Goal: Task Accomplishment & Management: Manage account settings

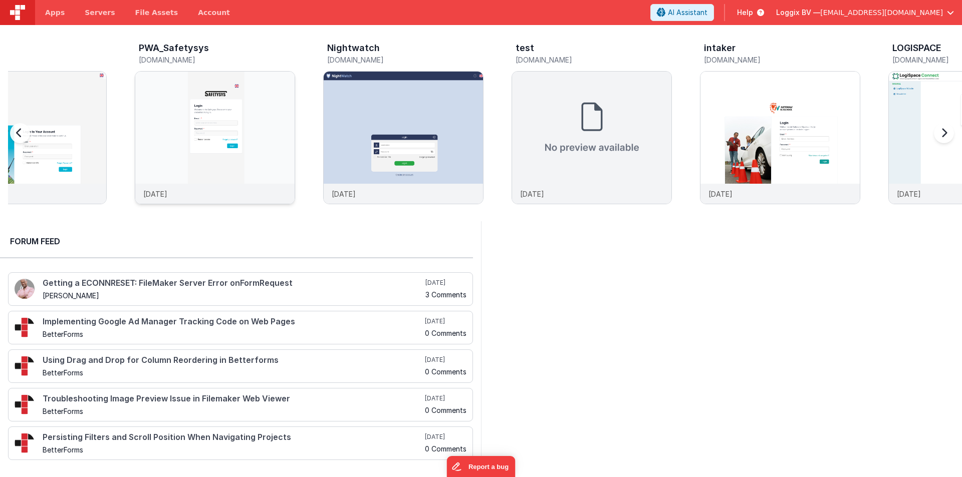
scroll to position [0, 377]
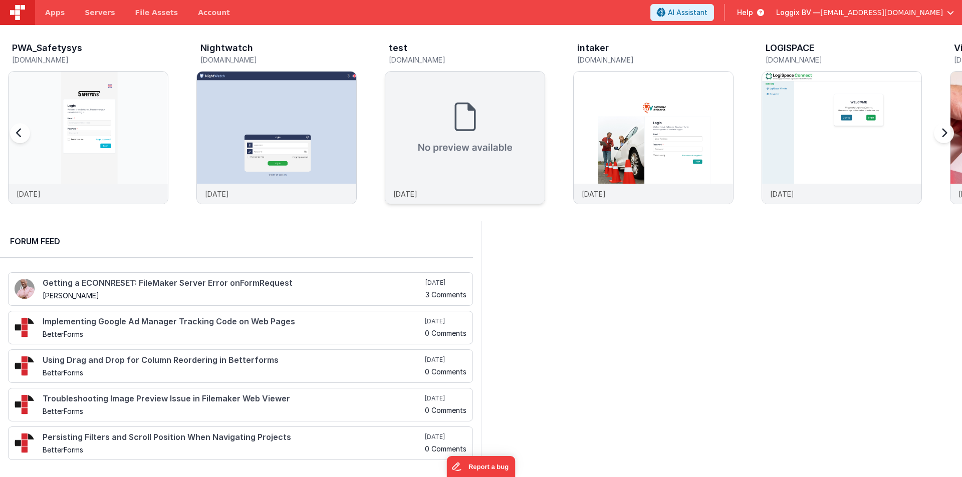
click at [471, 117] on img at bounding box center [464, 128] width 159 height 112
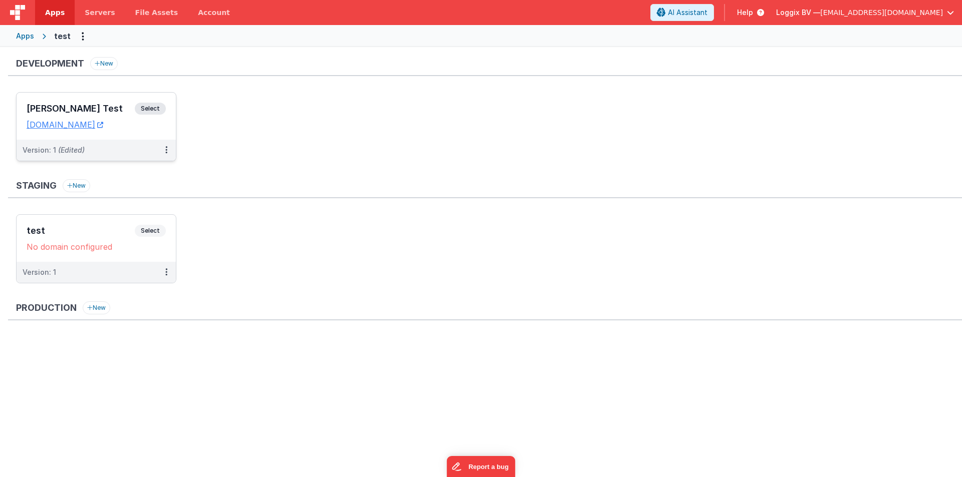
click at [51, 104] on h3 "Satyam Test" at bounding box center [81, 109] width 108 height 10
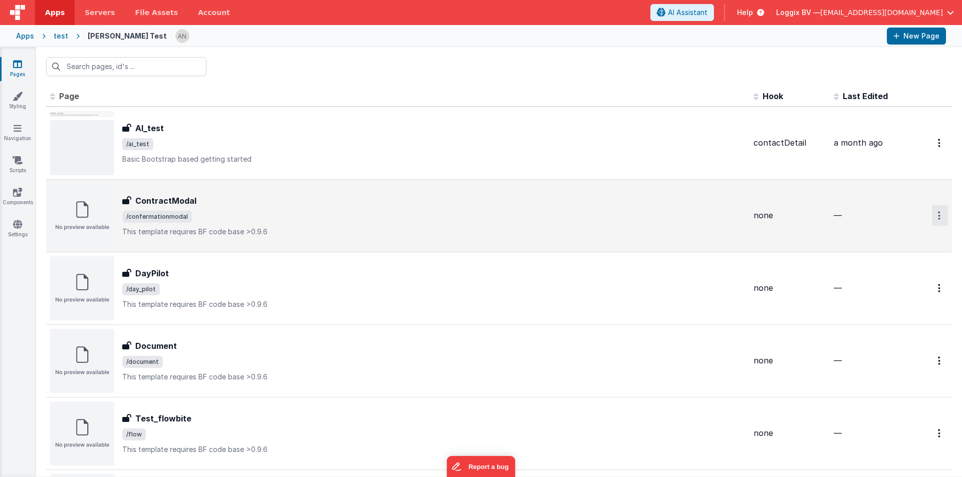
click at [938, 218] on icon "Options" at bounding box center [939, 215] width 3 height 9
click at [879, 277] on link "Delete" at bounding box center [903, 276] width 88 height 18
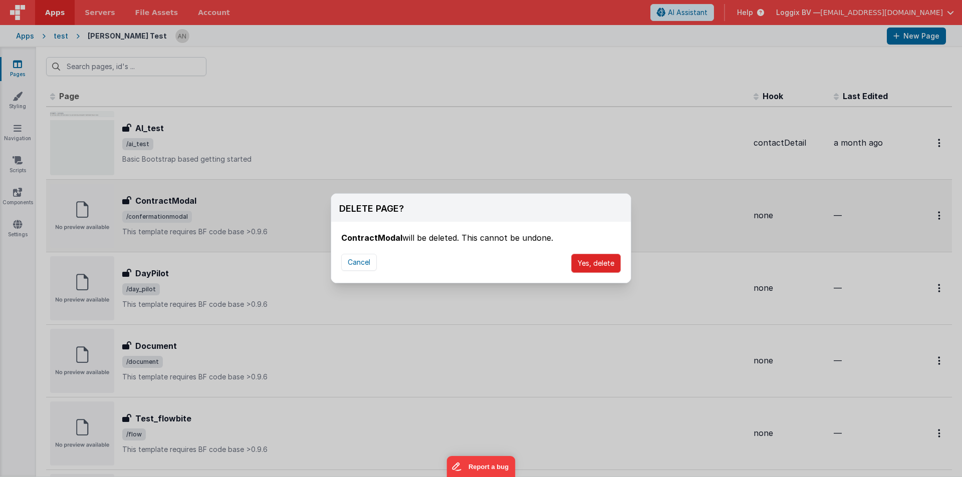
click at [607, 267] on button "Yes, delete" at bounding box center [596, 263] width 50 height 19
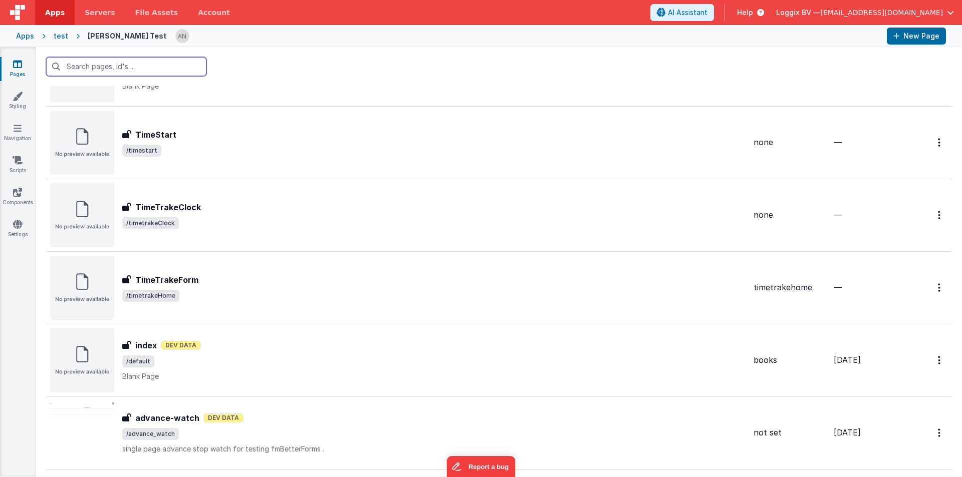
scroll to position [561, 0]
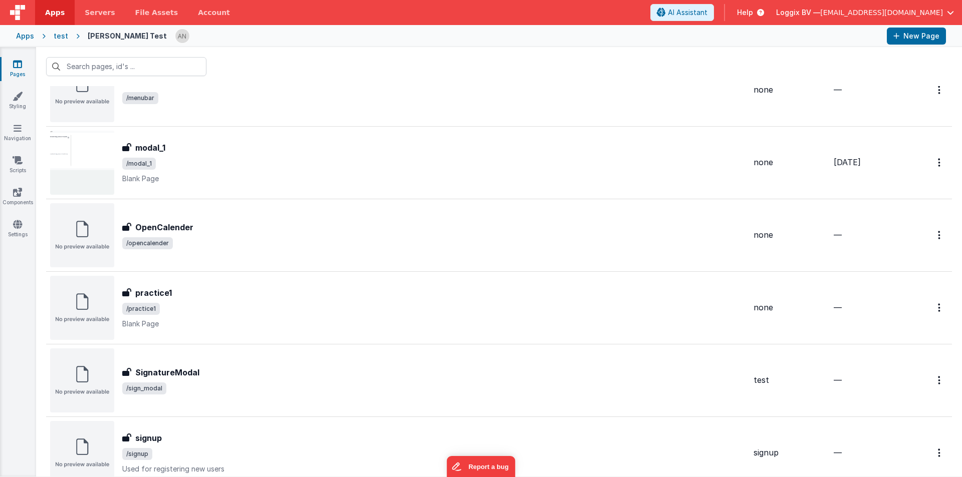
click at [933, 85] on div at bounding box center [499, 66] width 926 height 39
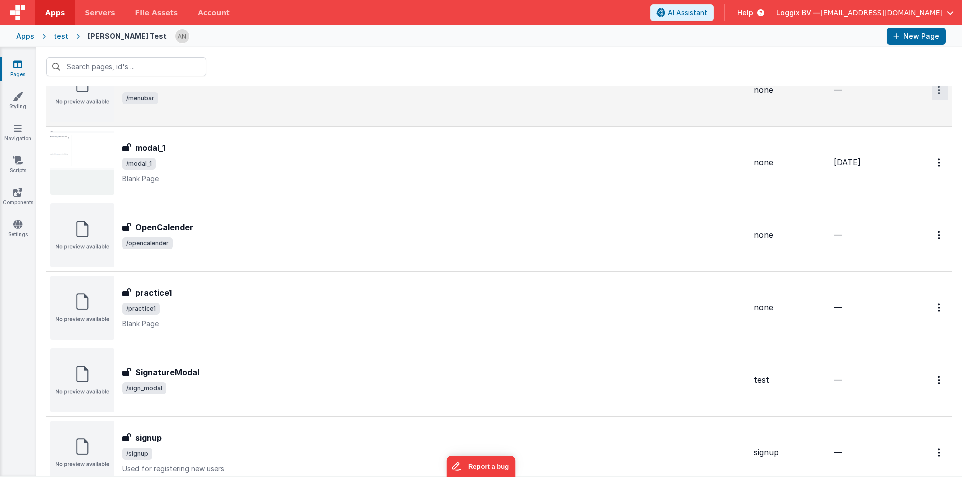
click at [938, 94] on icon "Options" at bounding box center [939, 90] width 3 height 9
click at [884, 152] on link "Delete" at bounding box center [903, 150] width 88 height 18
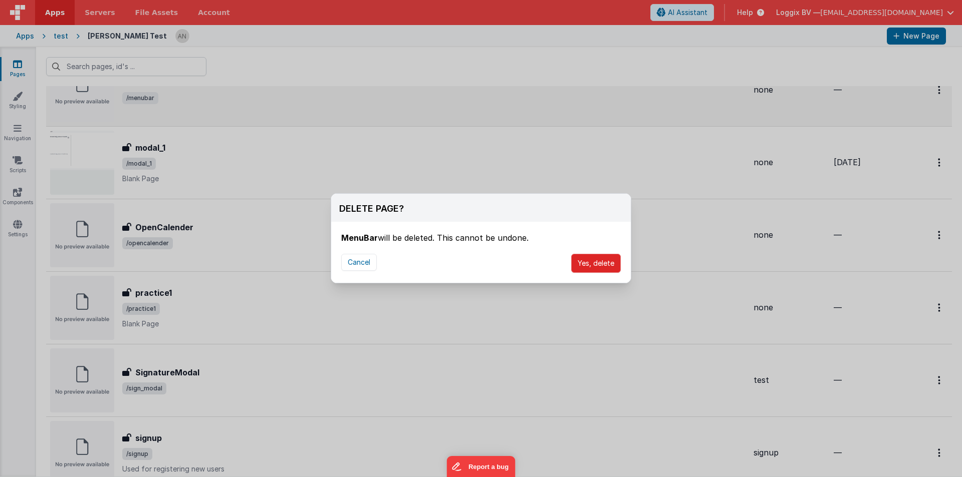
click at [580, 261] on button "Yes, delete" at bounding box center [596, 263] width 50 height 19
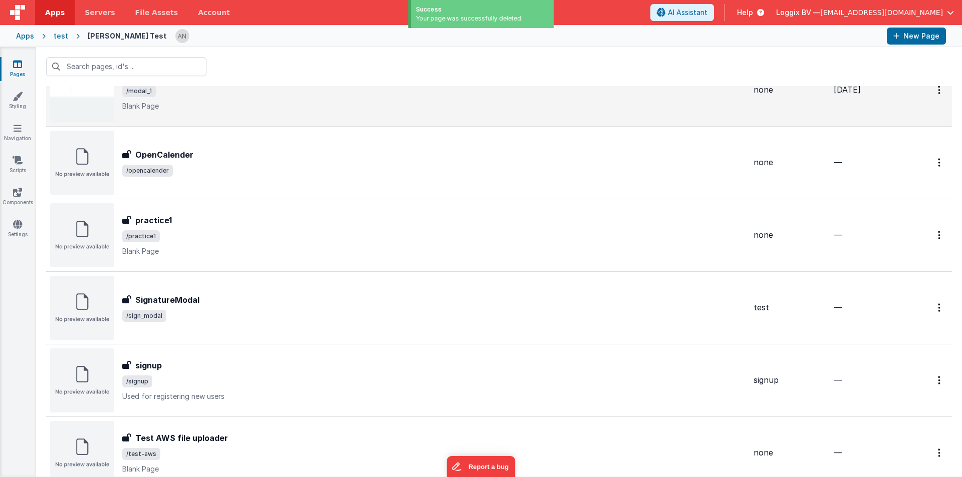
click at [61, 36] on div "test" at bounding box center [61, 36] width 15 height 10
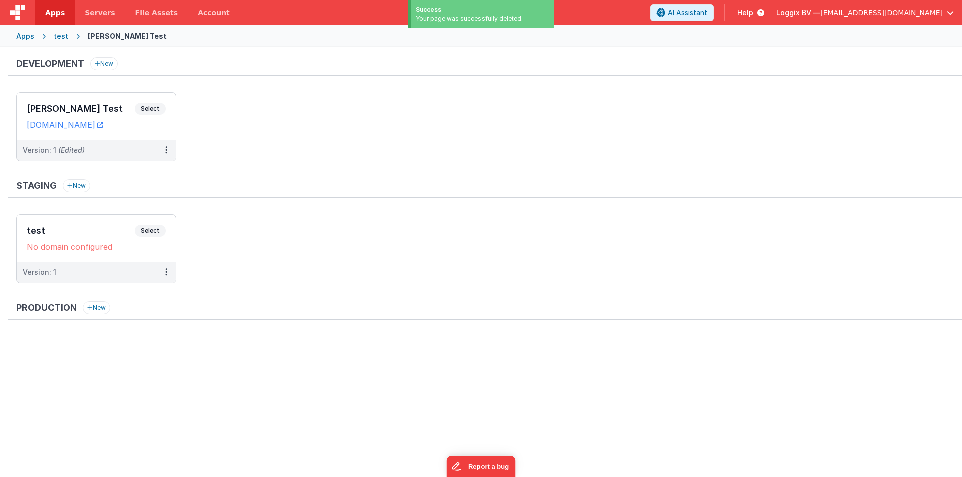
click at [61, 36] on div "test" at bounding box center [61, 36] width 15 height 10
click at [73, 106] on h3 "[PERSON_NAME] Test" at bounding box center [81, 109] width 108 height 10
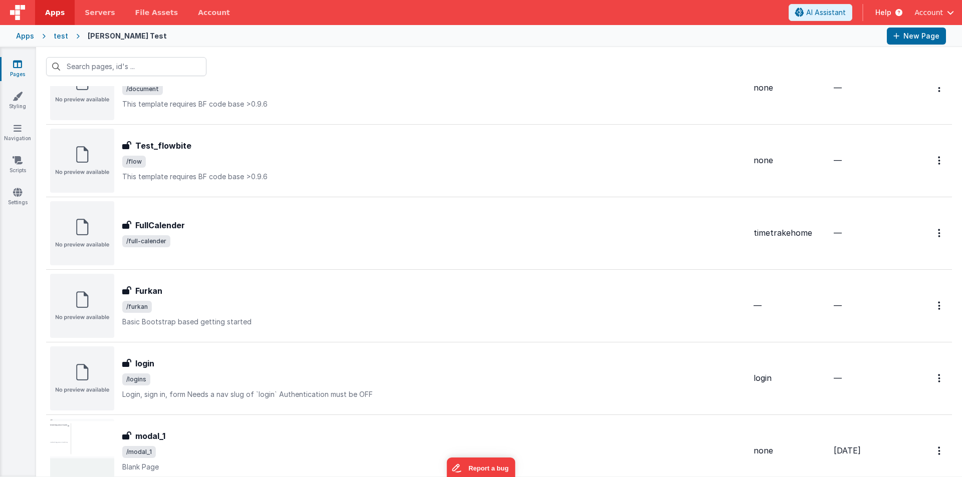
click at [59, 35] on div "test" at bounding box center [61, 36] width 15 height 10
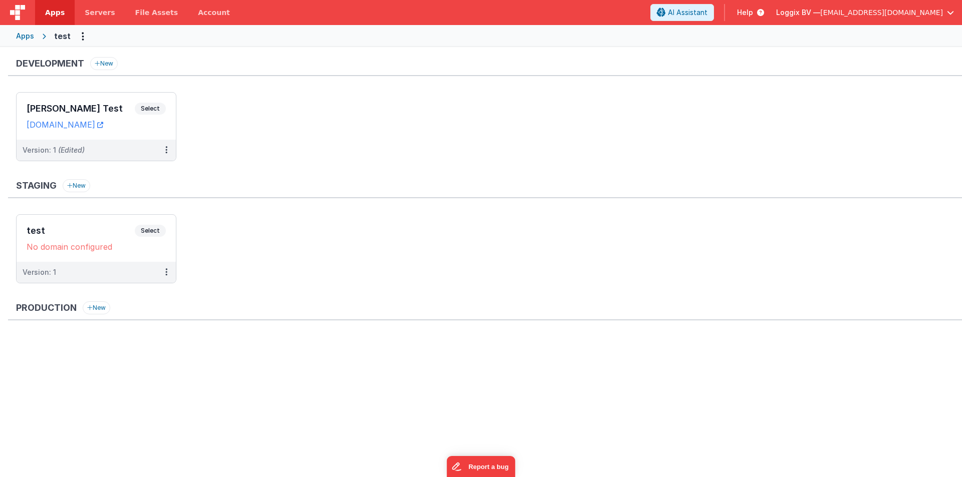
click at [27, 34] on div "Apps" at bounding box center [25, 36] width 18 height 10
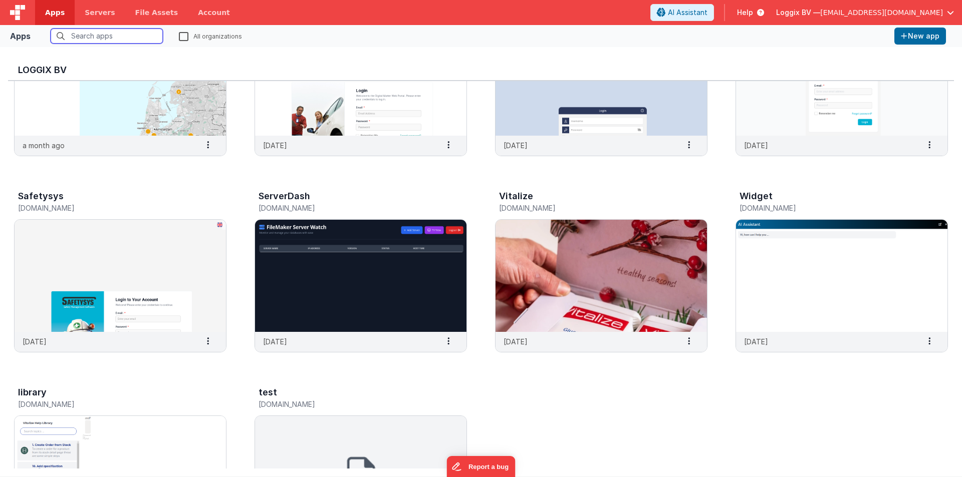
scroll to position [404, 0]
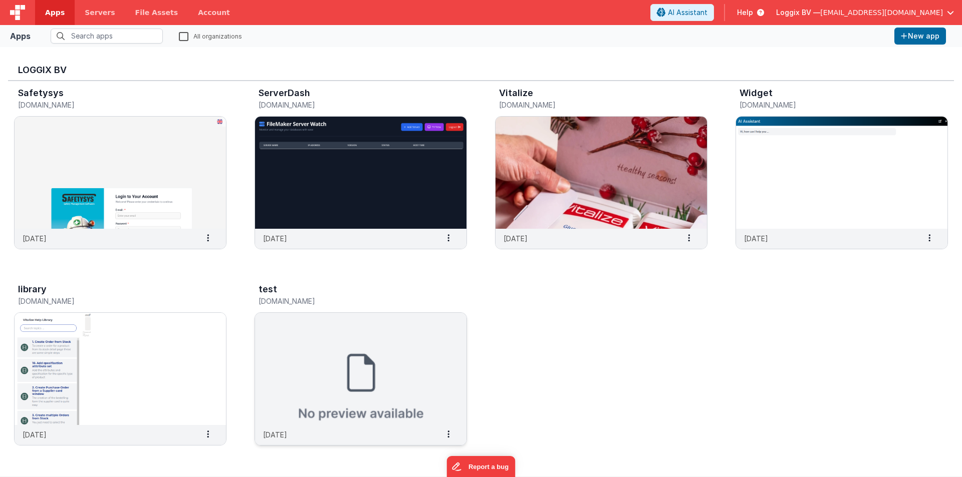
click at [333, 361] on img at bounding box center [360, 369] width 211 height 112
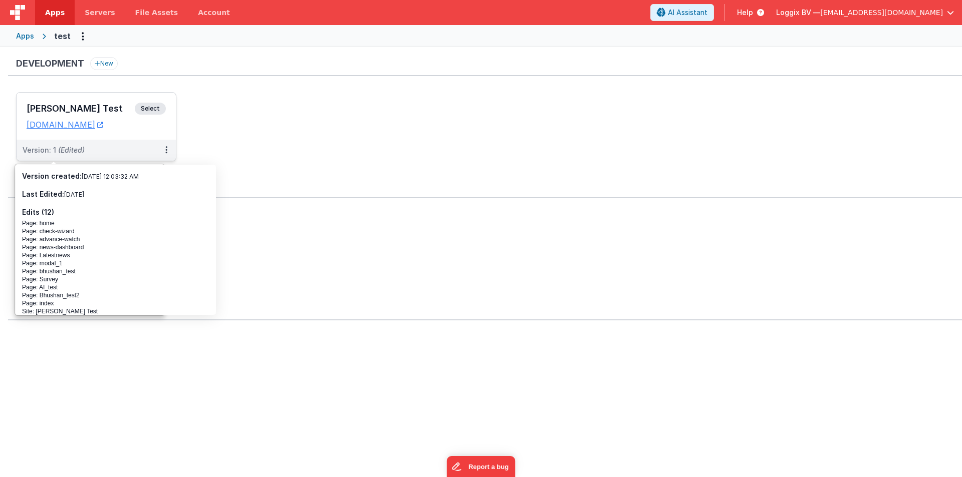
click at [50, 104] on h3 "[PERSON_NAME] Test" at bounding box center [81, 109] width 108 height 10
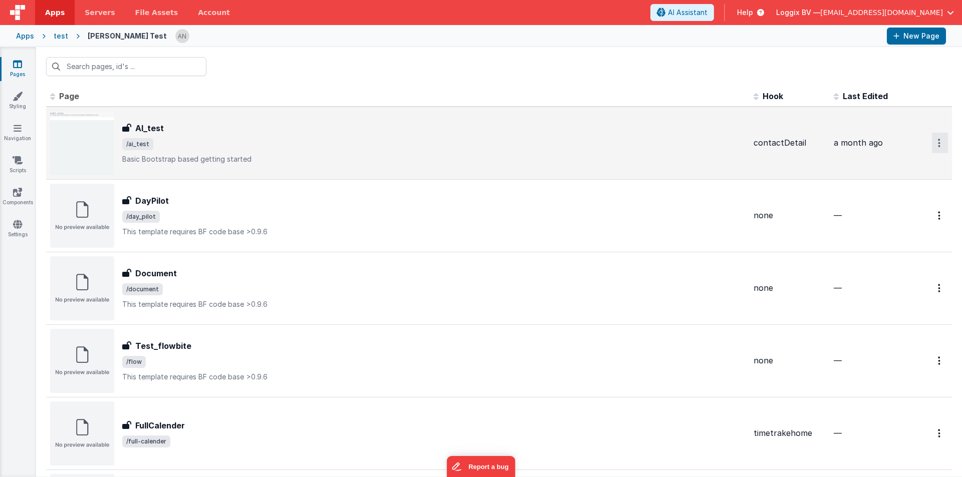
click at [934, 140] on button "Options" at bounding box center [940, 143] width 16 height 21
click at [888, 204] on link "Delete" at bounding box center [903, 203] width 88 height 18
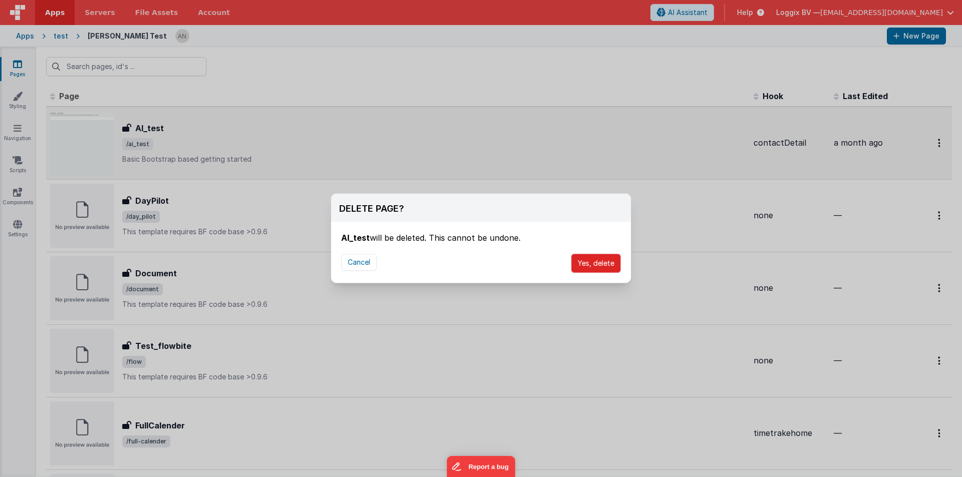
click at [607, 256] on button "Yes, delete" at bounding box center [596, 263] width 50 height 19
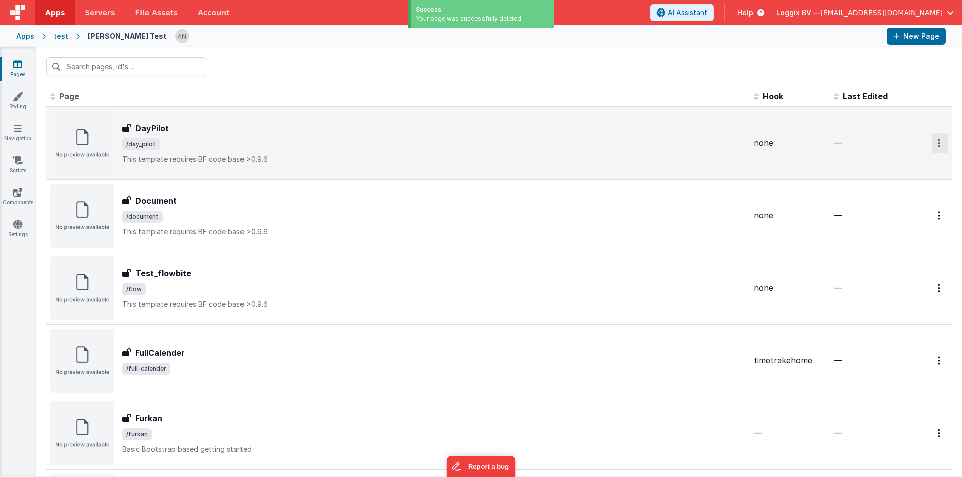
click at [932, 141] on button "Options" at bounding box center [940, 143] width 16 height 21
click at [873, 201] on link "Delete" at bounding box center [903, 203] width 88 height 18
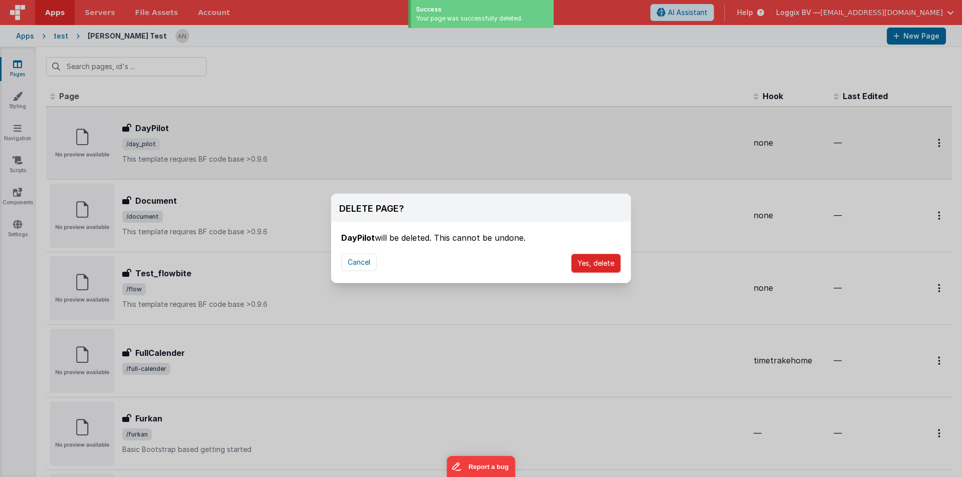
click at [609, 260] on button "Yes, delete" at bounding box center [596, 263] width 50 height 19
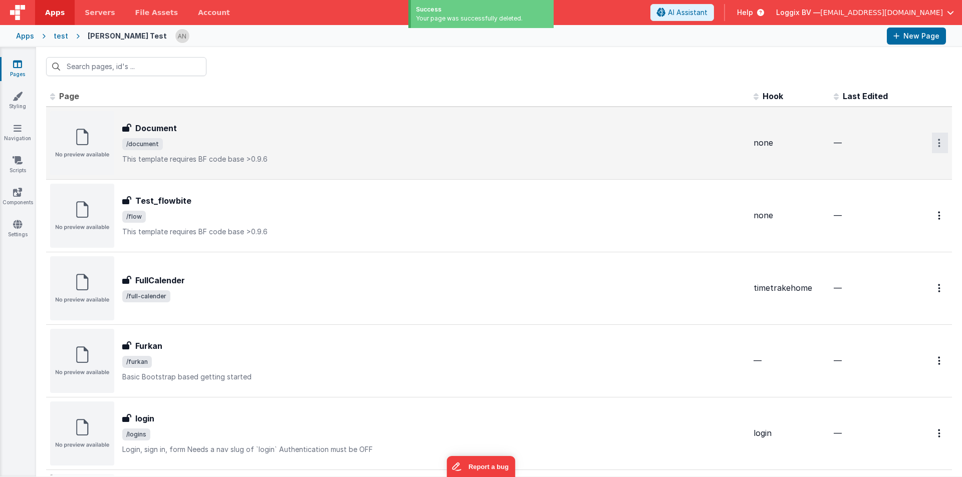
click at [934, 141] on button "Options" at bounding box center [940, 143] width 16 height 21
click at [882, 202] on link "Delete" at bounding box center [903, 203] width 88 height 18
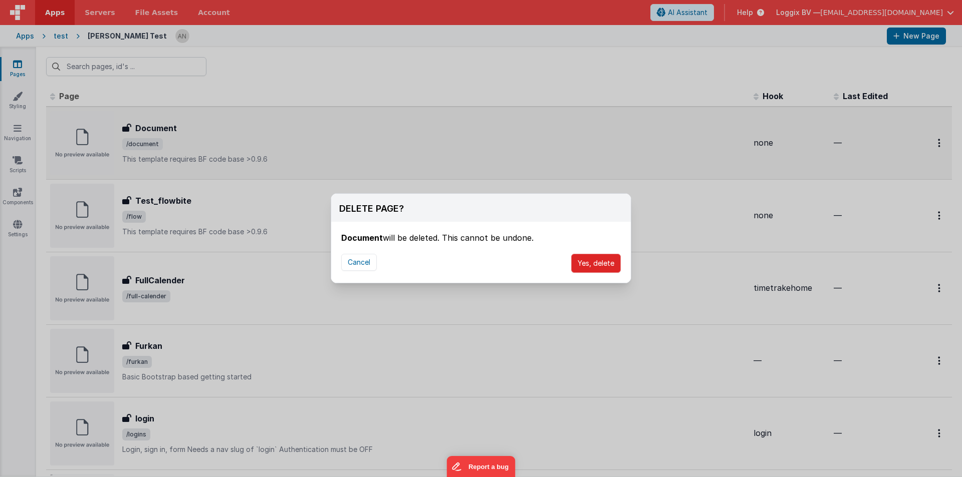
click at [580, 267] on button "Yes, delete" at bounding box center [596, 263] width 50 height 19
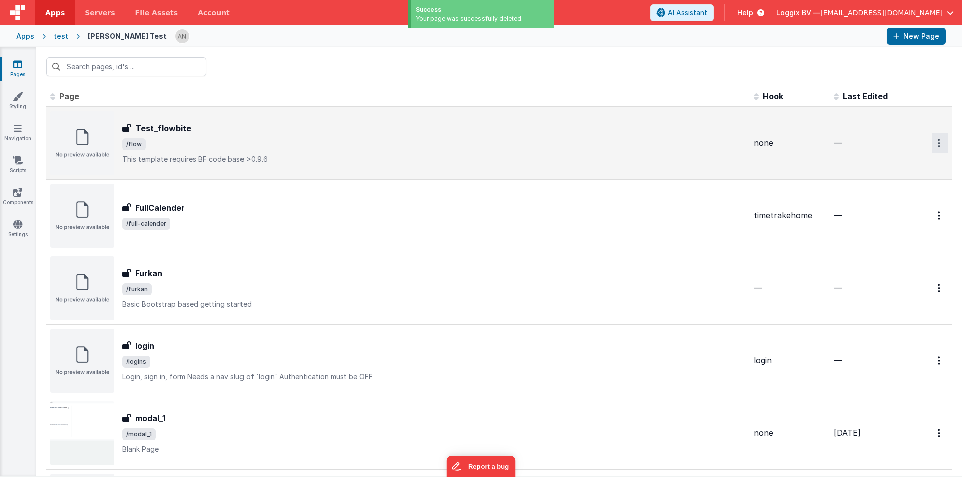
click at [938, 142] on icon "Options" at bounding box center [939, 143] width 3 height 9
click at [892, 198] on link "Delete" at bounding box center [903, 203] width 88 height 18
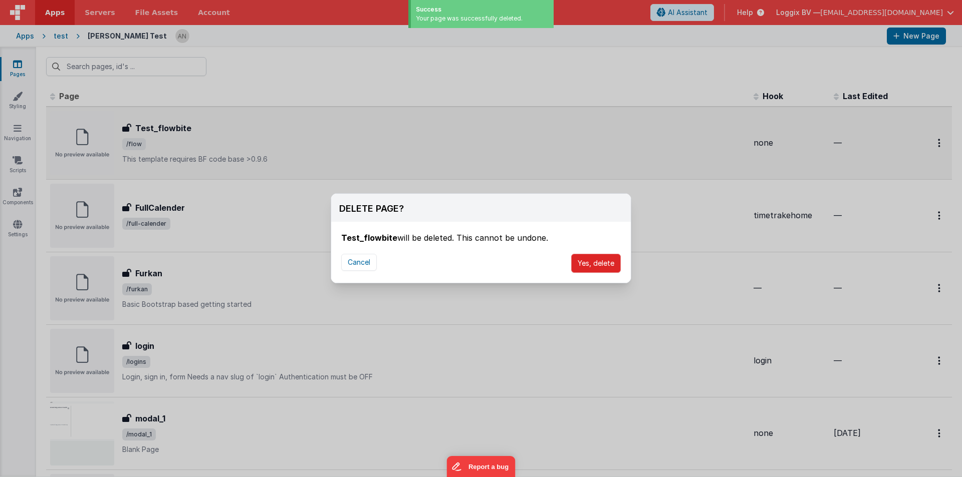
click at [600, 260] on button "Yes, delete" at bounding box center [596, 263] width 50 height 19
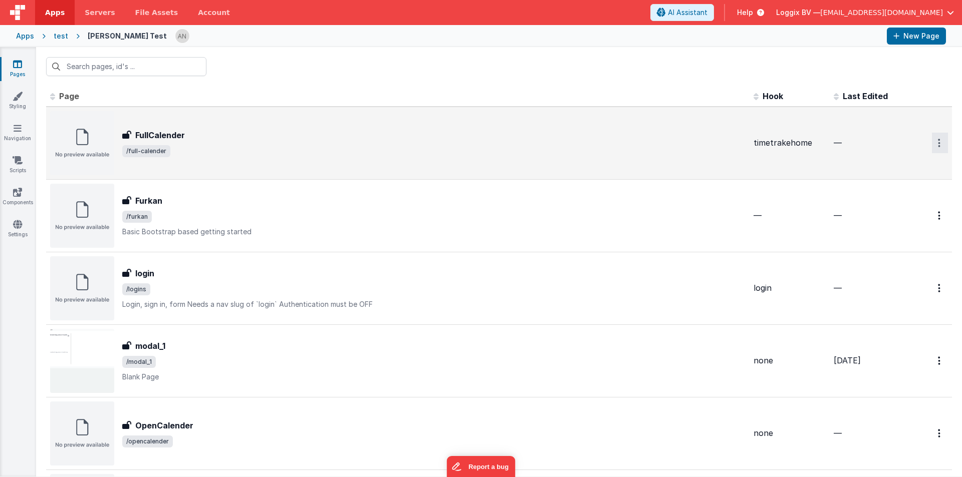
click at [935, 143] on button "Options" at bounding box center [940, 143] width 16 height 21
click at [870, 199] on link "Delete" at bounding box center [903, 203] width 88 height 18
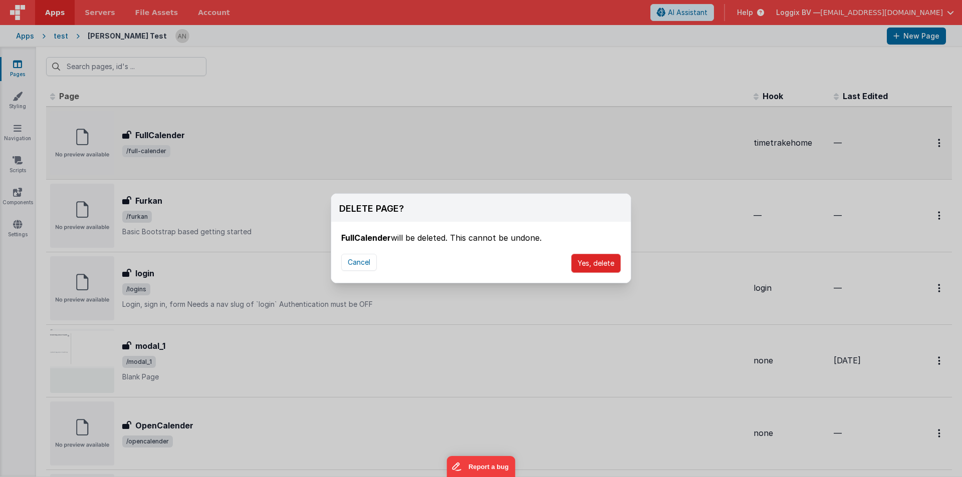
click at [615, 258] on button "Yes, delete" at bounding box center [596, 263] width 50 height 19
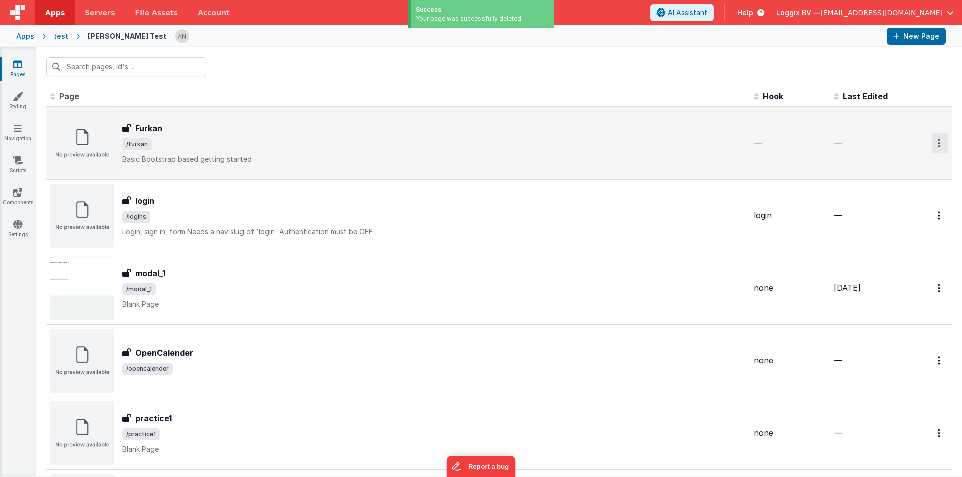
click at [938, 141] on icon "Options" at bounding box center [939, 143] width 3 height 9
click at [899, 202] on link "Delete" at bounding box center [903, 203] width 88 height 18
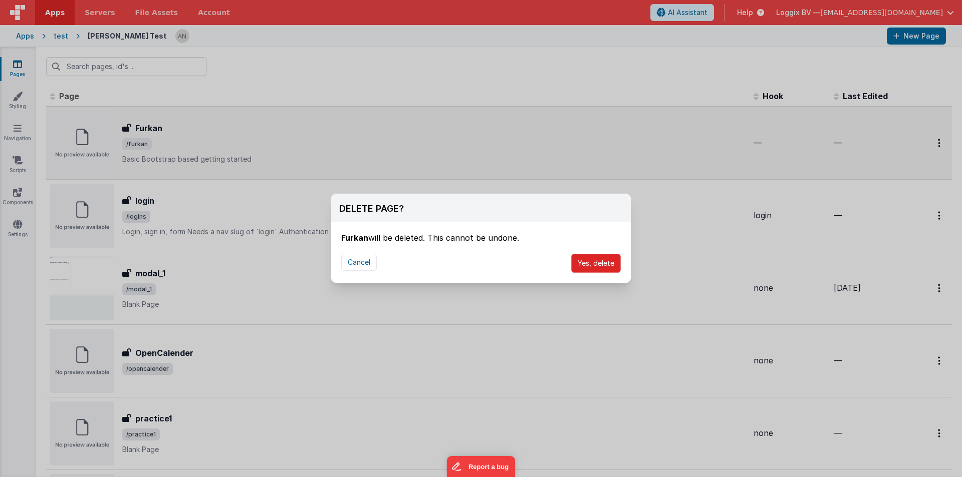
click at [595, 270] on button "Yes, delete" at bounding box center [596, 263] width 50 height 19
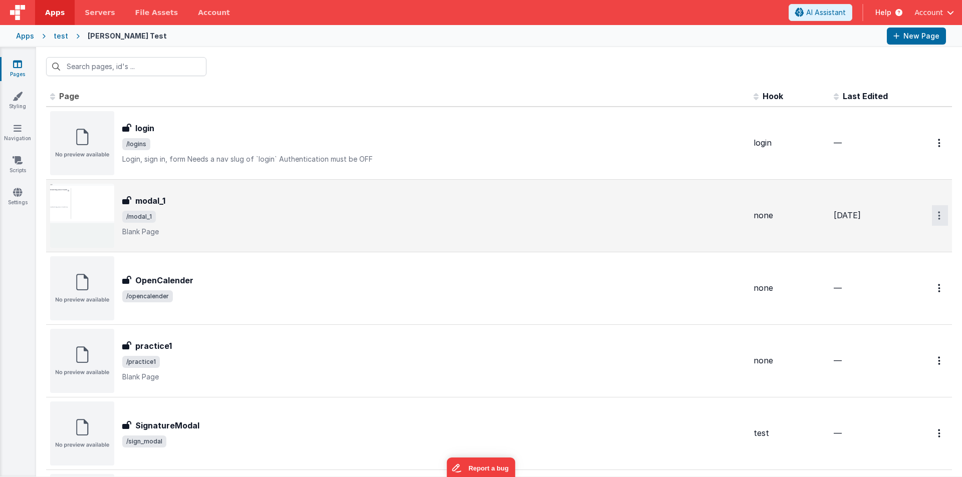
click at [932, 213] on button "Options" at bounding box center [940, 215] width 16 height 21
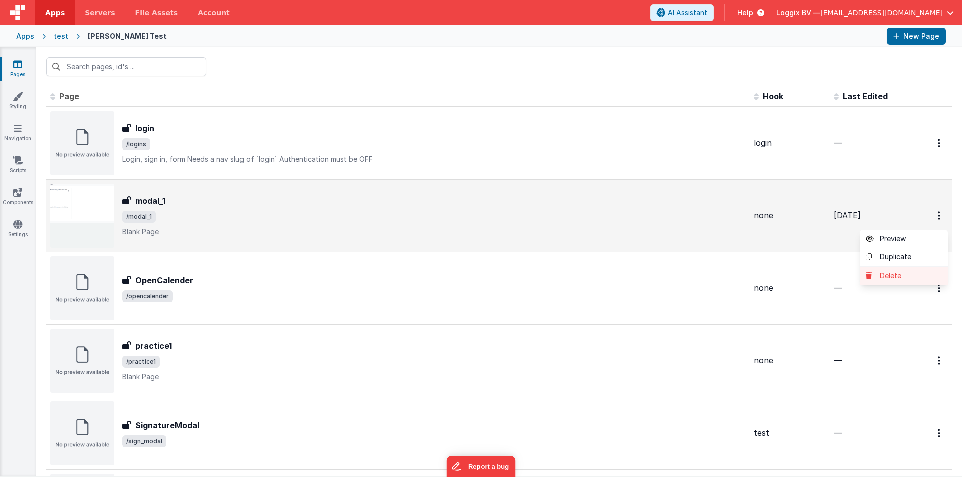
click at [886, 272] on link "Delete" at bounding box center [903, 276] width 88 height 18
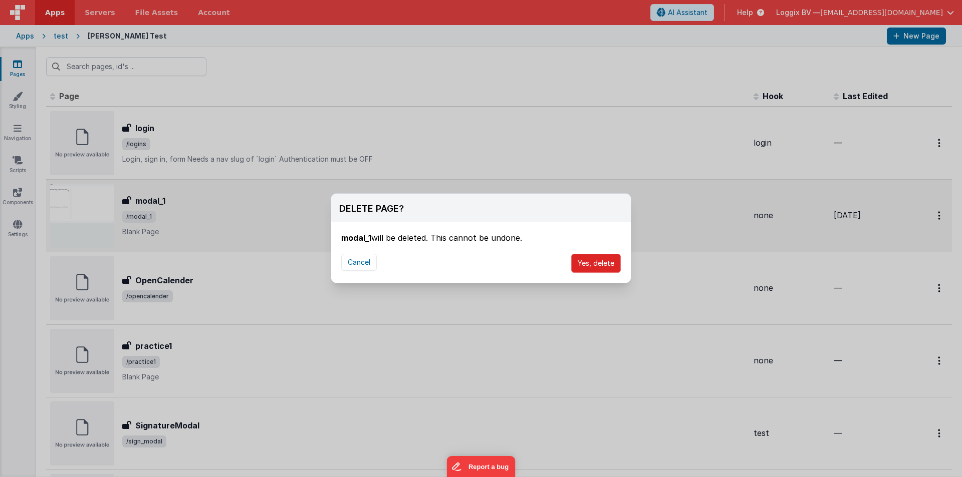
click at [595, 263] on button "Yes, delete" at bounding box center [596, 263] width 50 height 19
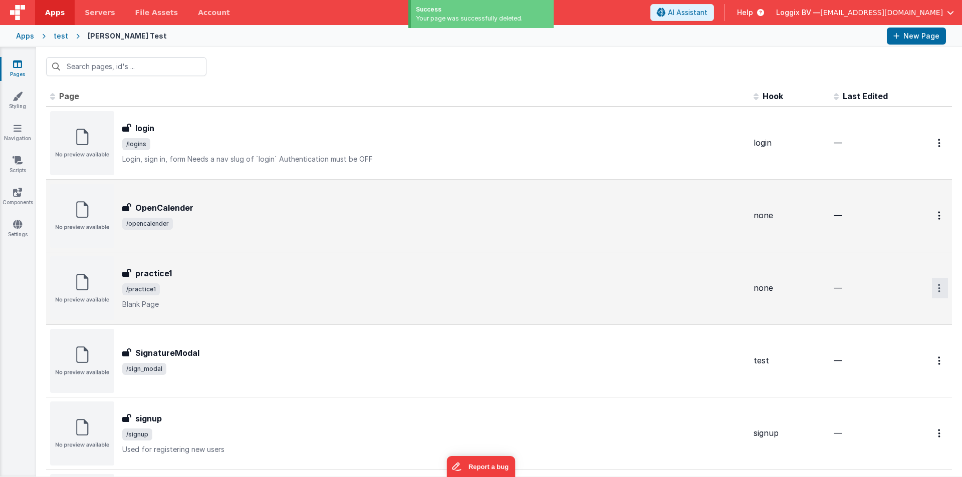
click at [932, 279] on button "Options" at bounding box center [940, 288] width 16 height 21
click at [887, 345] on link "Delete" at bounding box center [903, 349] width 88 height 18
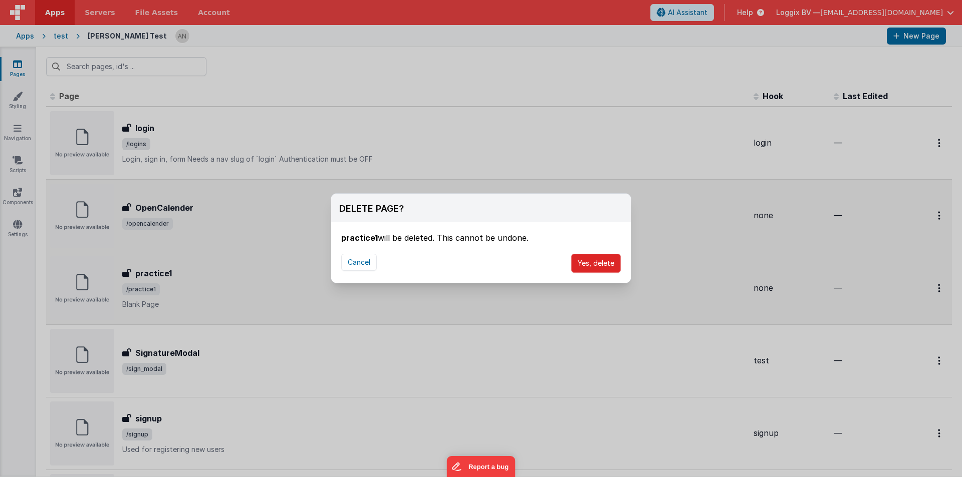
click at [590, 259] on button "Yes, delete" at bounding box center [596, 263] width 50 height 19
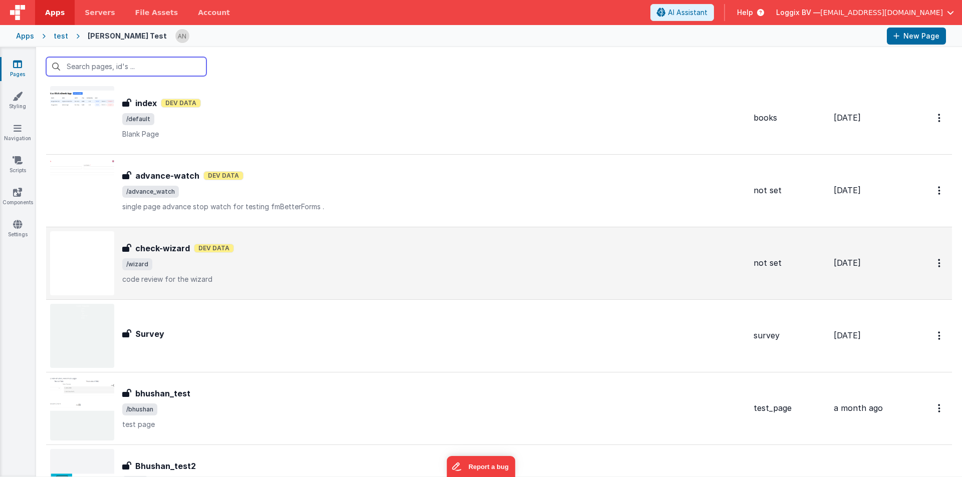
scroll to position [1102, 0]
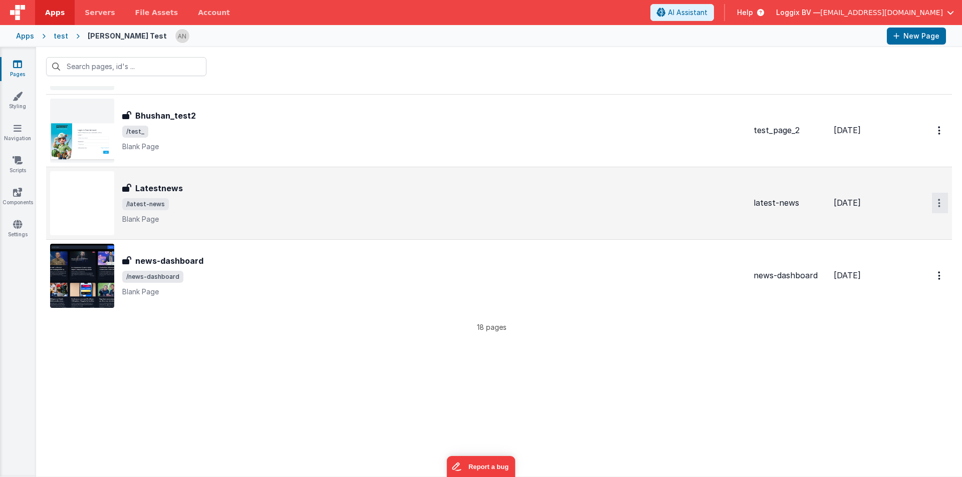
click at [934, 204] on button "Options" at bounding box center [940, 203] width 16 height 21
click at [884, 262] on link "Delete" at bounding box center [903, 263] width 88 height 18
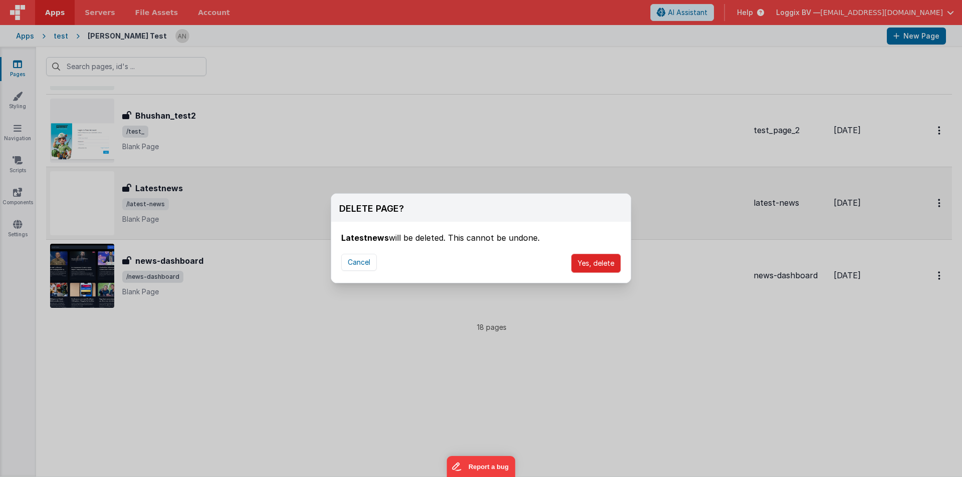
click at [595, 261] on button "Yes, delete" at bounding box center [596, 263] width 50 height 19
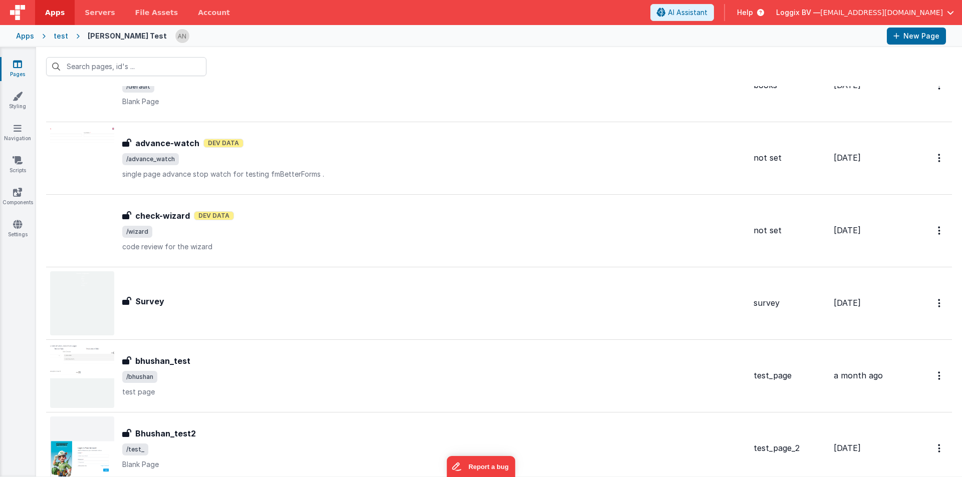
scroll to position [701, 0]
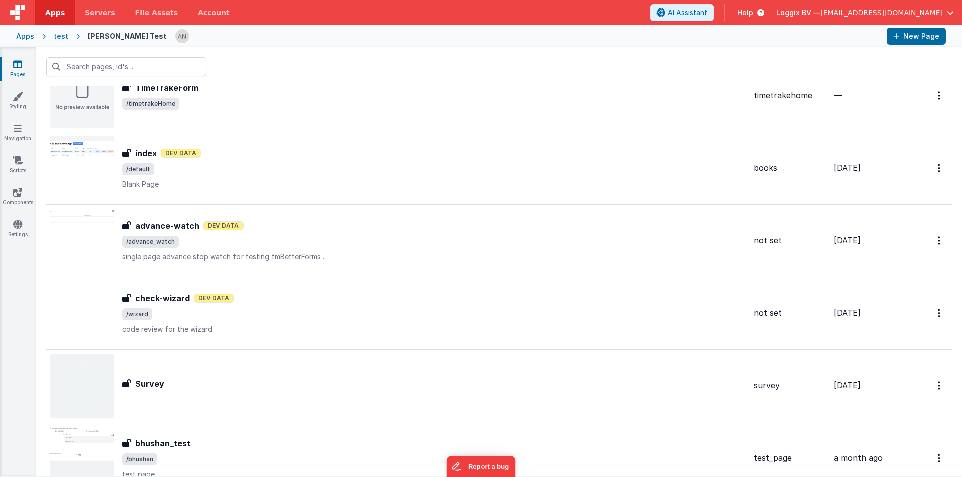
click at [56, 29] on div "Apps test Satyam Test New Page" at bounding box center [481, 36] width 962 height 22
click at [57, 40] on div "test" at bounding box center [61, 36] width 15 height 10
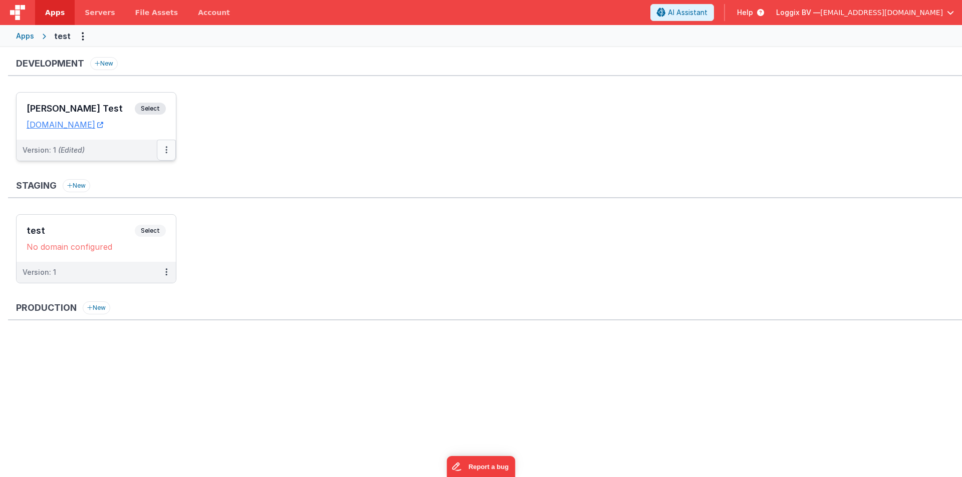
click at [170, 151] on button at bounding box center [166, 150] width 19 height 21
click at [120, 213] on link "Deploy..." at bounding box center [132, 209] width 88 height 18
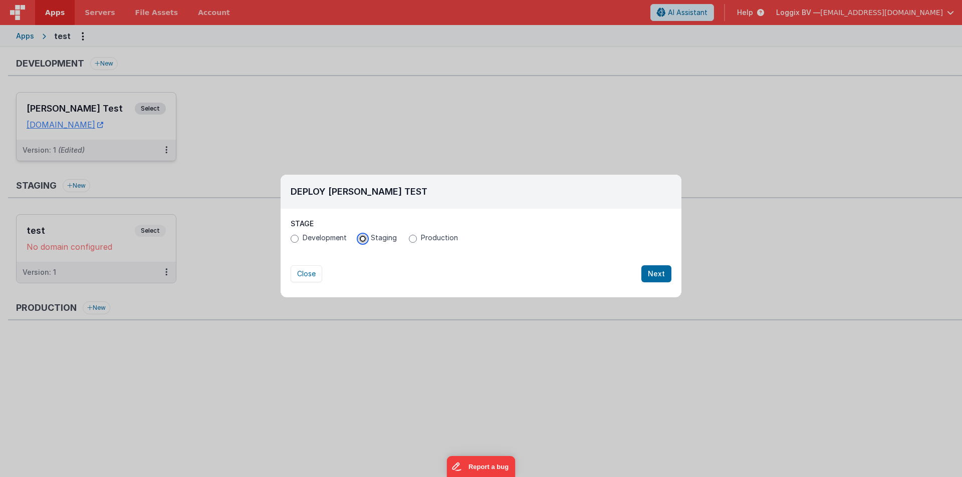
click at [362, 238] on input "Staging" at bounding box center [363, 239] width 8 height 8
radio input "true"
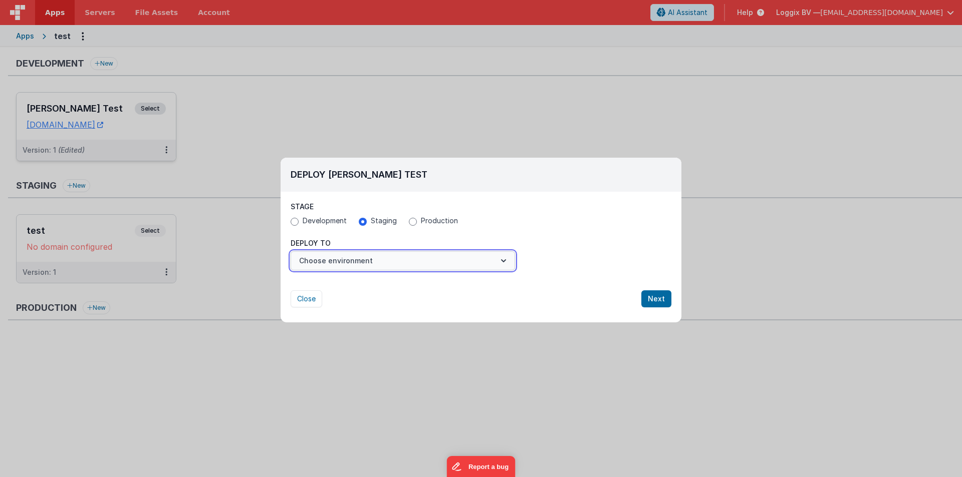
click at [343, 260] on button "Choose environment" at bounding box center [402, 260] width 224 height 19
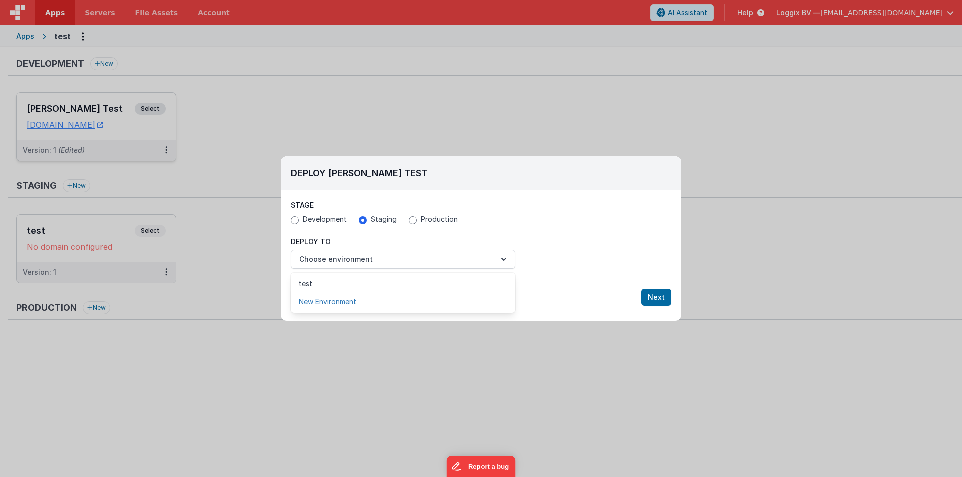
click at [322, 302] on link "New Environment" at bounding box center [402, 302] width 224 height 18
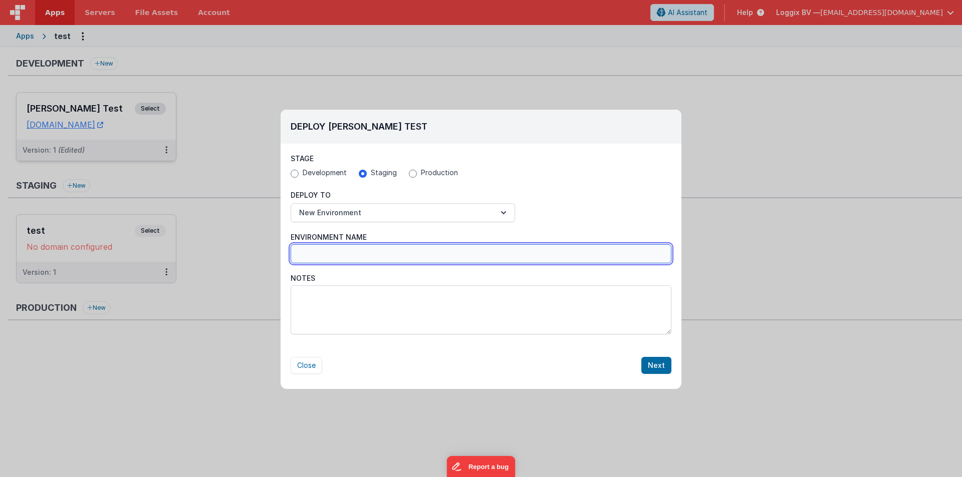
click at [317, 257] on input "Environment Name" at bounding box center [480, 253] width 381 height 19
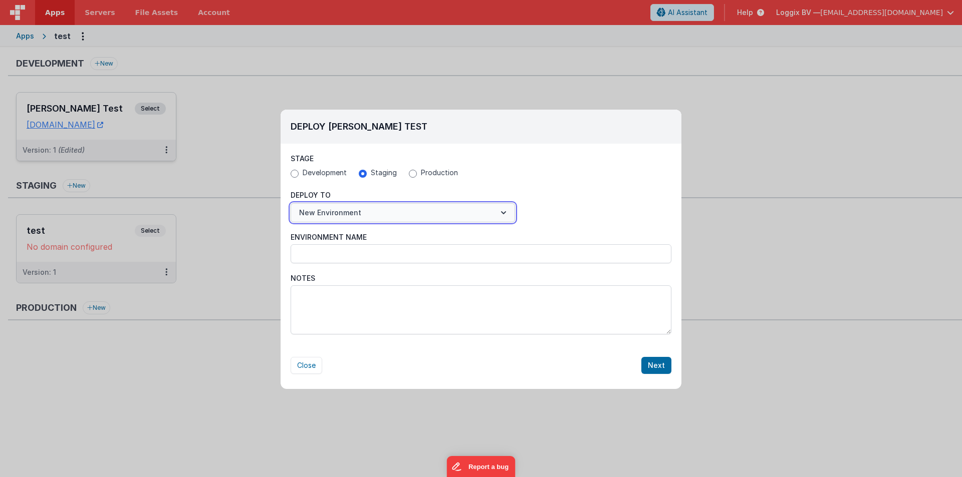
click at [327, 215] on button "New Environment" at bounding box center [402, 212] width 224 height 19
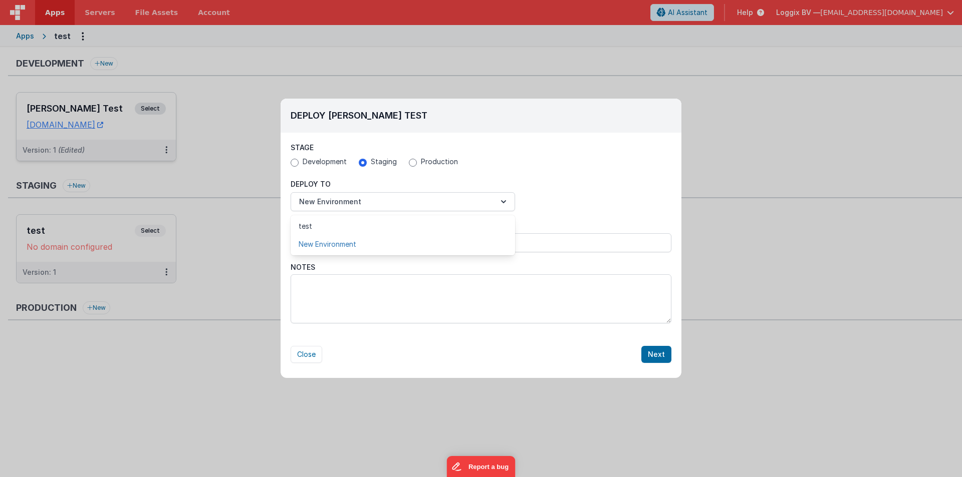
click at [320, 241] on link "New Environment" at bounding box center [402, 244] width 224 height 18
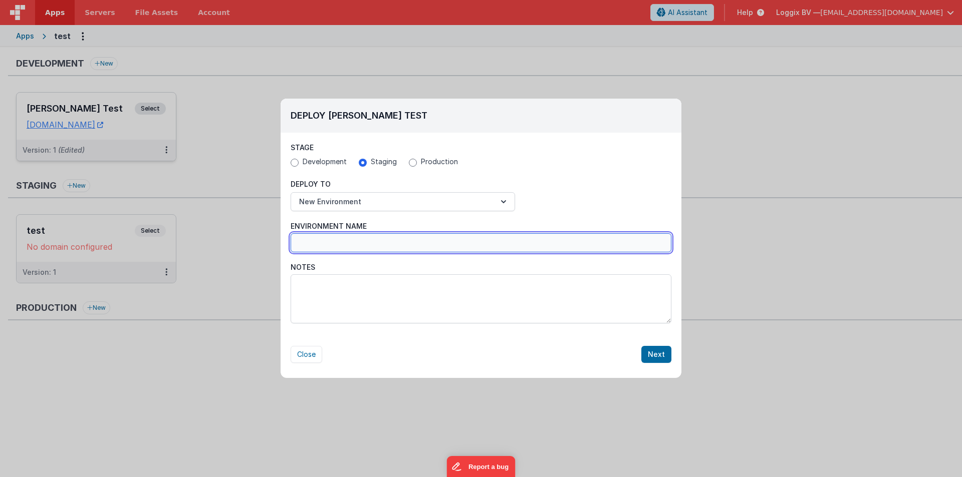
click at [326, 239] on input "Environment Name" at bounding box center [480, 242] width 381 height 19
type input "Rocket"
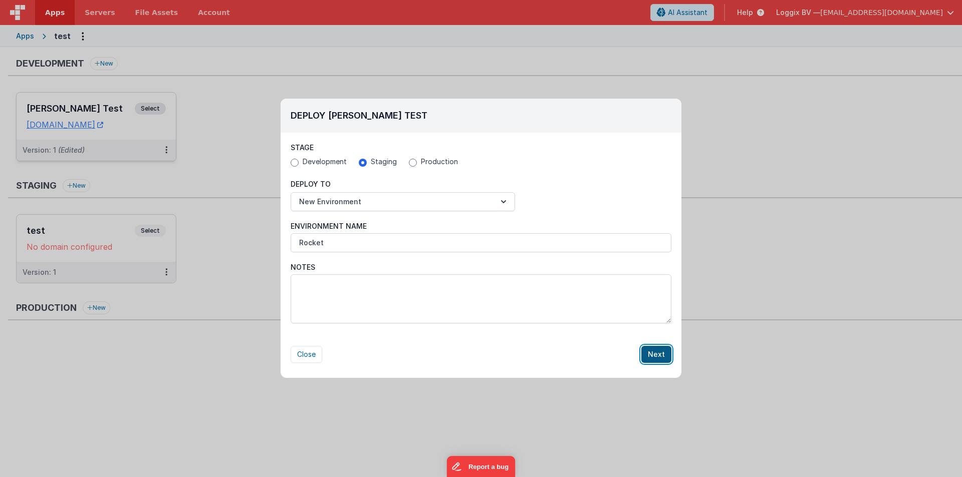
click at [662, 350] on button "Next" at bounding box center [656, 354] width 30 height 17
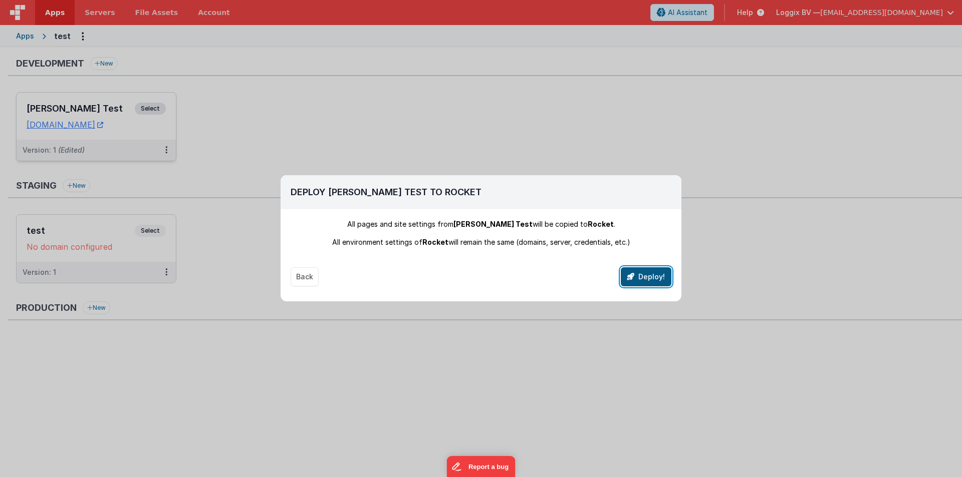
click at [648, 274] on button "Deploy!" at bounding box center [646, 276] width 51 height 19
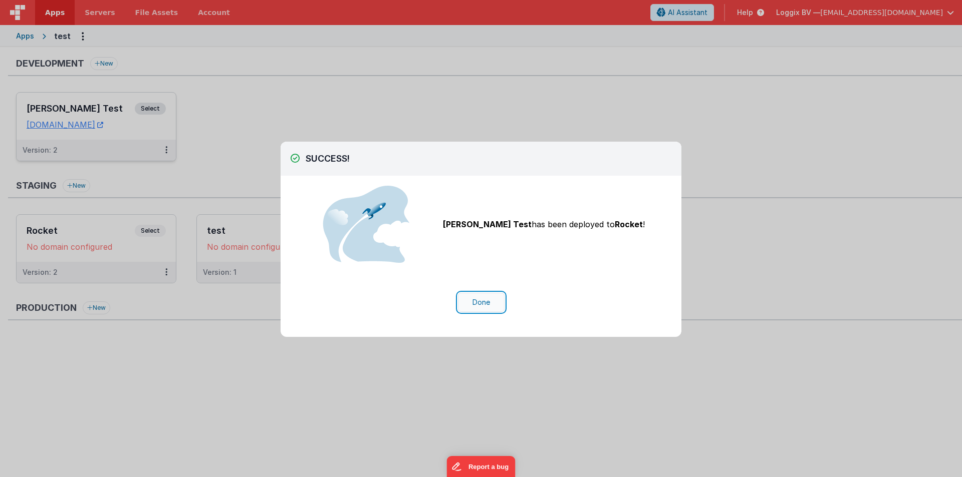
click at [480, 298] on button "Done" at bounding box center [481, 302] width 47 height 19
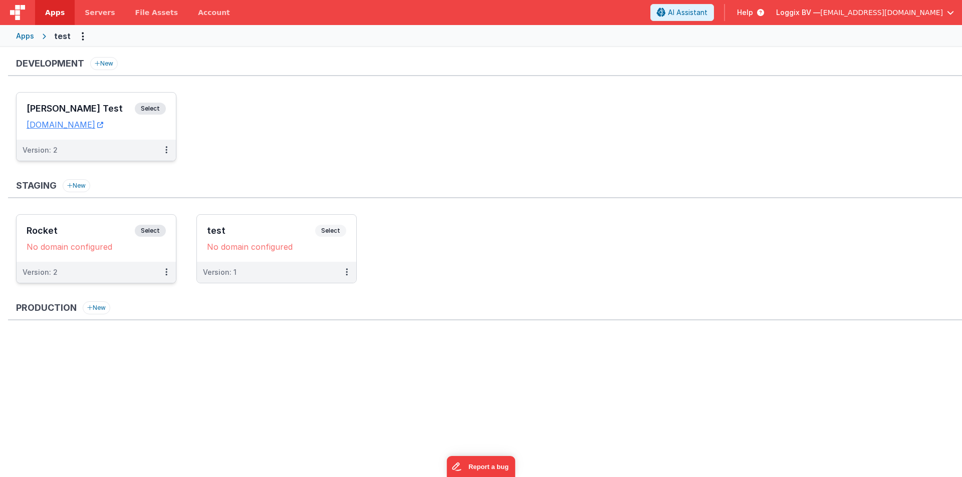
click at [47, 222] on div "Rocket Select URLs No domain configured" at bounding box center [96, 238] width 159 height 47
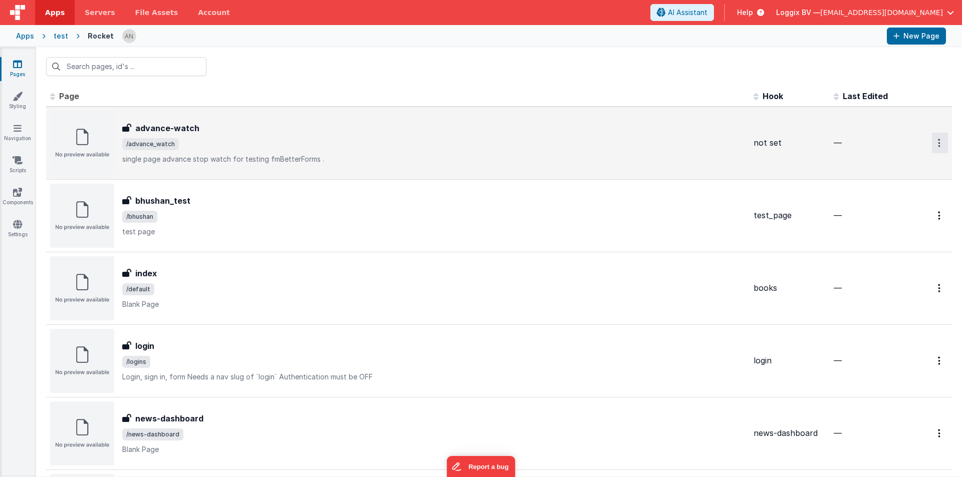
click at [932, 141] on button "Options" at bounding box center [940, 143] width 16 height 21
click at [878, 161] on link "Preview" at bounding box center [903, 166] width 88 height 18
click at [938, 141] on icon "Options" at bounding box center [939, 143] width 3 height 9
click at [890, 163] on link "Preview" at bounding box center [903, 166] width 88 height 18
click at [58, 36] on div "test" at bounding box center [61, 36] width 15 height 10
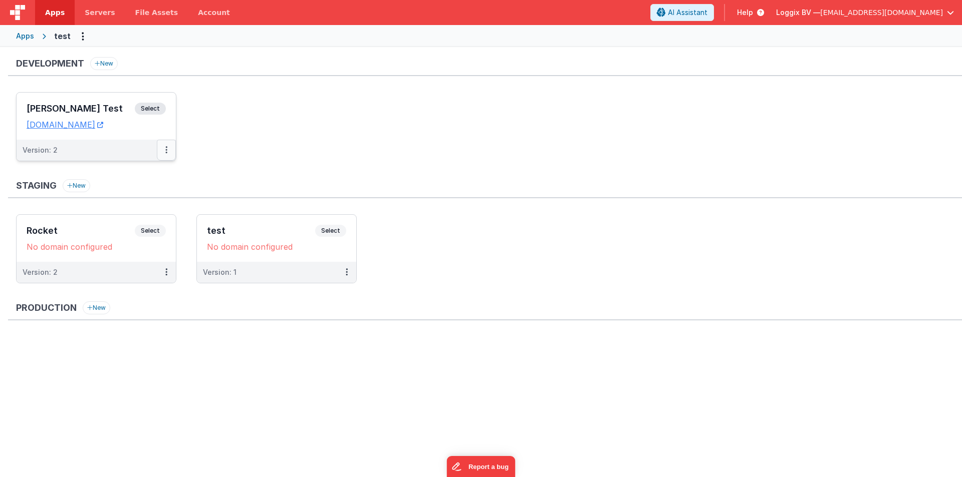
click at [167, 150] on icon at bounding box center [166, 150] width 2 height 1
click at [124, 204] on link "Deploy..." at bounding box center [132, 209] width 88 height 18
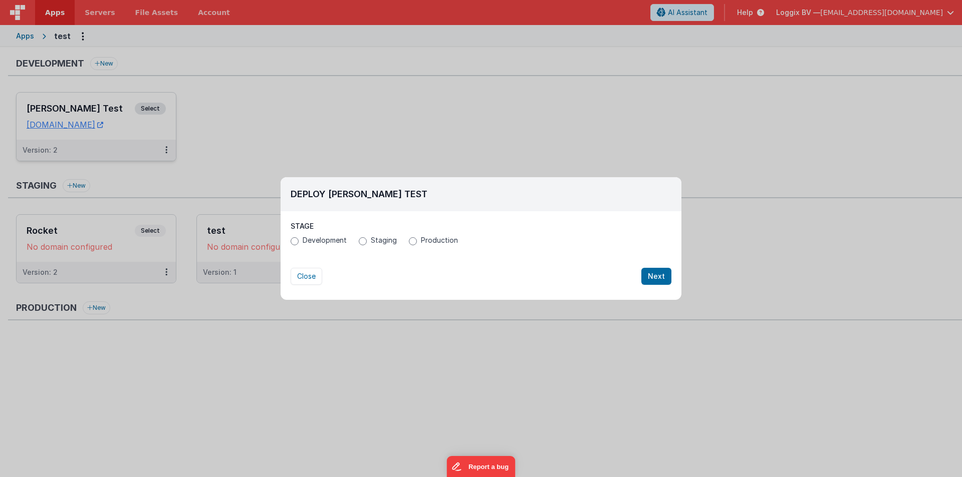
click at [300, 235] on label "Development" at bounding box center [318, 240] width 56 height 10
click at [298, 237] on input "Development" at bounding box center [294, 241] width 8 height 8
radio input "true"
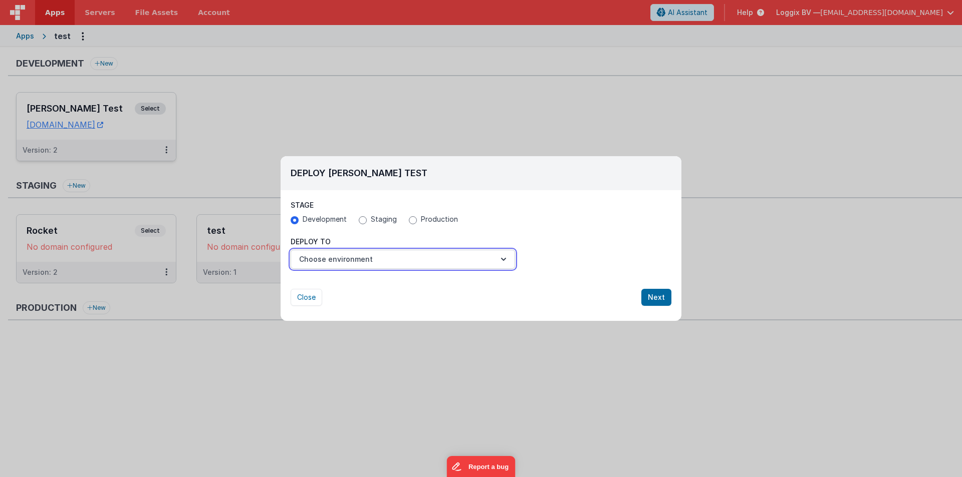
click at [307, 256] on button "Choose environment" at bounding box center [402, 259] width 224 height 19
click at [316, 281] on link "New Environment" at bounding box center [402, 284] width 224 height 18
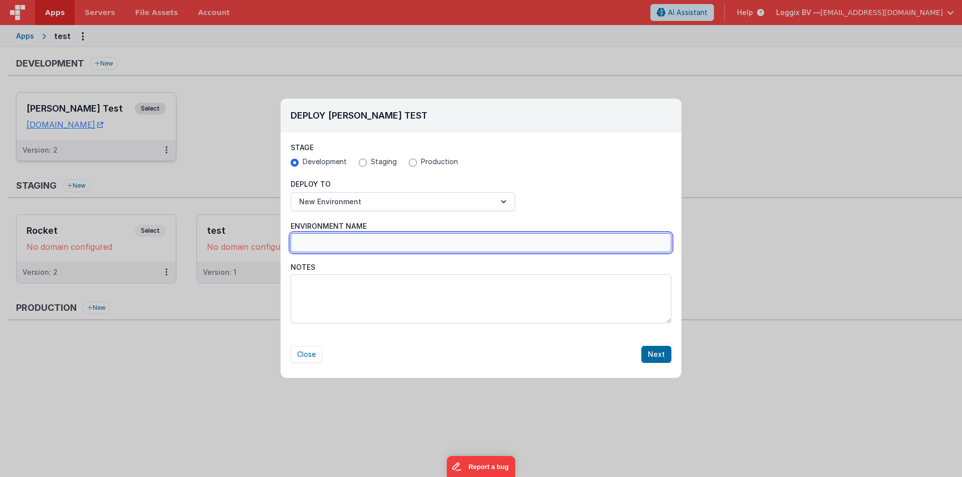
click at [316, 243] on input "Environment Name" at bounding box center [480, 242] width 381 height 19
type input "Rocket"
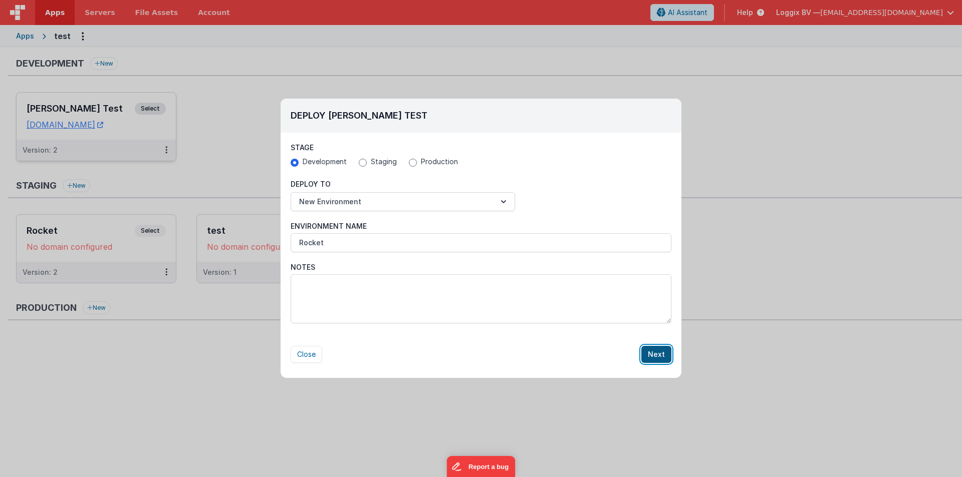
click at [658, 357] on button "Next" at bounding box center [656, 354] width 30 height 17
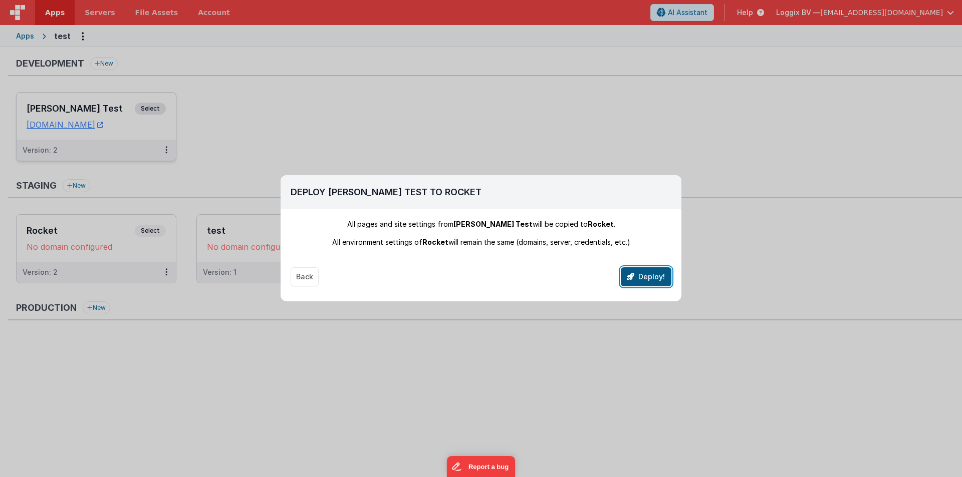
click at [661, 275] on button "Deploy!" at bounding box center [646, 276] width 51 height 19
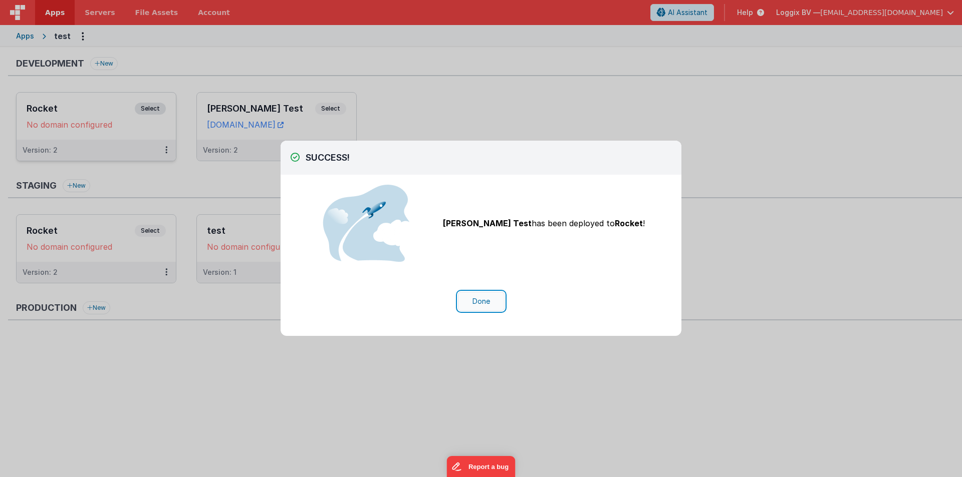
click at [480, 296] on button "Done" at bounding box center [481, 301] width 47 height 19
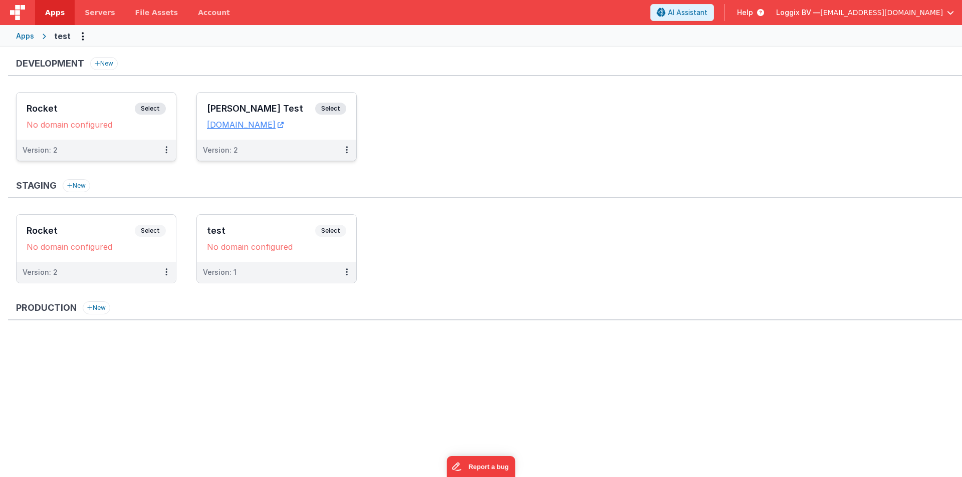
click at [260, 105] on h3 "[PERSON_NAME] Test" at bounding box center [261, 109] width 108 height 10
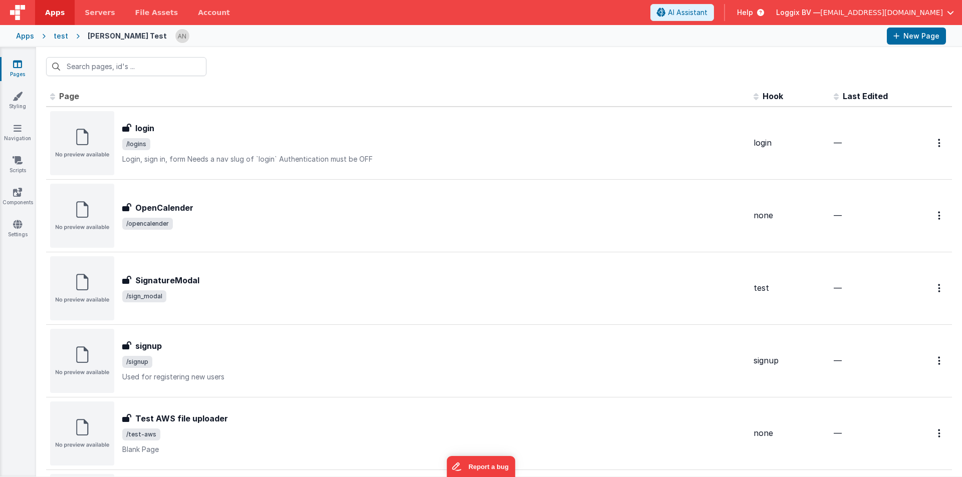
click at [59, 36] on div "test" at bounding box center [61, 36] width 15 height 10
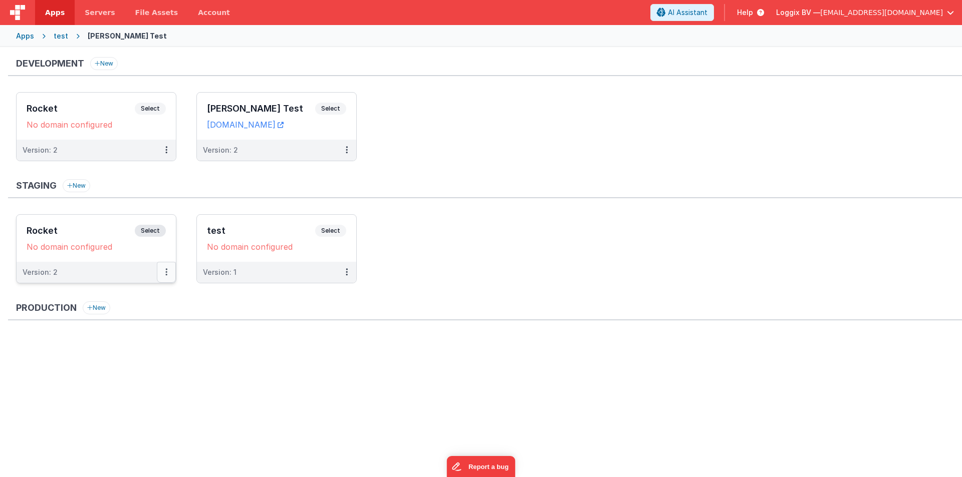
click at [167, 270] on button at bounding box center [166, 272] width 19 height 21
click at [165, 270] on button at bounding box center [166, 272] width 19 height 21
click at [124, 296] on link "Edit" at bounding box center [132, 295] width 88 height 18
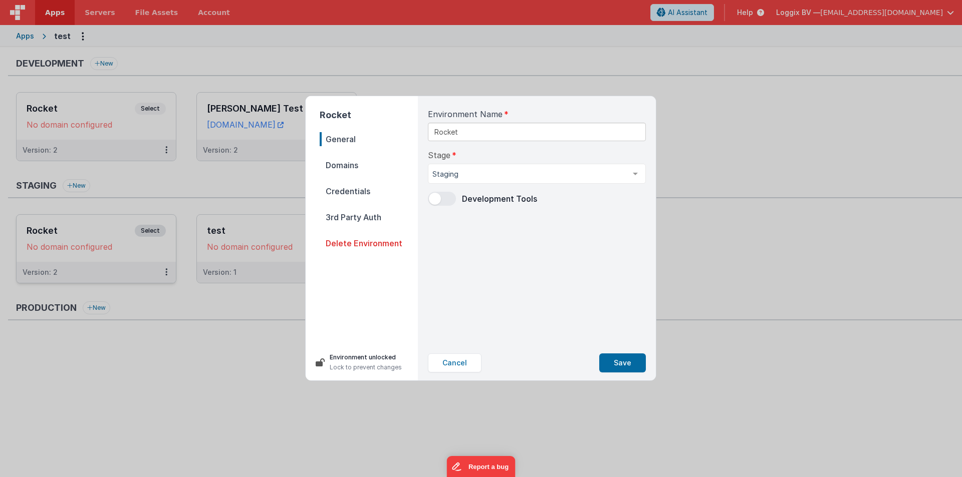
click at [362, 245] on span "Delete Environment" at bounding box center [369, 243] width 98 height 14
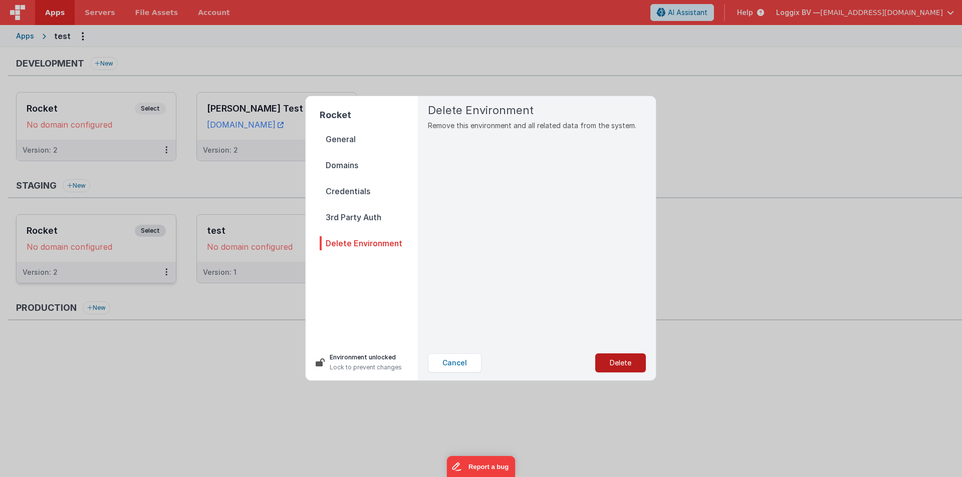
click at [624, 367] on button "Delete" at bounding box center [620, 363] width 51 height 19
click at [562, 360] on button "Yes, Delete" at bounding box center [570, 363] width 66 height 19
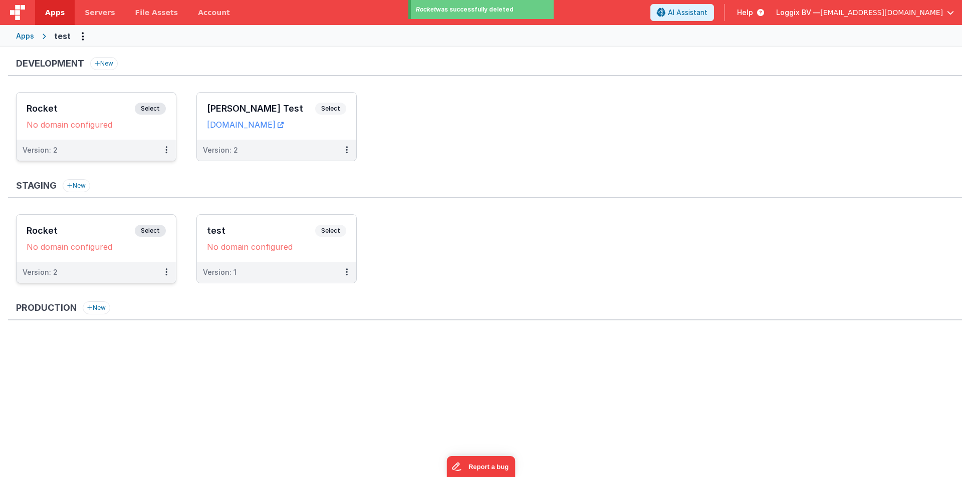
click at [99, 107] on h3 "Rocket" at bounding box center [81, 109] width 108 height 10
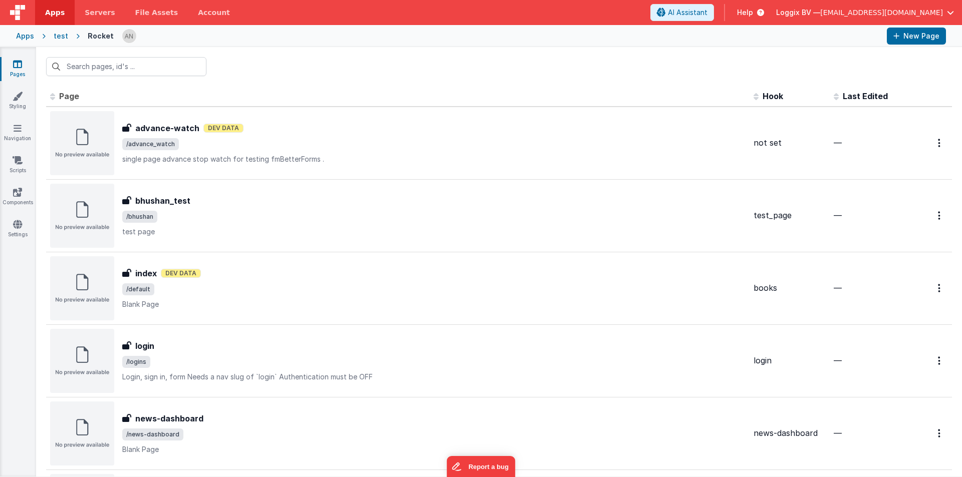
click at [62, 38] on div "test" at bounding box center [61, 36] width 15 height 10
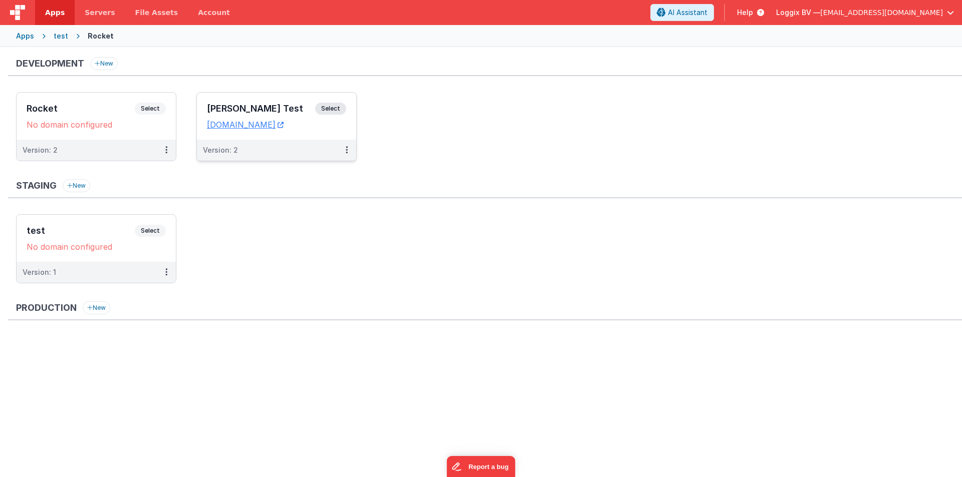
click at [231, 101] on div "Satyam Test Select URLs testbuild.clientportal.cloud" at bounding box center [276, 116] width 159 height 47
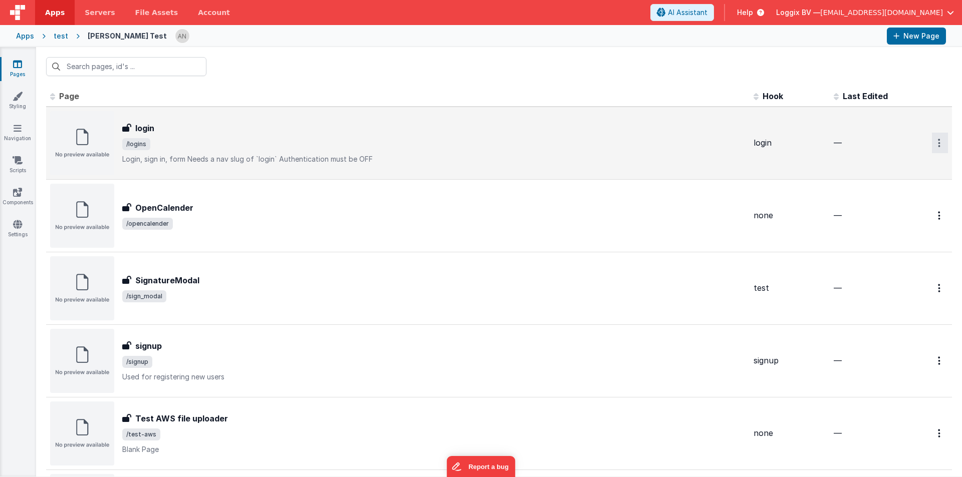
click at [938, 143] on icon "Options" at bounding box center [939, 143] width 3 height 9
click at [887, 204] on link "Delete" at bounding box center [903, 203] width 88 height 18
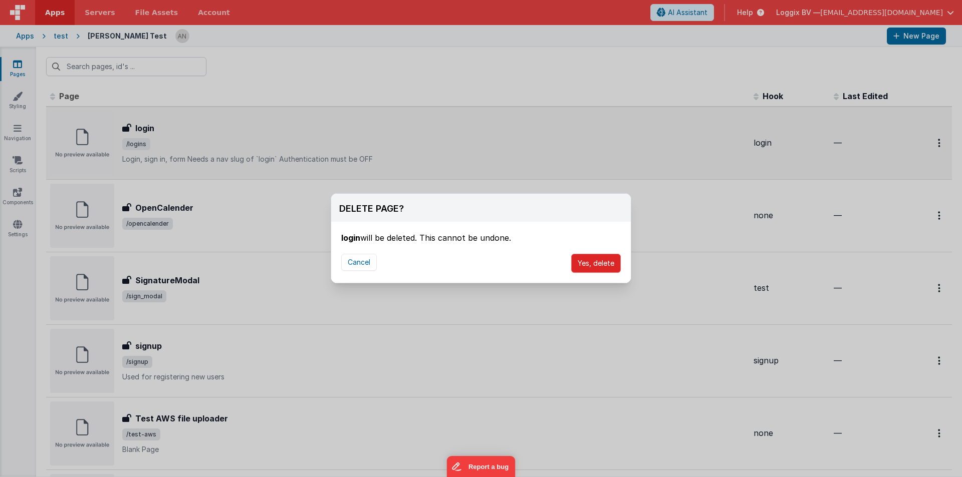
click at [596, 258] on button "Yes, delete" at bounding box center [596, 263] width 50 height 19
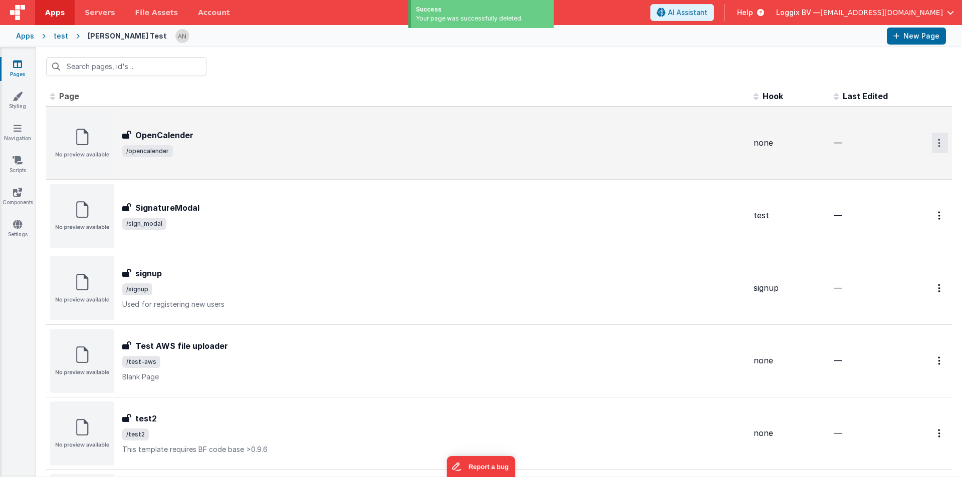
click at [933, 140] on button "Options" at bounding box center [940, 143] width 16 height 21
click at [882, 204] on link "Delete" at bounding box center [903, 203] width 88 height 18
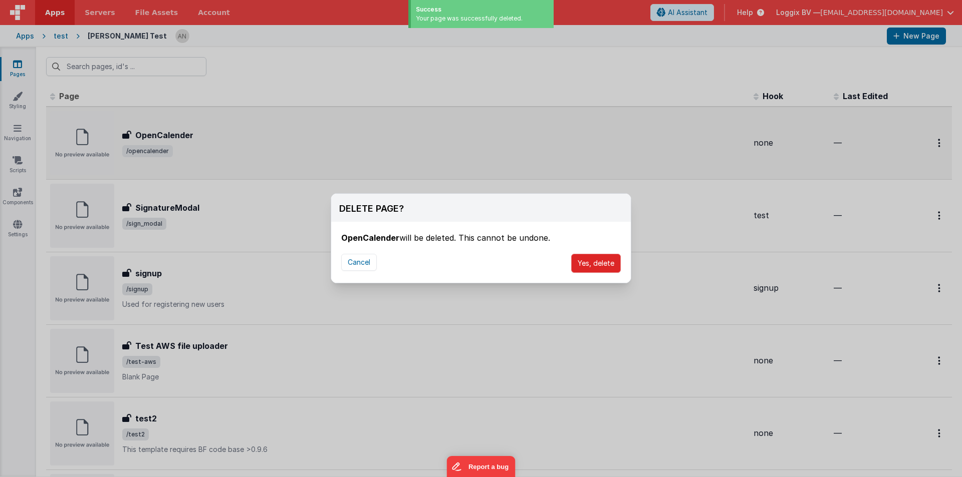
click at [585, 259] on button "Yes, delete" at bounding box center [596, 263] width 50 height 19
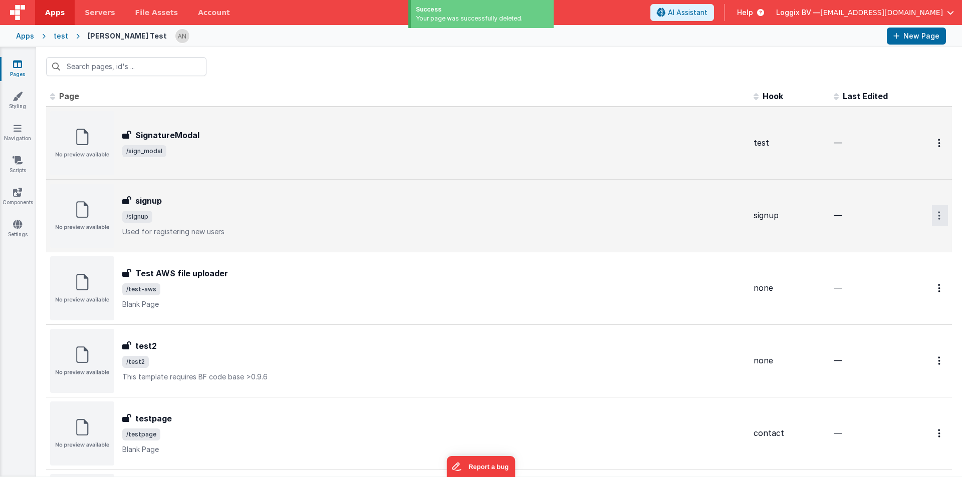
click at [938, 217] on icon "Options" at bounding box center [939, 215] width 3 height 9
click at [869, 277] on icon at bounding box center [872, 275] width 14 height 7
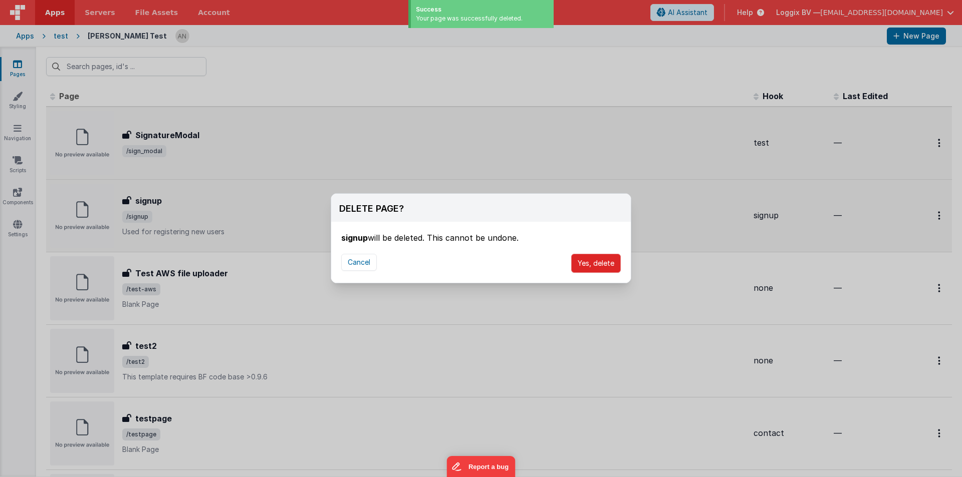
click at [596, 259] on button "Yes, delete" at bounding box center [596, 263] width 50 height 19
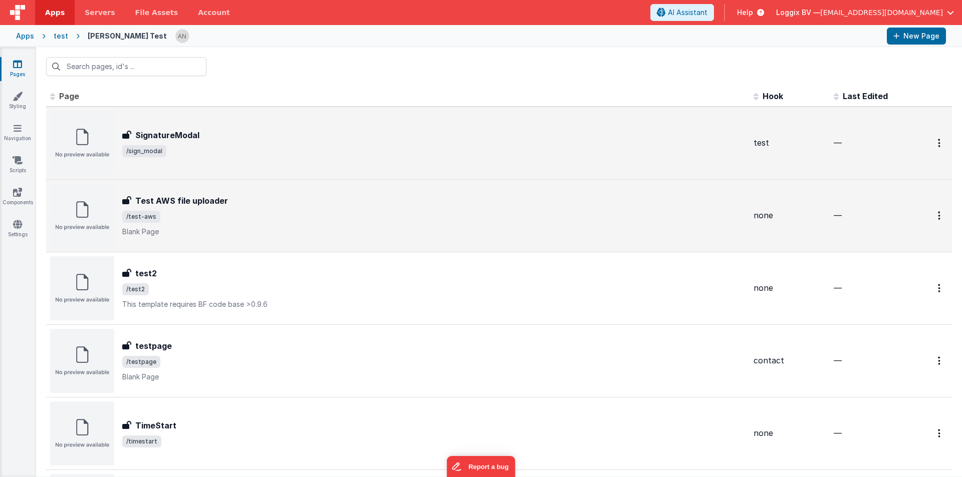
click at [923, 140] on div at bounding box center [930, 143] width 34 height 21
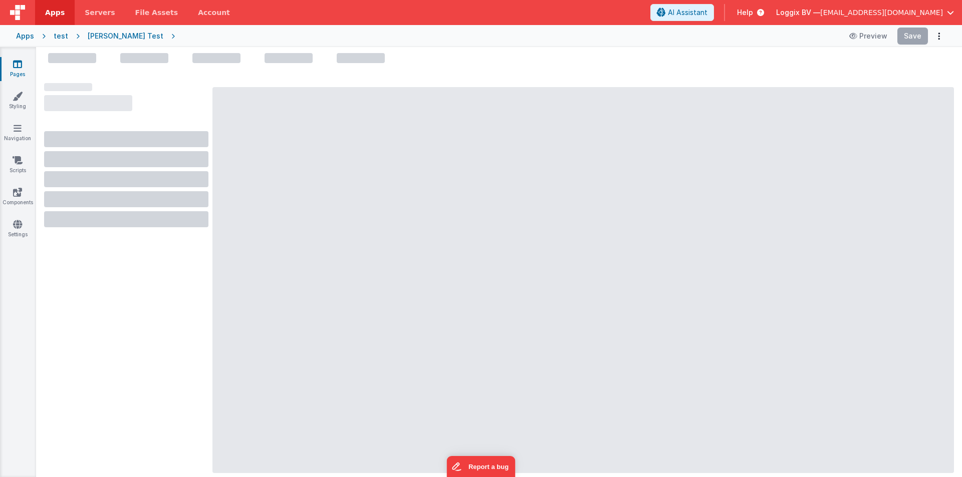
click at [59, 38] on div "test" at bounding box center [61, 36] width 15 height 10
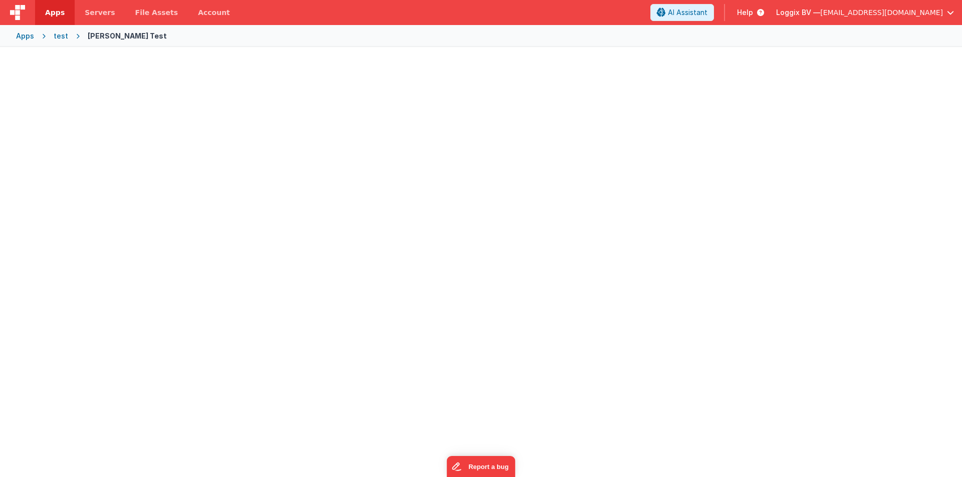
click at [97, 37] on div "[PERSON_NAME] Test" at bounding box center [127, 36] width 79 height 10
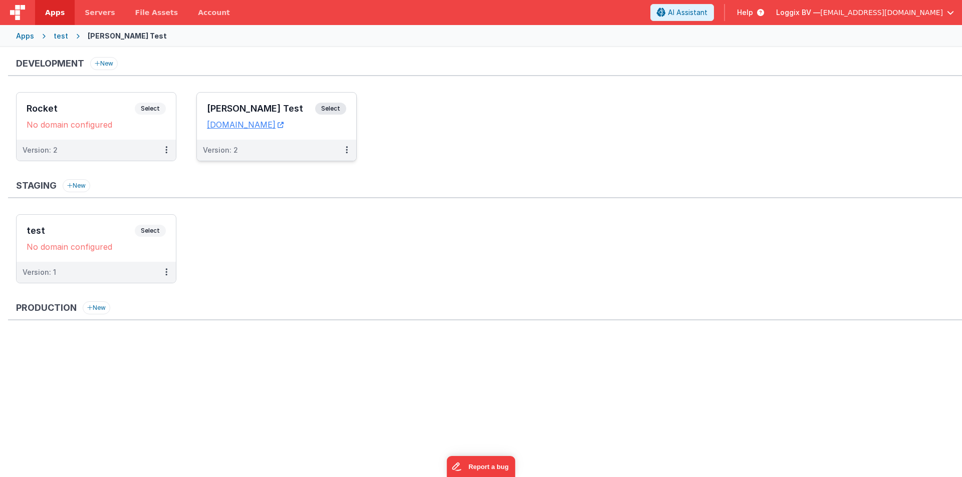
click at [255, 103] on div "Satyam Test Select" at bounding box center [276, 111] width 139 height 17
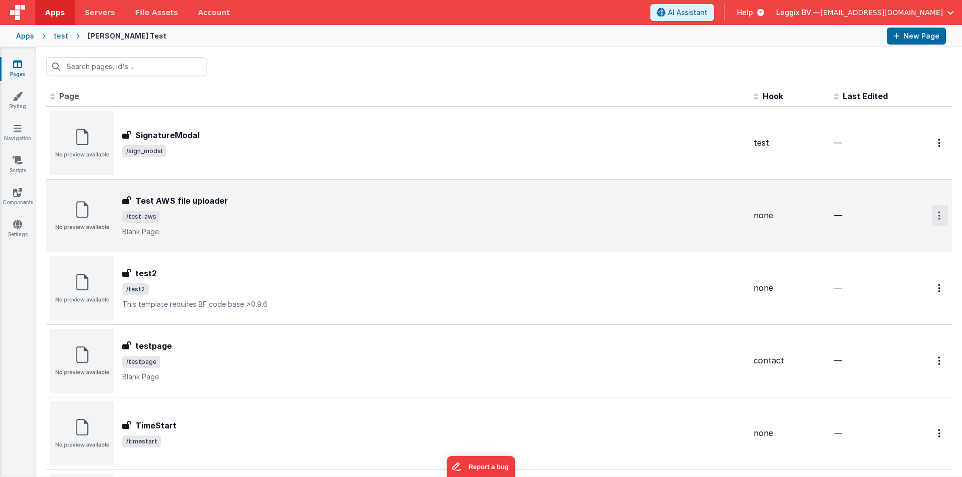
click at [934, 212] on button "Options" at bounding box center [940, 215] width 16 height 21
click at [879, 276] on link "Delete" at bounding box center [903, 276] width 88 height 18
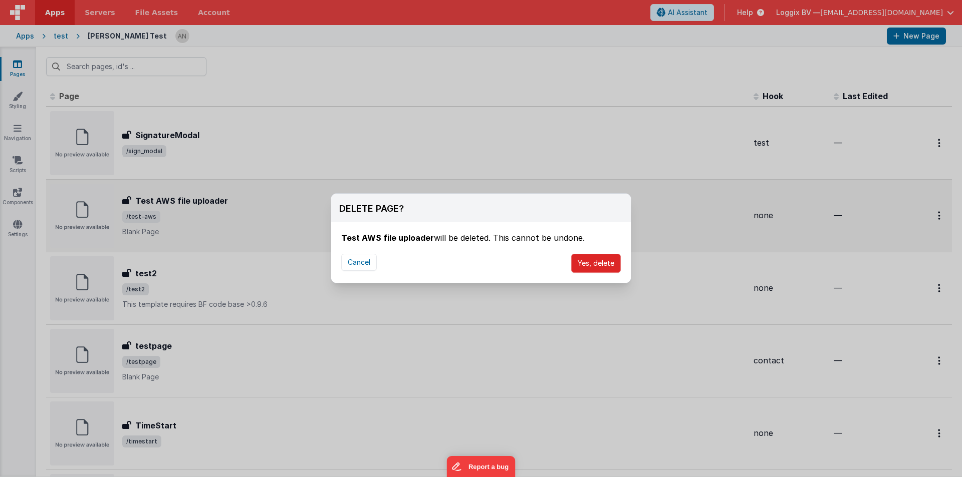
click at [608, 262] on button "Yes, delete" at bounding box center [596, 263] width 50 height 19
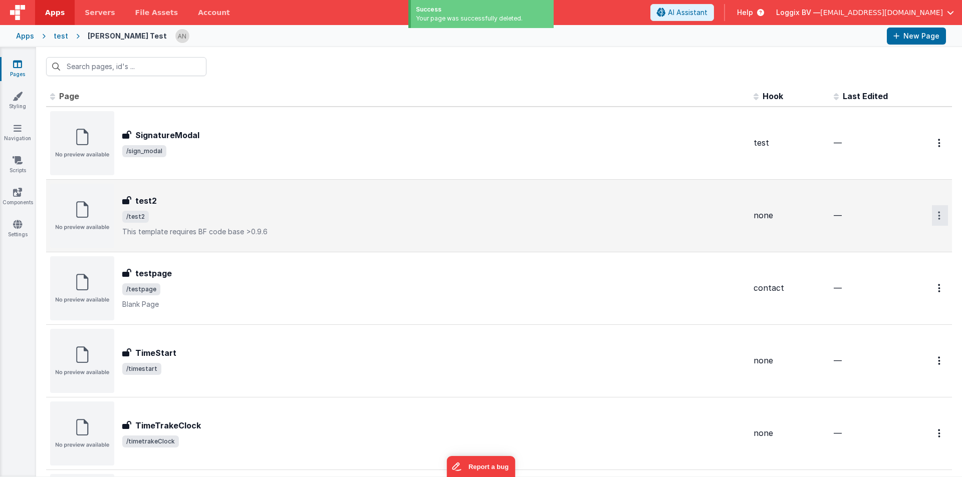
click at [938, 214] on icon "Options" at bounding box center [939, 215] width 3 height 9
click at [873, 278] on link "Delete" at bounding box center [903, 276] width 88 height 18
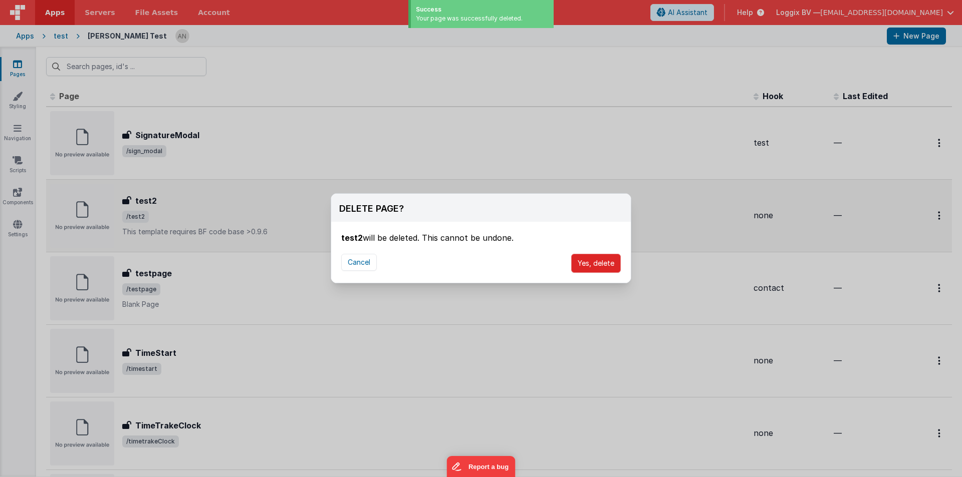
click at [604, 254] on button "Yes, delete" at bounding box center [596, 263] width 50 height 19
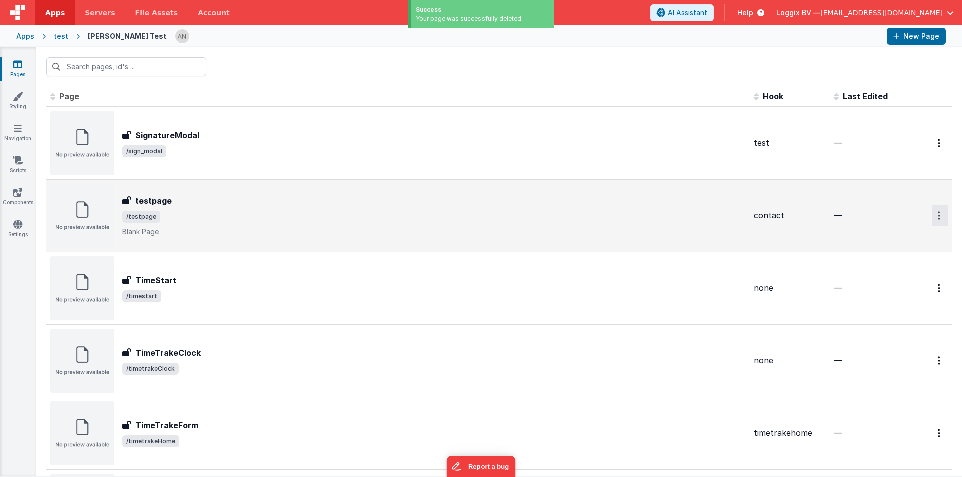
click at [938, 213] on icon "Options" at bounding box center [939, 215] width 3 height 9
click at [884, 272] on link "Delete" at bounding box center [903, 276] width 88 height 18
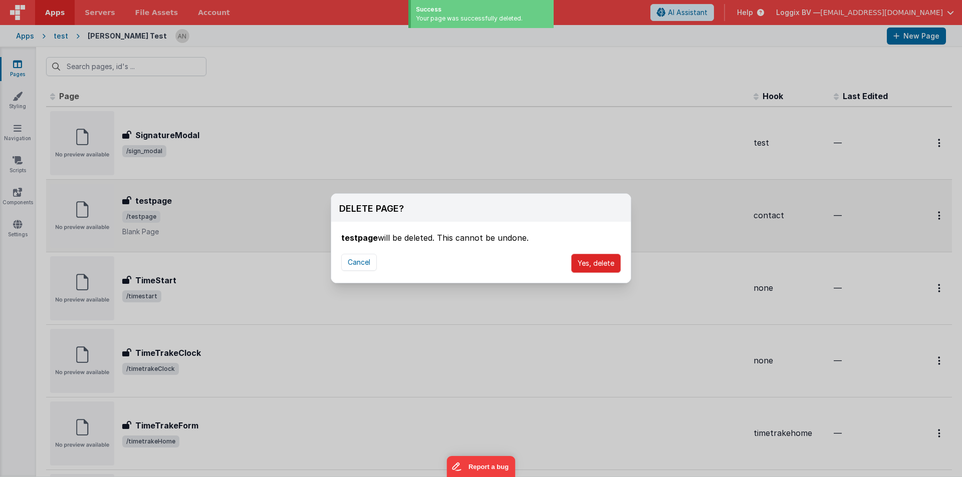
click at [588, 255] on button "Yes, delete" at bounding box center [596, 263] width 50 height 19
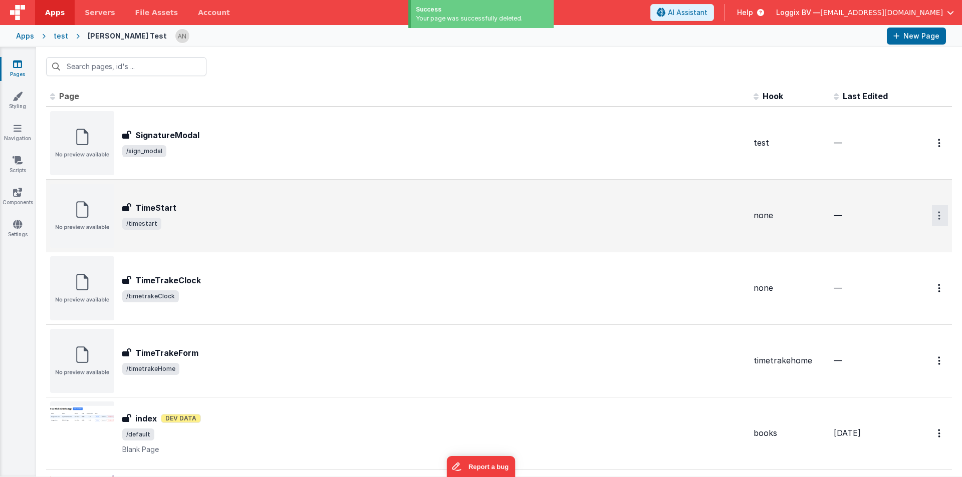
click at [937, 214] on button "Options" at bounding box center [940, 215] width 16 height 21
click at [872, 277] on link "Delete" at bounding box center [903, 276] width 88 height 18
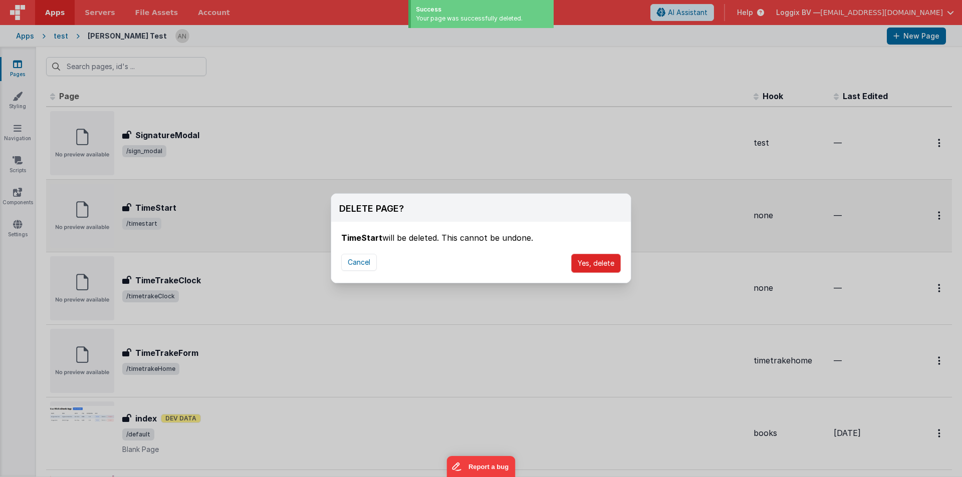
click at [598, 256] on button "Yes, delete" at bounding box center [596, 263] width 50 height 19
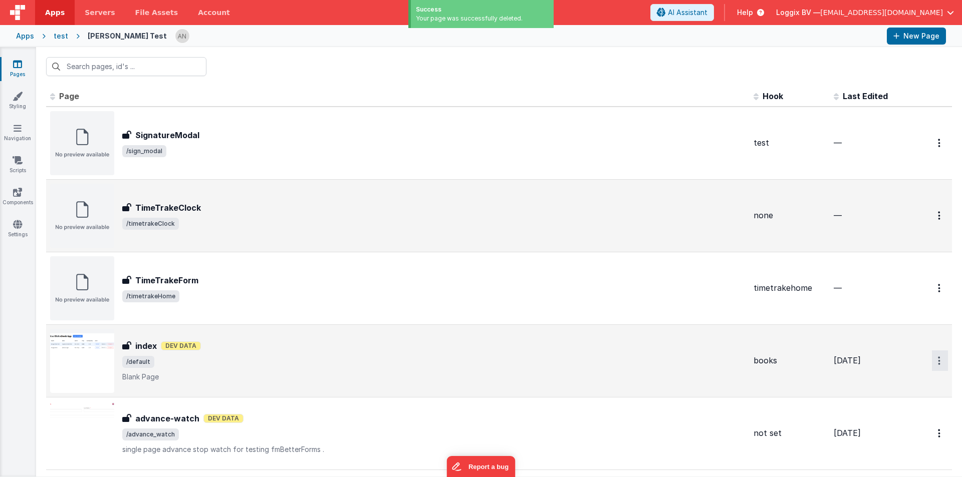
click at [933, 362] on button "Options" at bounding box center [940, 361] width 16 height 21
click at [876, 419] on link "Delete" at bounding box center [903, 421] width 88 height 18
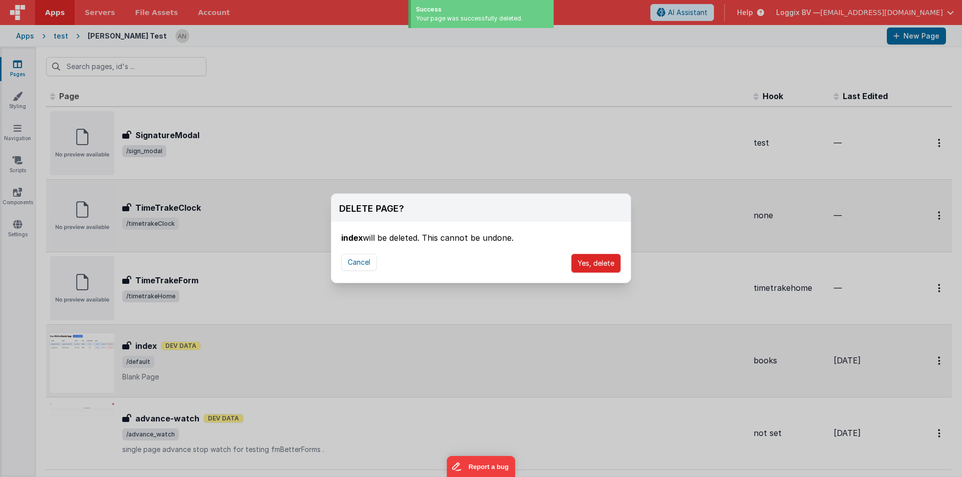
click at [608, 260] on button "Yes, delete" at bounding box center [596, 263] width 50 height 19
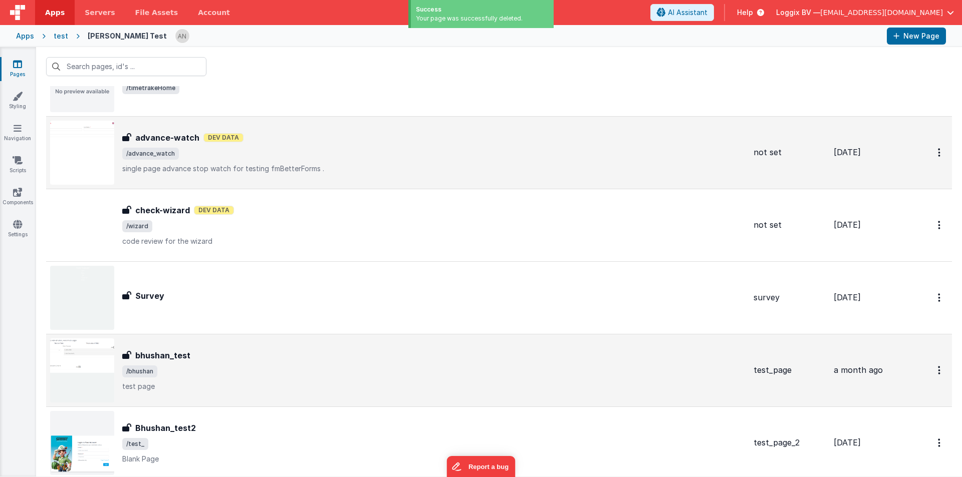
scroll to position [300, 0]
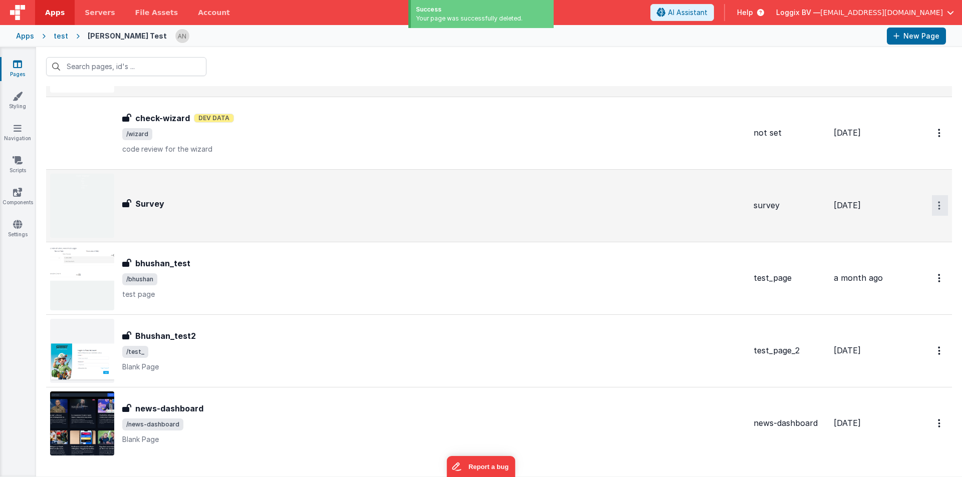
click at [932, 198] on button "Options" at bounding box center [940, 205] width 16 height 21
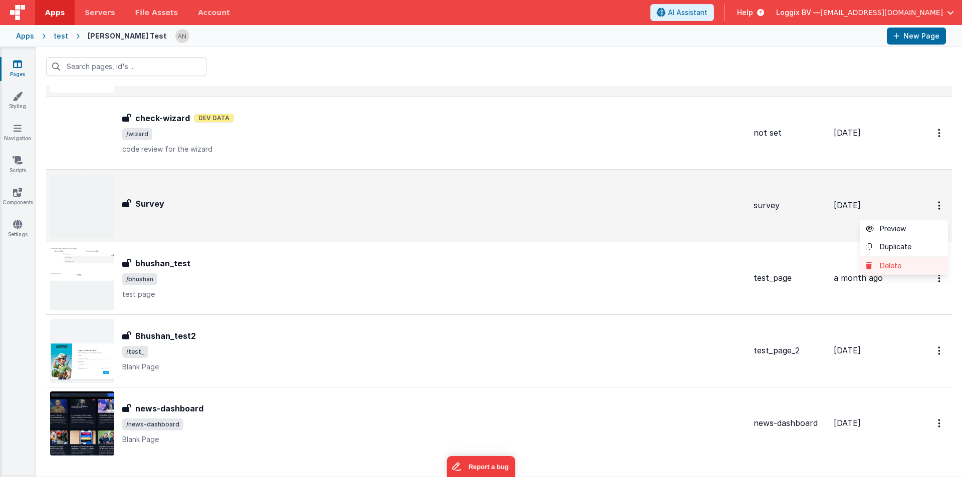
click at [889, 268] on link "Delete" at bounding box center [903, 266] width 88 height 18
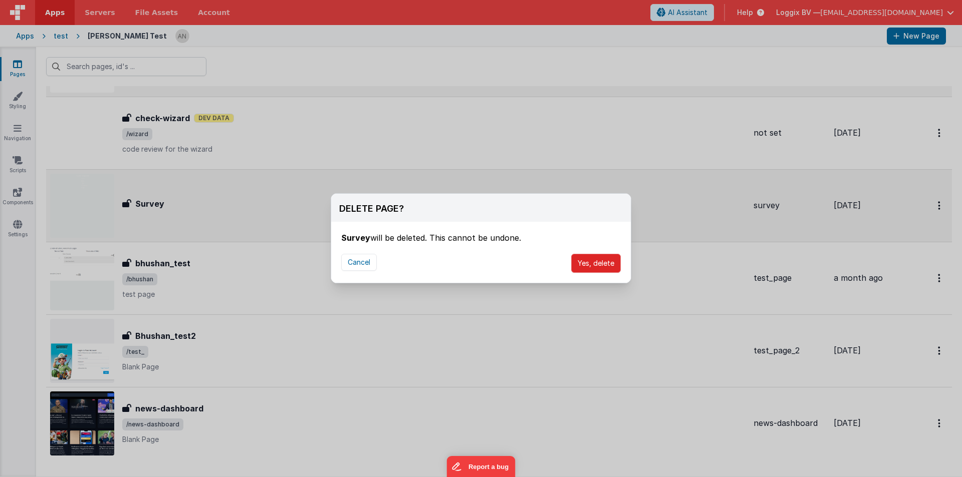
click at [604, 261] on button "Yes, delete" at bounding box center [596, 263] width 50 height 19
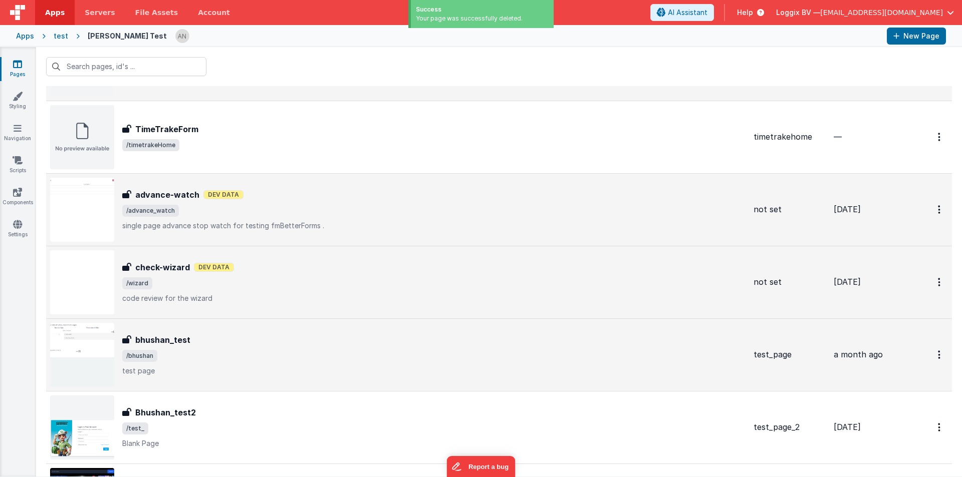
scroll to position [150, 0]
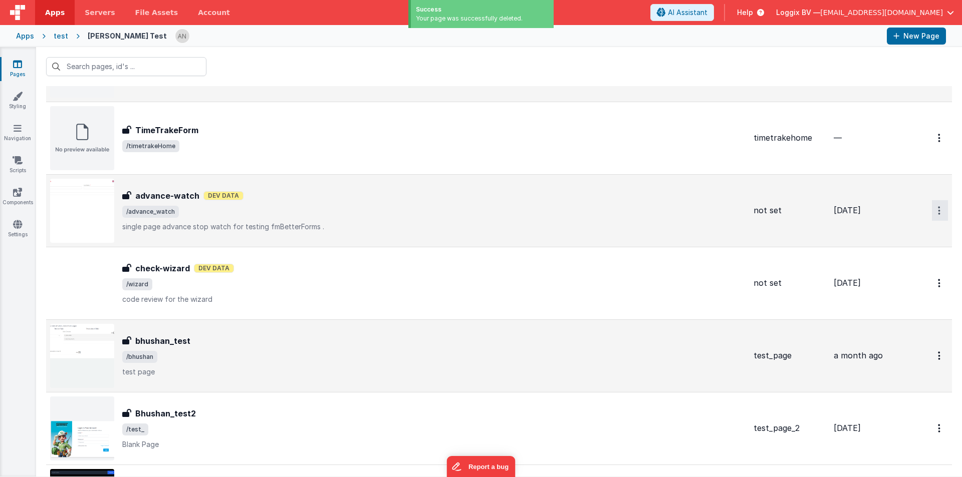
click at [932, 212] on button "Options" at bounding box center [940, 210] width 16 height 21
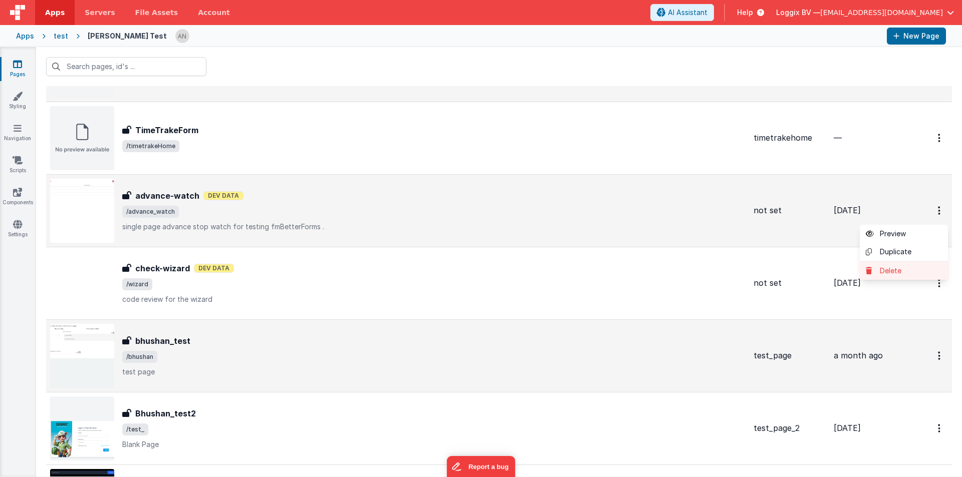
click at [872, 272] on link "Delete" at bounding box center [903, 271] width 88 height 18
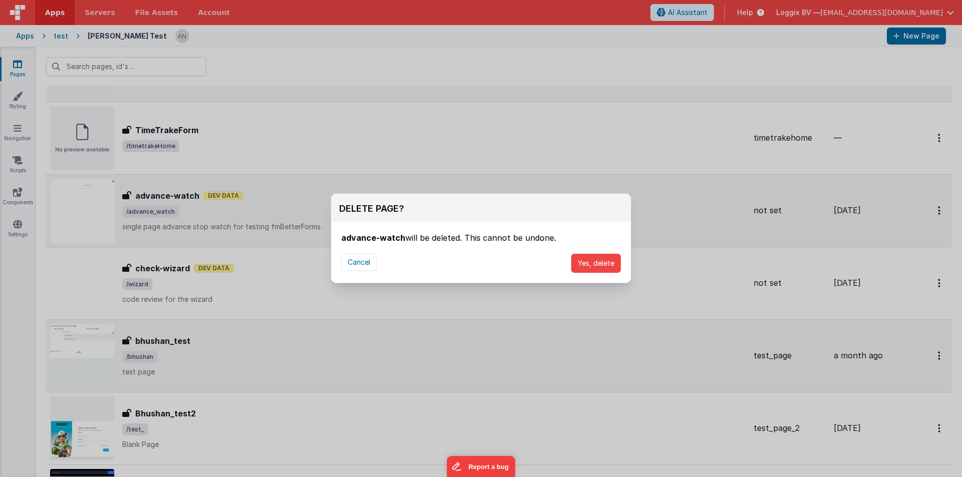
click at [596, 276] on div "Cancel Yes, delete" at bounding box center [480, 263] width 299 height 39
click at [594, 268] on button "Yes, delete" at bounding box center [596, 263] width 50 height 19
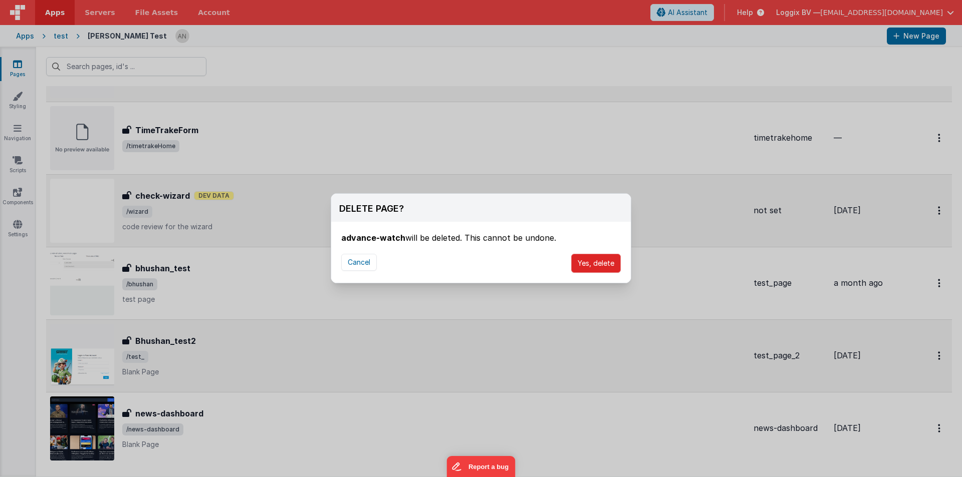
click at [601, 258] on button "Yes, delete" at bounding box center [596, 263] width 50 height 19
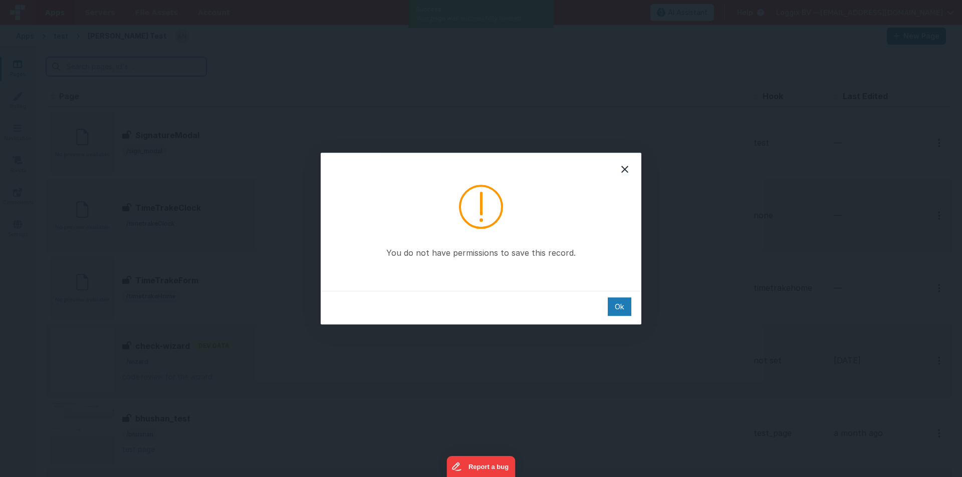
scroll to position [0, 0]
click at [635, 167] on div "You do not have permissions to save this record." at bounding box center [481, 222] width 321 height 138
click at [616, 169] on div at bounding box center [624, 169] width 21 height 21
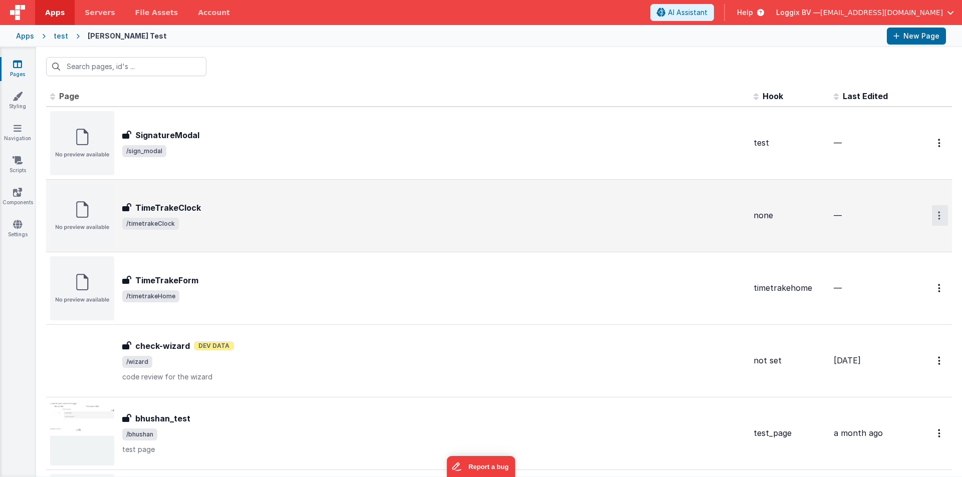
click at [938, 213] on icon "Options" at bounding box center [939, 215] width 3 height 9
click at [880, 279] on link "Delete" at bounding box center [903, 276] width 88 height 18
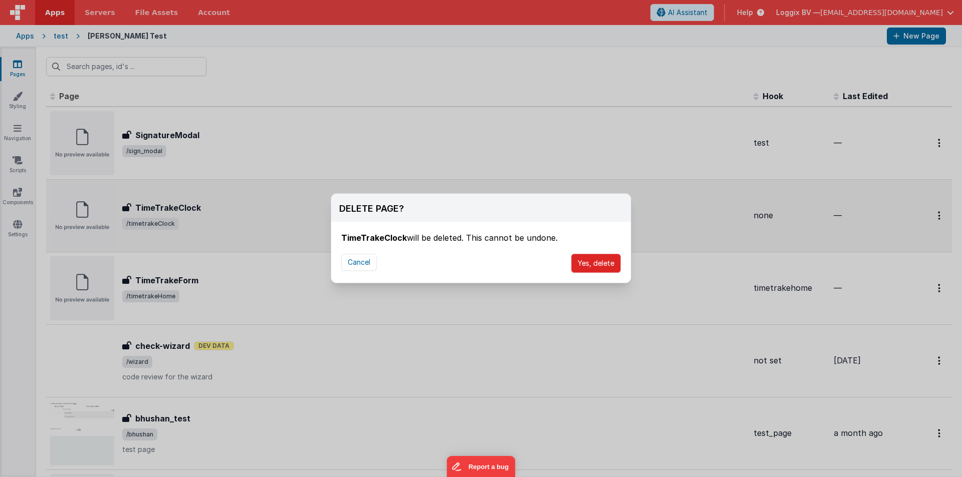
click at [617, 260] on button "Yes, delete" at bounding box center [596, 263] width 50 height 19
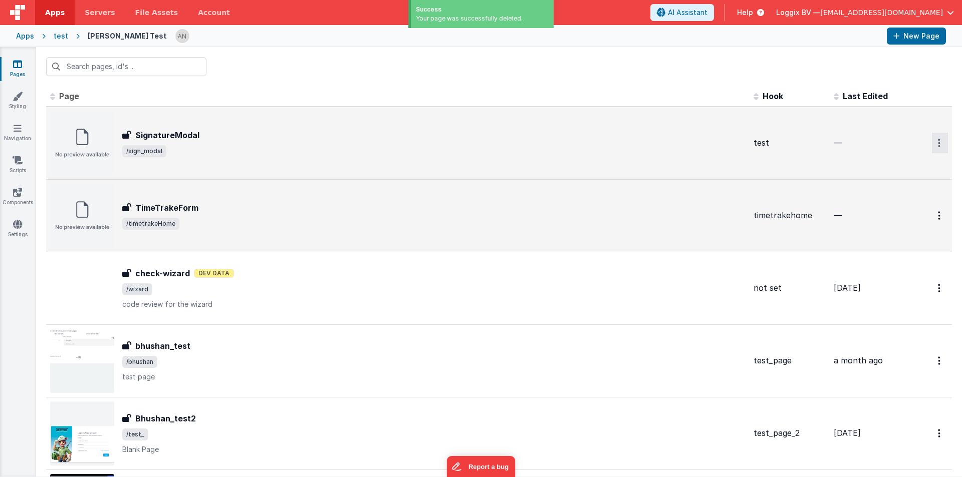
click at [932, 144] on button "Options" at bounding box center [940, 143] width 16 height 21
click at [879, 207] on link "Delete" at bounding box center [903, 203] width 88 height 18
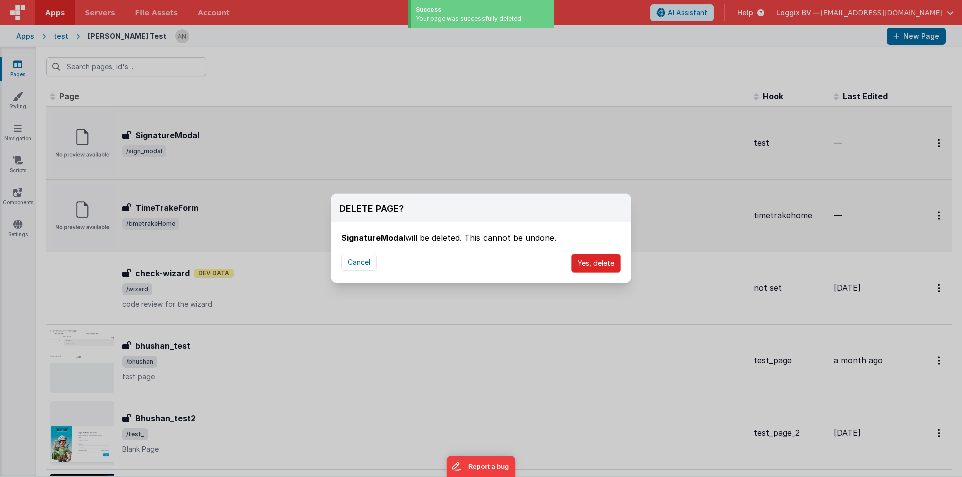
click at [591, 260] on button "Yes, delete" at bounding box center [596, 263] width 50 height 19
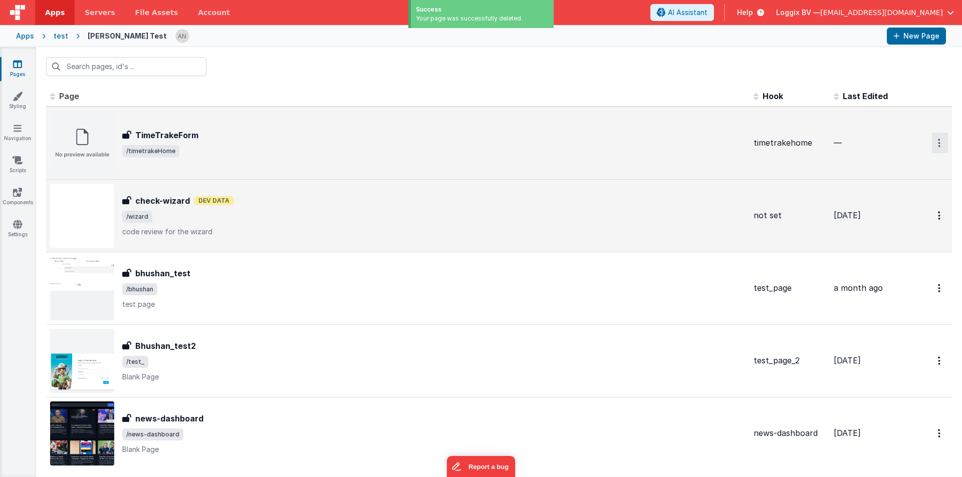
click at [933, 139] on button "Options" at bounding box center [940, 143] width 16 height 21
click at [872, 199] on link "Delete" at bounding box center [903, 203] width 88 height 18
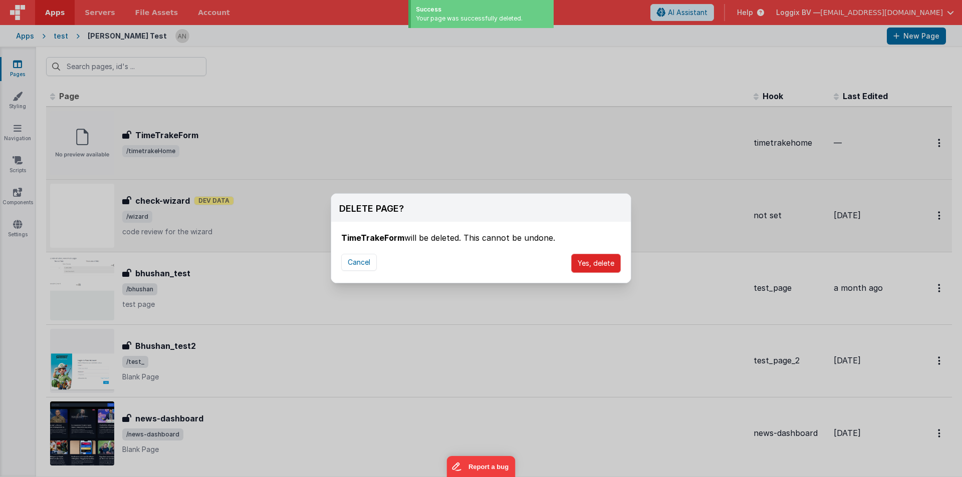
click at [600, 264] on button "Yes, delete" at bounding box center [596, 263] width 50 height 19
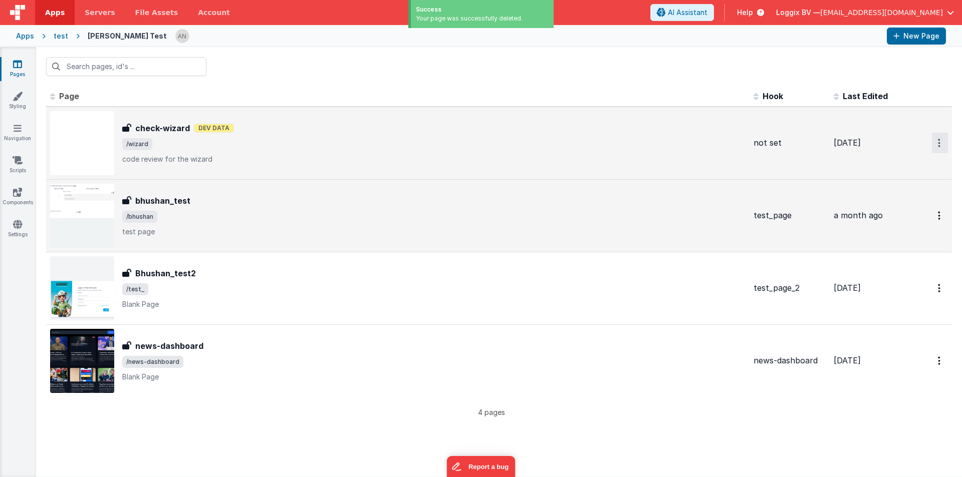
click at [937, 139] on button "Options" at bounding box center [940, 143] width 16 height 21
click at [894, 197] on link "Delete" at bounding box center [903, 203] width 88 height 18
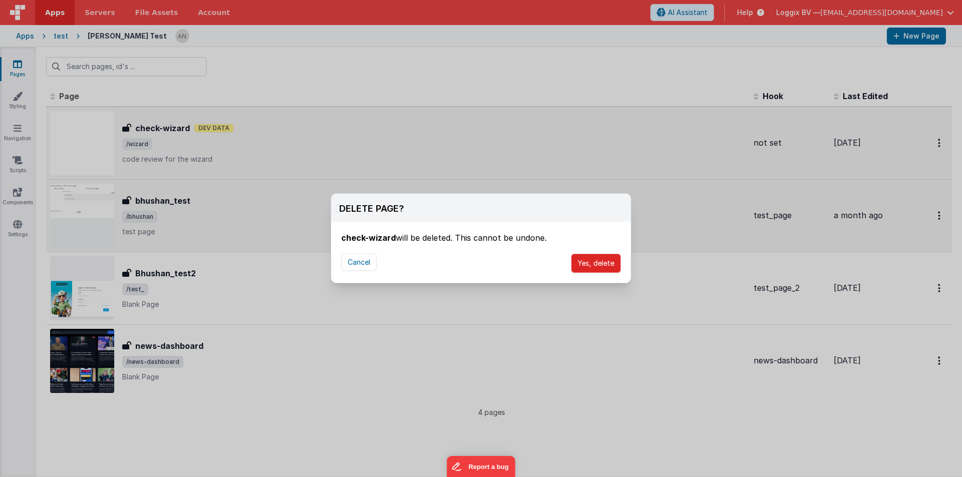
click at [605, 260] on button "Yes, delete" at bounding box center [596, 263] width 50 height 19
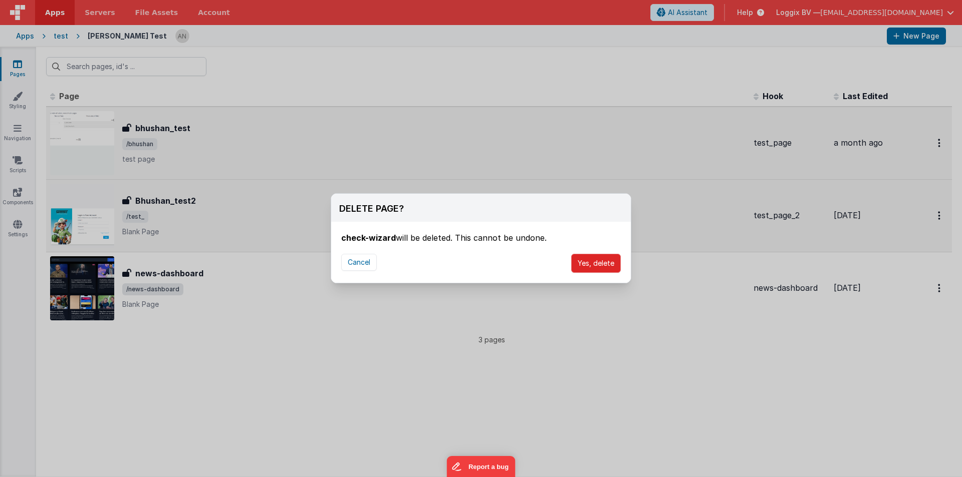
click at [605, 260] on button "Yes, delete" at bounding box center [596, 263] width 50 height 19
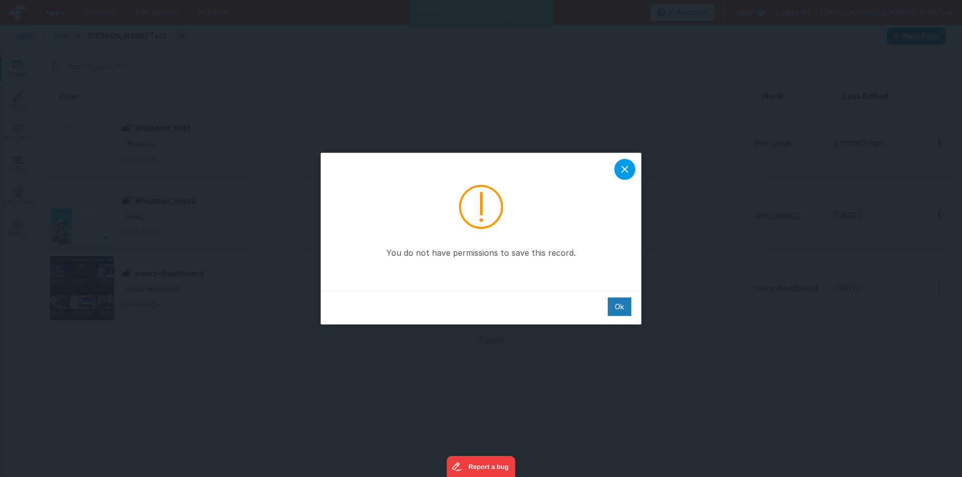
click at [624, 169] on icon at bounding box center [624, 169] width 7 height 7
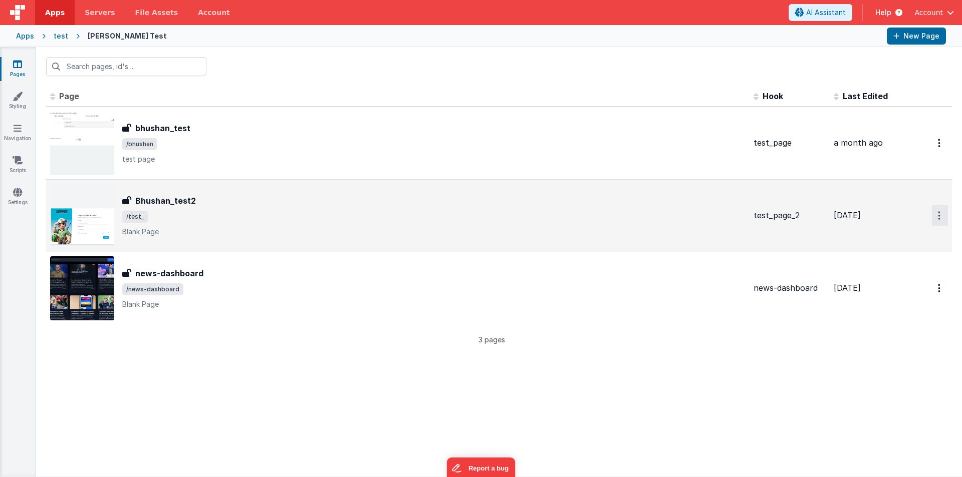
click at [938, 212] on icon "Options" at bounding box center [939, 215] width 3 height 9
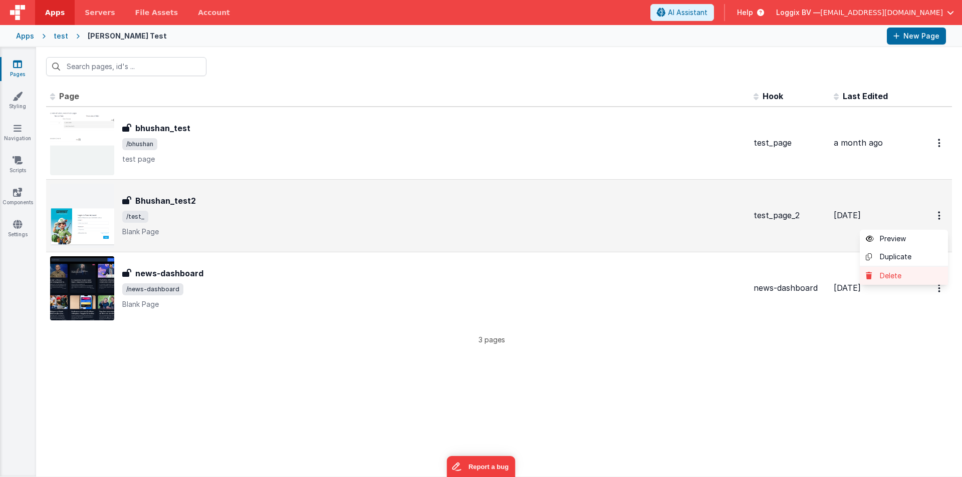
click at [865, 276] on icon at bounding box center [872, 275] width 14 height 7
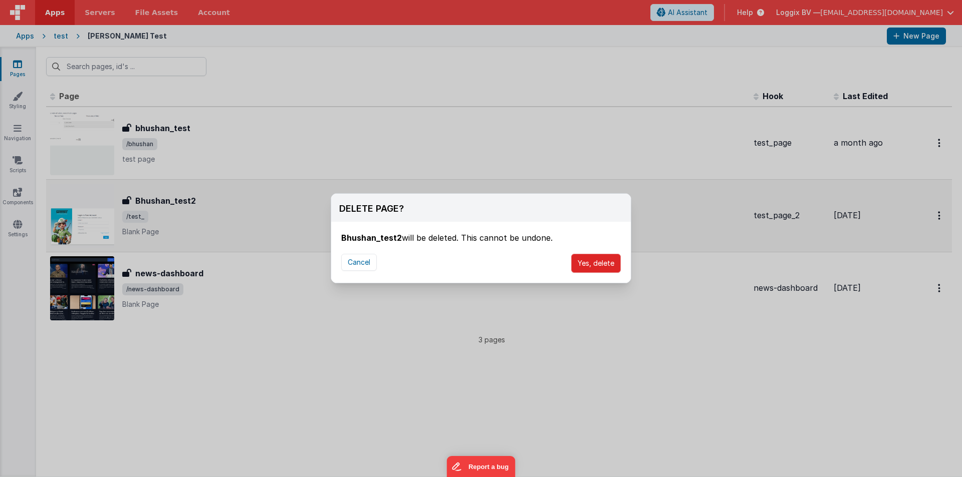
click at [600, 266] on button "Yes, delete" at bounding box center [596, 263] width 50 height 19
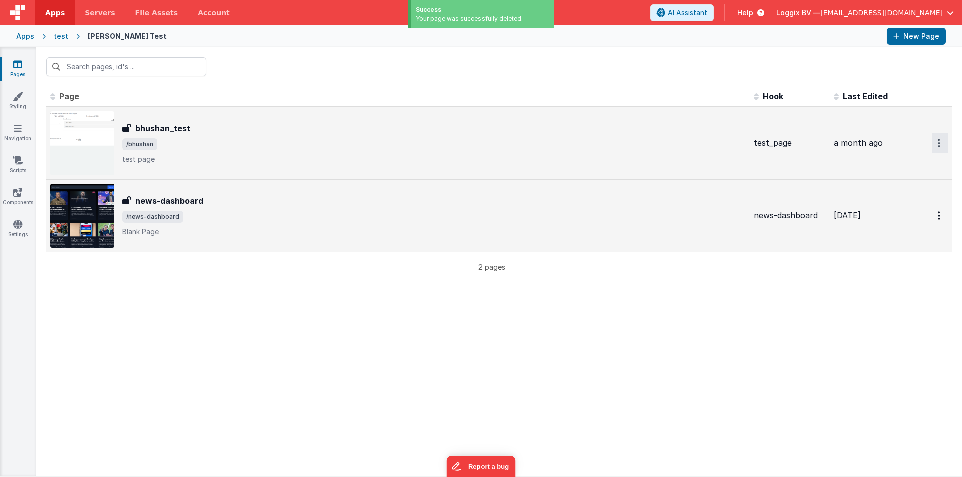
click at [938, 146] on icon "Options" at bounding box center [939, 143] width 3 height 9
click at [886, 199] on link "Delete" at bounding box center [903, 203] width 88 height 18
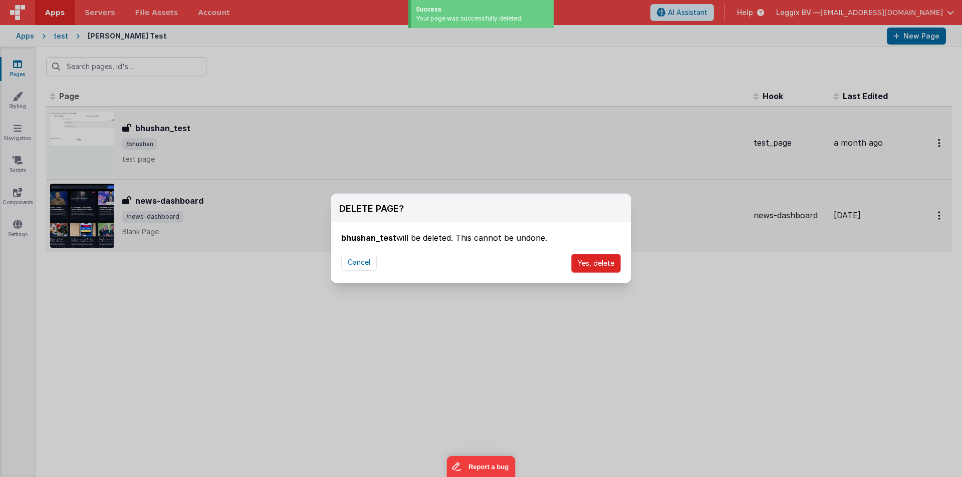
click at [585, 259] on button "Yes, delete" at bounding box center [596, 263] width 50 height 19
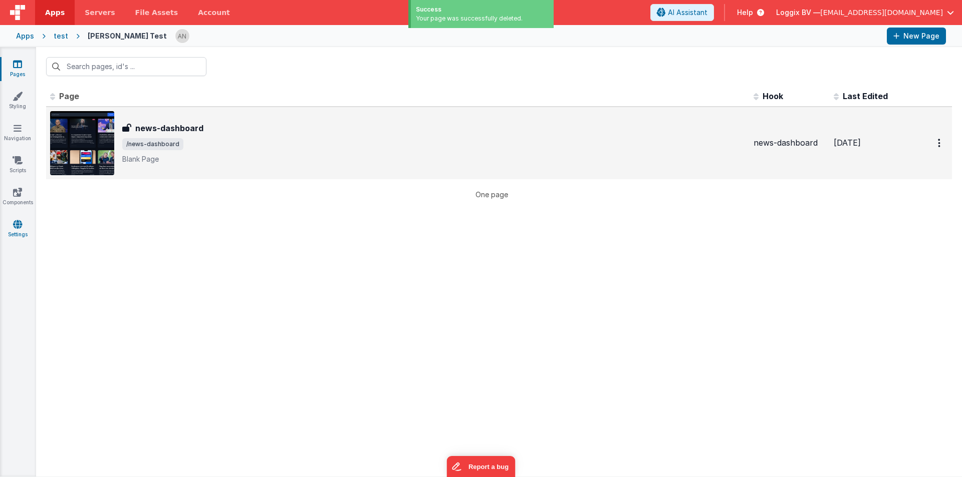
click at [15, 225] on icon at bounding box center [17, 224] width 9 height 10
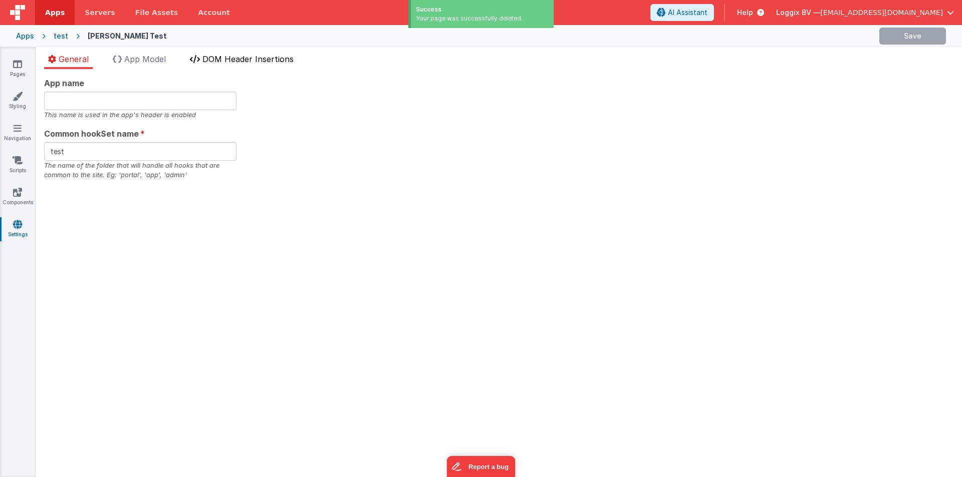
click at [209, 61] on span "DOM Header Insertions" at bounding box center [247, 59] width 91 height 10
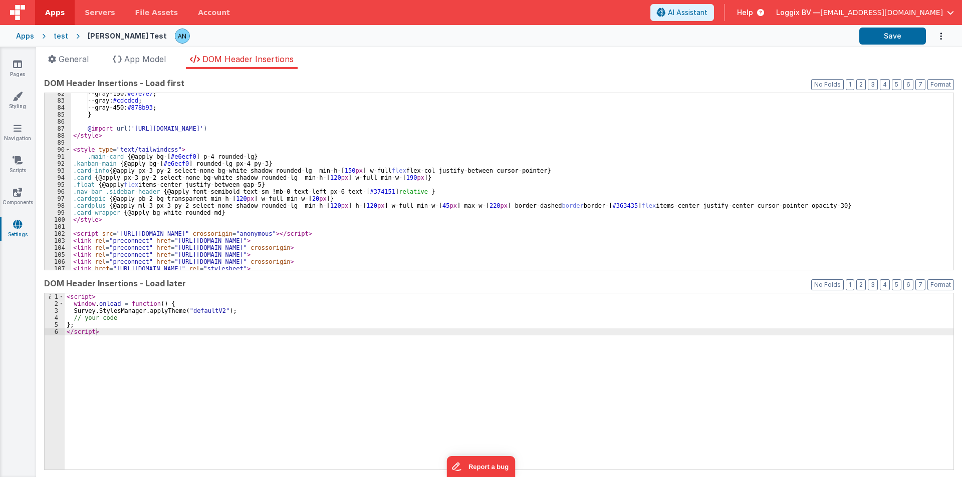
scroll to position [594, 0]
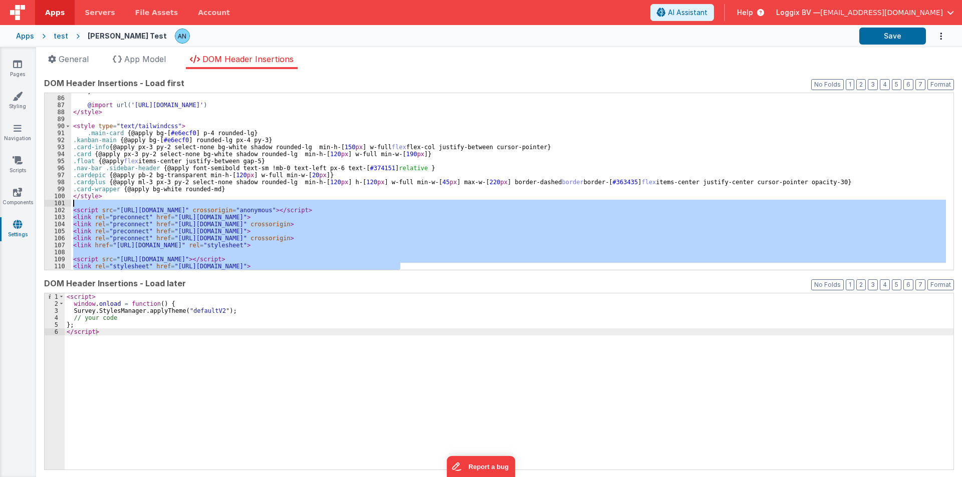
drag, startPoint x: 406, startPoint y: 266, endPoint x: 61, endPoint y: 204, distance: 351.0
click at [61, 204] on div "85 86 87 88 89 90 91 92 93 94 95 96 97 98 99 100 101 102 103 104 105 106 107 10…" at bounding box center [498, 182] width 909 height 178
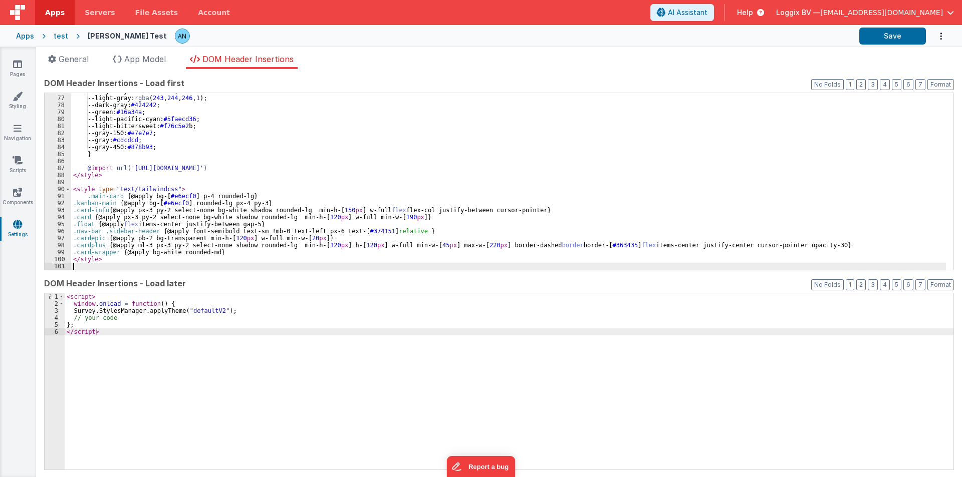
scroll to position [531, 0]
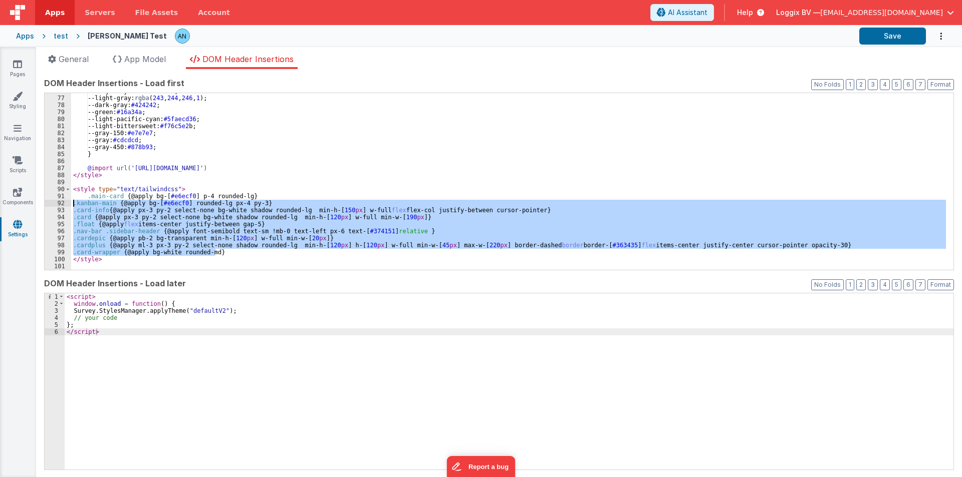
drag, startPoint x: 221, startPoint y: 252, endPoint x: 56, endPoint y: 202, distance: 172.7
click at [56, 202] on div "76 77 78 79 80 81 82 83 84 85 86 87 88 89 90 91 92 93 94 95 96 97 98 99 100 101…" at bounding box center [498, 182] width 909 height 178
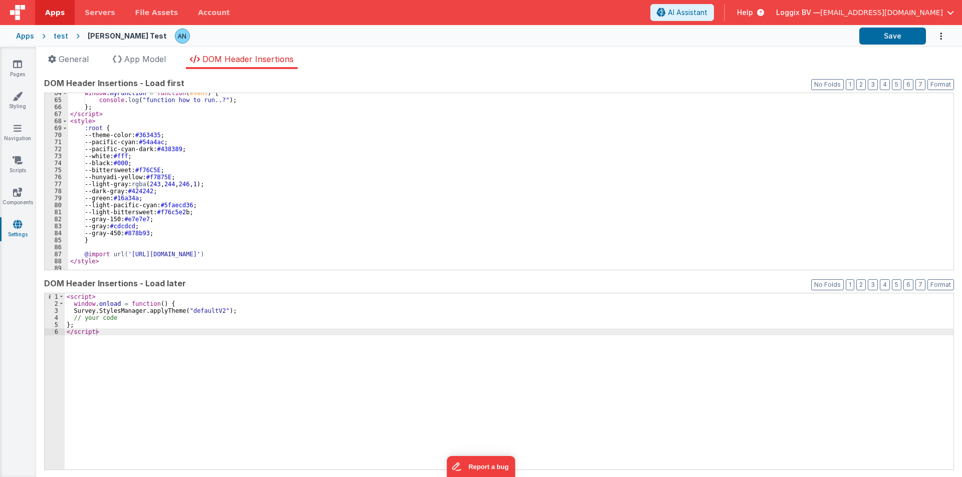
scroll to position [445, 0]
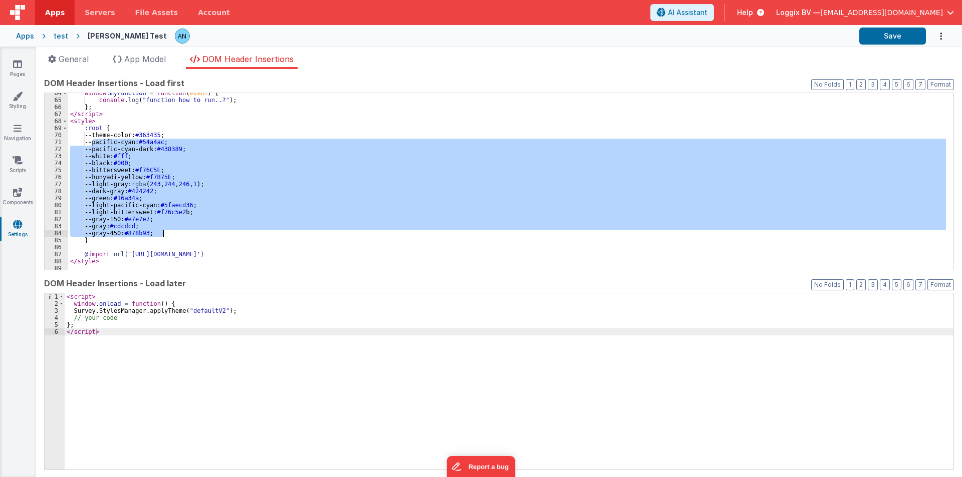
drag, startPoint x: 99, startPoint y: 150, endPoint x: 167, endPoint y: 232, distance: 106.8
click at [167, 232] on div "window . myFunction = function ( event ) { console . log ( "function how to run…" at bounding box center [506, 185] width 877 height 191
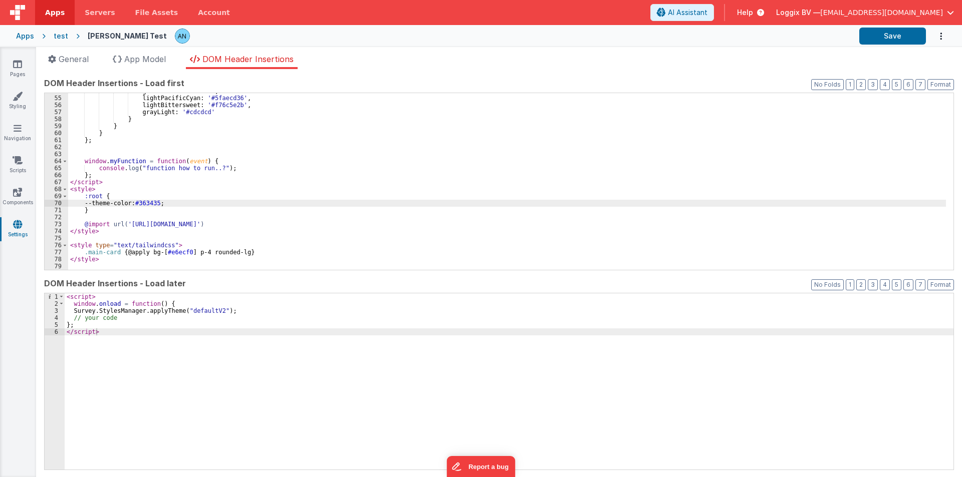
scroll to position [347, 0]
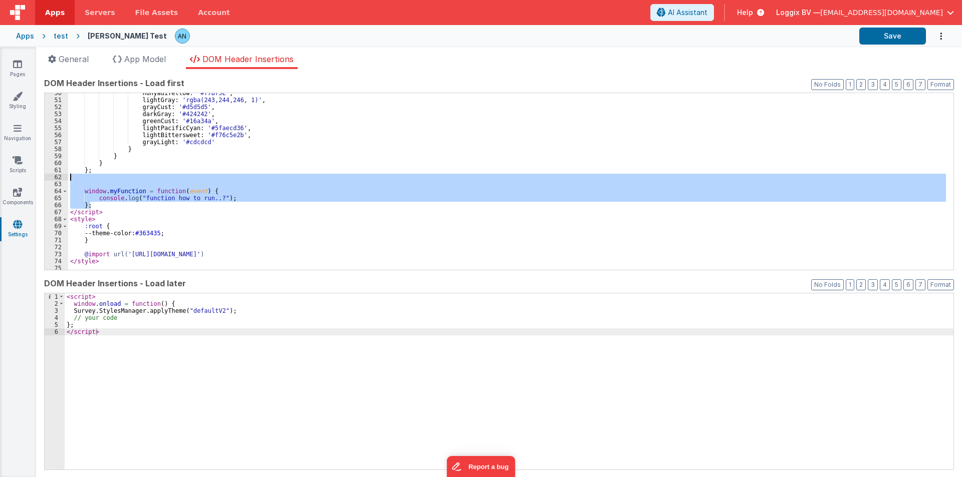
drag, startPoint x: 92, startPoint y: 206, endPoint x: 66, endPoint y: 180, distance: 36.8
click at [66, 180] on div "50 51 52 53 54 55 56 57 58 59 60 61 62 63 64 65 66 67 68 69 70 71 72 73 74 75 7…" at bounding box center [498, 182] width 909 height 178
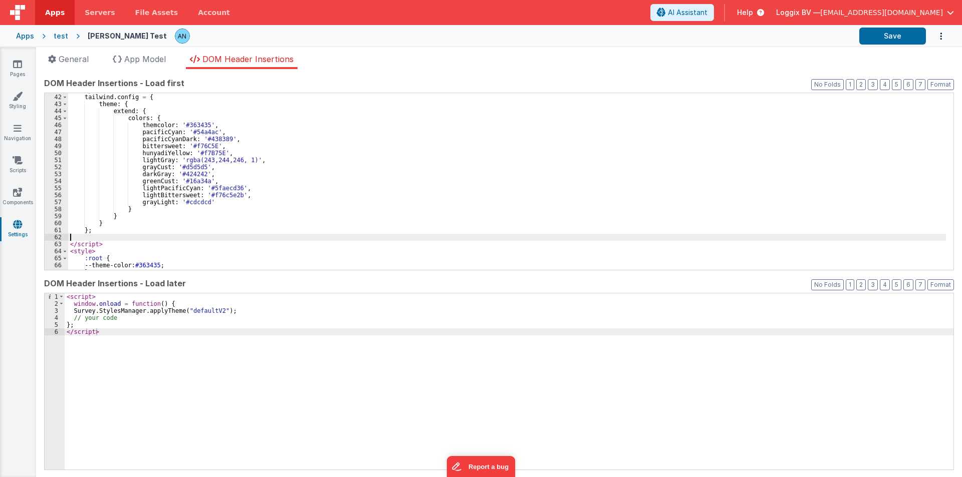
scroll to position [287, 0]
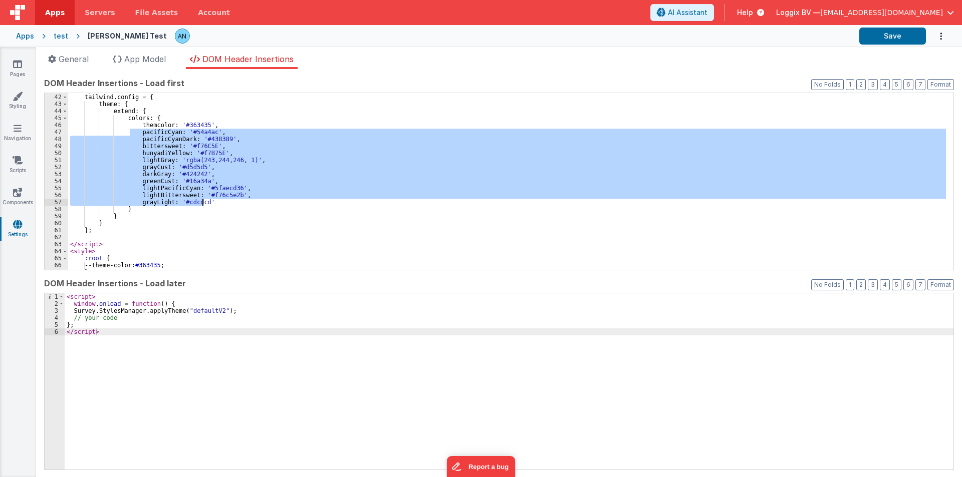
drag, startPoint x: 131, startPoint y: 133, endPoint x: 203, endPoint y: 200, distance: 98.5
click at [203, 200] on div "< script > tailwind . config = { theme : { extend : { colors : { themcolor : '#…" at bounding box center [506, 182] width 877 height 191
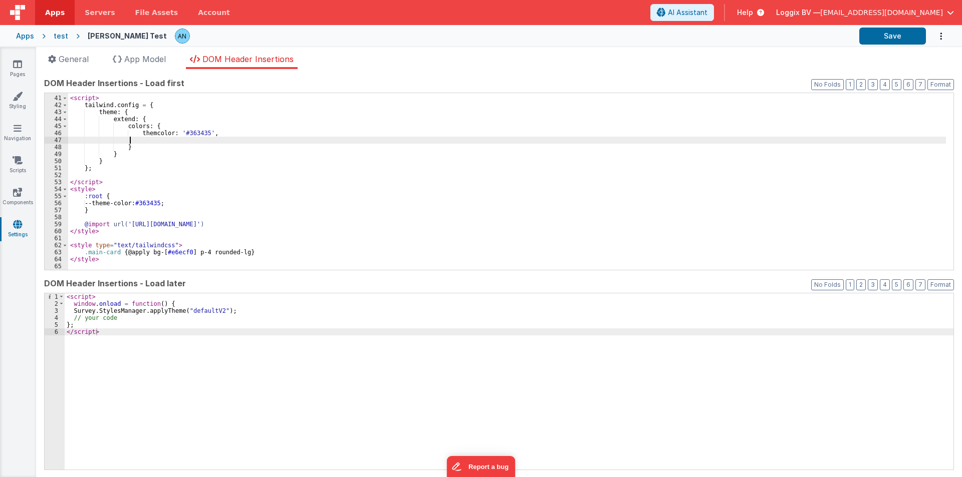
scroll to position [279, 0]
click at [72, 140] on div "< script > tailwind . config = { theme : { extend : { colors : { themcolor : '#…" at bounding box center [506, 183] width 877 height 191
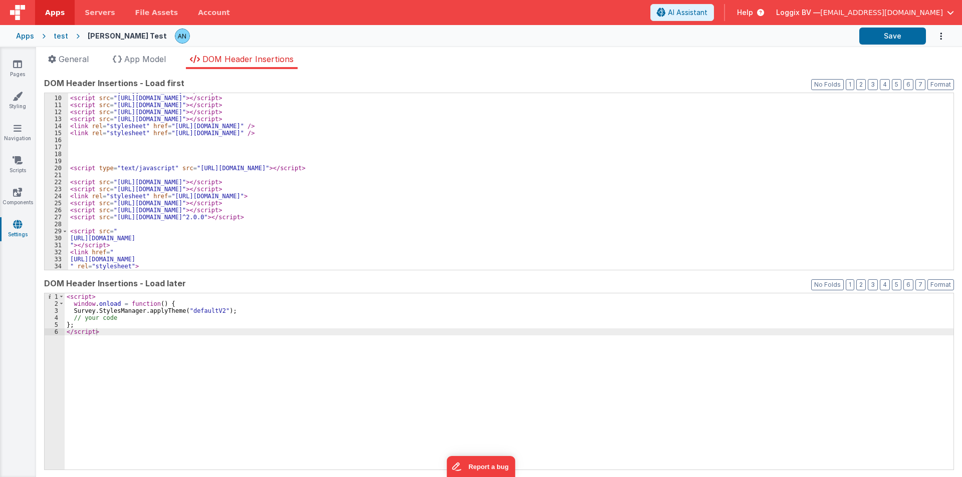
scroll to position [0, 0]
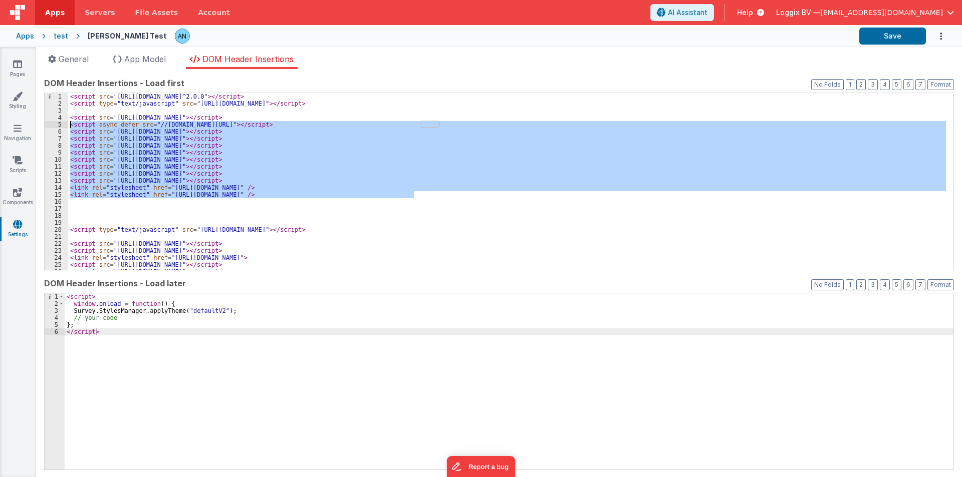
drag, startPoint x: 418, startPoint y: 196, endPoint x: 57, endPoint y: 127, distance: 367.6
click at [57, 127] on div "1 2 3 4 5 6 7 8 9 10 11 12 13 14 15 16 17 18 19 20 21 22 23 24 25 26 27 < scrip…" at bounding box center [498, 182] width 909 height 178
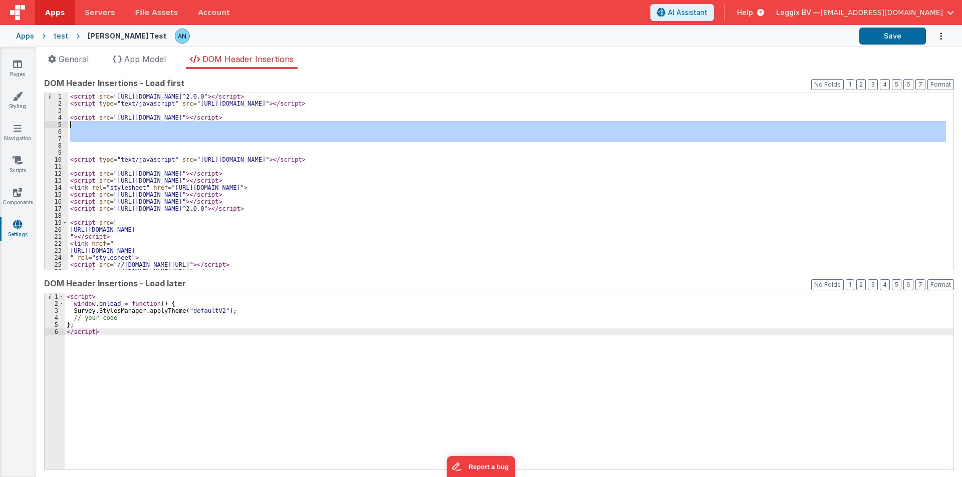
drag, startPoint x: 71, startPoint y: 147, endPoint x: 51, endPoint y: 123, distance: 31.3
click at [51, 123] on div "1 2 3 4 5 6 7 8 9 10 11 12 13 14 15 16 17 18 19 20 21 22 23 24 25 26 27 < scrip…" at bounding box center [498, 182] width 909 height 178
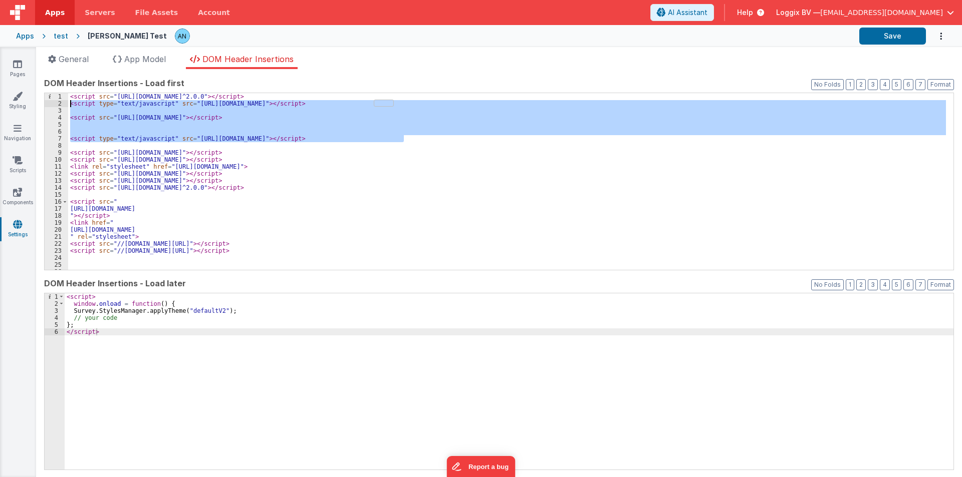
drag, startPoint x: 414, startPoint y: 138, endPoint x: 62, endPoint y: 104, distance: 353.8
click at [62, 104] on div "1 2 3 4 5 6 7 8 9 10 11 12 13 14 15 16 17 18 19 20 21 22 23 24 25 26 27 < scrip…" at bounding box center [498, 182] width 909 height 178
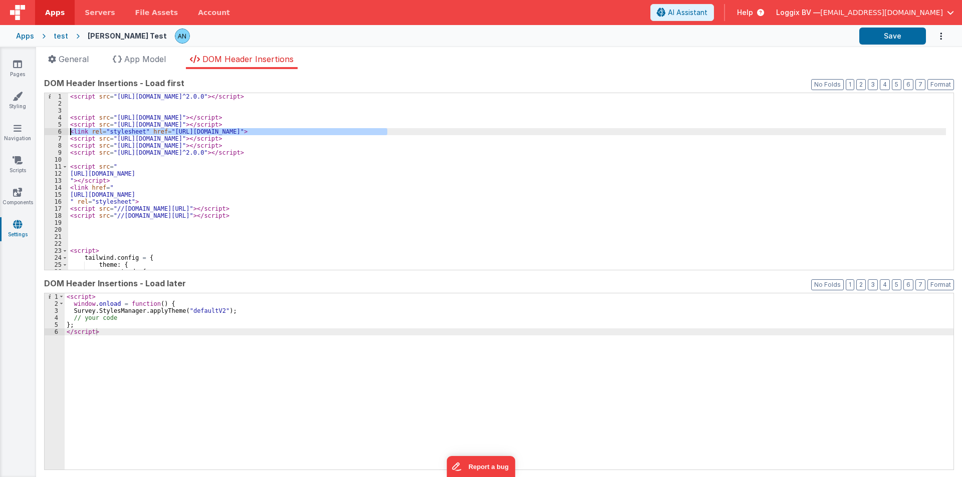
drag, startPoint x: 393, startPoint y: 130, endPoint x: 54, endPoint y: 129, distance: 339.1
click at [54, 129] on div "1 2 3 4 5 6 7 8 9 10 11 12 13 14 15 16 17 18 19 20 21 22 23 24 25 26 27 < scrip…" at bounding box center [498, 182] width 909 height 178
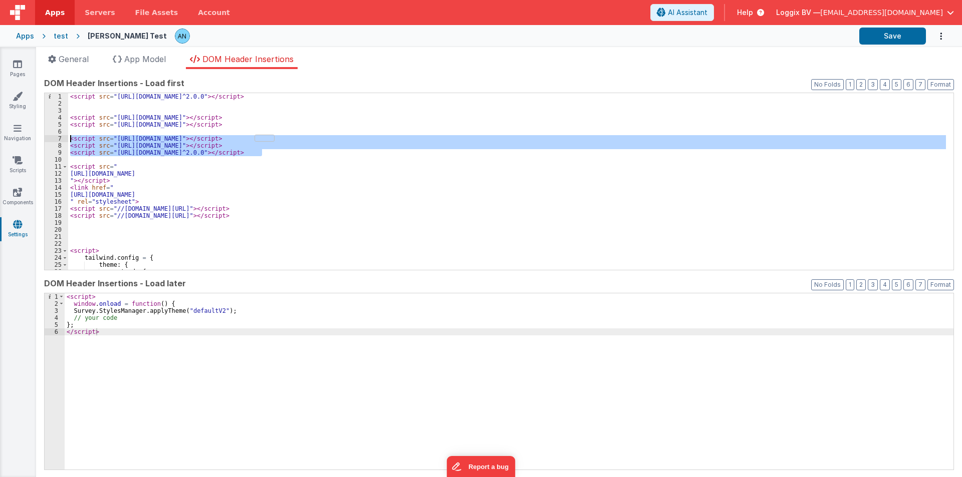
drag, startPoint x: 273, startPoint y: 154, endPoint x: 39, endPoint y: 142, distance: 234.2
click at [39, 142] on div "App name This name is used in the app's header is enabled Common hookSet name t…" at bounding box center [499, 273] width 926 height 408
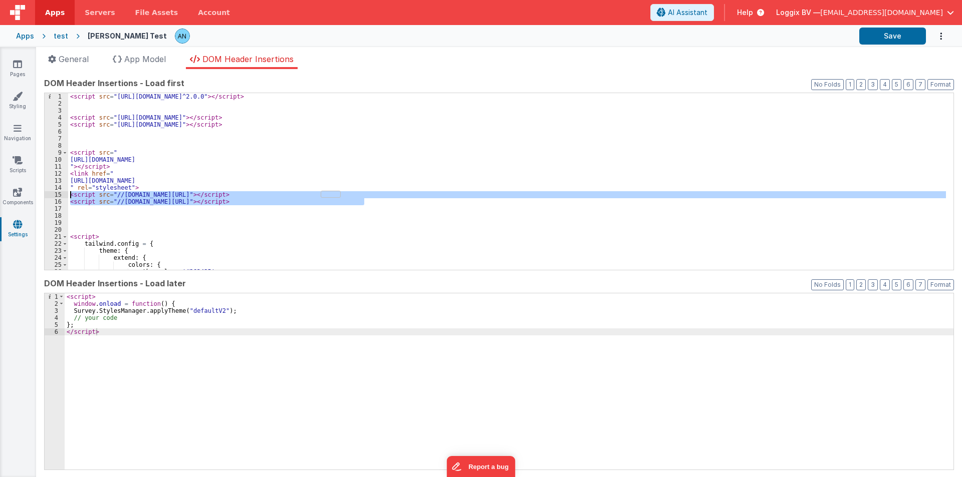
drag, startPoint x: 370, startPoint y: 201, endPoint x: 66, endPoint y: 194, distance: 303.6
click at [66, 194] on div "1 2 3 4 5 6 7 8 9 10 11 12 13 14 15 16 17 18 19 20 21 22 23 24 25 26 27 < scrip…" at bounding box center [498, 182] width 909 height 178
click at [147, 184] on div "< script src = "https://unpkg.com/v-tooltip@^2.0.0" > </ script > < script src …" at bounding box center [506, 188] width 877 height 191
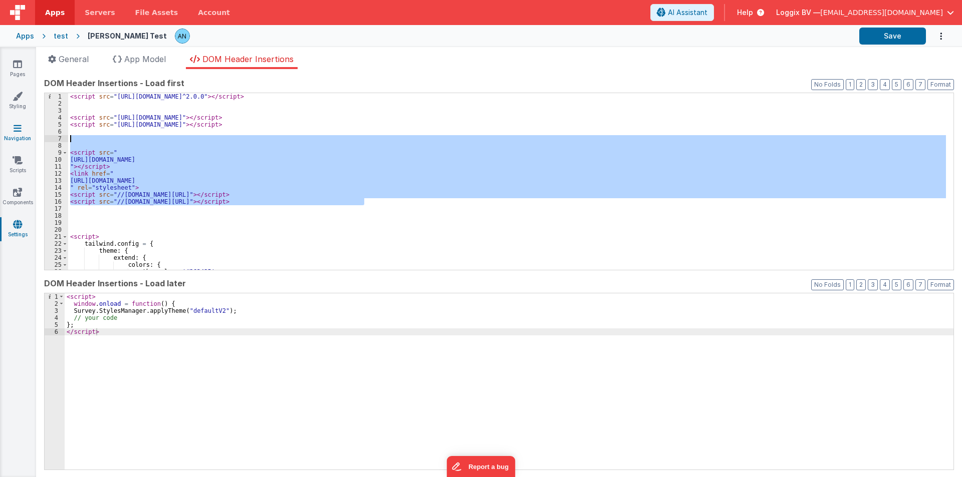
drag, startPoint x: 370, startPoint y: 202, endPoint x: 0, endPoint y: 141, distance: 375.0
click at [0, 141] on section "Pages Styling Navigation Scripts Components Settings General App Model DOM Head…" at bounding box center [481, 262] width 962 height 430
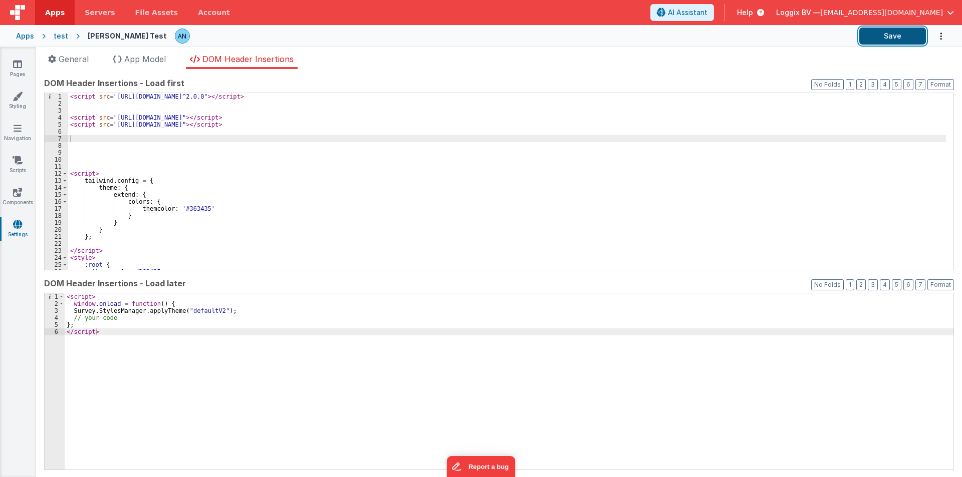
click at [880, 35] on button "Save" at bounding box center [892, 36] width 67 height 17
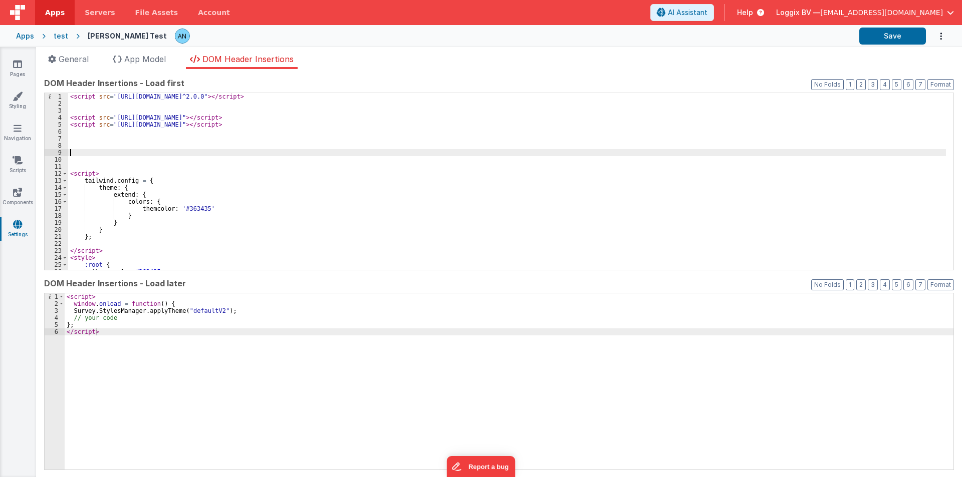
click at [73, 152] on div "< script src = "https://unpkg.com/v-tooltip@^2.0.0" > </ script > < script src …" at bounding box center [506, 188] width 877 height 191
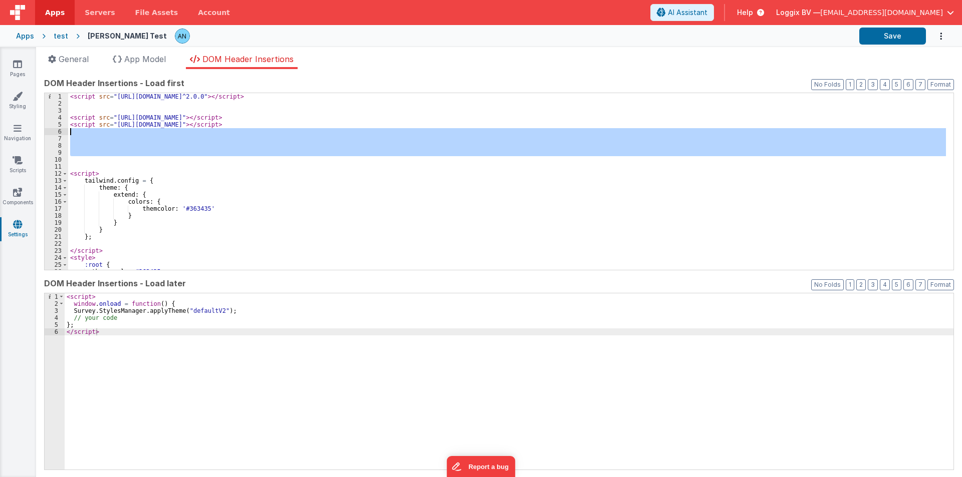
drag, startPoint x: 74, startPoint y: 157, endPoint x: 61, endPoint y: 129, distance: 30.7
click at [61, 129] on div "1 2 3 4 5 6 7 8 9 10 11 12 13 14 15 16 17 18 19 20 21 22 23 24 25 26 27 < scrip…" at bounding box center [498, 182] width 909 height 178
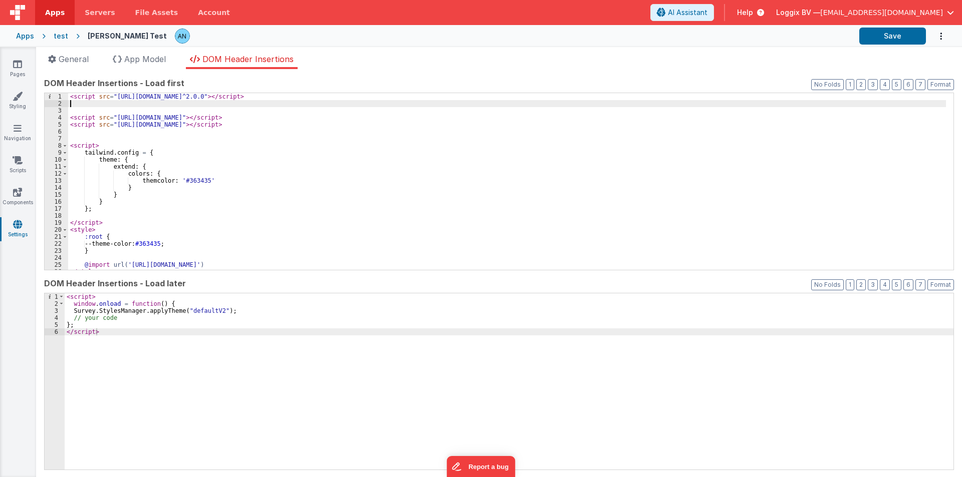
click at [70, 103] on div "< script src = "https://unpkg.com/v-tooltip@^2.0.0" > </ script > < script src …" at bounding box center [506, 188] width 877 height 191
click at [70, 110] on div "< script src = "https://unpkg.com/v-tooltip@^2.0.0" > </ script > < script src …" at bounding box center [506, 188] width 877 height 191
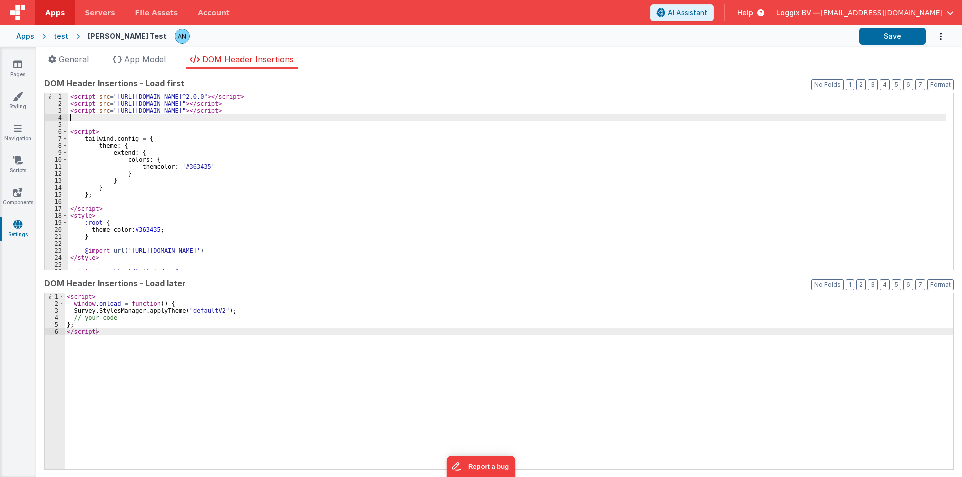
click at [73, 119] on div "< script src = "https://unpkg.com/v-tooltip@^2.0.0" > </ script > < script src …" at bounding box center [506, 188] width 877 height 191
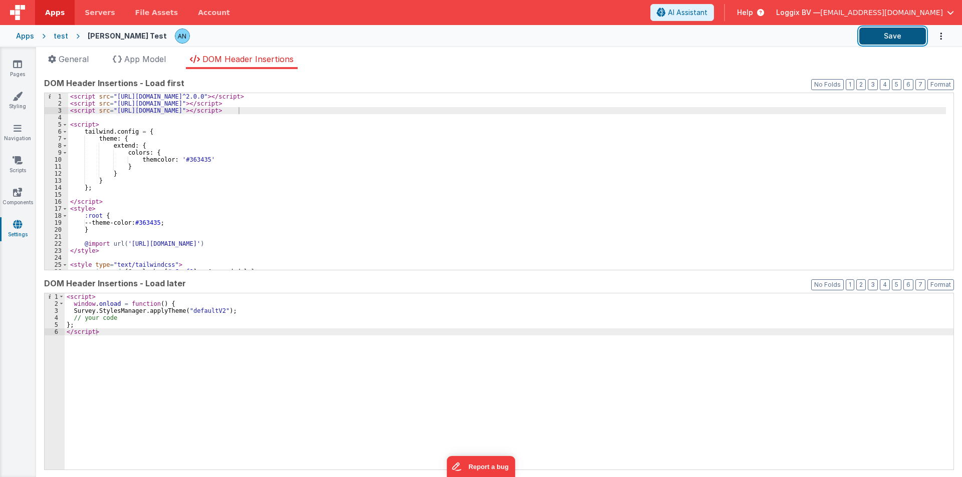
click at [889, 34] on button "Save" at bounding box center [892, 36] width 67 height 17
click at [885, 34] on button "Save" at bounding box center [892, 36] width 67 height 17
click at [931, 87] on button "Format" at bounding box center [940, 84] width 27 height 11
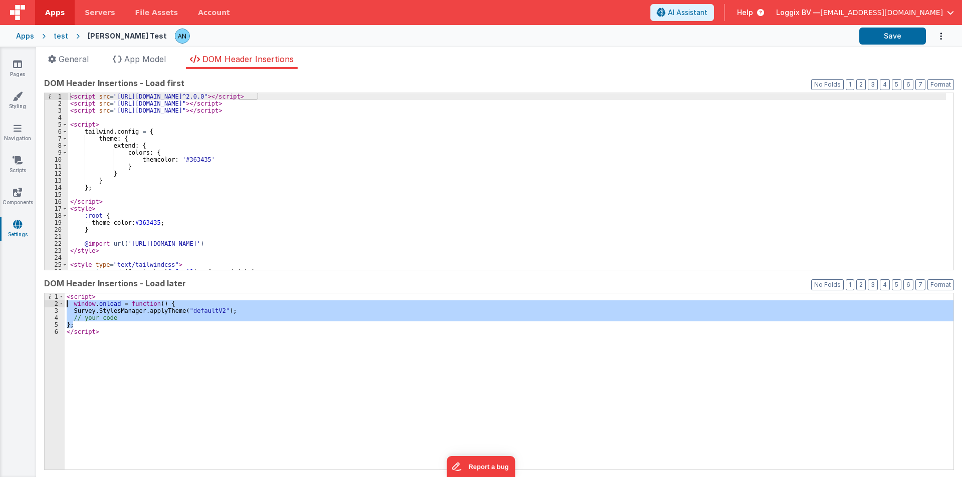
drag, startPoint x: 76, startPoint y: 322, endPoint x: 58, endPoint y: 307, distance: 23.5
click at [58, 307] on div "1 2 3 4 5 6 < script > window . onload = function ( ) { Survey . StylesManager …" at bounding box center [498, 382] width 909 height 178
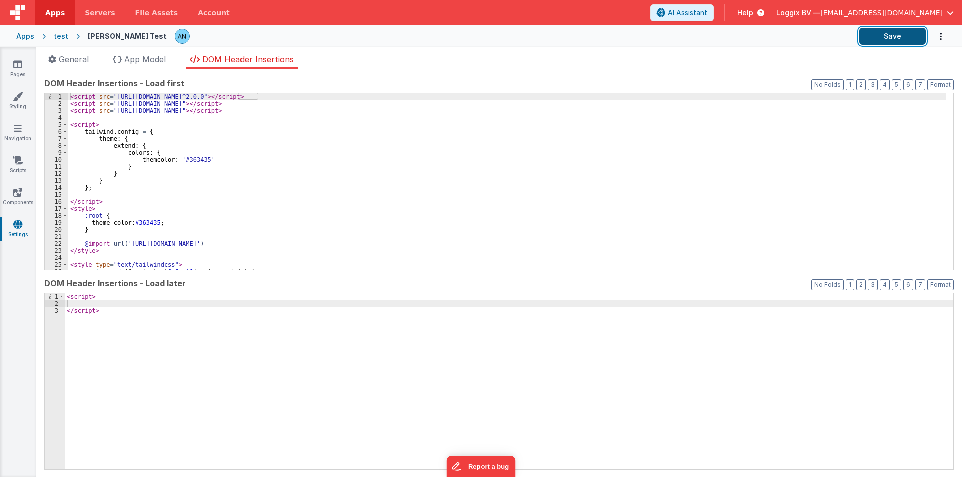
click at [888, 33] on button "Save" at bounding box center [892, 36] width 67 height 17
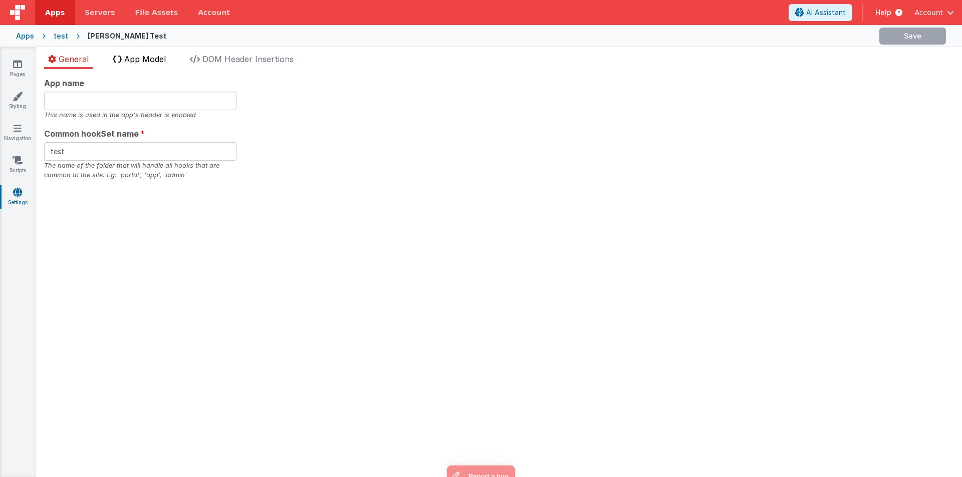
click at [133, 60] on span "App Model" at bounding box center [145, 59] width 42 height 10
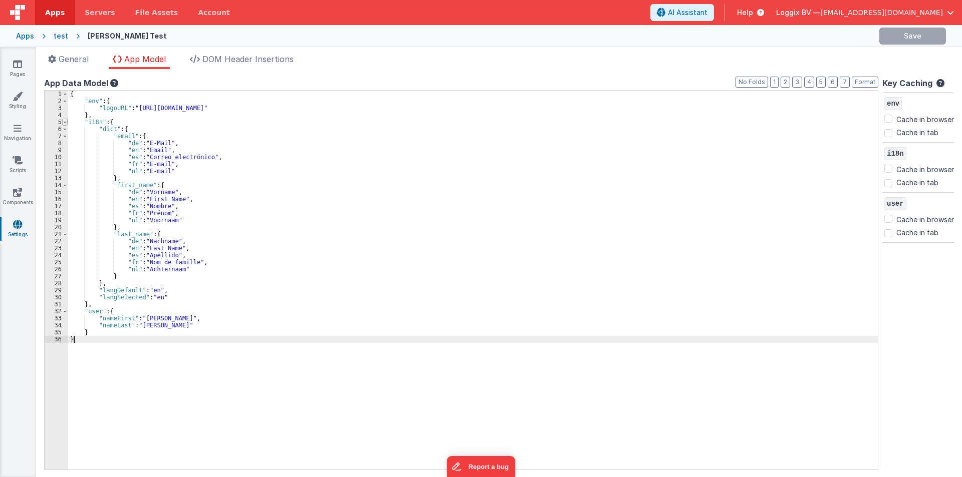
click at [66, 122] on span at bounding box center [65, 122] width 6 height 7
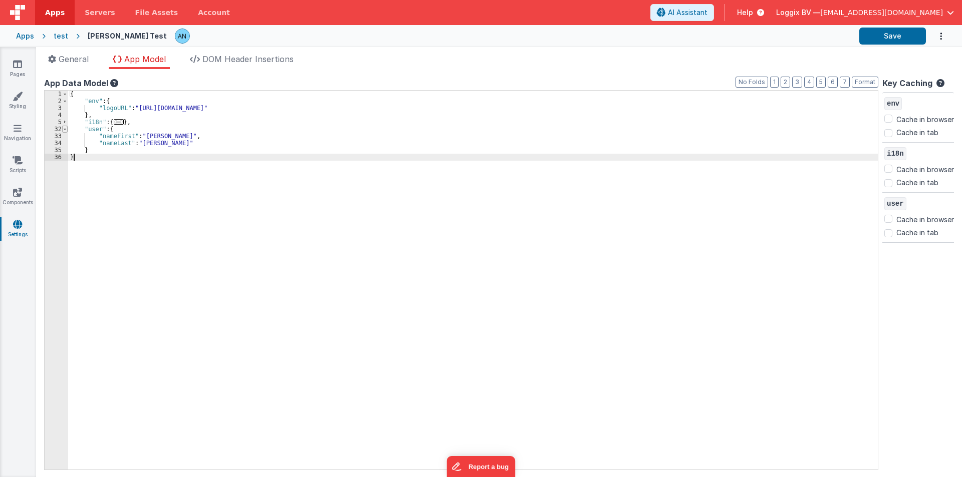
click at [66, 128] on span at bounding box center [65, 129] width 6 height 7
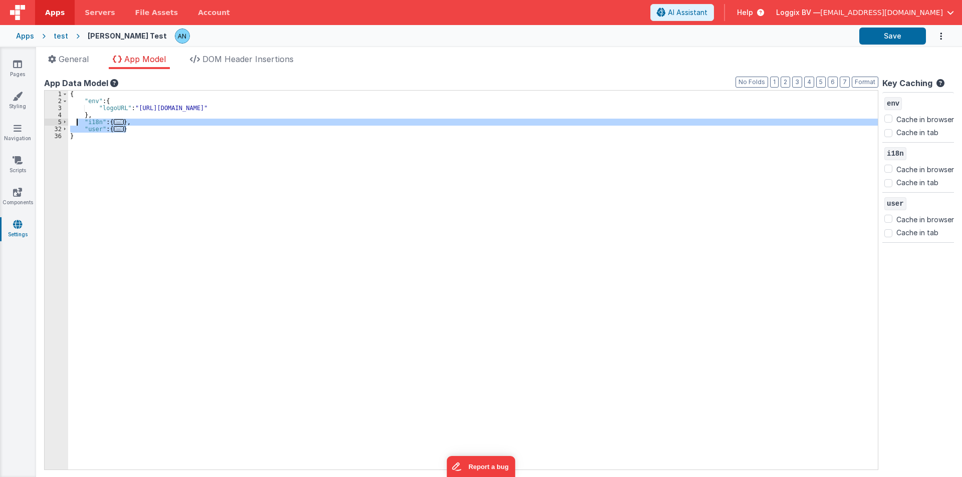
drag, startPoint x: 132, startPoint y: 129, endPoint x: 77, endPoint y: 120, distance: 56.3
click at [77, 120] on div "{ "env" : { "logoURL" : "https://ucarecdn.com/184284d7-0d9b-4bb0-abb5-598829198…" at bounding box center [472, 287] width 809 height 393
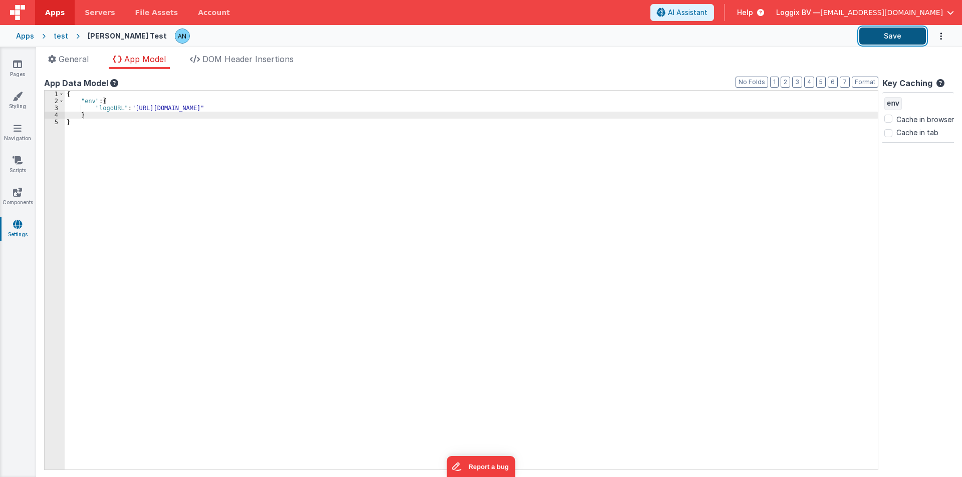
click at [890, 36] on button "Save" at bounding box center [892, 36] width 67 height 17
click at [13, 192] on icon at bounding box center [17, 192] width 9 height 10
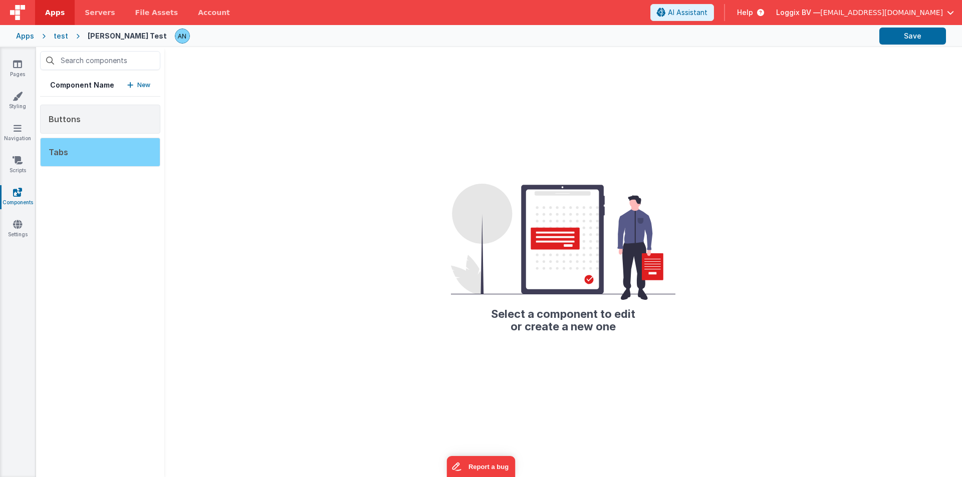
click at [118, 152] on div "Tabs" at bounding box center [100, 152] width 120 height 29
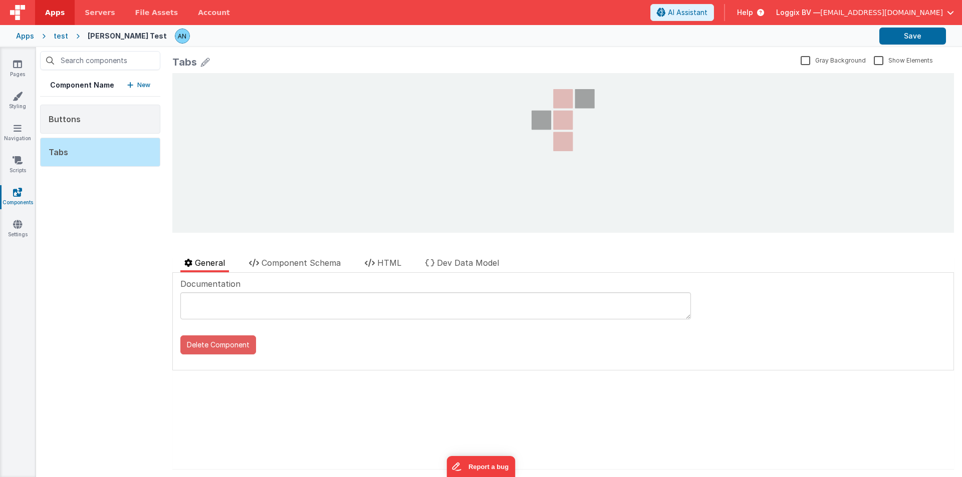
click at [219, 343] on button "Delete Component" at bounding box center [218, 345] width 76 height 19
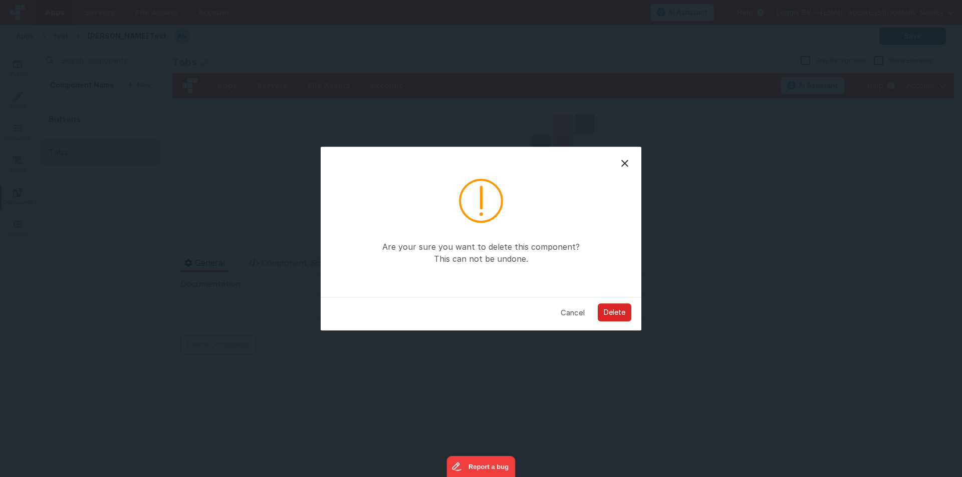
click at [608, 304] on button "Delete" at bounding box center [614, 313] width 34 height 18
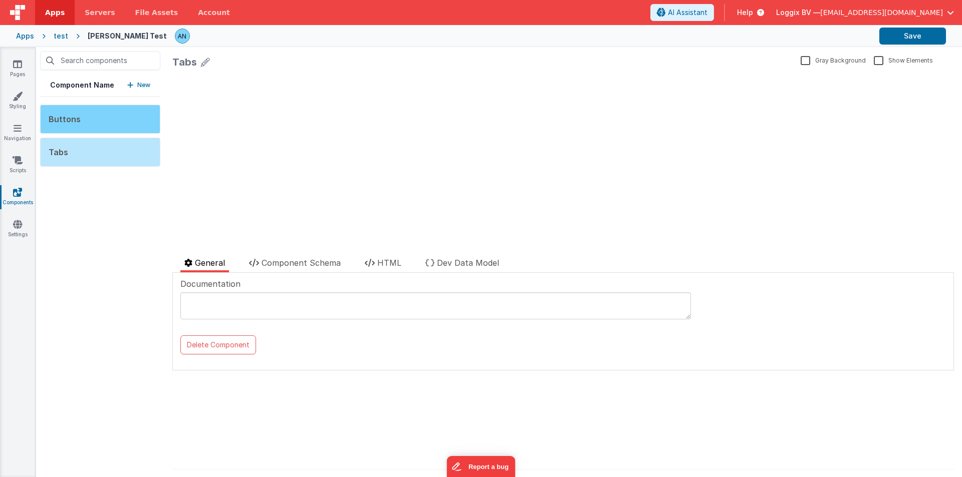
click at [63, 119] on span "Buttons" at bounding box center [65, 119] width 32 height 10
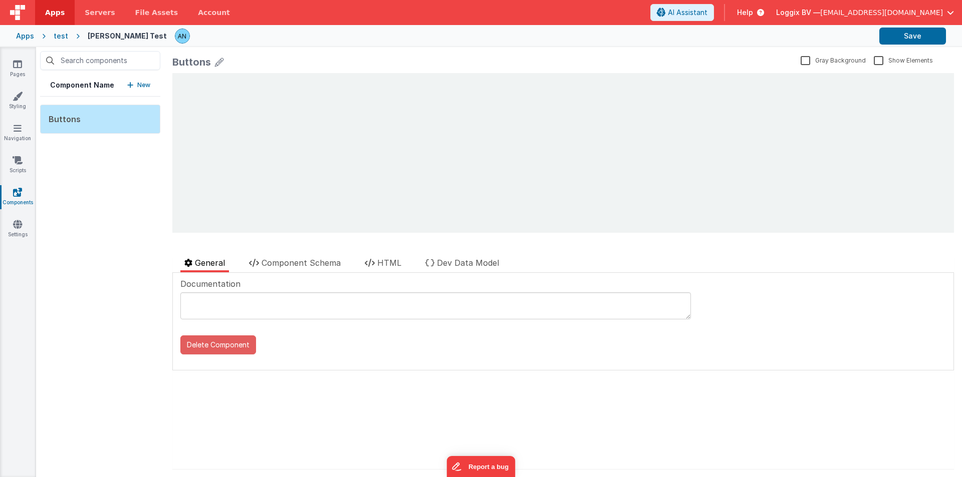
click at [242, 342] on button "Delete Component" at bounding box center [218, 345] width 76 height 19
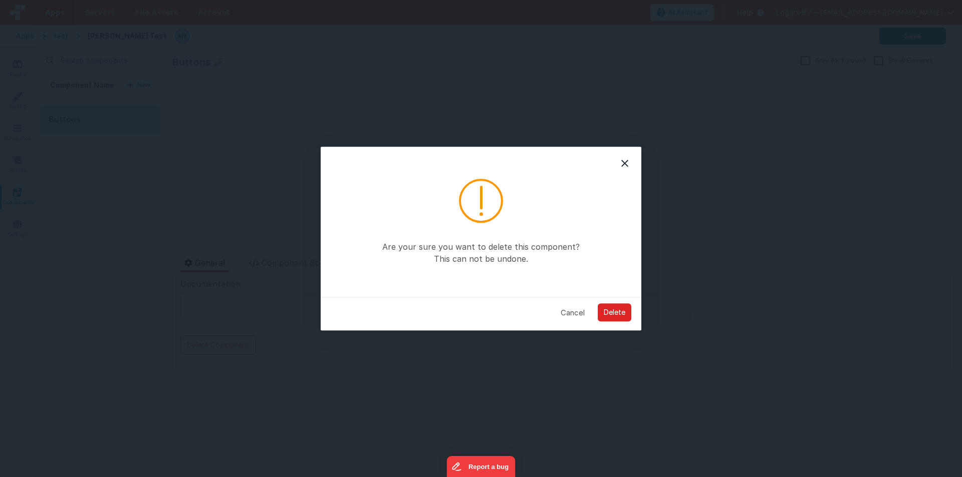
click at [612, 310] on button "Delete" at bounding box center [614, 313] width 34 height 18
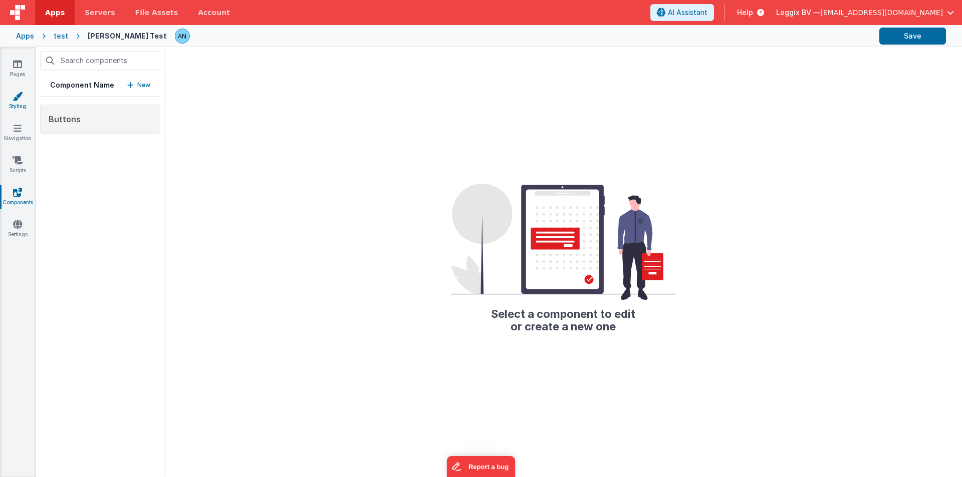
click at [28, 98] on link "Styling" at bounding box center [17, 101] width 36 height 20
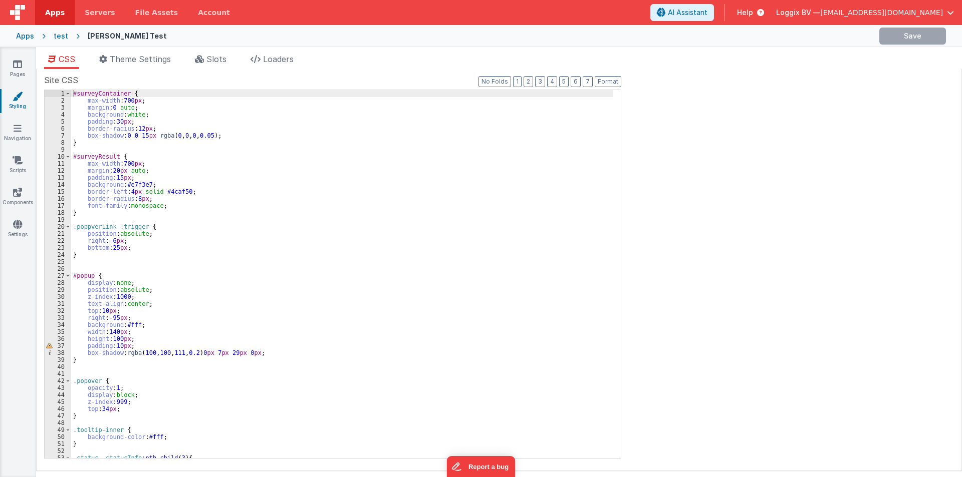
click at [235, 134] on div "#surveyContainer { max-width : 700 px ; margin : 0 auto ; background : white ; …" at bounding box center [342, 281] width 542 height 382
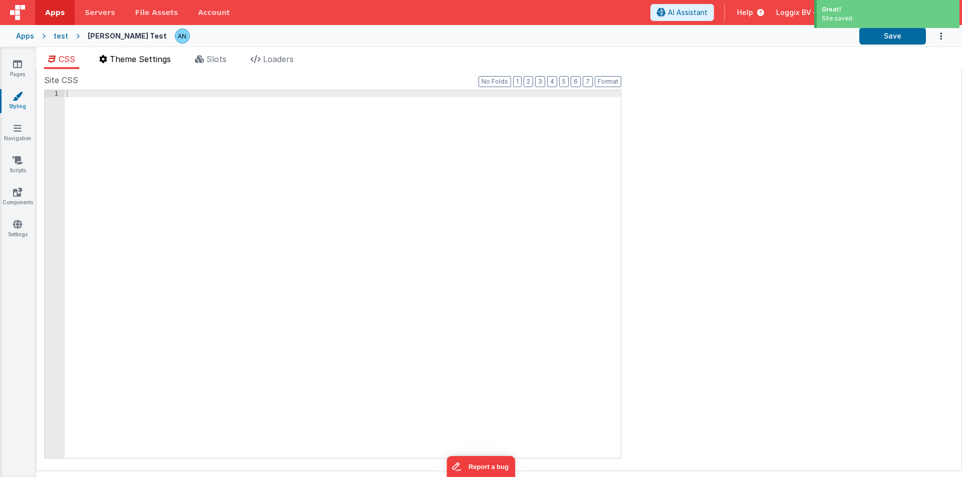
click at [116, 62] on span "Theme Settings" at bounding box center [140, 59] width 61 height 10
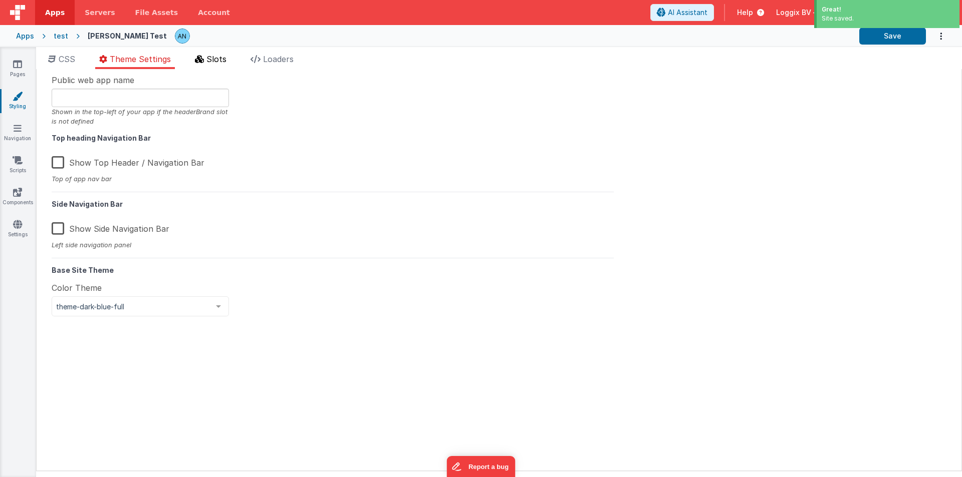
click at [194, 54] on li "Slots" at bounding box center [211, 61] width 40 height 16
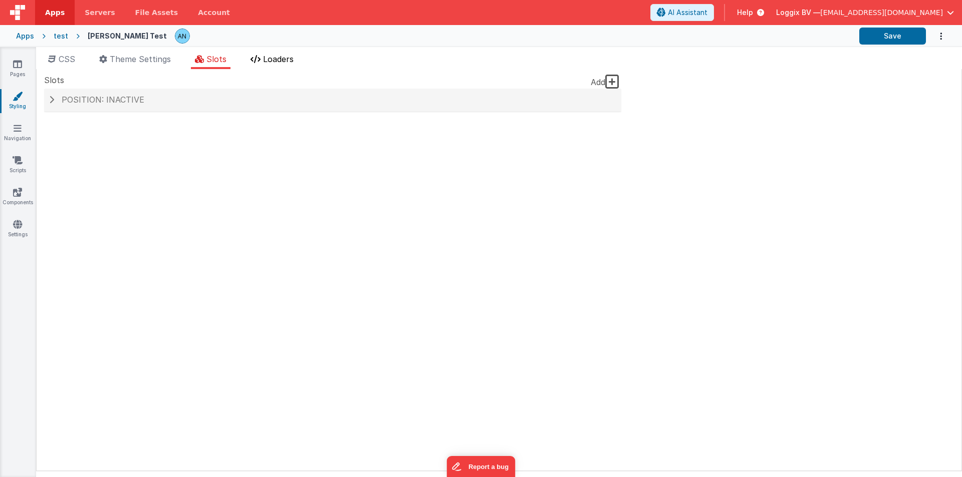
click at [289, 56] on span "Loaders" at bounding box center [278, 59] width 31 height 10
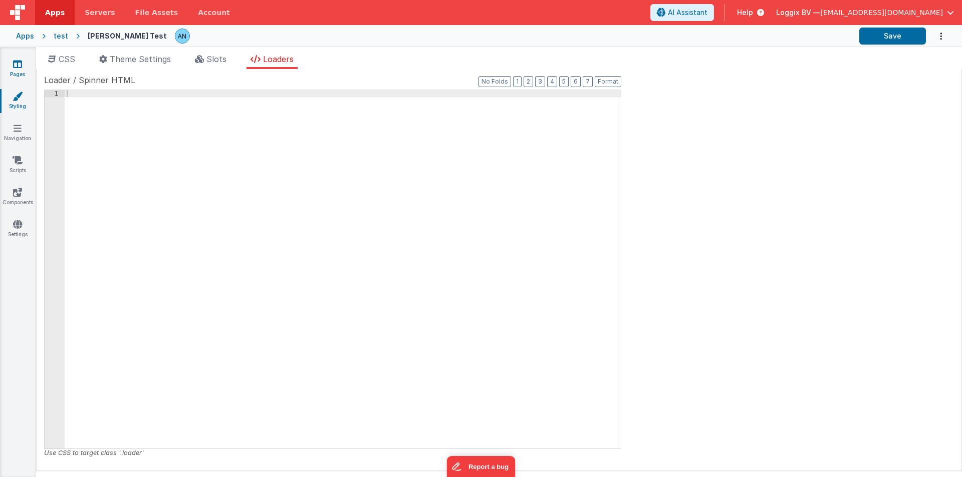
click at [24, 69] on link "Pages" at bounding box center [17, 69] width 36 height 20
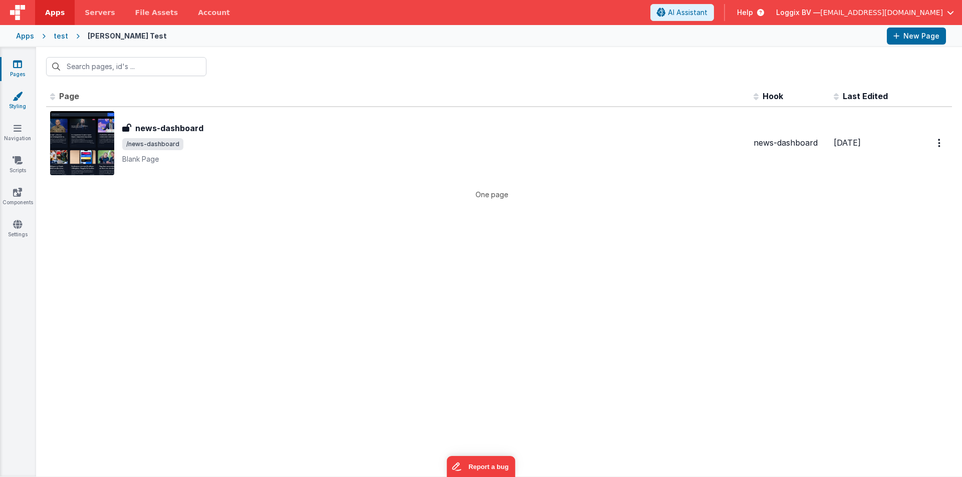
click at [17, 92] on icon at bounding box center [18, 96] width 10 height 10
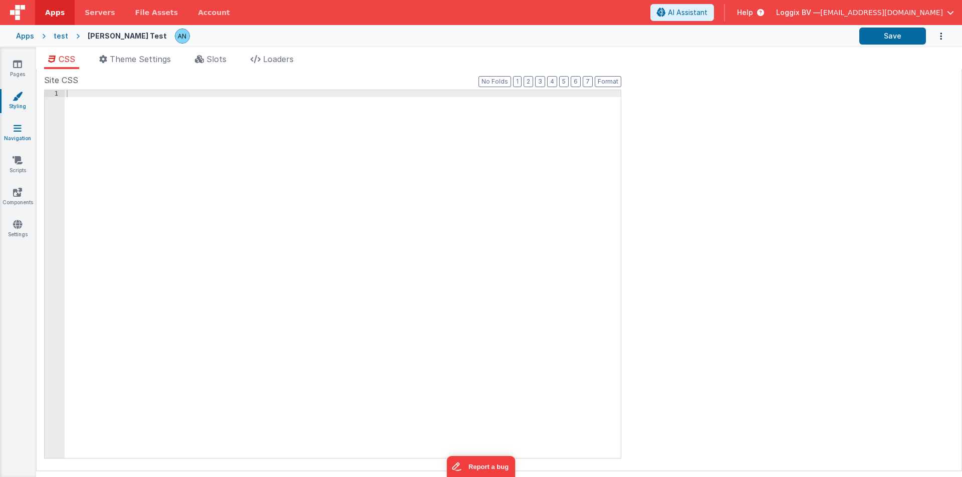
click at [19, 130] on icon at bounding box center [18, 128] width 8 height 10
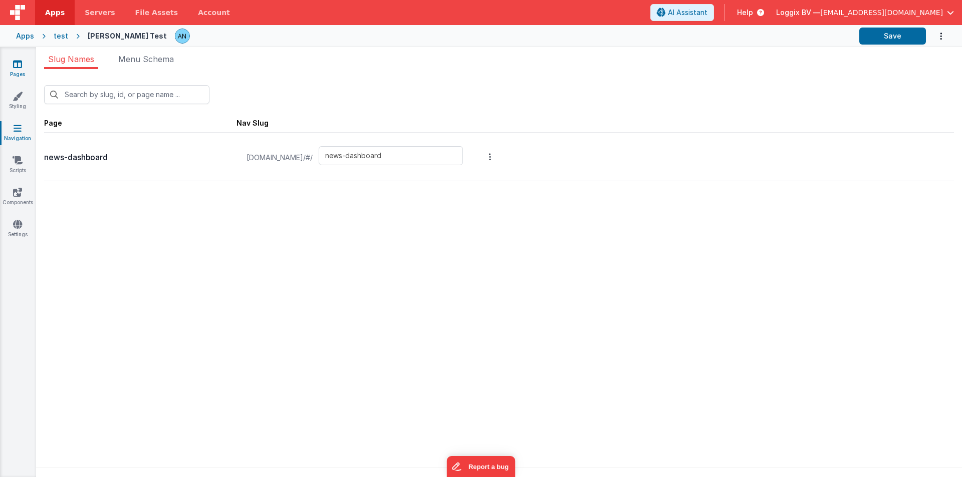
click at [28, 64] on link "Pages" at bounding box center [17, 69] width 36 height 20
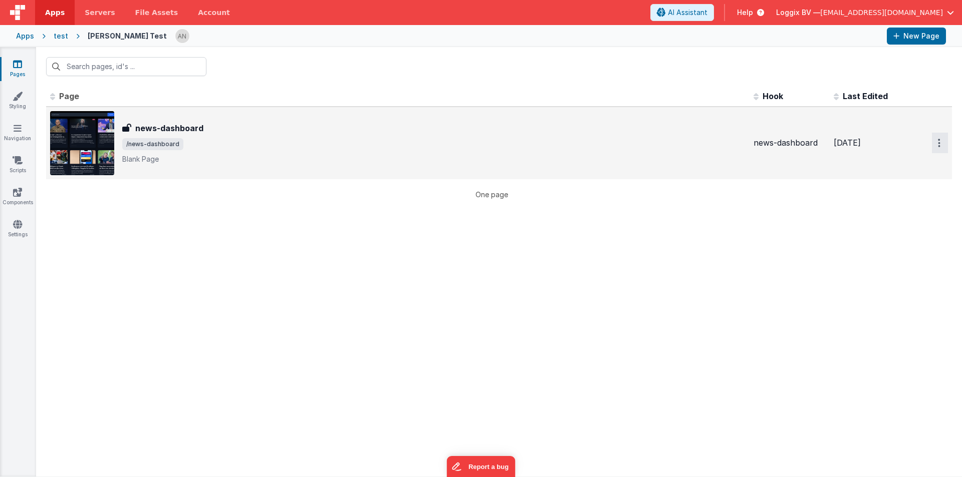
click at [939, 140] on icon "Options" at bounding box center [939, 143] width 3 height 9
click at [243, 142] on button at bounding box center [481, 238] width 962 height 477
click at [6, 98] on link "Styling" at bounding box center [17, 101] width 36 height 20
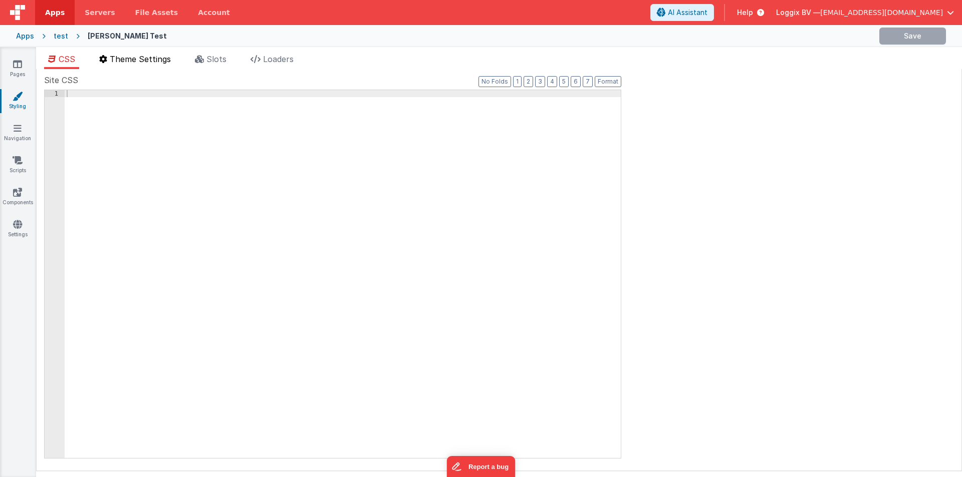
click at [154, 64] on li "Theme Settings" at bounding box center [135, 61] width 80 height 16
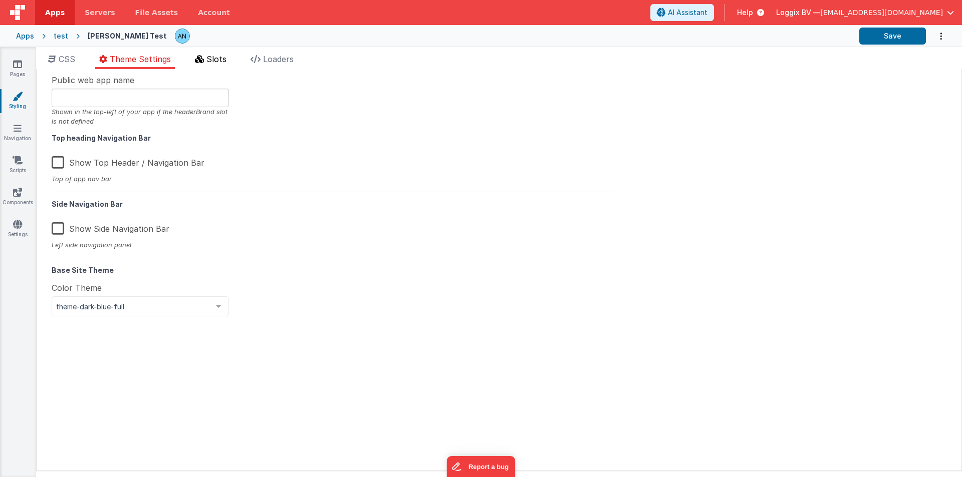
click at [195, 61] on li "Slots" at bounding box center [211, 61] width 40 height 16
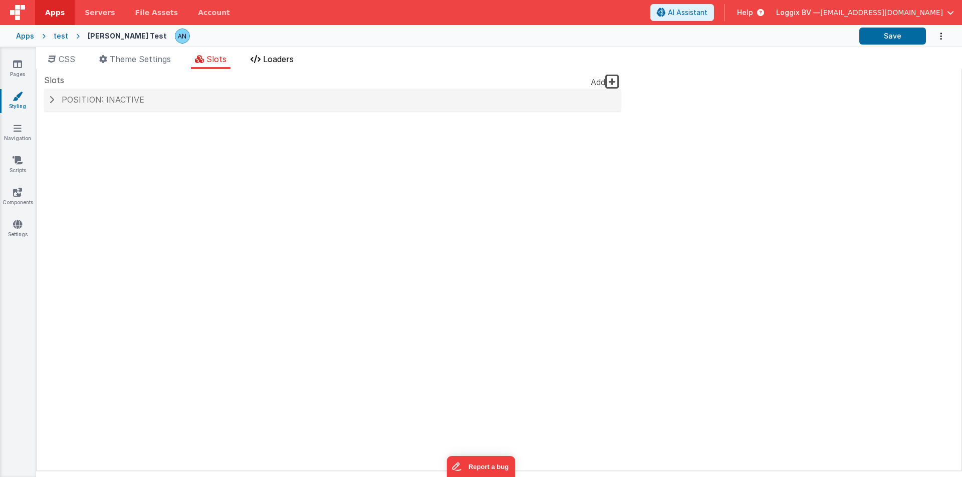
click at [284, 61] on span "Loaders" at bounding box center [278, 59] width 31 height 10
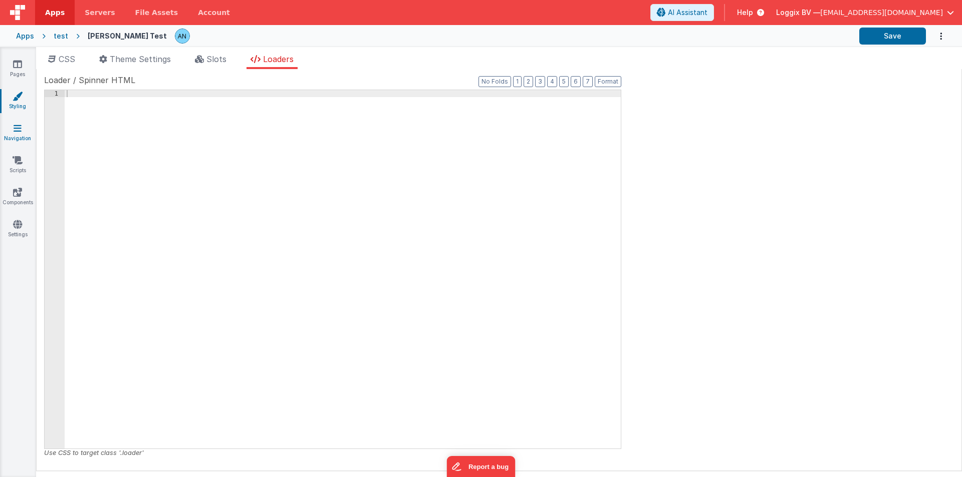
click at [16, 133] on link "Navigation" at bounding box center [17, 133] width 36 height 20
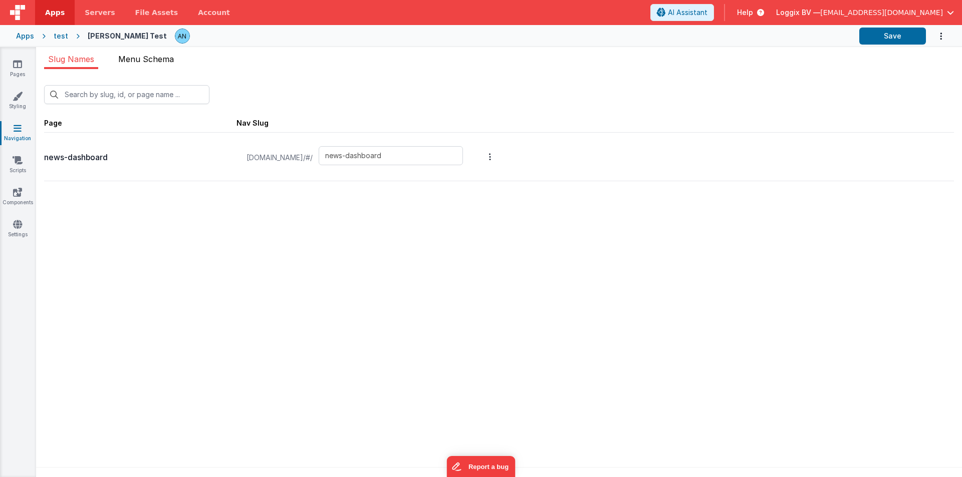
click at [121, 61] on span "Menu Schema" at bounding box center [146, 59] width 56 height 10
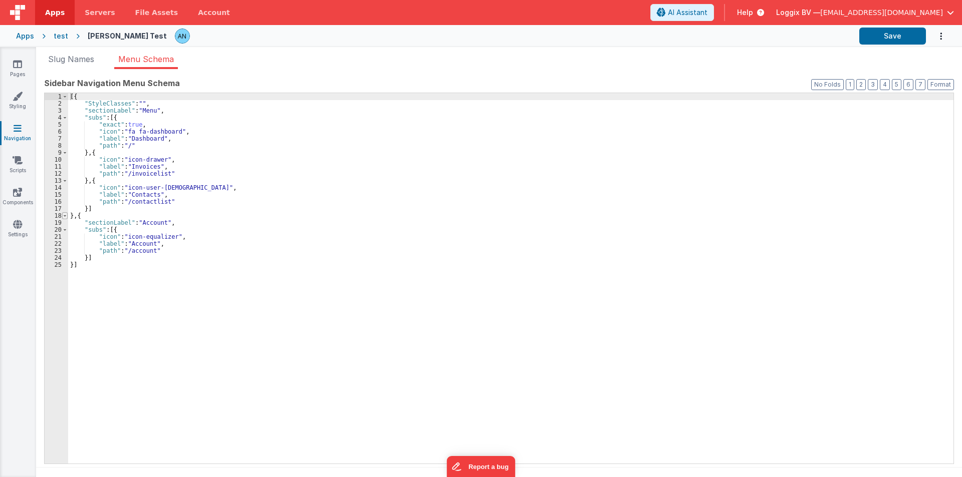
click at [63, 216] on span at bounding box center [65, 215] width 6 height 7
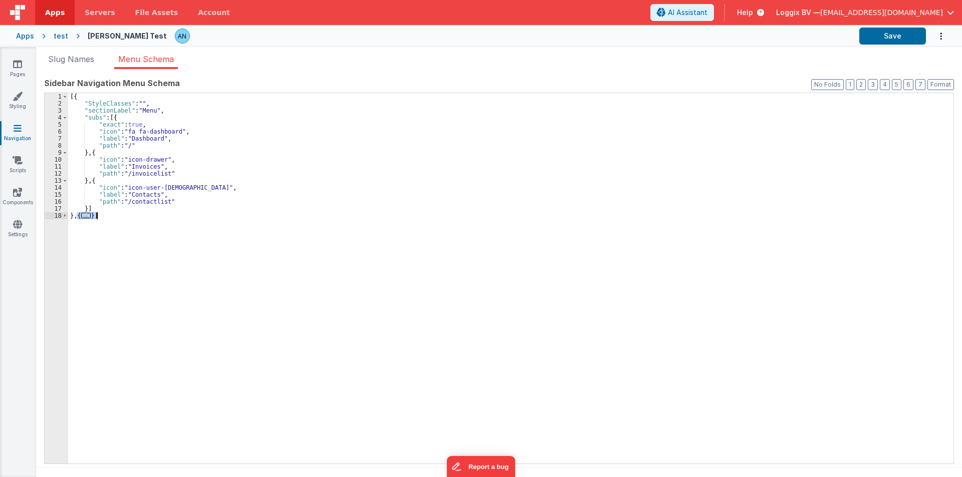
drag, startPoint x: 77, startPoint y: 215, endPoint x: 98, endPoint y: 216, distance: 21.0
click at [98, 216] on div "[{ "StyleClasses" : "" , "sectionLabel" : "Menu" , "subs" : [{ "exact" : true ,…" at bounding box center [510, 285] width 885 height 385
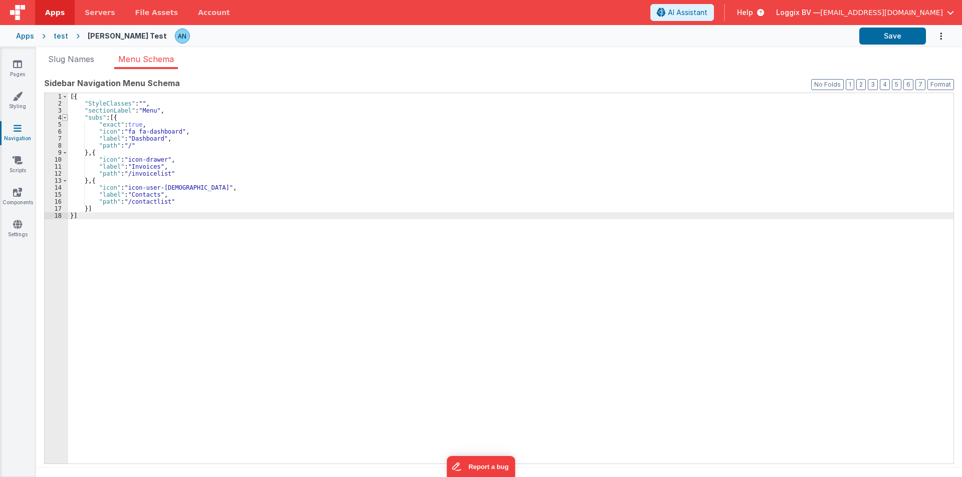
click at [65, 115] on span at bounding box center [65, 117] width 6 height 7
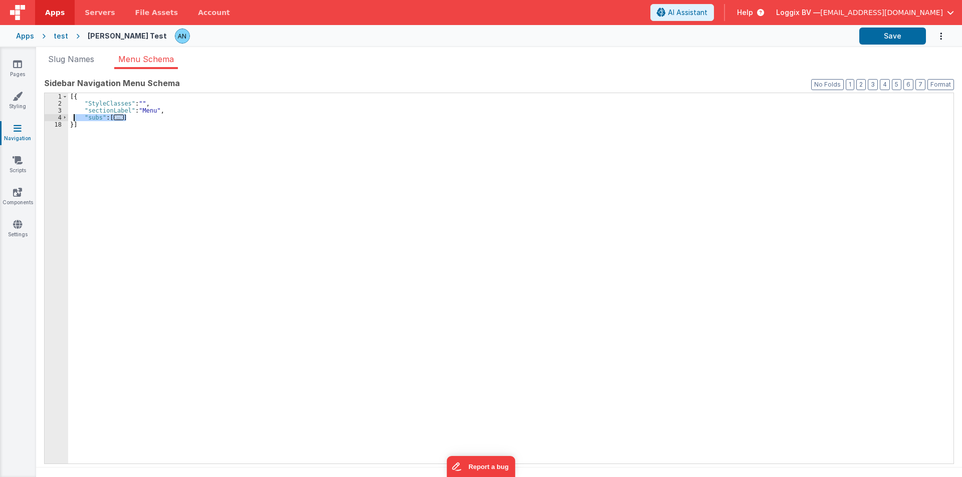
drag, startPoint x: 137, startPoint y: 118, endPoint x: 74, endPoint y: 116, distance: 63.1
click at [74, 116] on div "[{ "StyleClasses" : "" , "sectionLabel" : "Menu" , "subs" : [ ... ] }]" at bounding box center [510, 285] width 885 height 385
click at [877, 28] on button "Save" at bounding box center [892, 36] width 67 height 17
click at [91, 94] on div "[{ "StyleClasses" : "" , "sectionLabel" : "Menu" }]" at bounding box center [509, 285] width 888 height 385
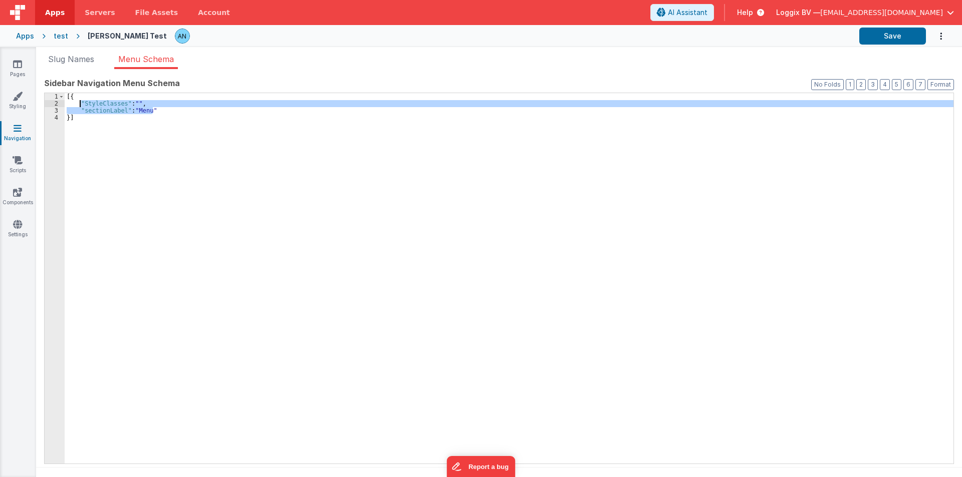
drag, startPoint x: 153, startPoint y: 109, endPoint x: 80, endPoint y: 101, distance: 73.5
click at [80, 101] on div "[{ "StyleClasses" : "" , "sectionLabel" : "Menu" }]" at bounding box center [509, 285] width 888 height 385
click at [154, 107] on div "[{ "StyleClasses" : "" , "sectionLabel" : "Menu" }]" at bounding box center [509, 278] width 888 height 371
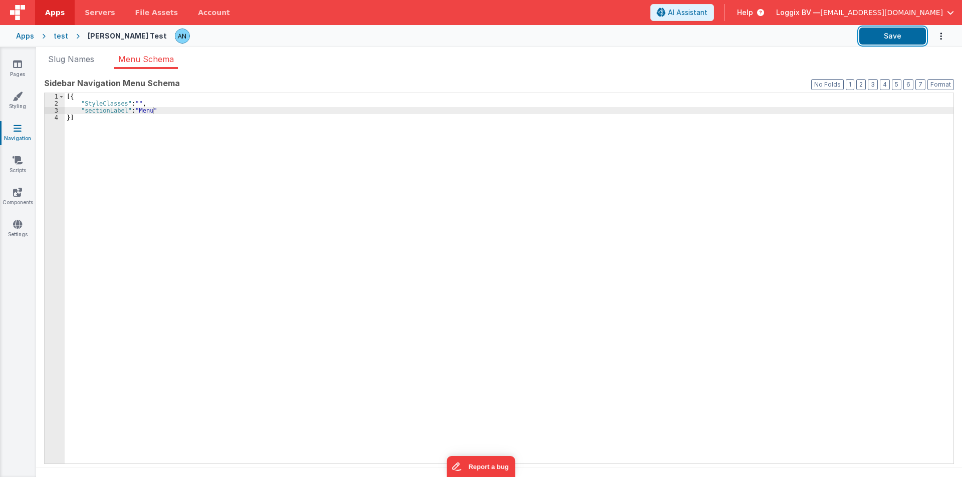
click at [858, 35] on div "Save" at bounding box center [546, 36] width 759 height 17
click at [17, 68] on icon at bounding box center [17, 64] width 9 height 10
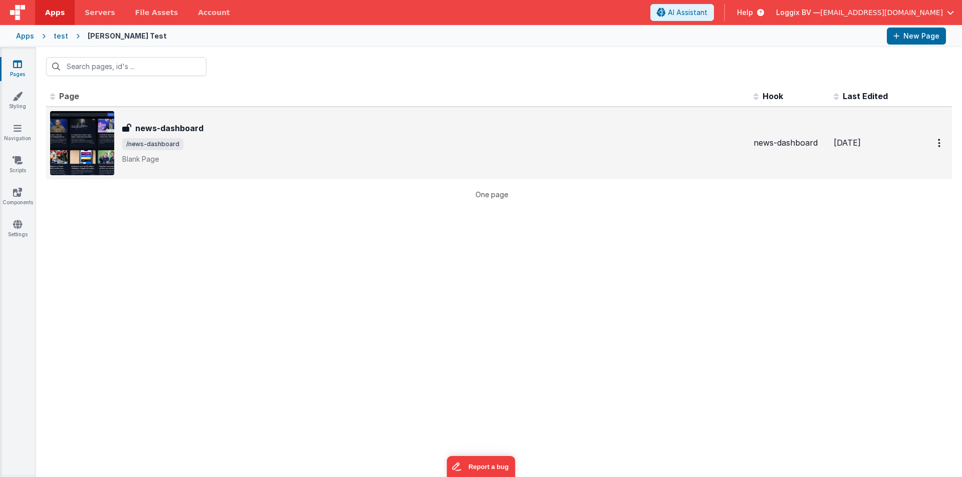
click at [171, 170] on div "news-dashboard news-dashboard /news-dashboard Blank Page" at bounding box center [397, 143] width 695 height 64
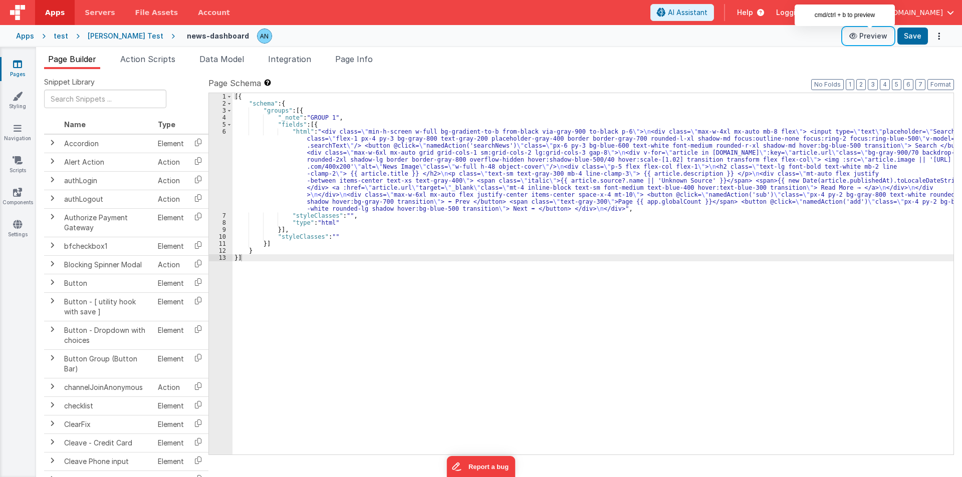
click at [876, 36] on button "Preview" at bounding box center [868, 36] width 50 height 16
click at [222, 141] on div "6" at bounding box center [221, 170] width 24 height 84
click at [221, 145] on div "6" at bounding box center [221, 170] width 24 height 84
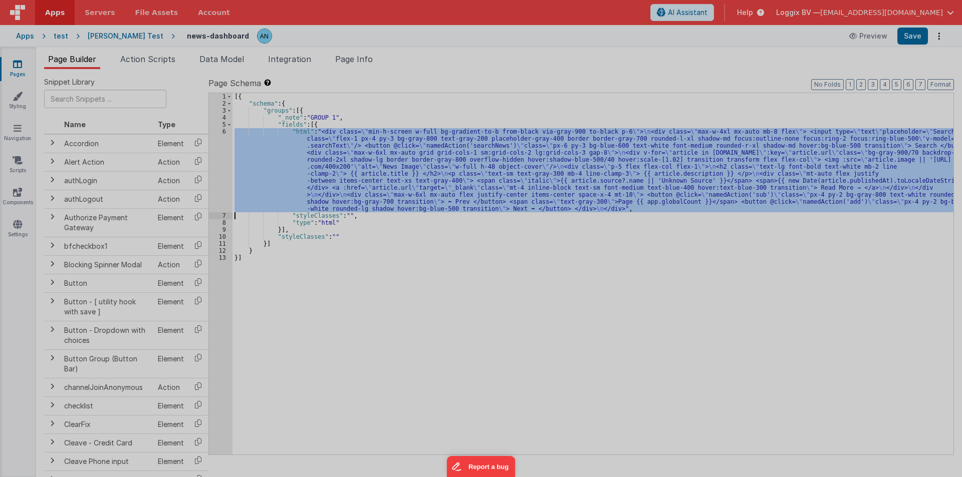
click at [221, 145] on div at bounding box center [481, 238] width 962 height 477
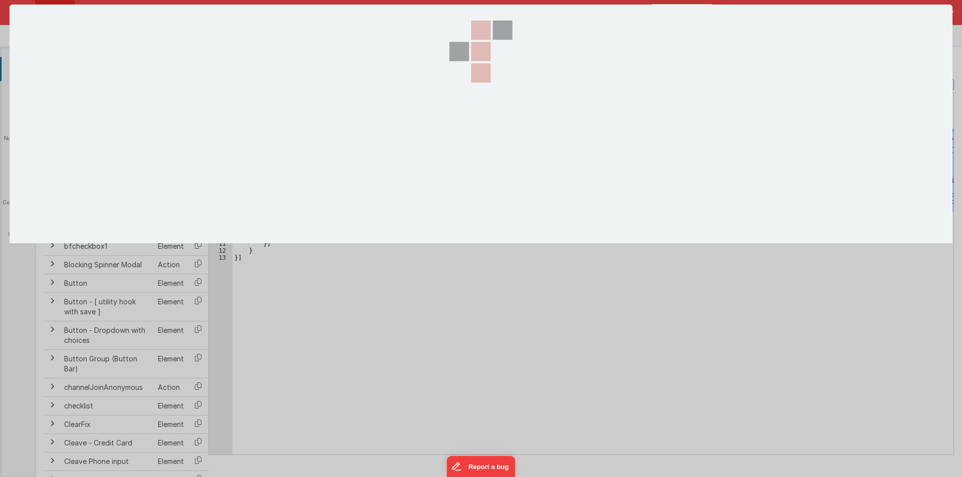
click at [221, 145] on section at bounding box center [481, 124] width 943 height 239
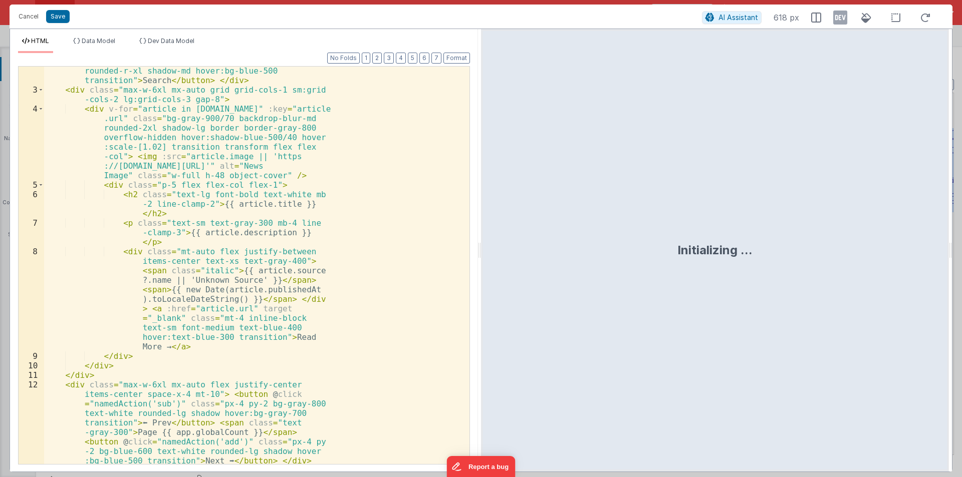
scroll to position [96, 0]
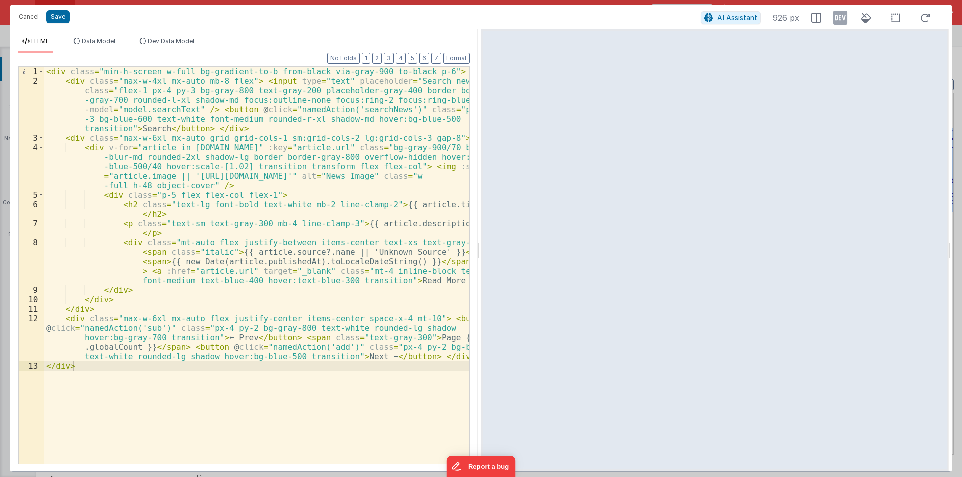
click at [27, 4] on div "Cancel Save AI Assistant 926 px HTML Data Model Dev Data Model Format 7 6 5 4 3…" at bounding box center [481, 238] width 962 height 477
click at [27, 12] on button "Cancel" at bounding box center [29, 17] width 30 height 14
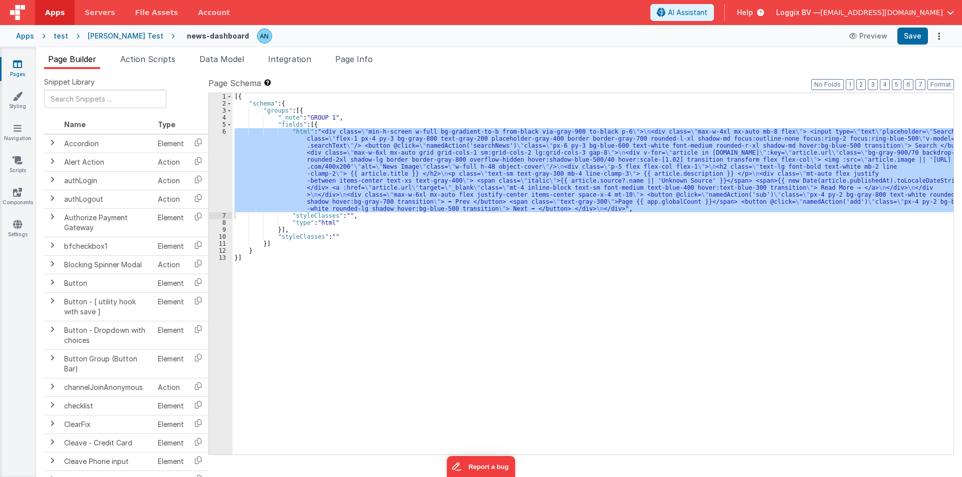
click at [132, 60] on span "Action Scripts" at bounding box center [147, 59] width 55 height 10
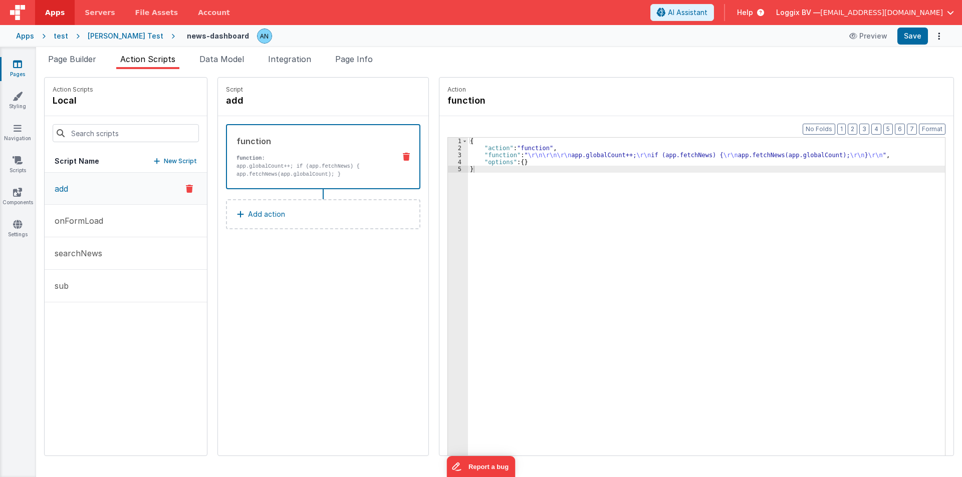
click at [87, 187] on button "add" at bounding box center [126, 189] width 162 height 32
click at [468, 151] on div "{ "action" : "function" , "function" : " \r\n\r\n\r\n app.globalCount++; \r\n i…" at bounding box center [711, 319] width 486 height 363
click at [448, 156] on div "3" at bounding box center [458, 155] width 20 height 7
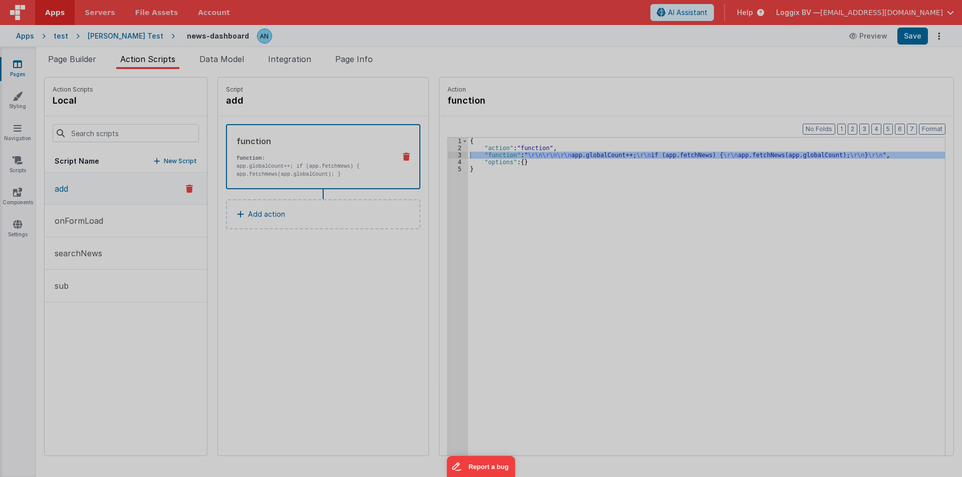
click at [444, 156] on div at bounding box center [481, 238] width 962 height 477
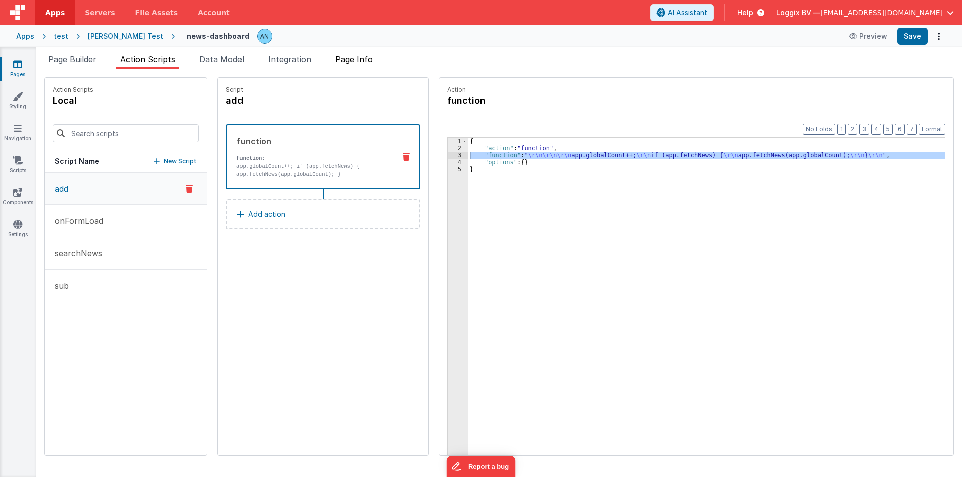
click at [373, 56] on span "Page Info" at bounding box center [354, 59] width 38 height 10
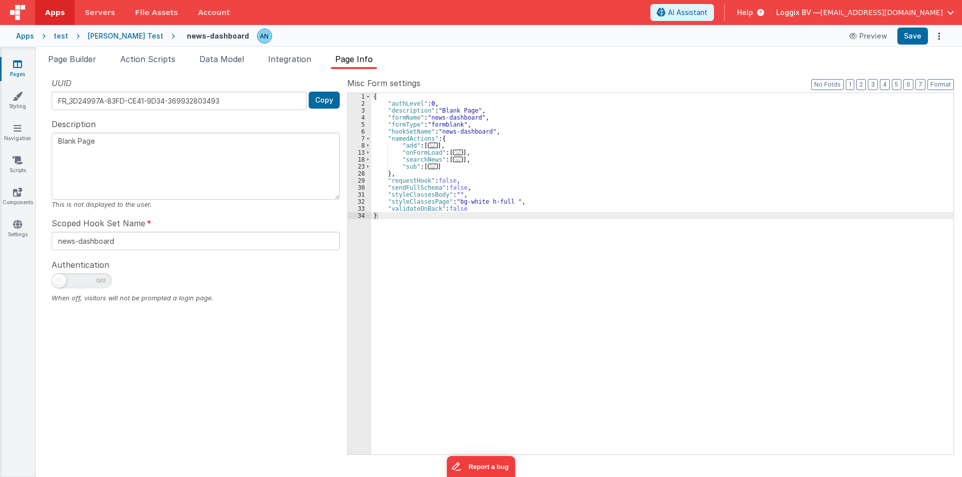
click at [365, 57] on span "Page Info" at bounding box center [354, 59] width 38 height 10
drag, startPoint x: 395, startPoint y: 147, endPoint x: 456, endPoint y: 144, distance: 61.2
click at [456, 144] on div "{ "authLevel" : 0 , "description" : "Blank Page" , "formName" : "news-dashboard…" at bounding box center [662, 281] width 582 height 376
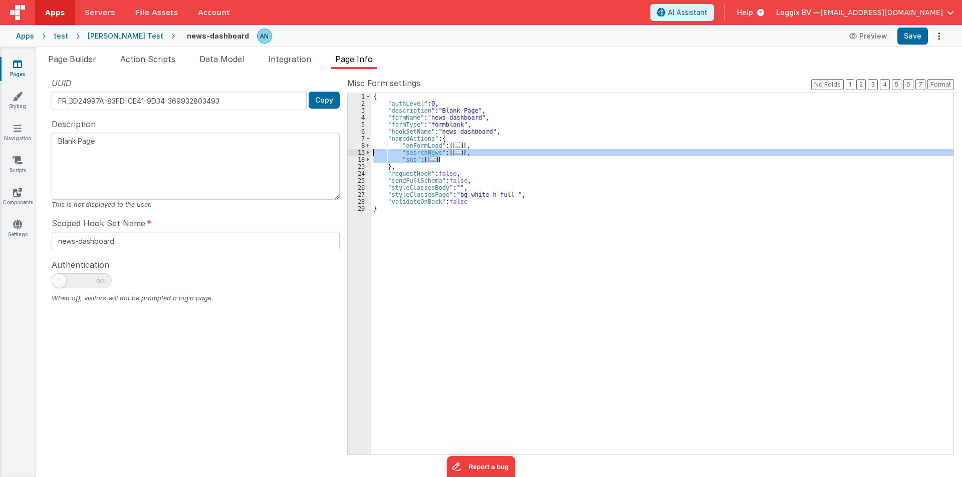
drag, startPoint x: 442, startPoint y: 160, endPoint x: 365, endPoint y: 151, distance: 77.6
click at [365, 151] on div "1 2 3 4 5 6 7 8 13 18 23 24 25 26 27 28 29 { "authLevel" : 0 , "description" : …" at bounding box center [650, 274] width 606 height 363
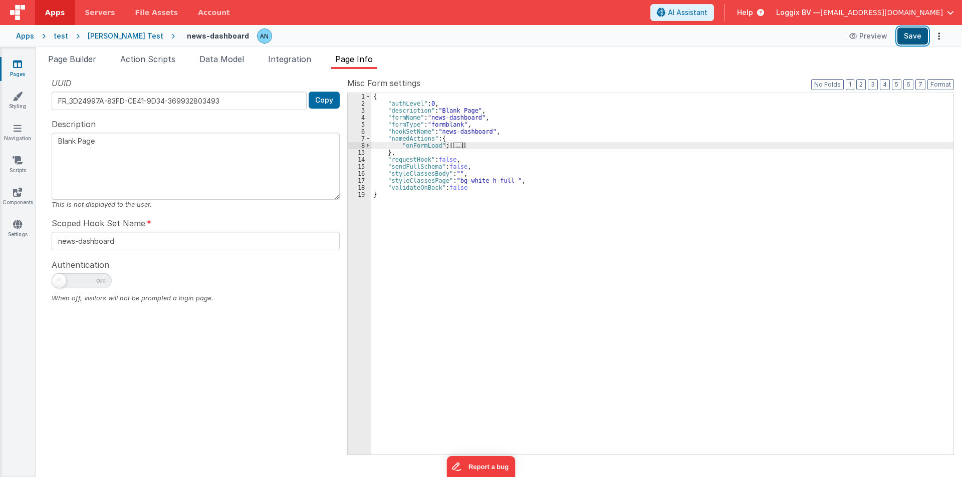
click at [914, 33] on button "Save" at bounding box center [912, 36] width 31 height 17
click at [937, 86] on button "Format" at bounding box center [940, 84] width 27 height 11
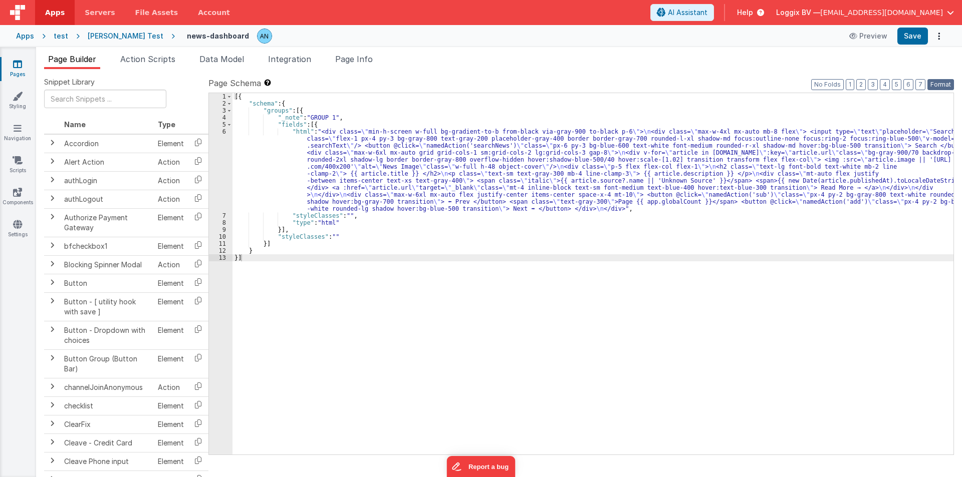
click at [946, 80] on button "Format" at bounding box center [940, 84] width 27 height 11
click at [909, 39] on button "Save" at bounding box center [912, 36] width 31 height 17
click at [938, 83] on button "Format" at bounding box center [940, 84] width 27 height 11
click at [256, 168] on div "[{ "schema" : { "groups" : [{ "_note" : "GROUP 1" , "fields" : [{ "html" : "<di…" at bounding box center [592, 281] width 721 height 376
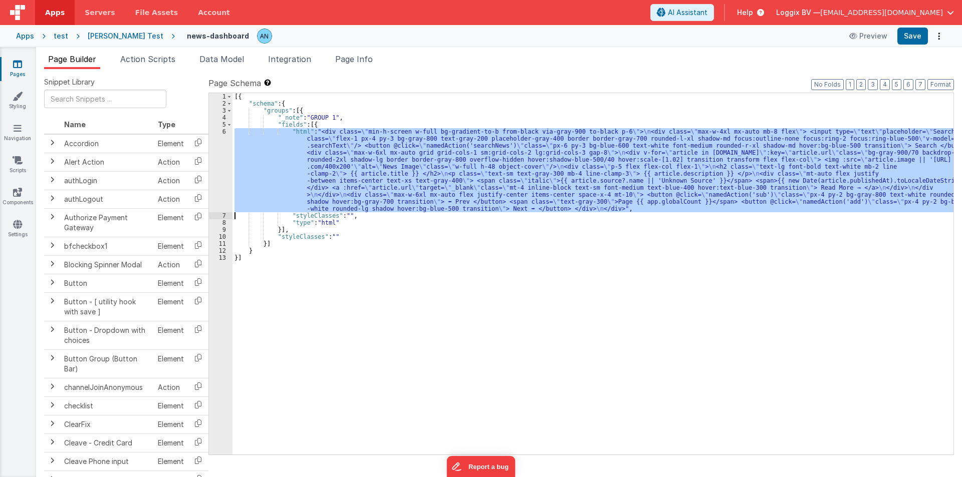
click at [219, 161] on div "6" at bounding box center [221, 170] width 24 height 84
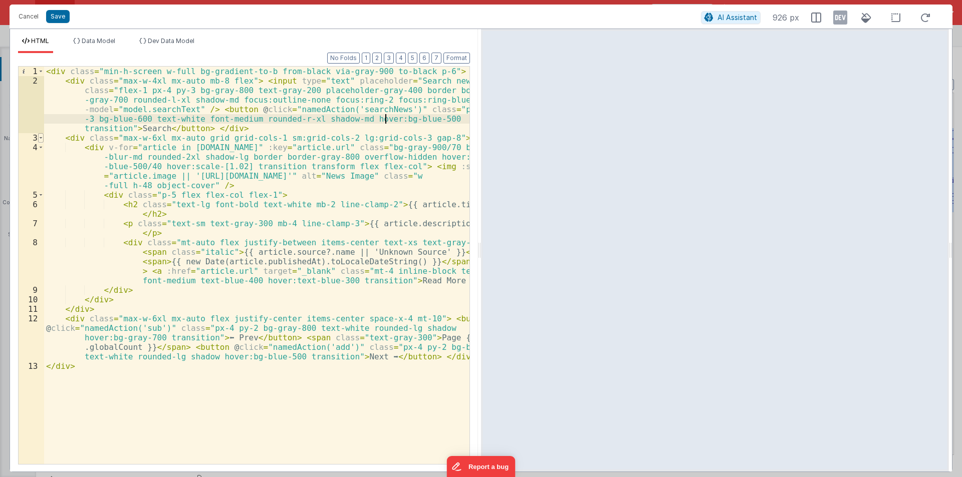
click at [42, 137] on span at bounding box center [41, 138] width 6 height 10
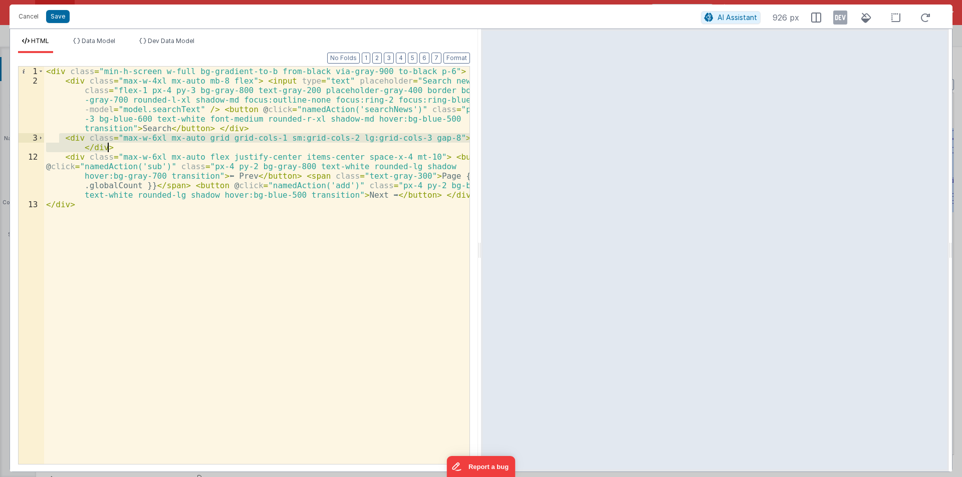
drag, startPoint x: 61, startPoint y: 138, endPoint x: 119, endPoint y: 145, distance: 58.5
click at [119, 145] on div "< div class = "min-h-screen w-full bg-gradient-to-b from-black via-gray-900 to-…" at bounding box center [256, 275] width 425 height 417
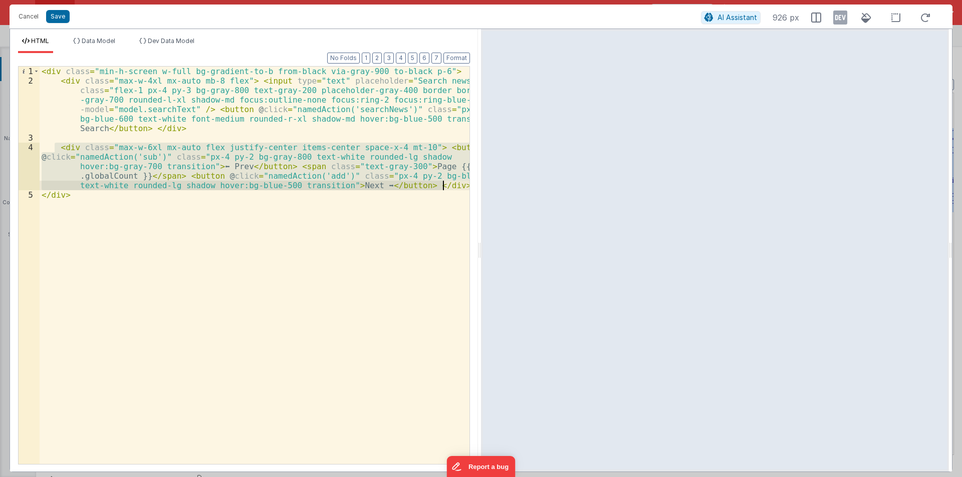
drag, startPoint x: 146, startPoint y: 160, endPoint x: 451, endPoint y: 184, distance: 305.4
click at [451, 184] on div "< div class = "min-h-screen w-full bg-gradient-to-b from-black via-gray-900 to-…" at bounding box center [255, 275] width 430 height 417
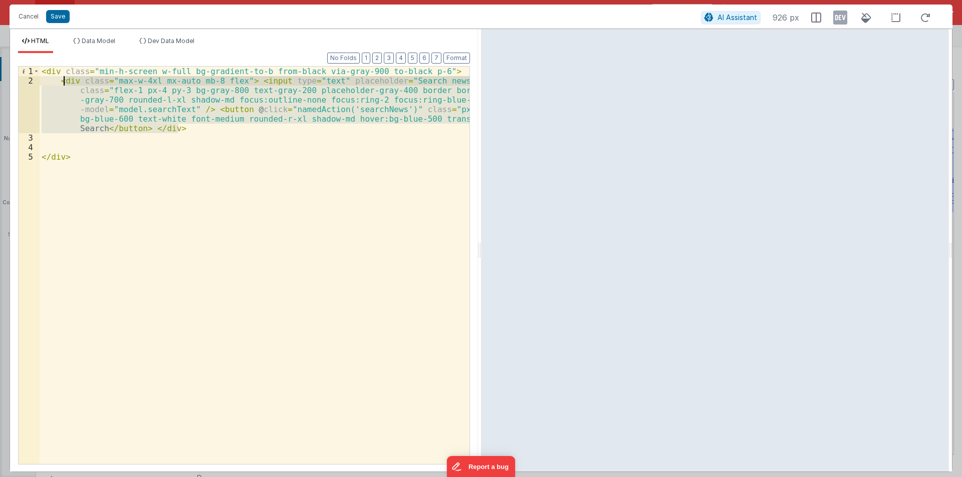
drag, startPoint x: 184, startPoint y: 127, endPoint x: 57, endPoint y: 81, distance: 135.6
click at [57, 81] on div "< div class = "min-h-screen w-full bg-gradient-to-b from-black via-gray-900 to-…" at bounding box center [255, 275] width 430 height 417
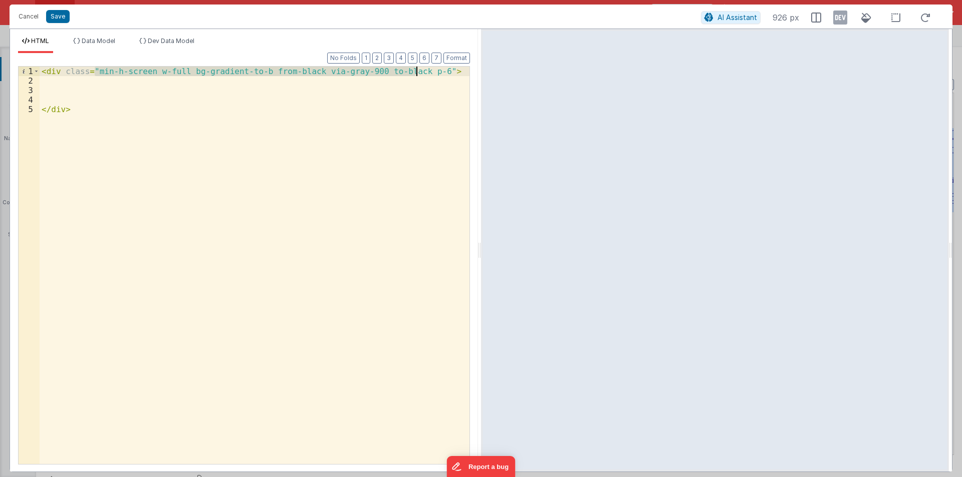
drag, startPoint x: 94, startPoint y: 71, endPoint x: 416, endPoint y: 73, distance: 322.0
click at [417, 73] on div "< div class = "min-h-screen w-full bg-gradient-to-b from-black via-gray-900 to-…" at bounding box center [255, 275] width 430 height 417
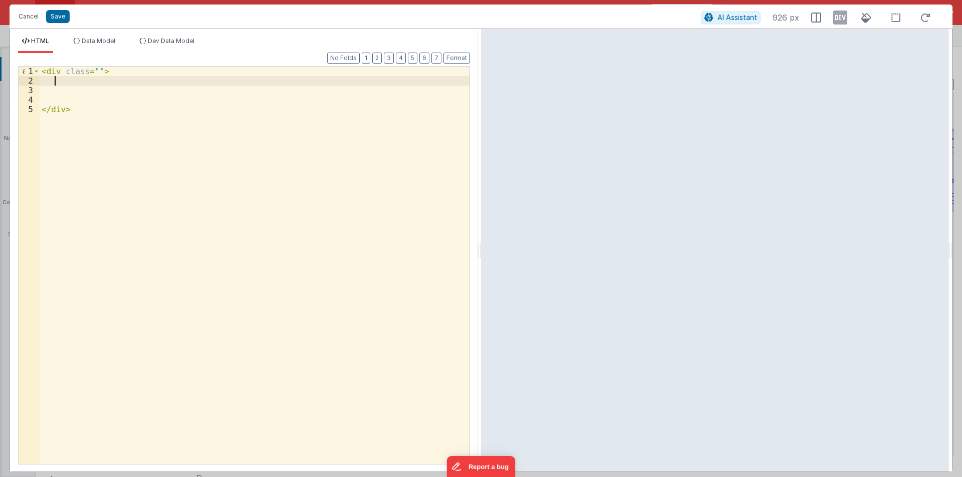
click at [70, 83] on div "< div class = "" > </ div >" at bounding box center [255, 275] width 430 height 417
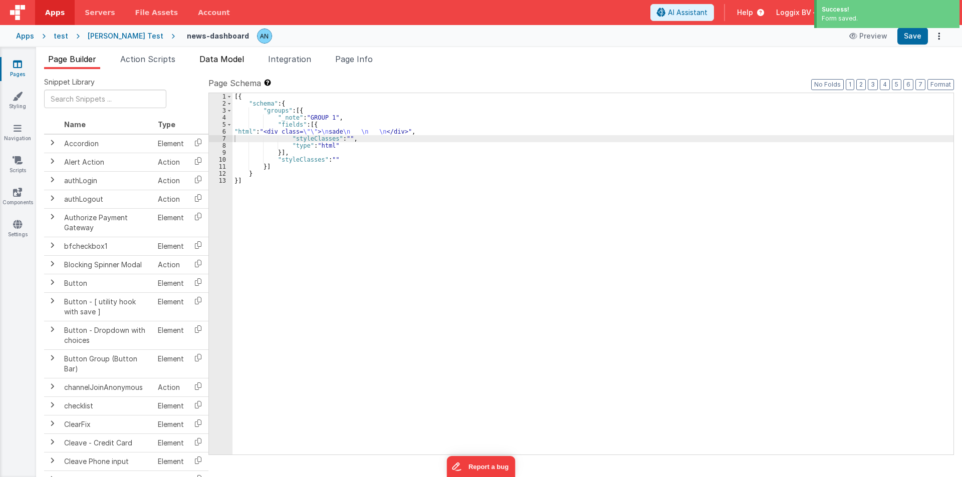
click at [232, 59] on span "Data Model" at bounding box center [221, 59] width 45 height 10
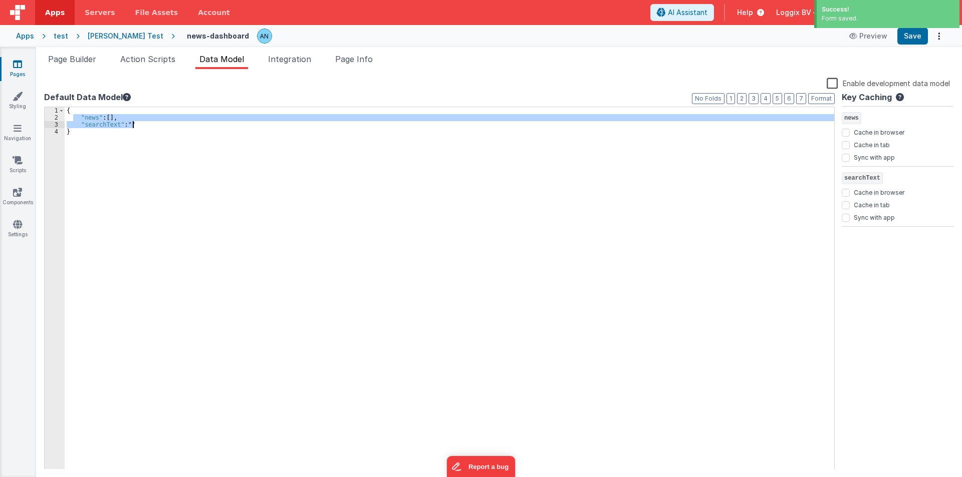
drag, startPoint x: 74, startPoint y: 117, endPoint x: 146, endPoint y: 125, distance: 72.1
click at [146, 125] on div "{ "news" : [ ] , "searchText" : "" }" at bounding box center [449, 295] width 769 height 377
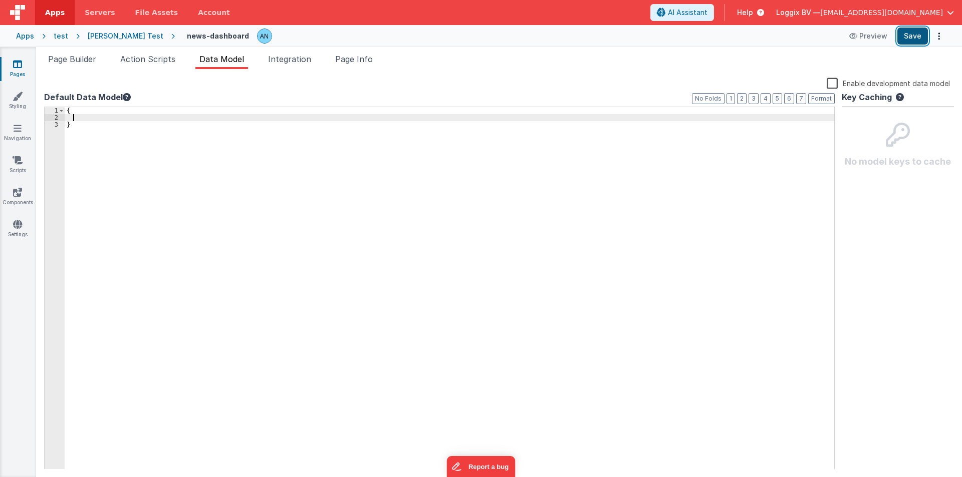
click at [909, 31] on button "Save" at bounding box center [912, 36] width 31 height 17
click at [129, 65] on li "Action Scripts" at bounding box center [147, 61] width 63 height 16
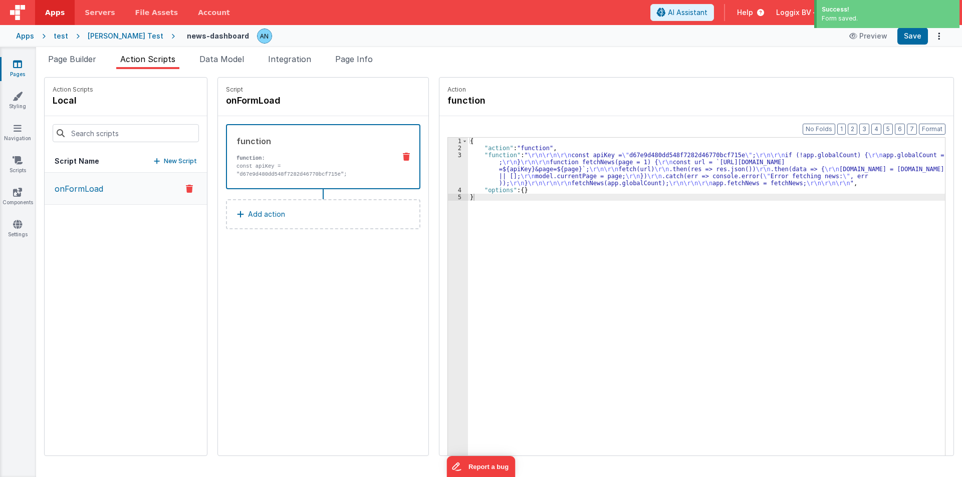
click at [448, 165] on div "3" at bounding box center [458, 169] width 20 height 35
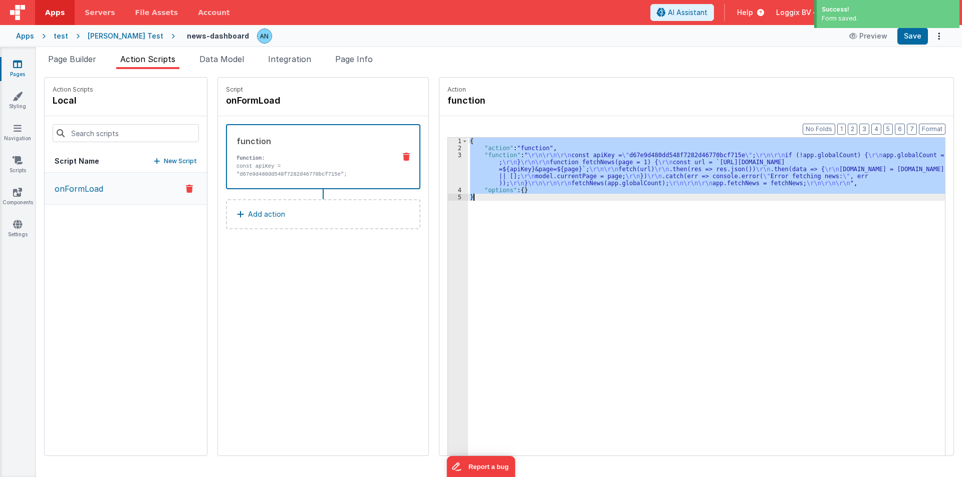
click at [448, 165] on div "3" at bounding box center [458, 169] width 20 height 35
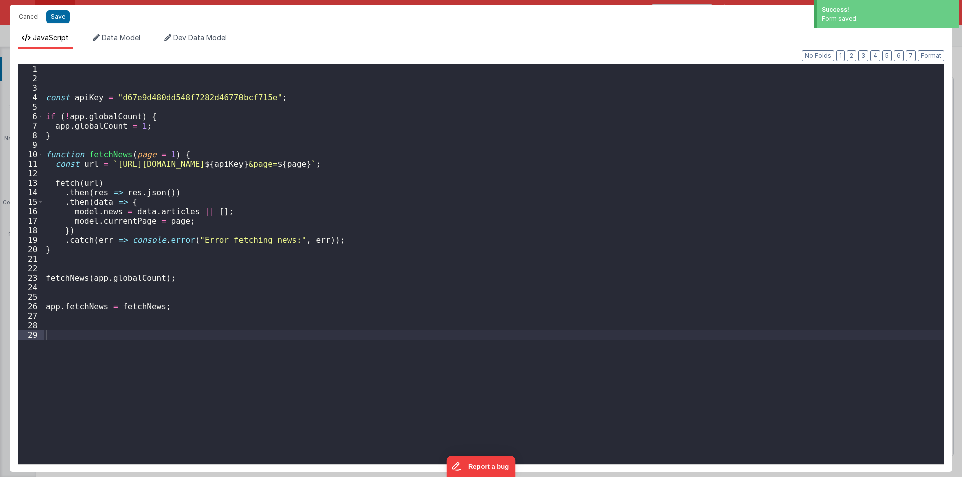
click at [234, 169] on div "const apiKey = "d67e9d480dd548f7282d46770bcf715e" ; if ( ! app . globalCount ) …" at bounding box center [494, 274] width 900 height 420
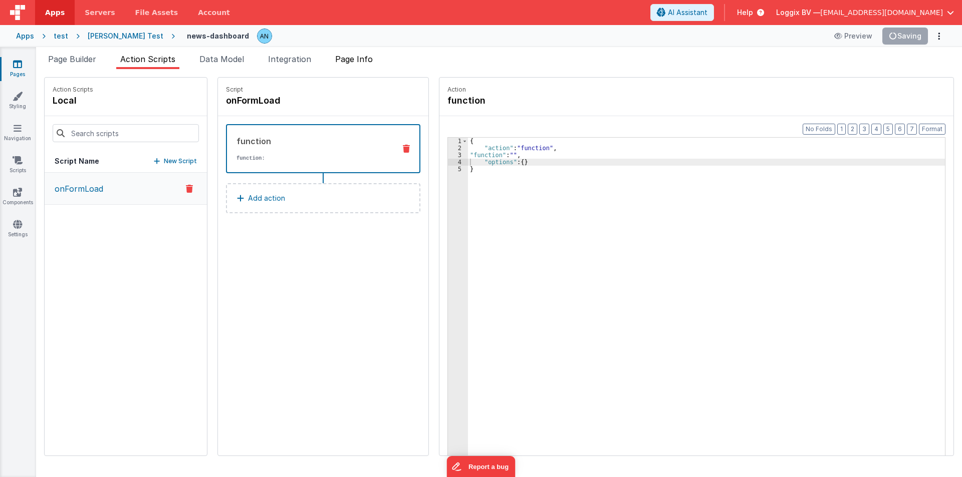
click at [371, 58] on span "Page Info" at bounding box center [354, 59] width 38 height 10
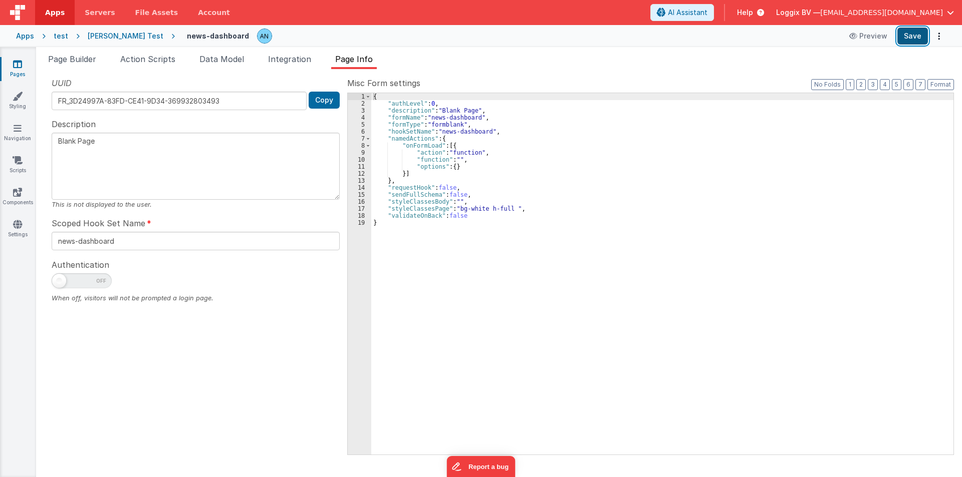
click at [913, 36] on button "Save" at bounding box center [912, 36] width 31 height 17
drag, startPoint x: 943, startPoint y: 80, endPoint x: 933, endPoint y: 85, distance: 11.0
click at [943, 81] on button "Format" at bounding box center [940, 84] width 27 height 11
click at [191, 67] on ul "Page Builder Action Scripts Data Model Integration Page Info" at bounding box center [499, 61] width 926 height 16
click at [200, 58] on li "Data Model" at bounding box center [221, 61] width 53 height 16
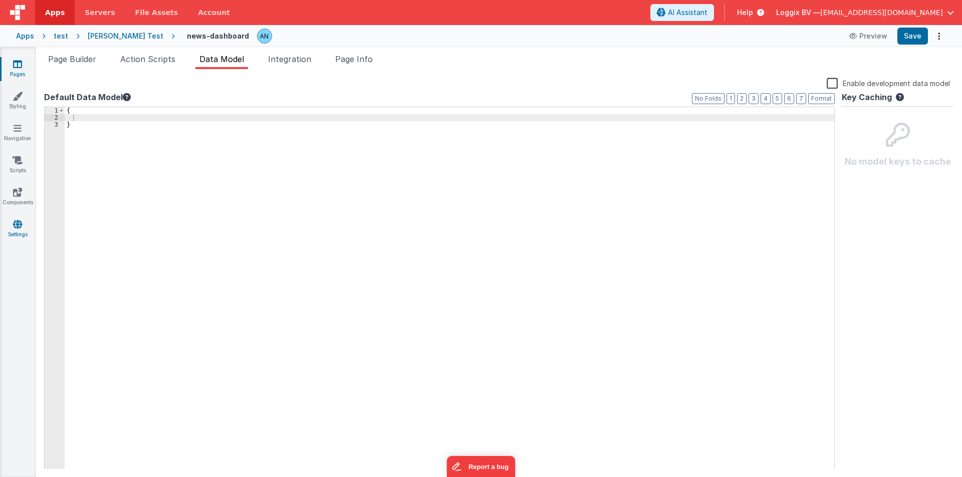
click at [15, 221] on icon at bounding box center [17, 224] width 9 height 10
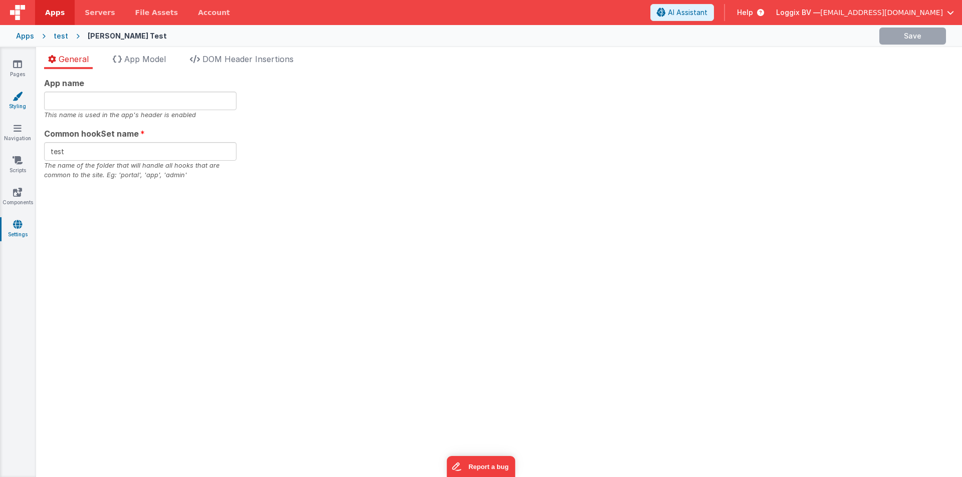
click at [22, 102] on link "Styling" at bounding box center [17, 101] width 36 height 20
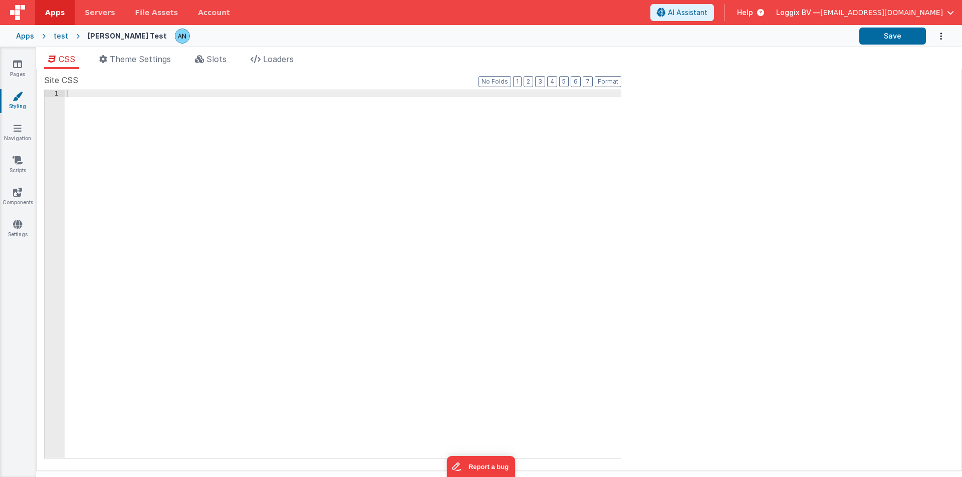
click at [85, 105] on div at bounding box center [343, 281] width 556 height 382
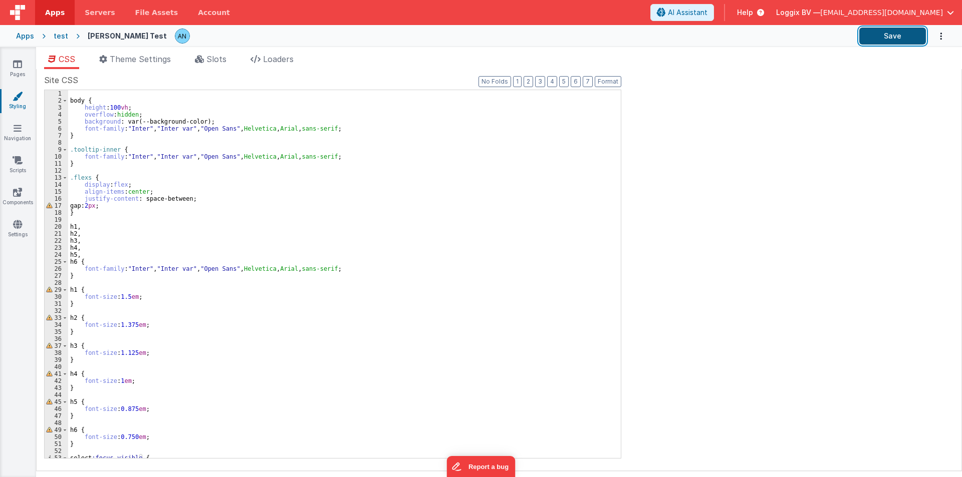
click at [883, 40] on button "Save" at bounding box center [892, 36] width 67 height 17
click at [864, 30] on button "Save" at bounding box center [892, 36] width 67 height 17
click at [889, 30] on button "Save" at bounding box center [892, 36] width 67 height 17
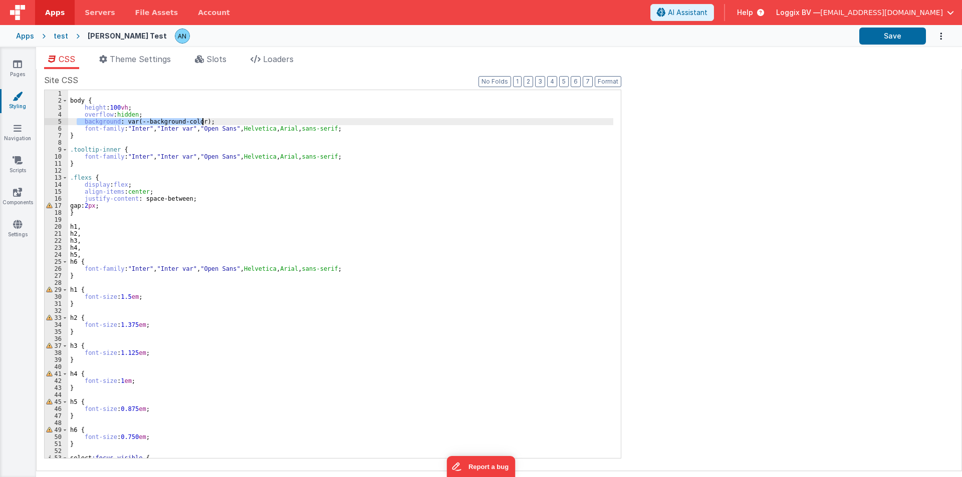
drag, startPoint x: 78, startPoint y: 119, endPoint x: 211, endPoint y: 120, distance: 133.2
click at [211, 120] on div "body { height : 100 vh ; overflow : hidden ; background : var(--background-colo…" at bounding box center [340, 281] width 545 height 382
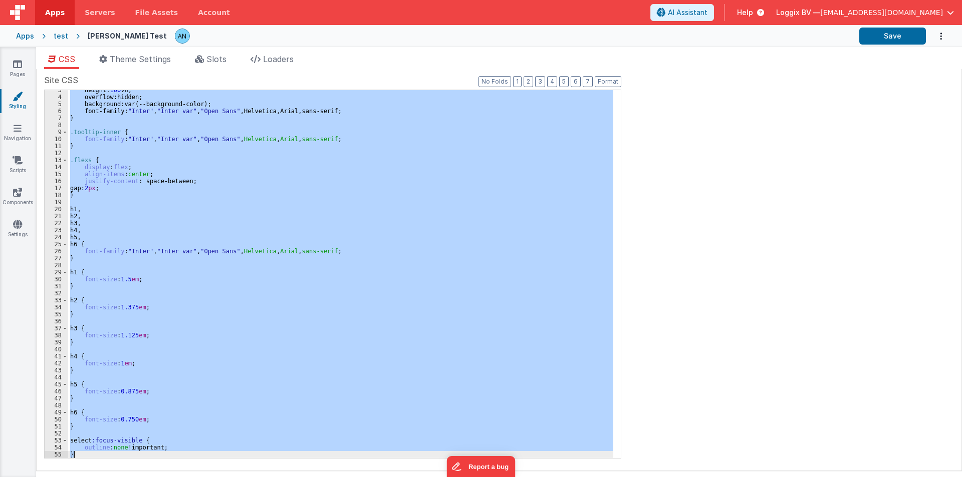
scroll to position [18, 0]
click at [13, 222] on link "Settings" at bounding box center [17, 229] width 36 height 20
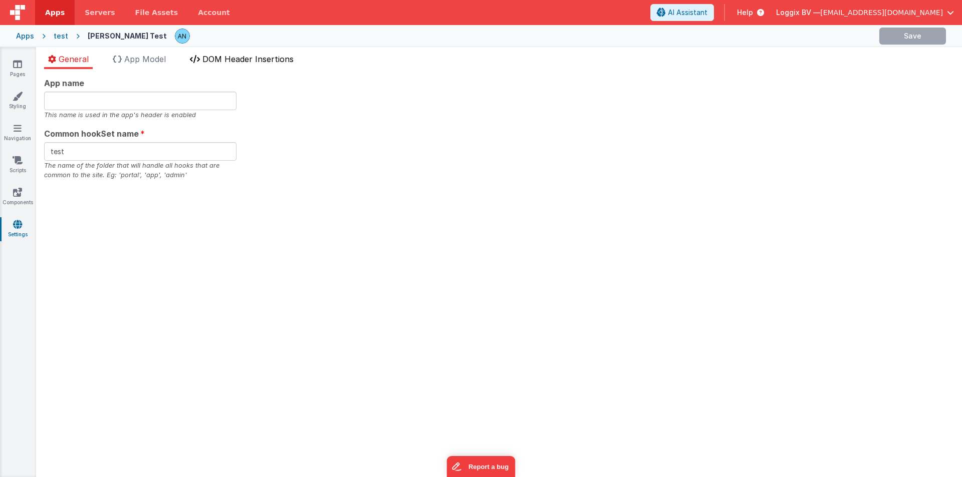
click at [212, 60] on span "DOM Header Insertions" at bounding box center [247, 59] width 91 height 10
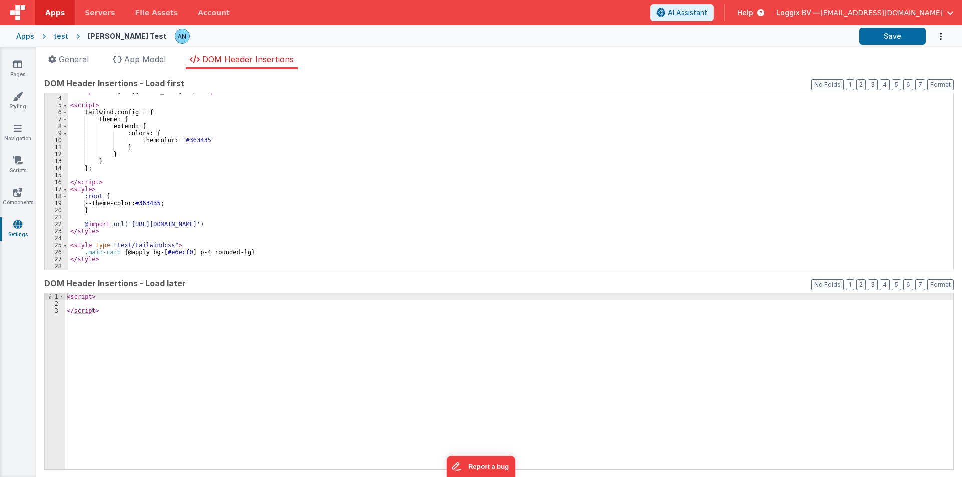
scroll to position [20, 0]
click at [154, 201] on div "< script src = "[URL][DOMAIN_NAME]" > </ script > < script > tailwind . config …" at bounding box center [506, 183] width 877 height 191
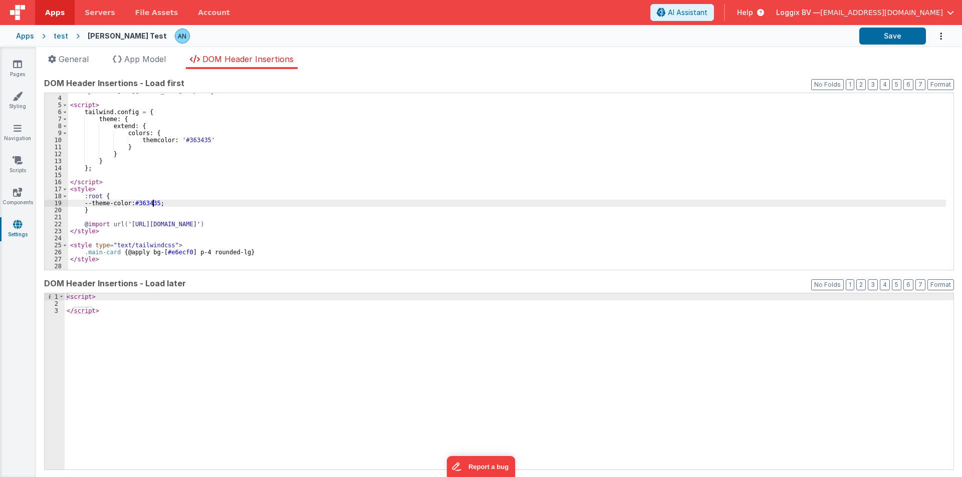
click at [154, 201] on div "< script src = "[URL][DOMAIN_NAME]" > </ script > < script > tailwind . config …" at bounding box center [506, 183] width 877 height 191
drag, startPoint x: 103, startPoint y: 202, endPoint x: 139, endPoint y: 202, distance: 35.6
click at [139, 202] on div "< script src = "[URL][DOMAIN_NAME]" > </ script > < script > tailwind . config …" at bounding box center [506, 183] width 877 height 191
click at [13, 94] on icon at bounding box center [18, 96] width 10 height 10
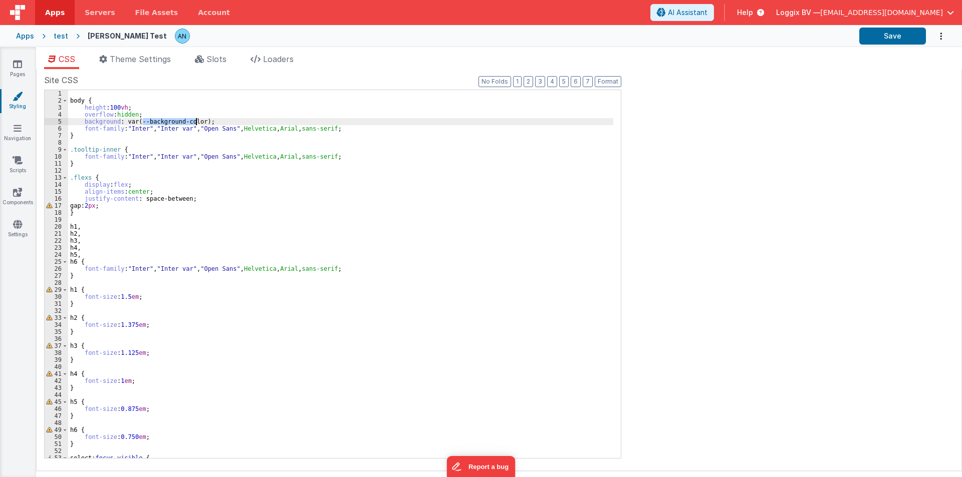
drag, startPoint x: 143, startPoint y: 120, endPoint x: 195, endPoint y: 119, distance: 51.6
click at [195, 119] on div "body { height : 100 vh ; overflow : hidden ; background : var(--background-colo…" at bounding box center [340, 281] width 545 height 382
click at [911, 37] on button "Save" at bounding box center [892, 36] width 67 height 17
click at [911, 29] on button "Save" at bounding box center [892, 36] width 67 height 17
click at [600, 78] on button "Format" at bounding box center [607, 81] width 27 height 11
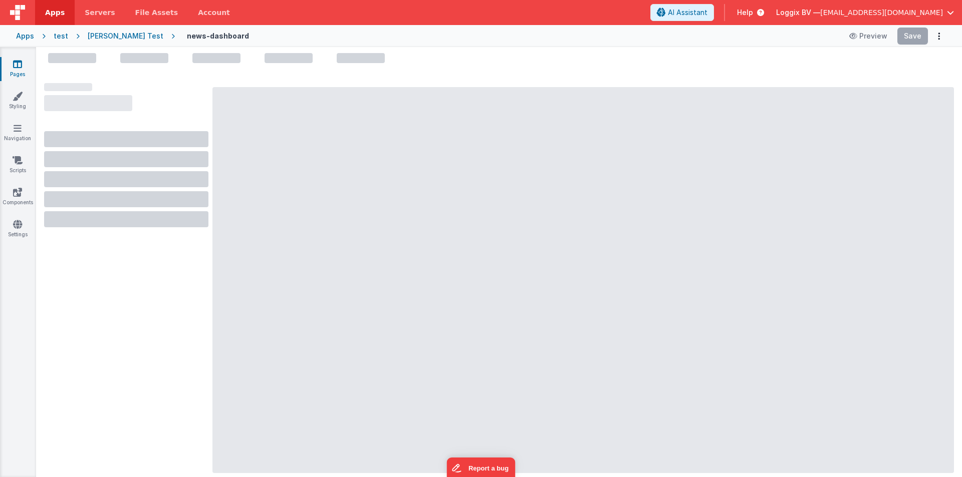
click at [55, 11] on span "Apps" at bounding box center [55, 13] width 20 height 10
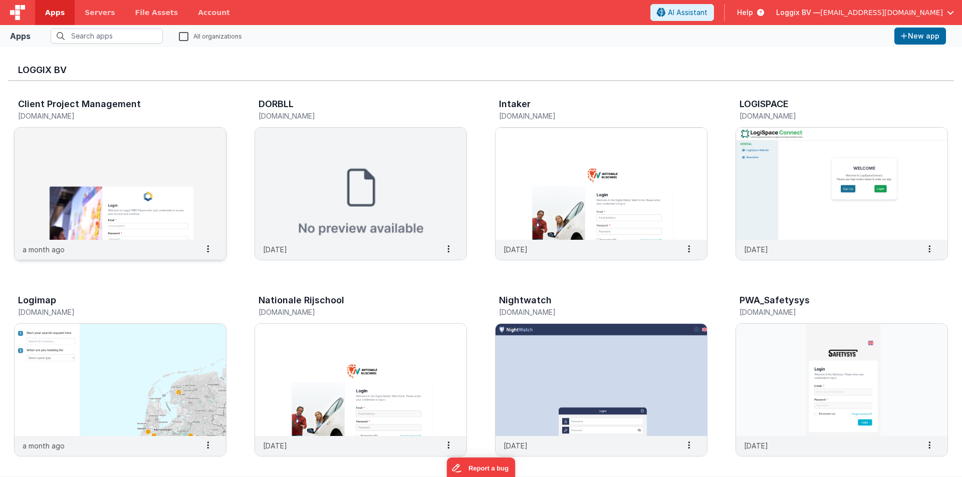
click at [135, 175] on img at bounding box center [120, 184] width 211 height 112
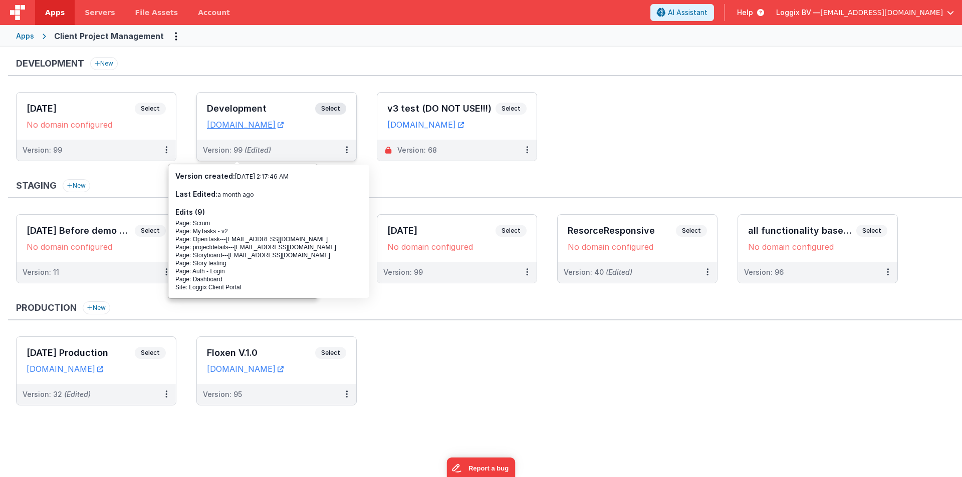
click at [210, 103] on div "Development Select" at bounding box center [276, 111] width 139 height 17
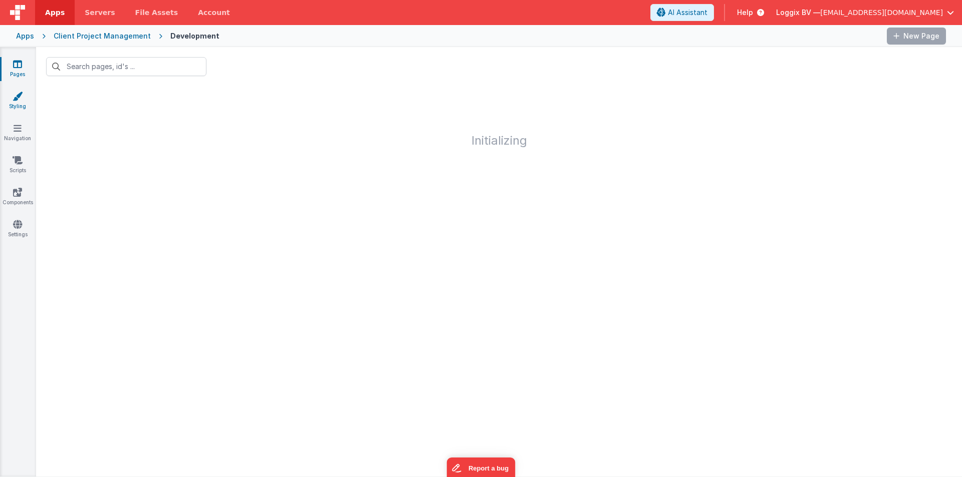
click at [13, 96] on icon at bounding box center [18, 96] width 10 height 10
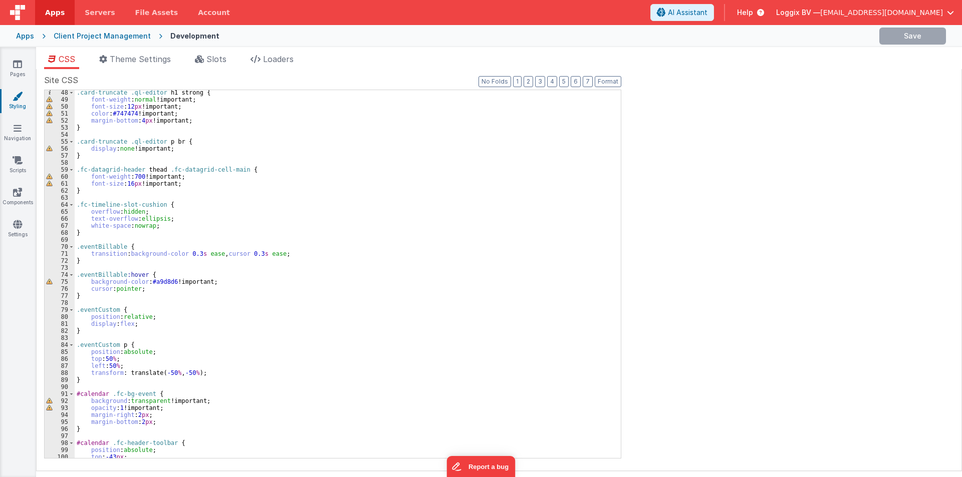
scroll to position [276, 0]
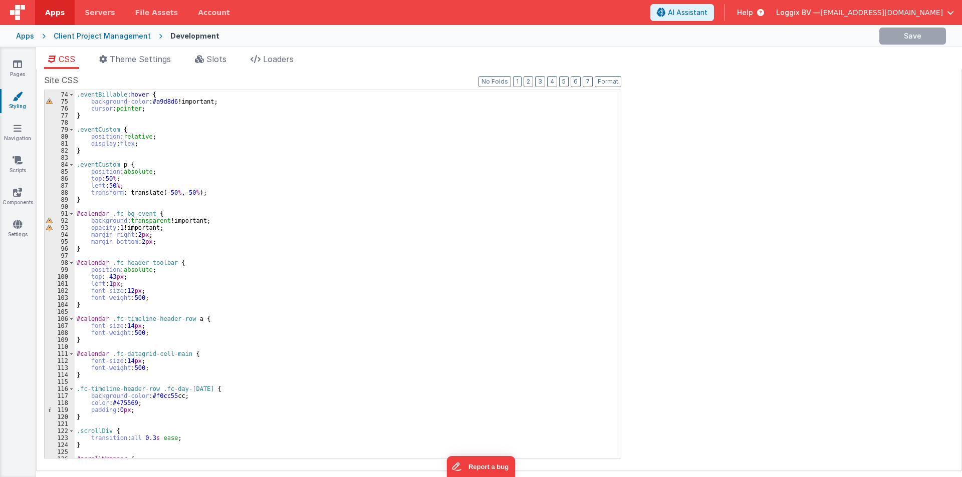
click at [289, 236] on div ".eventBillable :hover { background-color : #a9d8d6 !important; cursor : pointer…" at bounding box center [344, 275] width 538 height 382
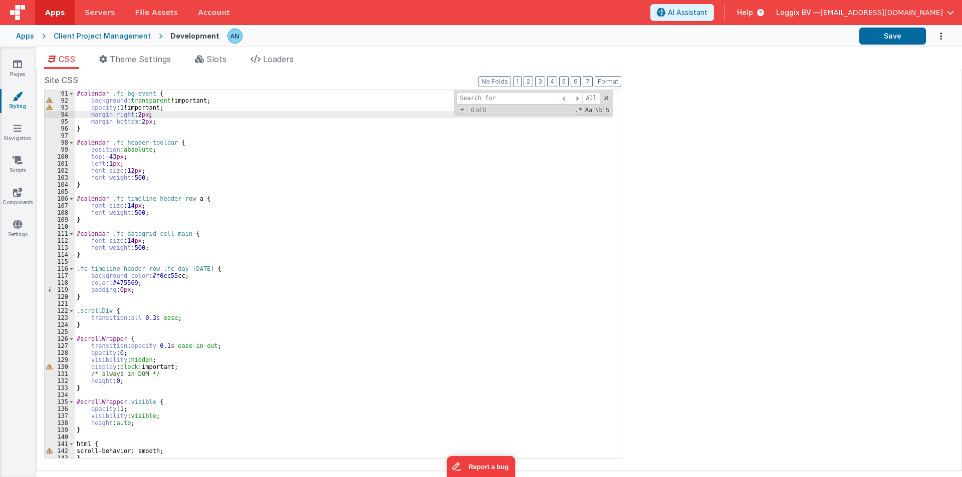
scroll to position [341, 0]
click at [343, 261] on div "#calendar .fc-bg-event { background : transparent !important; opacity : 1 !impo…" at bounding box center [344, 281] width 538 height 382
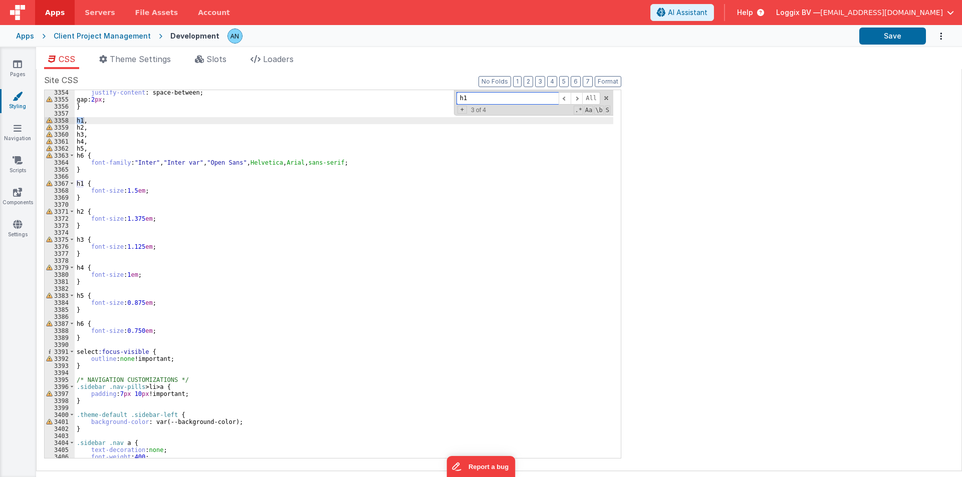
scroll to position [12704, 0]
type input "h1"
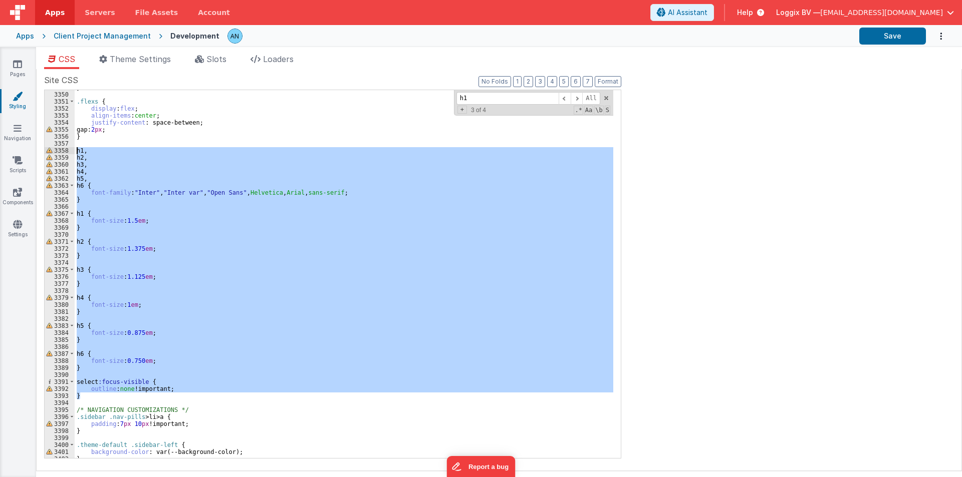
scroll to position [12688, 0]
drag, startPoint x: 85, startPoint y: 363, endPoint x: 59, endPoint y: 148, distance: 216.4
click at [59, 148] on div "3349 3350 3351 3352 3353 3354 3355 3356 3357 3358 3359 3360 3361 3362 3363 3364…" at bounding box center [332, 274] width 577 height 369
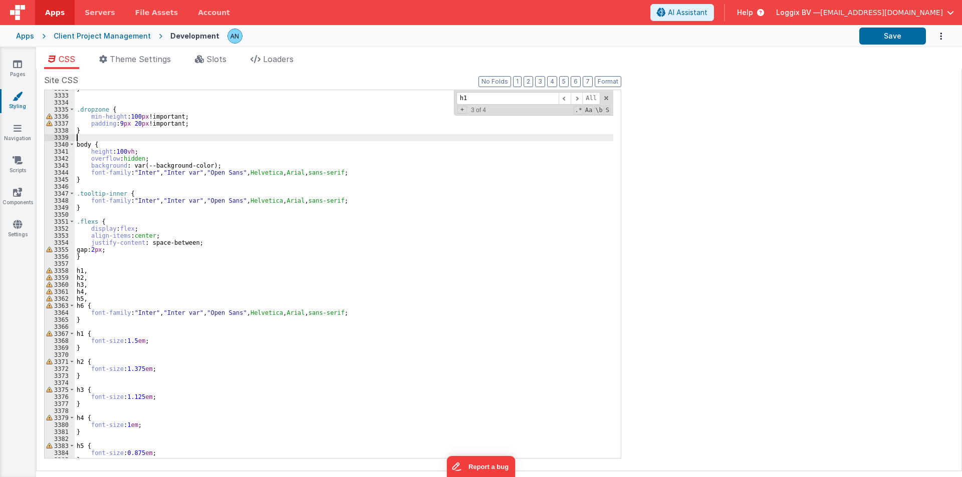
click at [78, 137] on div "} .dropzone { min-height : 100 px !important; padding : 9 px 20 px !important; …" at bounding box center [344, 276] width 538 height 382
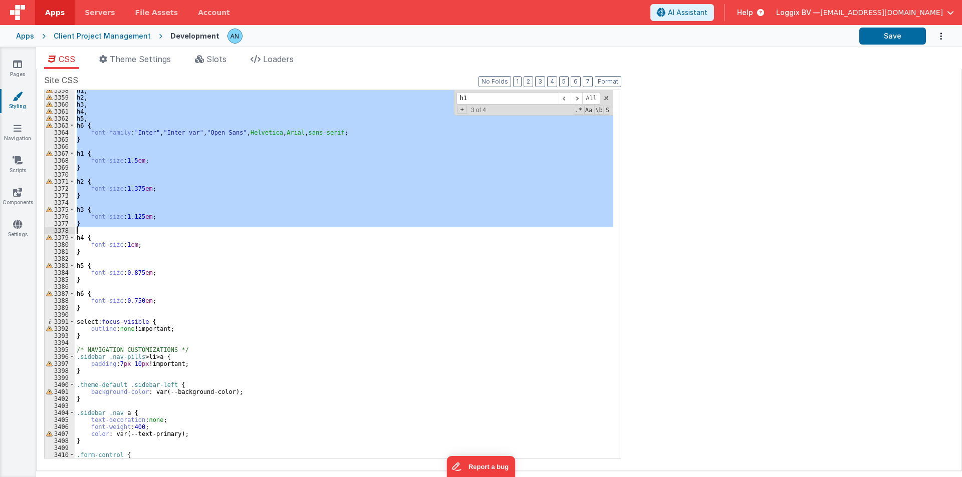
scroll to position [12721, 0]
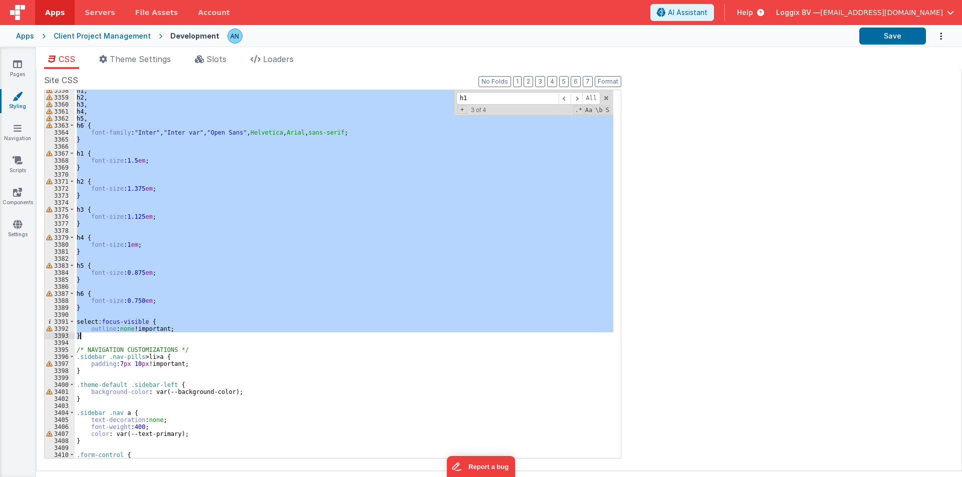
drag, startPoint x: 78, startPoint y: 138, endPoint x: 101, endPoint y: 336, distance: 199.7
click at [101, 336] on div "h1 , h2 , h3 , h4 , h5 , h6 { font-family : " Inter " , " Inter var " , " Open …" at bounding box center [344, 278] width 538 height 382
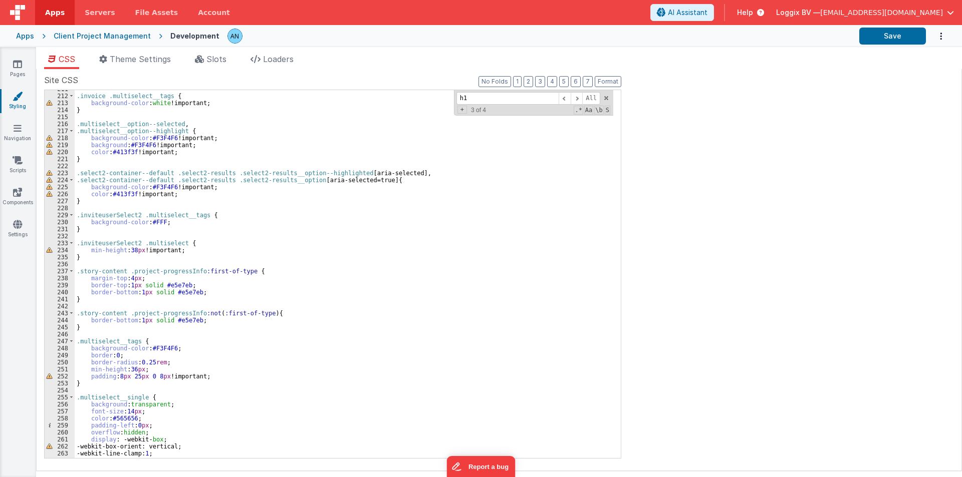
scroll to position [0, 0]
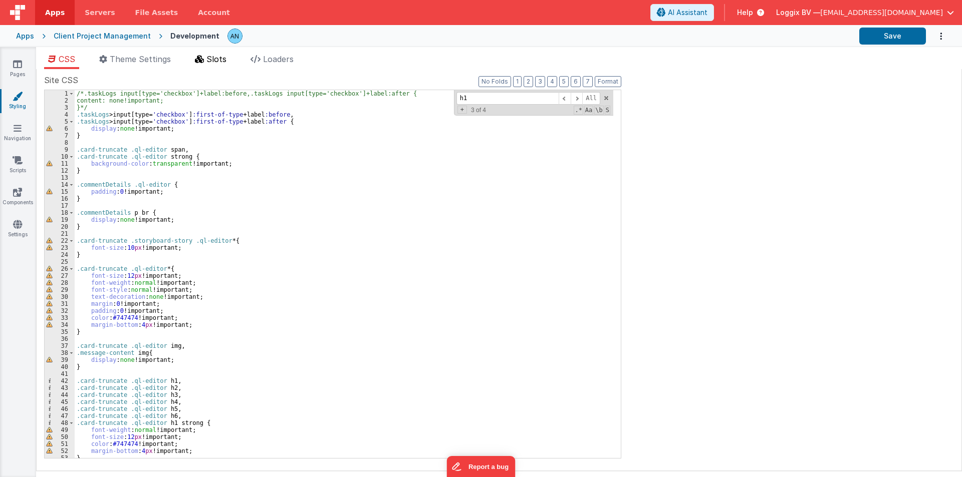
click at [204, 57] on icon at bounding box center [199, 59] width 9 height 8
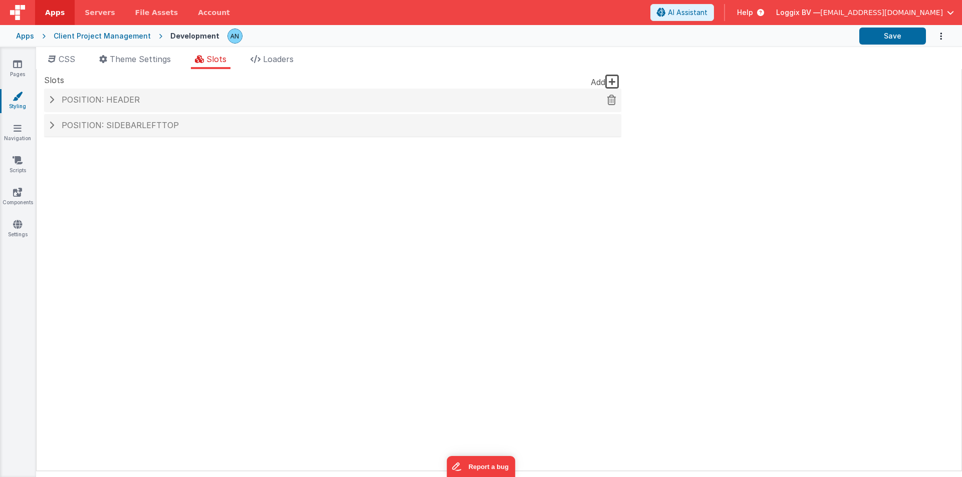
click at [116, 103] on span "Position: header" at bounding box center [101, 100] width 78 height 10
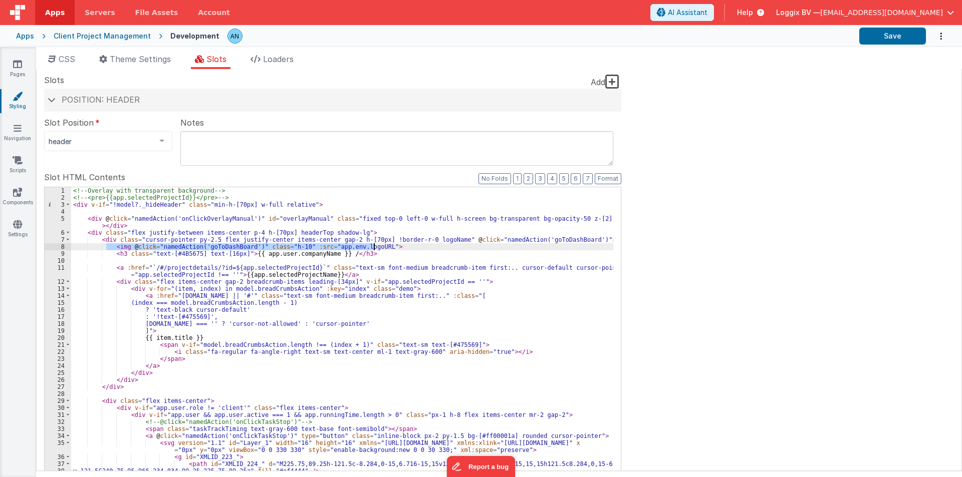
drag, startPoint x: 105, startPoint y: 246, endPoint x: 380, endPoint y: 245, distance: 275.0
click at [380, 245] on div "<!-- Overlay with transparent background --> <!-- <pre>{{app.selectedProjectId}…" at bounding box center [342, 356] width 542 height 339
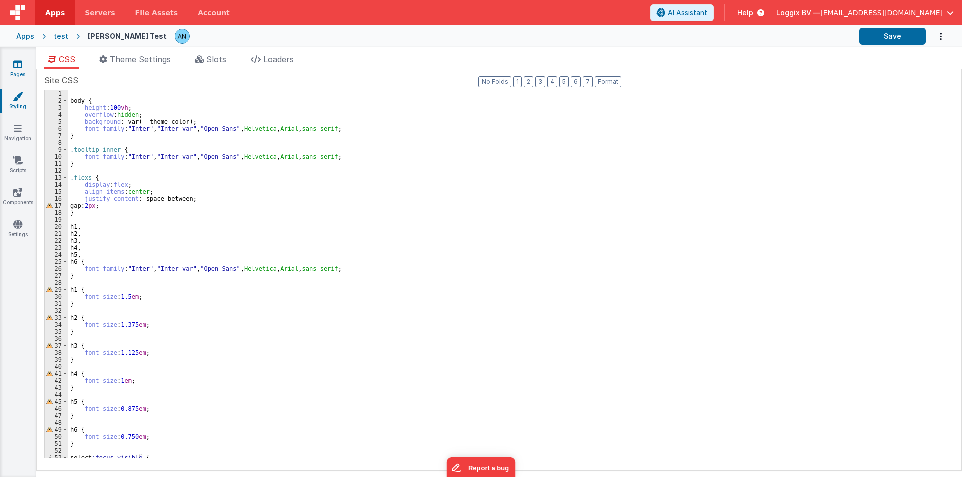
click at [20, 61] on icon at bounding box center [17, 64] width 9 height 10
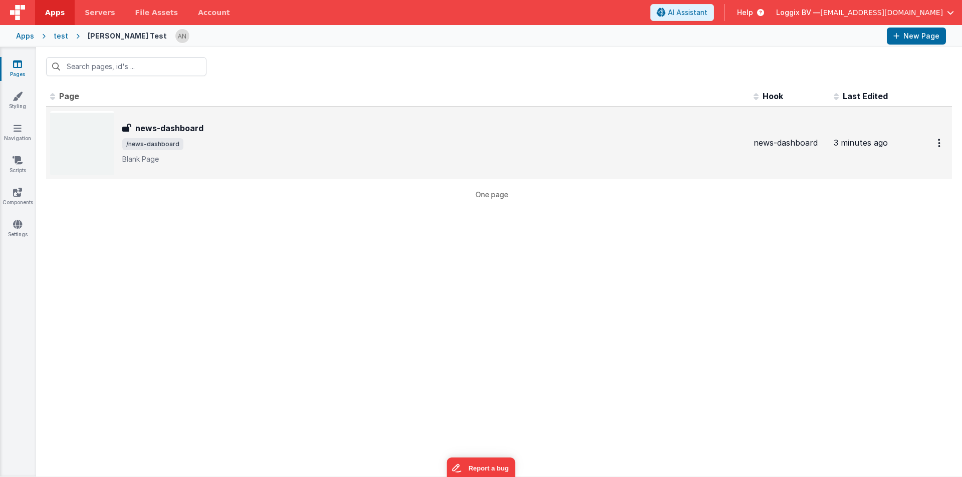
click at [206, 133] on div "news-dashboard" at bounding box center [433, 128] width 623 height 12
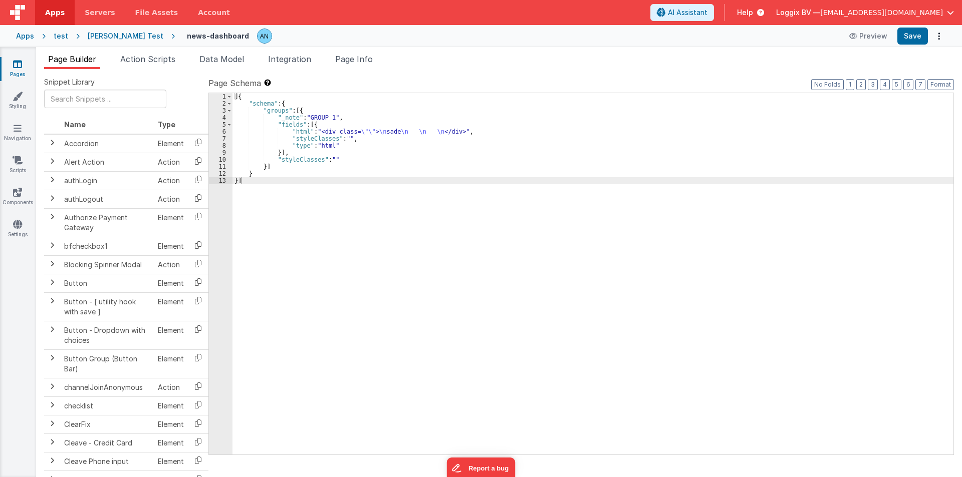
click at [187, 35] on h4 "news-dashboard" at bounding box center [218, 36] width 62 height 8
click at [187, 36] on h4 "news-dashboard" at bounding box center [218, 36] width 62 height 8
click at [257, 36] on img at bounding box center [264, 36] width 14 height 14
click at [200, 34] on h4 "news-dashboard" at bounding box center [218, 36] width 62 height 8
click at [204, 34] on h4 "news-dashboard" at bounding box center [218, 36] width 62 height 8
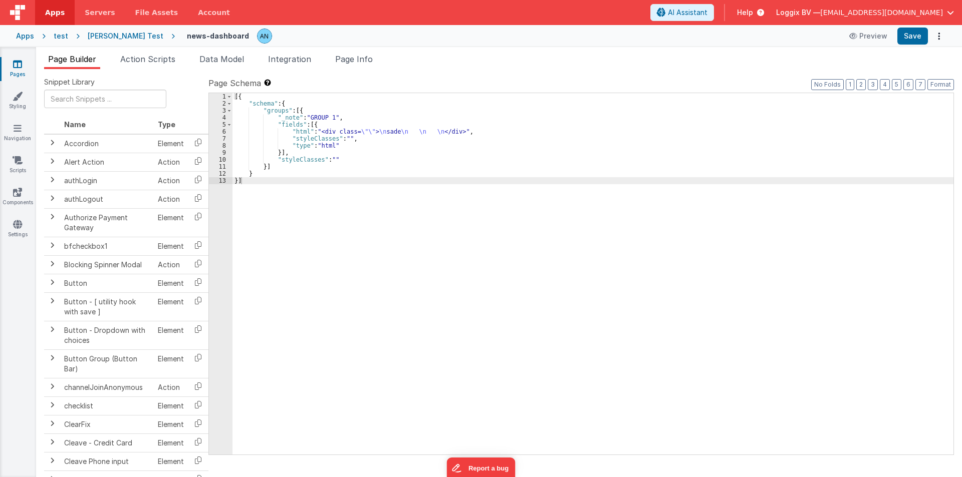
click at [204, 34] on h4 "news-dashboard" at bounding box center [218, 36] width 62 height 8
click at [181, 35] on input "news-dashboard" at bounding box center [237, 36] width 112 height 15
drag, startPoint x: 168, startPoint y: 36, endPoint x: 133, endPoint y: 33, distance: 35.2
click at [134, 33] on div "Apps test Satyam Test news-dashboard Preview Save" at bounding box center [481, 36] width 962 height 22
type input "Dashboard"
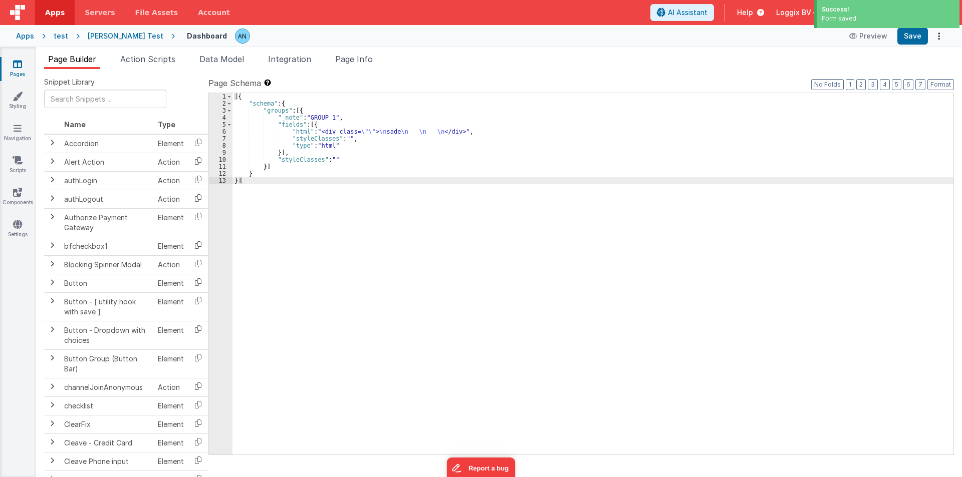
click at [330, 157] on div "[{ "schema" : { "groups" : [{ "_note" : "GROUP 1" , "fields" : [{ "html" : "<di…" at bounding box center [592, 281] width 721 height 376
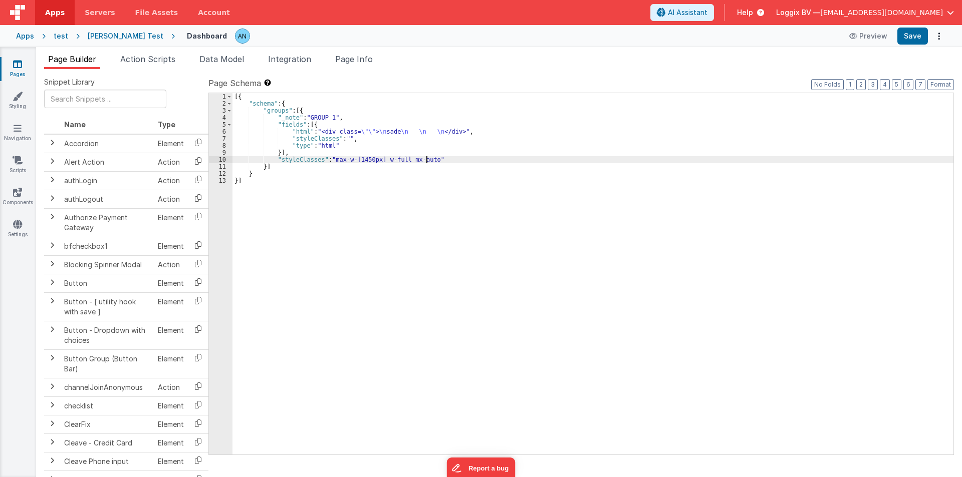
click at [911, 26] on div "Apps test Satyam Test Dashboard Preview Save" at bounding box center [481, 36] width 962 height 22
click at [910, 30] on button "Save" at bounding box center [912, 36] width 31 height 17
click at [938, 83] on button "Format" at bounding box center [940, 84] width 27 height 11
click at [905, 42] on button "Save" at bounding box center [912, 36] width 31 height 17
click at [908, 35] on button "Save" at bounding box center [912, 36] width 31 height 17
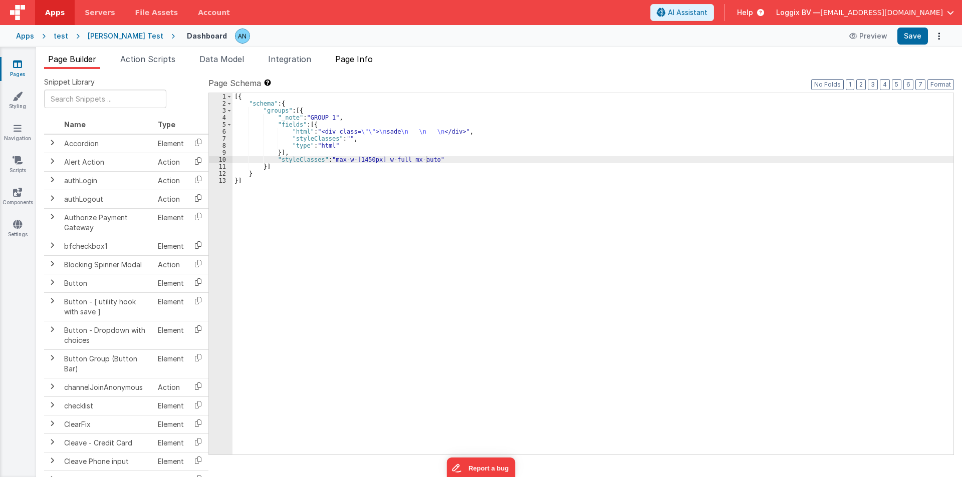
click at [377, 58] on li "Page Info" at bounding box center [354, 61] width 46 height 16
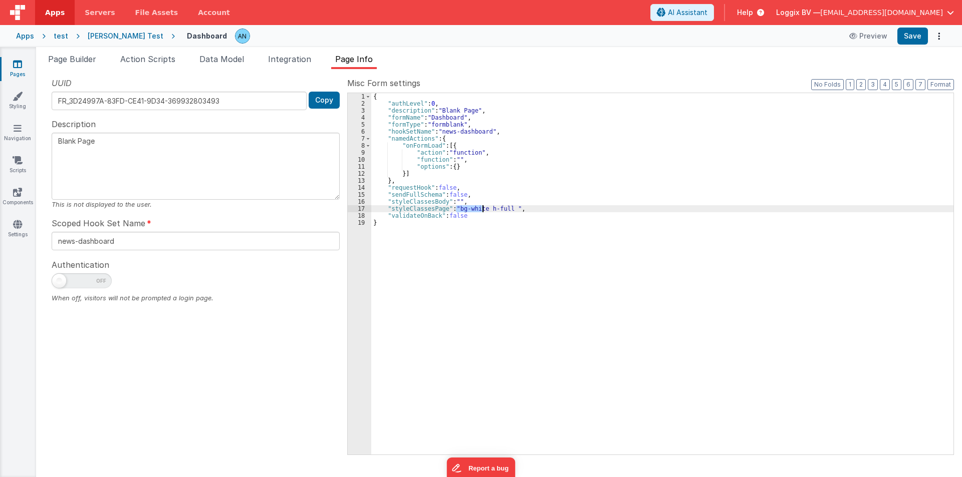
drag, startPoint x: 454, startPoint y: 206, endPoint x: 483, endPoint y: 207, distance: 28.6
click at [483, 207] on div "{ "authLevel" : 0 , "description" : "Blank Page" , "formName" : "Dashboard" , "…" at bounding box center [662, 281] width 582 height 376
click at [459, 207] on div "{ "authLevel" : 0 , "description" : "Blank Page" , "formName" : "Dashboard" , "…" at bounding box center [662, 281] width 582 height 376
click at [478, 206] on div "{ "authLevel" : 0 , "description" : "Blank Page" , "formName" : "Dashboard" , "…" at bounding box center [662, 281] width 582 height 376
click at [909, 33] on button "Save" at bounding box center [912, 36] width 31 height 17
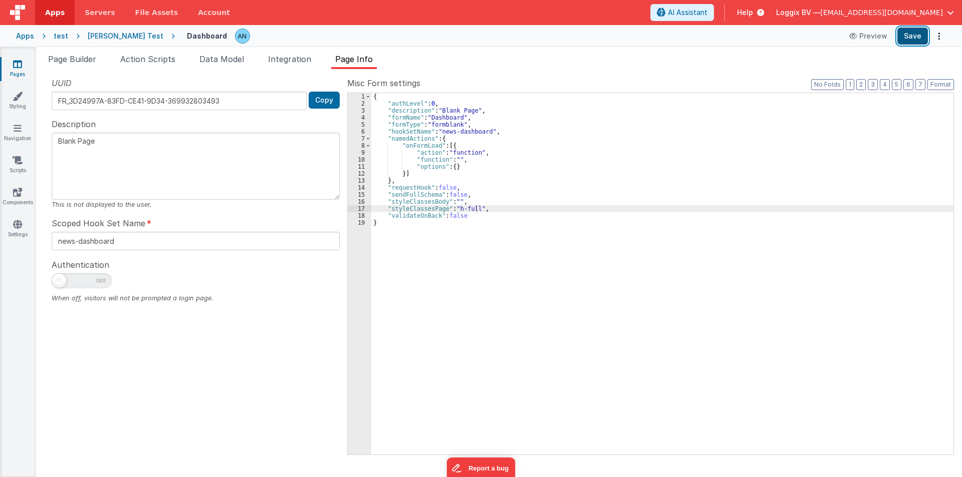
click at [908, 34] on button "Save" at bounding box center [912, 36] width 31 height 17
click at [911, 42] on button "Save" at bounding box center [912, 36] width 31 height 17
click at [944, 87] on button "Format" at bounding box center [940, 84] width 27 height 11
click at [20, 99] on icon at bounding box center [18, 96] width 10 height 10
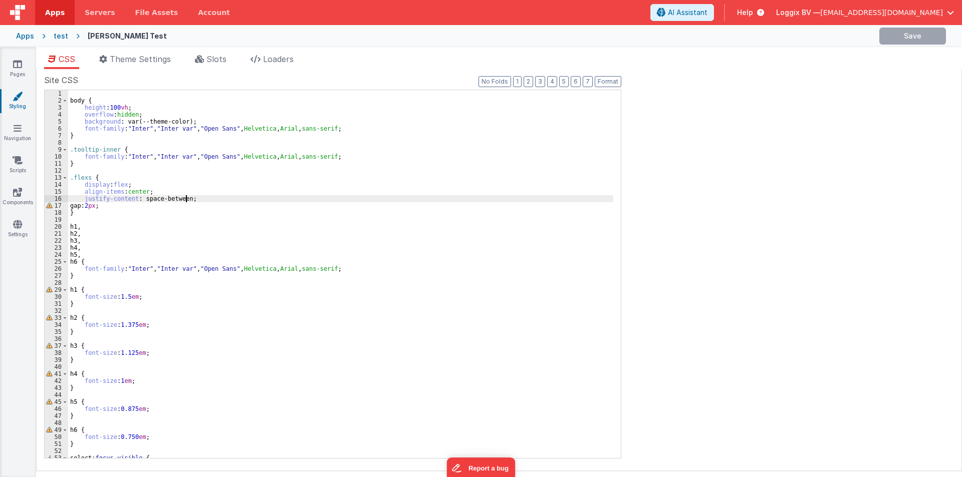
click at [248, 198] on div "body { height : 100 vh ; overflow : hidden ; background : var(--theme-color); f…" at bounding box center [340, 281] width 545 height 382
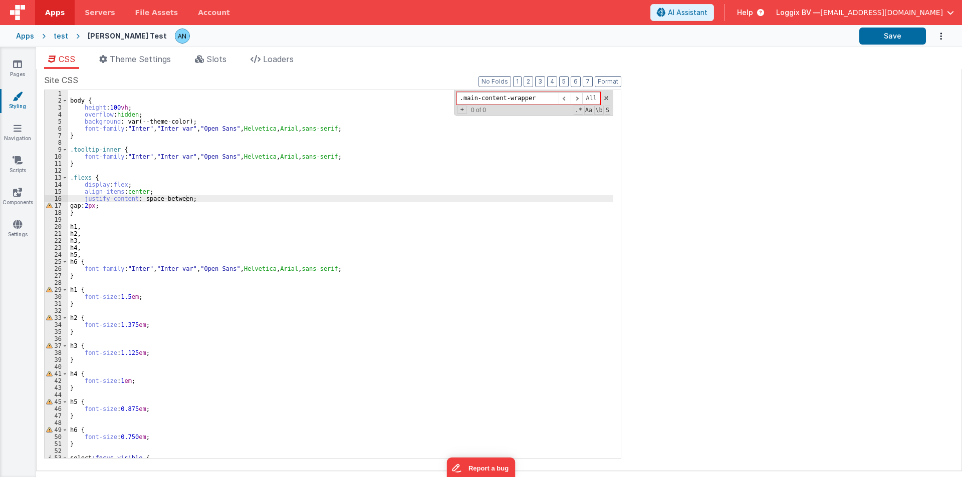
type input ".main-content-wrapper"
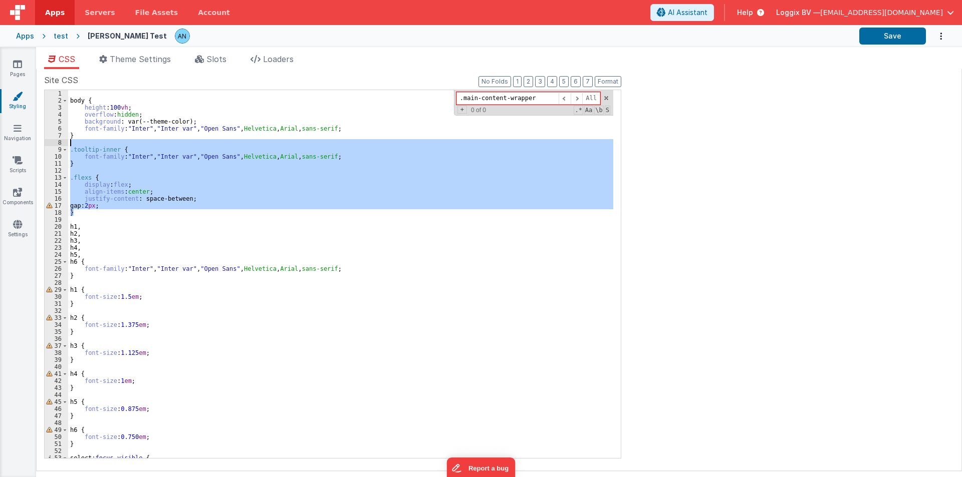
drag, startPoint x: 77, startPoint y: 213, endPoint x: 64, endPoint y: 141, distance: 72.9
click at [64, 141] on div "1 2 3 4 5 6 7 8 9 10 11 12 13 14 15 16 17 18 19 20 21 22 23 24 25 26 27 28 29 3…" at bounding box center [332, 274] width 577 height 369
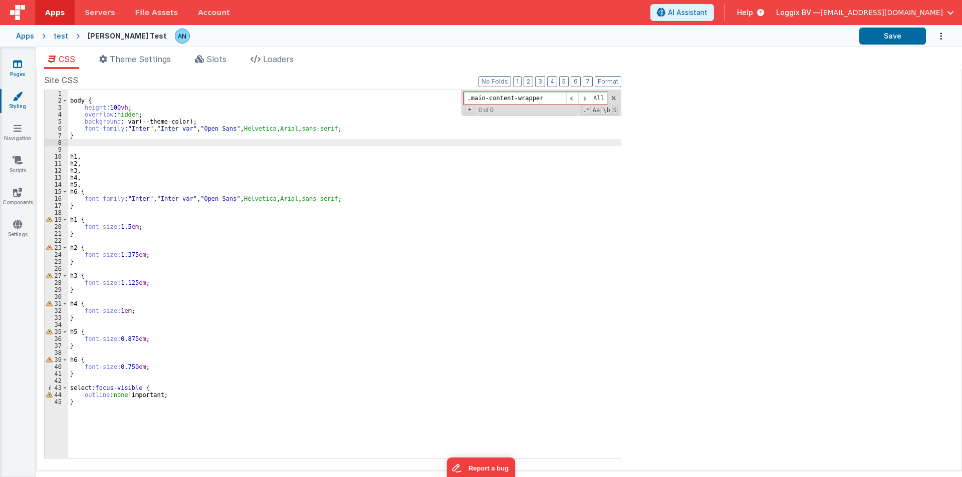
click at [7, 67] on link "Pages" at bounding box center [17, 69] width 36 height 20
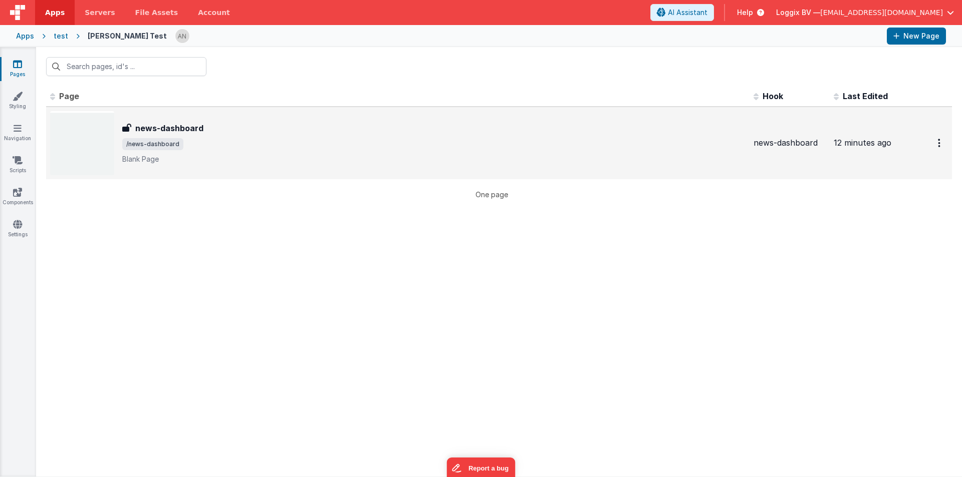
click at [211, 156] on p "Blank Page" at bounding box center [433, 159] width 623 height 10
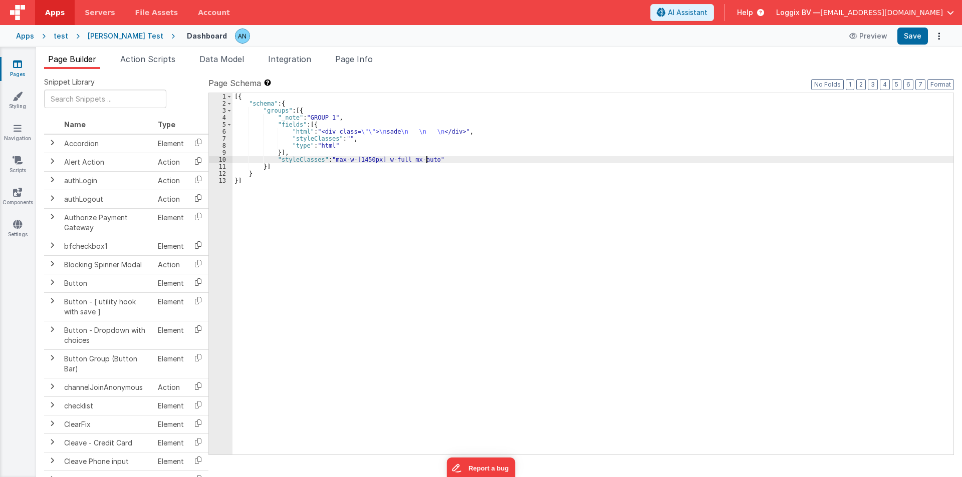
click at [426, 159] on div "[{ "schema" : { "groups" : [{ "_note" : "GROUP 1" , "fields" : [{ "html" : "<di…" at bounding box center [592, 281] width 721 height 376
click at [432, 156] on div "[{ "schema" : { "groups" : [{ "_note" : "GROUP 1" , "fields" : [{ "html" : "<di…" at bounding box center [592, 281] width 721 height 376
click at [913, 32] on button "Save" at bounding box center [912, 36] width 31 height 17
click at [944, 81] on button "Format" at bounding box center [940, 84] width 27 height 11
click at [344, 57] on span "Page Info" at bounding box center [354, 59] width 38 height 10
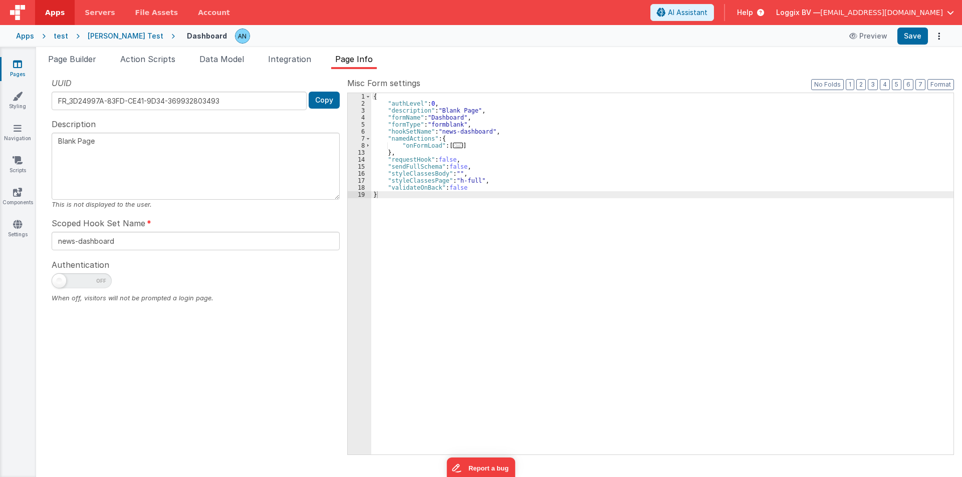
click at [475, 179] on div "{ "authLevel" : 0 , "description" : "Blank Page" , "formName" : "Dashboard" , "…" at bounding box center [662, 281] width 582 height 376
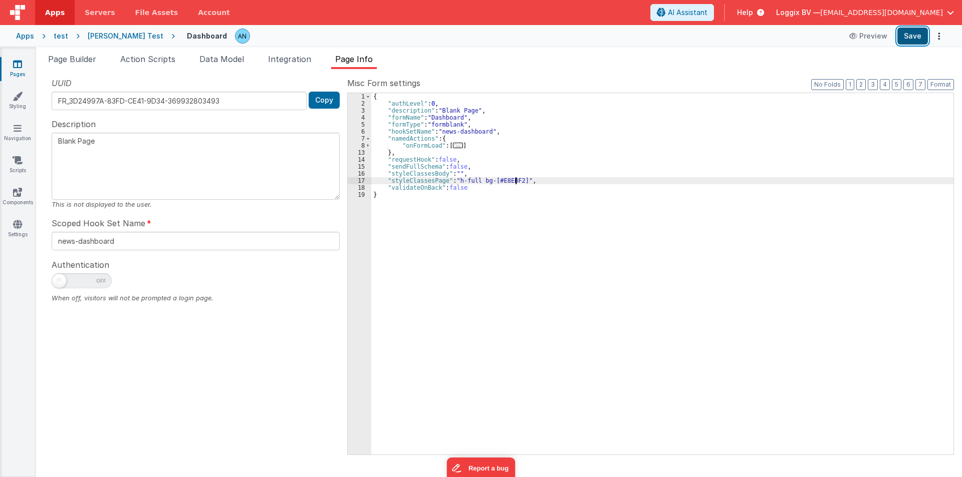
click at [912, 38] on button "Save" at bounding box center [912, 36] width 31 height 17
click at [942, 83] on button "Format" at bounding box center [940, 84] width 27 height 11
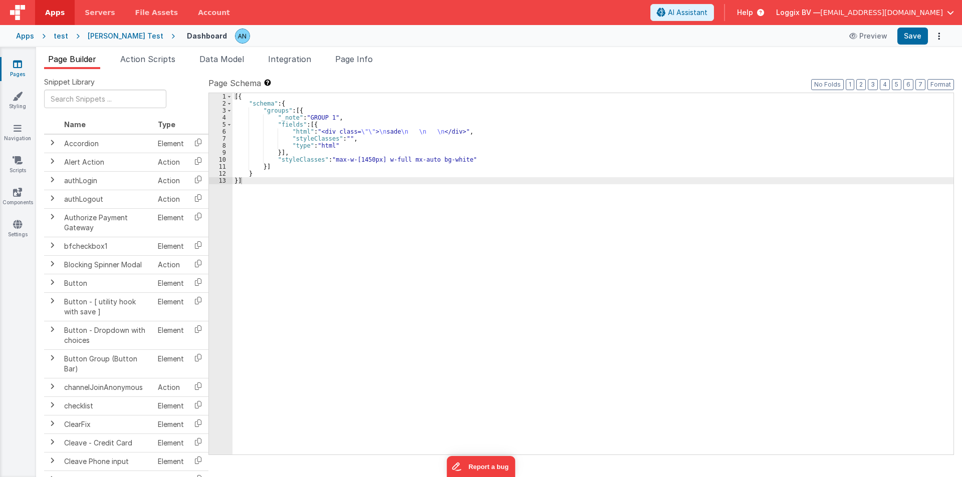
click at [479, 132] on div "[{ "schema" : { "groups" : [{ "_note" : "GROUP 1" , "fields" : [{ "html" : "<di…" at bounding box center [592, 281] width 721 height 376
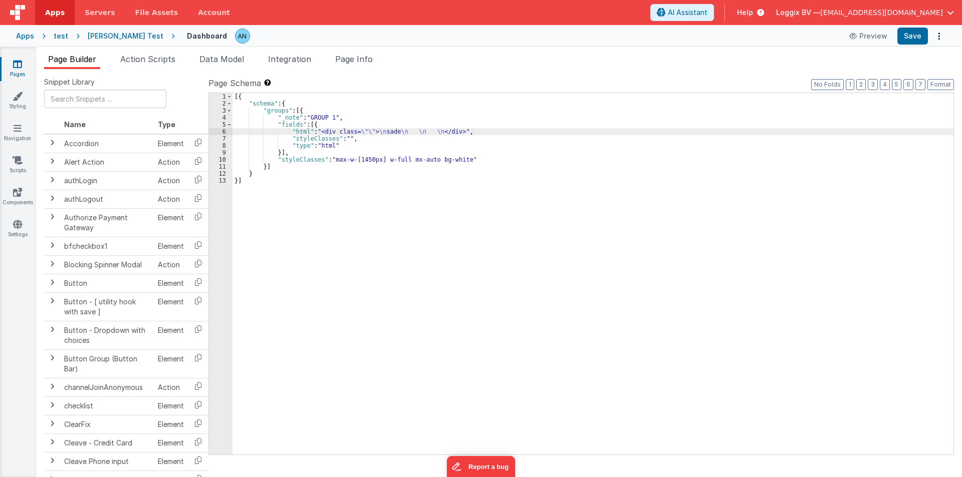
click at [350, 138] on div "[{ "schema" : { "groups" : [{ "_note" : "GROUP 1" , "fields" : [{ "html" : "<di…" at bounding box center [592, 281] width 721 height 376
click at [337, 145] on div "[{ "schema" : { "groups" : [{ "_note" : "GROUP 1" , "fields" : [{ "html" : "<di…" at bounding box center [592, 281] width 721 height 376
click at [357, 140] on div "[{ "schema" : { "groups" : [{ "_note" : "GROUP 1" , "fields" : [{ "html" : "<di…" at bounding box center [592, 281] width 721 height 376
click at [469, 134] on div "[{ "schema" : { "groups" : [{ "_note" : "GROUP 1" , "fields" : [{ "html" : "<di…" at bounding box center [592, 281] width 721 height 376
click at [319, 124] on div "[{ "schema" : { "groups" : [{ "_note" : "GROUP 1" , "fields" : [{ "html" : "<di…" at bounding box center [592, 281] width 721 height 376
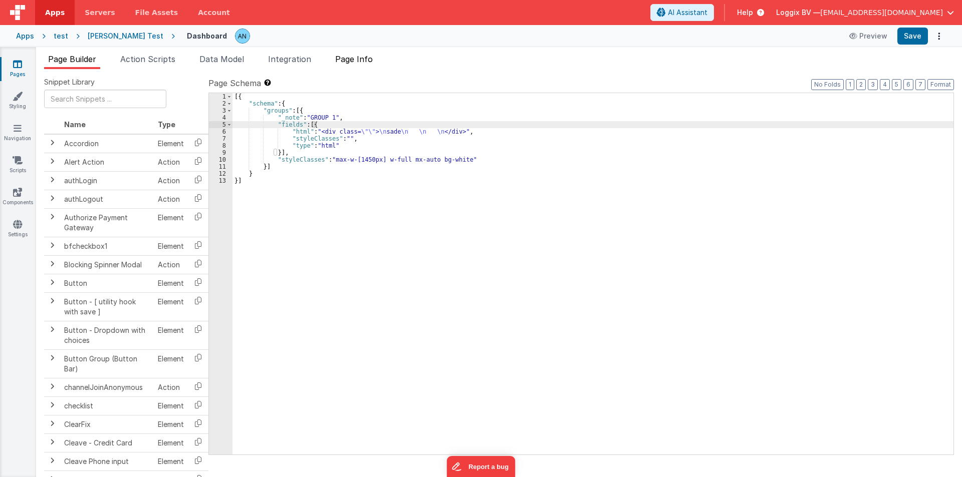
click at [370, 57] on span "Page Info" at bounding box center [354, 59] width 38 height 10
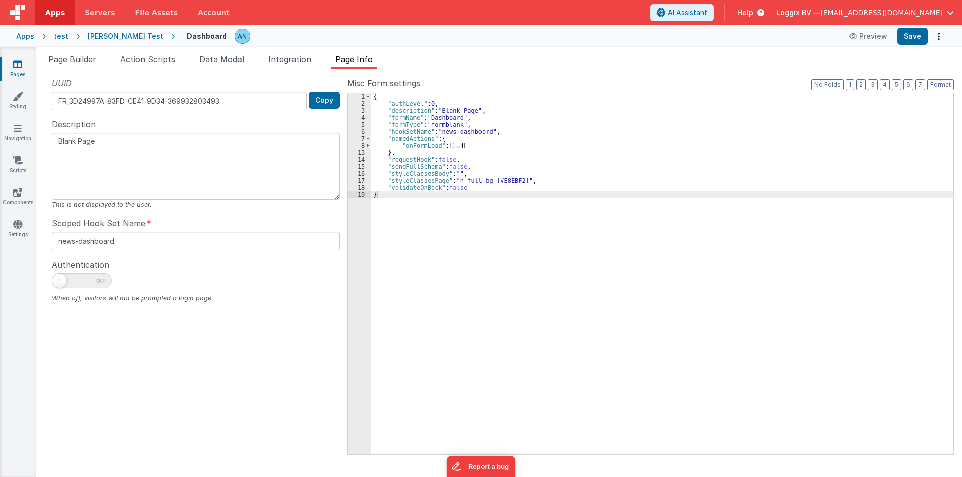
click at [518, 180] on div "{ "authLevel" : 0 , "description" : "Blank Page" , "formName" : "Dashboard" , "…" at bounding box center [662, 281] width 582 height 376
click at [91, 55] on span "Page Builder" at bounding box center [72, 59] width 48 height 10
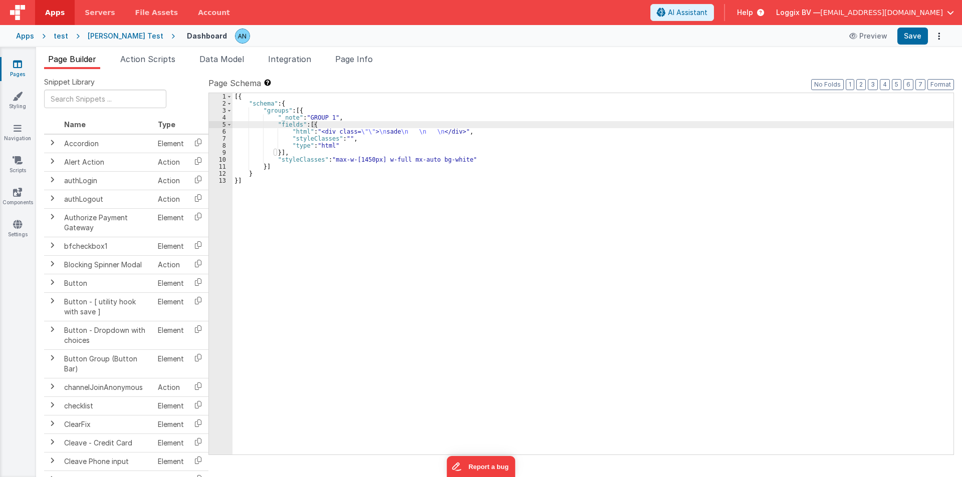
click at [456, 157] on div "[{ "schema" : { "groups" : [{ "_note" : "GROUP 1" , "fields" : [{ "html" : "<di…" at bounding box center [592, 281] width 721 height 376
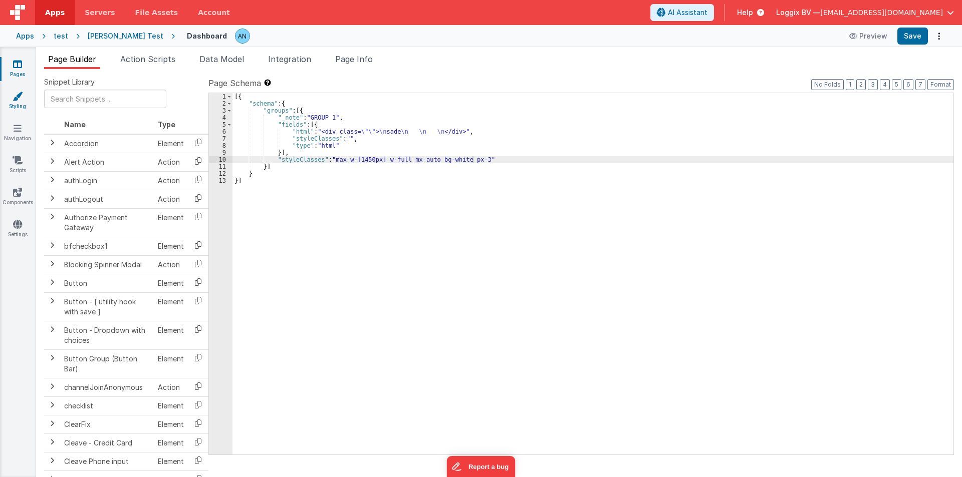
click at [16, 102] on link "Styling" at bounding box center [17, 101] width 36 height 20
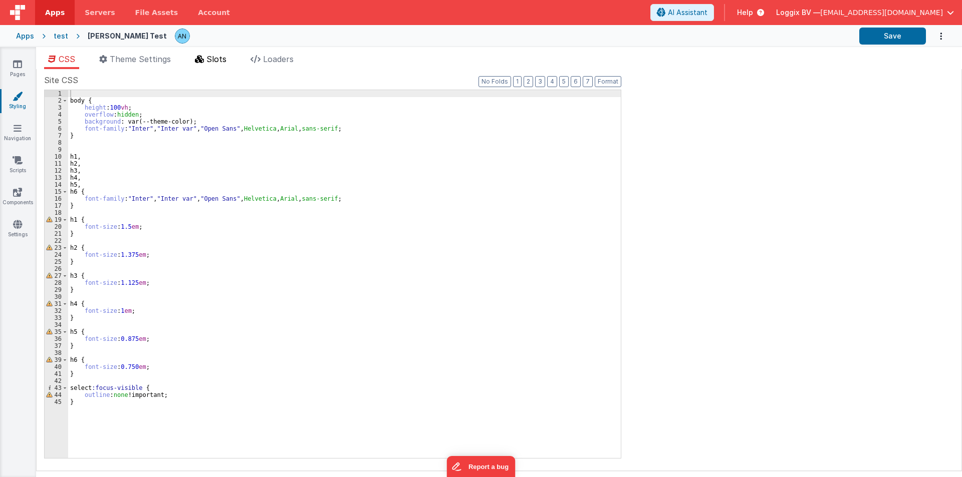
click at [219, 56] on span "Slots" at bounding box center [216, 59] width 20 height 10
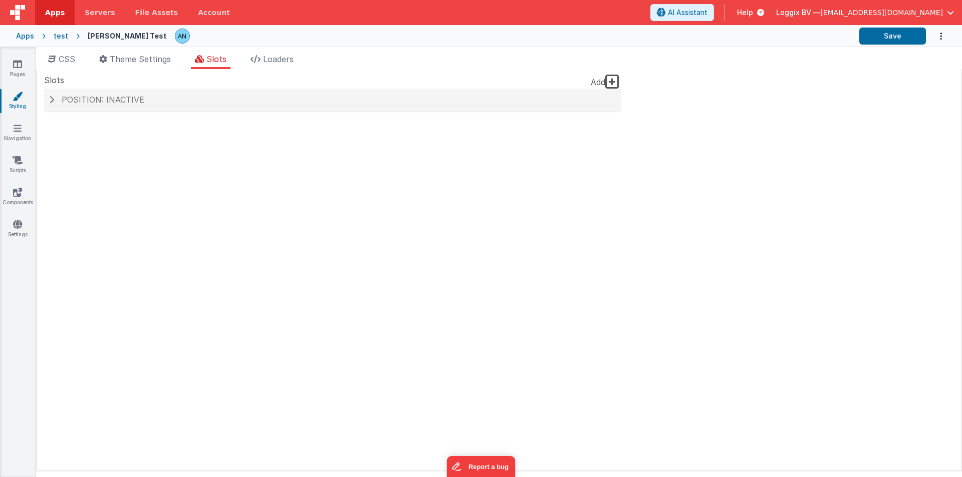
click at [610, 81] on icon at bounding box center [612, 82] width 14 height 16
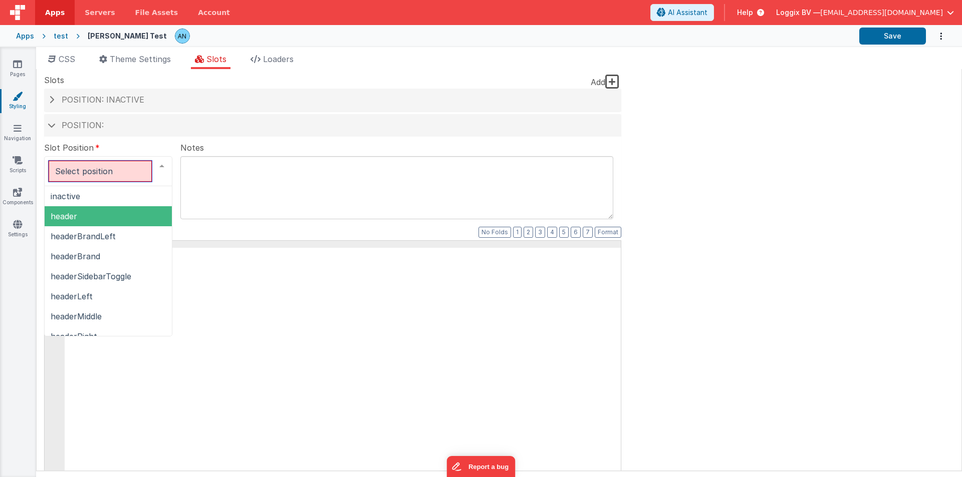
click at [67, 224] on span "header" at bounding box center [108, 216] width 127 height 20
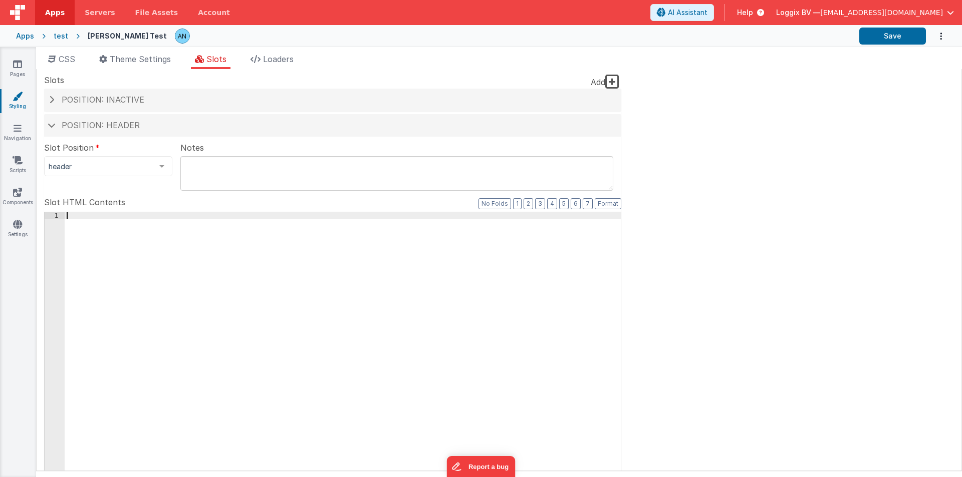
click at [118, 231] on div at bounding box center [343, 381] width 556 height 339
click at [51, 94] on div "Position: inactive" at bounding box center [332, 100] width 577 height 23
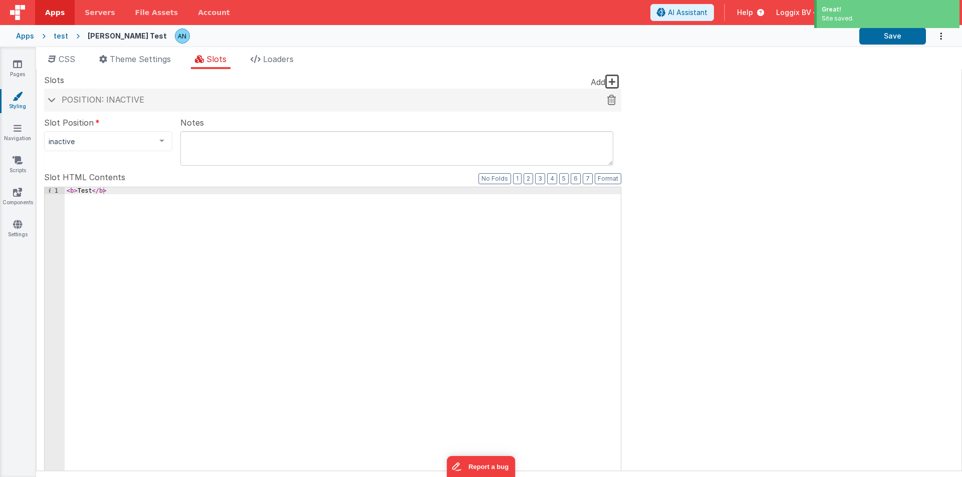
click at [613, 100] on icon at bounding box center [611, 100] width 9 height 1
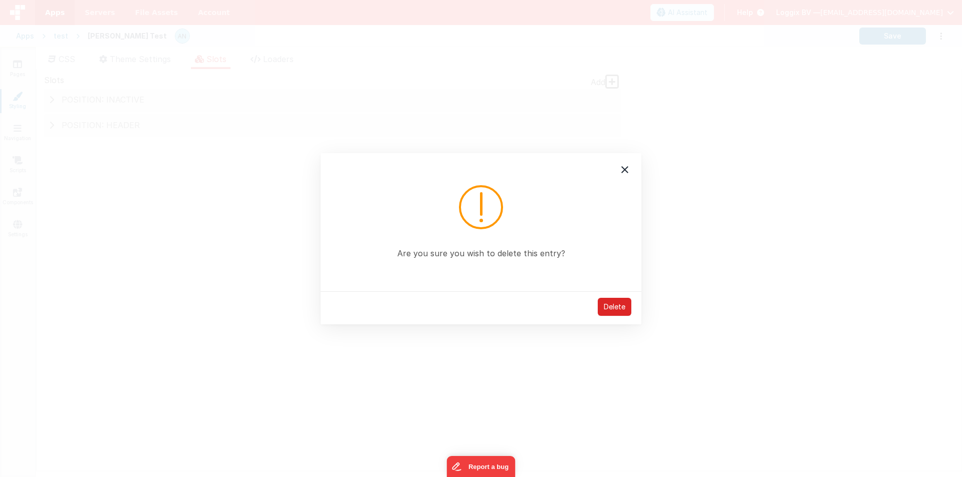
click at [611, 310] on div "Delete" at bounding box center [614, 307] width 34 height 18
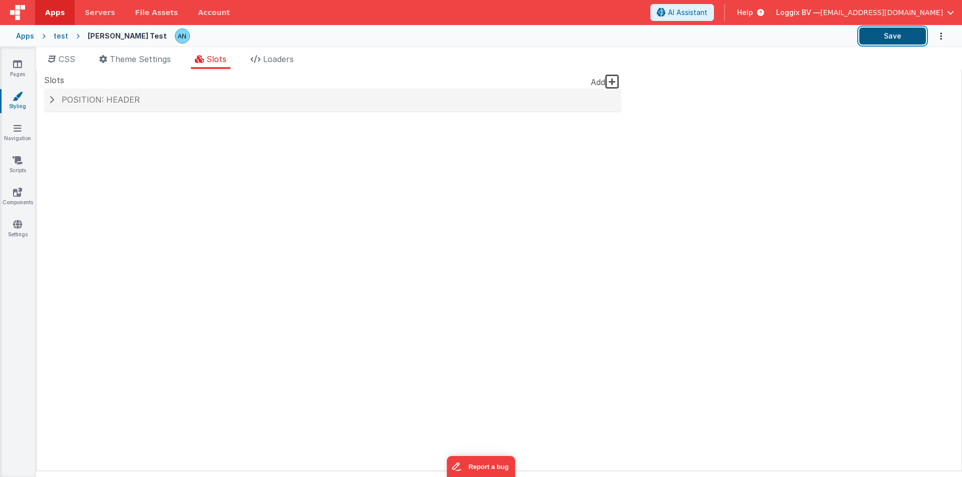
click at [902, 32] on button "Save" at bounding box center [892, 36] width 67 height 17
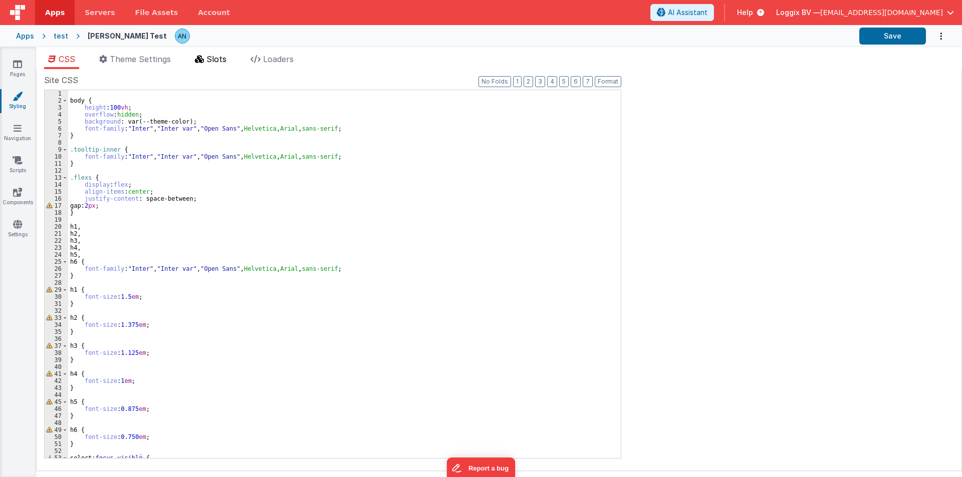
click at [216, 61] on span "Slots" at bounding box center [216, 59] width 20 height 10
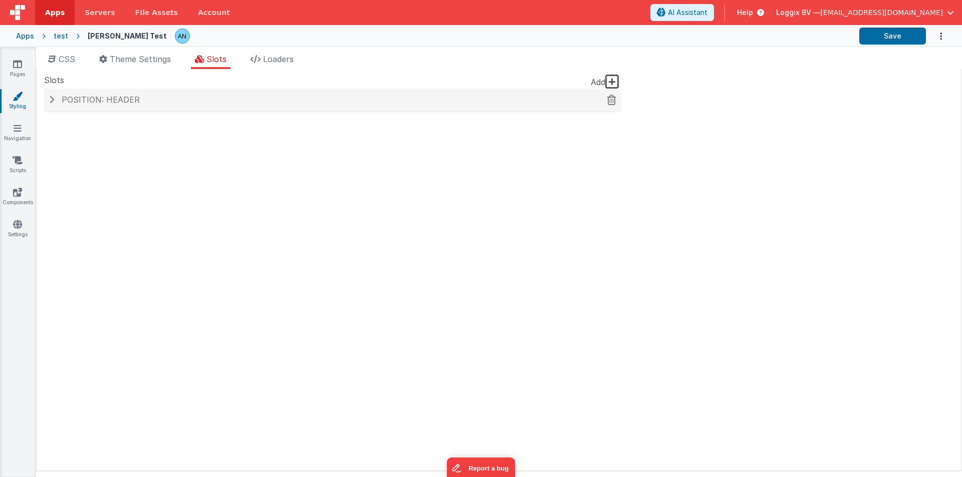
click at [162, 105] on div "Position: header" at bounding box center [332, 100] width 577 height 23
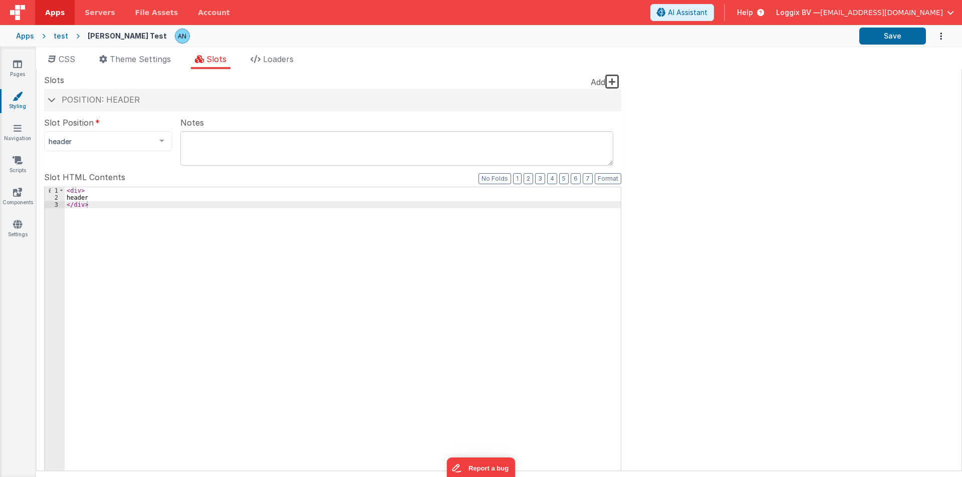
click at [82, 190] on div "< div > header </ div >" at bounding box center [343, 356] width 556 height 339
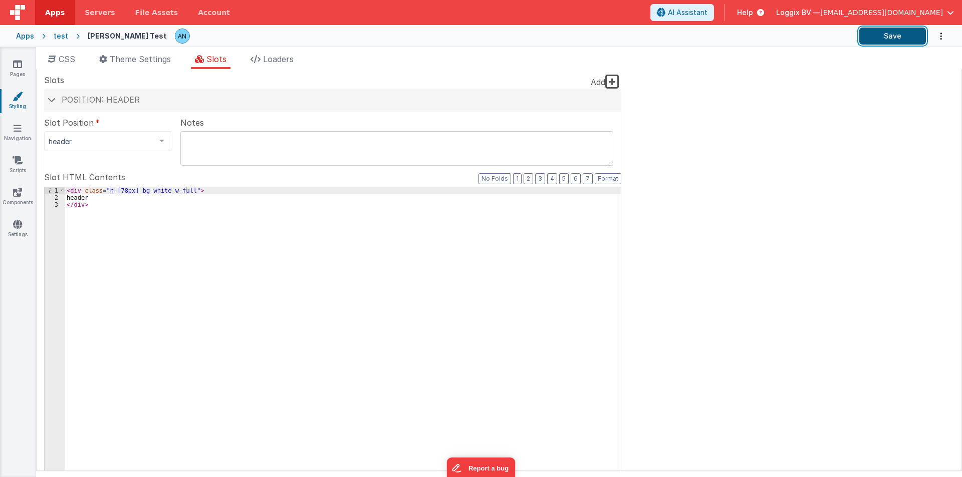
click at [920, 35] on button "Save" at bounding box center [892, 36] width 67 height 17
click at [615, 179] on button "Format" at bounding box center [607, 178] width 27 height 11
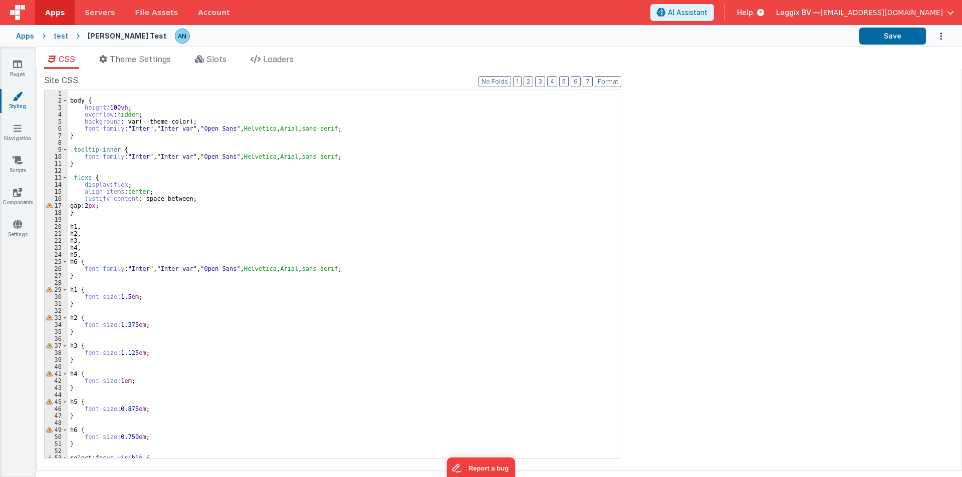
click at [16, 59] on div "Pages Styling Navigation Scripts Components Settings" at bounding box center [18, 262] width 36 height 430
click at [16, 63] on icon at bounding box center [17, 64] width 9 height 10
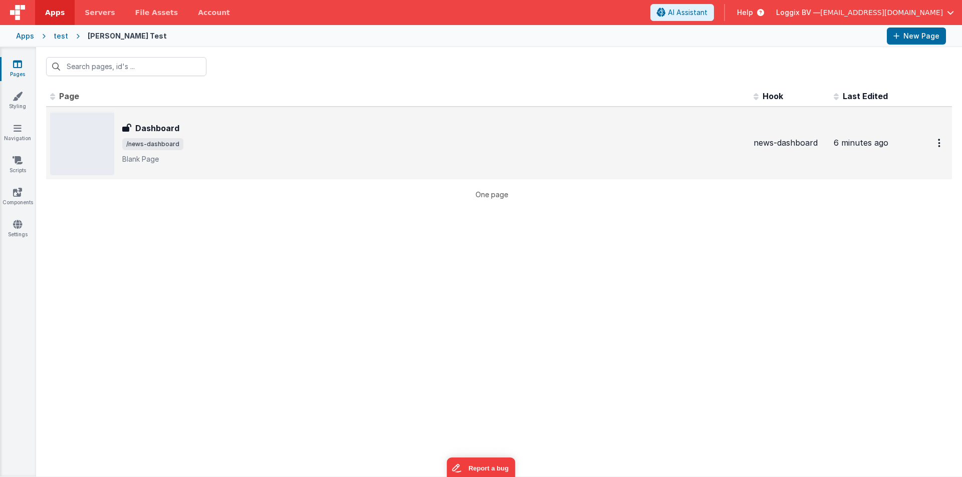
click at [135, 136] on div "Dashboard Dashboard /news-dashboard Blank Page" at bounding box center [433, 143] width 623 height 42
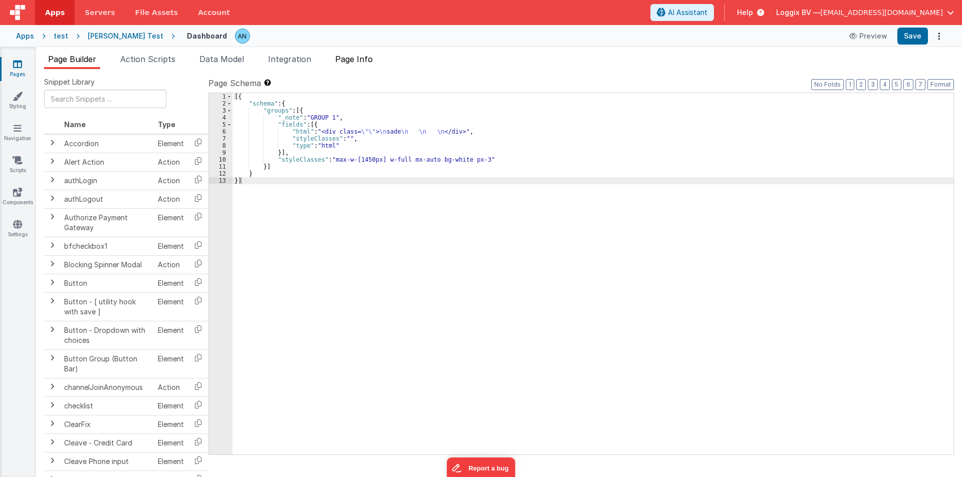
click at [356, 56] on span "Page Info" at bounding box center [354, 59] width 38 height 10
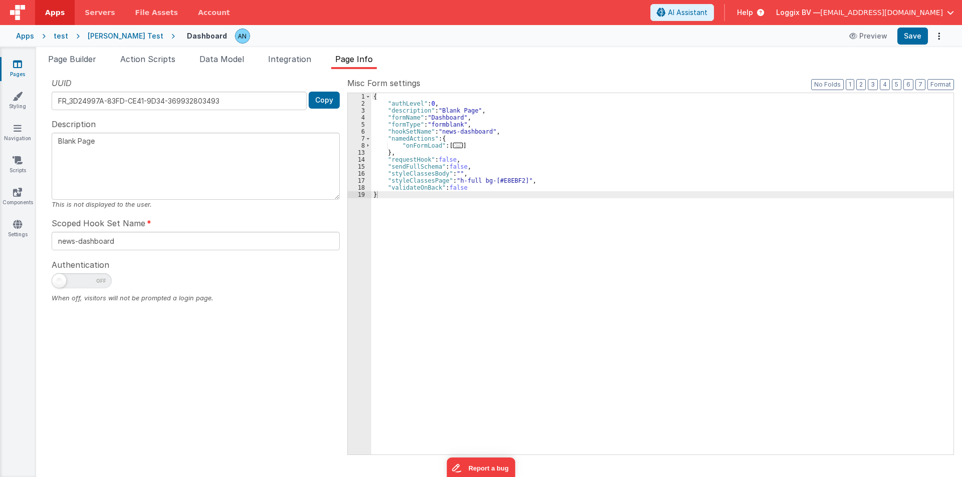
click at [348, 64] on span "Page Info" at bounding box center [354, 59] width 38 height 10
click at [96, 64] on span "Page Builder" at bounding box center [72, 59] width 48 height 10
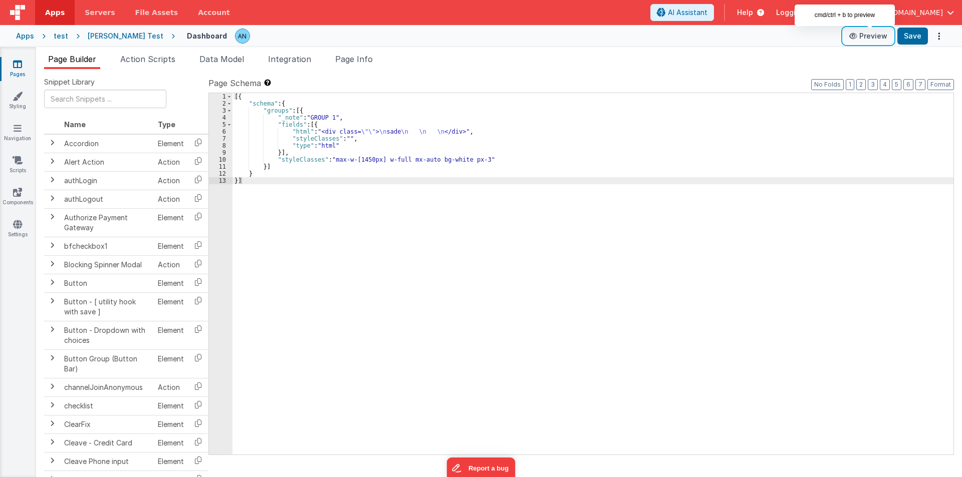
click at [859, 32] on button "Preview" at bounding box center [868, 36] width 50 height 16
click at [473, 160] on div "[{ "schema" : { "groups" : [{ "_note" : "GROUP 1" , "fields" : [{ "html" : "<di…" at bounding box center [592, 281] width 721 height 376
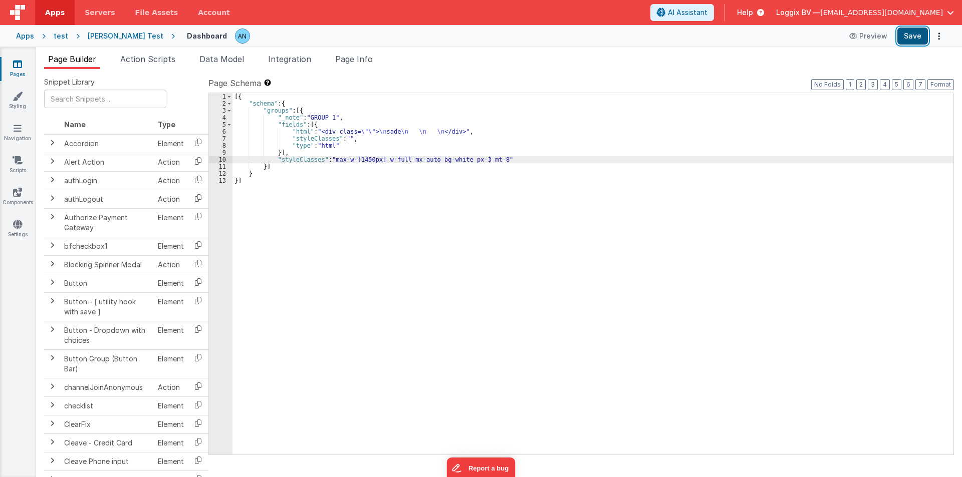
click at [917, 40] on button "Save" at bounding box center [912, 36] width 31 height 17
click at [490, 159] on div "[{ "schema" : { "groups" : [{ "_note" : "GROUP 1" , "fields" : [{ "html" : "<di…" at bounding box center [592, 281] width 721 height 376
click at [912, 31] on button "Save" at bounding box center [912, 36] width 31 height 17
click at [919, 38] on button "Save" at bounding box center [912, 36] width 31 height 17
click at [936, 87] on button "Format" at bounding box center [940, 84] width 27 height 11
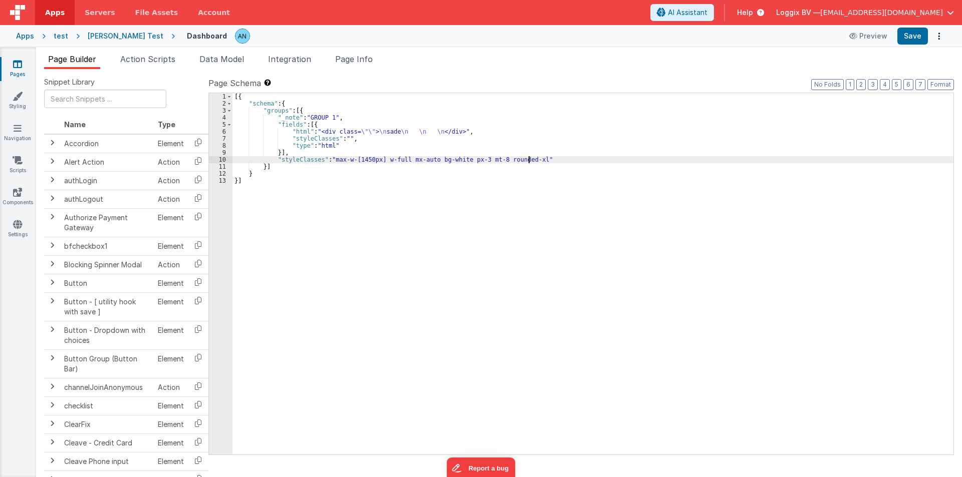
click at [527, 160] on div "[{ "schema" : { "groups" : [{ "_note" : "GROUP 1" , "fields" : [{ "html" : "<di…" at bounding box center [592, 281] width 721 height 376
click at [523, 159] on div "[{ "schema" : { "groups" : [{ "_note" : "GROUP 1" , "fields" : [{ "html" : "<di…" at bounding box center [592, 281] width 721 height 376
click at [525, 159] on div "[{ "schema" : { "groups" : [{ "_note" : "GROUP 1" , "fields" : [{ "html" : "<di…" at bounding box center [592, 281] width 721 height 376
click at [539, 160] on div "[{ "schema" : { "groups" : [{ "_note" : "GROUP 1" , "fields" : [{ "html" : "<di…" at bounding box center [592, 281] width 721 height 376
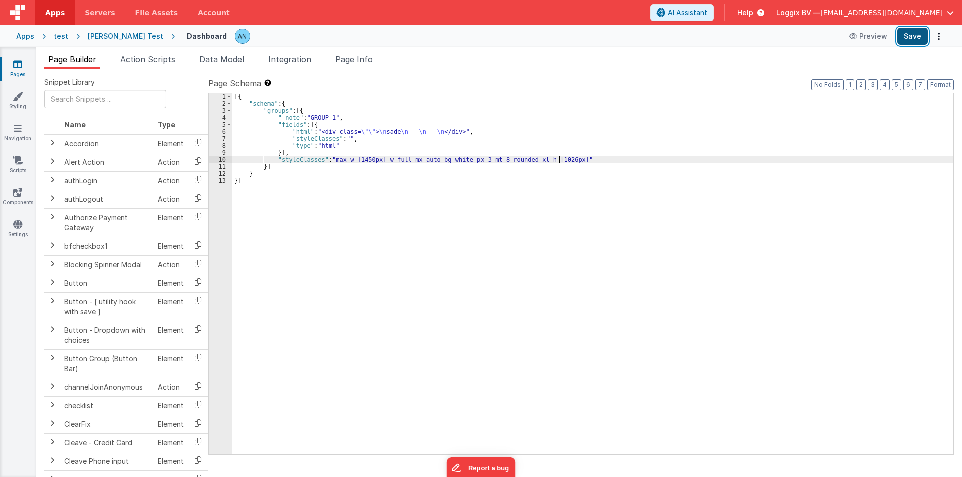
click at [916, 35] on button "Save" at bounding box center [912, 36] width 31 height 17
drag, startPoint x: 518, startPoint y: 159, endPoint x: 524, endPoint y: 159, distance: 5.5
click at [524, 159] on div "[{ "schema" : { "groups" : [{ "_note" : "GROUP 1" , "fields" : [{ "html" : "<di…" at bounding box center [592, 281] width 721 height 376
click at [913, 39] on button "Save" at bounding box center [912, 36] width 31 height 17
click at [10, 110] on link "Styling" at bounding box center [17, 101] width 36 height 20
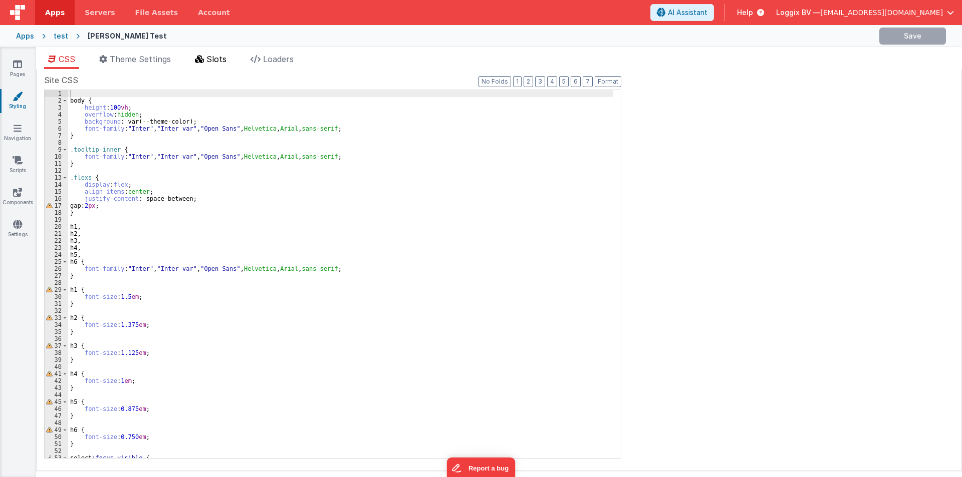
click at [210, 66] on li "Slots" at bounding box center [211, 61] width 40 height 16
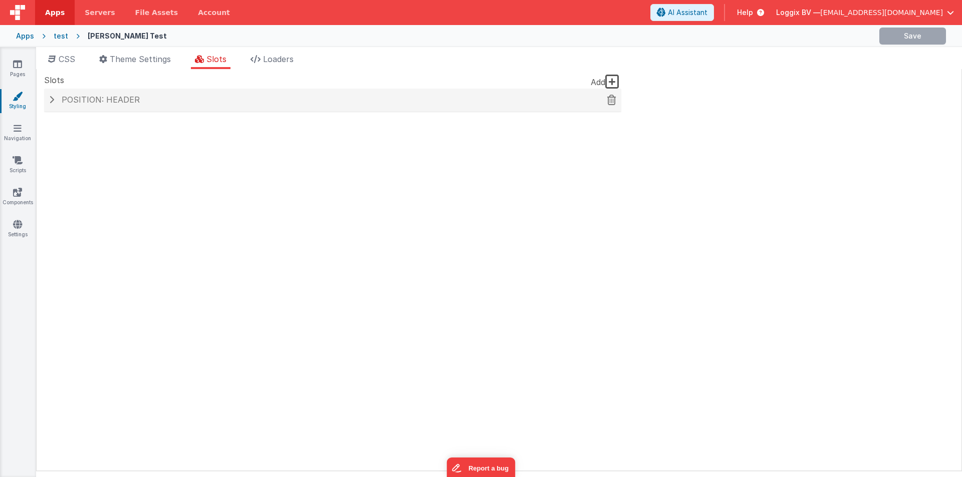
click at [106, 101] on span "Position: header" at bounding box center [101, 100] width 78 height 10
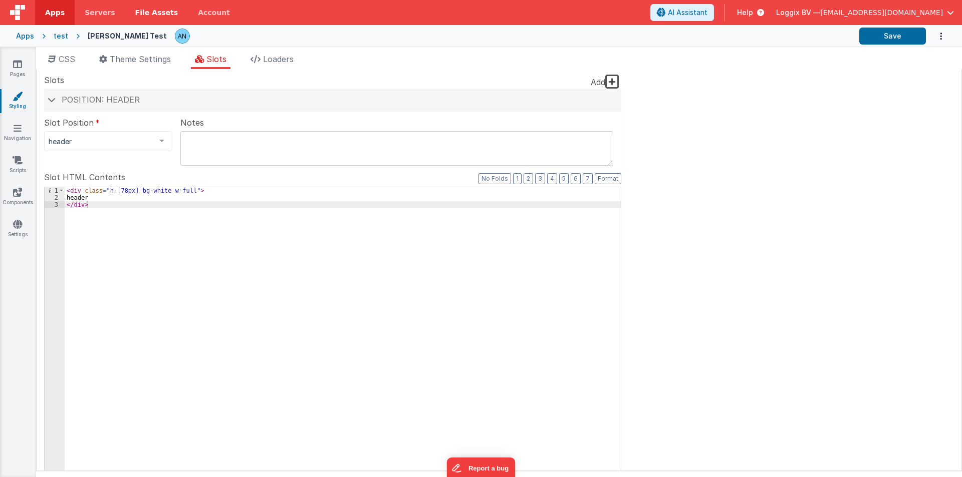
click at [147, 9] on span "File Assets" at bounding box center [156, 13] width 43 height 10
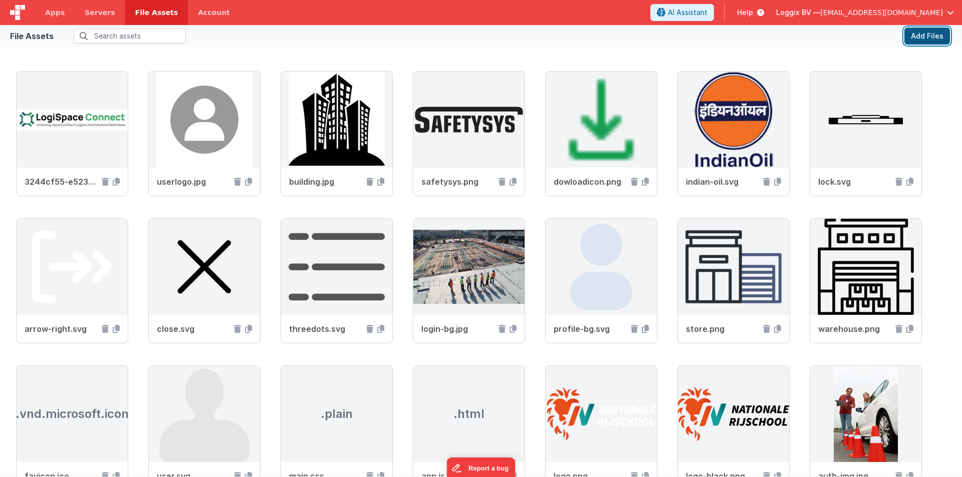
click at [920, 30] on button "Add Files" at bounding box center [927, 36] width 46 height 17
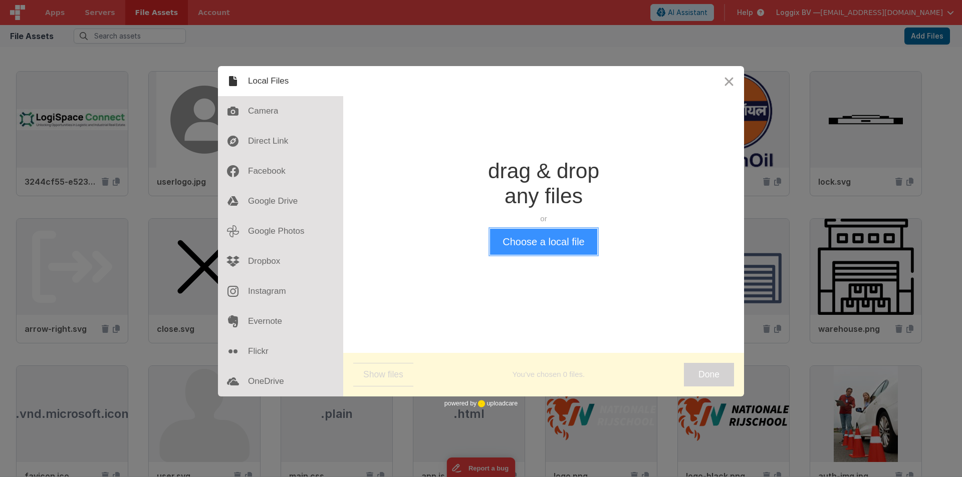
click at [587, 240] on button "Choose a local file" at bounding box center [543, 242] width 107 height 26
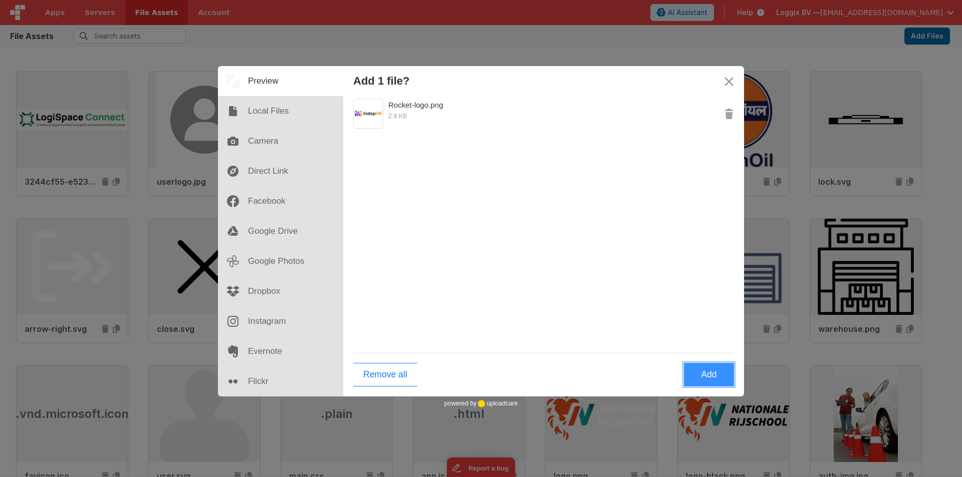
click at [713, 375] on button "Add" at bounding box center [709, 375] width 50 height 24
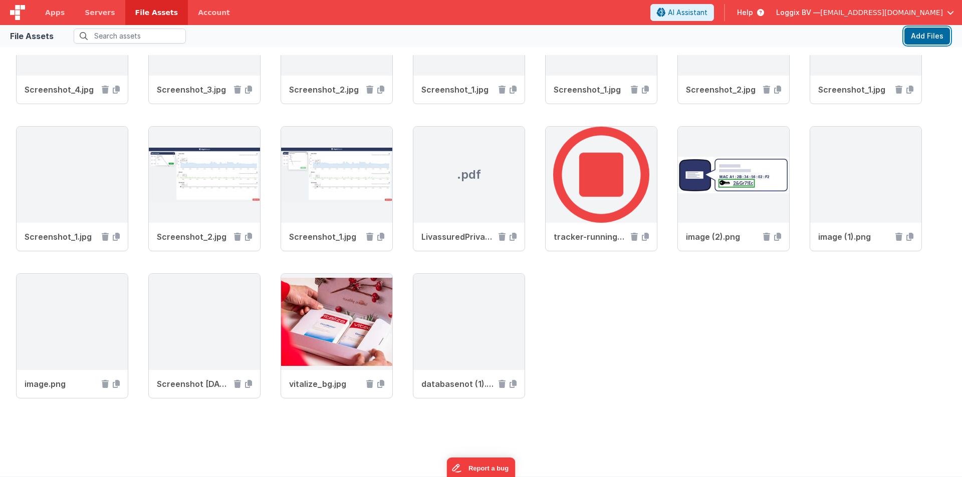
scroll to position [4951, 0]
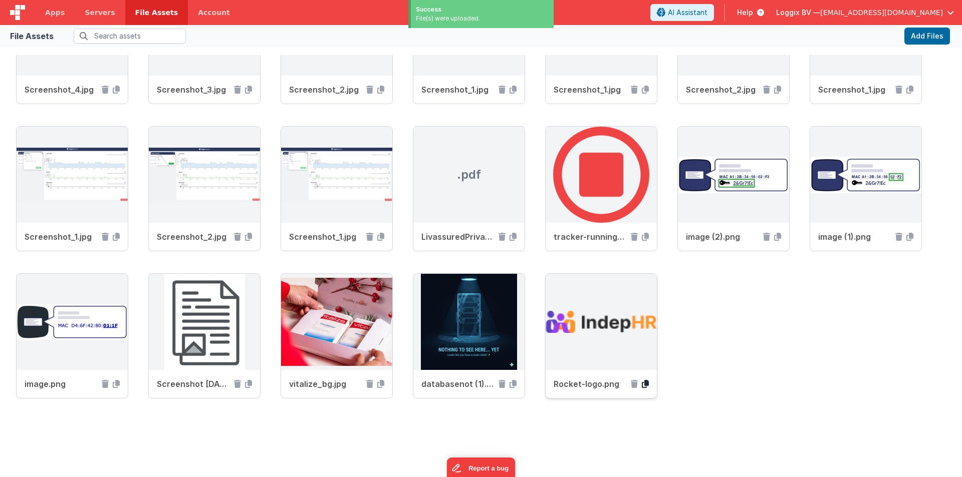
click at [645, 386] on icon at bounding box center [645, 384] width 7 height 8
click at [50, 9] on span "Apps" at bounding box center [55, 13] width 20 height 10
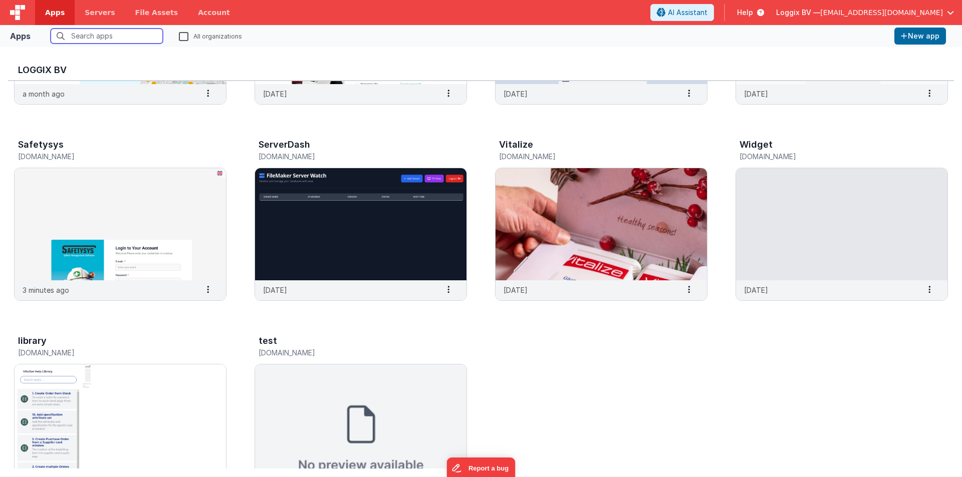
scroll to position [404, 0]
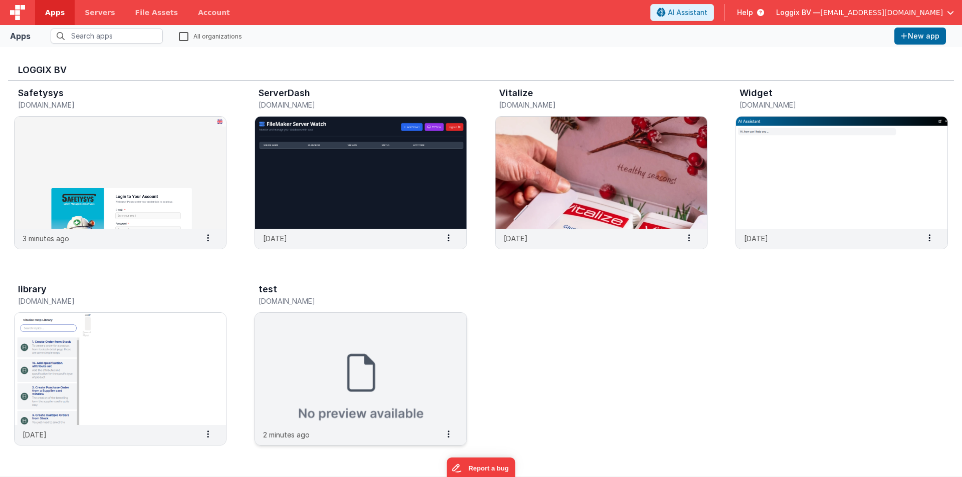
click at [322, 350] on img at bounding box center [360, 369] width 211 height 112
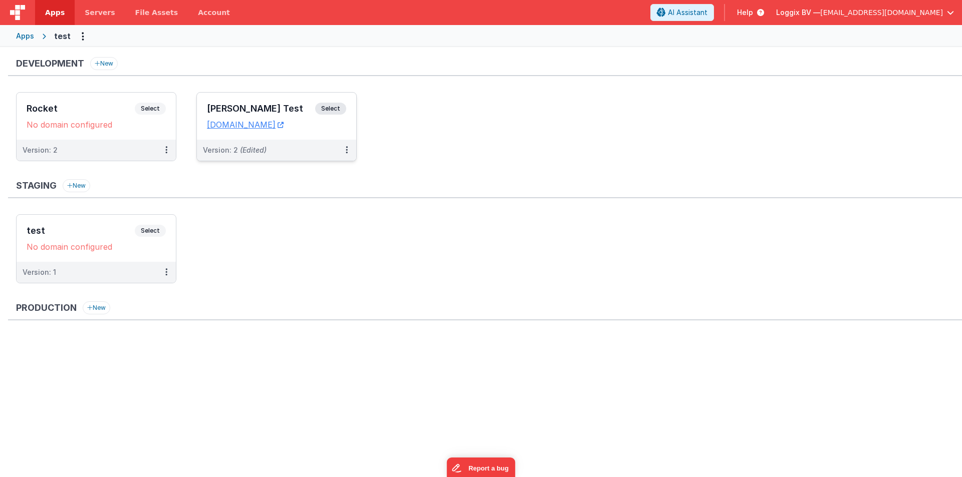
click at [225, 98] on div "Satyam Test Select URLs testbuild.clientportal.cloud" at bounding box center [276, 116] width 159 height 47
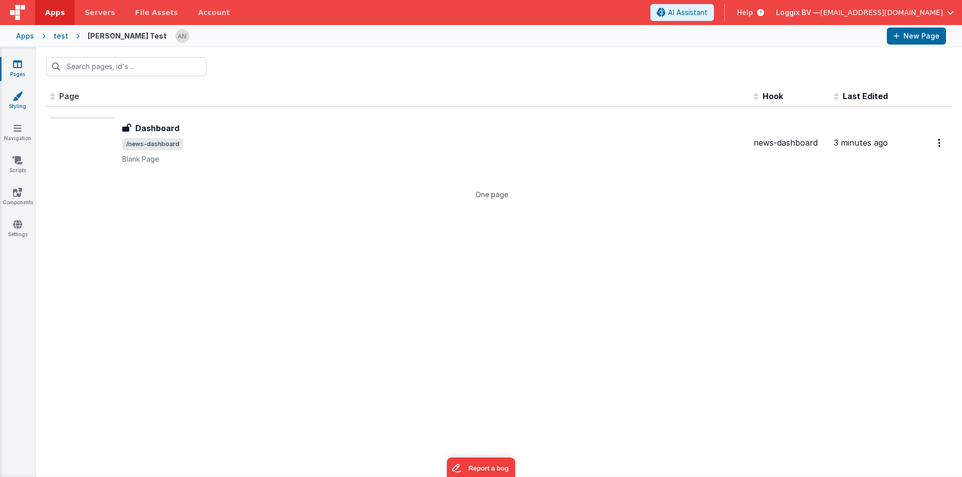
click at [19, 103] on link "Styling" at bounding box center [17, 101] width 36 height 20
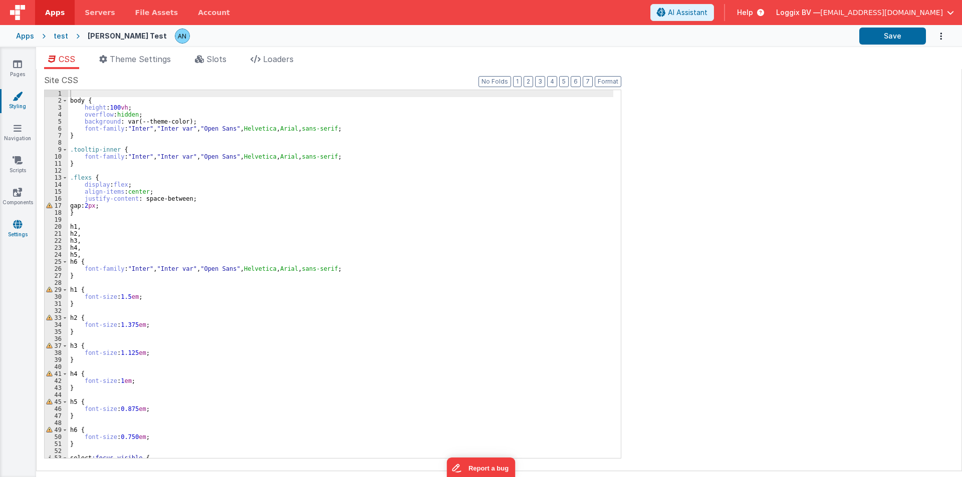
click at [10, 236] on link "Settings" at bounding box center [17, 229] width 36 height 20
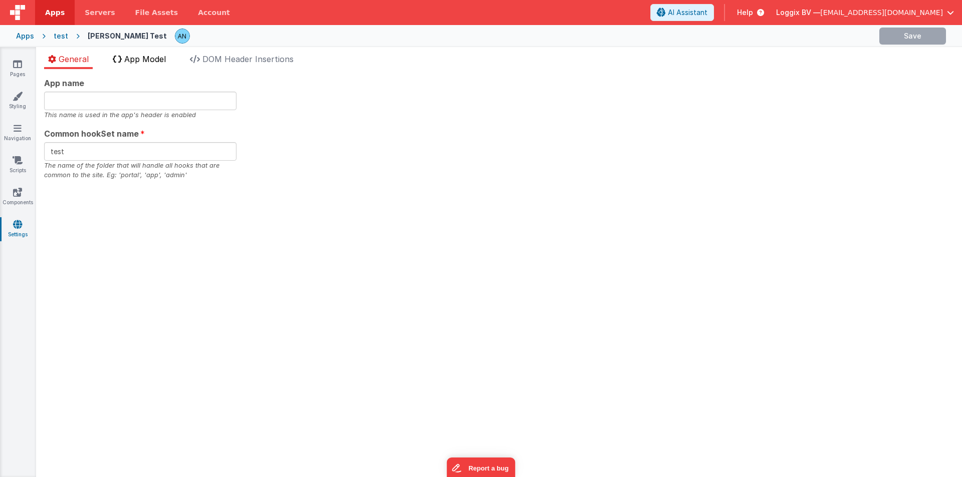
click at [166, 62] on span "App Model" at bounding box center [145, 59] width 42 height 10
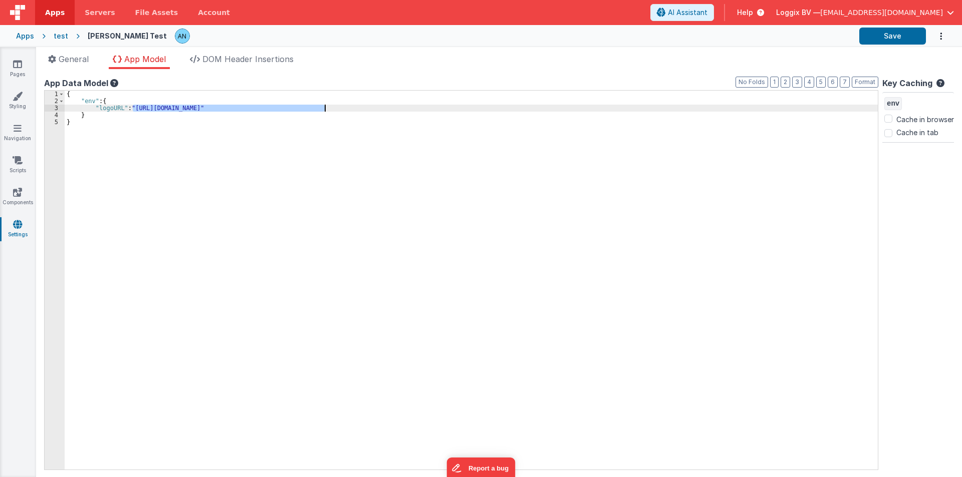
drag, startPoint x: 132, startPoint y: 108, endPoint x: 324, endPoint y: 106, distance: 191.8
click at [324, 106] on div "{ "env" : { "logoURL" : "https://ucarecdn.com/184284d7-0d9b-4bb0-abb5-598829198…" at bounding box center [471, 287] width 813 height 393
click at [890, 35] on button "Save" at bounding box center [892, 36] width 67 height 17
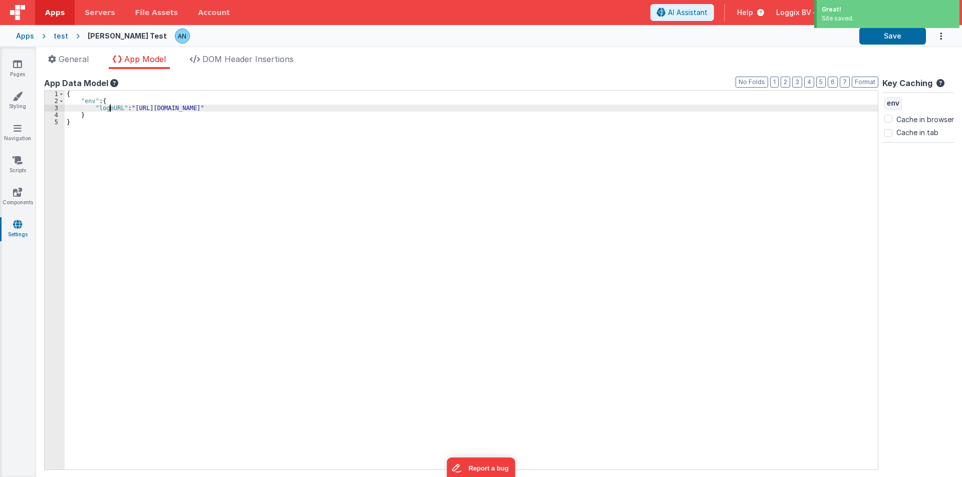
click at [109, 109] on div "{ "env" : { "logoURL" : "https://5t61ut5p19.ucarecd.net/23f8a6de-47ec-44b5-8ffb…" at bounding box center [471, 287] width 813 height 393
click at [19, 74] on link "Pages" at bounding box center [17, 69] width 36 height 20
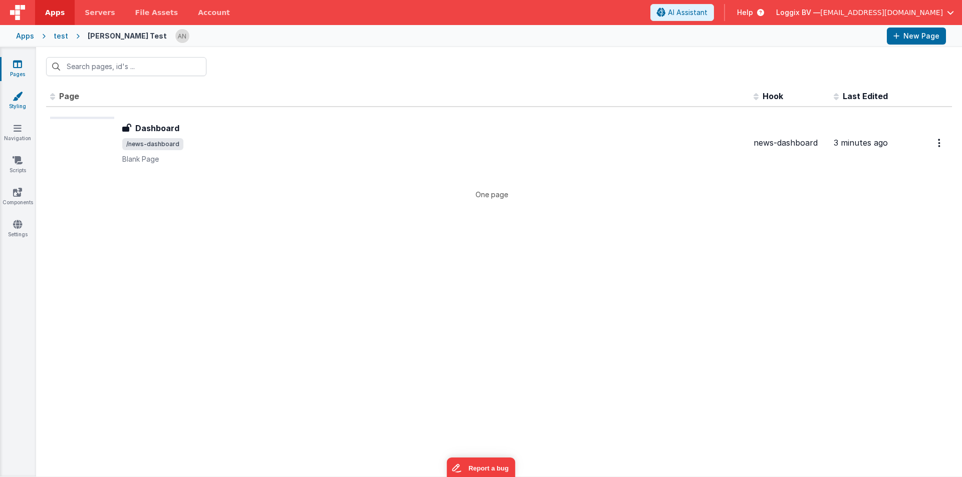
click at [13, 96] on icon at bounding box center [18, 96] width 10 height 10
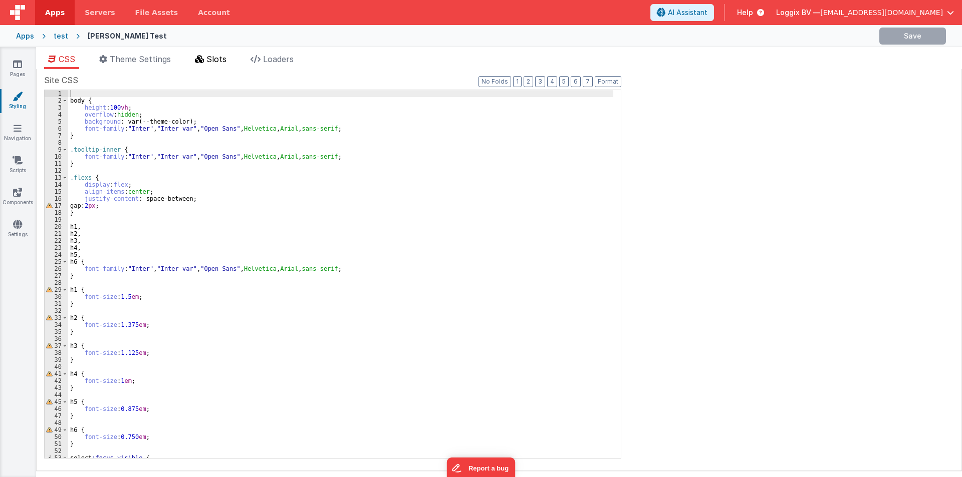
click at [226, 57] on span "Slots" at bounding box center [216, 59] width 20 height 10
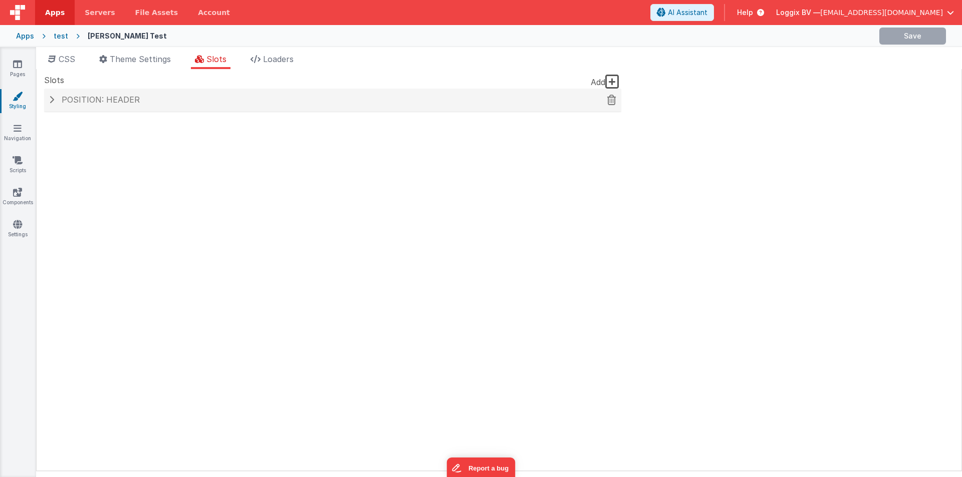
click at [109, 98] on span "Position: header" at bounding box center [101, 100] width 78 height 10
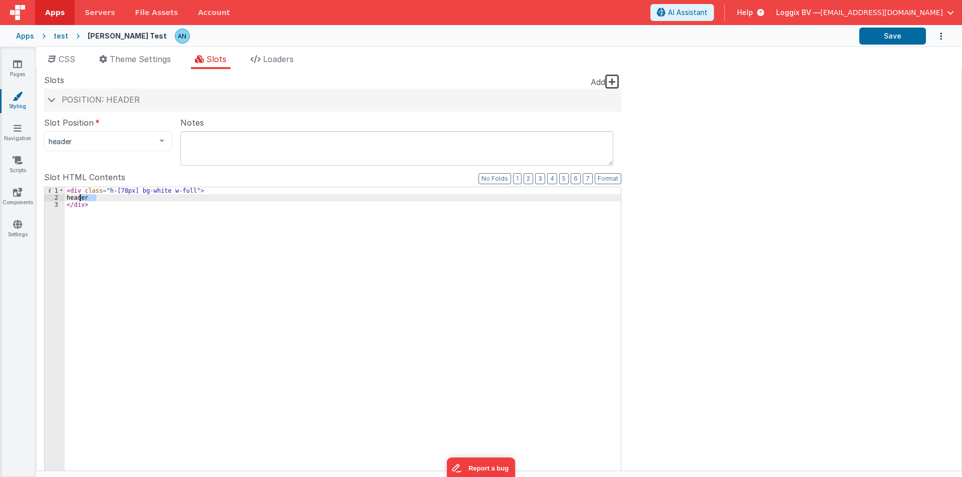
drag, startPoint x: 98, startPoint y: 199, endPoint x: 76, endPoint y: 199, distance: 21.5
click at [78, 199] on div "< div class = "h-[78px] bg-white w-full" > header </ div >" at bounding box center [343, 356] width 556 height 339
click at [69, 198] on div "< div class = "h-[78px] bg-white w-full" > header </ div >" at bounding box center [343, 356] width 556 height 339
click at [105, 193] on div "< div class = "h-[78px] bg-white w-full" > header </ div >" at bounding box center [343, 356] width 556 height 339
click at [104, 197] on div "< div class = "h-[78px] bg-white w-full" > header </ div >" at bounding box center [343, 356] width 556 height 339
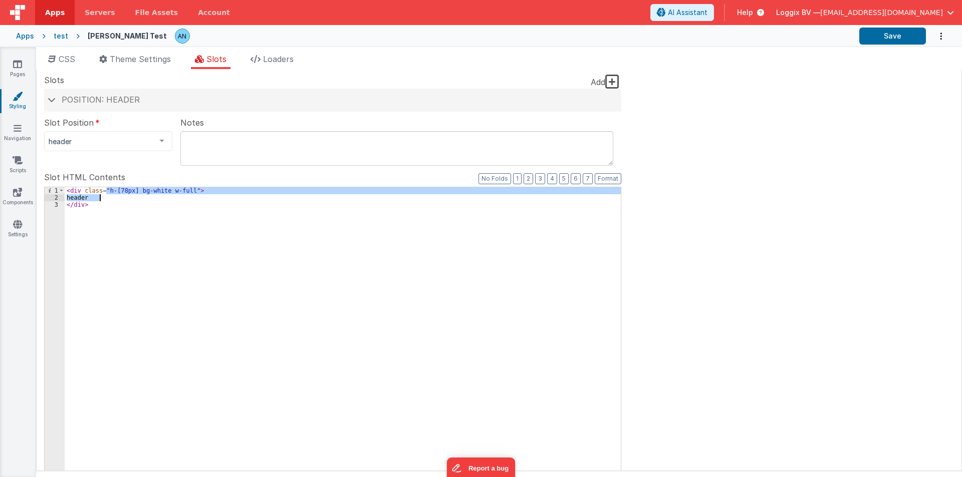
click at [102, 197] on div "< div class = "h-[78px] bg-white w-full" > header </ div >" at bounding box center [343, 349] width 556 height 325
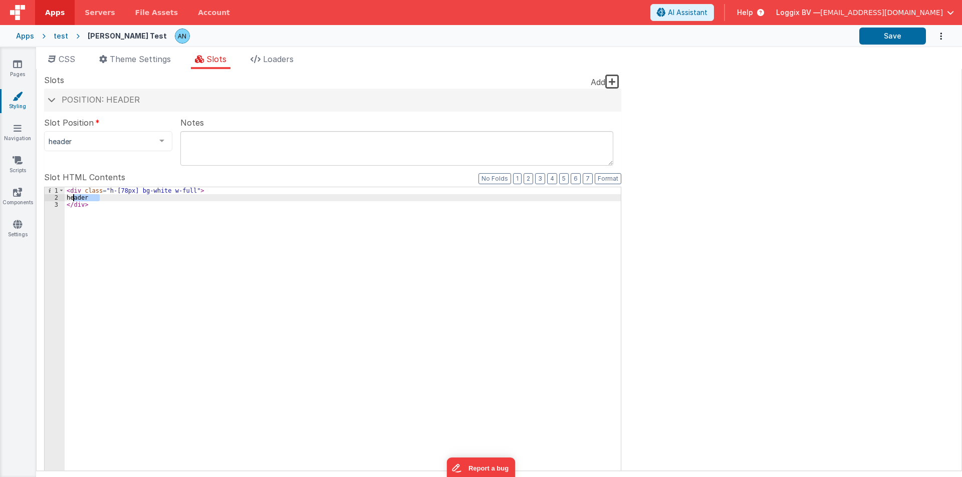
click at [74, 198] on div "< div class = "h-[78px] bg-white w-full" > header </ div >" at bounding box center [343, 356] width 556 height 339
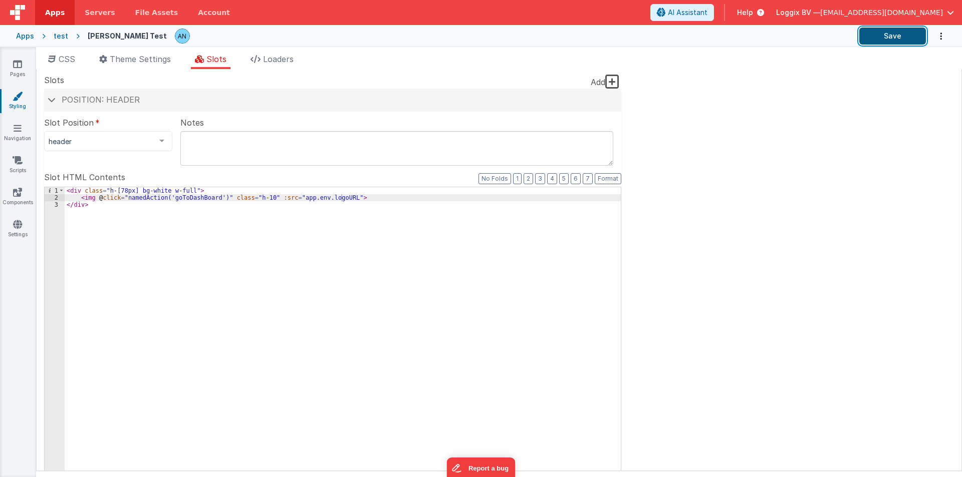
click at [886, 41] on button "Save" at bounding box center [892, 36] width 67 height 17
click at [872, 32] on button "Save" at bounding box center [892, 36] width 67 height 17
click at [607, 180] on button "Format" at bounding box center [607, 178] width 27 height 11
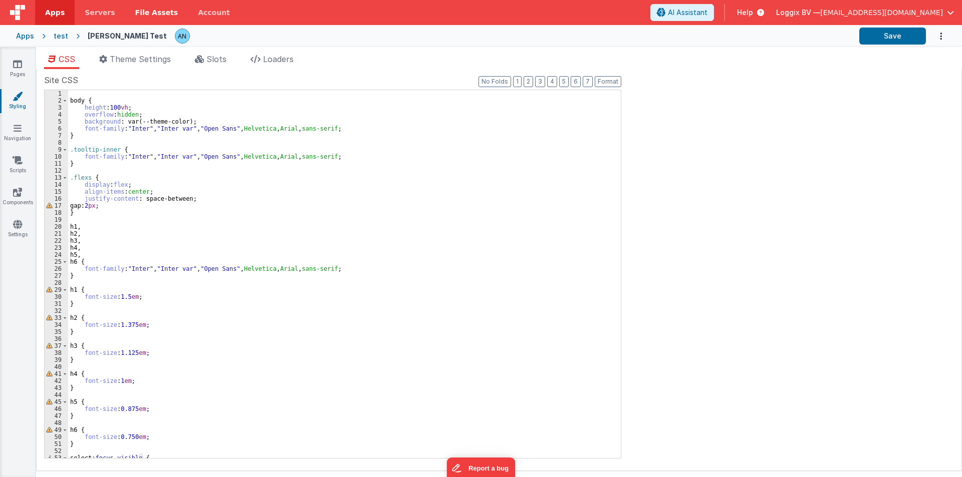
click at [155, 12] on span "File Assets" at bounding box center [156, 13] width 43 height 10
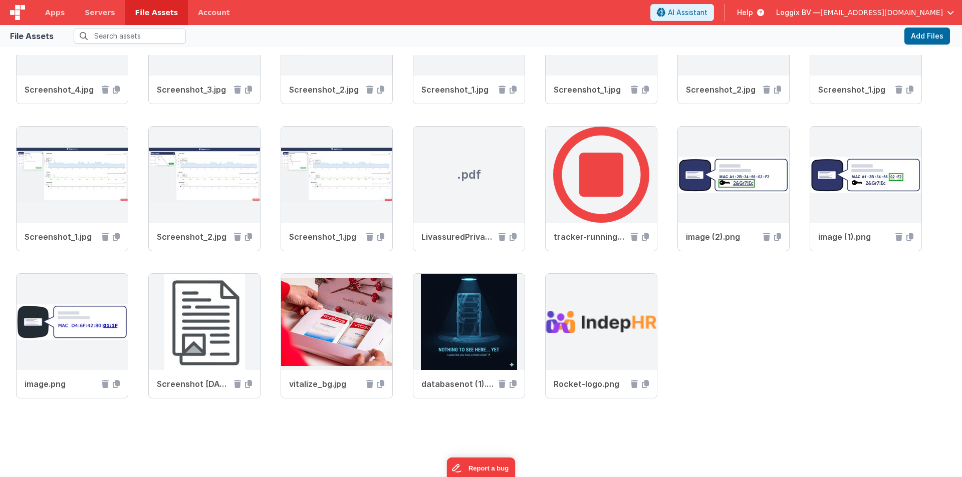
scroll to position [4951, 0]
click at [931, 31] on button "Add Files" at bounding box center [927, 36] width 46 height 17
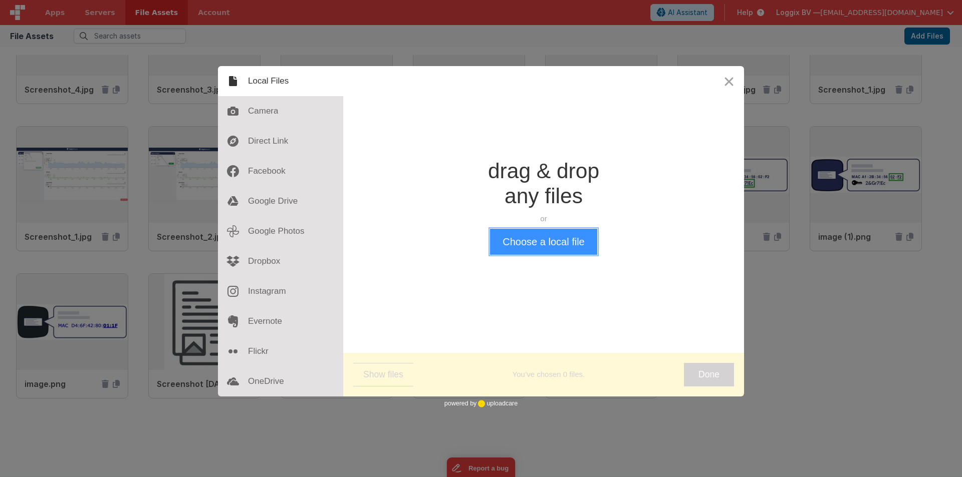
click at [581, 241] on button "Choose a local file" at bounding box center [543, 242] width 107 height 26
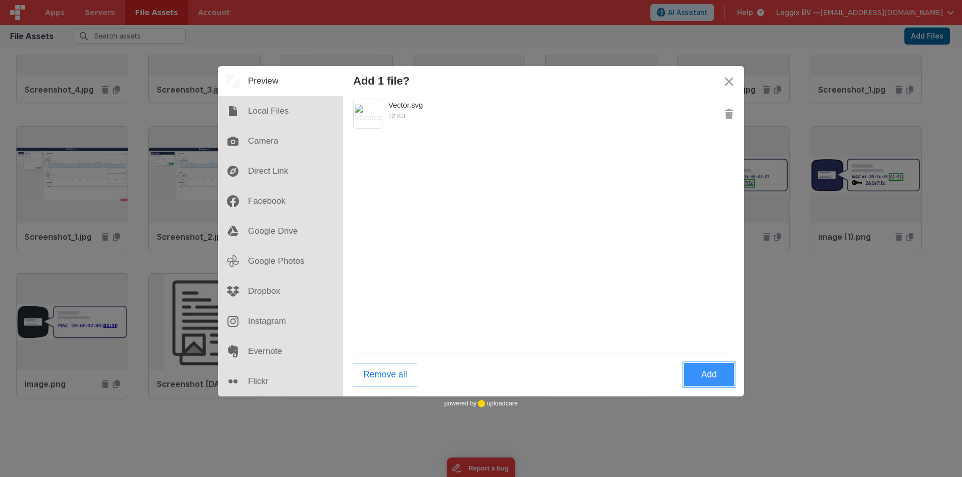
click at [714, 375] on button "Add" at bounding box center [709, 375] width 50 height 24
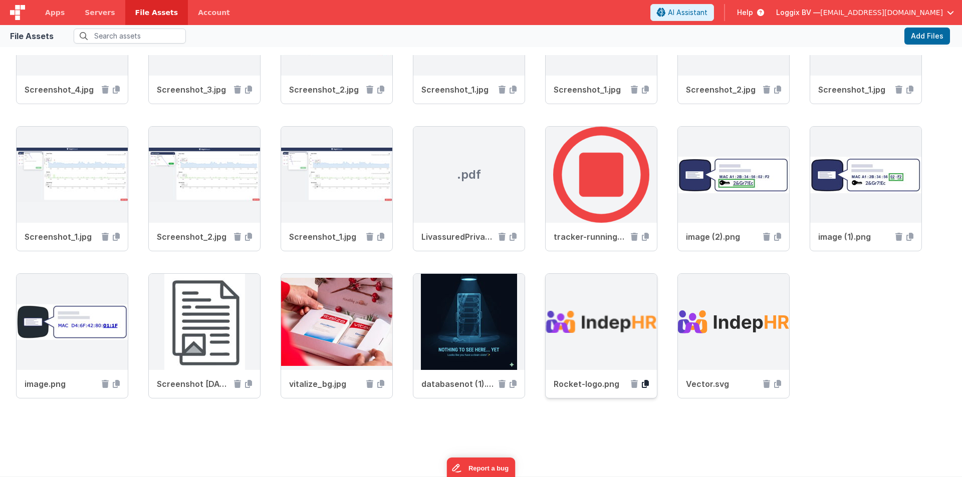
click at [645, 385] on icon at bounding box center [645, 384] width 7 height 8
click at [633, 385] on icon at bounding box center [634, 384] width 7 height 8
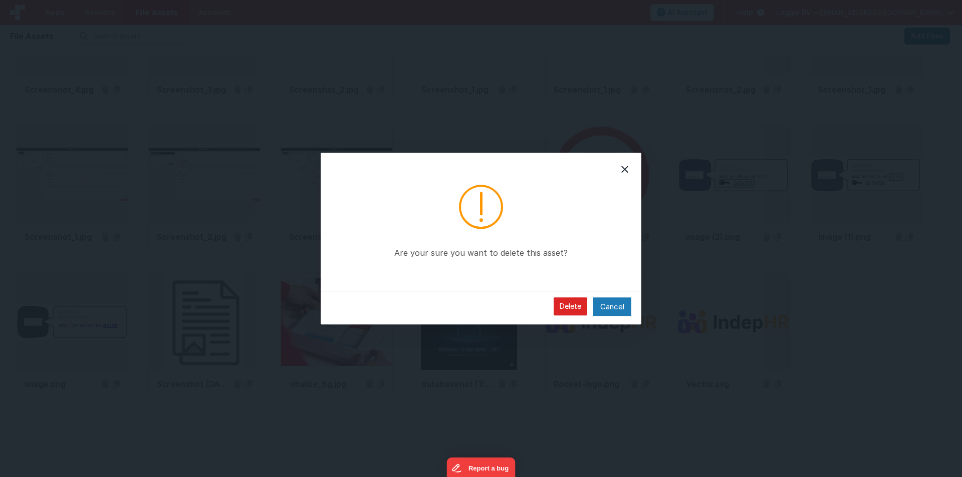
click at [573, 306] on button "Delete" at bounding box center [570, 307] width 34 height 18
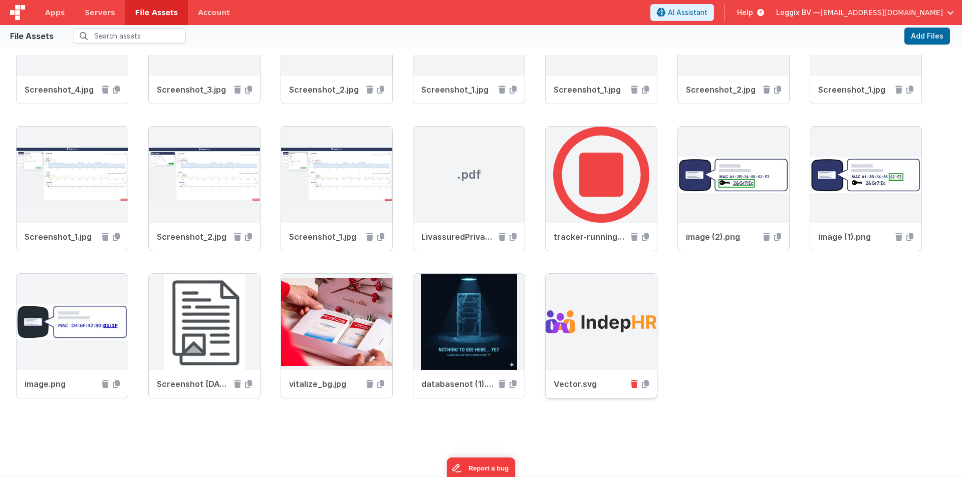
click at [636, 384] on icon at bounding box center [634, 384] width 7 height 8
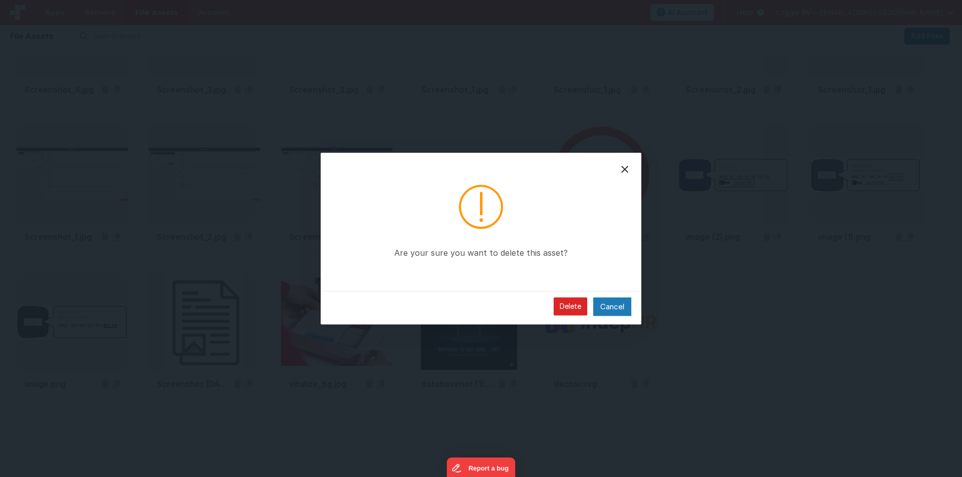
click at [580, 304] on button "Delete" at bounding box center [570, 307] width 34 height 18
click at [570, 303] on button "Delete" at bounding box center [570, 307] width 34 height 18
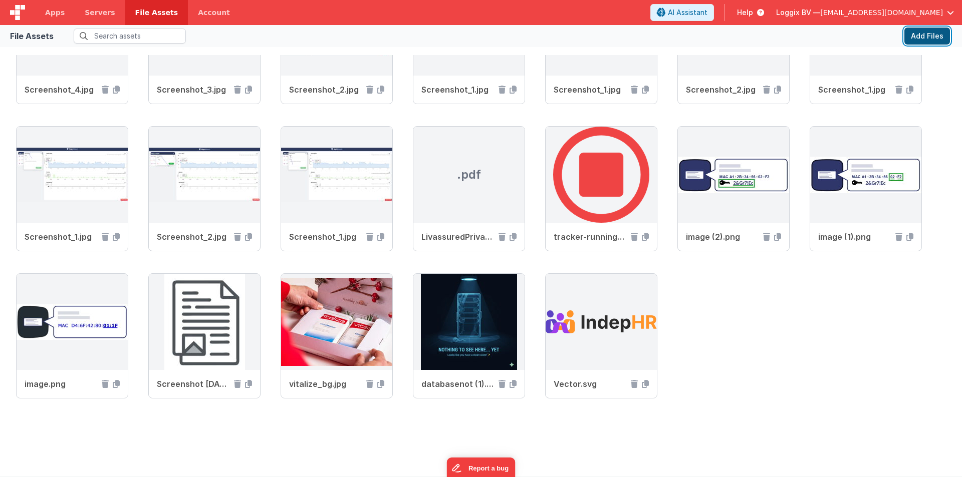
click at [921, 30] on button "Add Files" at bounding box center [927, 36] width 46 height 17
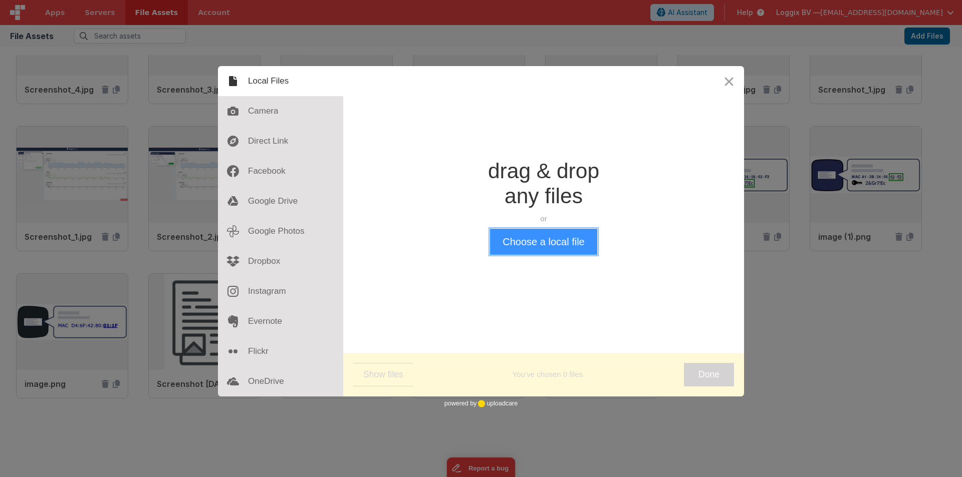
click at [522, 242] on button "Choose a local file" at bounding box center [543, 242] width 107 height 26
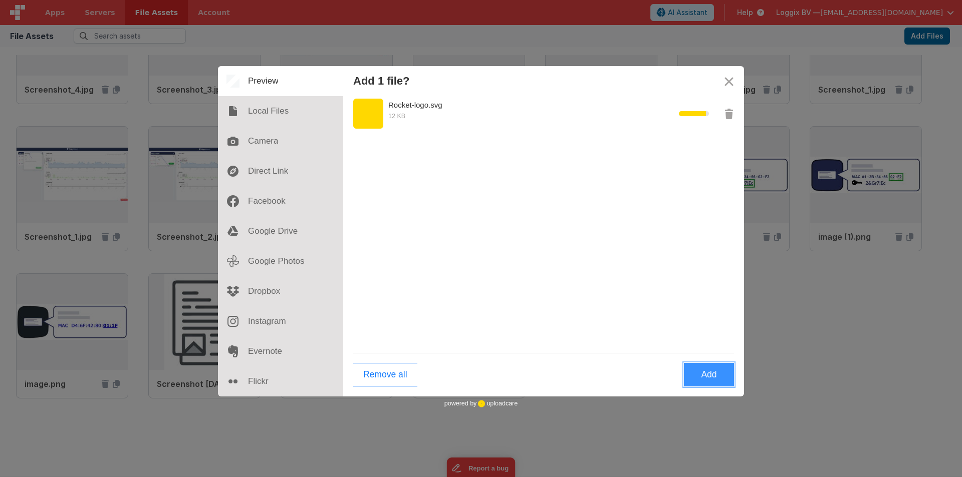
click at [696, 376] on button "Add" at bounding box center [709, 375] width 50 height 24
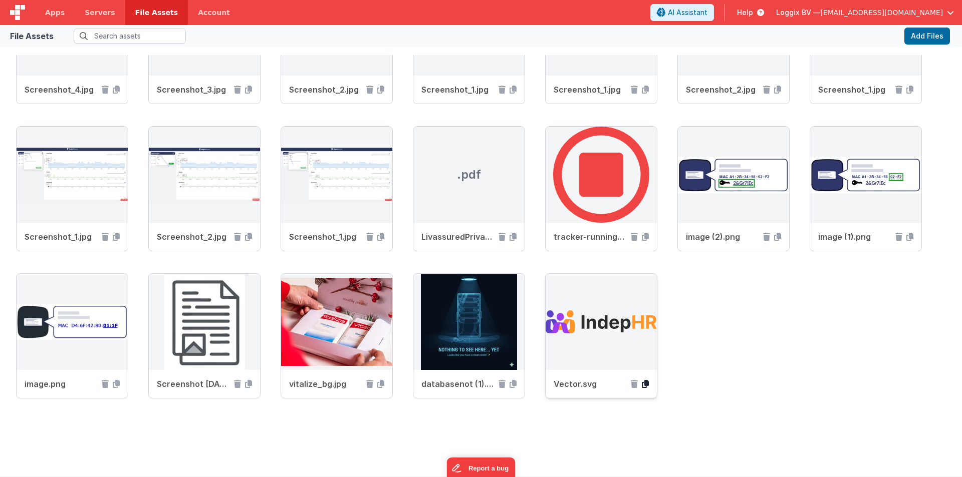
click at [646, 384] on icon at bounding box center [645, 384] width 7 height 8
click at [56, 13] on span "Apps" at bounding box center [55, 13] width 20 height 10
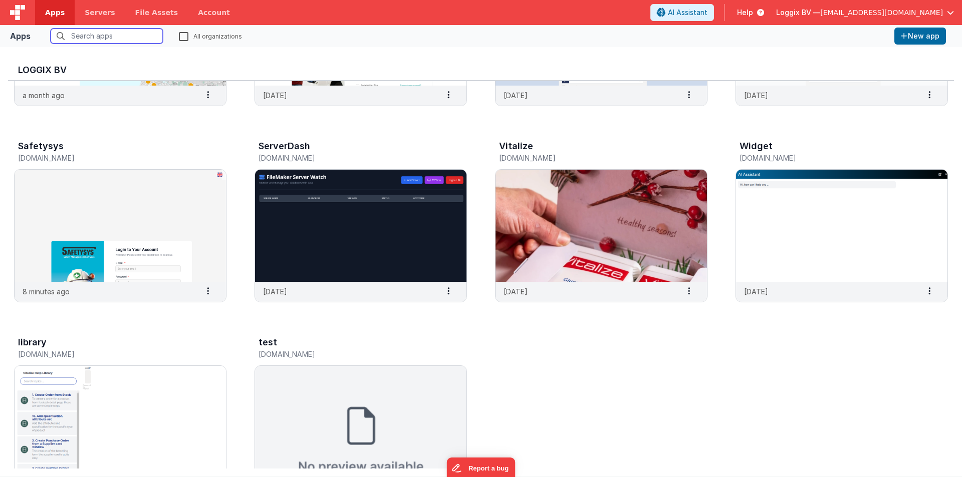
scroll to position [404, 0]
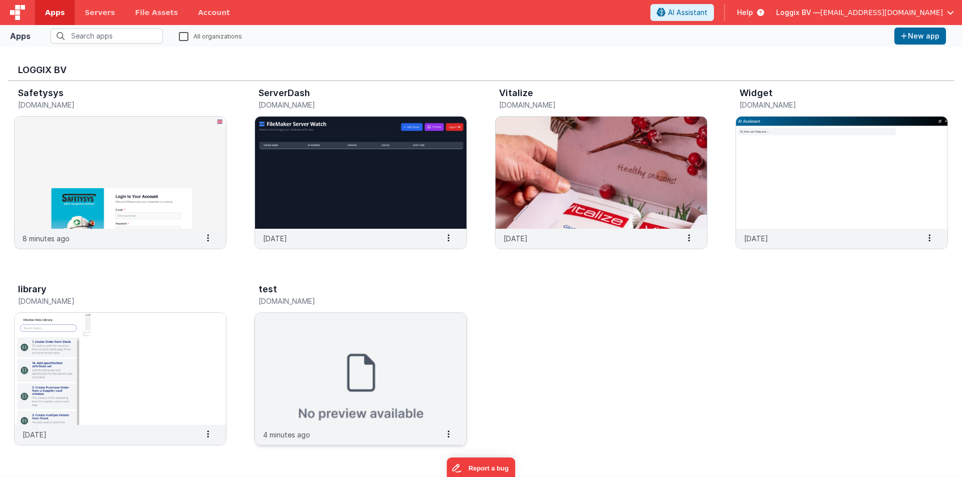
click at [306, 336] on img at bounding box center [360, 369] width 211 height 112
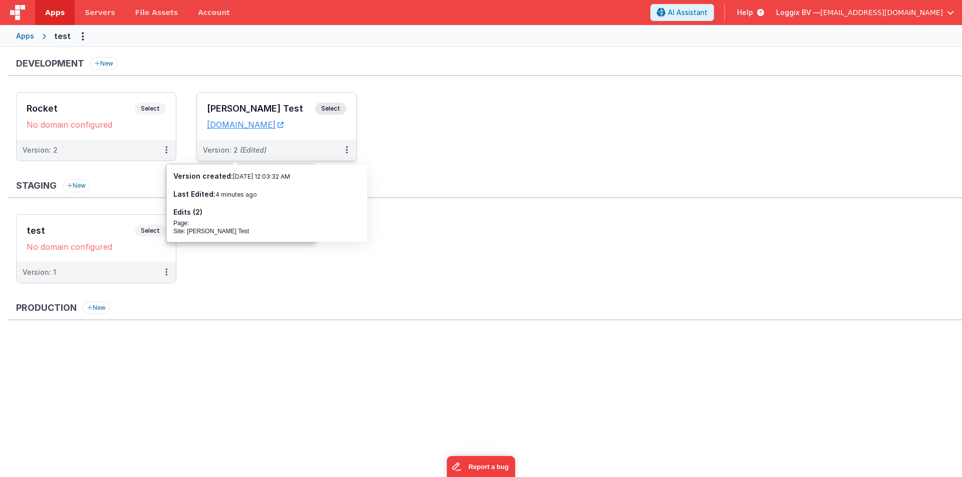
click at [238, 107] on h3 "[PERSON_NAME] Test" at bounding box center [261, 109] width 108 height 10
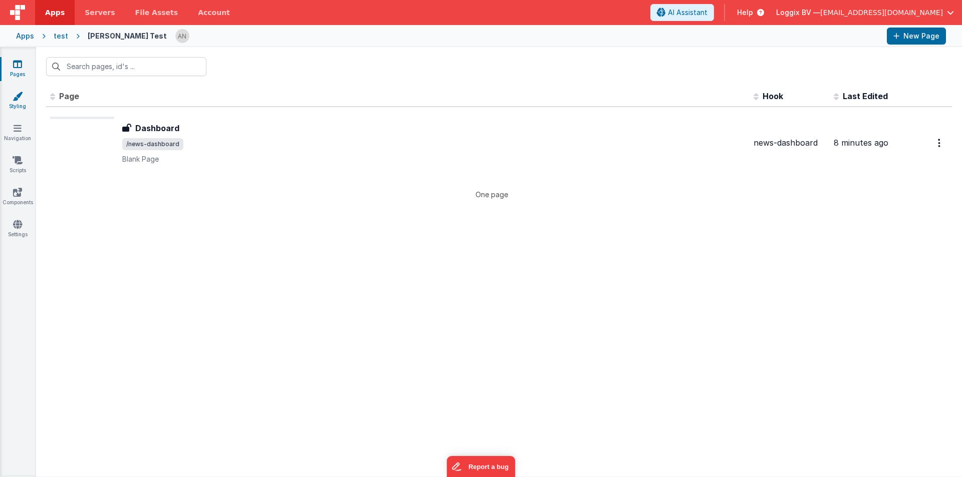
click at [22, 101] on link "Styling" at bounding box center [17, 101] width 36 height 20
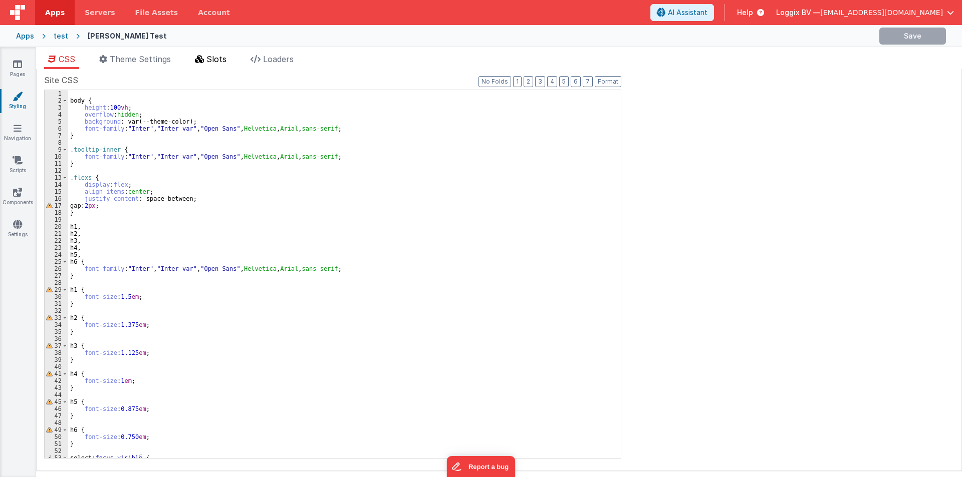
click at [204, 62] on icon at bounding box center [199, 59] width 9 height 8
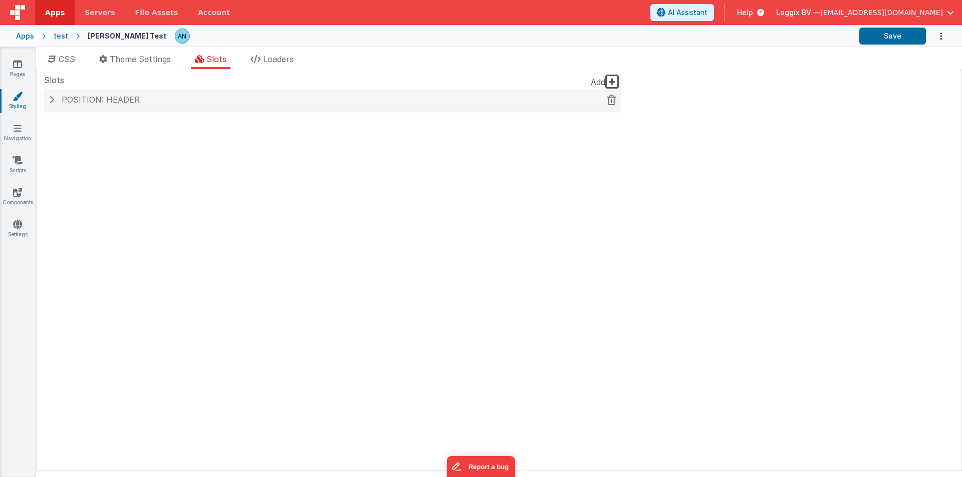
click at [98, 103] on span "Position: header" at bounding box center [101, 100] width 78 height 10
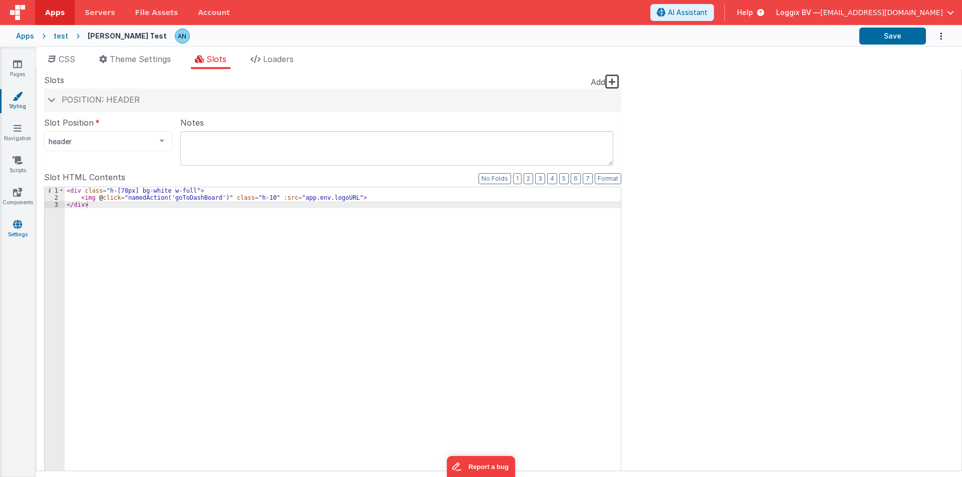
click at [20, 228] on icon at bounding box center [17, 224] width 9 height 10
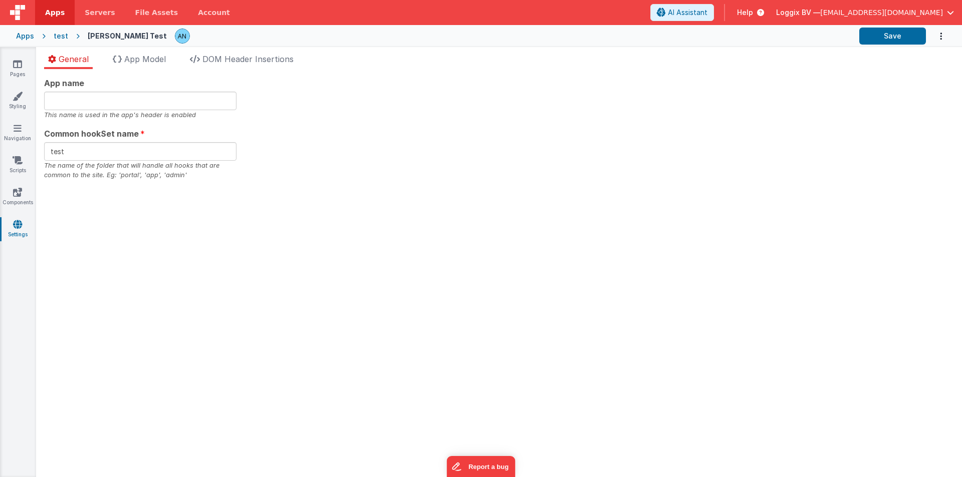
click at [177, 56] on ul "General App Model DOM Header Insertions" at bounding box center [499, 61] width 926 height 16
click at [149, 54] on li "App Model" at bounding box center [139, 61] width 61 height 16
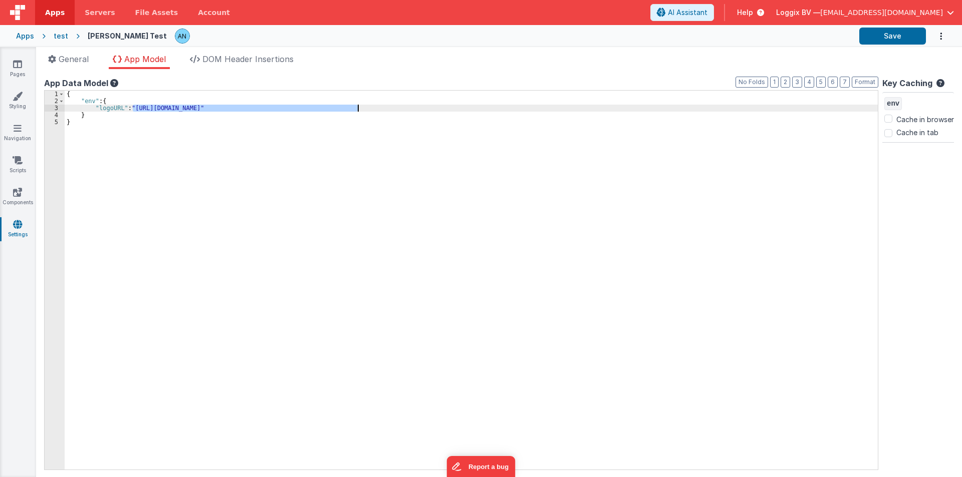
drag, startPoint x: 132, startPoint y: 107, endPoint x: 357, endPoint y: 105, distance: 224.9
click at [357, 105] on div "{ "env" : { "logoURL" : "[URL][DOMAIN_NAME]" } }" at bounding box center [471, 287] width 813 height 393
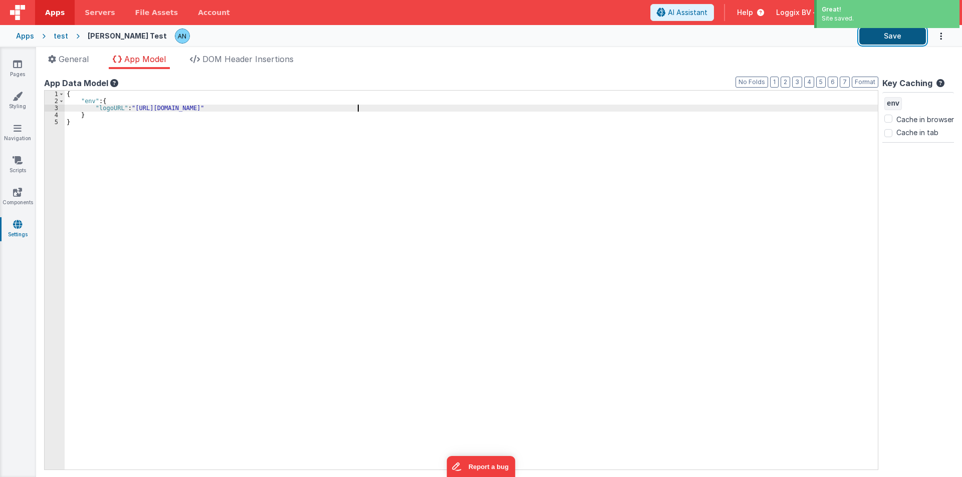
click at [885, 40] on button "Save" at bounding box center [892, 36] width 67 height 17
click at [891, 37] on button "Save" at bounding box center [892, 36] width 67 height 17
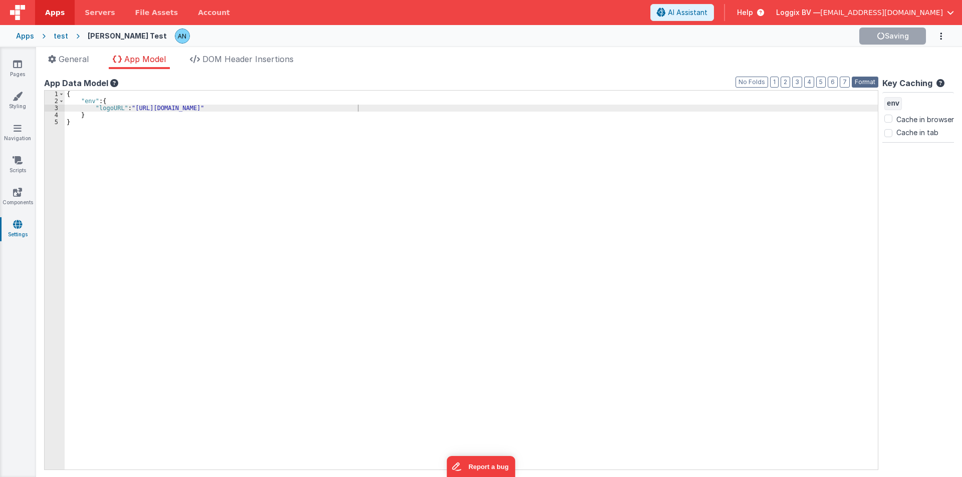
click at [856, 82] on button "Format" at bounding box center [864, 82] width 27 height 11
click at [302, 121] on div "{ "env" : { "logoURL" : "[URL][DOMAIN_NAME]" } }" at bounding box center [471, 287] width 813 height 393
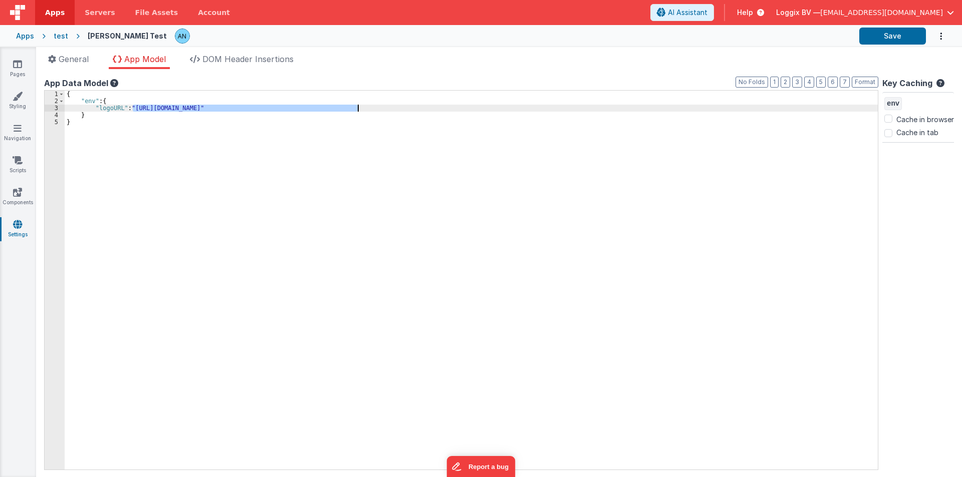
drag, startPoint x: 133, startPoint y: 106, endPoint x: 356, endPoint y: 106, distance: 222.9
click at [356, 106] on div "{ "env" : { "logoURL" : "[URL][DOMAIN_NAME]" } }" at bounding box center [471, 287] width 813 height 393
click at [135, 10] on span "File Assets" at bounding box center [156, 13] width 43 height 10
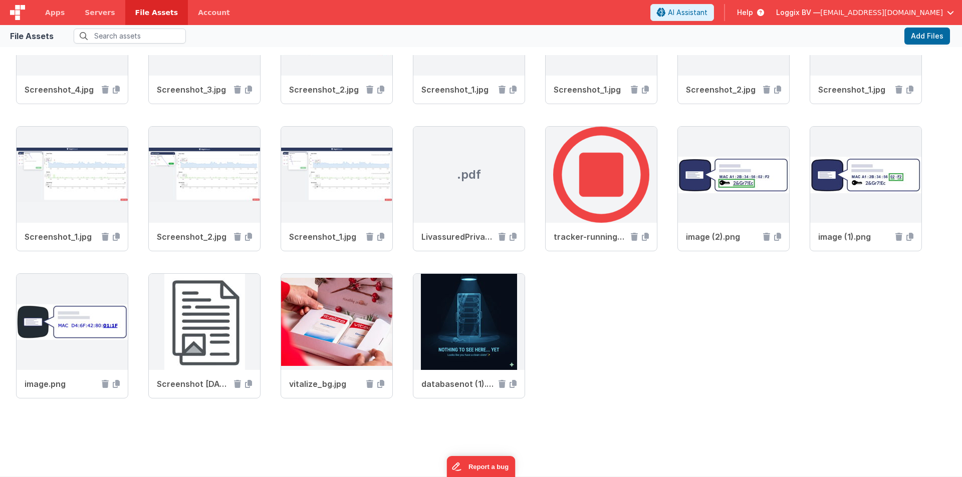
scroll to position [4951, 0]
click at [923, 31] on button "Add Files" at bounding box center [927, 36] width 46 height 17
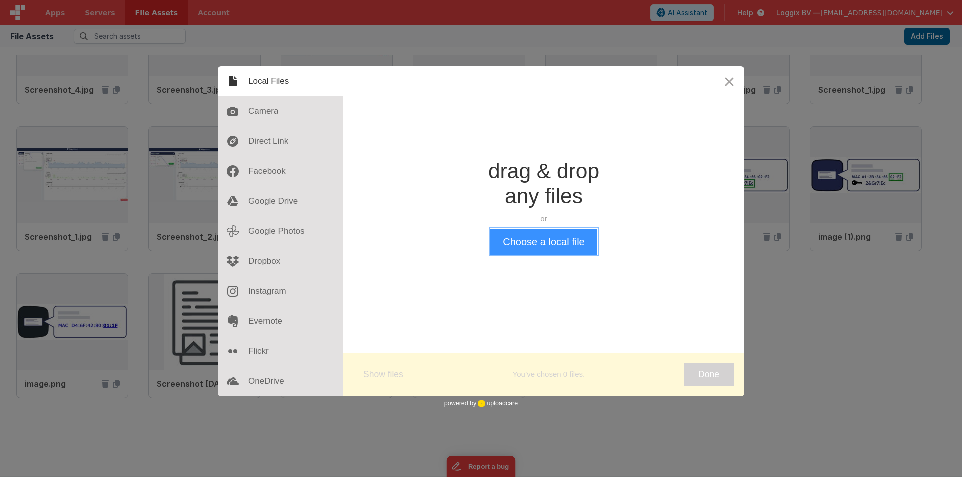
click at [542, 244] on button "Choose a local file" at bounding box center [543, 242] width 107 height 26
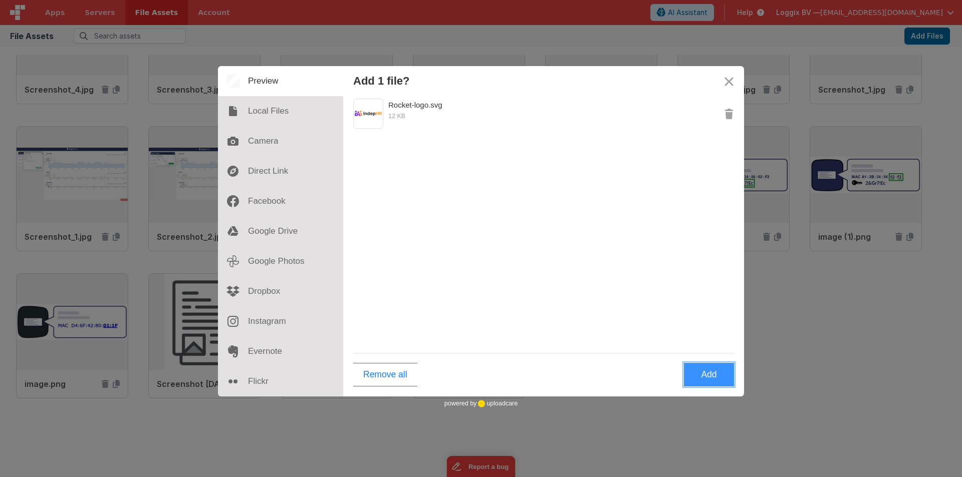
click at [709, 375] on button "Add" at bounding box center [709, 375] width 50 height 24
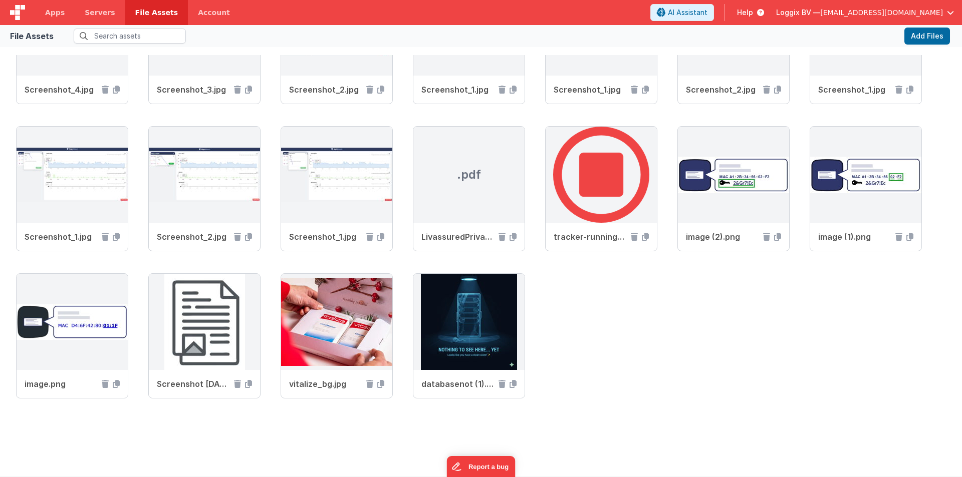
scroll to position [4701, 0]
click at [929, 34] on button "Add Files" at bounding box center [927, 36] width 46 height 17
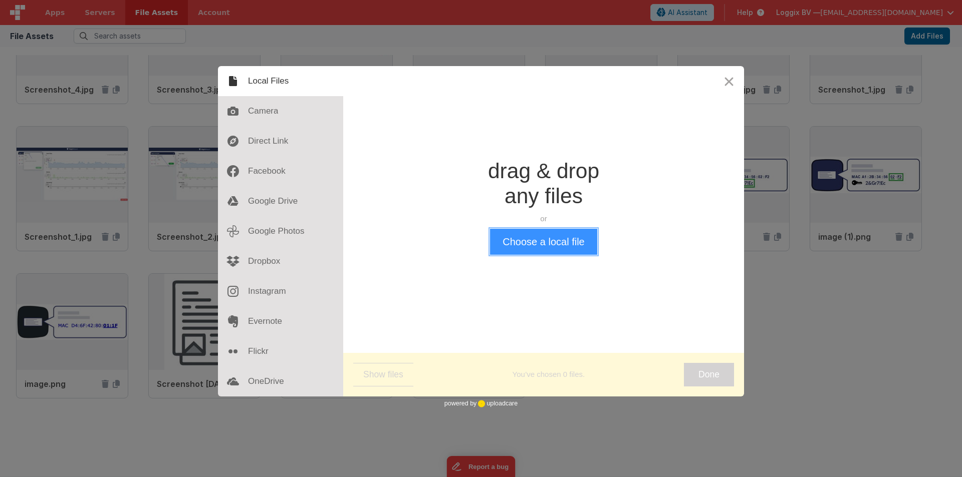
click at [526, 238] on button "Choose a local file" at bounding box center [543, 242] width 107 height 26
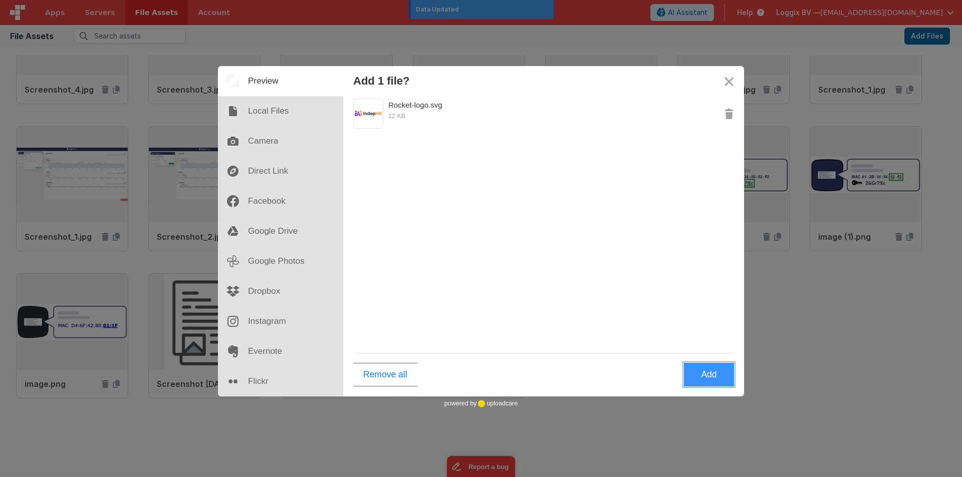
click at [720, 369] on button "Add" at bounding box center [709, 375] width 50 height 24
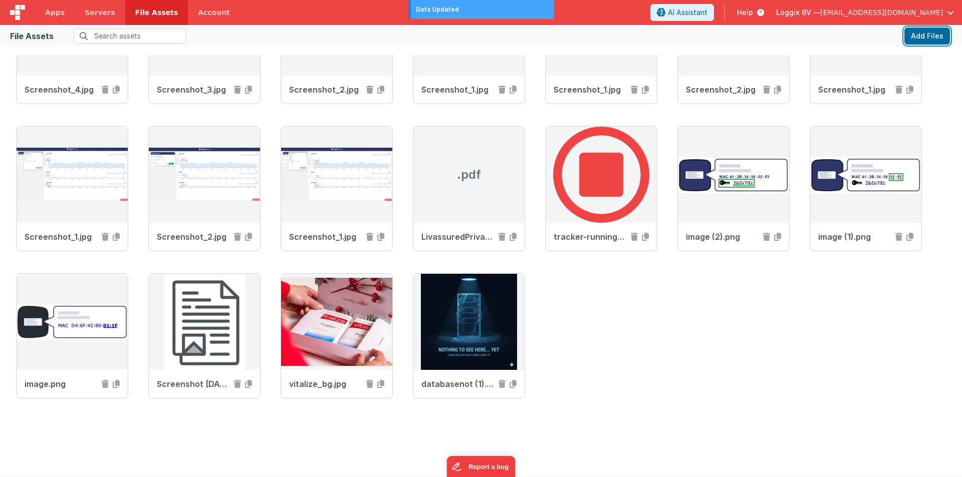
scroll to position [4951, 0]
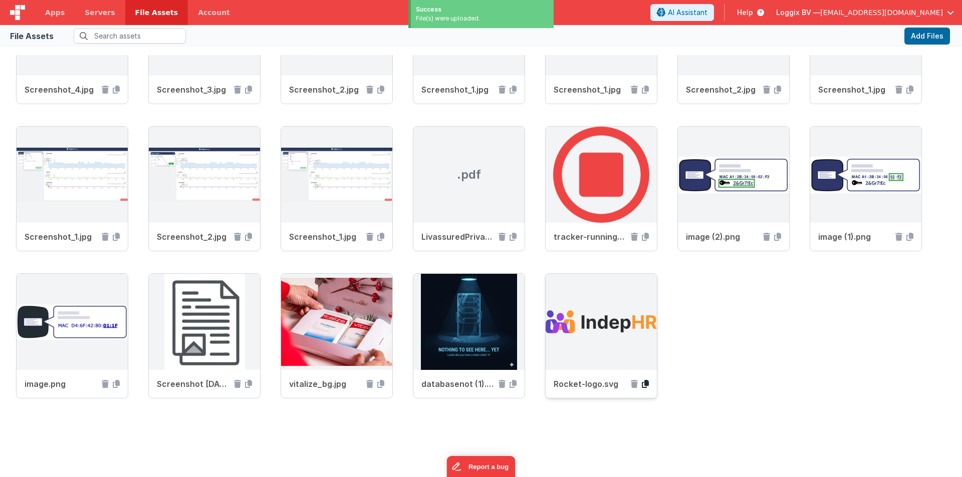
click at [643, 385] on icon at bounding box center [645, 384] width 7 height 8
click at [49, 13] on span "Apps" at bounding box center [55, 13] width 20 height 10
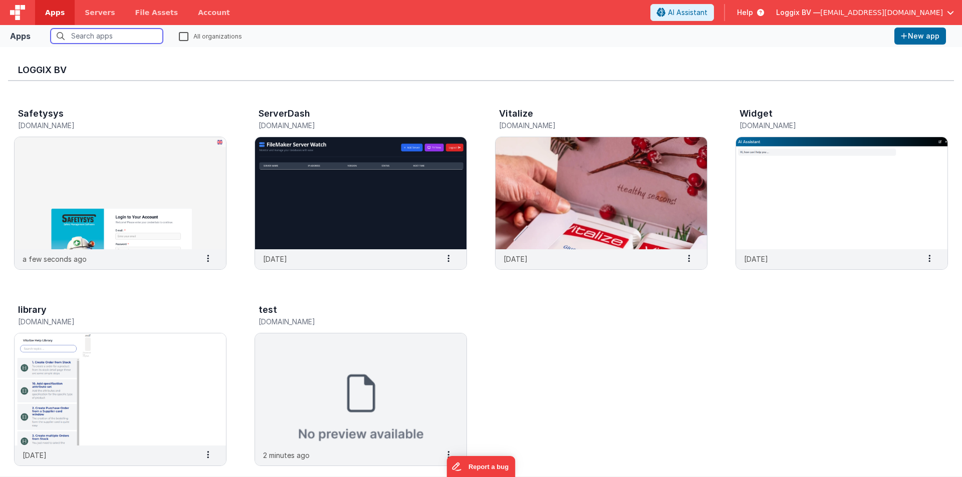
scroll to position [404, 0]
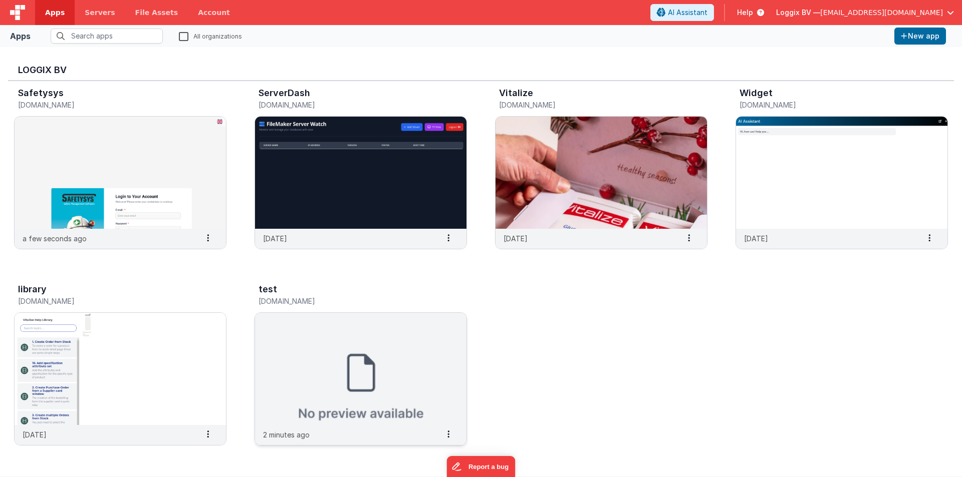
click at [317, 328] on img at bounding box center [360, 369] width 211 height 112
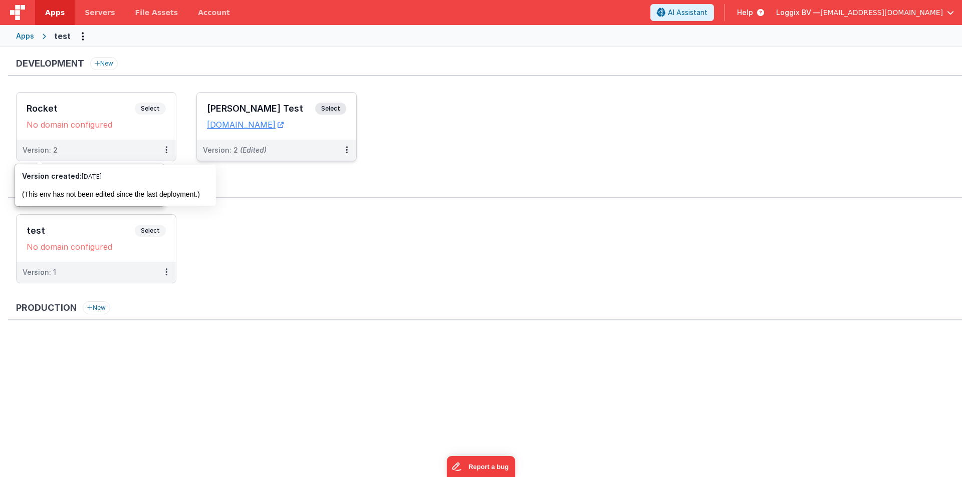
click at [228, 105] on h3 "[PERSON_NAME] Test" at bounding box center [261, 109] width 108 height 10
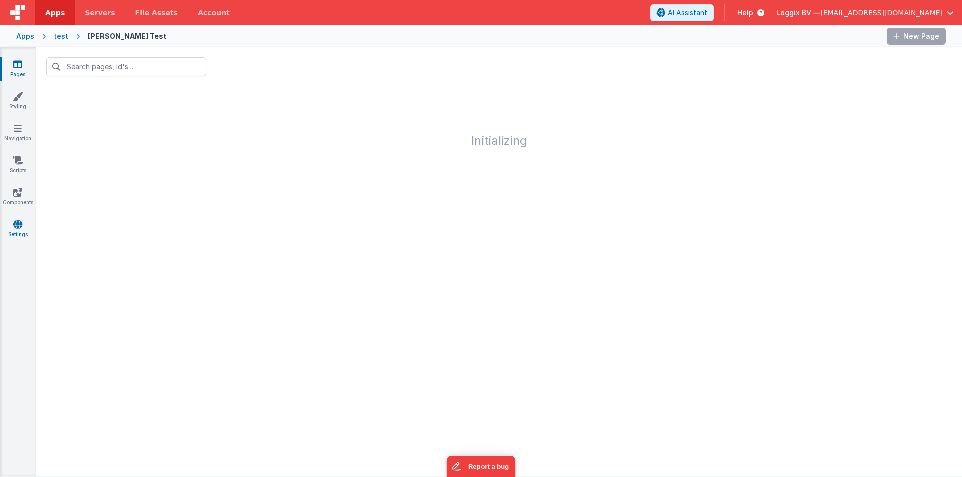
click at [13, 222] on link "Settings" at bounding box center [17, 229] width 36 height 20
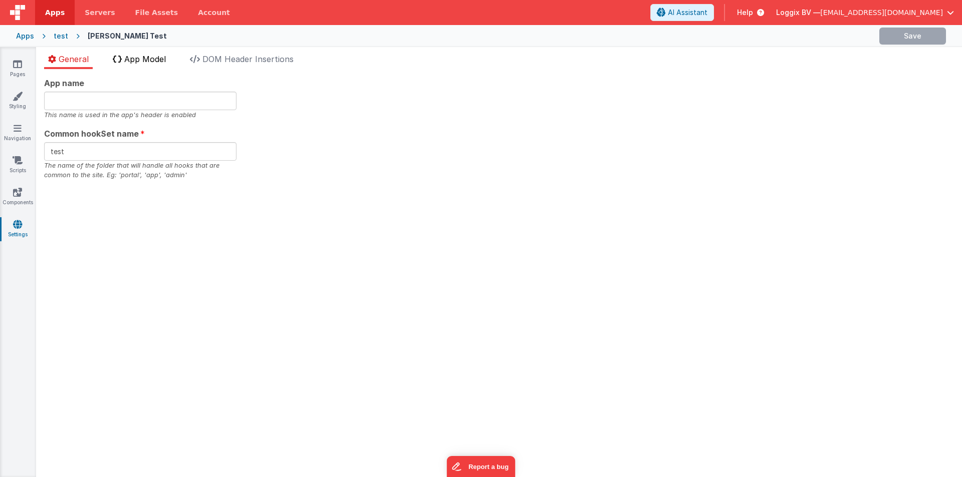
click at [150, 64] on span "App Model" at bounding box center [145, 59] width 42 height 10
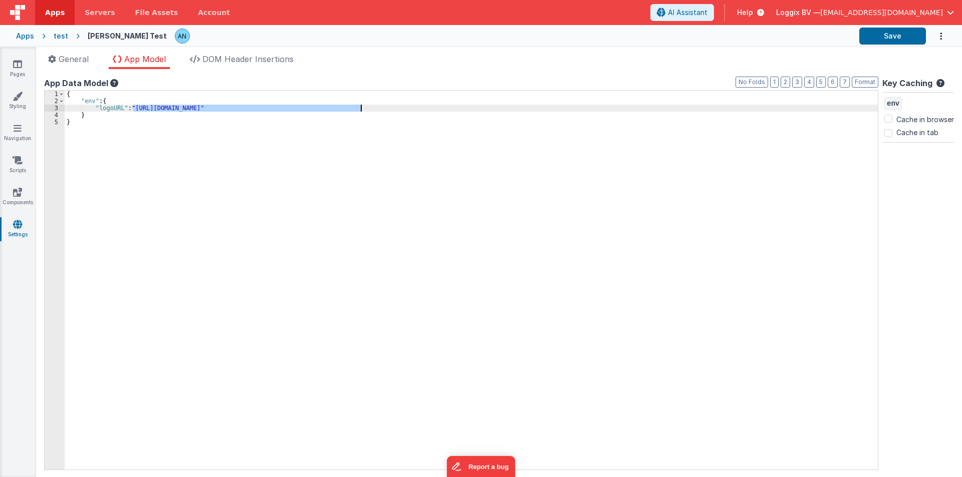
drag, startPoint x: 132, startPoint y: 107, endPoint x: 361, endPoint y: 107, distance: 228.4
click at [361, 107] on div "{ "env" : { "logoURL" : "https://5t61ut5p19.ucarecd.net/56b30655-358c-4fa8-a365…" at bounding box center [471, 287] width 813 height 393
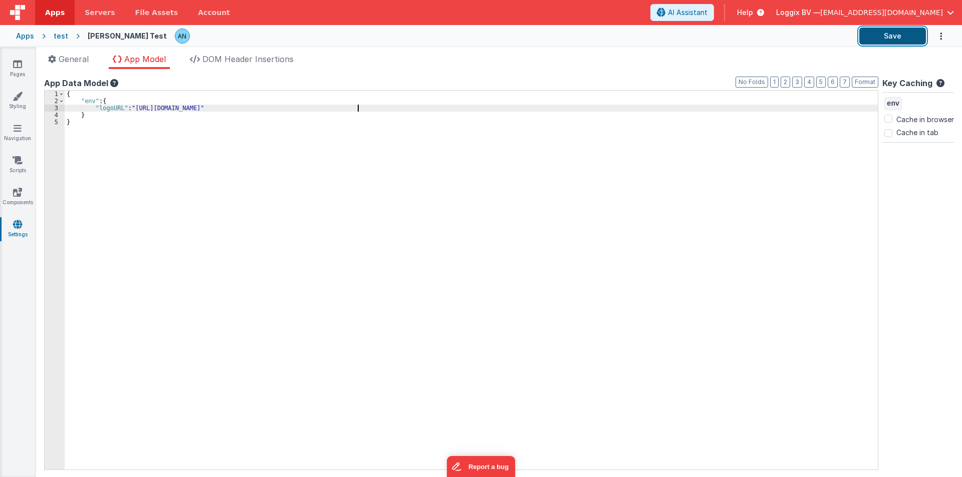
click at [910, 36] on button "Save" at bounding box center [892, 36] width 67 height 17
click at [883, 40] on button "Save" at bounding box center [892, 36] width 67 height 17
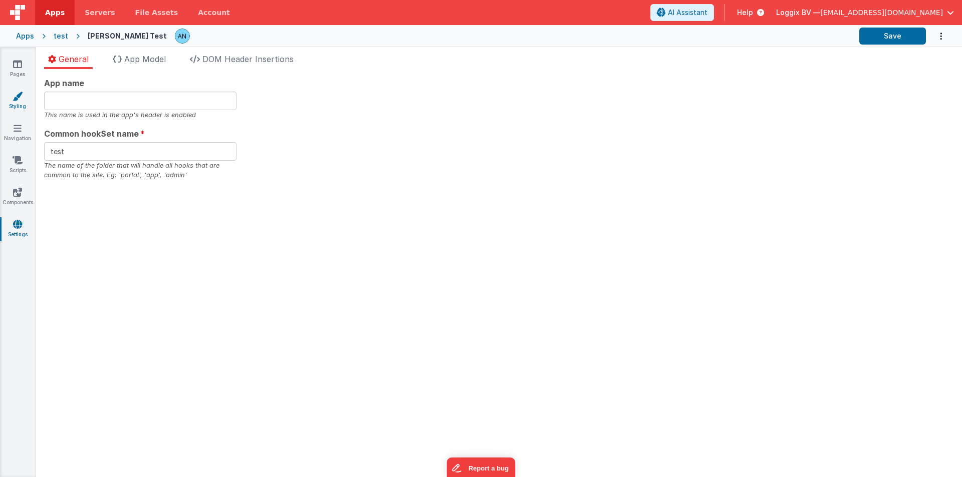
click at [26, 98] on link "Styling" at bounding box center [17, 101] width 36 height 20
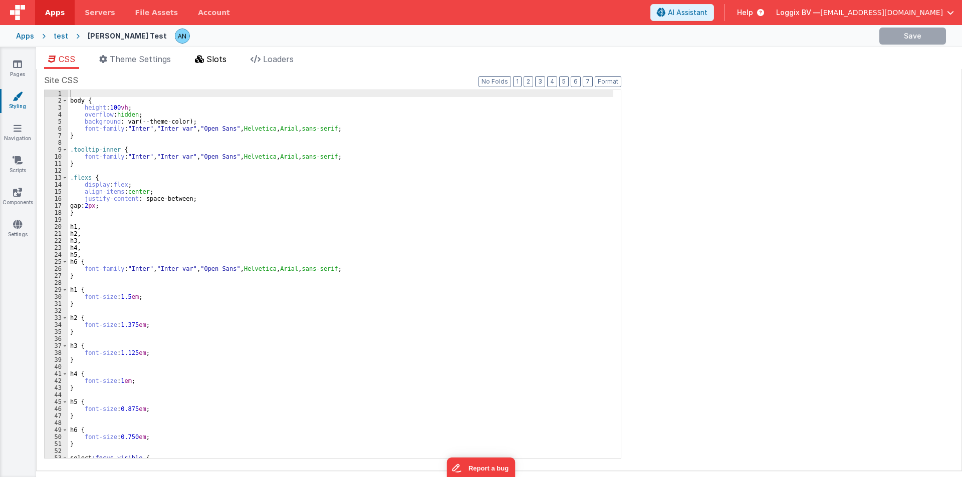
click at [218, 60] on span "Slots" at bounding box center [216, 59] width 20 height 10
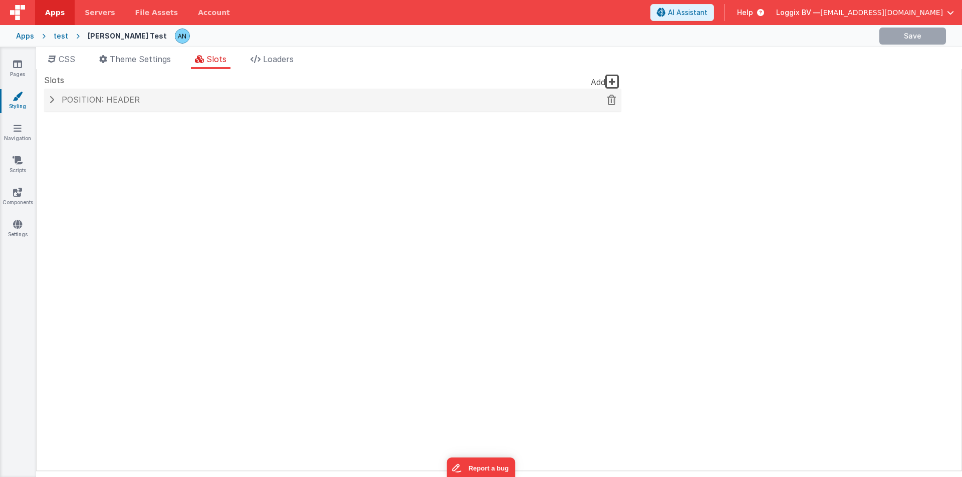
click at [143, 104] on h4 "Position: header" at bounding box center [332, 100] width 567 height 9
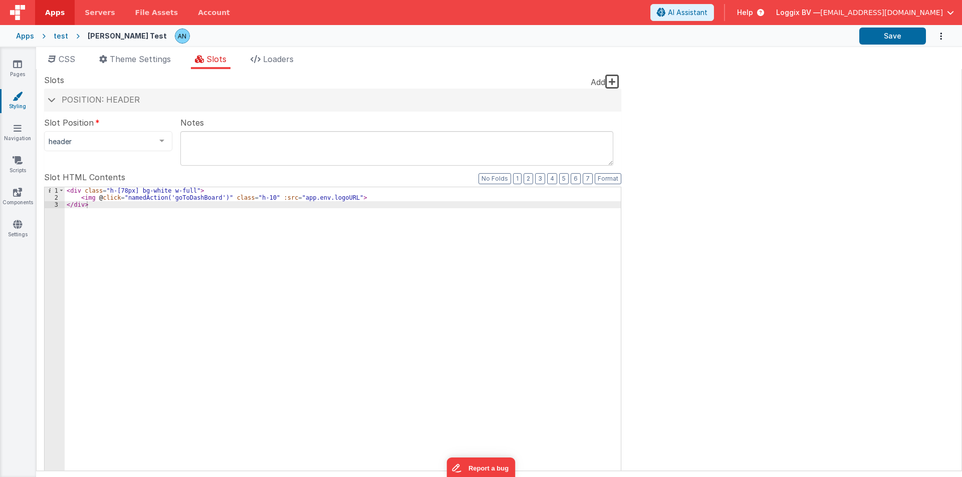
click at [209, 192] on div "< div class = "h-[78px] bg-white w-full" > < img @ click = "namedAction('goToDa…" at bounding box center [343, 356] width 556 height 339
click at [348, 204] on div "< div class = "h-[78px] bg-white w-full" > < div > < img @ click = "namedAction…" at bounding box center [343, 356] width 556 height 339
paste textarea
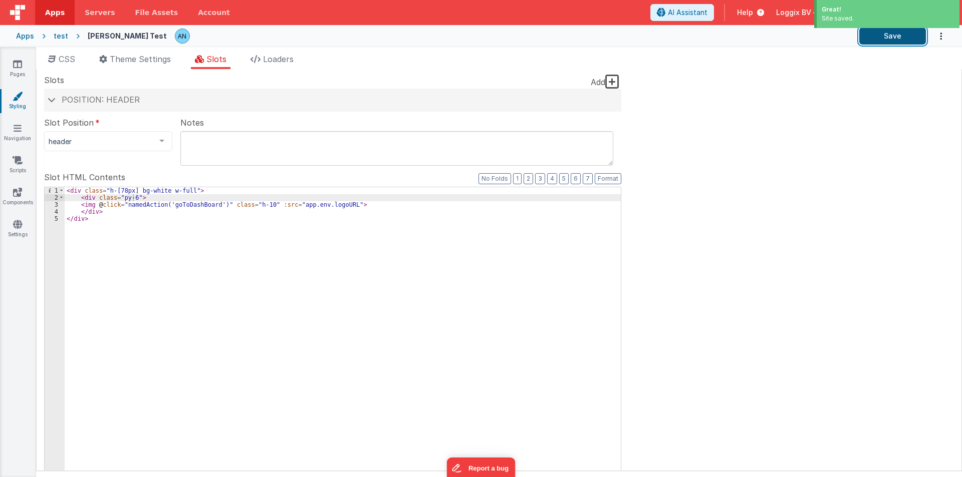
click at [899, 35] on button "Save" at bounding box center [892, 36] width 67 height 17
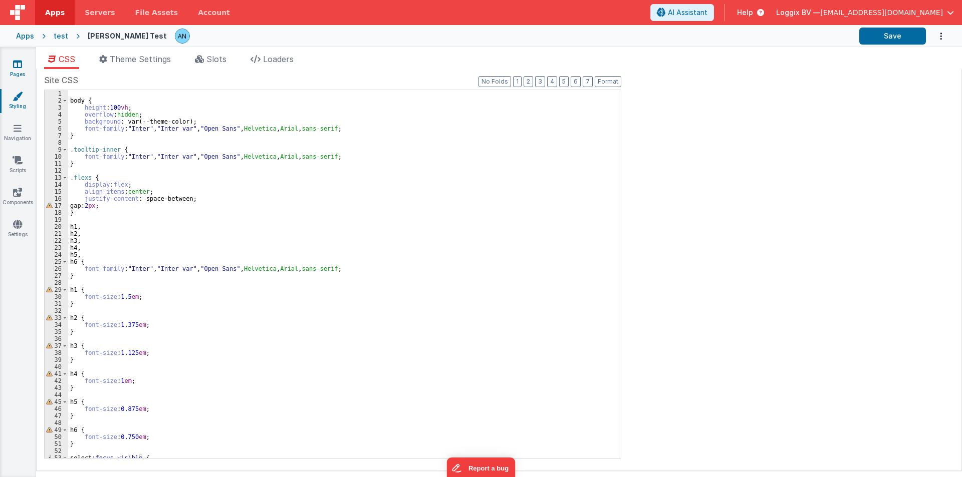
click at [18, 67] on icon at bounding box center [17, 64] width 9 height 10
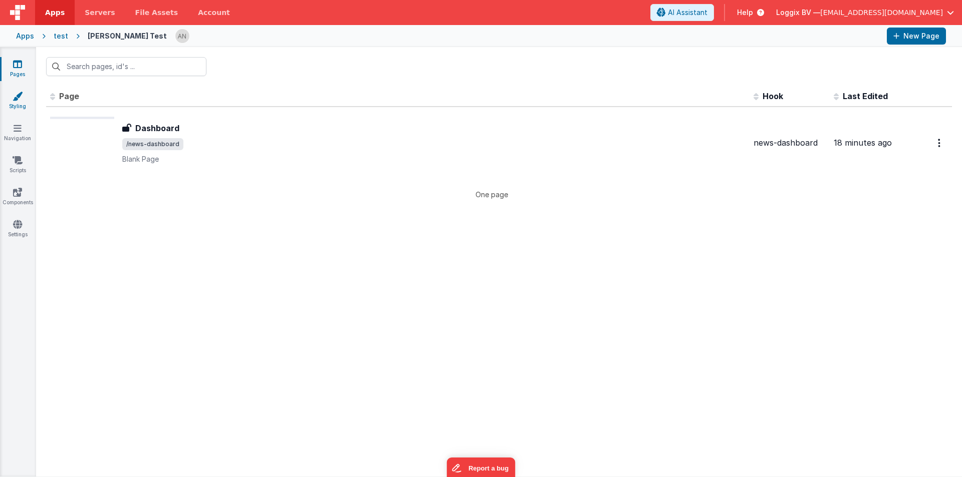
click at [26, 101] on link "Styling" at bounding box center [17, 101] width 36 height 20
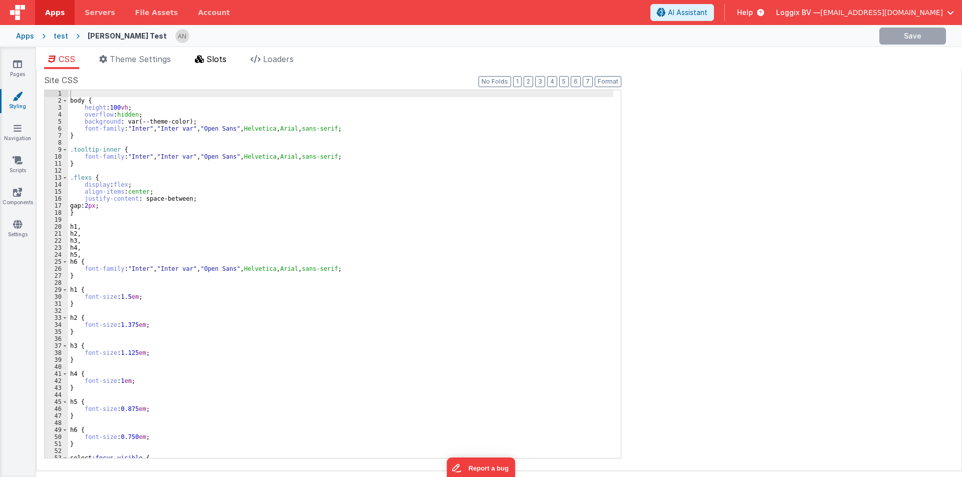
click at [206, 57] on li "Slots" at bounding box center [211, 61] width 40 height 16
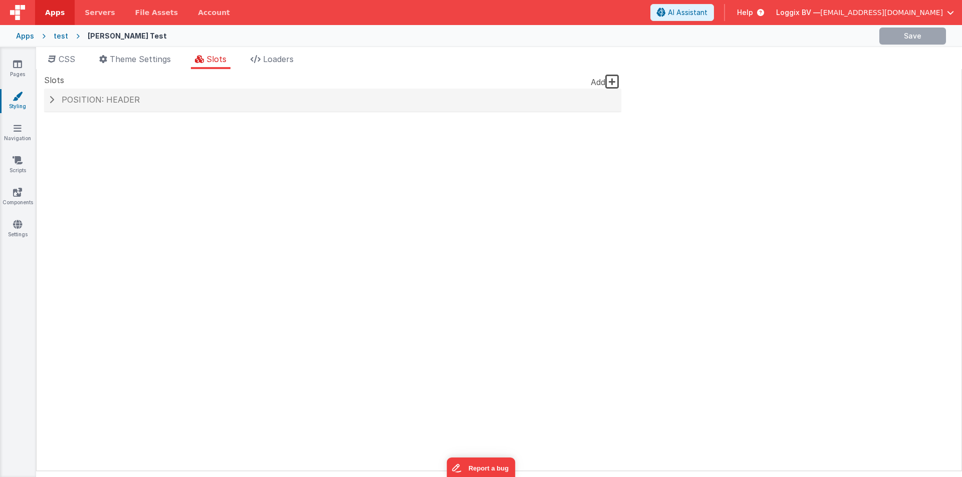
click at [127, 114] on div "Add Position: header Slot Position header inactive header headerBrandLeft heade…" at bounding box center [332, 105] width 577 height 33
click at [135, 100] on span "Position: header" at bounding box center [101, 100] width 78 height 10
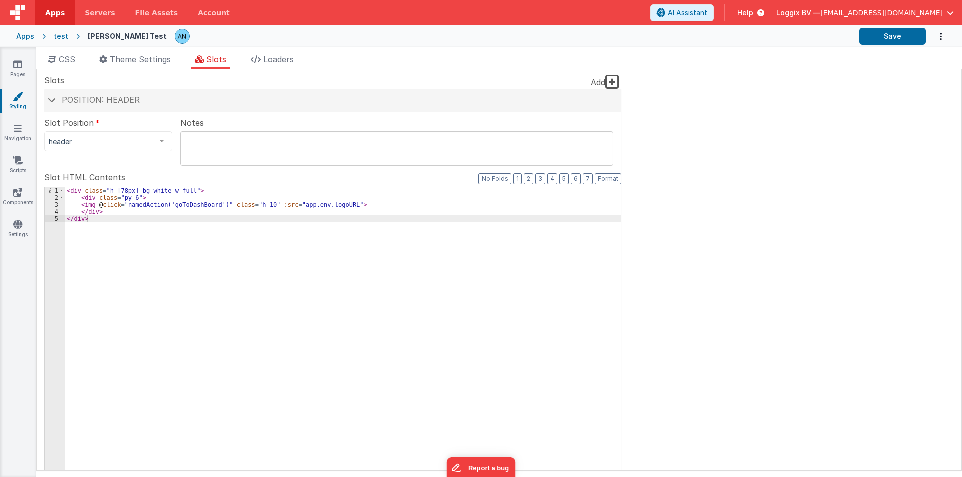
click at [131, 196] on div "< div class = "h-[78px] bg-white w-full" > < div class = "py-6" > < img @ click…" at bounding box center [343, 356] width 556 height 339
click at [256, 203] on div "< div class = "h-[78px] bg-white w-full" > < div class = "py-5" > < img @ click…" at bounding box center [343, 356] width 556 height 339
click at [867, 39] on button "Save" at bounding box center [892, 36] width 67 height 17
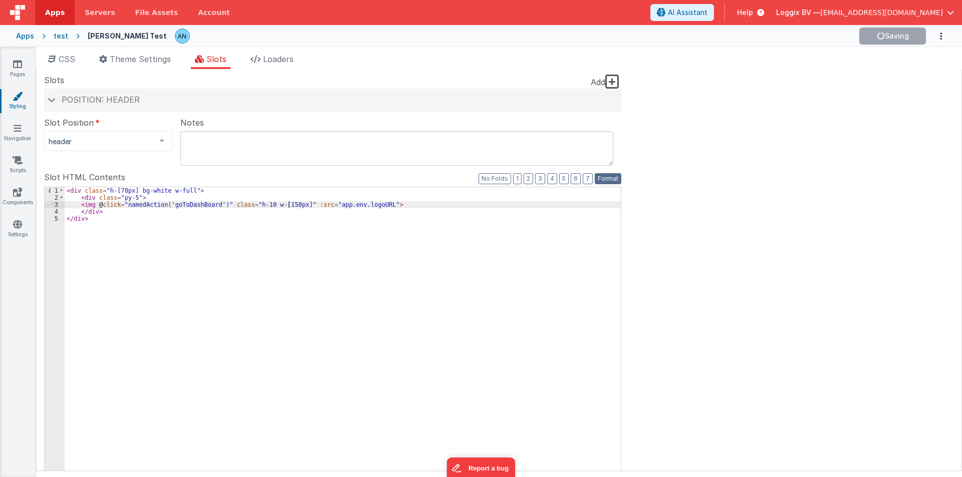
click at [608, 180] on button "Format" at bounding box center [607, 178] width 27 height 11
click at [134, 198] on div "< div class = "h-[78px] bg-white w-full" > < div class = "py-5" > < img @ click…" at bounding box center [343, 356] width 556 height 339
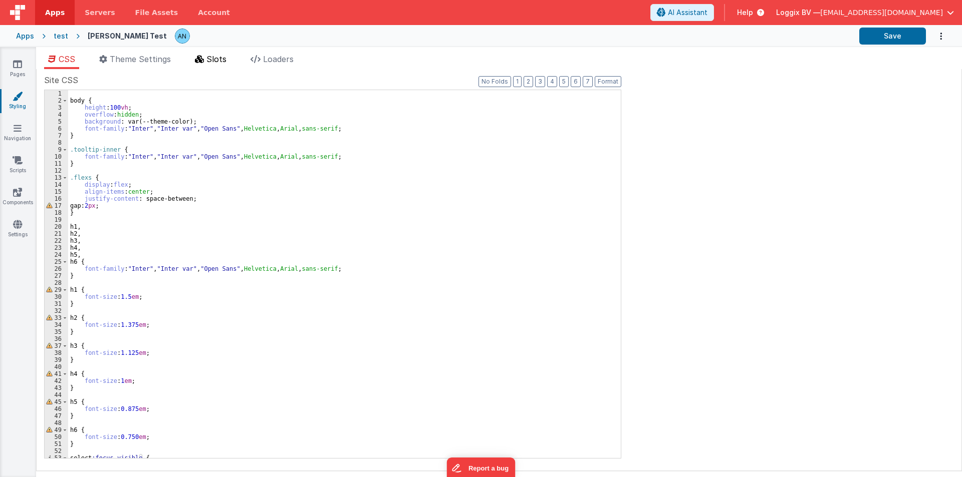
click at [211, 58] on span "Slots" at bounding box center [216, 59] width 20 height 10
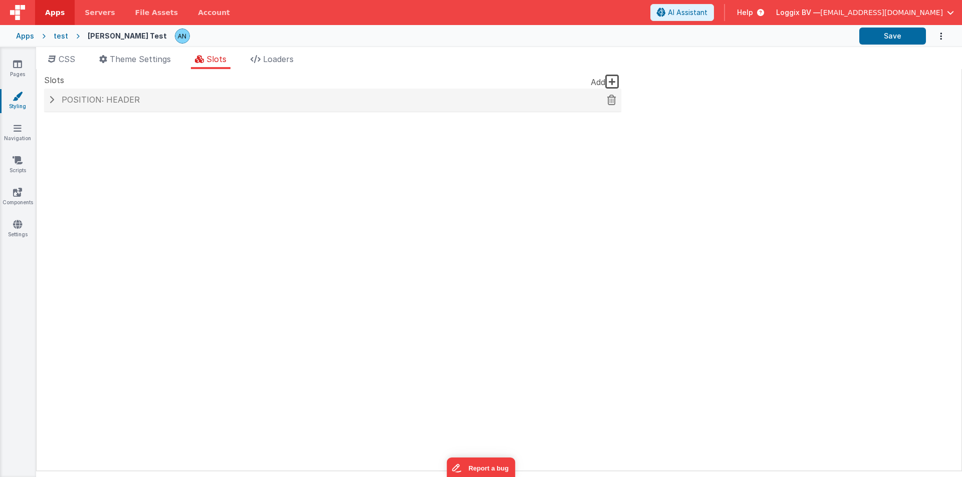
click at [130, 98] on span "Position: header" at bounding box center [101, 100] width 78 height 10
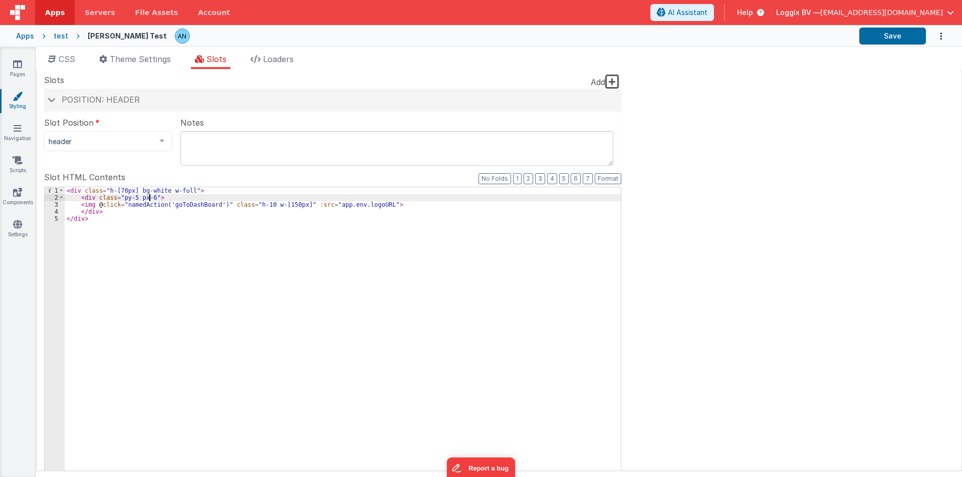
click at [148, 197] on div "< div class = "h-[78px] bg-white w-full" > < div class = "py-5 px-6" > < img @ …" at bounding box center [343, 356] width 556 height 339
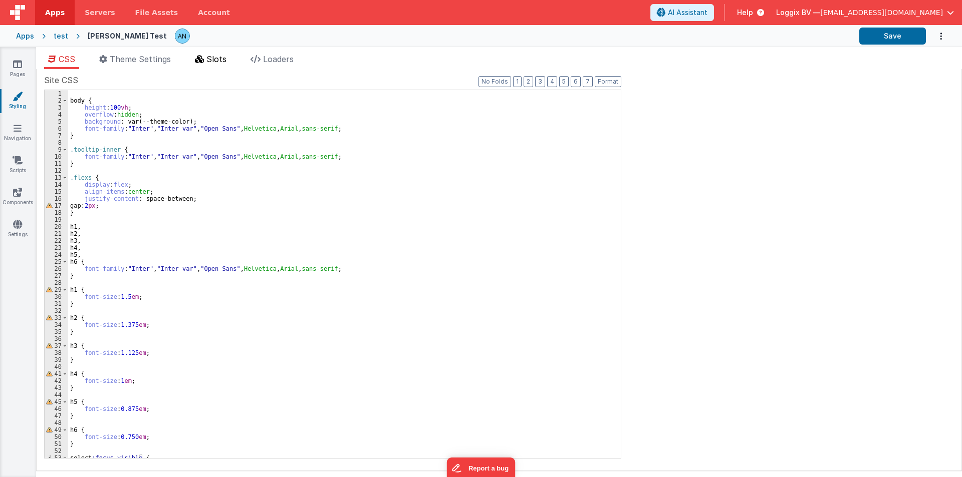
click at [216, 63] on span "Slots" at bounding box center [216, 59] width 20 height 10
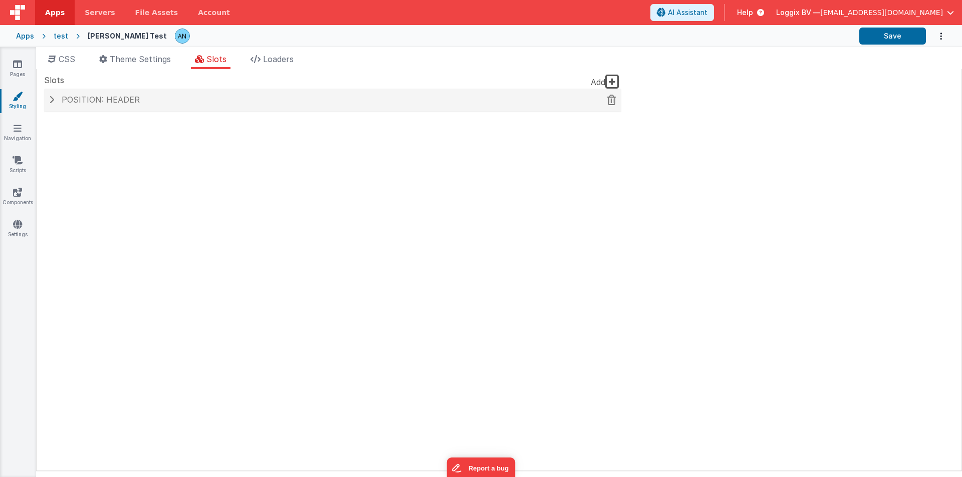
click at [90, 101] on span "Position: header" at bounding box center [101, 100] width 78 height 10
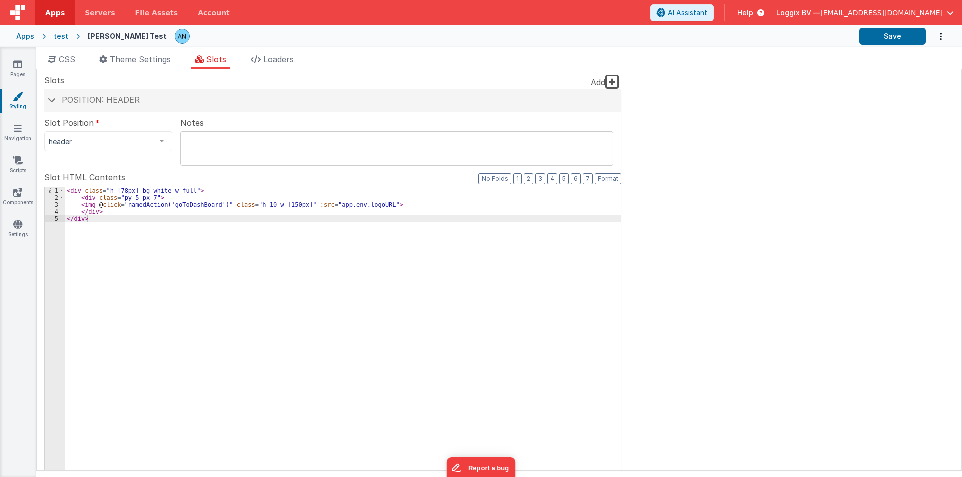
click at [389, 203] on div "< div class = "h-[78px] bg-white w-full" > < div class = "py-5 px-7" > < img @ …" at bounding box center [343, 356] width 556 height 339
click at [872, 36] on button "Save" at bounding box center [892, 36] width 67 height 17
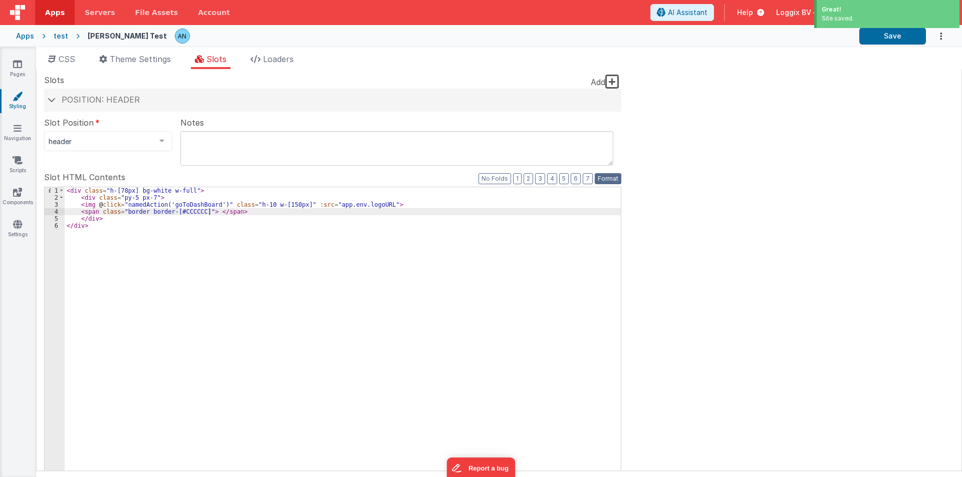
click at [614, 176] on button "Format" at bounding box center [607, 178] width 27 height 11
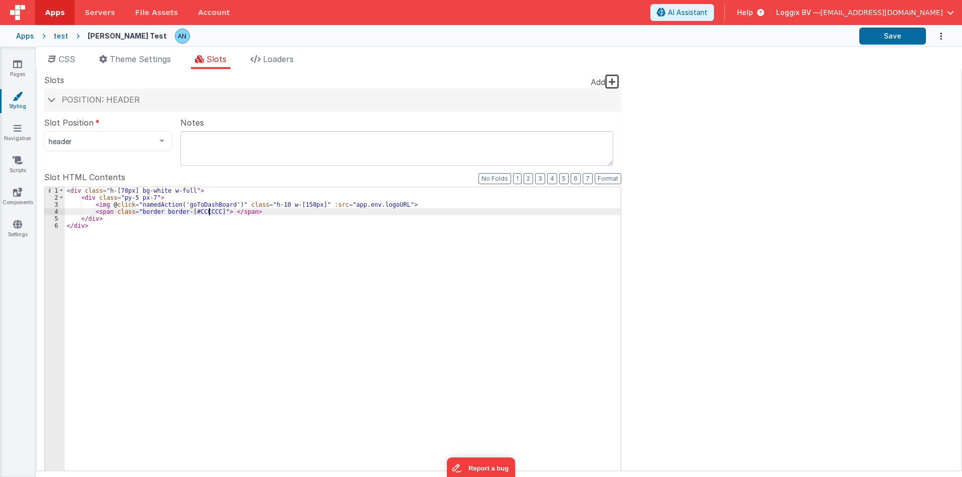
click at [210, 211] on div "< div class = "h-[78px] bg-white w-full" > < div class = "py-5 px-7" > < img @ …" at bounding box center [343, 356] width 556 height 339
click at [612, 178] on button "Format" at bounding box center [607, 178] width 27 height 11
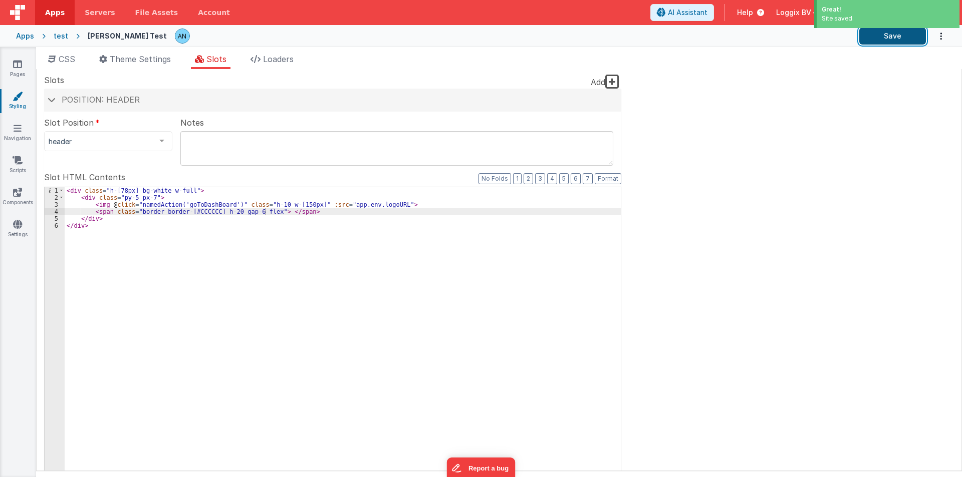
click at [865, 40] on button "Save" at bounding box center [892, 36] width 67 height 17
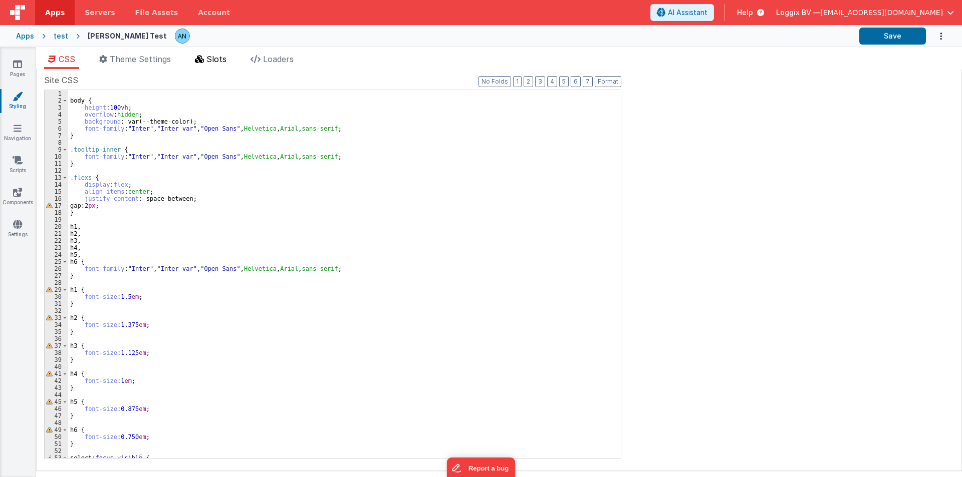
click at [209, 58] on span "Slots" at bounding box center [216, 59] width 20 height 10
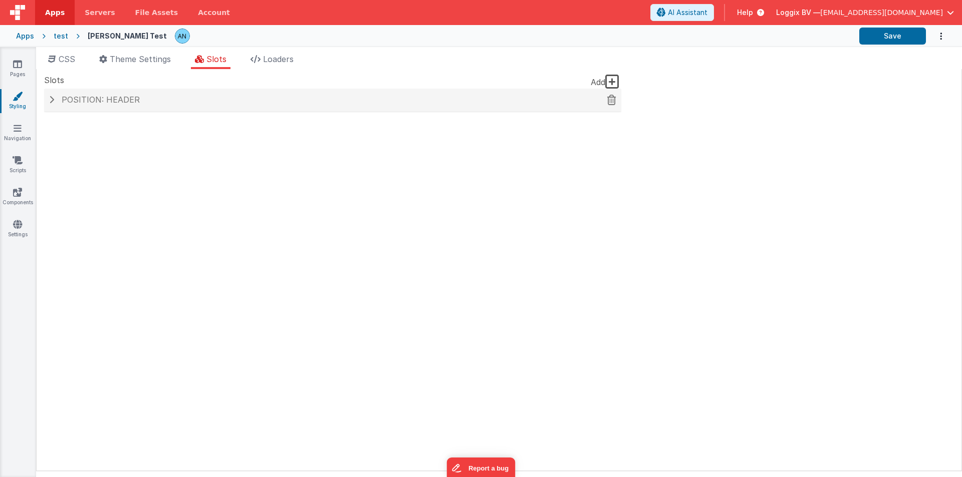
click at [146, 106] on div "Position: header" at bounding box center [332, 100] width 577 height 23
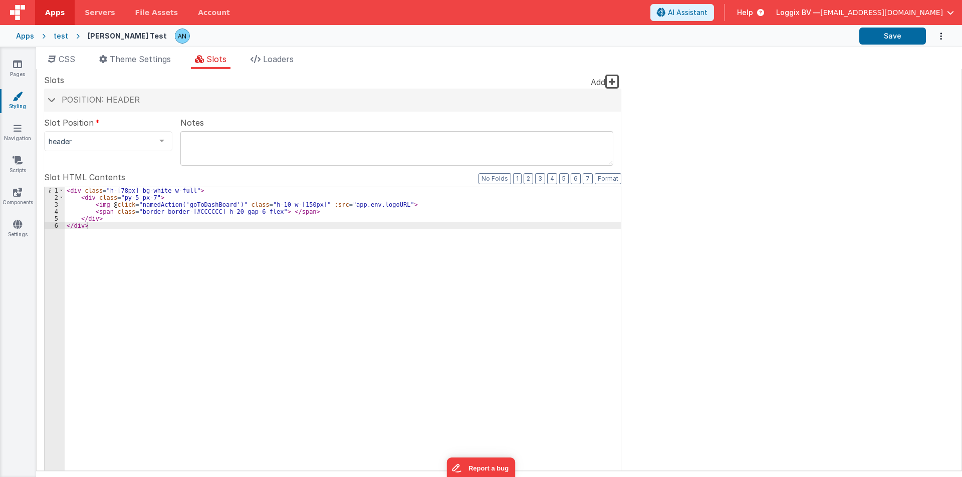
click at [254, 211] on div "< div class = "h-[78px] bg-white w-full" > < div class = "py-5 px-7" > < img @ …" at bounding box center [343, 356] width 556 height 339
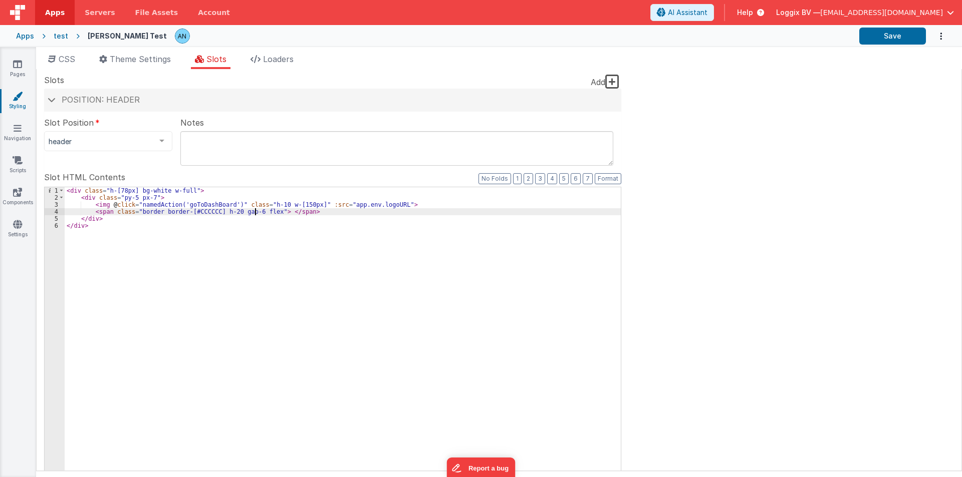
click at [254, 211] on div "< div class = "h-[78px] bg-white w-full" > < div class = "py-5 px-7" > < img @ …" at bounding box center [343, 356] width 556 height 339
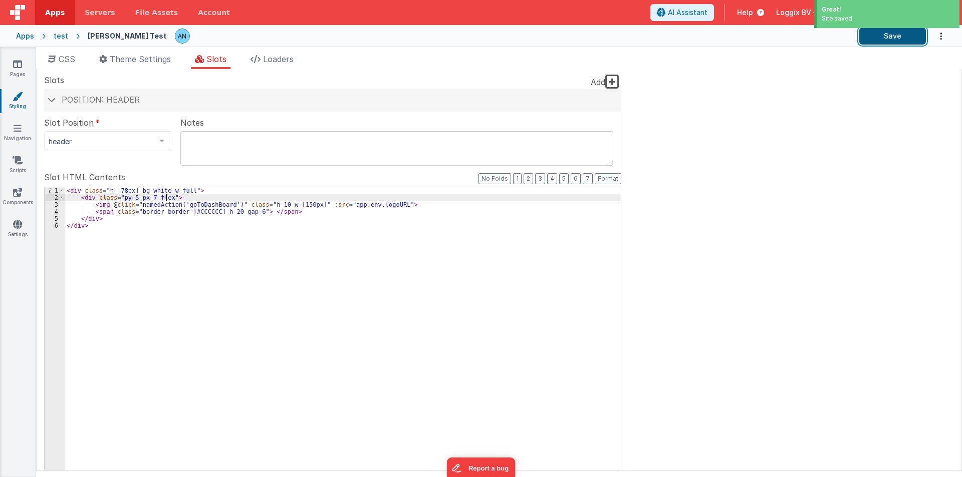
drag, startPoint x: 889, startPoint y: 34, endPoint x: 881, endPoint y: 40, distance: 10.3
click at [887, 33] on button "Save" at bounding box center [892, 36] width 67 height 17
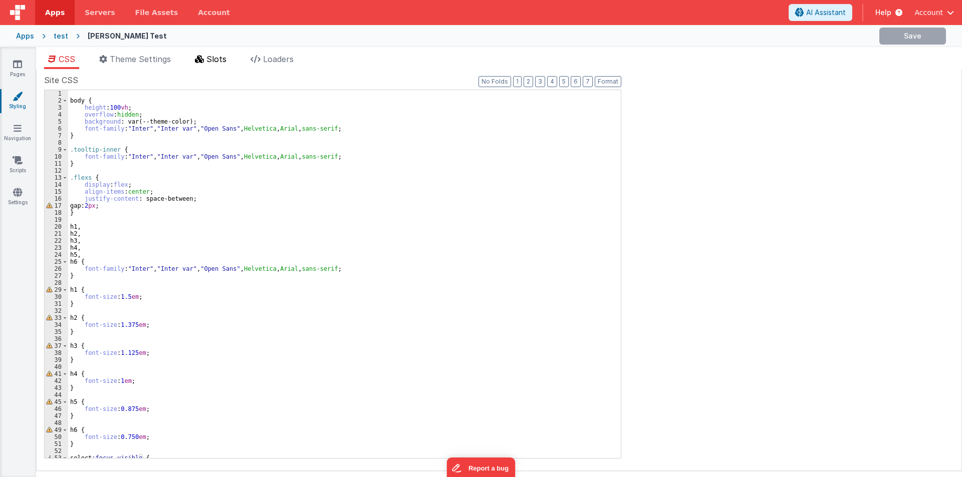
drag, startPoint x: 196, startPoint y: 60, endPoint x: 211, endPoint y: 56, distance: 16.0
click at [197, 60] on li "Slots" at bounding box center [211, 61] width 40 height 16
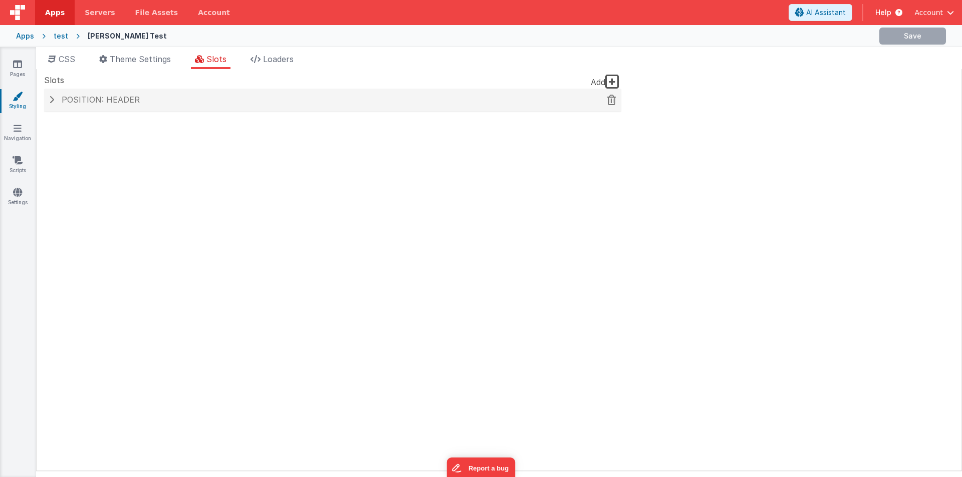
click at [152, 109] on div "Position: header" at bounding box center [332, 100] width 577 height 23
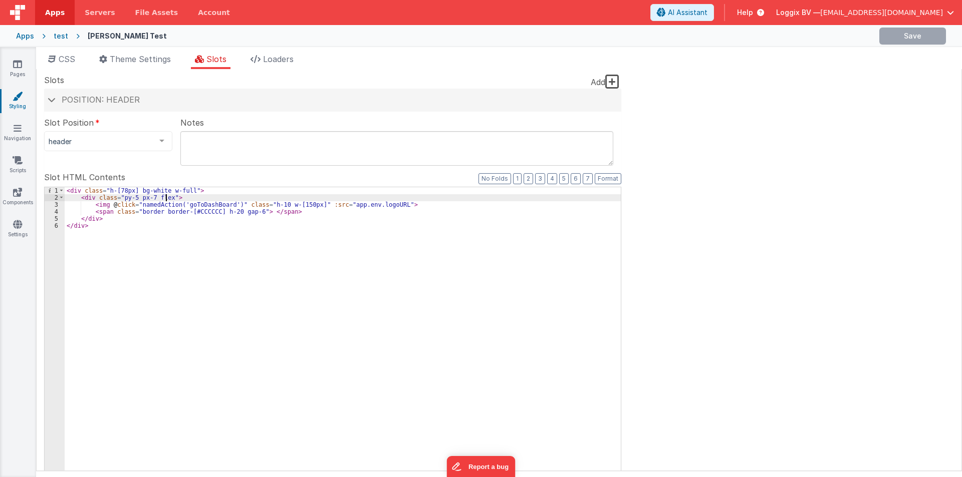
click at [166, 197] on div "< div class = "h-[78px] bg-white w-full" > < div class = "py-5 px-7 flex" > < i…" at bounding box center [343, 356] width 556 height 339
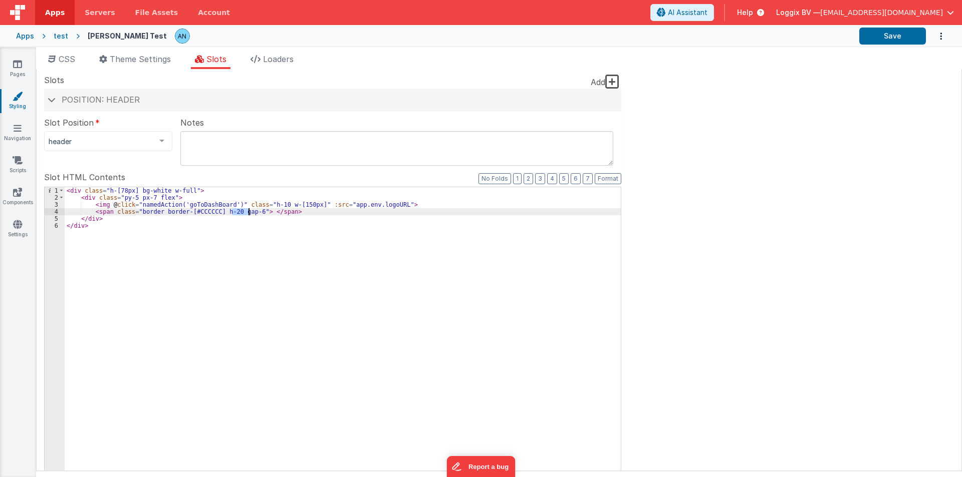
drag, startPoint x: 231, startPoint y: 212, endPoint x: 247, endPoint y: 210, distance: 16.2
click at [247, 210] on div "< div class = "h-[78px] bg-white w-full" > < div class = "py-5 px-7 flex" > < i…" at bounding box center [343, 356] width 556 height 339
click at [166, 196] on div "< div class = "h-[78px] bg-white w-full" > < div class = "py-5 px-7 flex" > < i…" at bounding box center [343, 356] width 556 height 339
click at [231, 209] on div "< div class = "h-[78px] bg-white w-full" > < div class = "py-5 px-7 flex gap-6"…" at bounding box center [343, 356] width 556 height 339
click at [898, 38] on button "Save" at bounding box center [892, 36] width 67 height 17
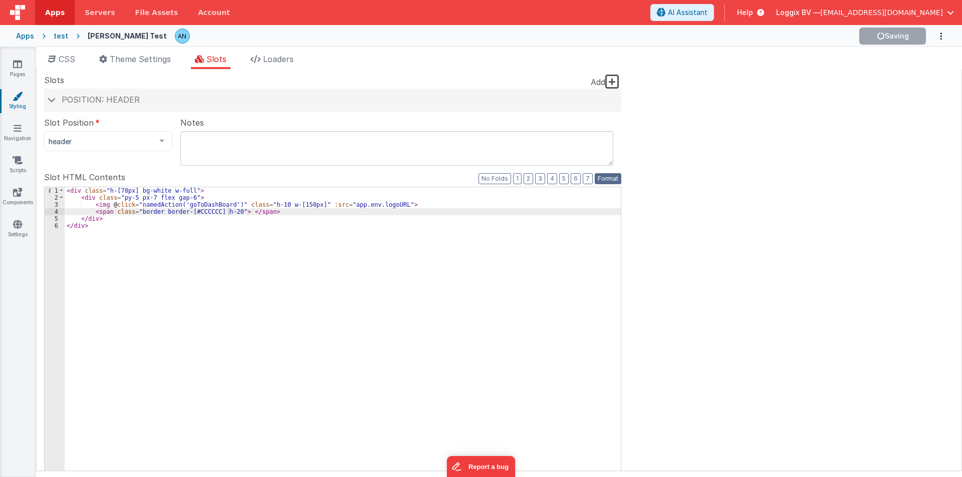
click at [616, 181] on button "Format" at bounding box center [607, 178] width 27 height 11
click at [893, 38] on button "Save" at bounding box center [892, 36] width 67 height 17
click at [612, 178] on button "Format" at bounding box center [607, 178] width 27 height 11
drag, startPoint x: 220, startPoint y: 210, endPoint x: 229, endPoint y: 210, distance: 8.5
click at [229, 210] on div "< div class = "h-[78px] bg-white w-full" > < div class = "py-5 px-7 flex gap-6"…" at bounding box center [343, 356] width 556 height 339
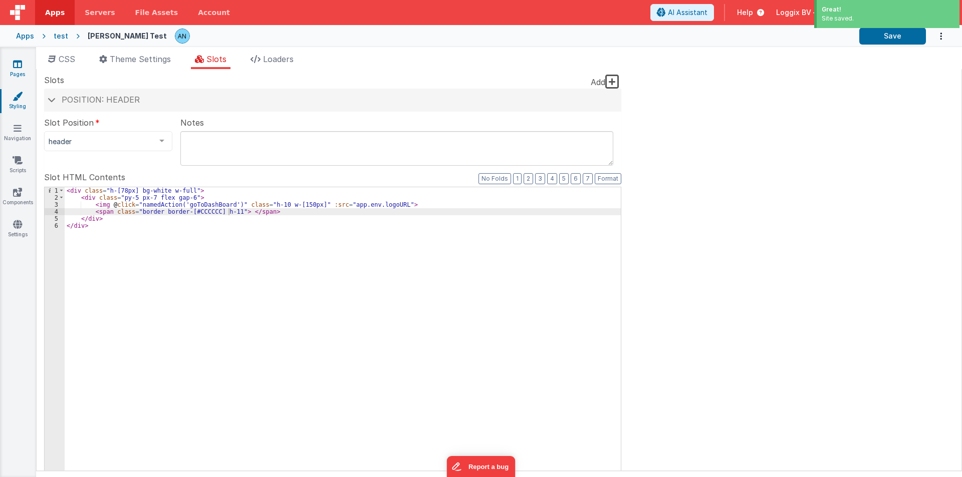
click at [22, 67] on icon at bounding box center [17, 64] width 9 height 10
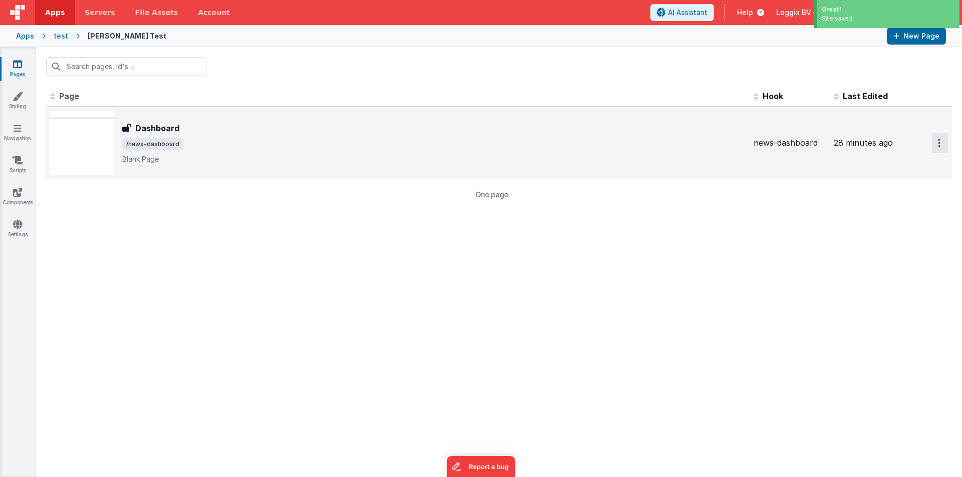
click at [941, 145] on button "Options" at bounding box center [940, 143] width 16 height 21
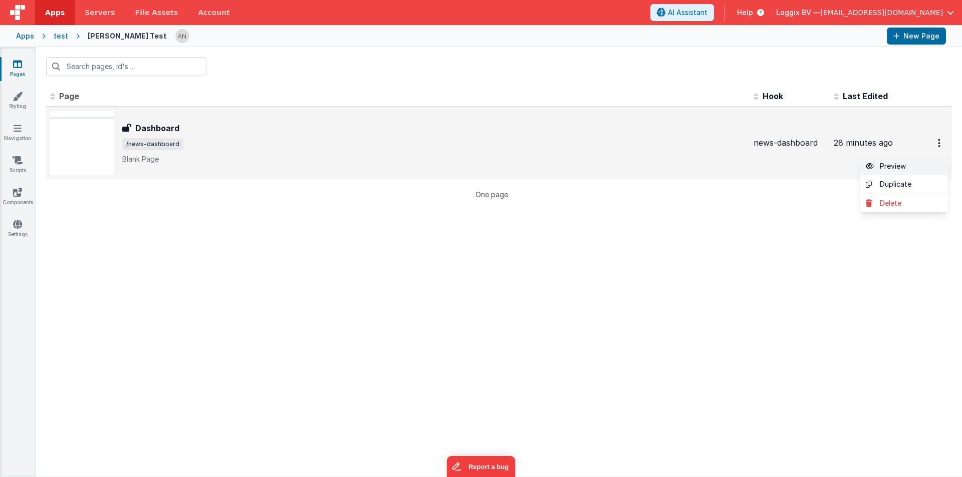
click at [883, 164] on link "Preview" at bounding box center [903, 166] width 88 height 18
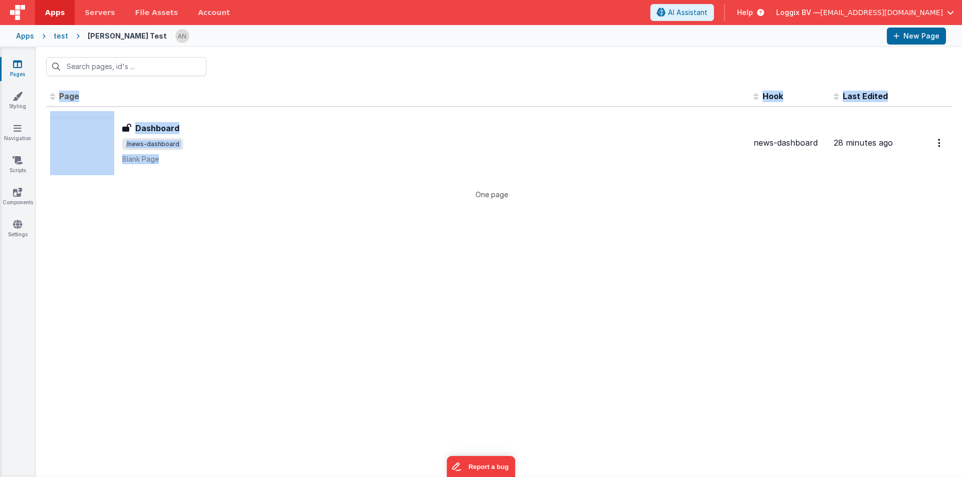
drag, startPoint x: 183, startPoint y: 164, endPoint x: 213, endPoint y: 255, distance: 96.0
click at [213, 255] on div "Id Page Description Hook Last Edited FR_3D24997A-83FD-CE41-9D34-369932803493 Da…" at bounding box center [499, 281] width 926 height 391
click at [19, 103] on link "Styling" at bounding box center [17, 101] width 36 height 20
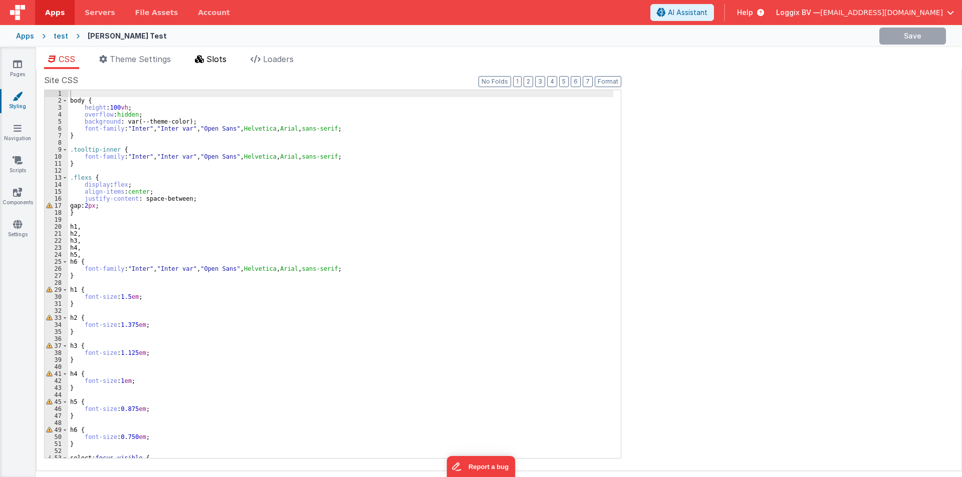
click at [219, 63] on span "Slots" at bounding box center [216, 59] width 20 height 10
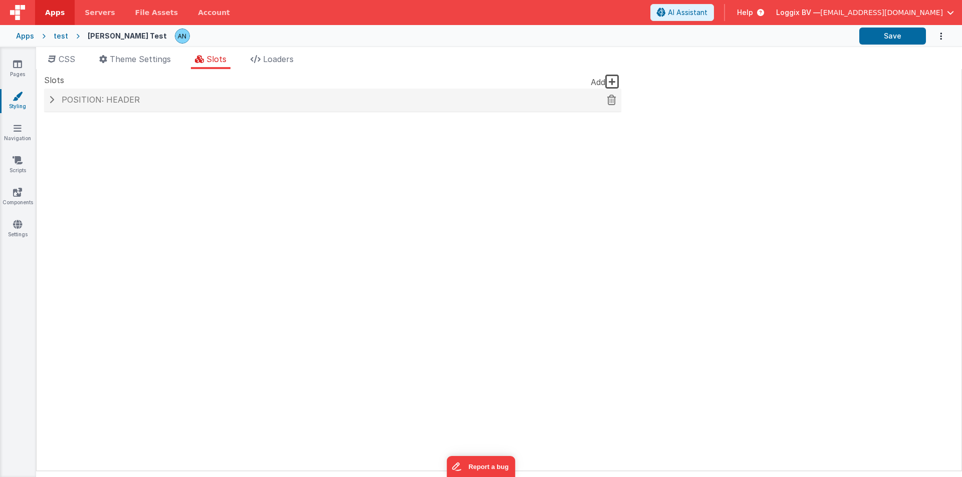
click at [123, 98] on span "Position: header" at bounding box center [101, 100] width 78 height 10
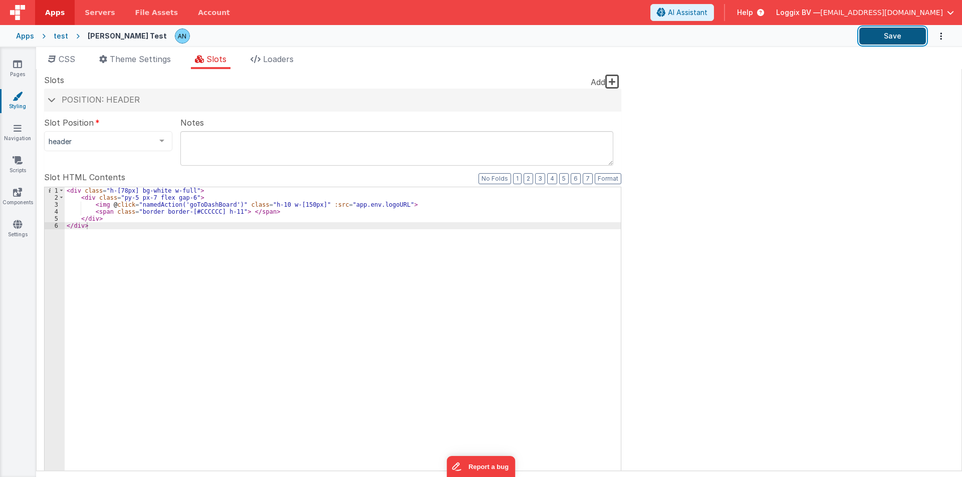
click at [865, 34] on button "Save" at bounding box center [892, 36] width 67 height 17
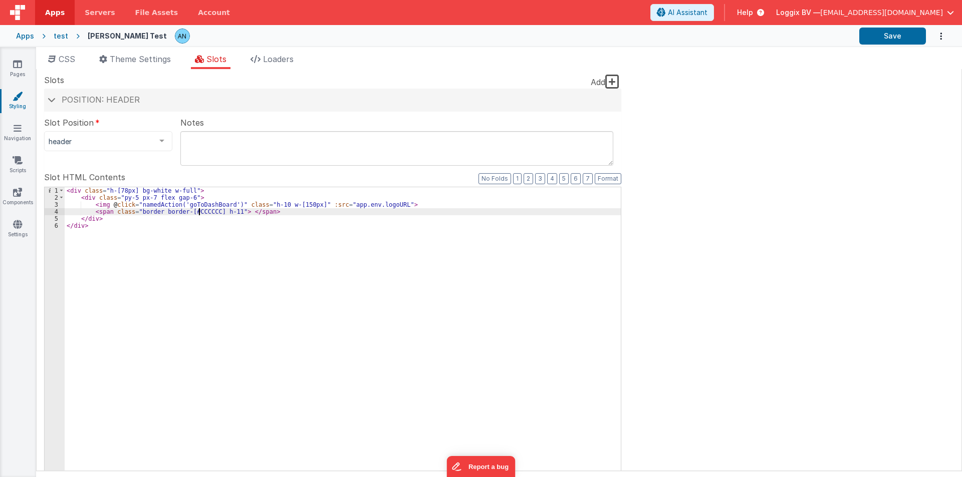
click at [199, 212] on div "< div class = "h-[78px] bg-white w-full" > < div class = "py-5 px-7 flex gap-6"…" at bounding box center [343, 356] width 556 height 339
click at [906, 45] on div "Apps test Satyam Test Save" at bounding box center [481, 36] width 962 height 22
click at [901, 36] on button "Save" at bounding box center [892, 36] width 67 height 17
click at [93, 204] on div "< div class = "h-[78px] bg-white w-full" > < div class = "py-5 px-7 flex gap-6"…" at bounding box center [343, 356] width 556 height 339
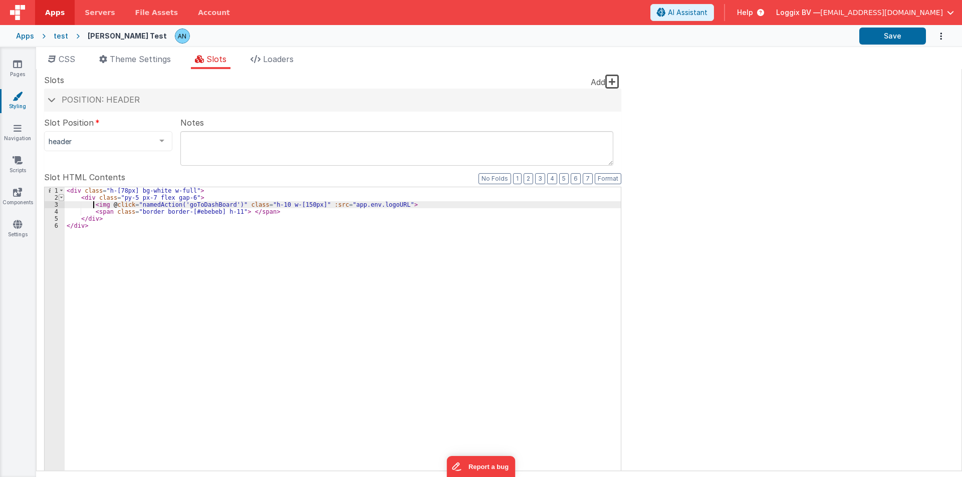
click at [60, 199] on span at bounding box center [62, 197] width 6 height 7
click at [219, 197] on div "< div class = "h-[78px] bg-white w-full" > < div class = "py-5 px-7 flex gap-6"…" at bounding box center [343, 356] width 556 height 339
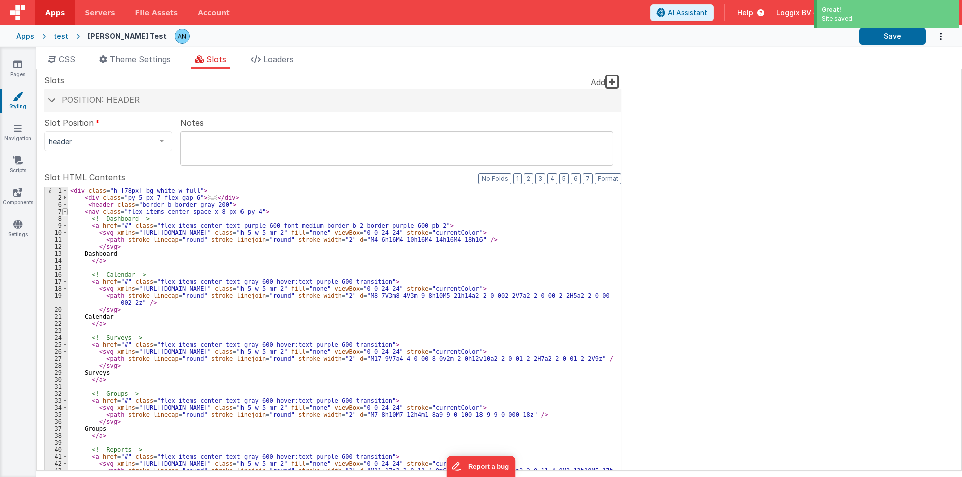
click at [65, 213] on span at bounding box center [65, 211] width 6 height 7
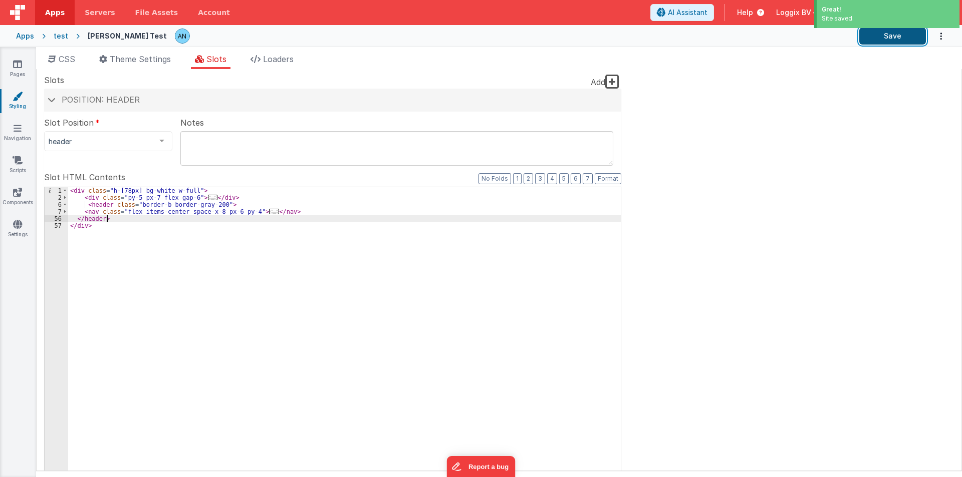
click at [878, 37] on button "Save" at bounding box center [892, 36] width 67 height 17
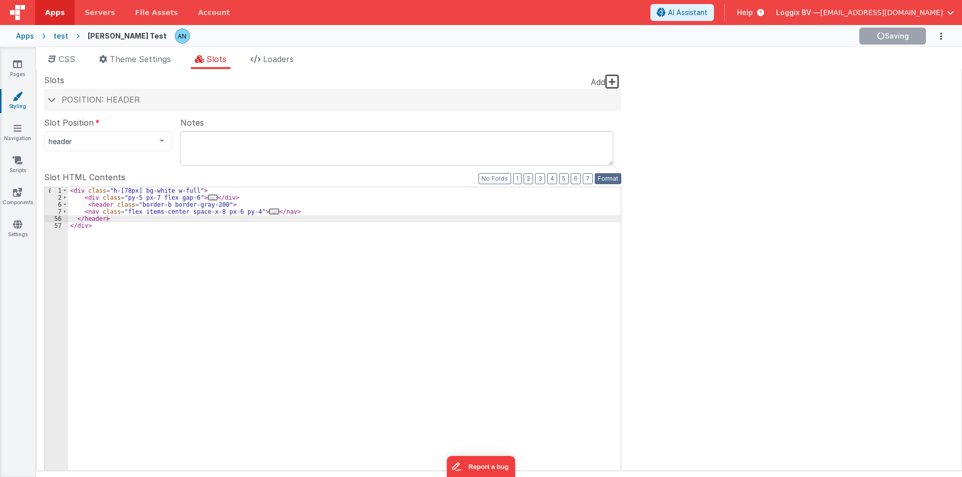
click at [615, 173] on button "Format" at bounding box center [607, 178] width 27 height 11
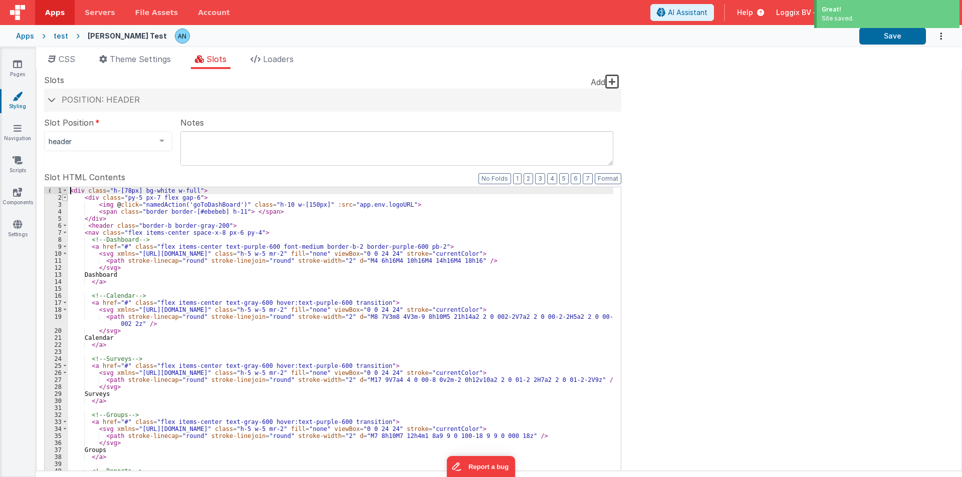
click at [62, 199] on span at bounding box center [65, 197] width 6 height 7
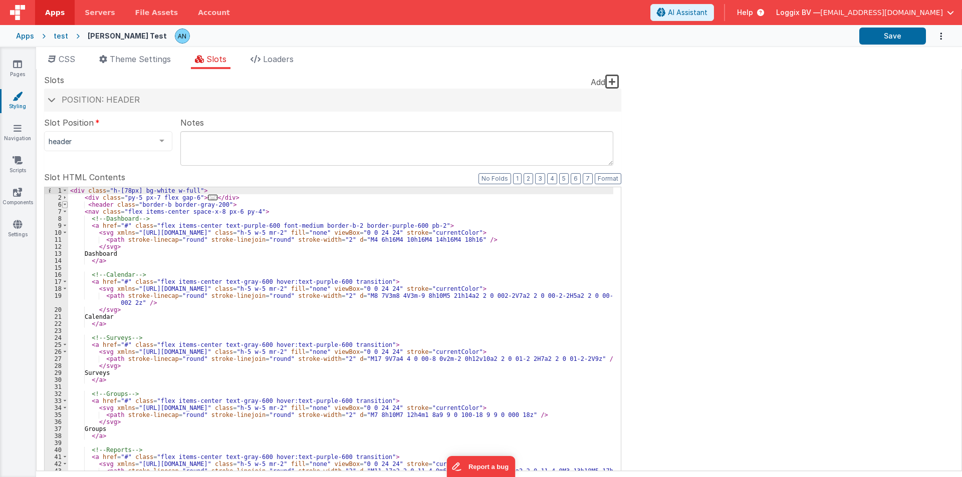
click at [66, 205] on span at bounding box center [65, 204] width 6 height 7
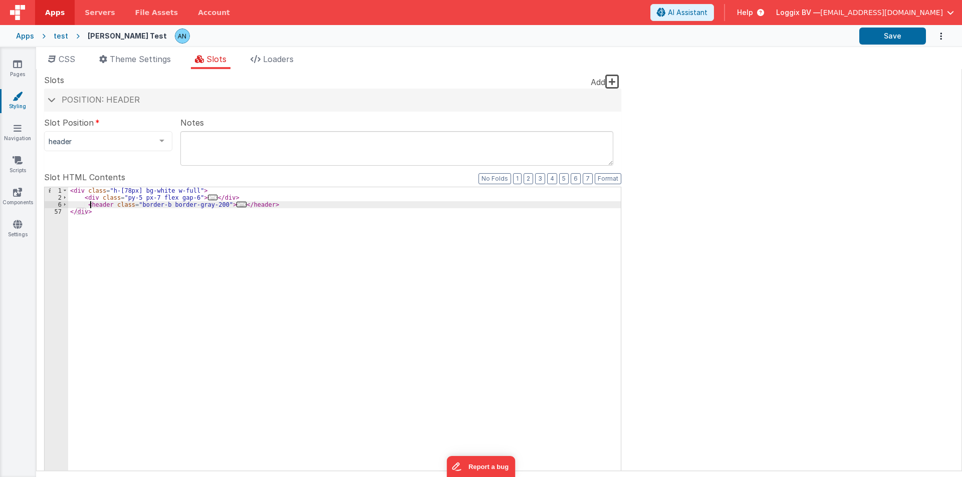
click at [91, 204] on div "< div class = "h-[78px] bg-white w-full" > < div class = "py-5 px-7 flex gap-6"…" at bounding box center [344, 356] width 552 height 339
click at [99, 204] on div "< div class = "h-[78px] bg-white w-full" > < div class = "py-5 px-7 flex gap-6"…" at bounding box center [344, 356] width 552 height 339
click at [188, 188] on div "< div class = "h-[78px] bg-white w-full" > < div class = "py-5 px-7 flex gap-6"…" at bounding box center [344, 356] width 552 height 339
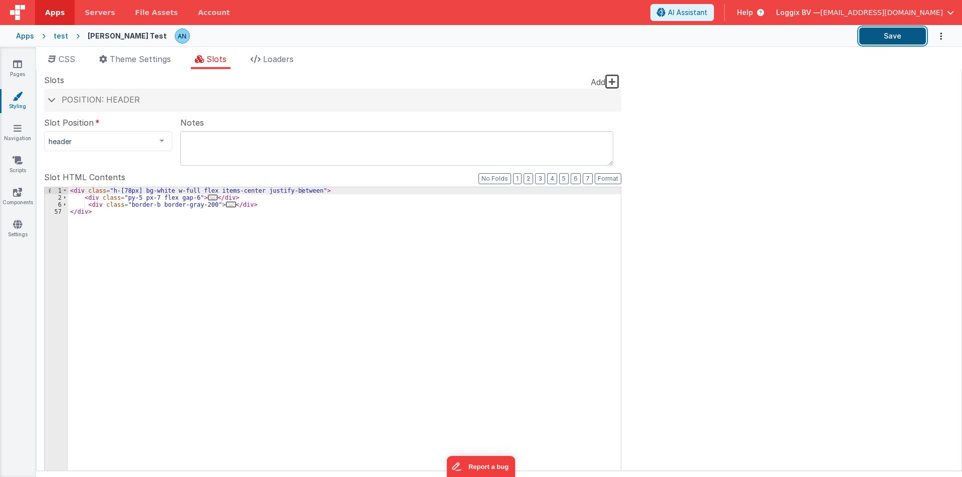
click at [890, 44] on button "Save" at bounding box center [892, 36] width 67 height 17
click at [904, 40] on button "Save" at bounding box center [892, 36] width 67 height 17
click at [605, 176] on button "Format" at bounding box center [607, 178] width 27 height 11
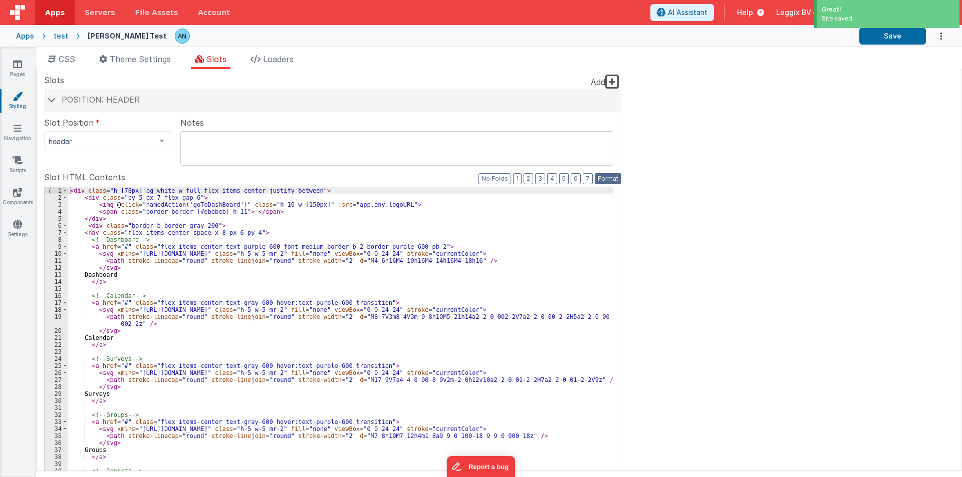
click at [605, 176] on button "Format" at bounding box center [607, 178] width 27 height 11
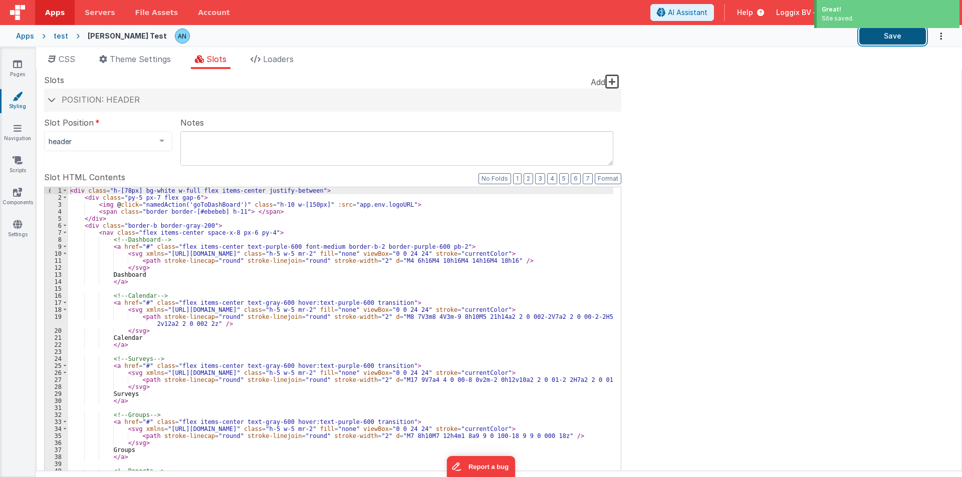
click at [887, 35] on button "Save" at bounding box center [892, 36] width 67 height 17
click at [65, 198] on span at bounding box center [65, 197] width 6 height 7
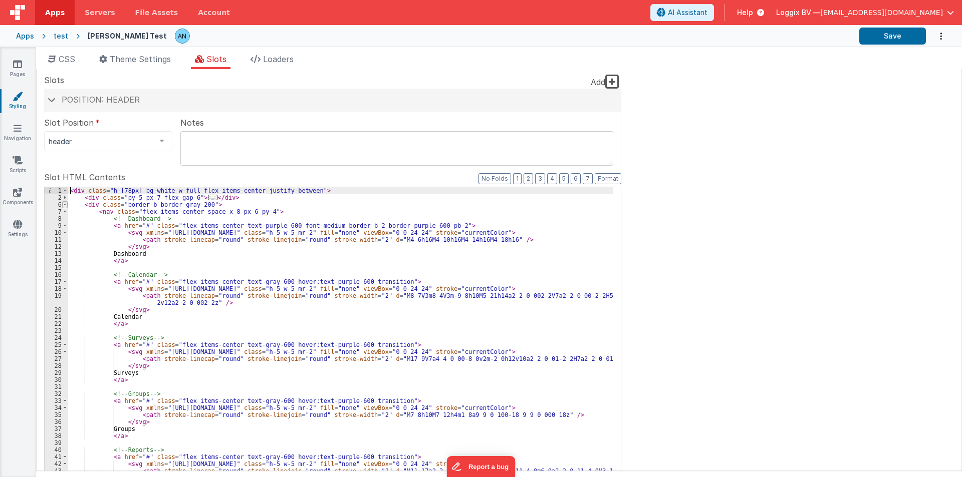
click at [65, 203] on span at bounding box center [65, 204] width 6 height 7
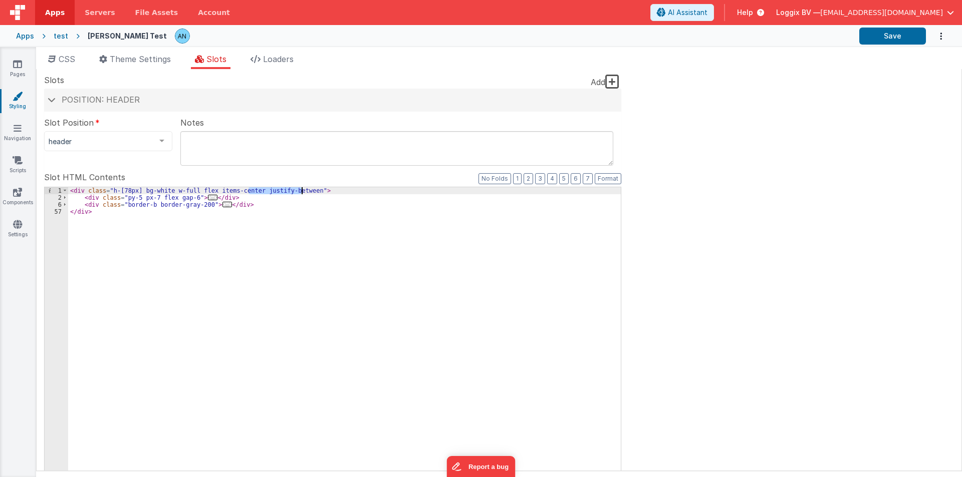
drag, startPoint x: 249, startPoint y: 190, endPoint x: 302, endPoint y: 189, distance: 52.6
click at [302, 189] on div "< div class = "h-[78px] bg-white w-full flex items-center justify-between" > < …" at bounding box center [344, 356] width 552 height 339
click at [248, 188] on div "< div class = "h-[78px] bg-white w-full flex items-centergap-6" > < div class =…" at bounding box center [344, 356] width 552 height 339
click at [65, 203] on span at bounding box center [65, 204] width 6 height 7
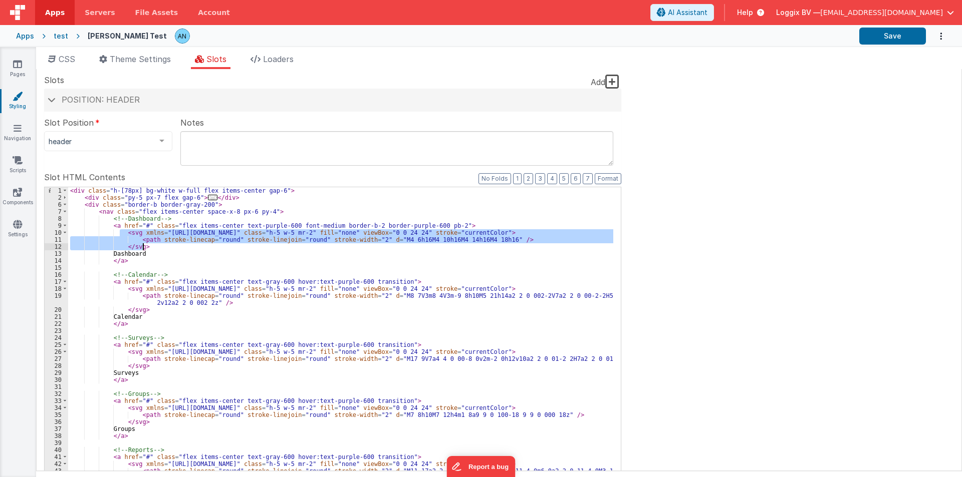
drag, startPoint x: 120, startPoint y: 232, endPoint x: 156, endPoint y: 244, distance: 37.7
click at [156, 244] on div "< div class = "h-[78px] bg-white w-full flex items-center gap-6" > < div class …" at bounding box center [340, 356] width 545 height 339
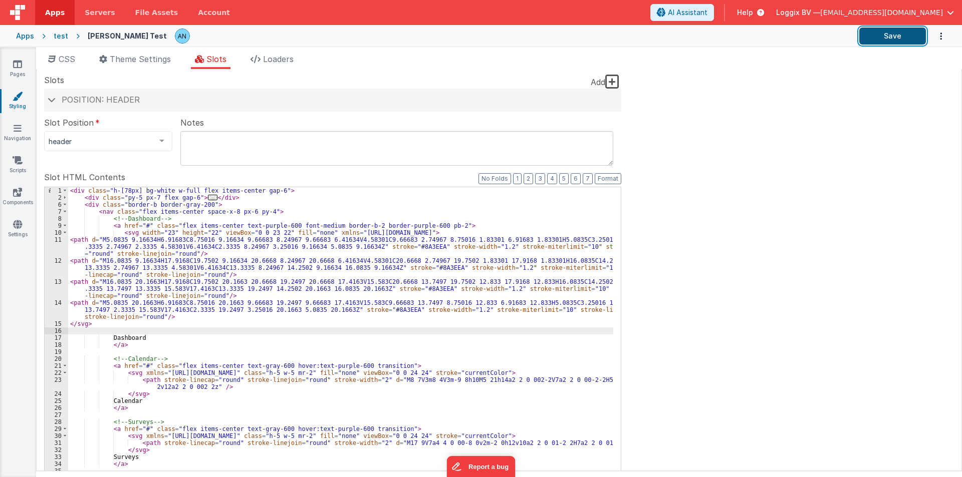
click at [885, 37] on button "Save" at bounding box center [892, 36] width 67 height 17
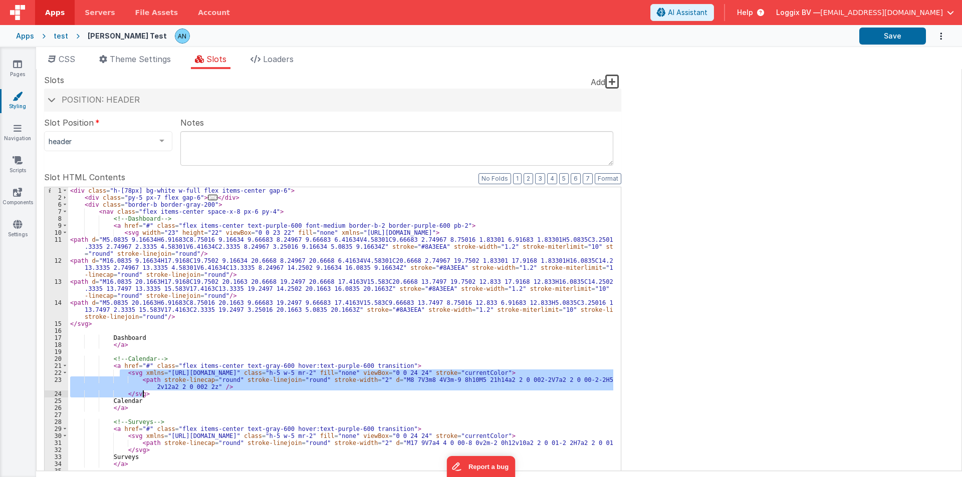
drag, startPoint x: 121, startPoint y: 374, endPoint x: 144, endPoint y: 392, distance: 29.3
click at [144, 392] on div "< div class = "h-[78px] bg-white w-full flex items-center gap-6" > < div class …" at bounding box center [340, 356] width 545 height 339
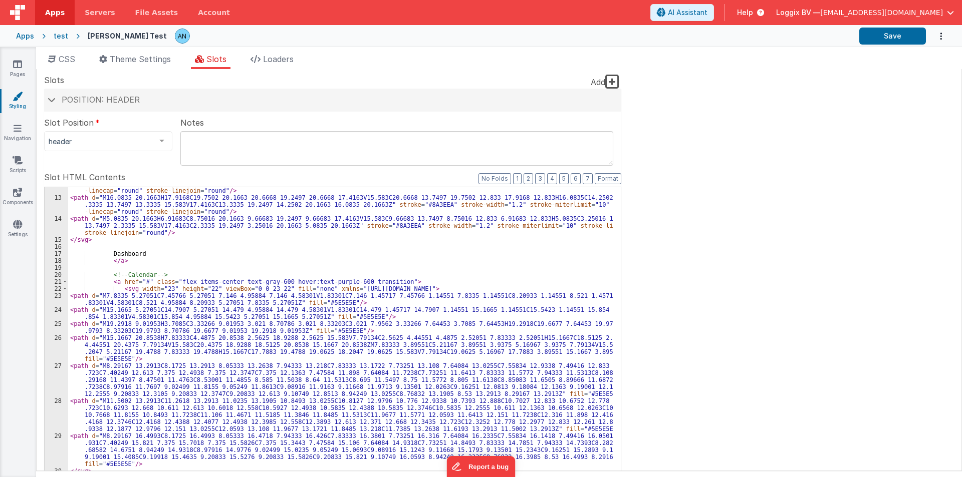
scroll to position [144, 0]
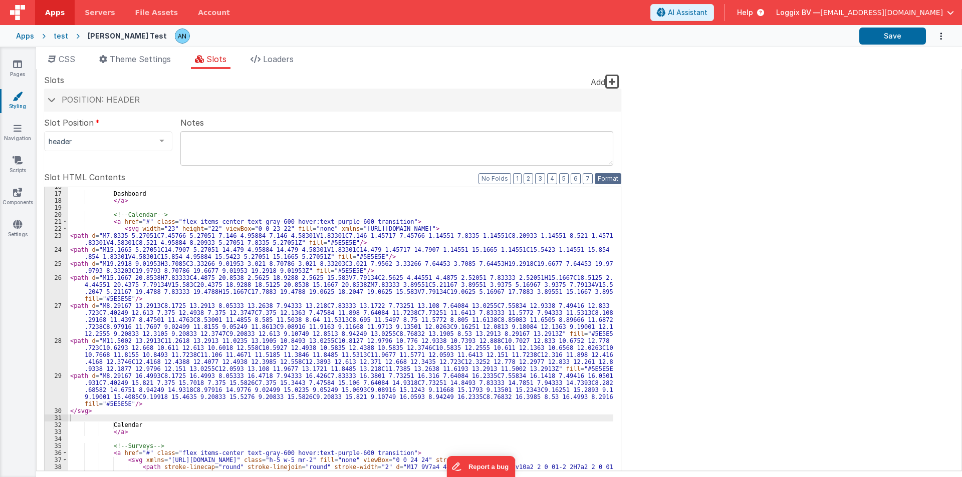
click at [608, 180] on button "Format" at bounding box center [607, 178] width 27 height 11
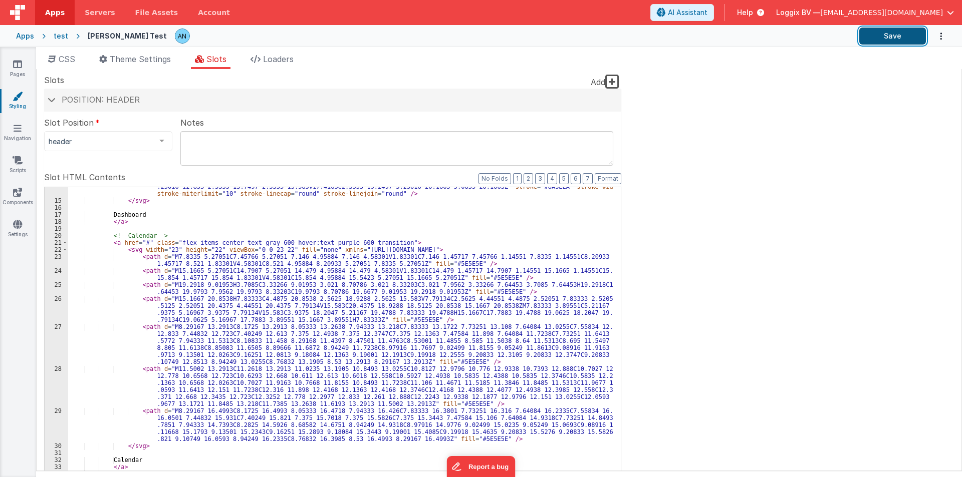
click at [909, 31] on button "Save" at bounding box center [892, 36] width 67 height 17
click at [66, 242] on span at bounding box center [65, 242] width 6 height 7
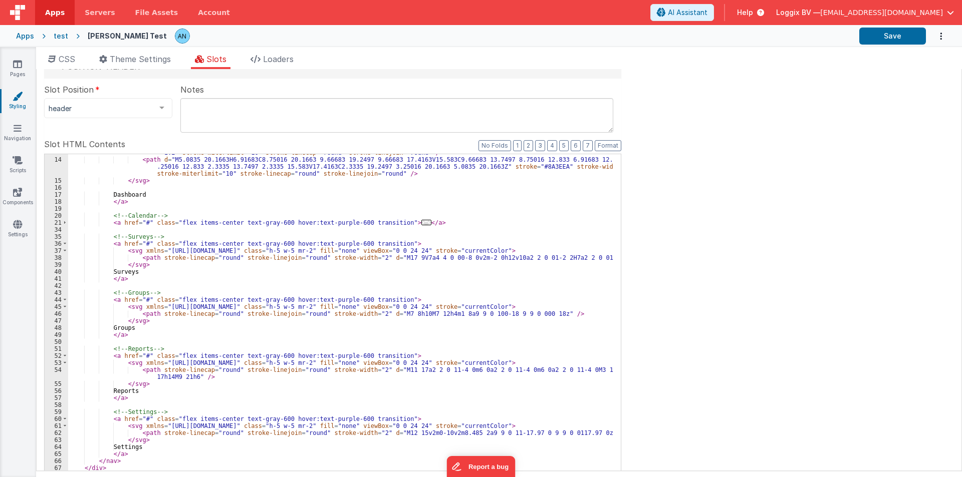
scroll to position [50, 0]
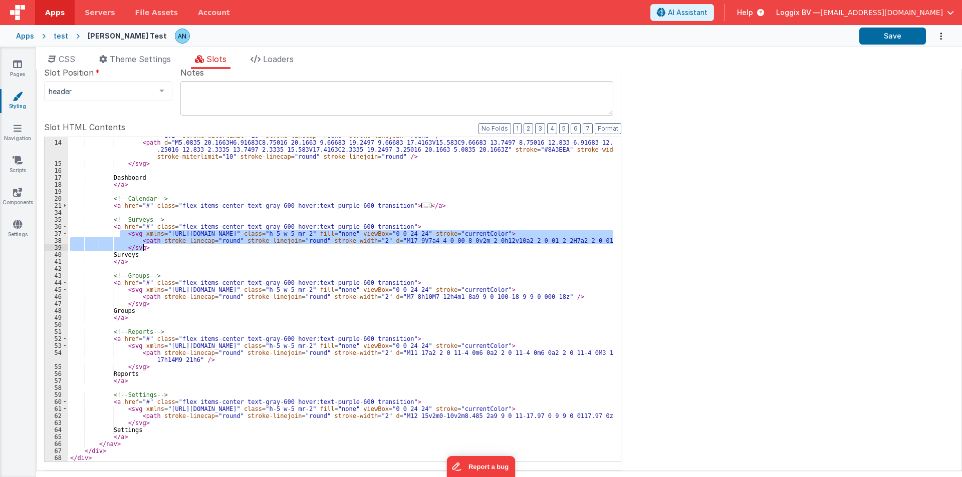
drag, startPoint x: 120, startPoint y: 234, endPoint x: 149, endPoint y: 246, distance: 31.6
click at [149, 246] on div "< path d = "M16.0835 20.1663H17.9168C19.7502 20.1663 20.6668 19.2497 20.6668 17…" at bounding box center [340, 294] width 545 height 353
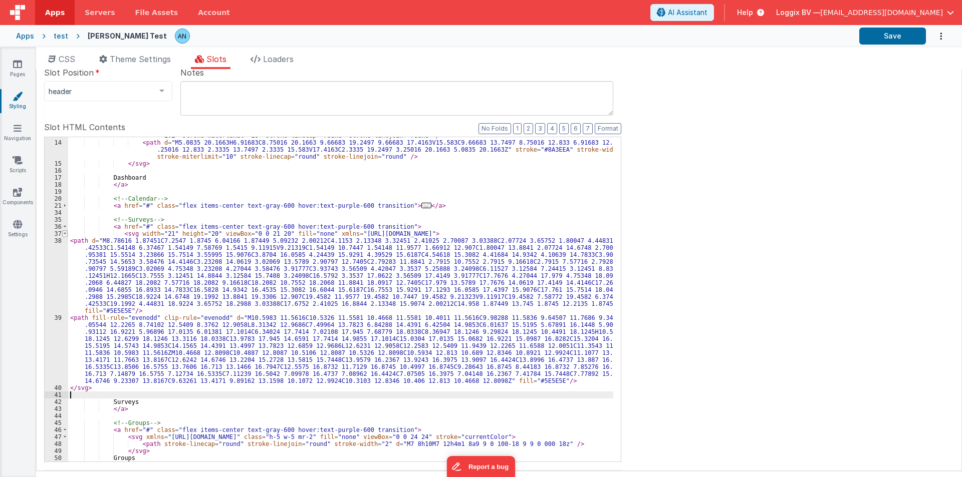
click at [65, 232] on span at bounding box center [65, 233] width 6 height 7
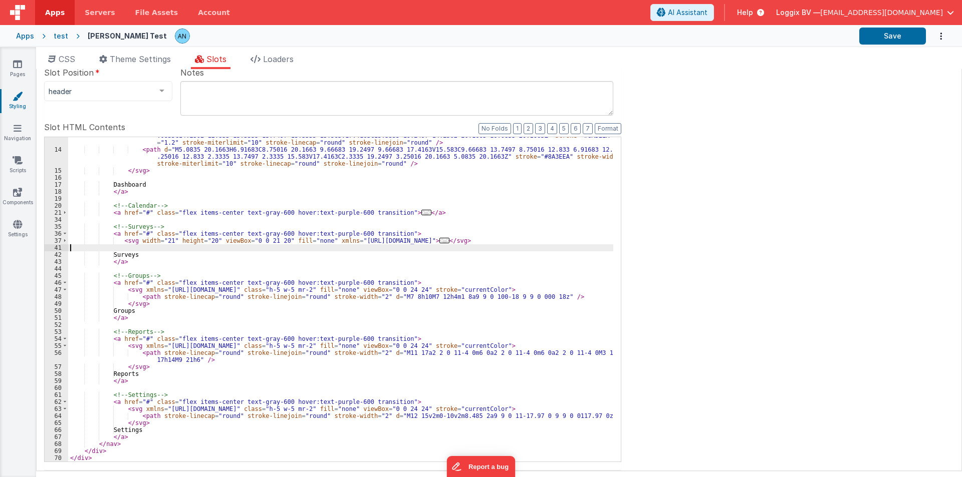
scroll to position [117, 0]
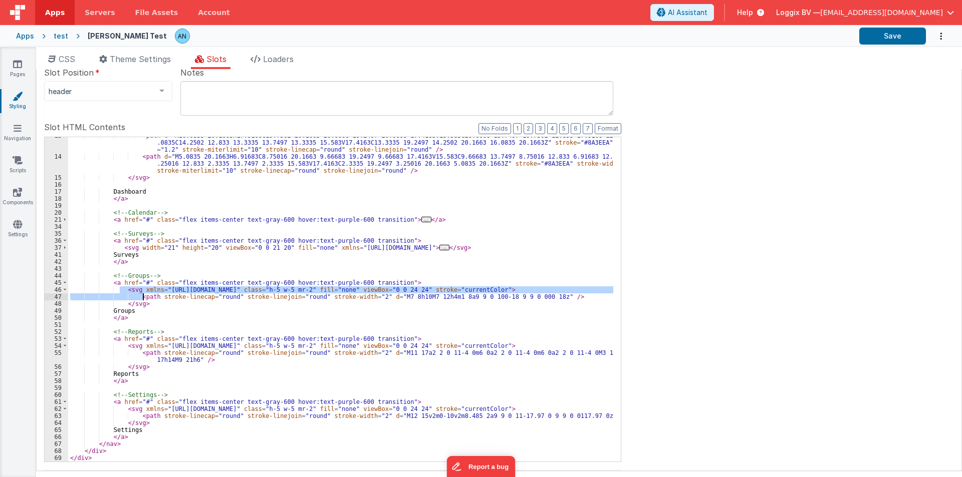
drag, startPoint x: 121, startPoint y: 290, endPoint x: 149, endPoint y: 299, distance: 29.3
click at [149, 299] on div "< path d = "M16.0835 20.1663H17.9168C19.7502 20.1663 20.6668 19.2497 20.6668 17…" at bounding box center [340, 308] width 545 height 353
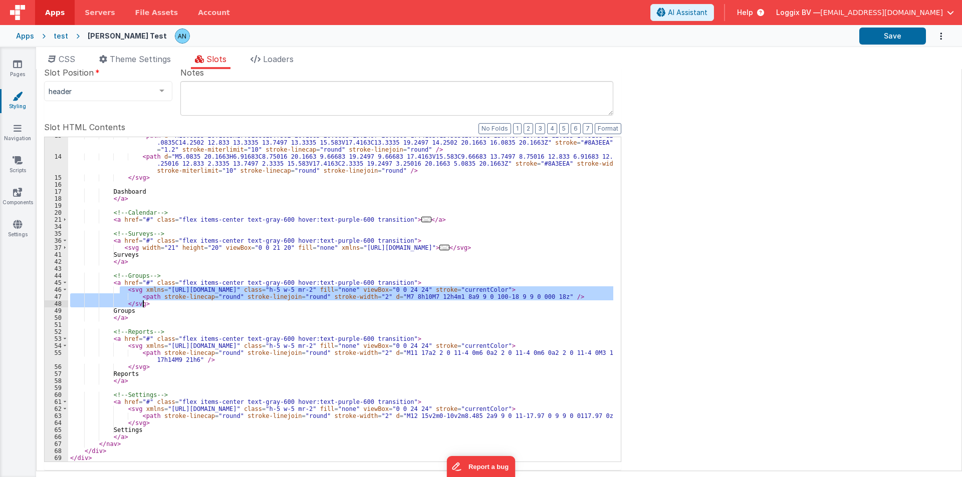
click at [148, 302] on div "< path d = "M16.0835 20.1663H17.9168C19.7502 20.1663 20.6668 19.2497 20.6668 17…" at bounding box center [340, 308] width 545 height 353
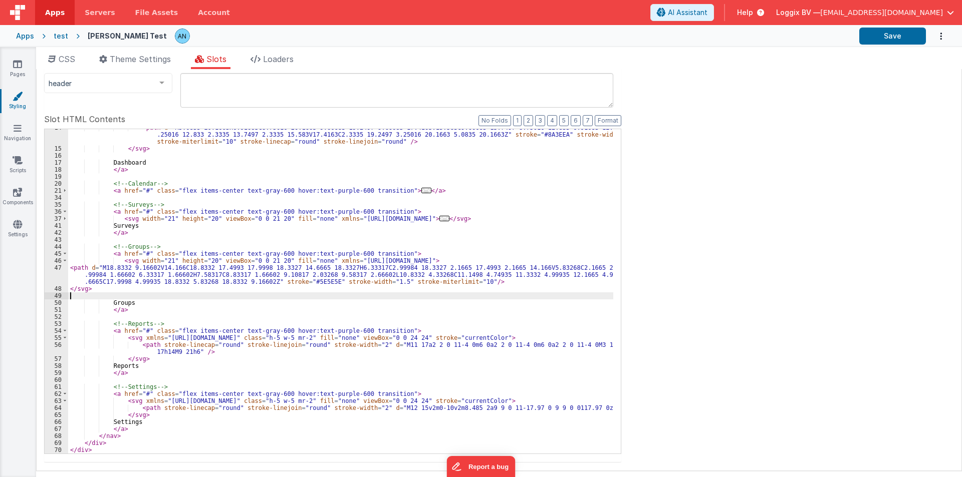
scroll to position [60, 0]
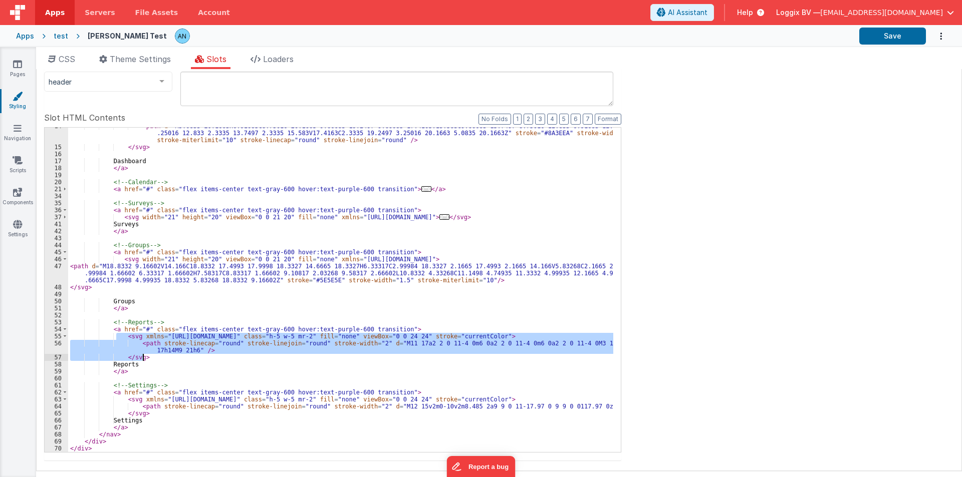
drag, startPoint x: 117, startPoint y: 337, endPoint x: 153, endPoint y: 356, distance: 40.6
click at [153, 356] on div "< path d = "M5.0835 20.1663H6.91683C8.75016 20.1663 9.66683 19.2497 9.66683 17.…" at bounding box center [340, 299] width 545 height 353
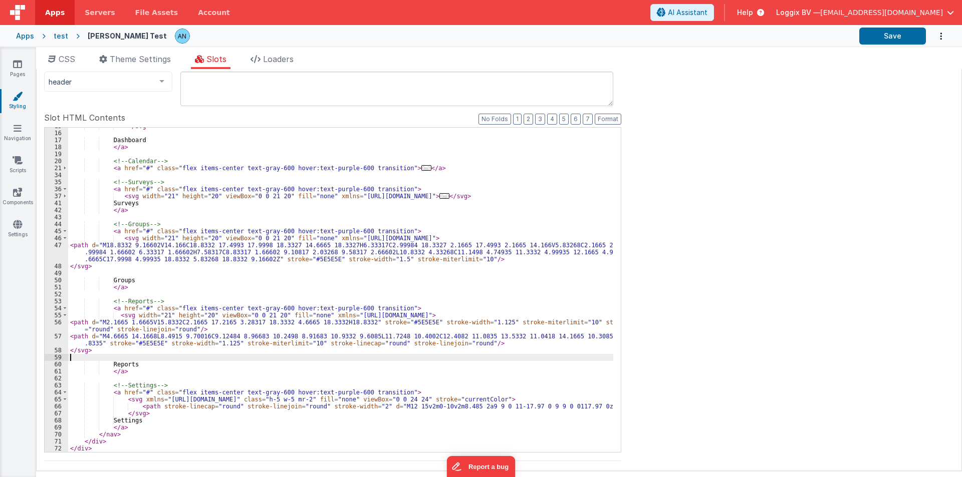
scroll to position [159, 0]
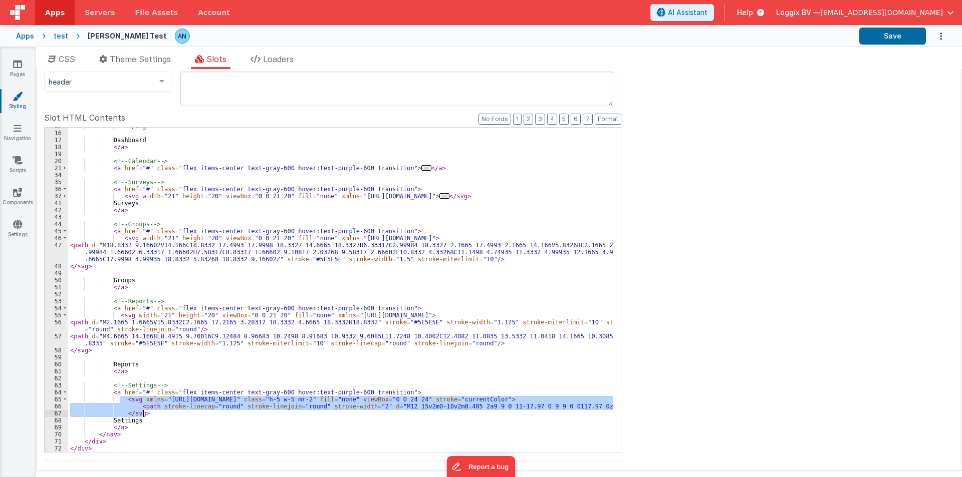
drag, startPoint x: 119, startPoint y: 399, endPoint x: 157, endPoint y: 411, distance: 40.2
click at [157, 411] on div "</ svg > Dashboard </ a > <!-- Calendar --> < a href = "#" class = "flex items-…" at bounding box center [340, 292] width 545 height 339
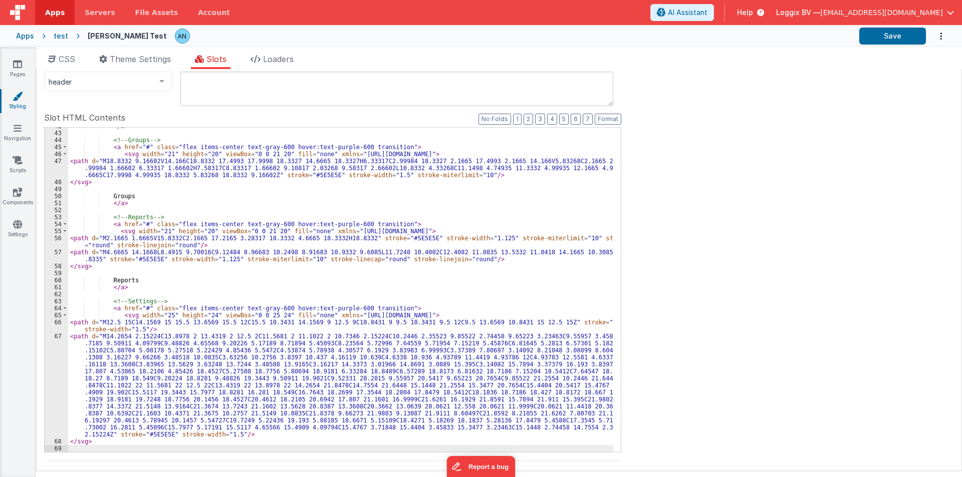
scroll to position [278, 0]
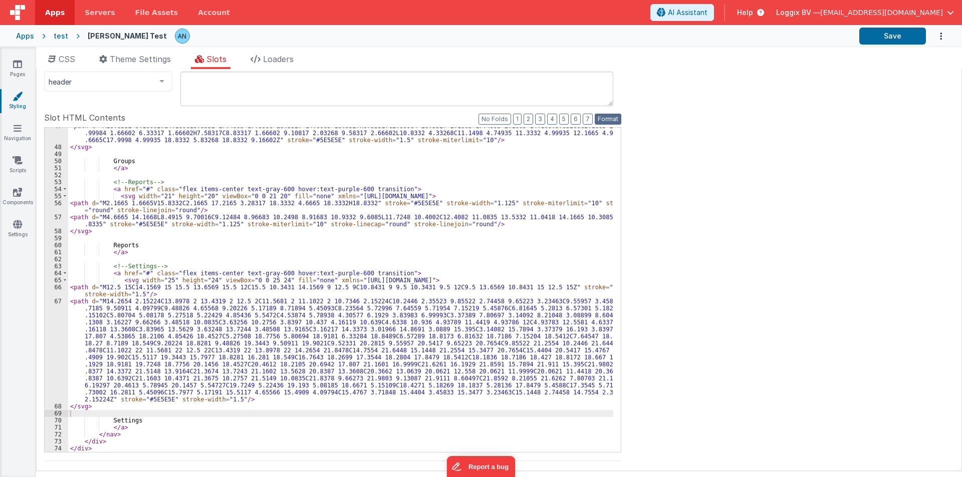
click at [608, 122] on button "Format" at bounding box center [607, 119] width 27 height 11
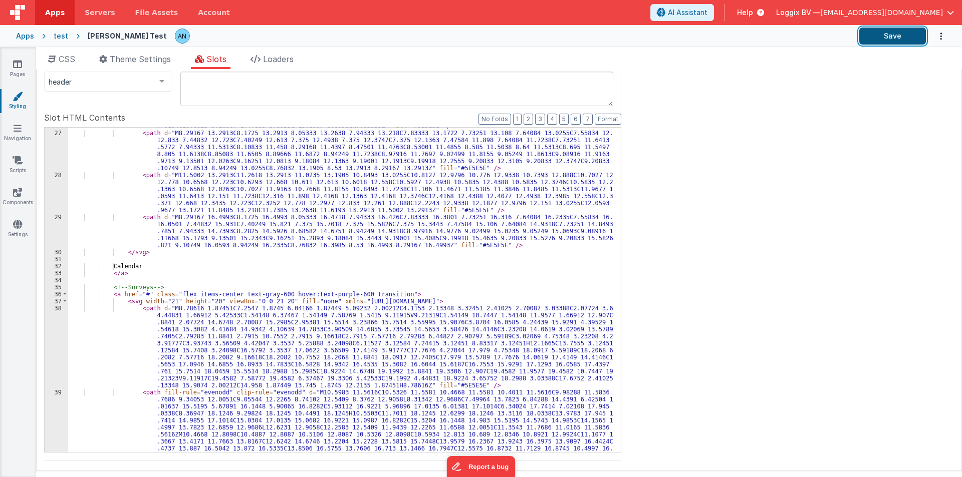
click at [912, 32] on button "Save" at bounding box center [892, 36] width 67 height 17
click at [610, 118] on button "Format" at bounding box center [607, 119] width 27 height 11
click at [874, 37] on button "Save" at bounding box center [892, 36] width 67 height 17
click at [116, 149] on div "< path d = "M15.1667 20.8538H7.83333C4.4875 20.8538 2.5625 18.9288 2.5625 15.58…" at bounding box center [340, 320] width 545 height 437
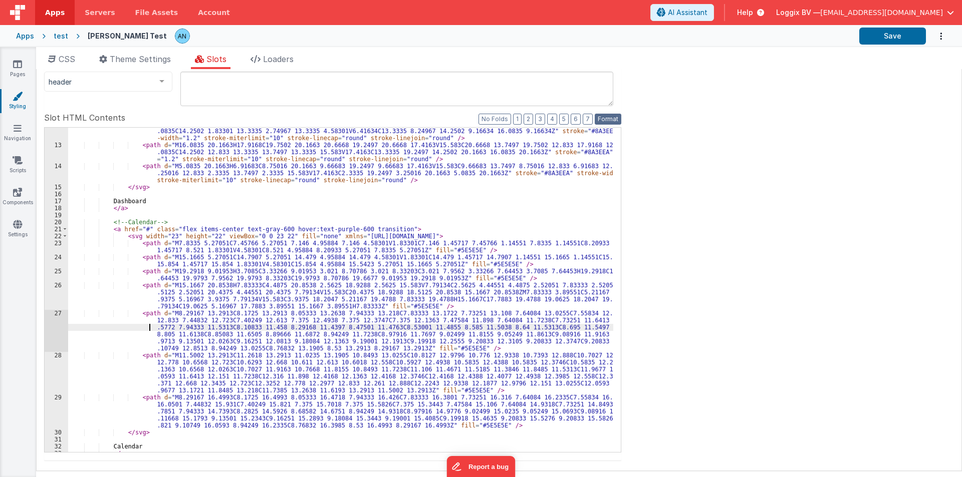
click at [603, 120] on button "Format" at bounding box center [607, 119] width 27 height 11
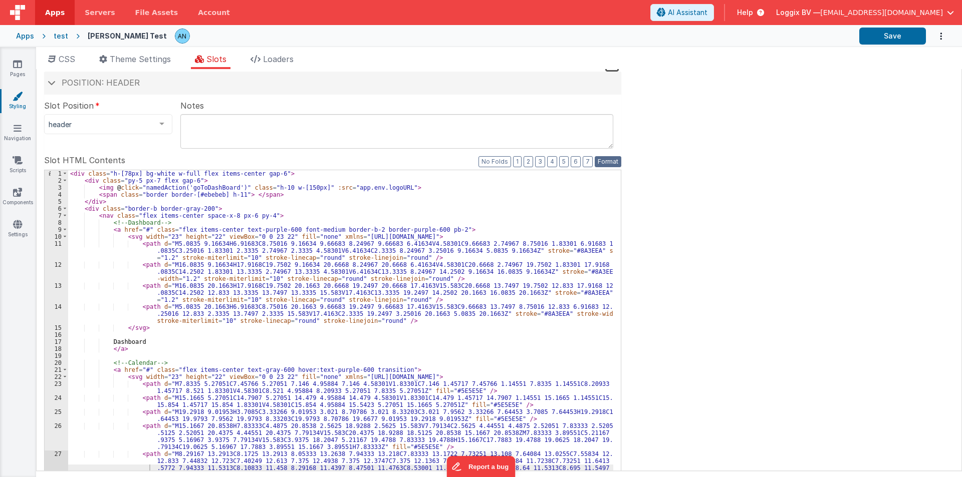
scroll to position [0, 0]
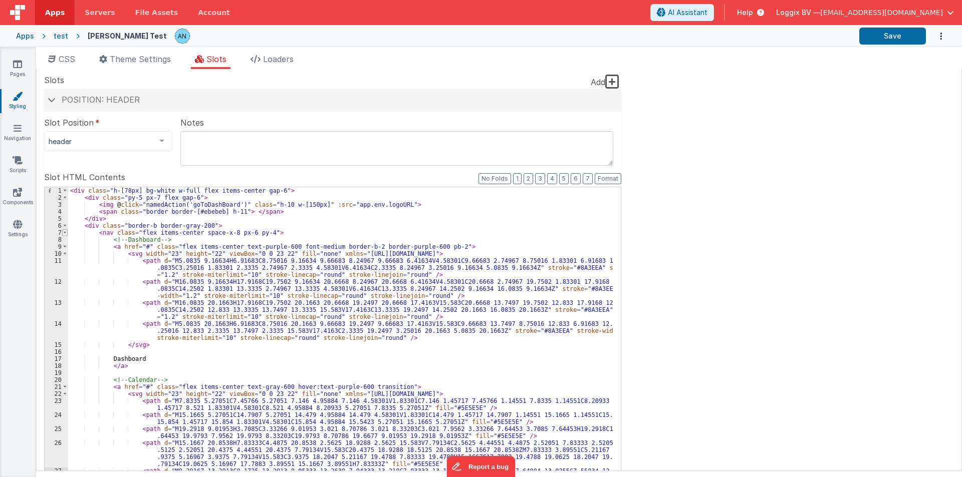
click at [67, 235] on span at bounding box center [65, 232] width 6 height 7
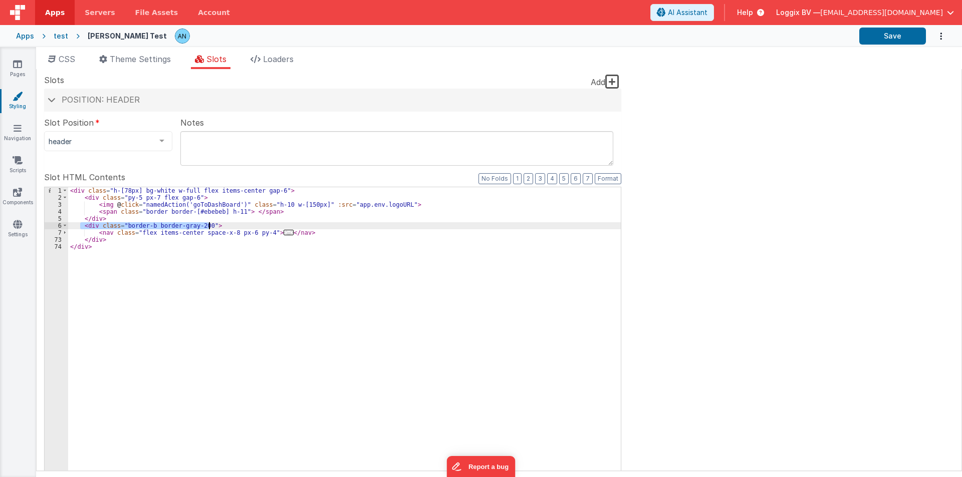
drag, startPoint x: 81, startPoint y: 226, endPoint x: 211, endPoint y: 229, distance: 130.2
click at [211, 229] on div "< div class = "h-[78px] bg-white w-full flex items-center gap-6" > < div class …" at bounding box center [344, 356] width 552 height 339
drag, startPoint x: 108, startPoint y: 235, endPoint x: 62, endPoint y: 231, distance: 46.7
click at [62, 231] on div "1 2 3 4 5 6 72 73 < div class = "h-[78px] bg-white w-full flex items-center gap…" at bounding box center [332, 350] width 577 height 326
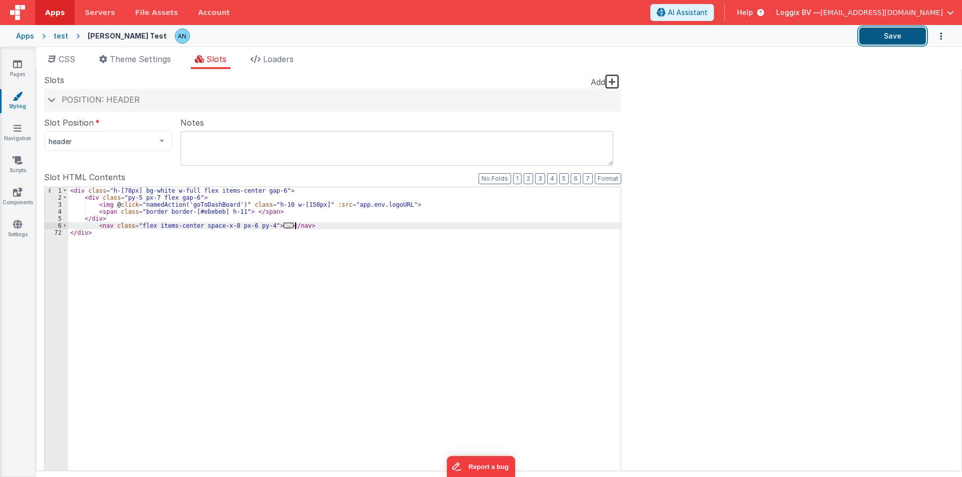
click at [891, 36] on button "Save" at bounding box center [892, 36] width 67 height 17
click at [605, 179] on button "Format" at bounding box center [607, 178] width 27 height 11
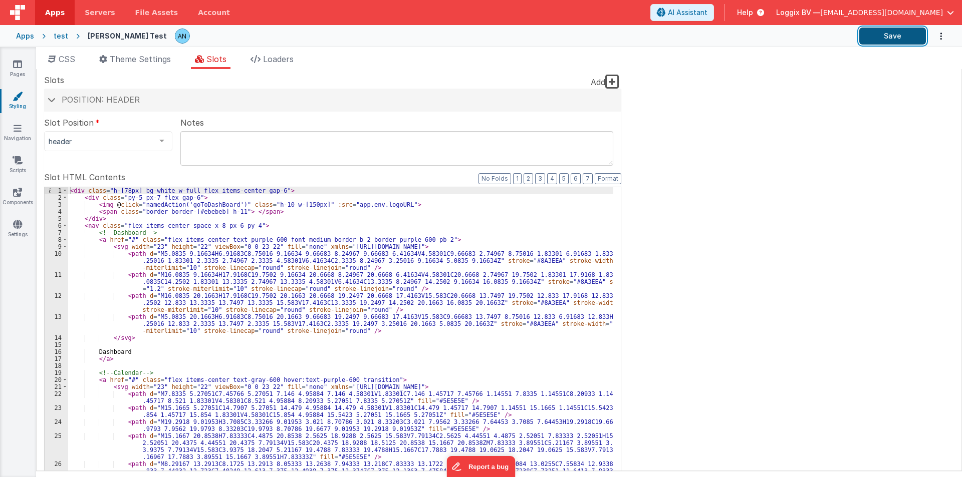
click at [884, 29] on button "Save" at bounding box center [892, 36] width 67 height 17
click at [67, 228] on span at bounding box center [65, 225] width 6 height 7
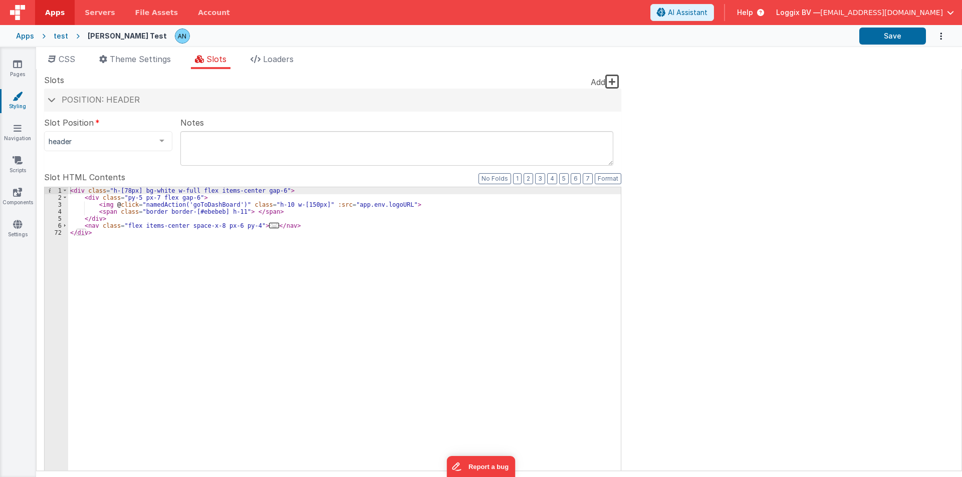
click at [289, 227] on div "< div class = "h-[78px] bg-white w-full flex items-center gap-6" > < div class …" at bounding box center [344, 356] width 552 height 339
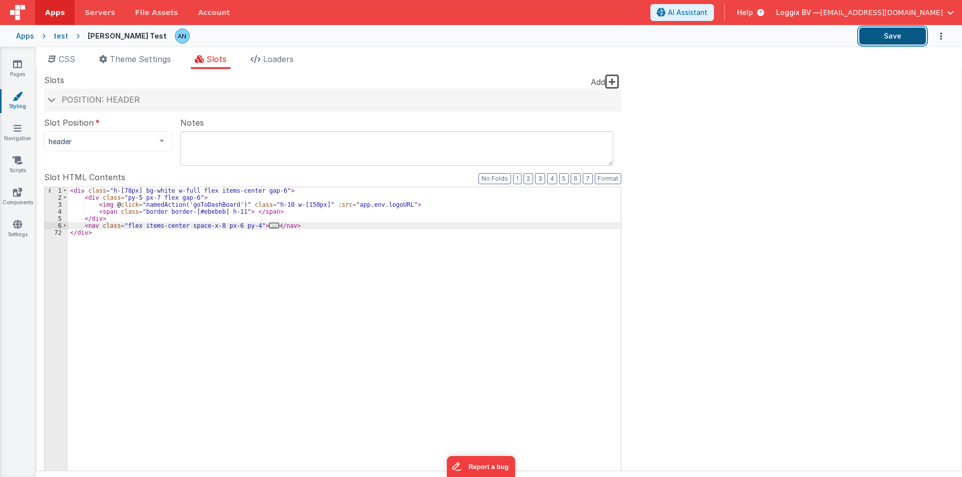
click at [896, 31] on button "Save" at bounding box center [892, 36] width 67 height 17
click at [269, 190] on div "< div class = "h-[78px] bg-white w-full flex items-center gap-6" > < div class …" at bounding box center [344, 356] width 552 height 339
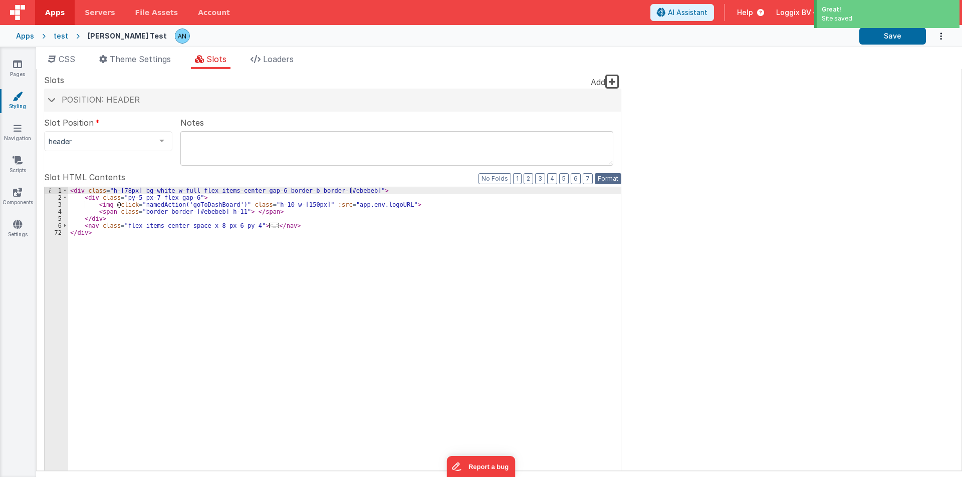
click at [610, 180] on button "Format" at bounding box center [607, 178] width 27 height 11
click at [871, 37] on button "Save" at bounding box center [892, 36] width 67 height 17
click at [65, 226] on span at bounding box center [65, 225] width 6 height 7
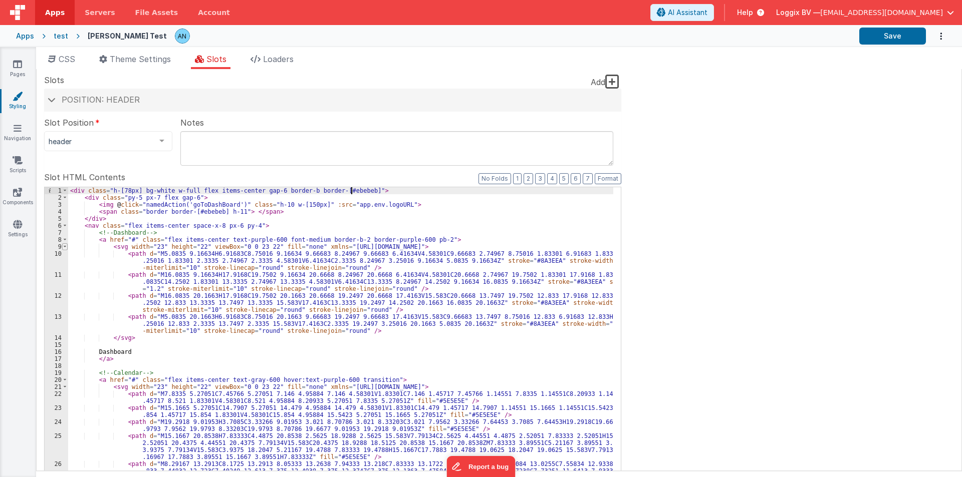
click at [66, 246] on span at bounding box center [65, 246] width 6 height 7
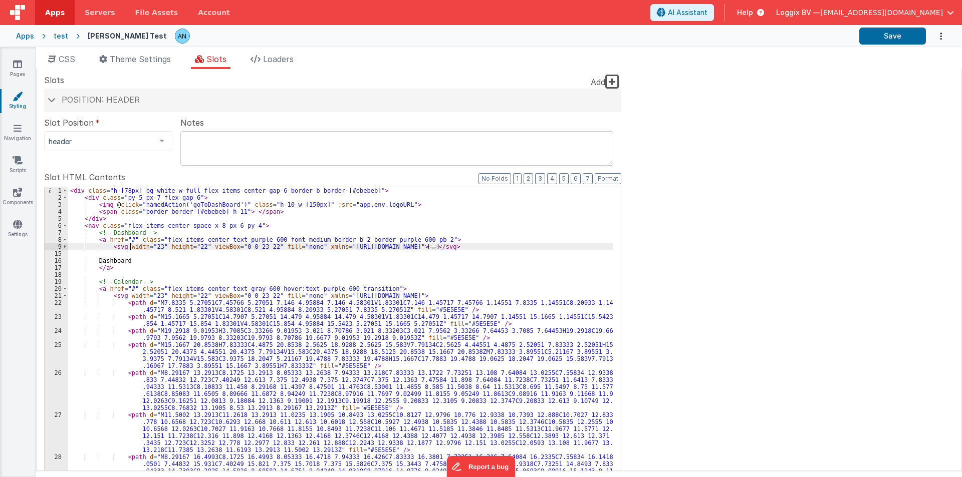
click at [128, 247] on div "< div class = "h-[78px] bg-white w-full flex items-center gap-6 border-b border…" at bounding box center [340, 356] width 545 height 339
click at [879, 37] on button "Save" at bounding box center [892, 36] width 67 height 17
drag, startPoint x: 264, startPoint y: 288, endPoint x: 371, endPoint y: 286, distance: 106.7
click at [371, 286] on div "< div class = "h-[78px] bg-white w-full flex items-center gap-6 border-b border…" at bounding box center [340, 356] width 545 height 339
click at [346, 286] on div "< div class = "h-[78px] bg-white w-full flex items-center gap-6 border-b border…" at bounding box center [340, 349] width 545 height 325
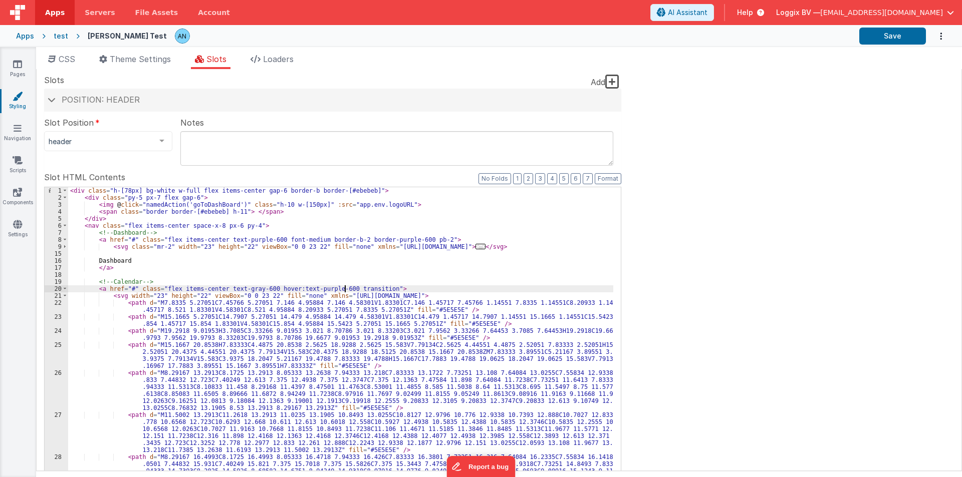
click at [377, 287] on div "< div class = "h-[78px] bg-white w-full flex items-center gap-6 border-b border…" at bounding box center [340, 356] width 545 height 339
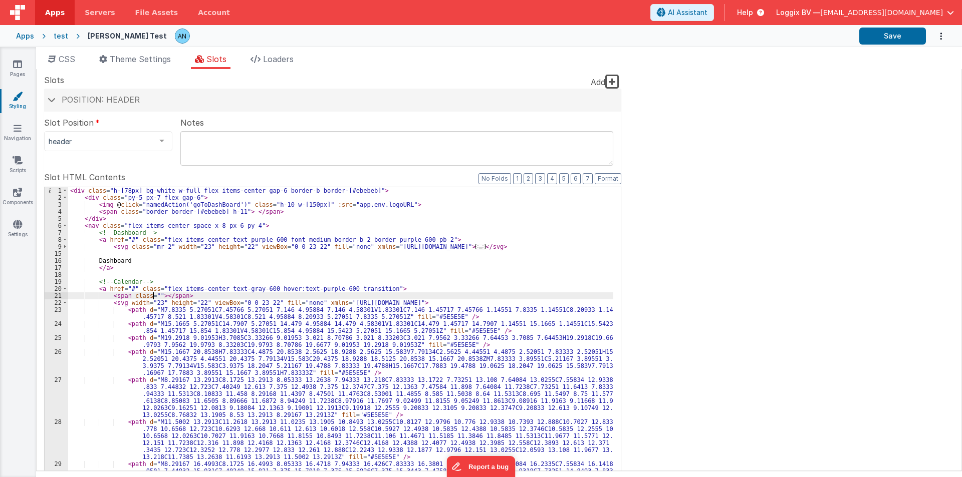
paste textarea
click at [370, 289] on div "< div class = "h-[78px] bg-white w-full flex items-center gap-6 border-b border…" at bounding box center [340, 356] width 545 height 339
click at [385, 287] on div "< div class = "h-[78px] bg-white w-full flex items-center gap-6 border-b border…" at bounding box center [340, 356] width 545 height 339
click at [603, 179] on button "Format" at bounding box center [607, 178] width 27 height 11
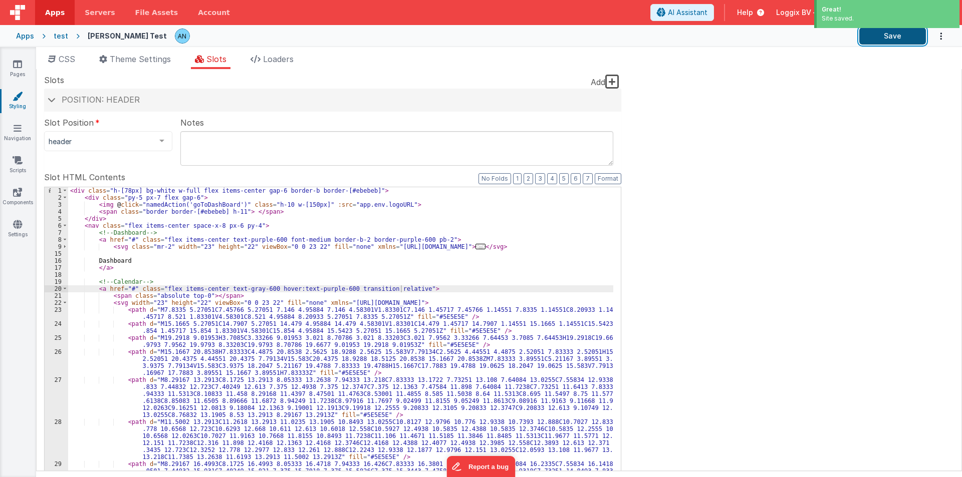
click at [879, 42] on button "Save" at bounding box center [892, 36] width 67 height 17
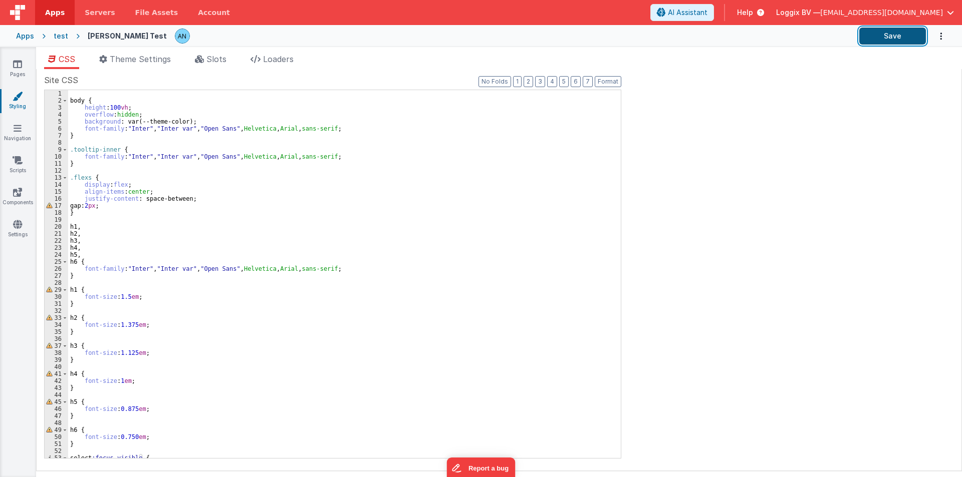
click at [859, 40] on button "Save" at bounding box center [892, 36] width 67 height 17
click at [888, 34] on button "Save" at bounding box center [892, 36] width 67 height 17
click at [607, 82] on button "Format" at bounding box center [607, 81] width 27 height 11
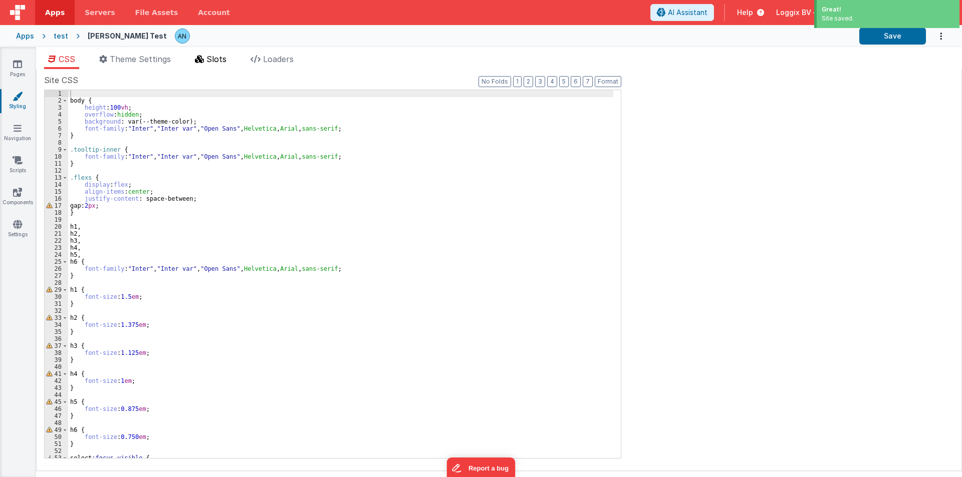
click at [218, 59] on span "Slots" at bounding box center [216, 59] width 20 height 10
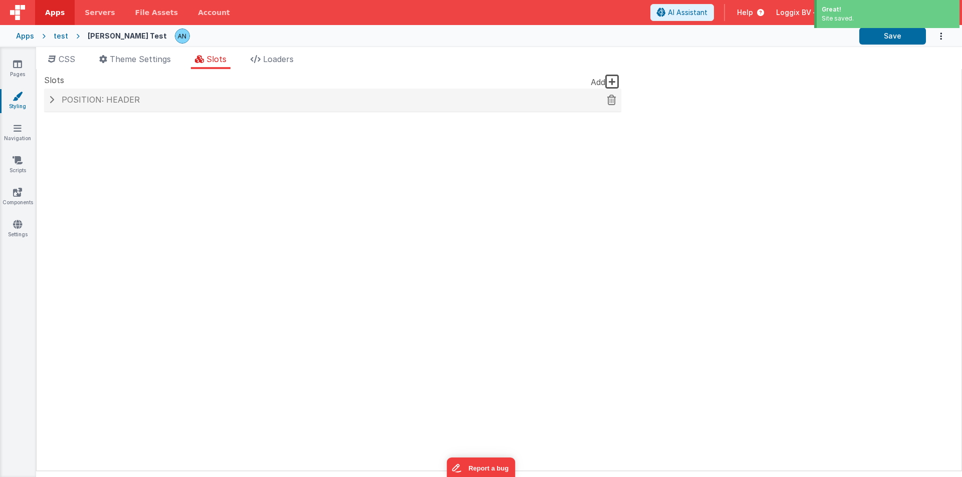
click at [114, 100] on span "Position: header" at bounding box center [101, 100] width 78 height 10
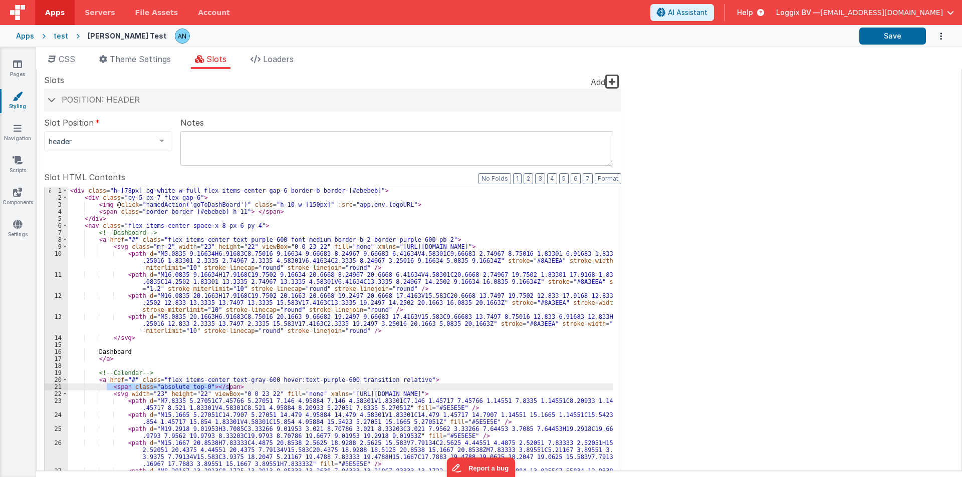
drag, startPoint x: 107, startPoint y: 387, endPoint x: 230, endPoint y: 387, distance: 123.2
click at [230, 387] on div "< div class = "h-[78px] bg-white w-full flex items-center gap-6 border-b border…" at bounding box center [340, 374] width 545 height 374
click at [427, 239] on div "< div class = "h-[78px] bg-white w-full flex items-center gap-6 border-b border…" at bounding box center [340, 374] width 545 height 374
drag, startPoint x: 107, startPoint y: 384, endPoint x: 250, endPoint y: 384, distance: 143.2
click at [250, 384] on div "< div class = "h-[78px] bg-white w-full flex items-center gap-6 border-b border…" at bounding box center [340, 374] width 545 height 374
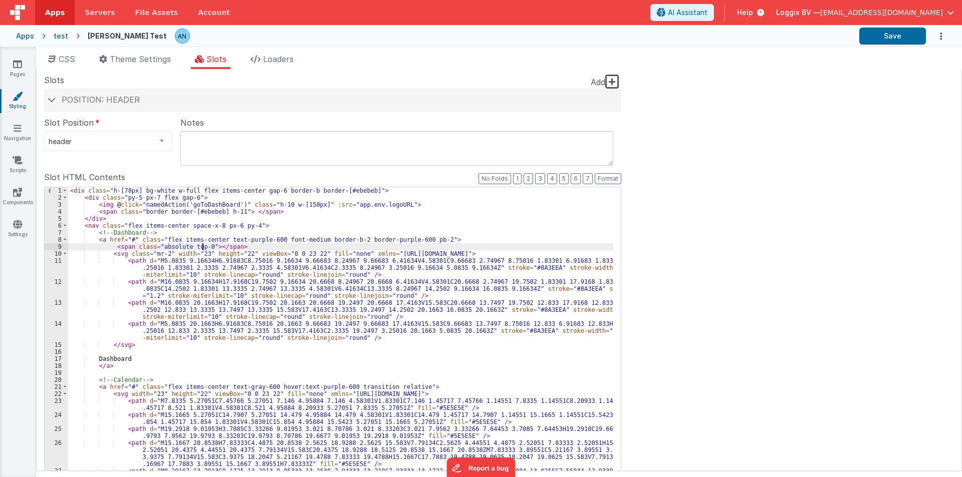
click at [202, 246] on div "< div class = "h-[78px] bg-white w-full flex items-center gap-6 border-b border…" at bounding box center [340, 374] width 545 height 374
click at [872, 38] on button "Save" at bounding box center [892, 36] width 67 height 17
click at [886, 35] on button "Save" at bounding box center [892, 36] width 67 height 17
click at [599, 180] on button "Format" at bounding box center [607, 178] width 27 height 11
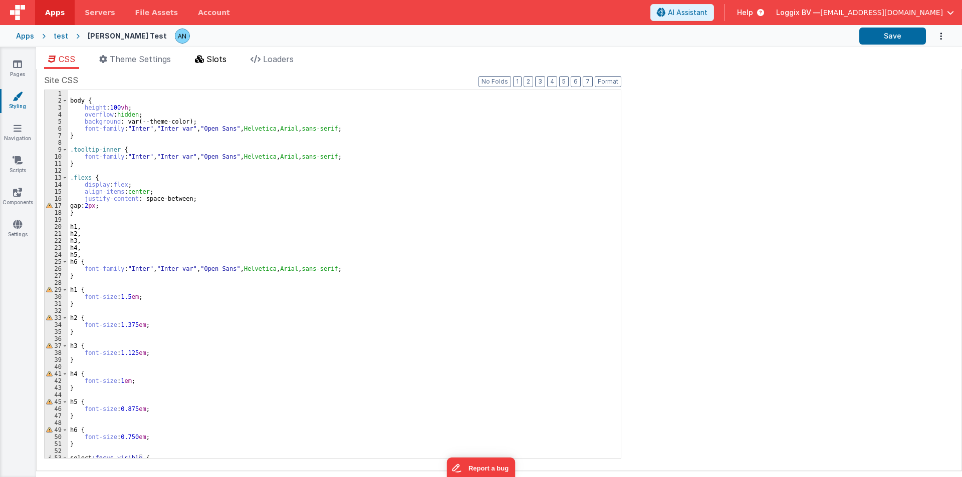
click at [221, 61] on span "Slots" at bounding box center [216, 59] width 20 height 10
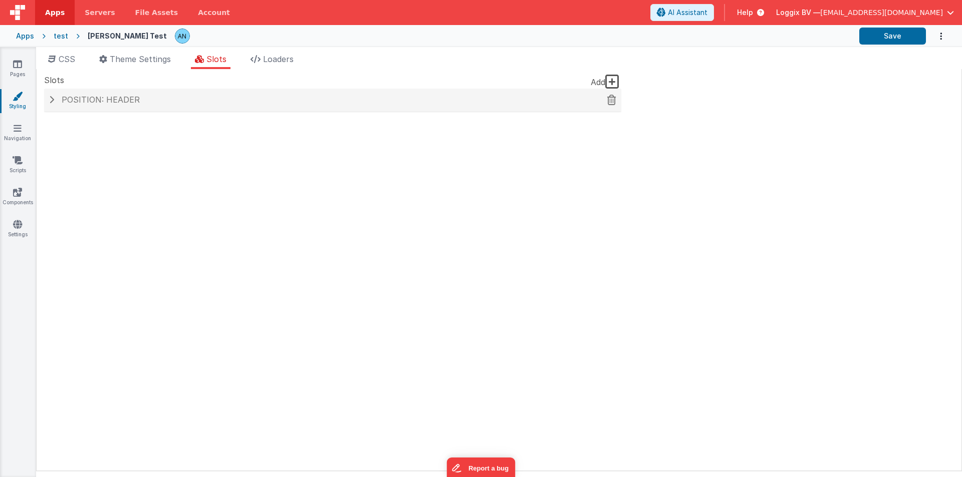
click at [119, 101] on span "Position: header" at bounding box center [101, 100] width 78 height 10
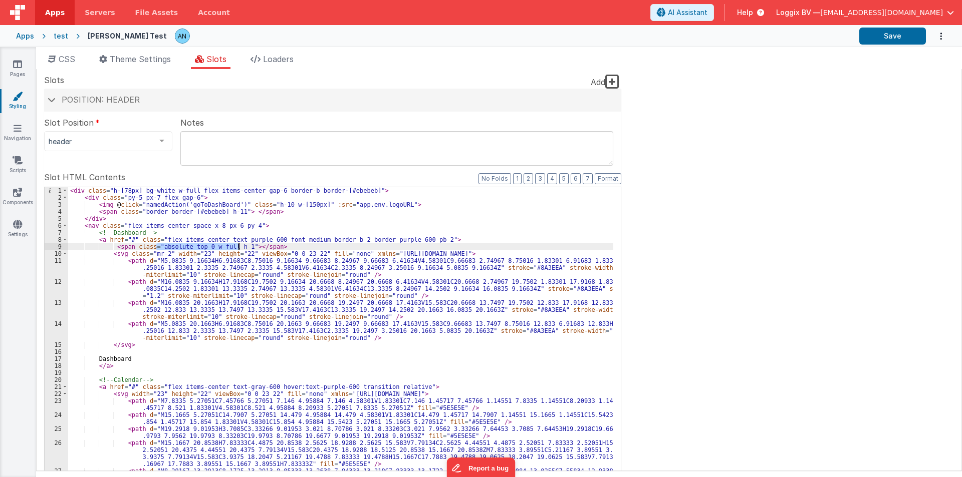
drag, startPoint x: 157, startPoint y: 247, endPoint x: 238, endPoint y: 244, distance: 80.7
click at [238, 244] on div "< div class = "h-[78px] bg-white w-full flex items-center gap-6 border-b border…" at bounding box center [340, 374] width 545 height 374
click at [421, 238] on div "< div class = "h-[78px] bg-white w-full flex items-center gap-6 border-b border…" at bounding box center [340, 374] width 545 height 374
click at [431, 242] on div "< div class = "h-[78px] bg-white w-full flex items-center gap-6 border-b border…" at bounding box center [340, 374] width 545 height 374
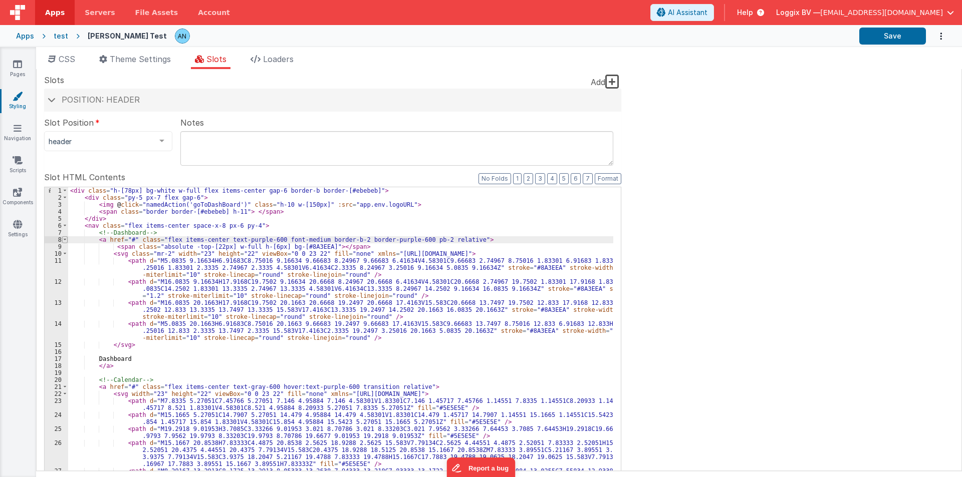
click at [65, 240] on span at bounding box center [65, 239] width 6 height 7
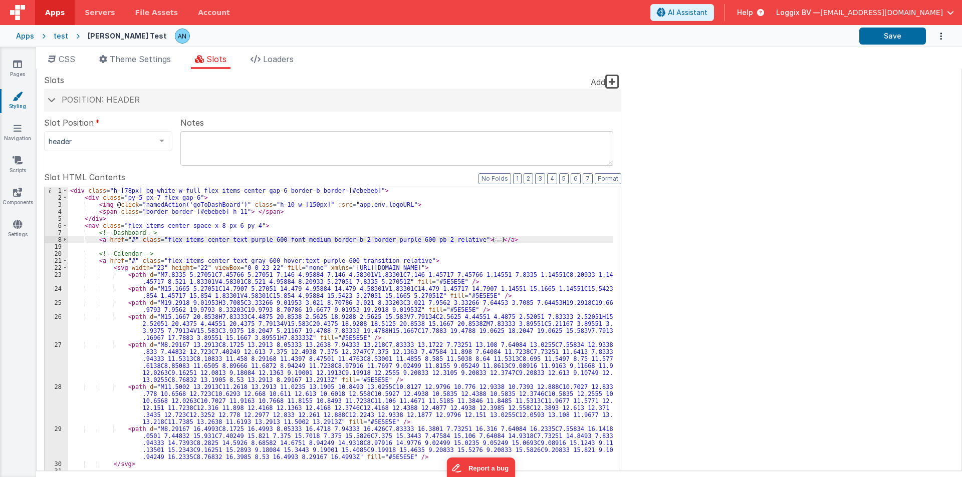
click at [380, 261] on div "< div class = "h-[78px] bg-white w-full flex items-center gap-6 border-b border…" at bounding box center [340, 395] width 545 height 416
click at [63, 261] on span at bounding box center [65, 260] width 6 height 7
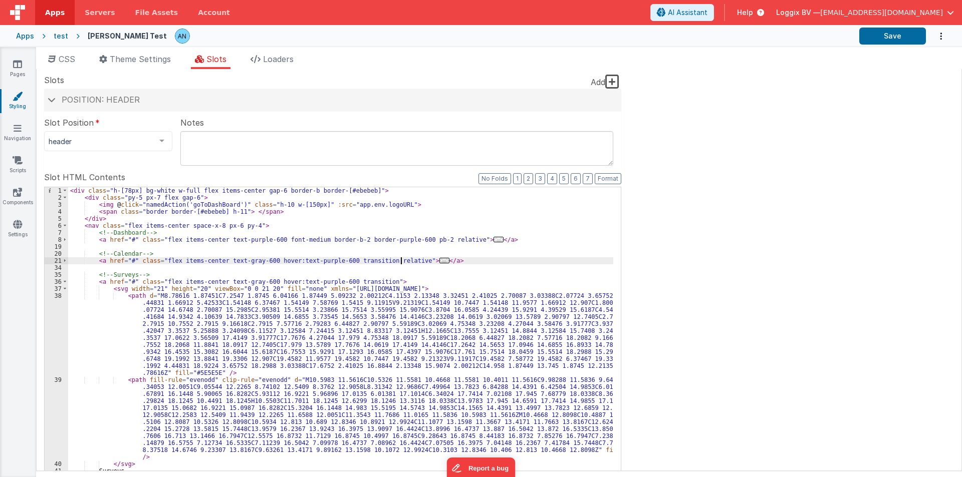
click at [370, 281] on div "< div class = "h-[78px] bg-white w-full flex items-center gap-6 border-b border…" at bounding box center [340, 363] width 545 height 353
click at [65, 282] on span at bounding box center [65, 281] width 6 height 7
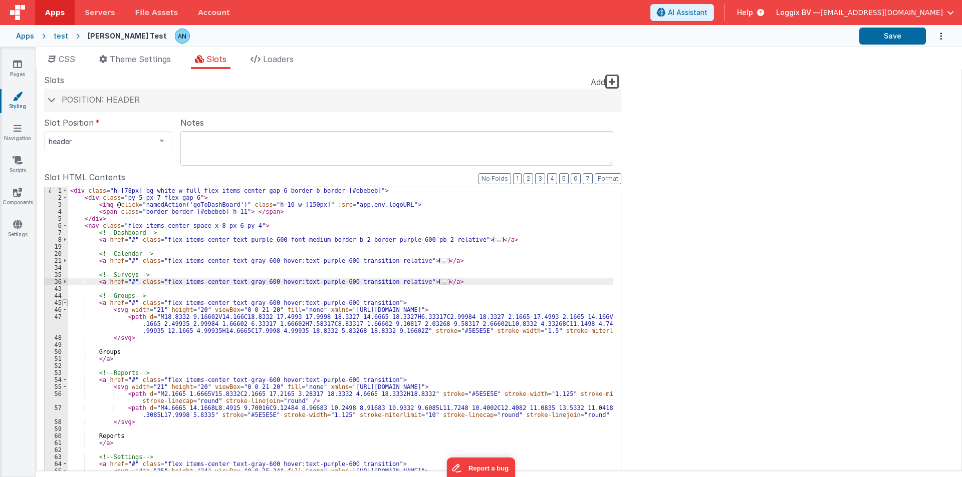
click at [67, 301] on span at bounding box center [65, 302] width 6 height 7
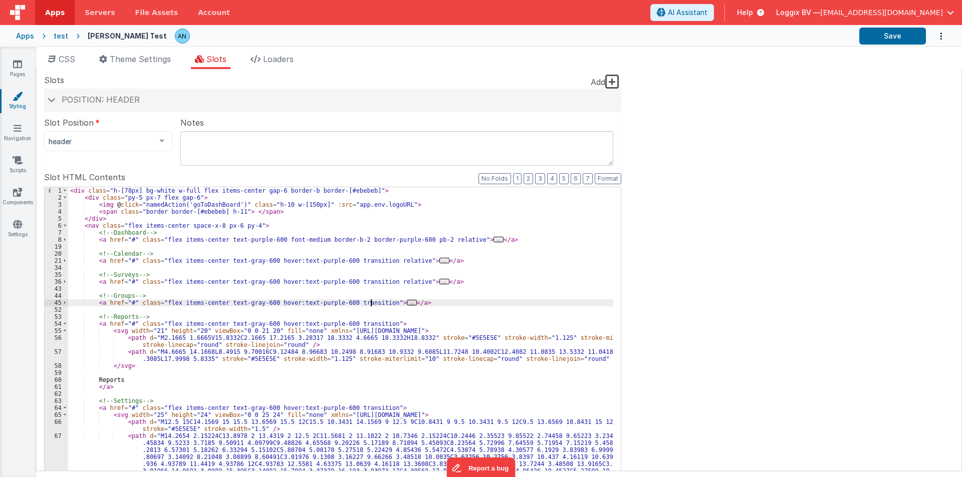
click at [370, 302] on div "< div class = "h-[78px] bg-white w-full flex items-center gap-6 border-b border…" at bounding box center [340, 409] width 545 height 444
click at [66, 325] on span at bounding box center [65, 324] width 6 height 7
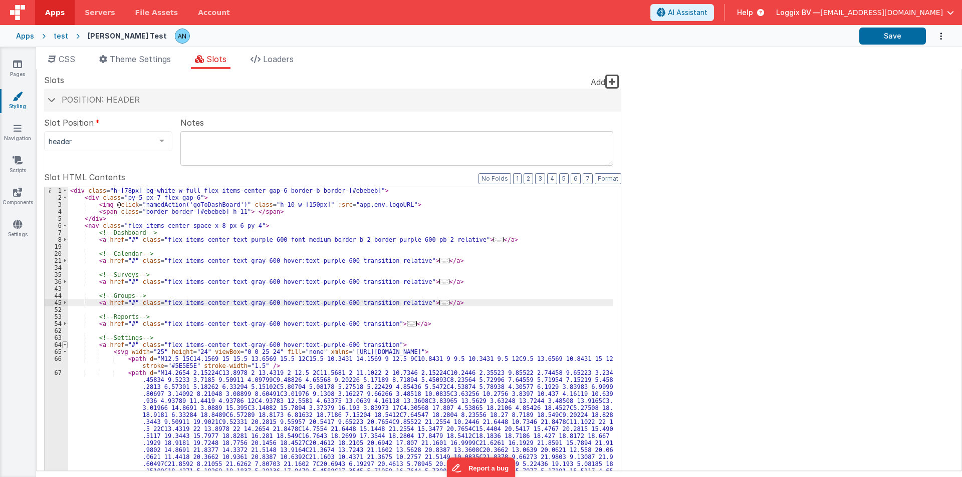
click at [67, 346] on span at bounding box center [65, 345] width 6 height 7
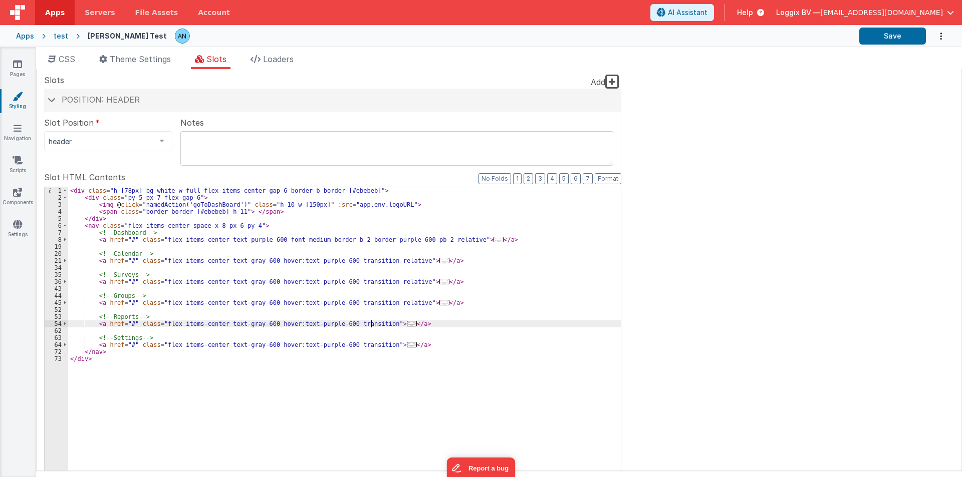
click at [372, 321] on div "< div class = "h-[78px] bg-white w-full flex items-center gap-6 border-b border…" at bounding box center [344, 356] width 552 height 339
paste textarea
click at [370, 346] on div "< div class = "h-[78px] bg-white w-full flex items-center gap-6 border-b border…" at bounding box center [344, 356] width 552 height 339
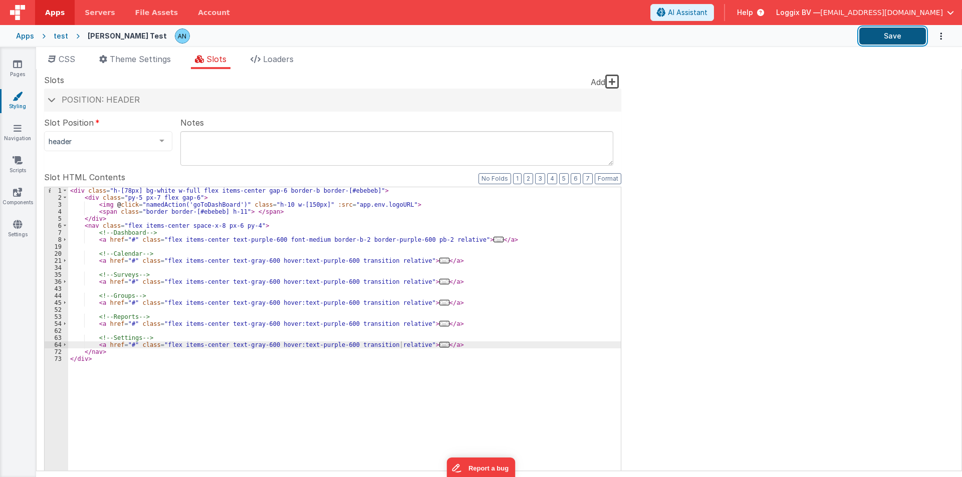
click at [910, 34] on button "Save" at bounding box center [892, 36] width 67 height 17
click at [62, 241] on span at bounding box center [65, 239] width 6 height 7
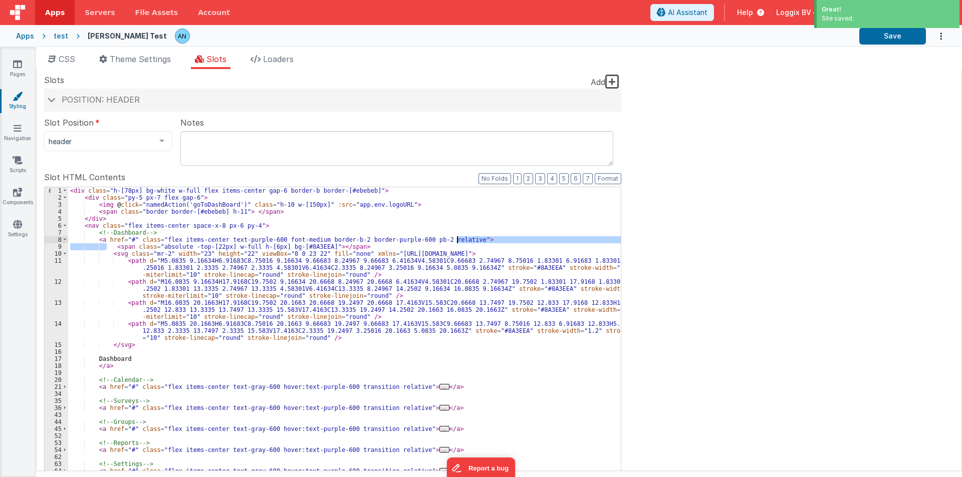
drag, startPoint x: 108, startPoint y: 246, endPoint x: 454, endPoint y: 241, distance: 346.1
click at [454, 241] on div "< div class = "h-[78px] bg-white w-full flex items-center gap-6 border-b border…" at bounding box center [344, 356] width 552 height 339
drag, startPoint x: 113, startPoint y: 246, endPoint x: 431, endPoint y: 237, distance: 318.1
click at [442, 237] on div "< div class = "h-[78px] bg-white w-full flex items-center gap-6 border-b border…" at bounding box center [344, 356] width 552 height 339
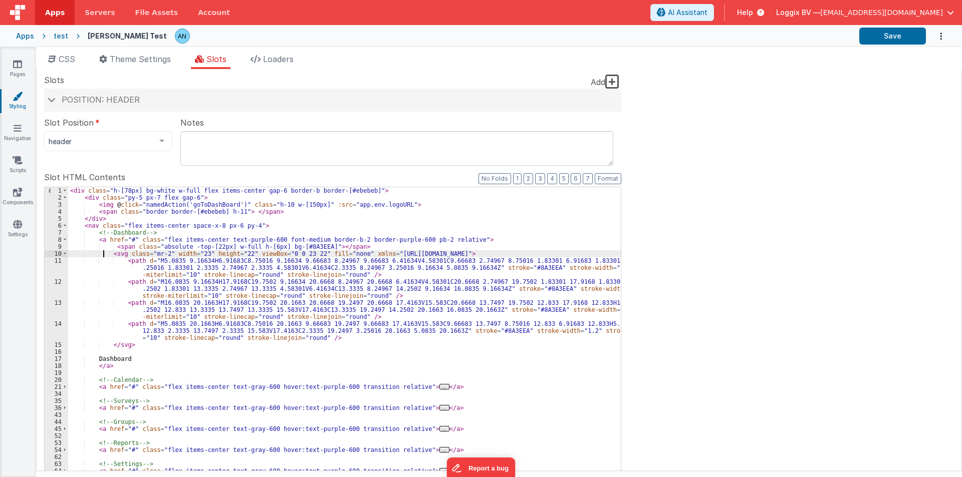
click at [105, 255] on div "< div class = "h-[78px] bg-white w-full flex items-center gap-6 border-b border…" at bounding box center [344, 356] width 552 height 339
drag, startPoint x: 110, startPoint y: 247, endPoint x: 351, endPoint y: 247, distance: 240.9
click at [351, 247] on div "< div class = "h-[78px] bg-white w-full flex items-center gap-6 border-b border…" at bounding box center [344, 356] width 552 height 339
click at [67, 241] on span at bounding box center [65, 239] width 6 height 7
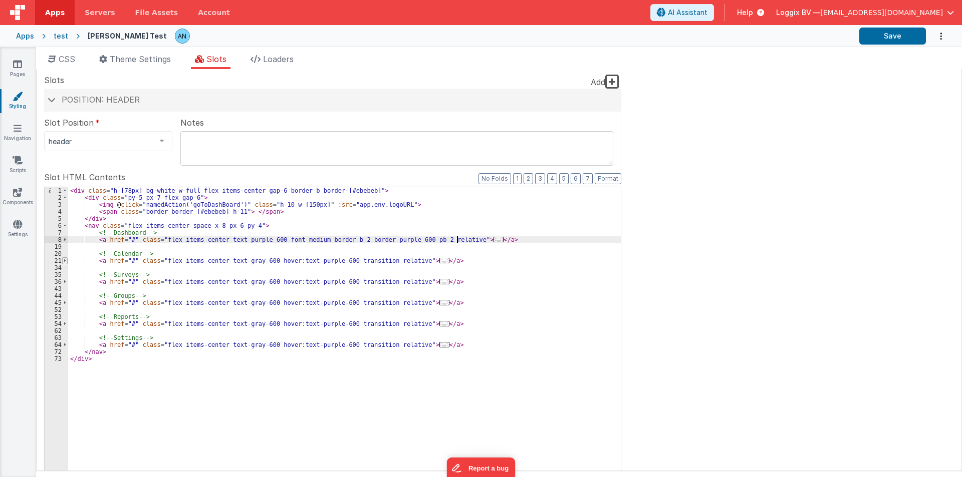
click at [63, 261] on span at bounding box center [65, 260] width 6 height 7
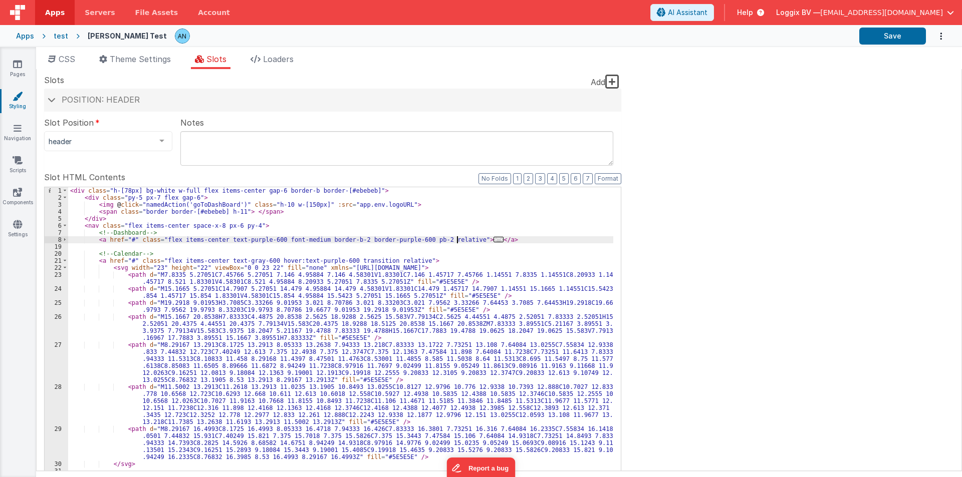
click at [424, 261] on div "< div class = "h-[78px] bg-white w-full flex items-center gap-6 border-b border…" at bounding box center [340, 356] width 545 height 339
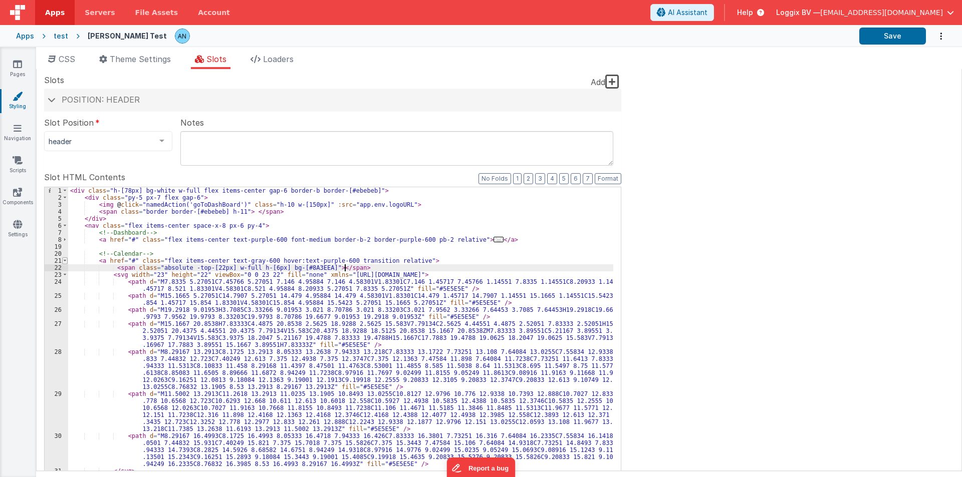
click at [65, 260] on span at bounding box center [65, 260] width 6 height 7
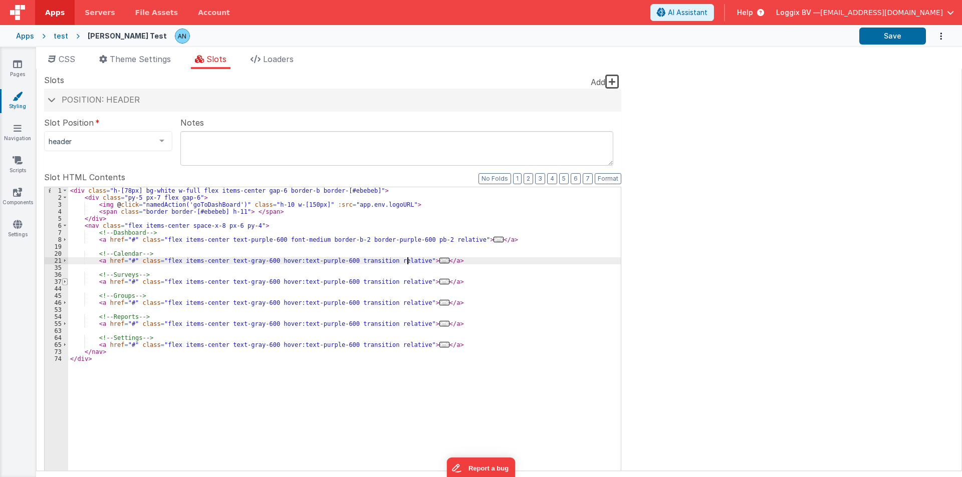
click at [67, 282] on span at bounding box center [65, 281] width 6 height 7
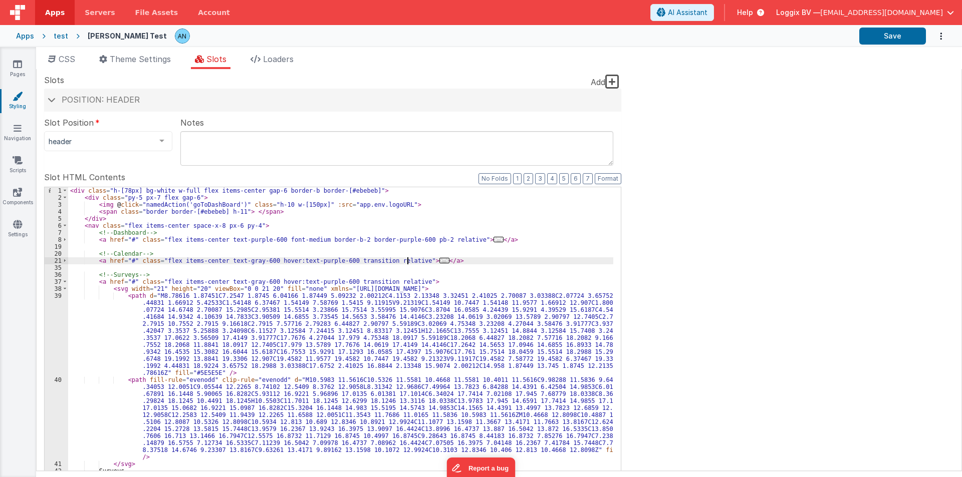
click at [407, 280] on div "< div class = "h-[78px] bg-white w-full flex items-center gap-6 border-b border…" at bounding box center [340, 356] width 545 height 339
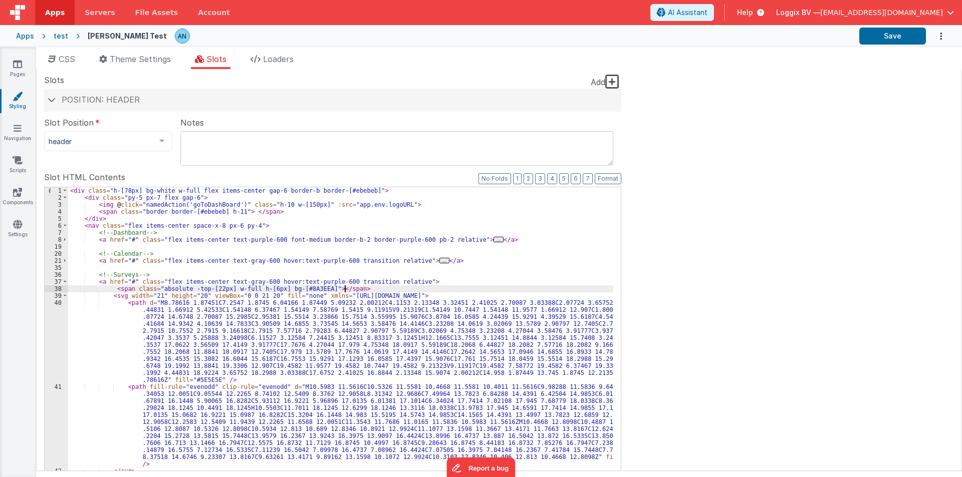
click at [68, 282] on div "37" at bounding box center [57, 281] width 24 height 7
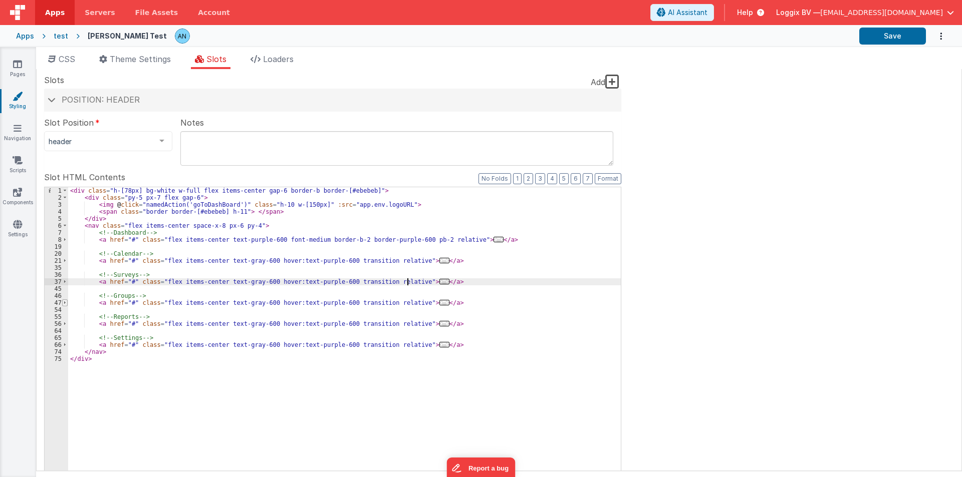
click at [64, 306] on span at bounding box center [65, 302] width 6 height 7
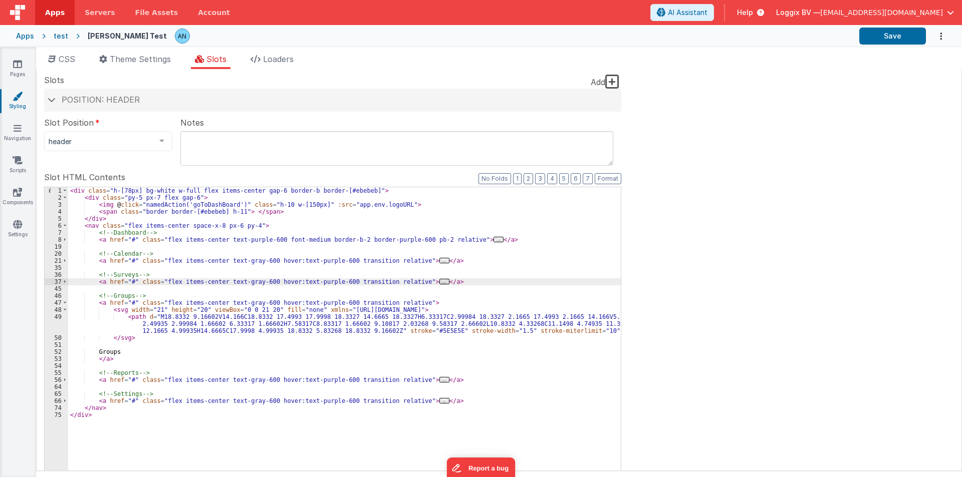
click at [413, 303] on div "< div class = "h-[78px] bg-white w-full flex items-center gap-6 border-b border…" at bounding box center [344, 356] width 552 height 339
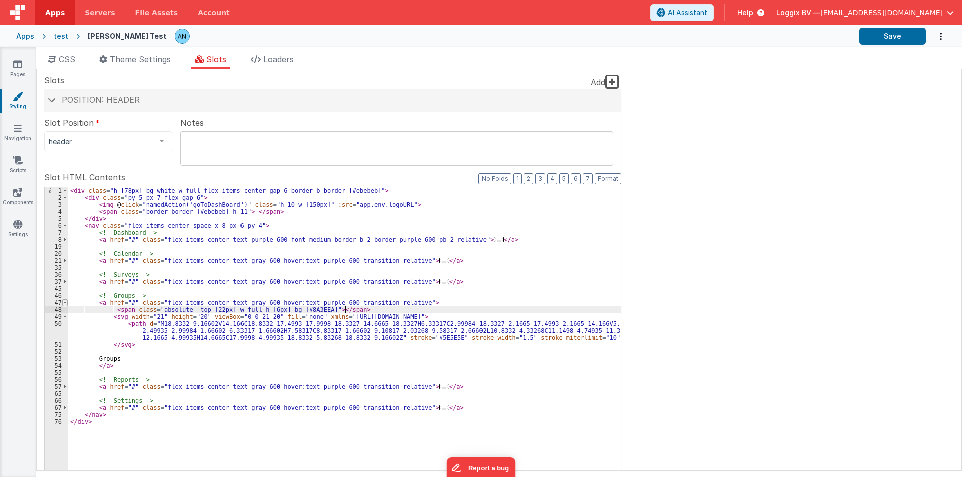
click at [67, 305] on span at bounding box center [65, 302] width 6 height 7
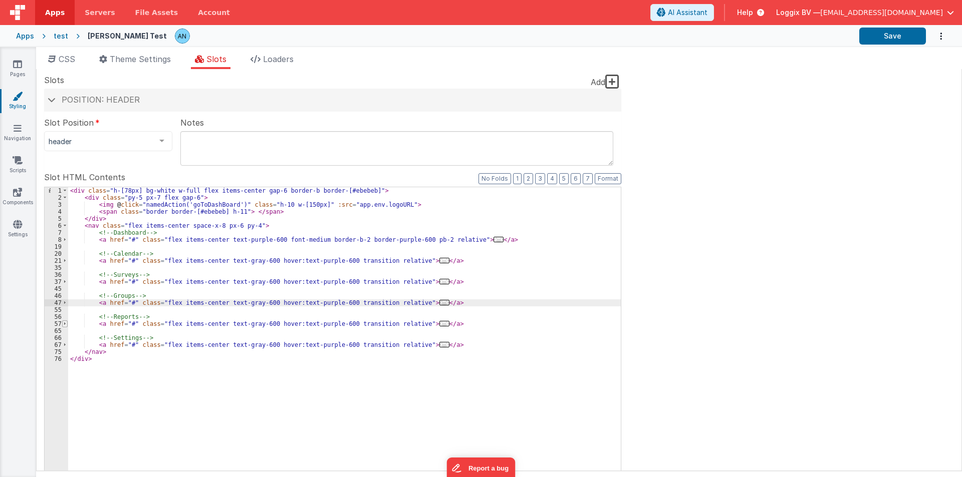
click at [67, 323] on span at bounding box center [65, 324] width 6 height 7
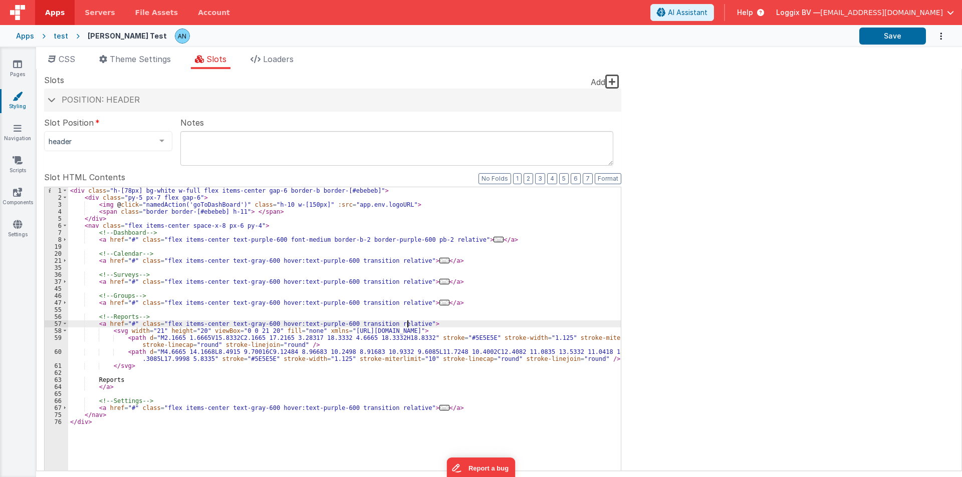
click at [409, 325] on div "< div class = "h-[78px] bg-white w-full flex items-center gap-6 border-b border…" at bounding box center [344, 356] width 552 height 339
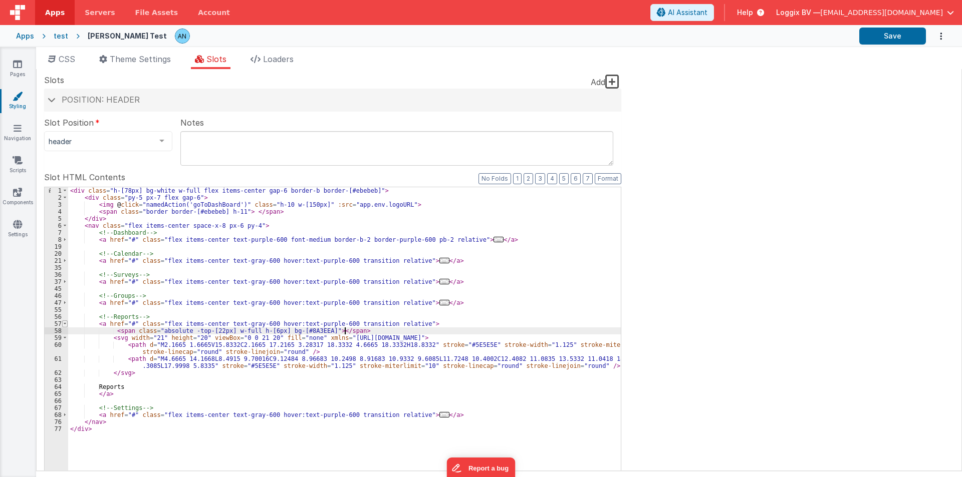
click at [66, 324] on span at bounding box center [65, 324] width 6 height 7
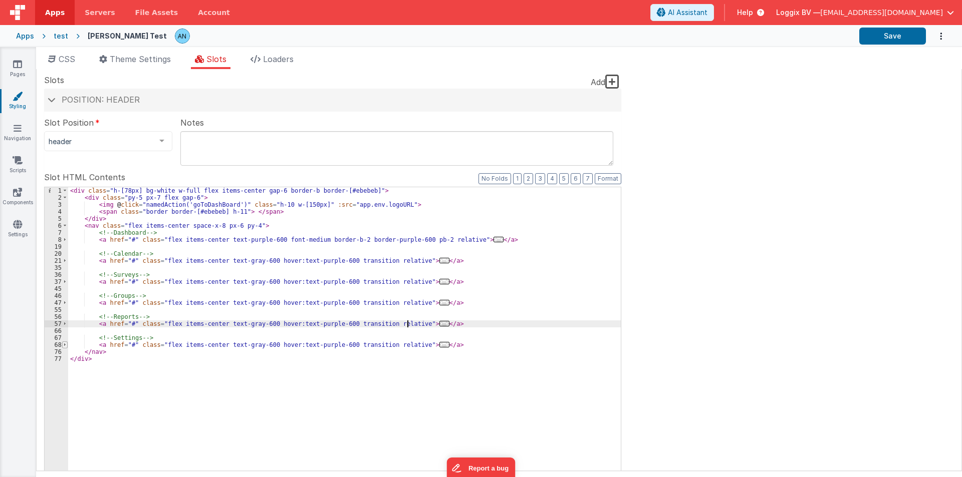
click at [66, 346] on span at bounding box center [65, 345] width 6 height 7
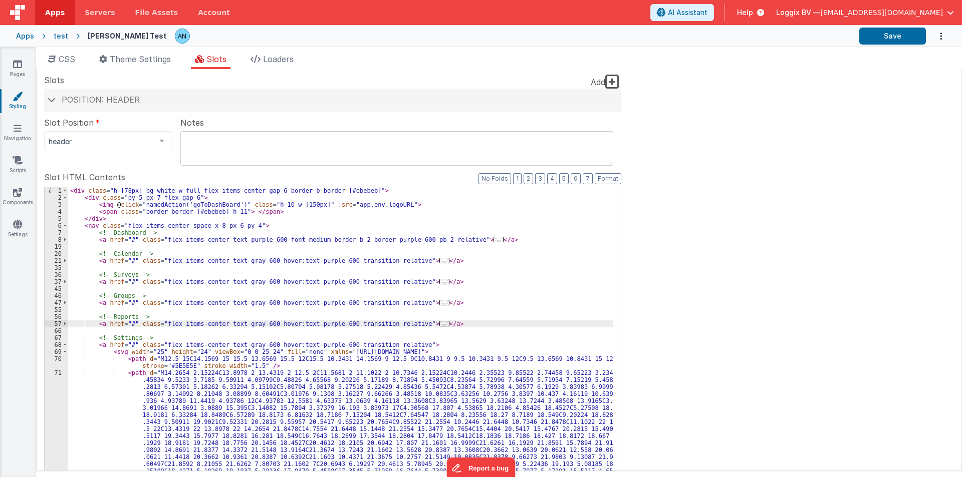
click at [421, 343] on div "< div class = "h-[78px] bg-white w-full flex items-center gap-6 border-b border…" at bounding box center [340, 356] width 545 height 339
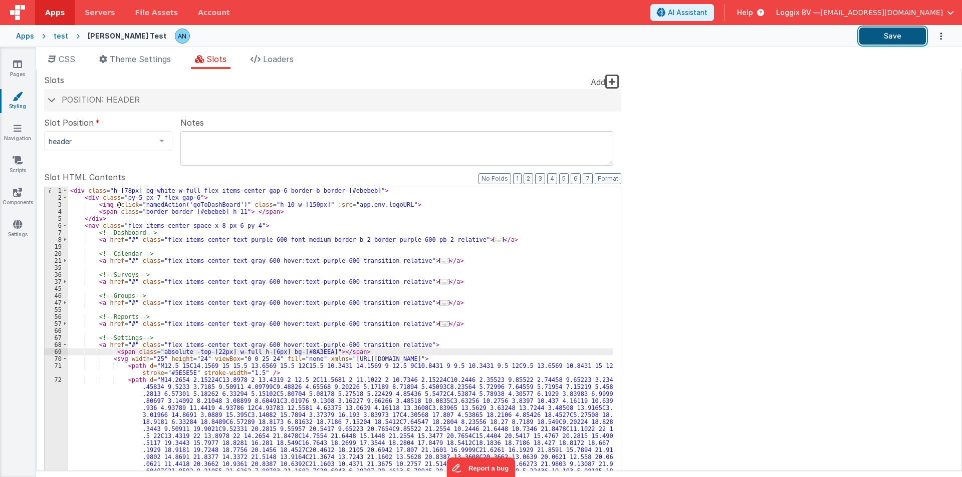
click at [905, 32] on button "Save" at bounding box center [892, 36] width 67 height 17
click at [65, 346] on span at bounding box center [65, 345] width 6 height 7
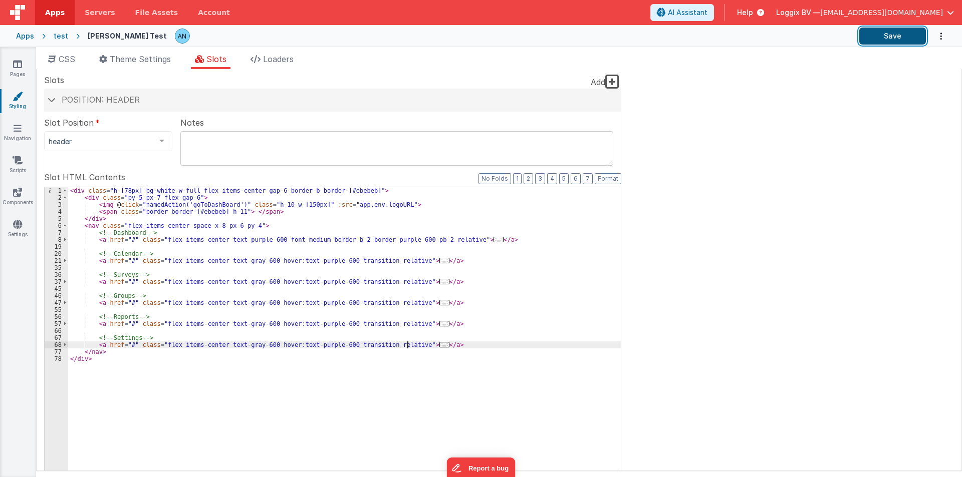
click at [895, 33] on button "Save" at bounding box center [892, 36] width 67 height 17
drag, startPoint x: 314, startPoint y: 238, endPoint x: 419, endPoint y: 239, distance: 105.7
click at [419, 239] on div "< div class = "h-[78px] bg-white w-full flex items-center gap-6 border-b border…" at bounding box center [344, 356] width 552 height 339
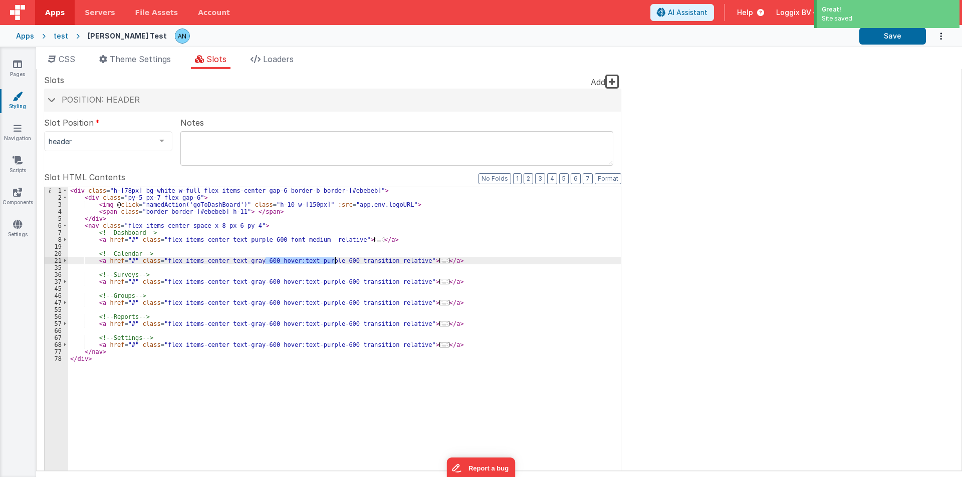
drag, startPoint x: 265, startPoint y: 260, endPoint x: 334, endPoint y: 260, distance: 68.6
click at [334, 260] on div "< div class = "h-[78px] bg-white w-full flex items-center gap-6 border-b border…" at bounding box center [344, 356] width 552 height 339
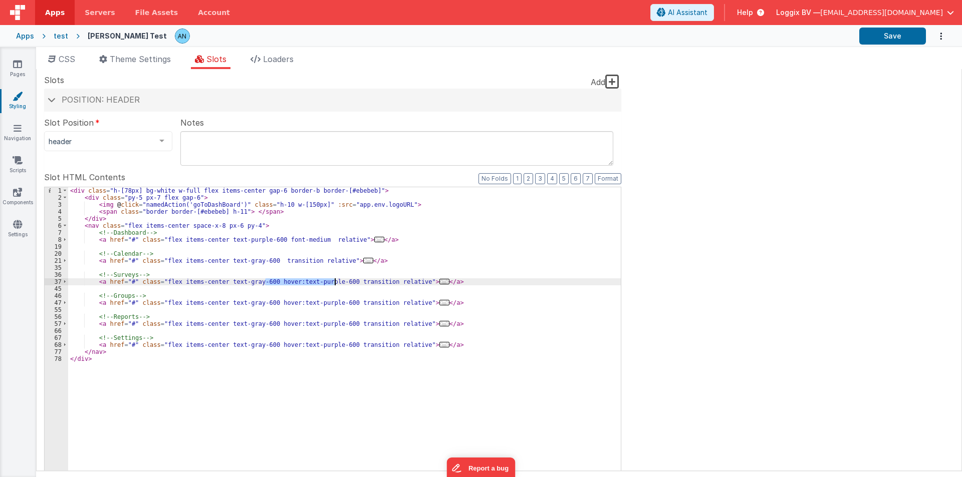
drag, startPoint x: 265, startPoint y: 279, endPoint x: 333, endPoint y: 279, distance: 67.6
click at [333, 279] on div "< div class = "h-[78px] bg-white w-full flex items-center gap-6 border-b border…" at bounding box center [344, 356] width 552 height 339
click at [266, 261] on div "< div class = "h-[78px] bg-white w-full flex items-center gap-6 border-b border…" at bounding box center [344, 356] width 552 height 339
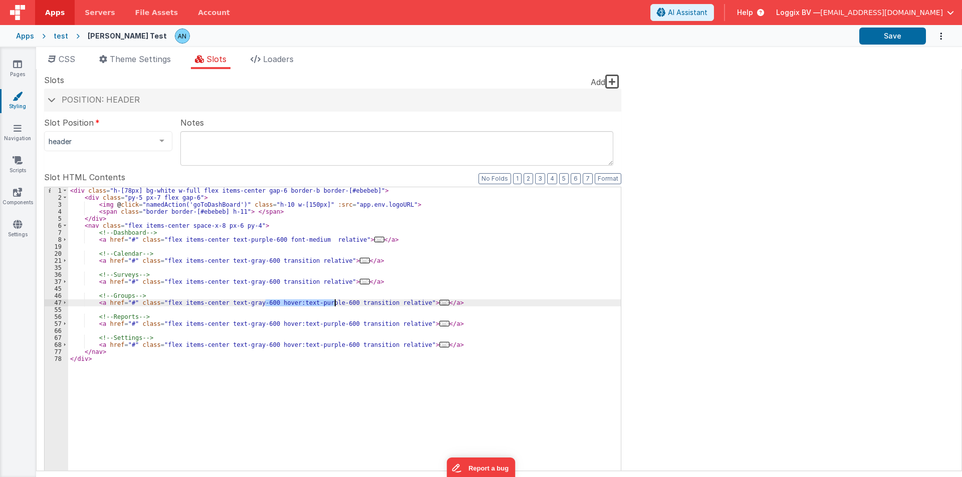
drag, startPoint x: 266, startPoint y: 301, endPoint x: 334, endPoint y: 301, distance: 68.1
click at [334, 301] on div "< div class = "h-[78px] bg-white w-full flex items-center gap-6 border-b border…" at bounding box center [344, 356] width 552 height 339
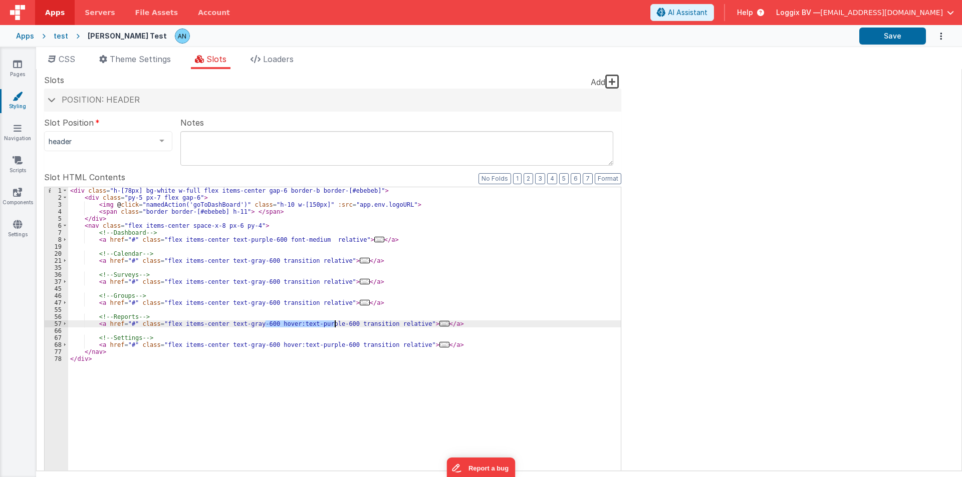
drag, startPoint x: 265, startPoint y: 323, endPoint x: 334, endPoint y: 325, distance: 68.6
click at [334, 325] on div "< div class = "h-[78px] bg-white w-full flex items-center gap-6 border-b border…" at bounding box center [344, 356] width 552 height 339
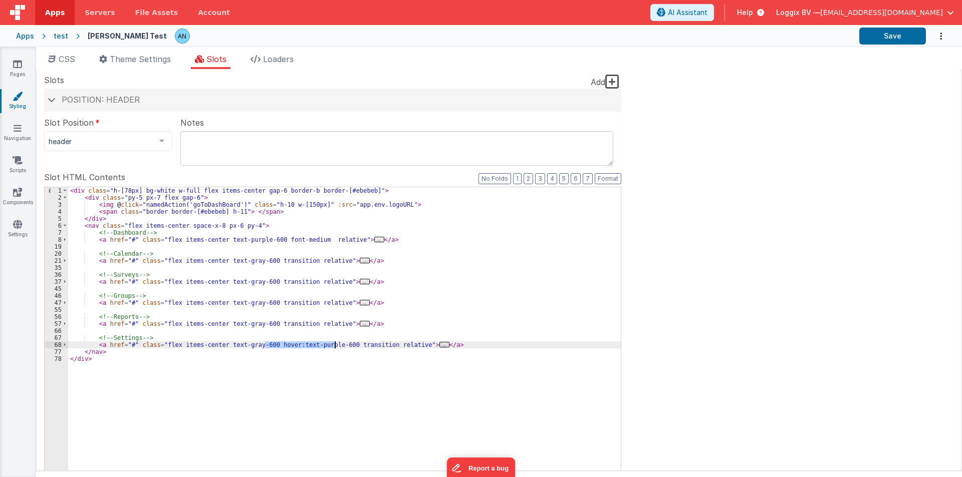
drag, startPoint x: 266, startPoint y: 345, endPoint x: 333, endPoint y: 345, distance: 67.1
click at [333, 345] on div "< div class = "h-[78px] bg-white w-full flex items-center gap-6 border-b border…" at bounding box center [344, 356] width 552 height 339
click at [908, 32] on button "Save" at bounding box center [892, 36] width 67 height 17
click at [904, 37] on button "Save" at bounding box center [892, 36] width 67 height 17
click at [601, 183] on button "Format" at bounding box center [607, 178] width 27 height 11
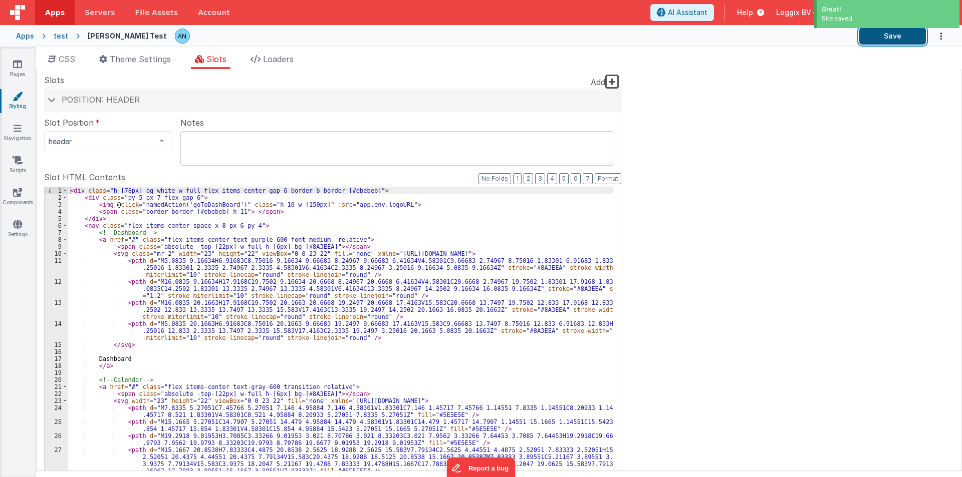
click at [905, 37] on button "Save" at bounding box center [892, 36] width 67 height 17
click at [601, 180] on button "Format" at bounding box center [607, 178] width 27 height 11
click at [350, 237] on div "< div class = "h-[78px] bg-white w-full flex items-center gap-6 border-b border…" at bounding box center [340, 374] width 545 height 374
click at [899, 39] on button "Save" at bounding box center [892, 36] width 67 height 17
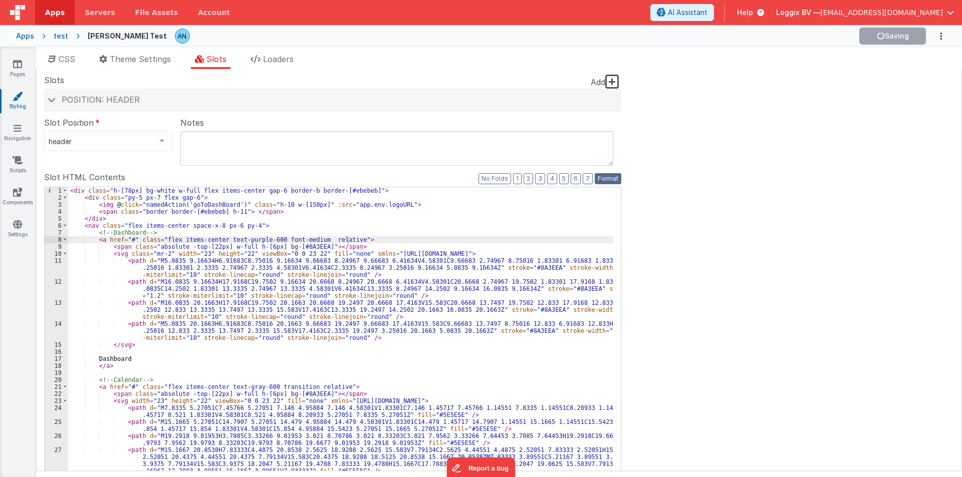
click at [599, 181] on button "Format" at bounding box center [607, 178] width 27 height 11
click at [208, 245] on div "< div class = "h-[78px] bg-white w-full flex items-center gap-6 border-b border…" at bounding box center [340, 374] width 545 height 374
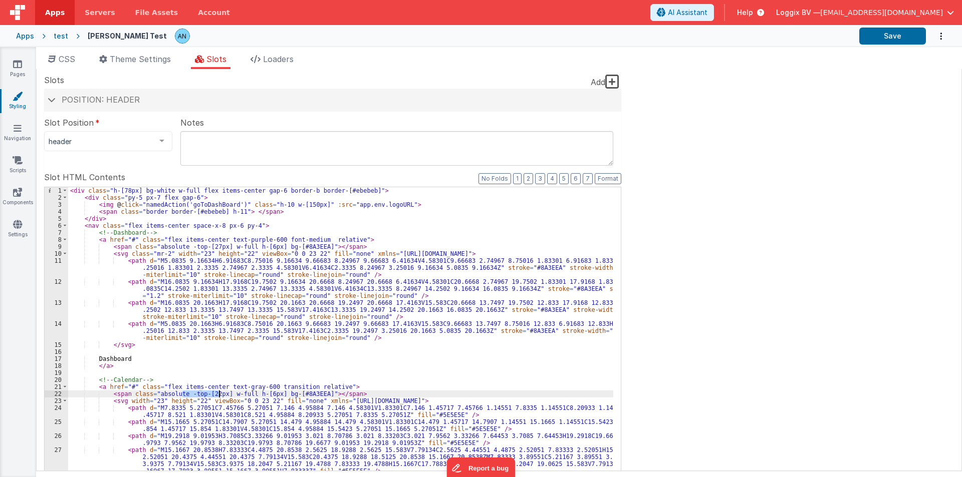
drag, startPoint x: 183, startPoint y: 396, endPoint x: 218, endPoint y: 394, distance: 34.6
click at [218, 394] on div "< div class = "h-[78px] bg-white w-full flex items-center gap-6 border-b border…" at bounding box center [340, 374] width 545 height 374
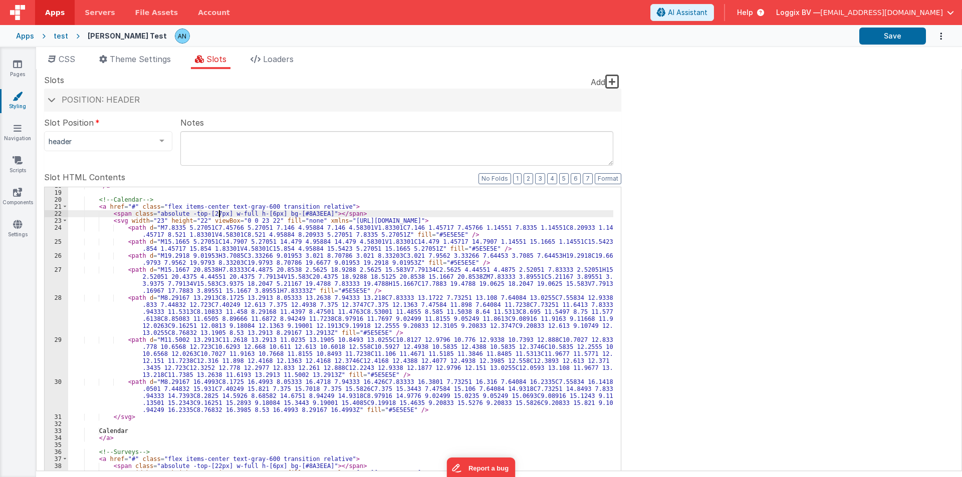
scroll to position [240, 0]
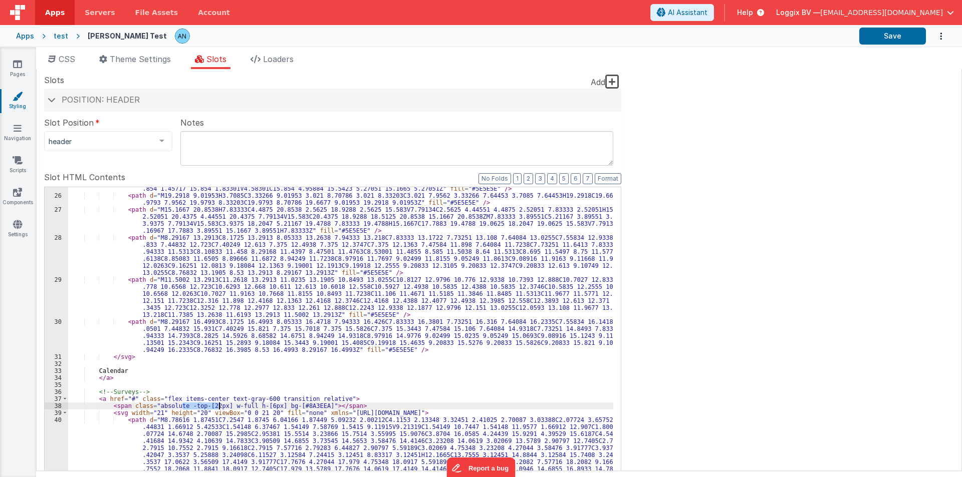
drag, startPoint x: 184, startPoint y: 405, endPoint x: 218, endPoint y: 404, distance: 34.6
click at [218, 404] on div "< path d = "M15.1665 5.27051C14.7907 5.27051 14.479 4.95884 14.479 4.58301V1.83…" at bounding box center [340, 389] width 545 height 423
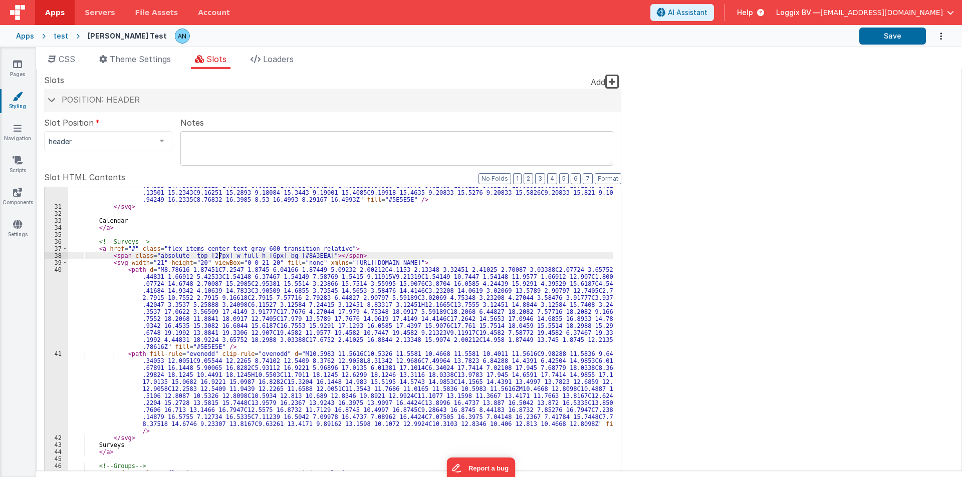
scroll to position [451, 0]
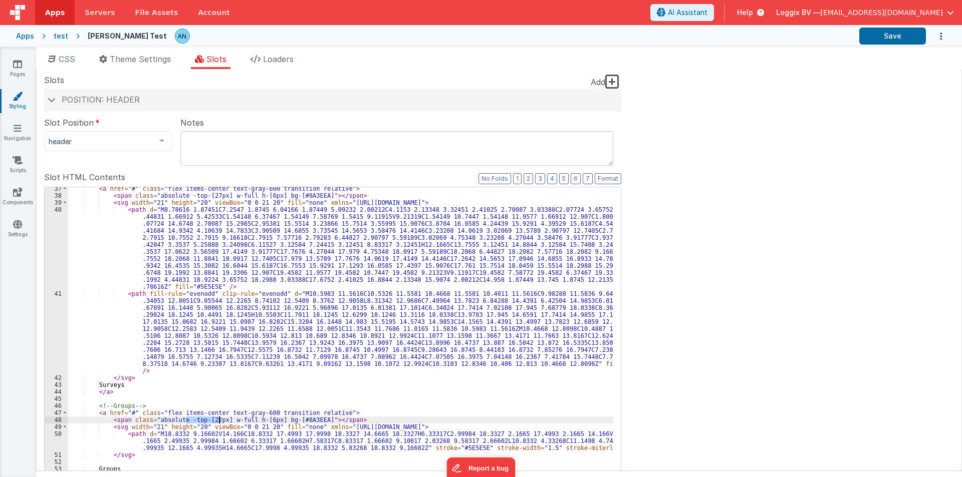
drag, startPoint x: 184, startPoint y: 419, endPoint x: 218, endPoint y: 419, distance: 34.1
click at [218, 419] on div "< a href = "#" class = "flex items-center text-gray-600 transition relative" > …" at bounding box center [340, 358] width 545 height 346
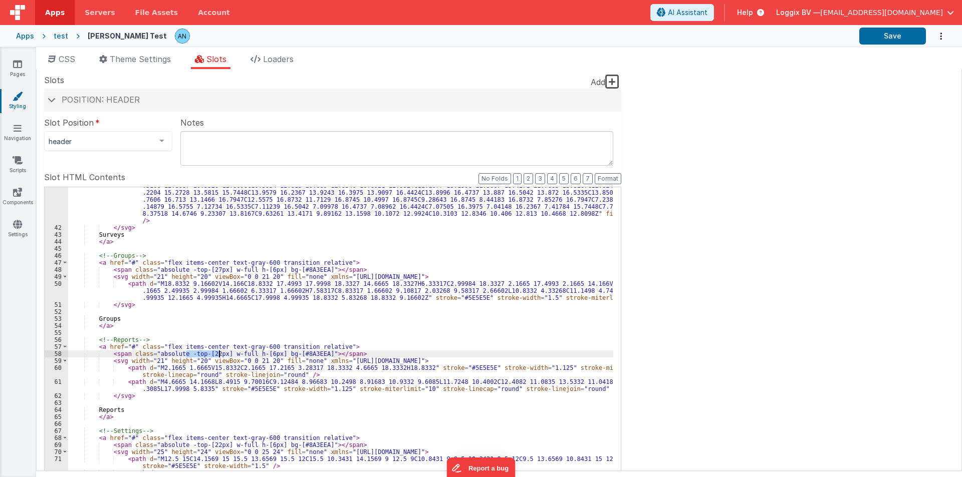
drag, startPoint x: 184, startPoint y: 356, endPoint x: 219, endPoint y: 354, distance: 35.1
click at [219, 354] on div "< path fill-rule = "evenodd" clip-rule = "evenodd" d = "M10.5983 11.5616C10.532…" at bounding box center [340, 400] width 545 height 521
click at [186, 354] on div "< path fill-rule = "evenodd" clip-rule = "evenodd" d = "M10.5983 11.5616C10.532…" at bounding box center [340, 400] width 545 height 521
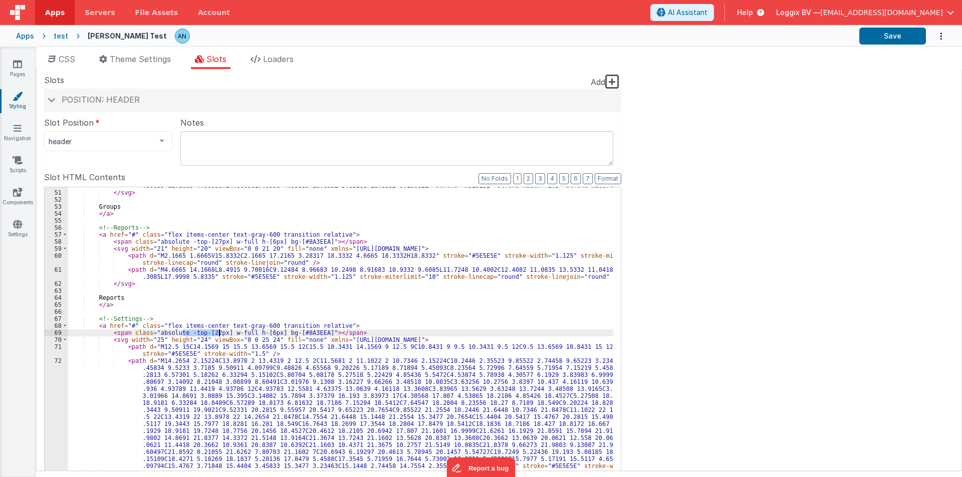
drag, startPoint x: 182, startPoint y: 332, endPoint x: 218, endPoint y: 332, distance: 35.6
click at [218, 332] on div "< path d = "M18.8332 9.16602V14.166C18.8332 17.4993 17.9998 18.3327 14.6665 18.…" at bounding box center [340, 344] width 545 height 353
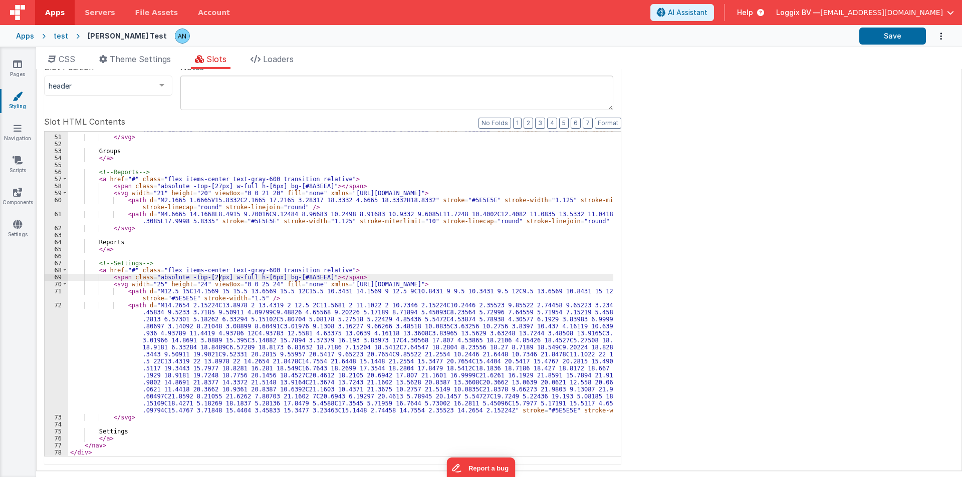
scroll to position [60, 0]
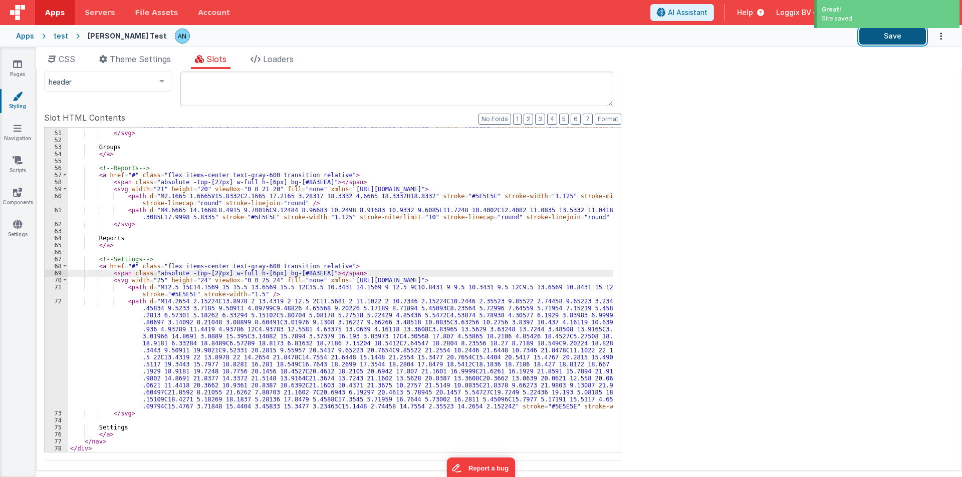
click at [898, 39] on button "Save" at bounding box center [892, 36] width 67 height 17
click at [896, 40] on button "Save" at bounding box center [892, 36] width 67 height 17
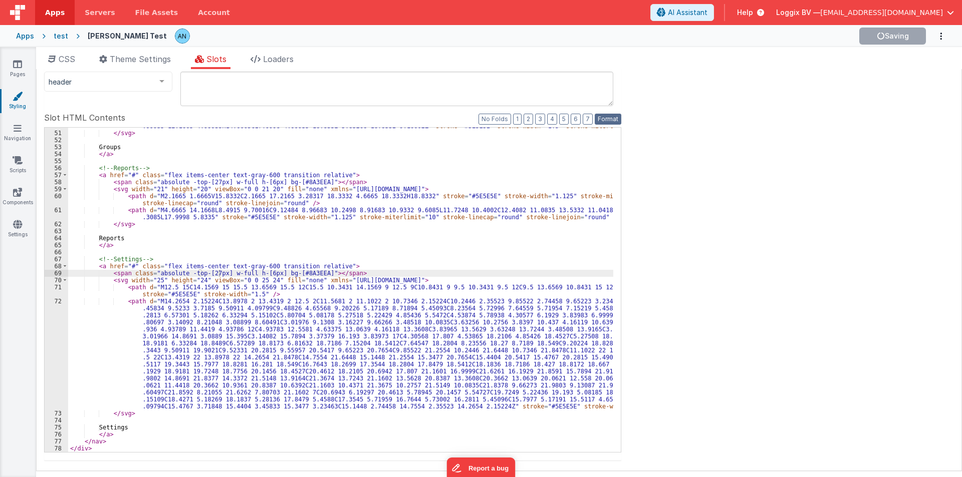
click at [601, 120] on button "Format" at bounding box center [607, 119] width 27 height 11
click at [309, 273] on div "< path d = "M18.8332 9.16602V14.166C18.8332 17.4993 17.9998 18.3327 14.6665 18.…" at bounding box center [340, 285] width 545 height 353
click at [313, 272] on div "< path d = "M18.8332 9.16602V14.166C18.8332 17.4993 17.9998 18.3327 14.6665 18.…" at bounding box center [340, 285] width 545 height 353
click at [64, 265] on span at bounding box center [65, 266] width 6 height 7
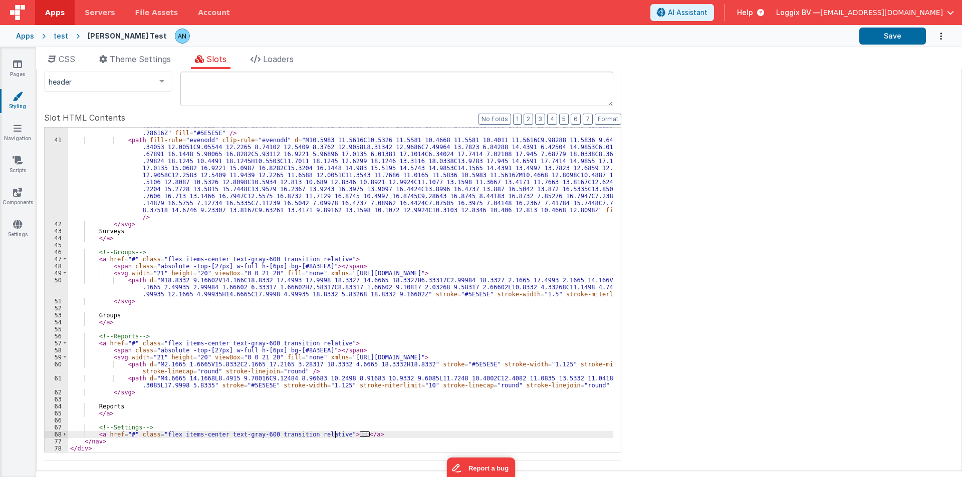
scroll to position [545, 0]
click at [66, 436] on span at bounding box center [65, 434] width 6 height 7
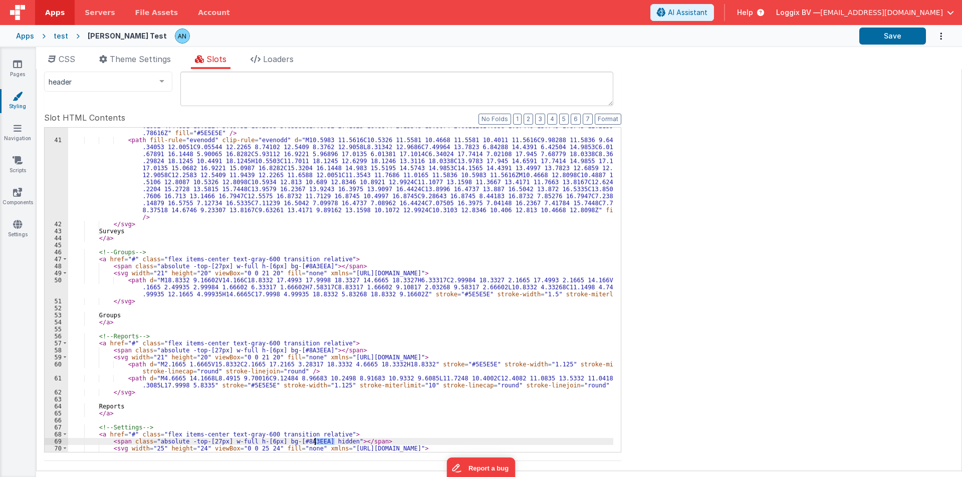
scroll to position [635, 0]
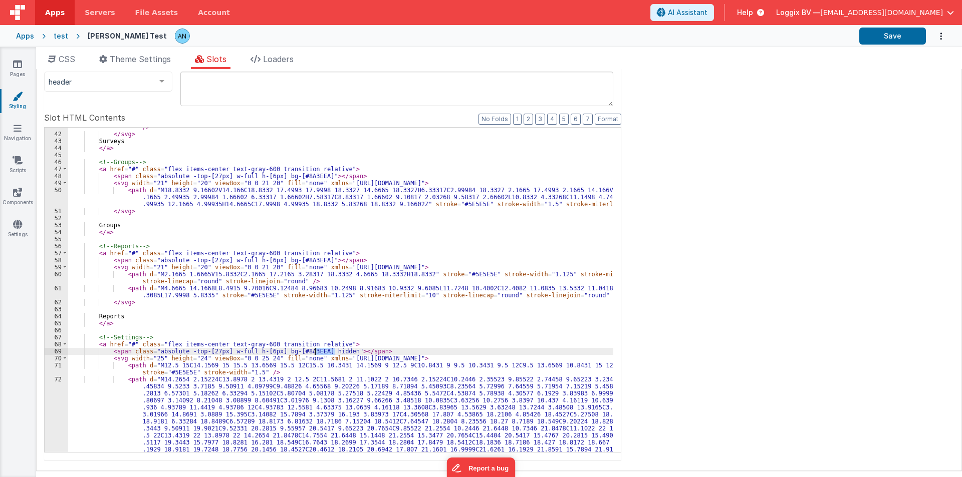
click at [313, 258] on div "< path fill-rule = "evenodd" clip-rule = "evenodd" d = "M10.5983 11.5616C10.532…" at bounding box center [340, 307] width 545 height 521
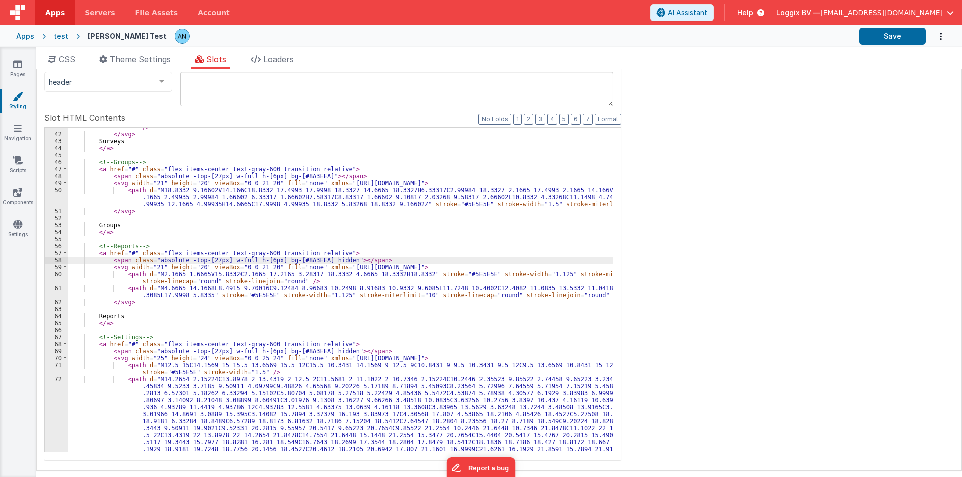
scroll to position [605, 0]
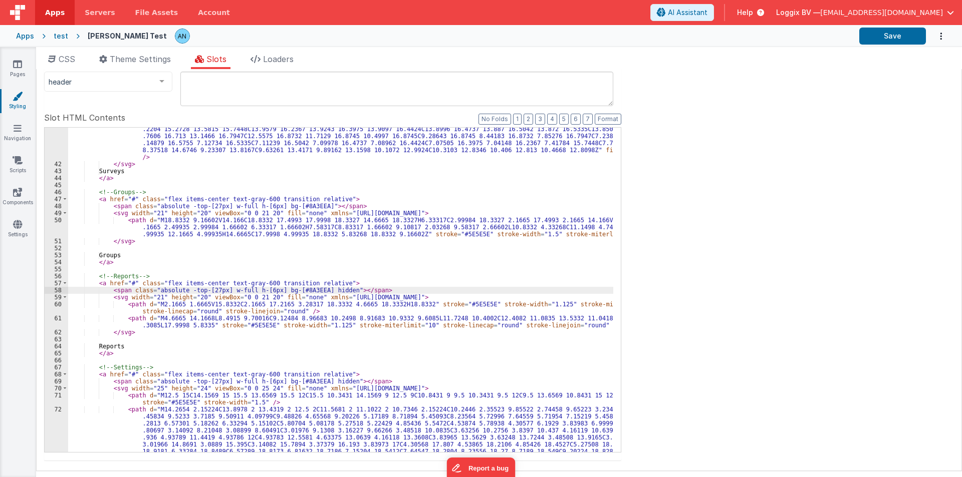
click at [311, 207] on div "< path fill-rule = "evenodd" clip-rule = "evenodd" d = "M10.5983 11.5616C10.532…" at bounding box center [340, 337] width 545 height 521
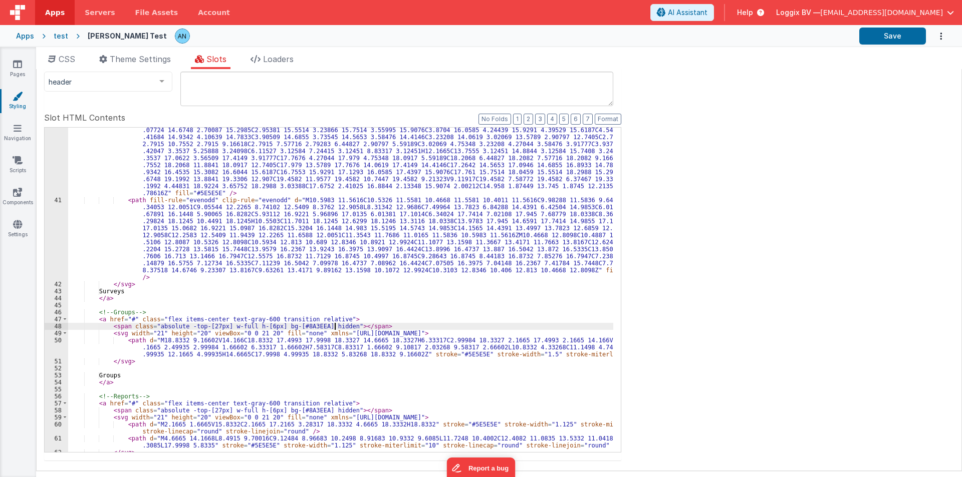
scroll to position [425, 0]
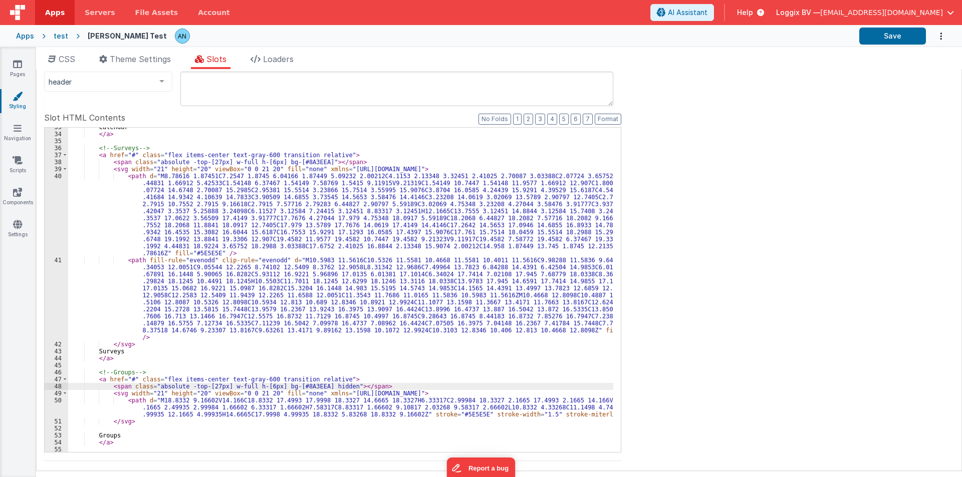
click at [310, 160] on div "Calendar </ a > <!-- Surveys --> < a href = "#" class = "flex items-center text…" at bounding box center [340, 293] width 545 height 339
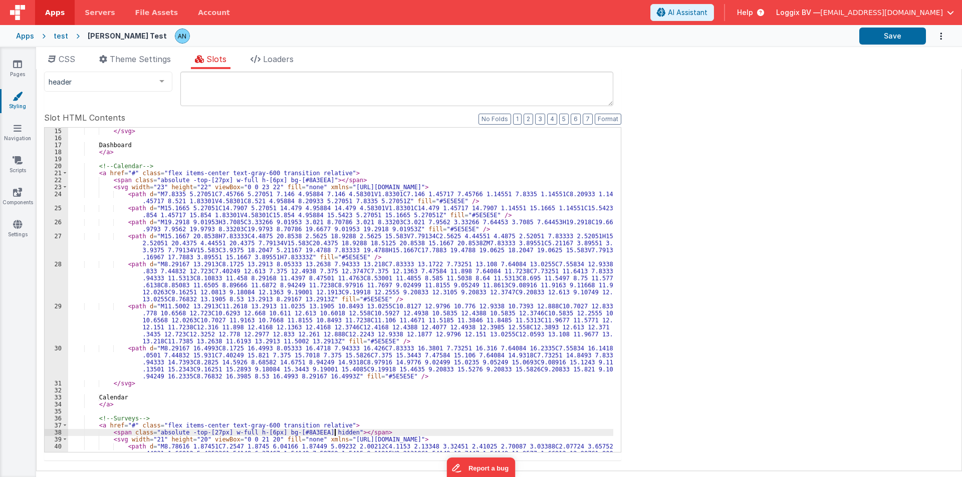
scroll to position [124, 0]
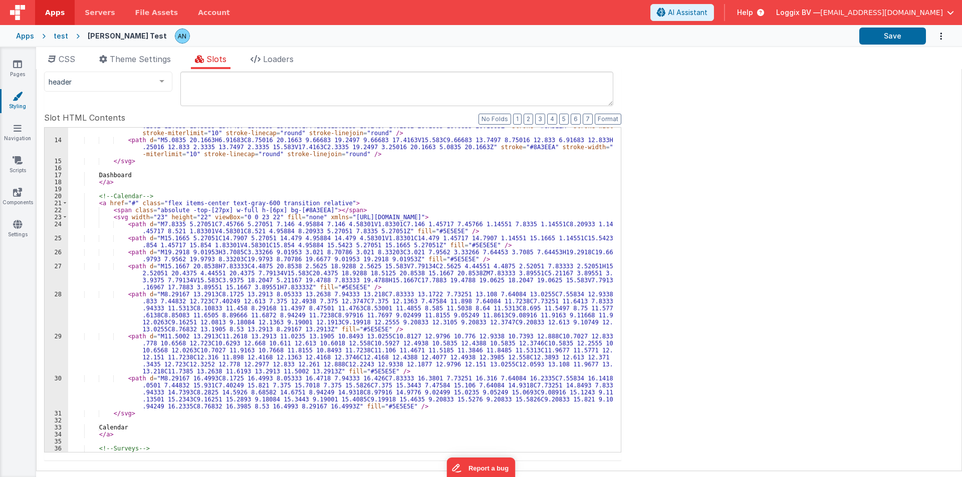
click at [311, 208] on div "< path d = "M16.0835 20.1663H17.9168C19.7502 20.1663 20.6668 19.2497 20.6668 17…" at bounding box center [340, 292] width 545 height 353
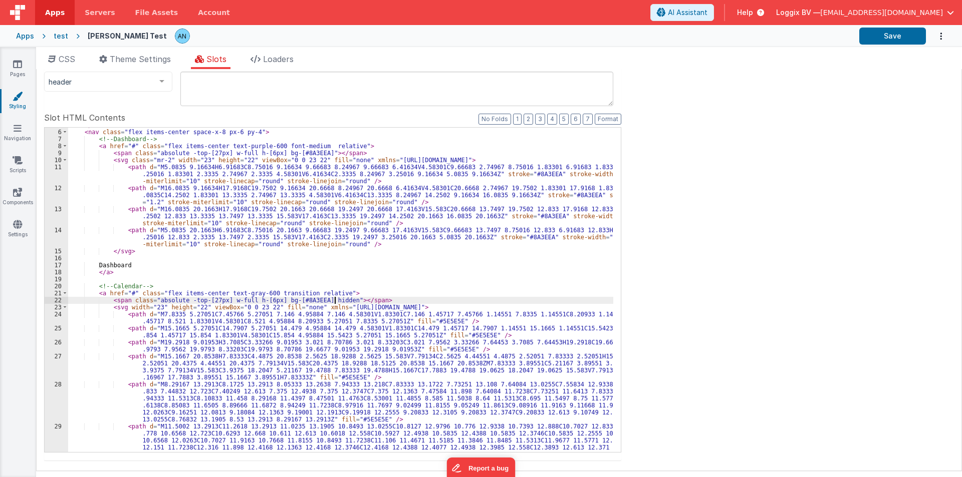
scroll to position [34, 0]
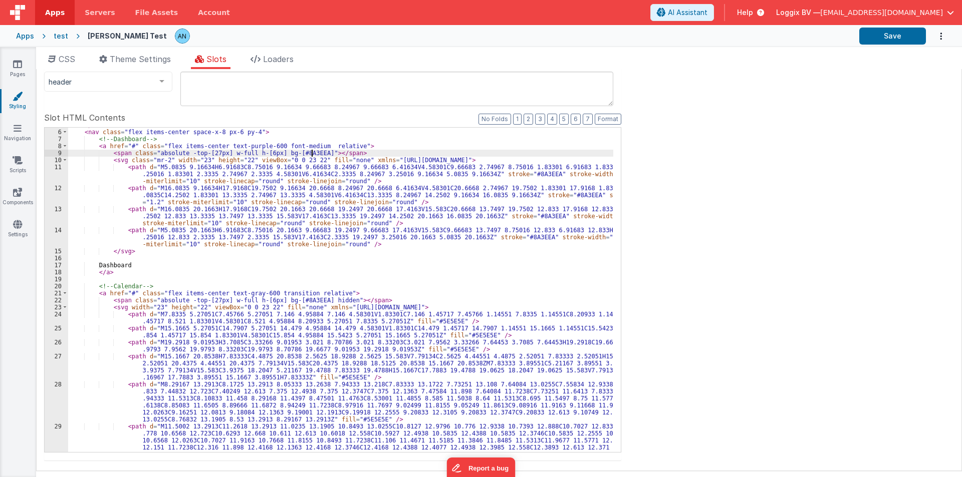
click at [313, 151] on div "</ div > < nav class = "flex items-center space-x-8 px-6 py-4" > <!-- Dashboard…" at bounding box center [340, 309] width 545 height 374
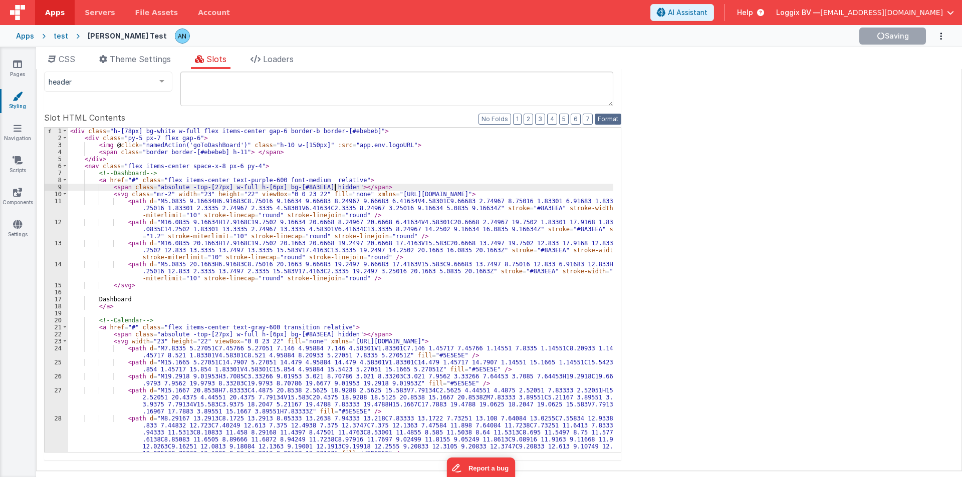
click at [604, 121] on button "Format" at bounding box center [607, 119] width 27 height 11
click at [888, 33] on button "Save" at bounding box center [892, 36] width 67 height 17
click at [598, 119] on button "Format" at bounding box center [607, 119] width 27 height 11
click at [888, 31] on button "Save" at bounding box center [892, 36] width 67 height 17
click at [606, 118] on button "Format" at bounding box center [607, 119] width 27 height 11
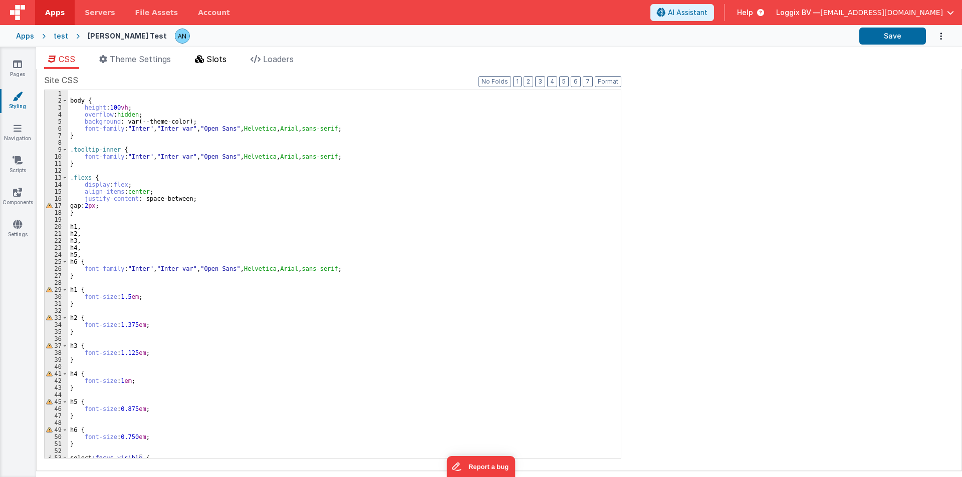
click at [197, 60] on icon at bounding box center [199, 59] width 9 height 8
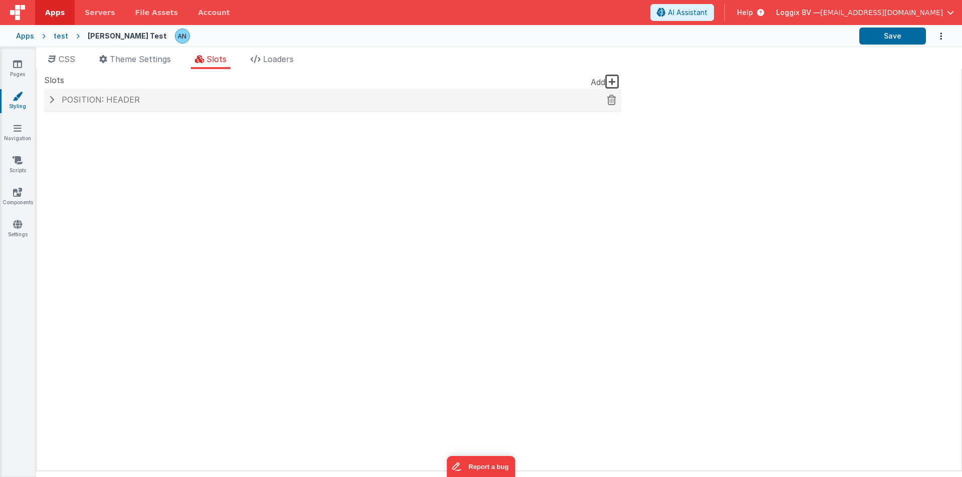
drag, startPoint x: 156, startPoint y: 101, endPoint x: 152, endPoint y: 106, distance: 6.8
click at [156, 101] on h4 "Position: header" at bounding box center [332, 100] width 567 height 9
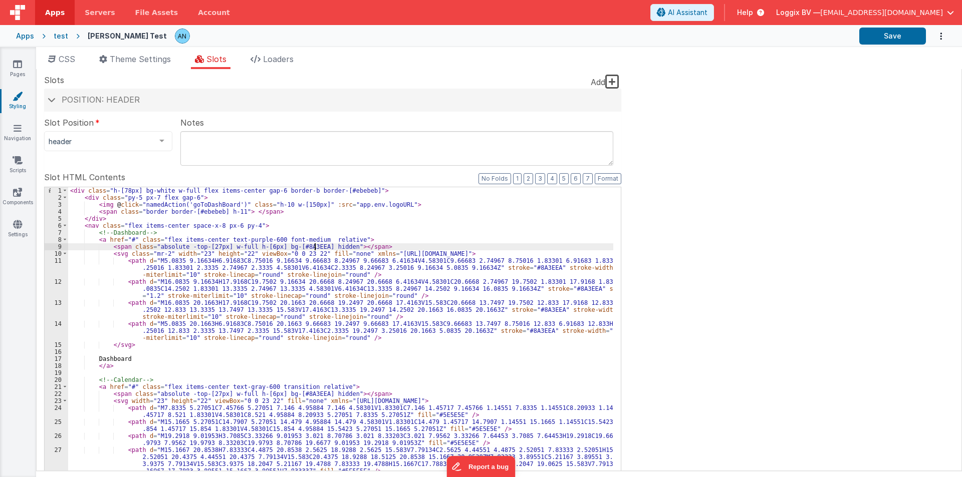
click at [316, 247] on div "< div class = "h-[78px] bg-white w-full flex items-center gap-6 border-b border…" at bounding box center [340, 374] width 545 height 374
drag, startPoint x: 127, startPoint y: 253, endPoint x: 165, endPoint y: 253, distance: 38.1
click at [165, 253] on div "< div class = "h-[78px] bg-white w-full flex items-center gap-6 border-b border…" at bounding box center [340, 374] width 545 height 374
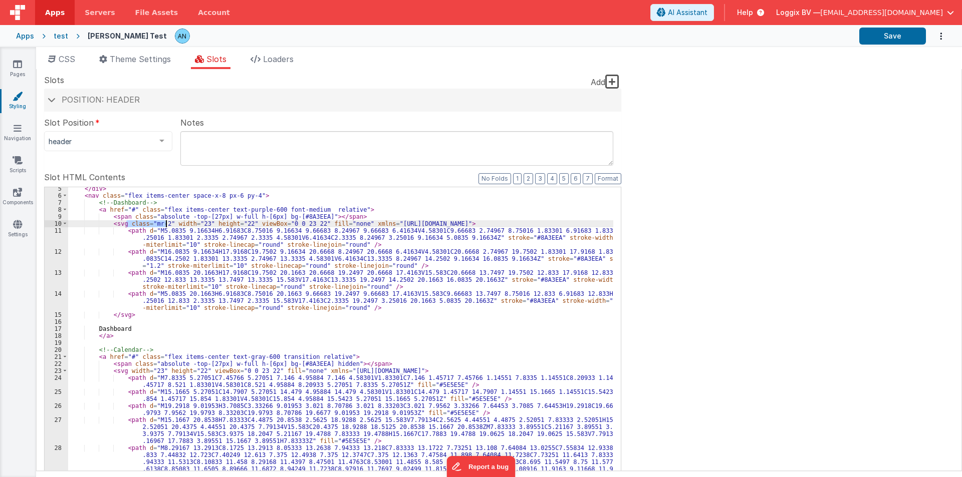
click at [129, 363] on div "</ div > < nav class = "flex items-center space-x-8 px-6 py-4" > <!-- Dashboard…" at bounding box center [340, 372] width 545 height 374
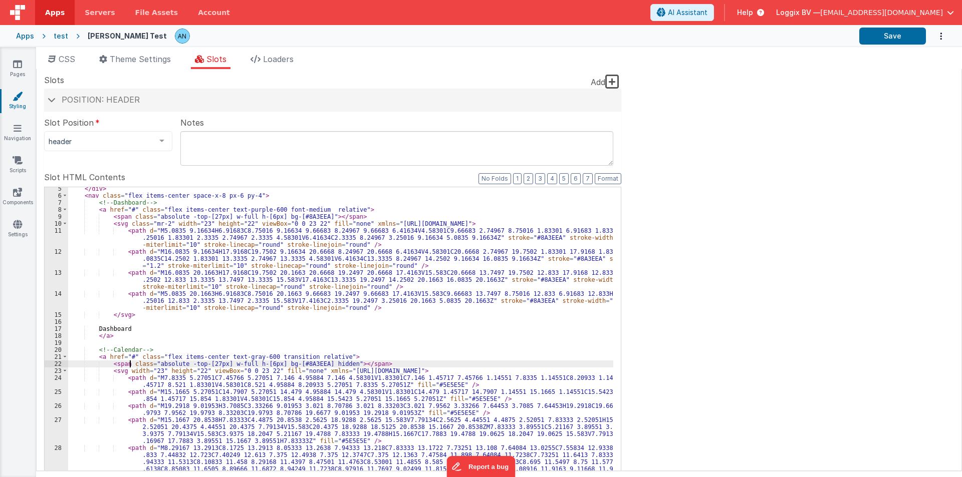
click at [127, 369] on div "</ div > < nav class = "flex items-center space-x-8 px-6 py-4" > <!-- Dashboard…" at bounding box center [340, 372] width 545 height 374
paste textarea
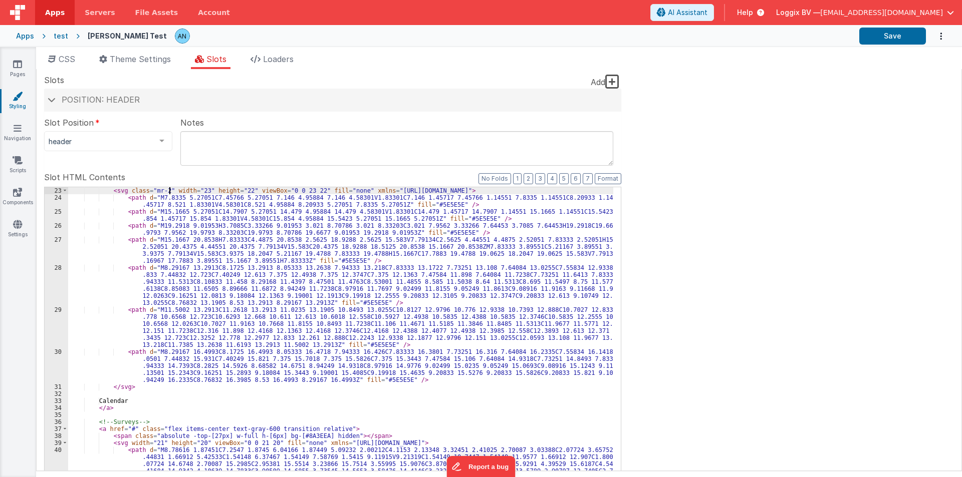
scroll to position [361, 0]
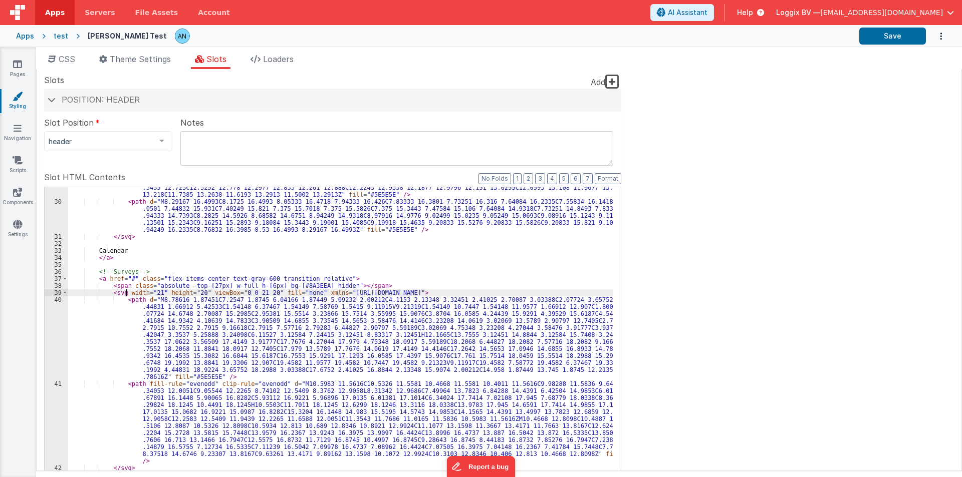
click at [128, 291] on div "< path d = "M11.5002 13.2913C11.2618 13.2913 11.0235 13.1905 10.8493 13.0255C10…" at bounding box center [340, 343] width 545 height 374
paste textarea
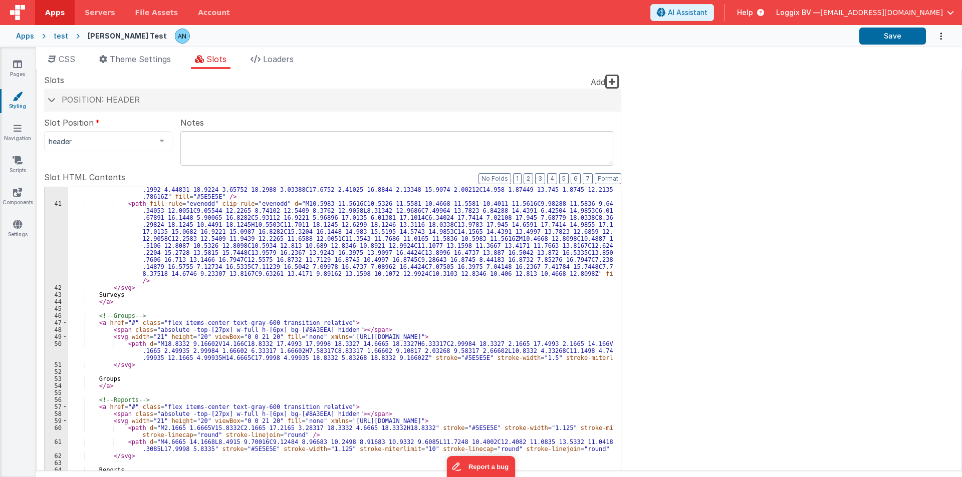
click at [129, 336] on div "< path d = "M8.78616 1.87451C7.2547 1.8745 6.04166 1.87449 5.09232 2.00212C4.11…" at bounding box center [340, 327] width 545 height 423
paste textarea
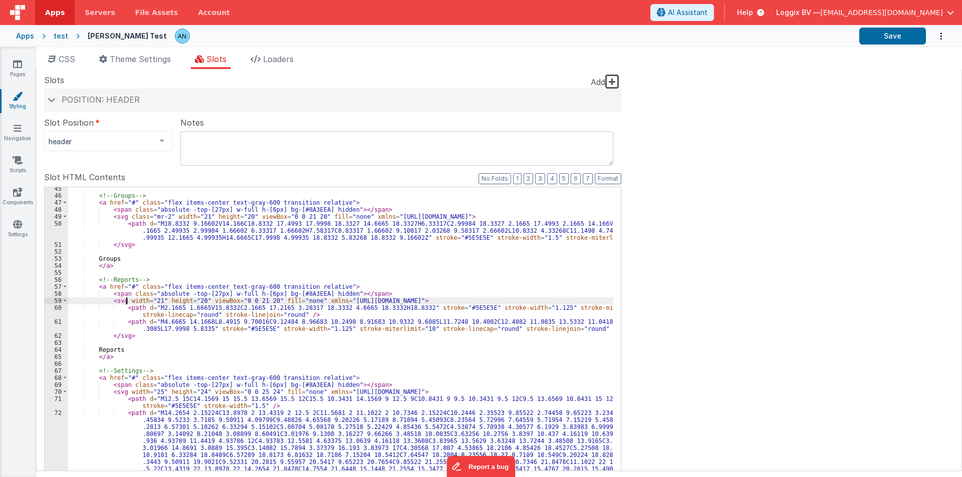
click at [127, 297] on div "<!-- Groups --> < a href = "#" class = "flex items-center text-gray-600 transit…" at bounding box center [340, 407] width 545 height 444
paste textarea
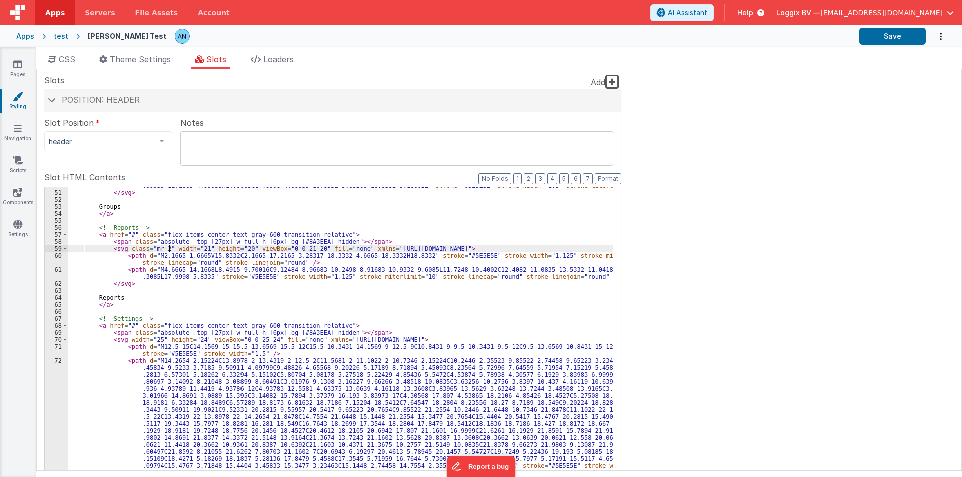
scroll to position [713, 0]
click at [123, 340] on div "< path d = "M18.8332 9.16602V14.166C18.8332 17.4993 17.9998 18.3327 14.6665 18.…" at bounding box center [340, 344] width 545 height 353
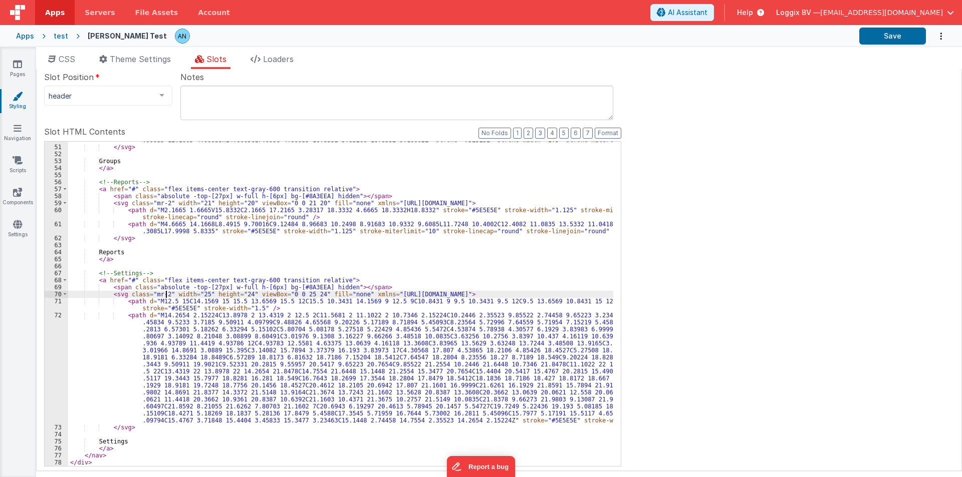
scroll to position [60, 0]
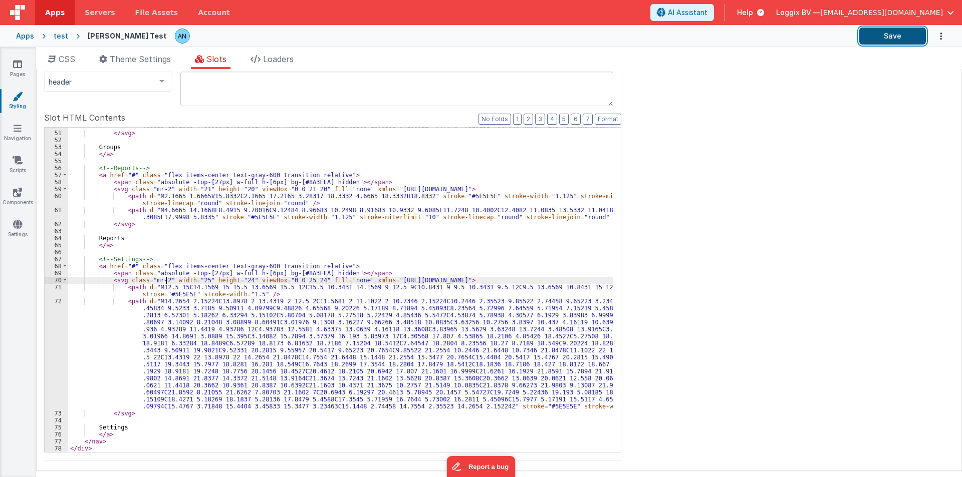
click at [893, 37] on button "Save" at bounding box center [892, 36] width 67 height 17
click at [891, 42] on button "Save" at bounding box center [892, 36] width 67 height 17
click at [895, 38] on button "Save" at bounding box center [892, 36] width 67 height 17
click at [914, 38] on button "Save" at bounding box center [892, 36] width 67 height 17
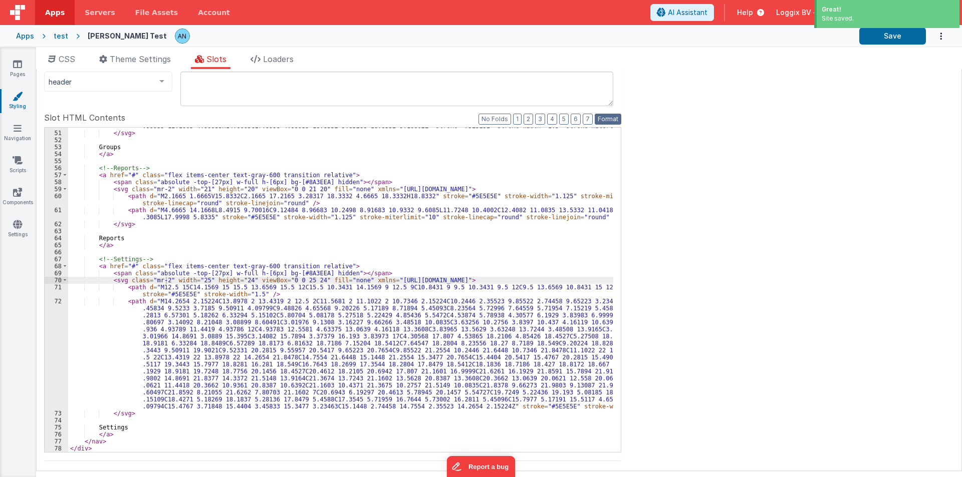
click at [604, 119] on button "Format" at bounding box center [607, 119] width 27 height 11
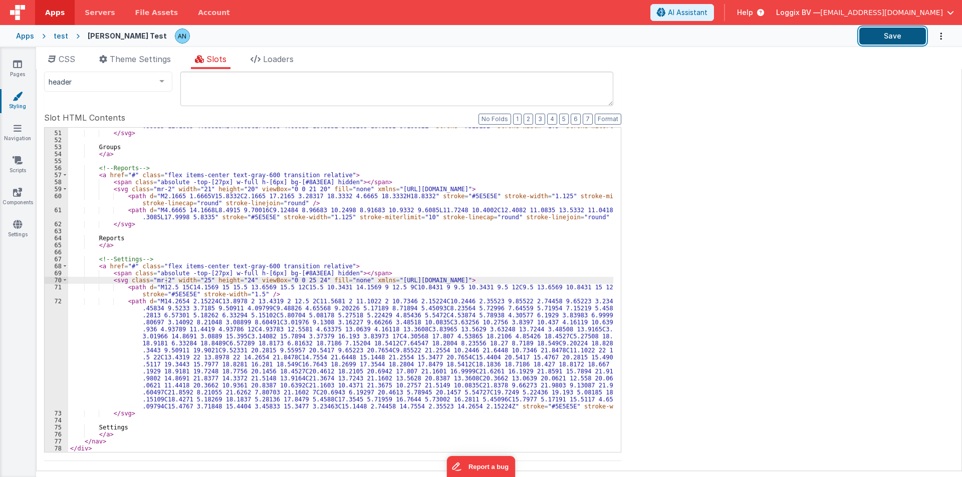
click at [880, 29] on button "Save" at bounding box center [892, 36] width 67 height 17
click at [603, 116] on button "Format" at bounding box center [607, 119] width 27 height 11
click at [605, 118] on button "Format" at bounding box center [607, 119] width 27 height 11
click at [879, 36] on button "Save" at bounding box center [892, 36] width 67 height 17
click at [868, 36] on button "Save" at bounding box center [892, 36] width 67 height 17
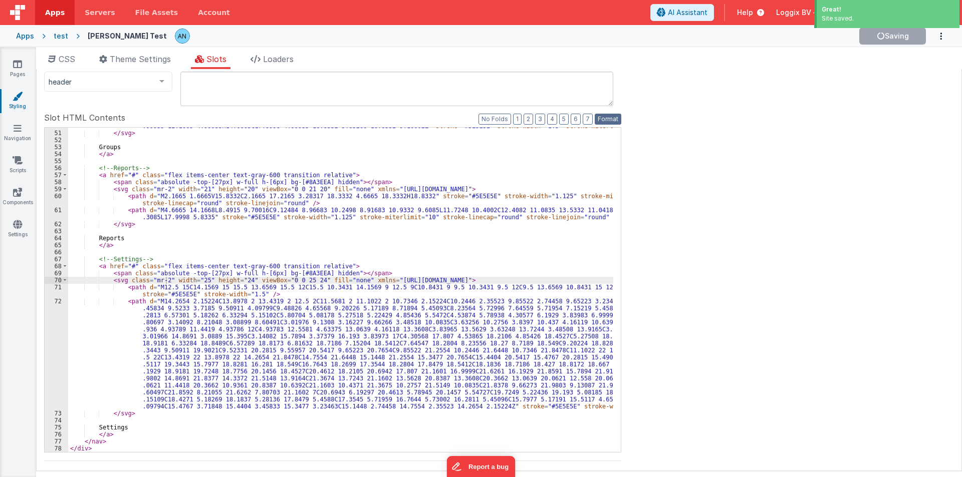
click at [607, 114] on button "Format" at bounding box center [607, 119] width 27 height 11
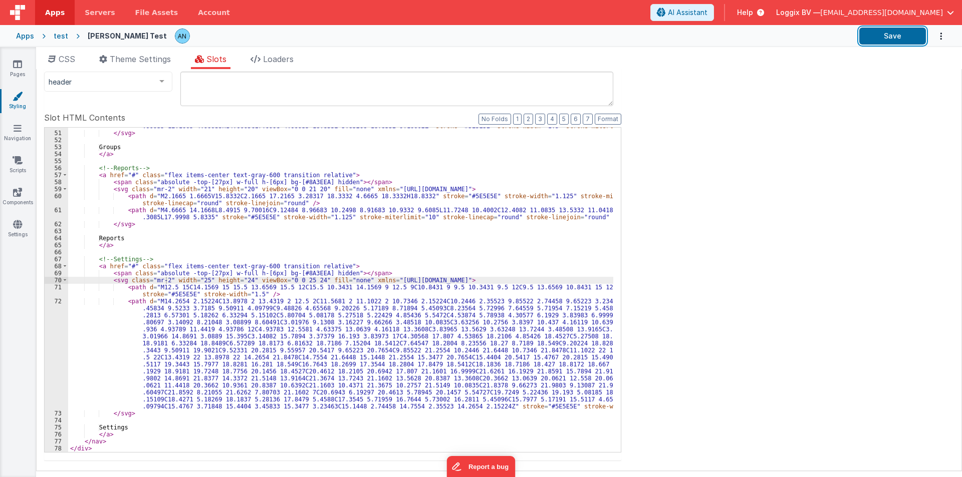
click at [882, 35] on button "Save" at bounding box center [892, 36] width 67 height 17
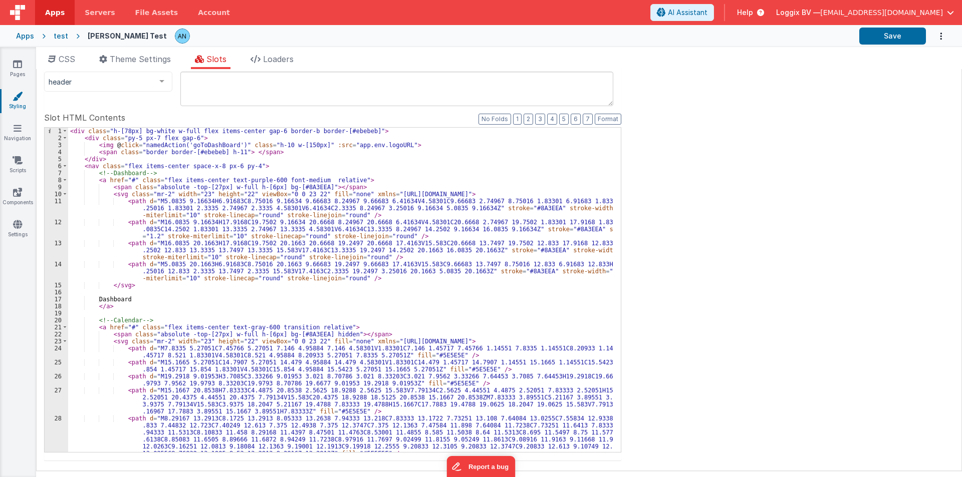
scroll to position [0, 0]
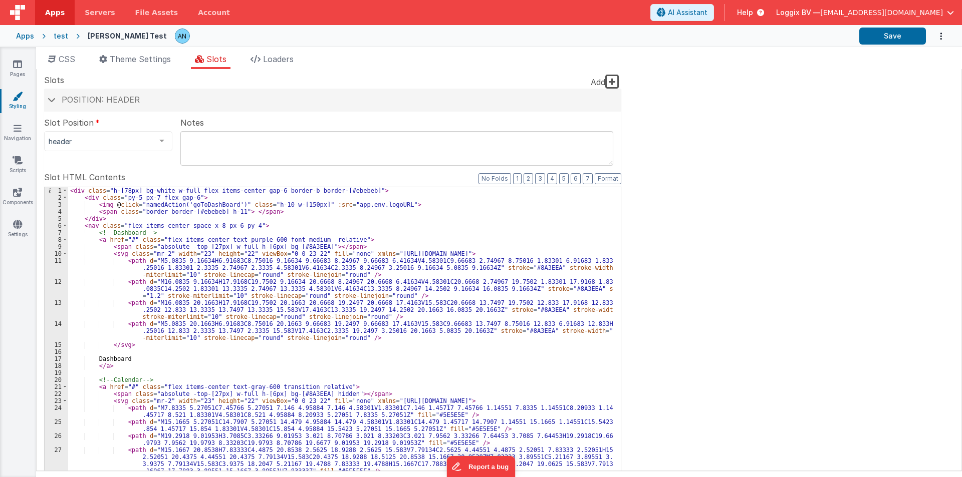
click at [502, 267] on div "< div class = "h-[78px] bg-white w-full flex items-center gap-6 border-b border…" at bounding box center [340, 374] width 545 height 374
click at [542, 289] on div "< div class = "h-[78px] bg-white w-full flex items-center gap-6 border-b border…" at bounding box center [340, 374] width 545 height 374
click at [512, 309] on div "< div class = "h-[78px] bg-white w-full flex items-center gap-6 border-b border…" at bounding box center [340, 374] width 545 height 374
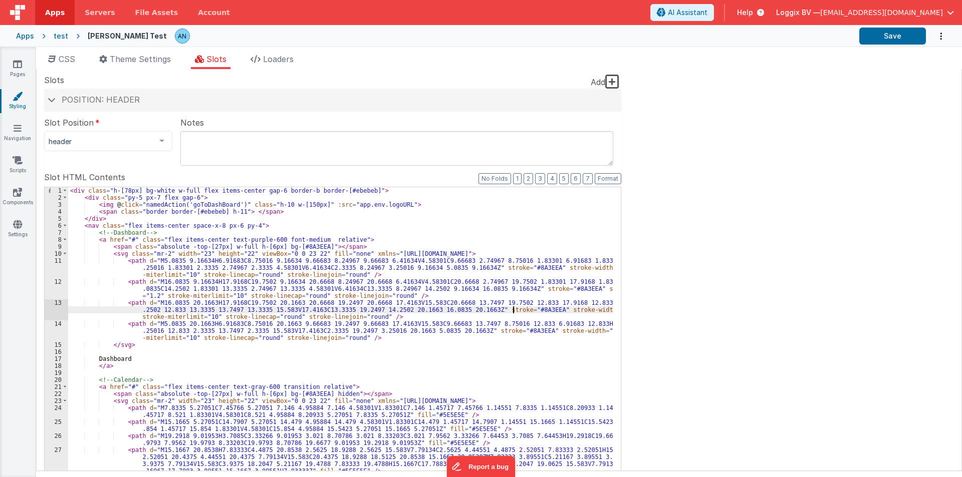
click at [512, 309] on div "< div class = "h-[78px] bg-white w-full flex items-center gap-6 border-b border…" at bounding box center [340, 374] width 545 height 374
click at [493, 332] on div "< div class = "h-[78px] bg-white w-full flex items-center gap-6 border-b border…" at bounding box center [340, 374] width 545 height 374
click at [297, 247] on div "< div class = "h-[78px] bg-white w-full flex items-center gap-6 border-b border…" at bounding box center [340, 374] width 545 height 374
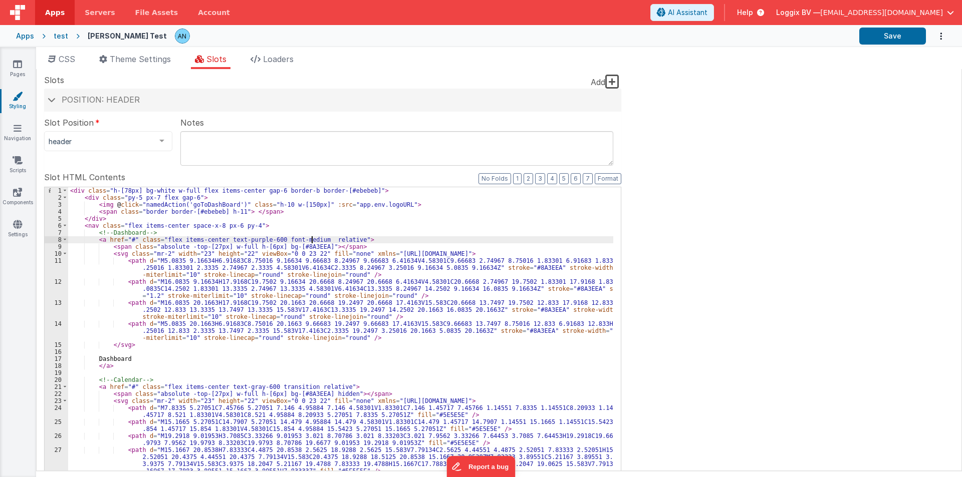
drag, startPoint x: 313, startPoint y: 238, endPoint x: 402, endPoint y: 233, distance: 89.3
click at [314, 238] on div "< div class = "h-[78px] bg-white w-full flex items-center gap-6 border-b border…" at bounding box center [340, 374] width 545 height 374
paste textarea
click at [870, 38] on button "Save" at bounding box center [892, 36] width 67 height 17
click at [64, 56] on span "CSS" at bounding box center [67, 59] width 17 height 10
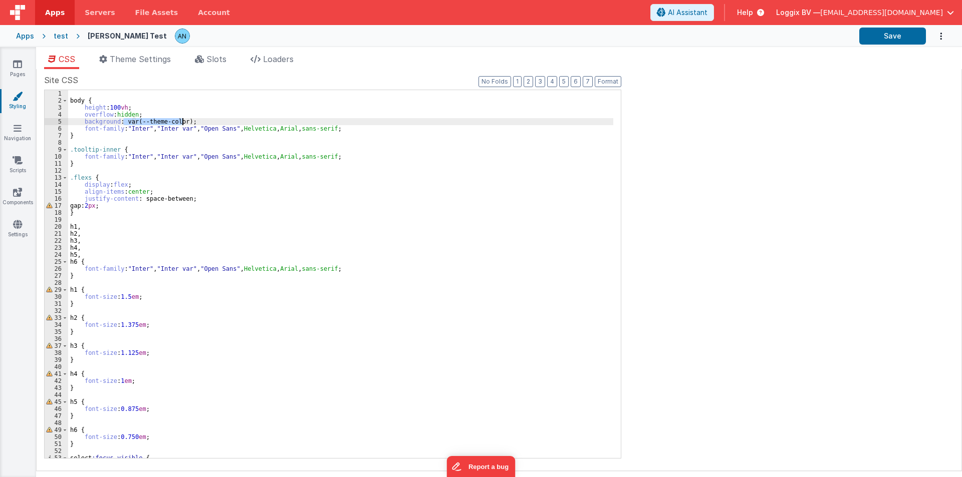
drag, startPoint x: 123, startPoint y: 120, endPoint x: 183, endPoint y: 120, distance: 60.1
click at [183, 120] on div "body { height : 100 vh ; overflow : hidden ; background : var(--theme-color); f…" at bounding box center [340, 281] width 545 height 382
click at [26, 68] on link "Pages" at bounding box center [17, 69] width 36 height 20
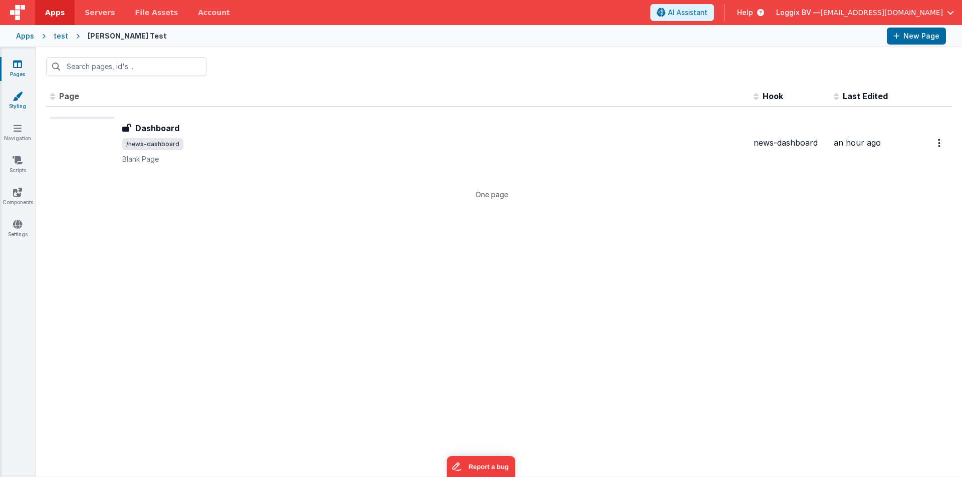
click at [10, 106] on link "Styling" at bounding box center [17, 101] width 36 height 20
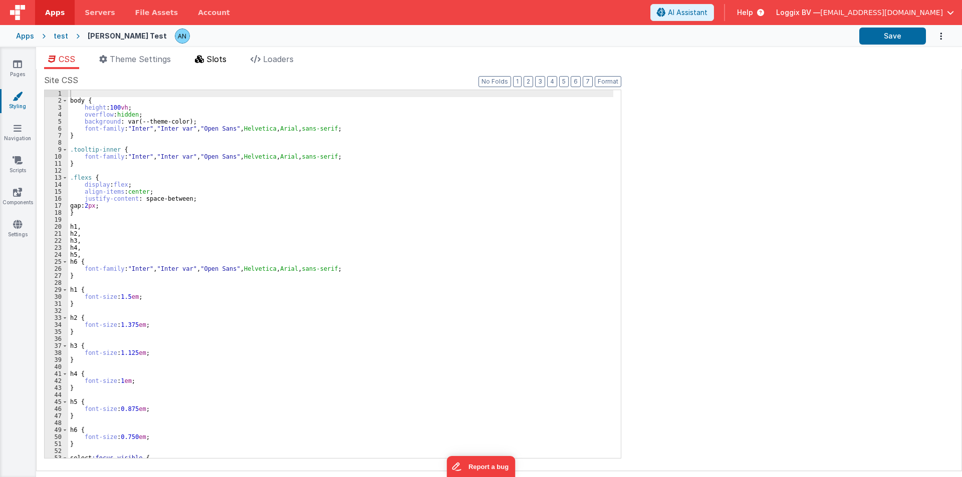
click at [205, 63] on li "Slots" at bounding box center [211, 61] width 40 height 16
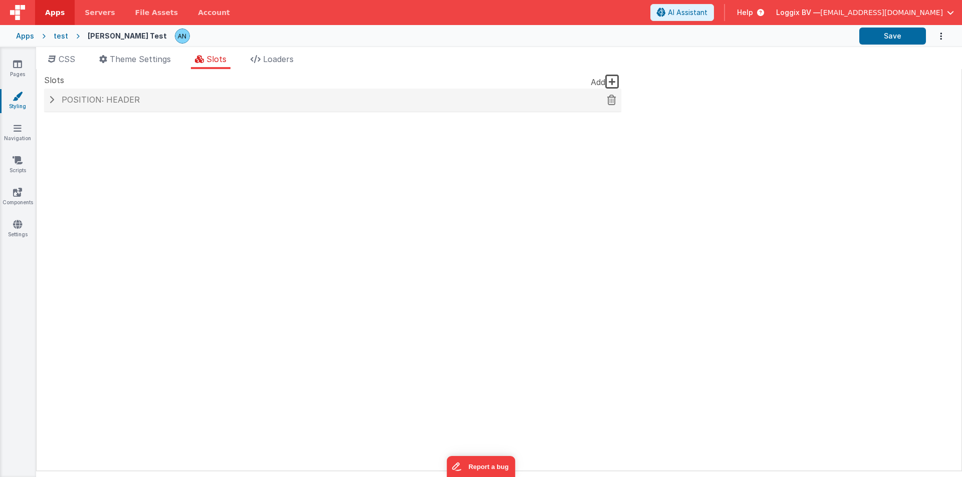
click at [144, 94] on div "Position: header" at bounding box center [332, 100] width 577 height 23
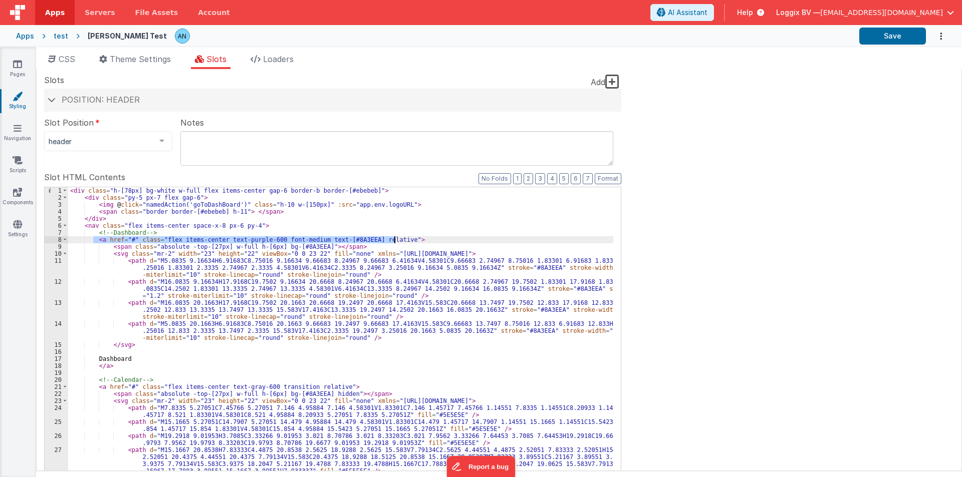
drag, startPoint x: 92, startPoint y: 237, endPoint x: 396, endPoint y: 238, distance: 304.5
click at [396, 238] on div "< div class = "h-[78px] bg-white w-full flex items-center gap-6 border-b border…" at bounding box center [340, 374] width 545 height 374
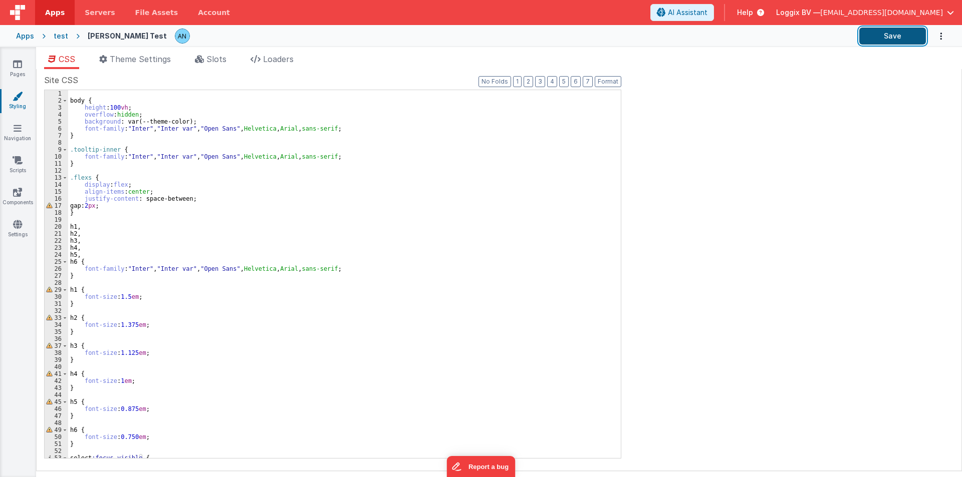
click at [881, 34] on button "Save" at bounding box center [892, 36] width 67 height 17
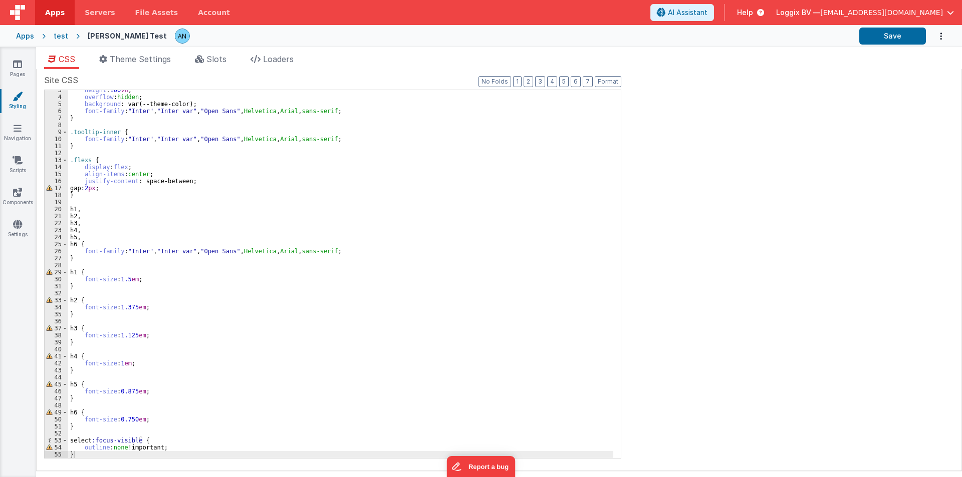
click at [83, 453] on div "height : 100 vh ; overflow : hidden ; background : var(--theme-color); font-fam…" at bounding box center [340, 278] width 545 height 382
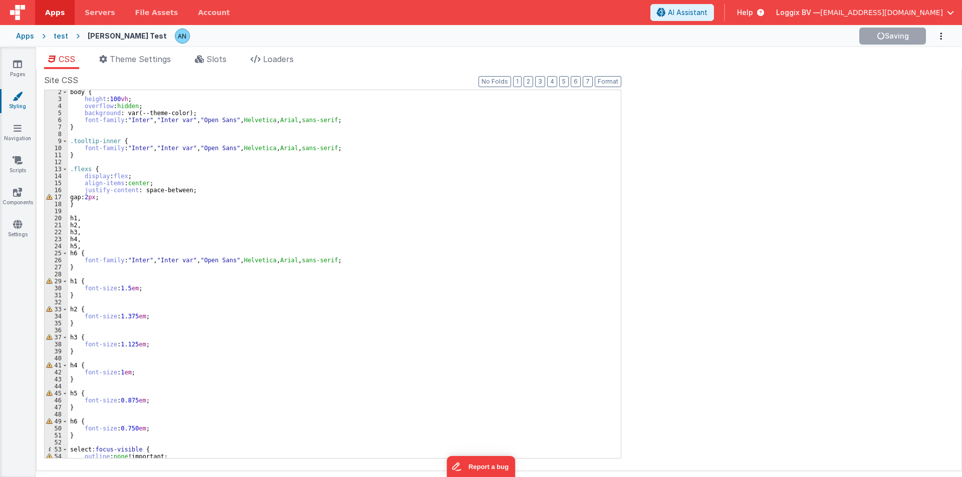
scroll to position [0, 0]
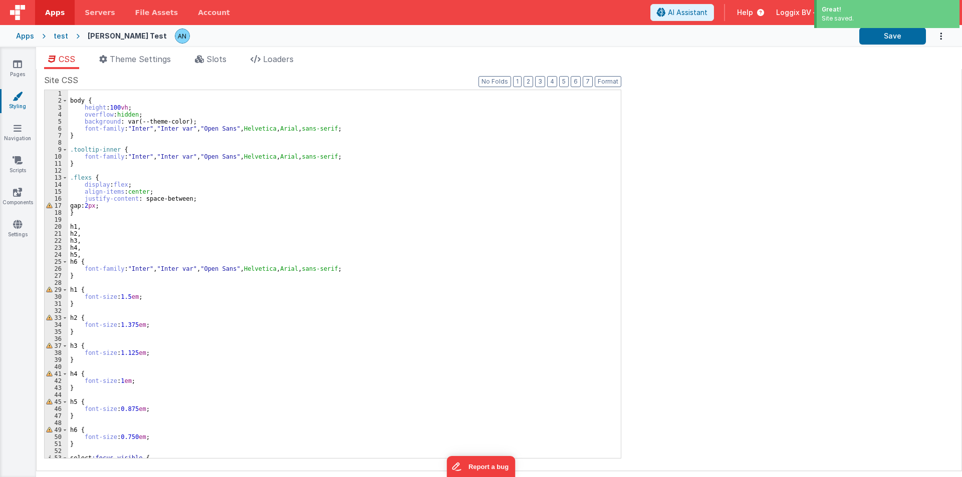
click at [111, 100] on div "body { height : 100 vh ; overflow : hidden ; background : var(--theme-color); f…" at bounding box center [340, 281] width 545 height 382
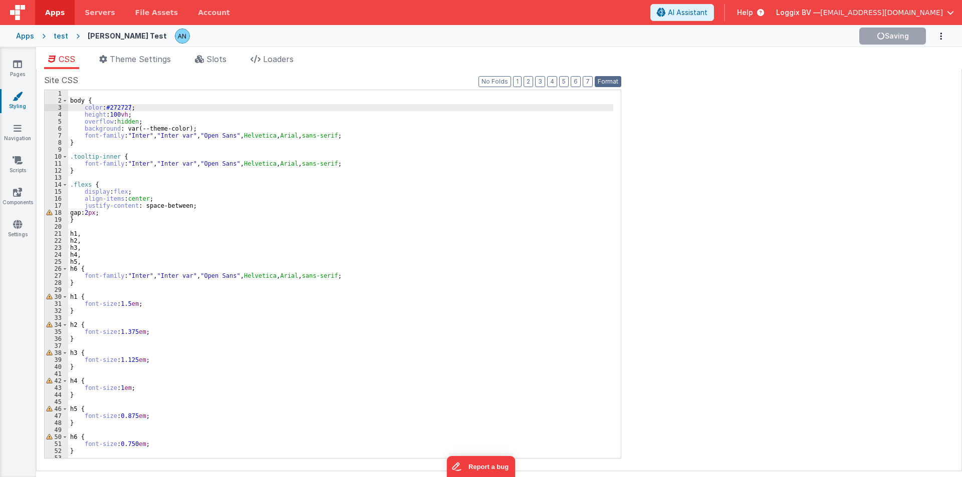
click at [613, 82] on button "Format" at bounding box center [607, 81] width 27 height 11
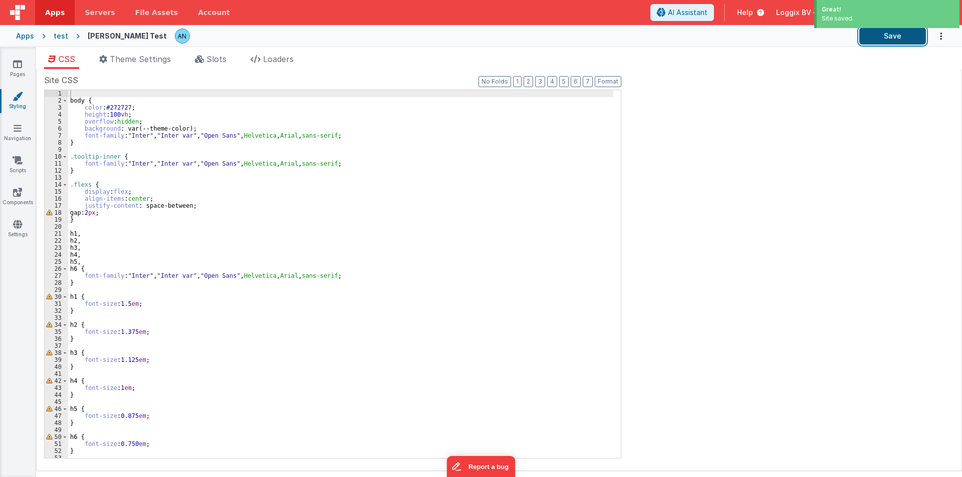
click at [905, 41] on button "Save" at bounding box center [892, 36] width 67 height 17
click at [901, 39] on button "Save" at bounding box center [892, 36] width 67 height 17
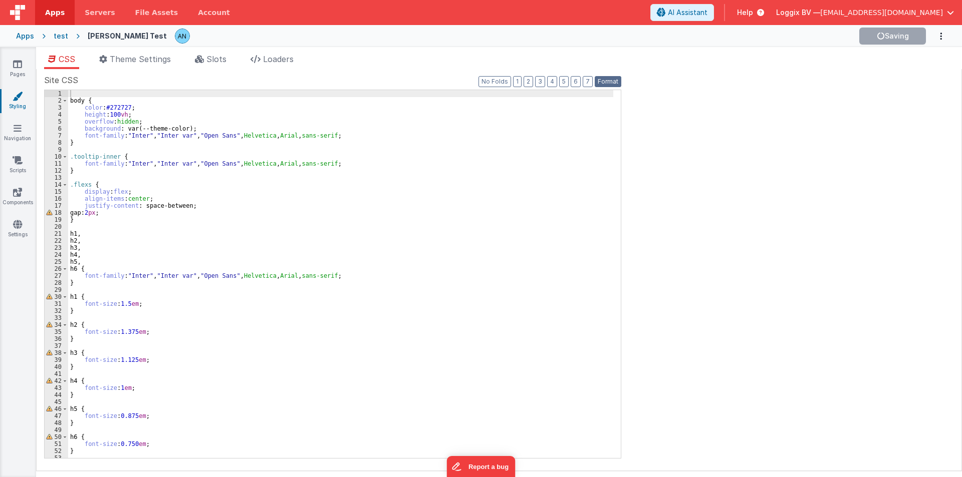
click at [613, 81] on button "Format" at bounding box center [607, 81] width 27 height 11
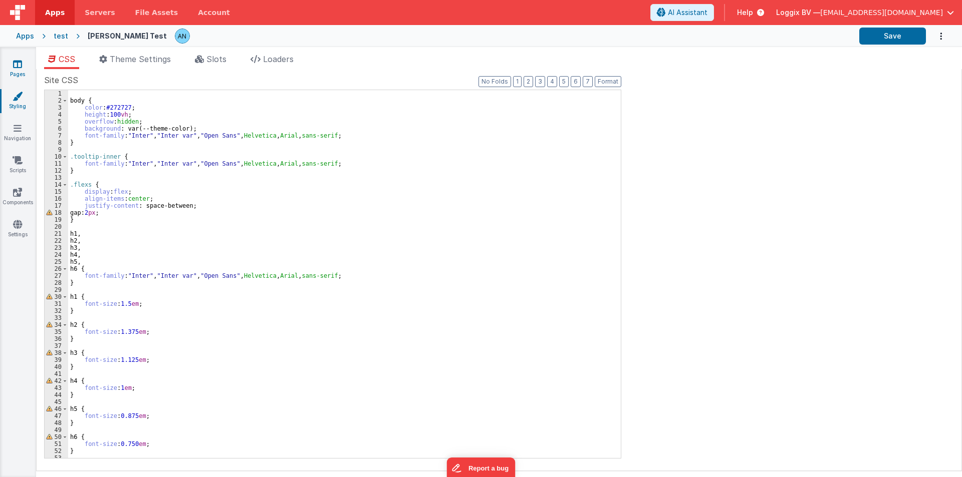
click at [29, 64] on link "Pages" at bounding box center [17, 69] width 36 height 20
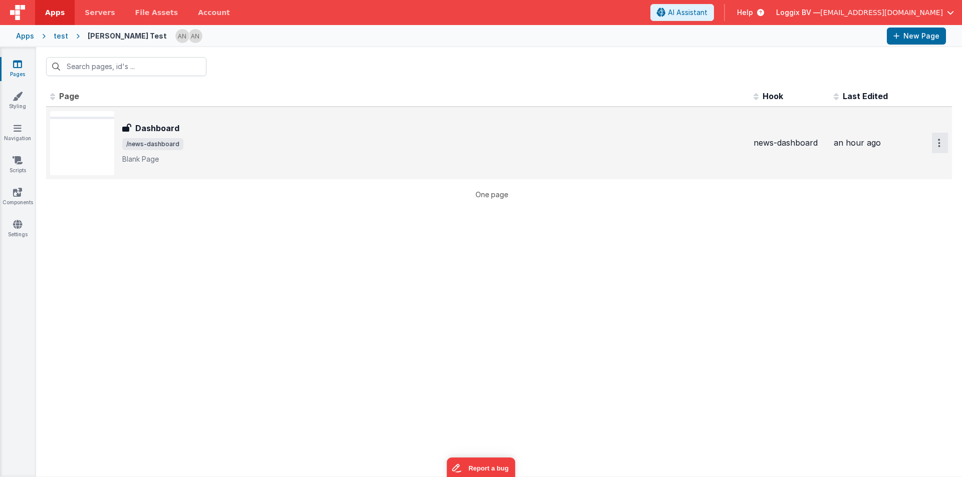
click at [940, 146] on button "Options" at bounding box center [940, 143] width 16 height 21
click at [895, 162] on link "Preview" at bounding box center [903, 166] width 88 height 18
click at [26, 101] on link "Styling" at bounding box center [17, 101] width 36 height 20
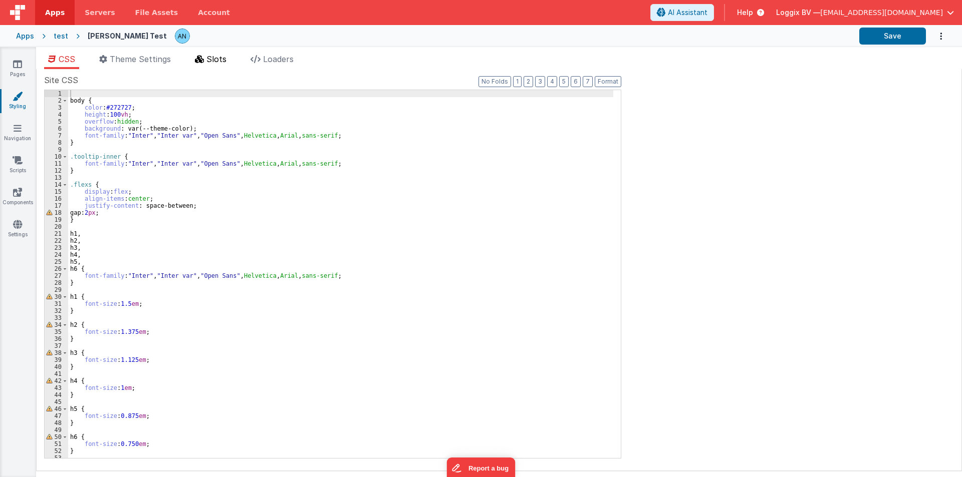
click at [203, 59] on icon at bounding box center [199, 59] width 9 height 8
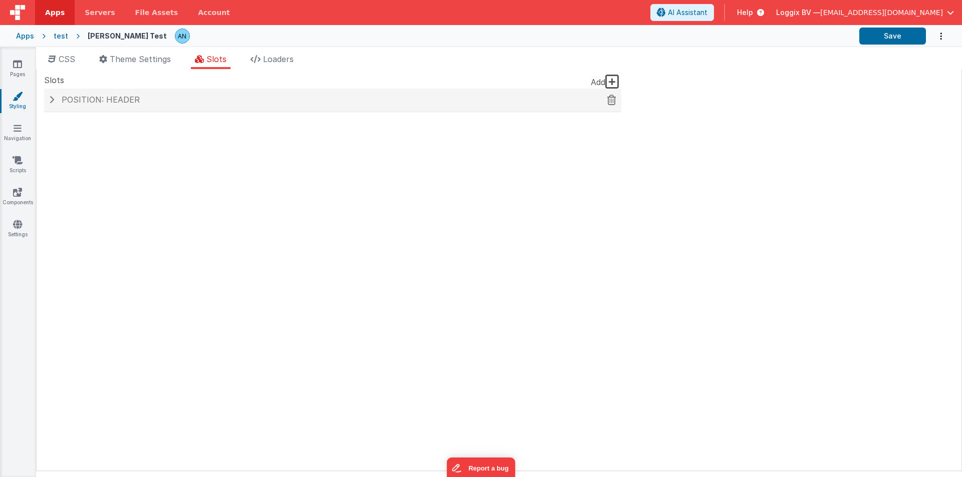
click at [159, 105] on div "Position: header" at bounding box center [332, 100] width 577 height 23
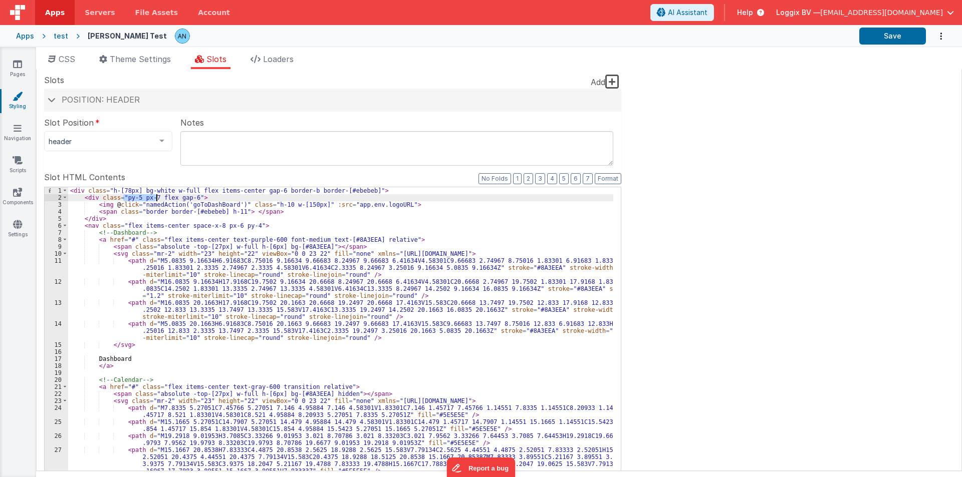
drag, startPoint x: 123, startPoint y: 197, endPoint x: 155, endPoint y: 198, distance: 32.1
click at [155, 198] on div "< div class = "h-[78px] bg-white w-full flex items-center gap-6 border-b border…" at bounding box center [340, 374] width 545 height 374
click at [353, 188] on div "< div class = "h-[78px] bg-white w-full flex items-center gap-6 border-b border…" at bounding box center [340, 374] width 545 height 374
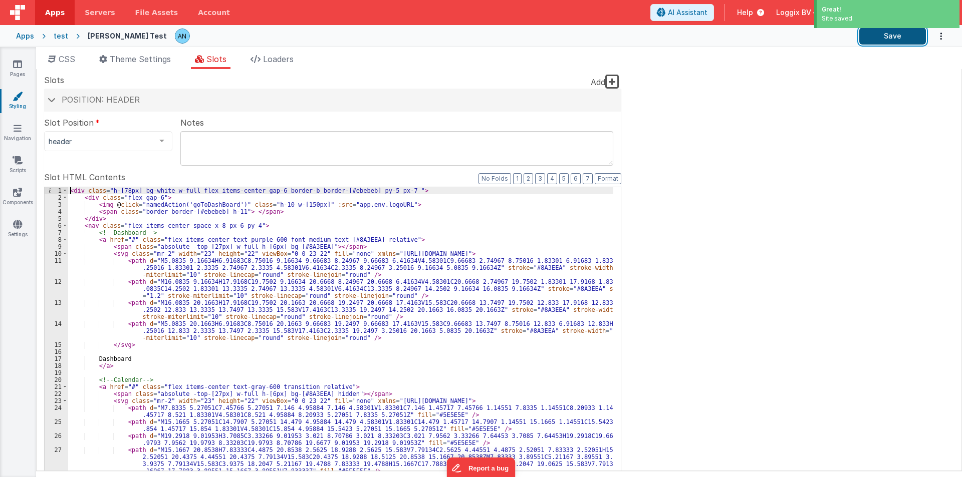
click at [889, 36] on button "Save" at bounding box center [892, 36] width 67 height 17
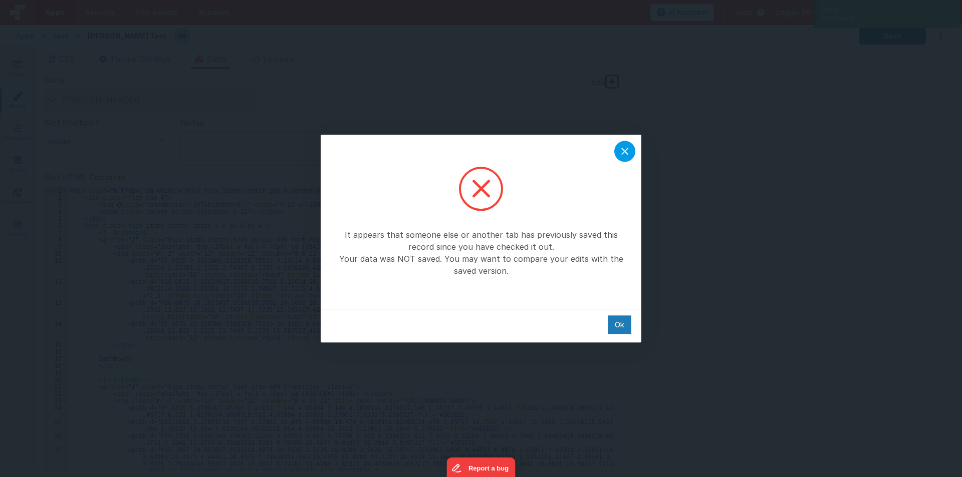
click at [622, 146] on icon at bounding box center [625, 151] width 12 height 12
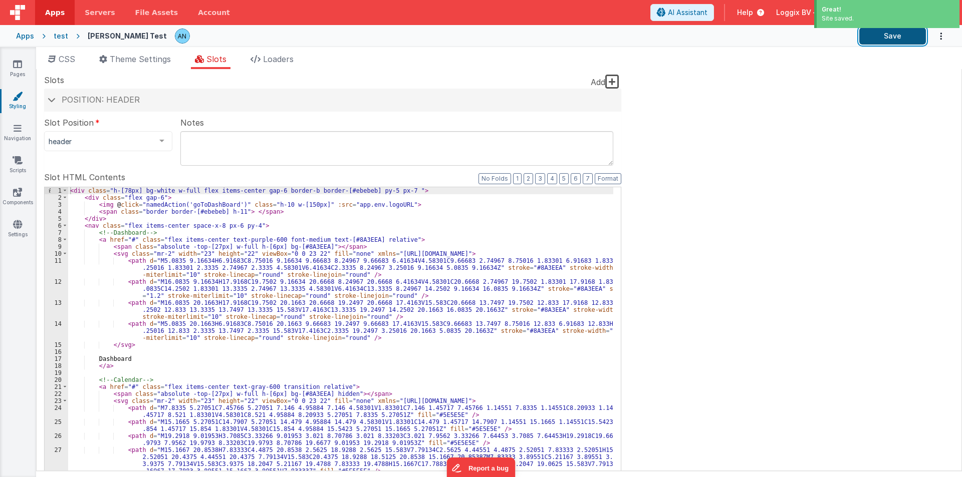
click at [890, 34] on button "Save" at bounding box center [892, 36] width 67 height 17
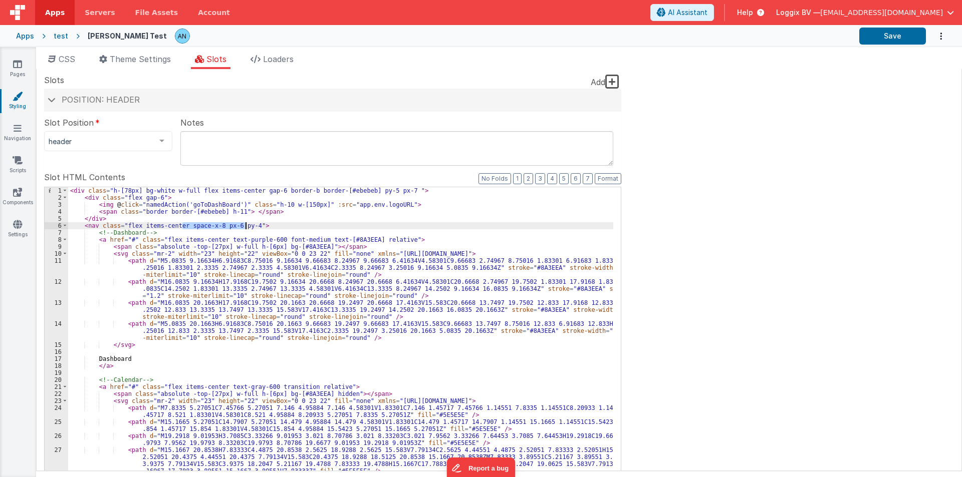
drag, startPoint x: 184, startPoint y: 226, endPoint x: 244, endPoint y: 226, distance: 60.1
click at [244, 226] on div "< div class = "h-[78px] bg-white w-full flex items-center gap-6 border-b border…" at bounding box center [340, 374] width 545 height 374
drag, startPoint x: 606, startPoint y: 175, endPoint x: 625, endPoint y: 174, distance: 18.1
click at [606, 175] on button "Format" at bounding box center [607, 178] width 27 height 11
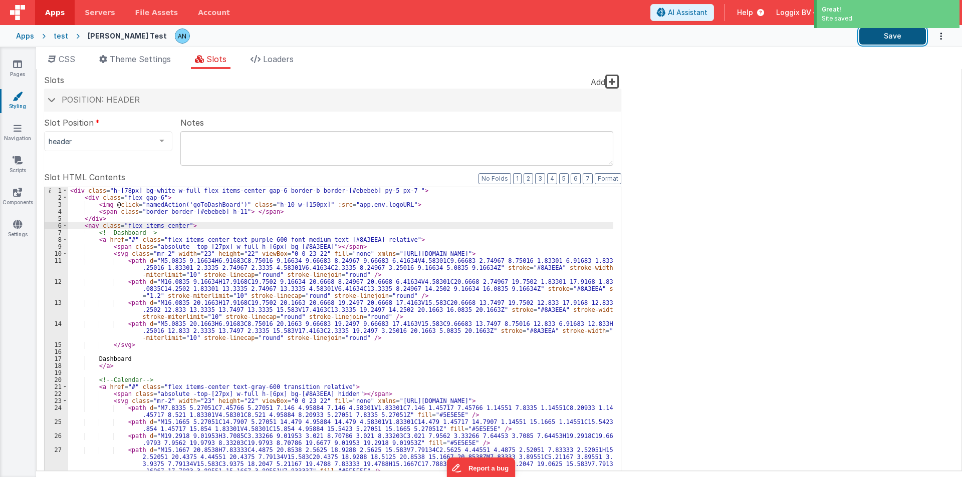
click at [898, 34] on button "Save" at bounding box center [892, 36] width 67 height 17
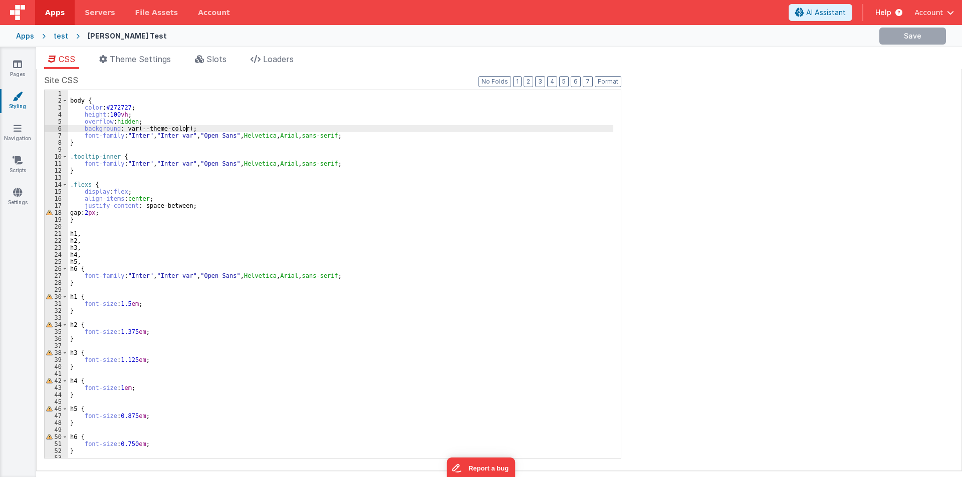
click at [360, 131] on div "body { color : #272727 ; height : 100 vh ; overflow : hidden ; background : var…" at bounding box center [340, 281] width 545 height 382
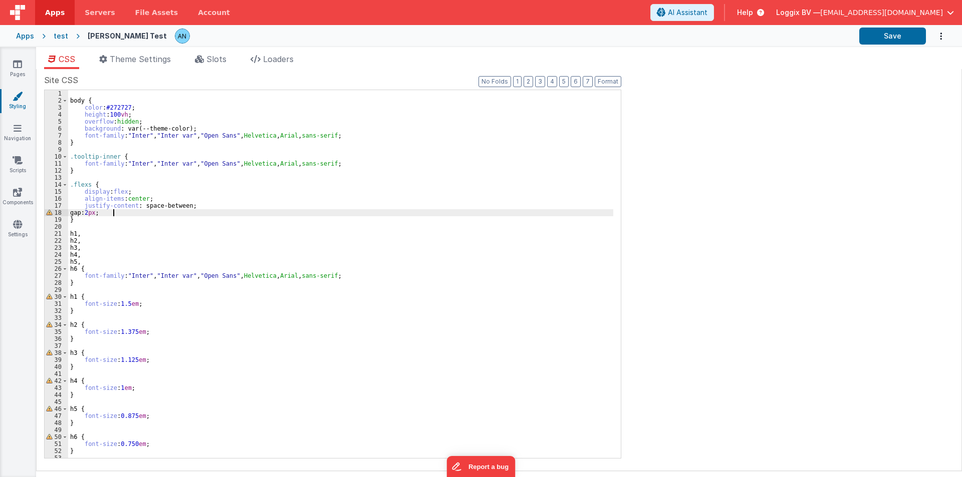
click at [193, 210] on div "body { color : #272727 ; height : 100 vh ; overflow : hidden ; background : var…" at bounding box center [340, 281] width 545 height 382
click at [191, 205] on div "body { color : #272727 ; height : 100 vh ; overflow : hidden ; background : var…" at bounding box center [340, 281] width 545 height 382
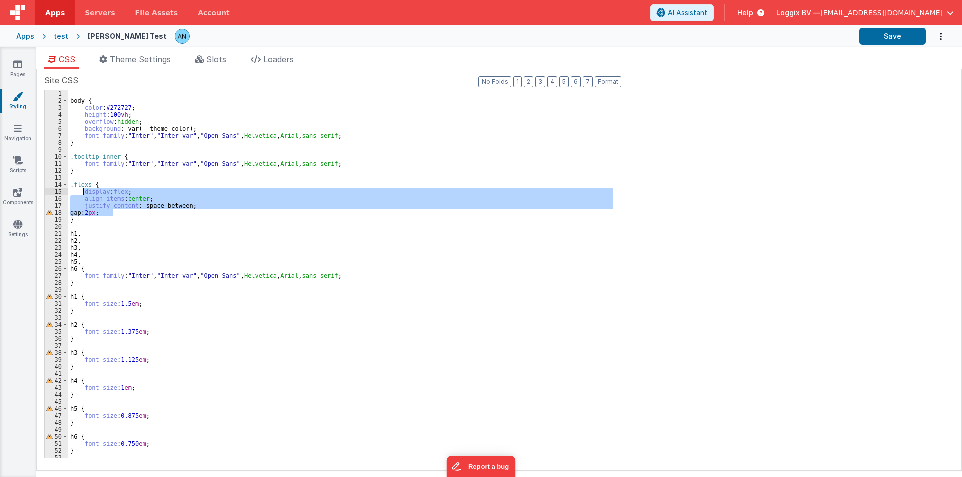
drag, startPoint x: 125, startPoint y: 213, endPoint x: 84, endPoint y: 192, distance: 46.4
click at [84, 192] on div "body { color : #272727 ; height : 100 vh ; overflow : hidden ; background : var…" at bounding box center [340, 281] width 545 height 382
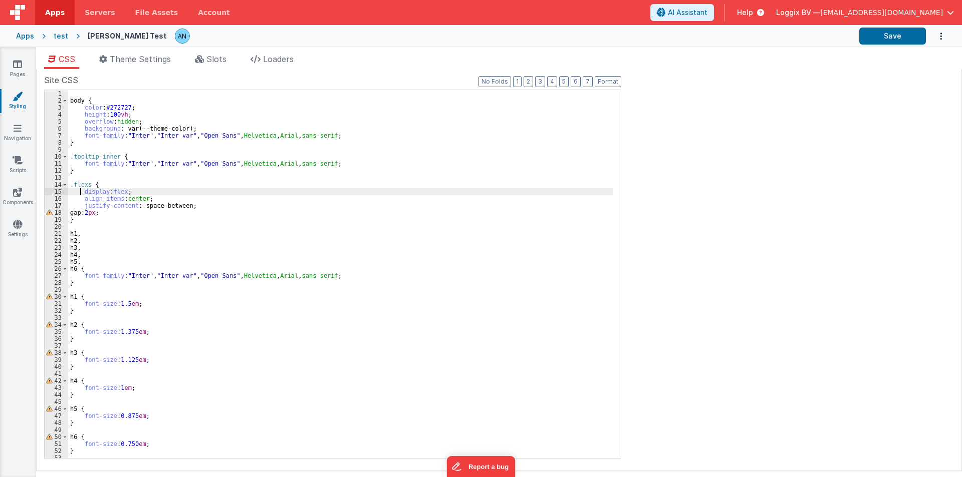
click at [80, 193] on div "body { color : #272727 ; height : 100 vh ; overflow : hidden ; background : var…" at bounding box center [340, 281] width 545 height 382
click at [112, 213] on div "body { color : #272727 ; height : 100 vh ; overflow : hidden ; background : var…" at bounding box center [340, 281] width 545 height 382
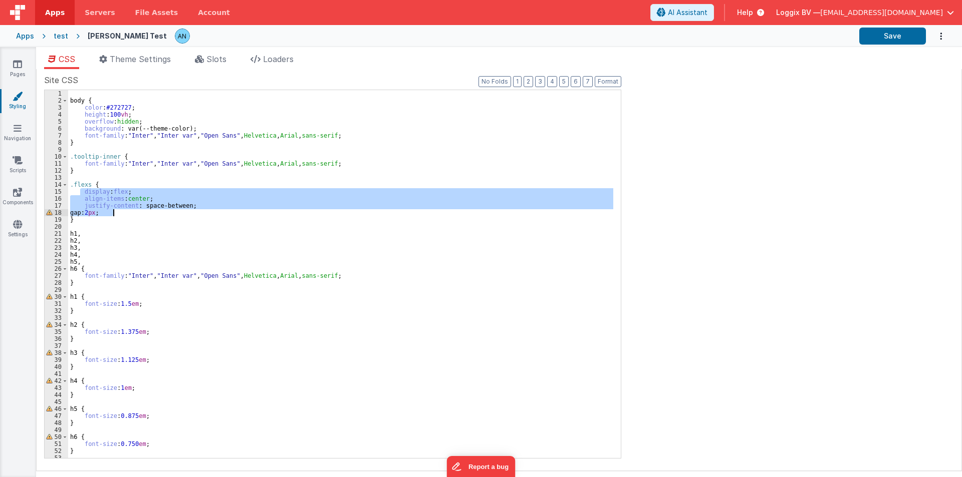
click at [113, 211] on div "body { color : #272727 ; height : 100 vh ; overflow : hidden ; background : var…" at bounding box center [340, 274] width 545 height 368
drag, startPoint x: 77, startPoint y: 191, endPoint x: 123, endPoint y: 213, distance: 51.1
click at [123, 213] on div "body { color : #272727 ; height : 100 vh ; overflow : hidden ; background : var…" at bounding box center [340, 281] width 545 height 382
click at [82, 221] on div "body { color : #272727 ; height : 100 vh ; overflow : hidden ; background : var…" at bounding box center [340, 281] width 545 height 382
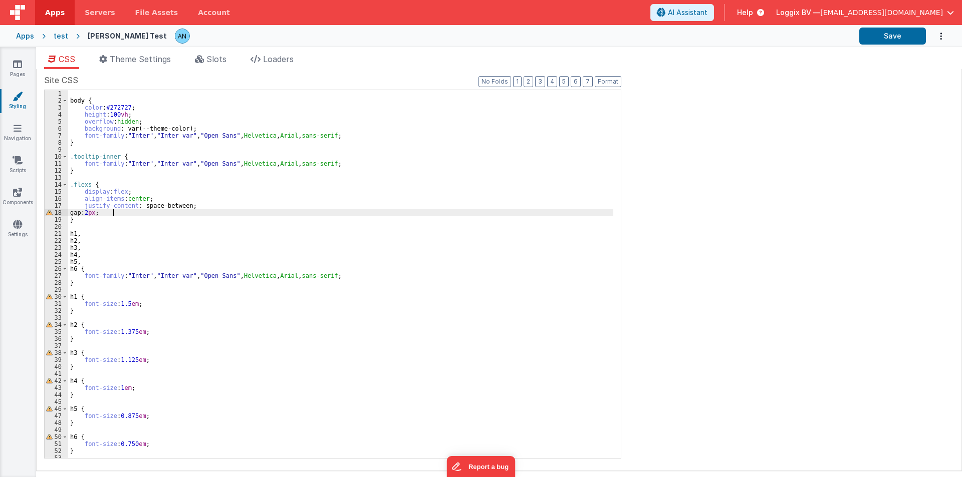
click at [114, 213] on div "body { color : #272727 ; height : 100 vh ; overflow : hidden ; background : var…" at bounding box center [340, 281] width 545 height 382
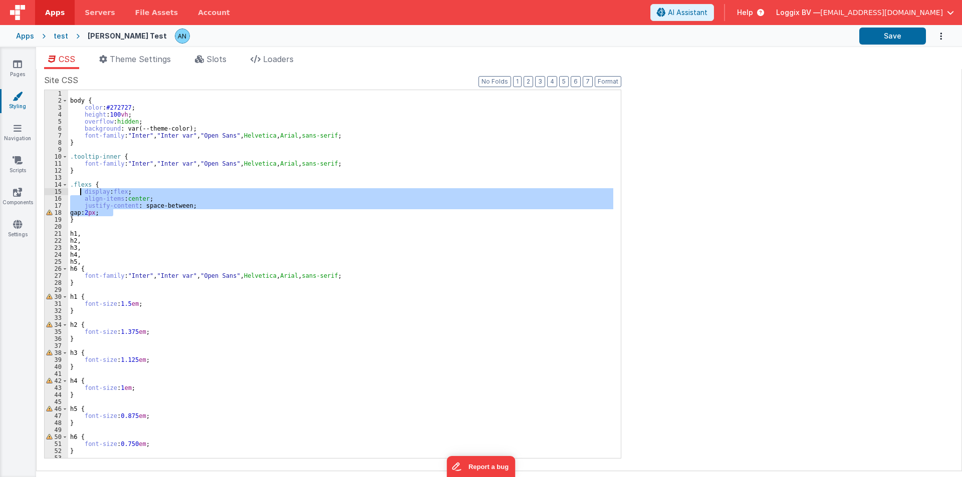
drag, startPoint x: 114, startPoint y: 213, endPoint x: 80, endPoint y: 195, distance: 38.5
click at [80, 195] on div "body { color : #272727 ; height : 100 vh ; overflow : hidden ; background : var…" at bounding box center [340, 281] width 545 height 382
click at [80, 195] on div "body { color : #272727 ; height : 100 vh ; overflow : hidden ; background : var…" at bounding box center [340, 274] width 545 height 368
click at [112, 212] on div "body { color : #272727 ; height : 100 vh ; overflow : hidden ; background : var…" at bounding box center [340, 281] width 545 height 382
click at [112, 212] on div "body { color : #272727 ; height : 100 vh ; overflow : hidden ; background : var…" at bounding box center [340, 274] width 545 height 368
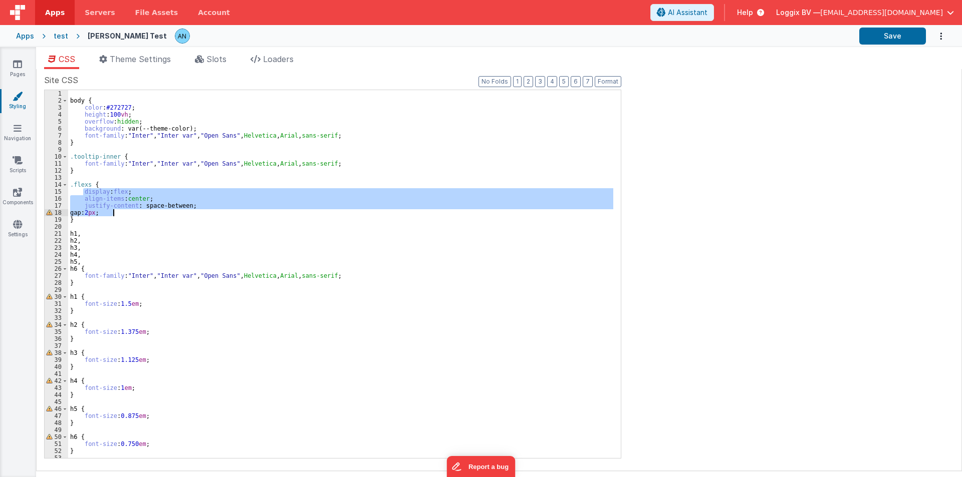
drag, startPoint x: 85, startPoint y: 192, endPoint x: 113, endPoint y: 210, distance: 33.3
click at [113, 210] on div "body { color : #272727 ; height : 100 vh ; overflow : hidden ; background : var…" at bounding box center [340, 281] width 545 height 382
click at [113, 210] on div "body { color : #272727 ; height : 100 vh ; overflow : hidden ; background : var…" at bounding box center [340, 274] width 545 height 368
drag, startPoint x: 83, startPoint y: 189, endPoint x: 119, endPoint y: 210, distance: 41.6
click at [119, 210] on div "body { color : #272727 ; height : 100 vh ; overflow : hidden ; background : var…" at bounding box center [340, 281] width 545 height 382
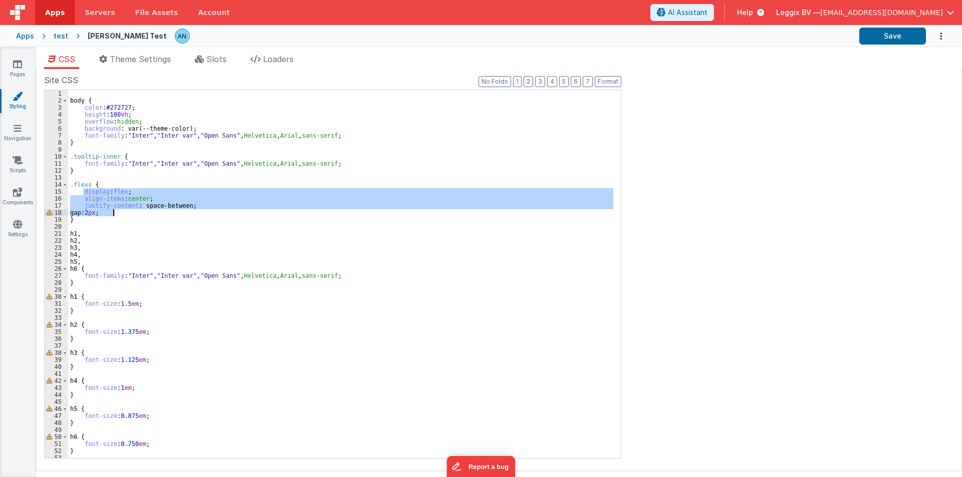
click at [119, 210] on div "body { color : #272727 ; height : 100 vh ; overflow : hidden ; background : var…" at bounding box center [340, 274] width 545 height 368
drag, startPoint x: 84, startPoint y: 193, endPoint x: 112, endPoint y: 212, distance: 34.3
click at [112, 212] on div "body { color : #272727 ; height : 100 vh ; overflow : hidden ; background : var…" at bounding box center [340, 281] width 545 height 382
click at [113, 212] on div "body { color : #272727 ; height : 100 vh ; overflow : hidden ; background : var…" at bounding box center [340, 274] width 545 height 368
drag, startPoint x: 82, startPoint y: 193, endPoint x: 114, endPoint y: 212, distance: 37.0
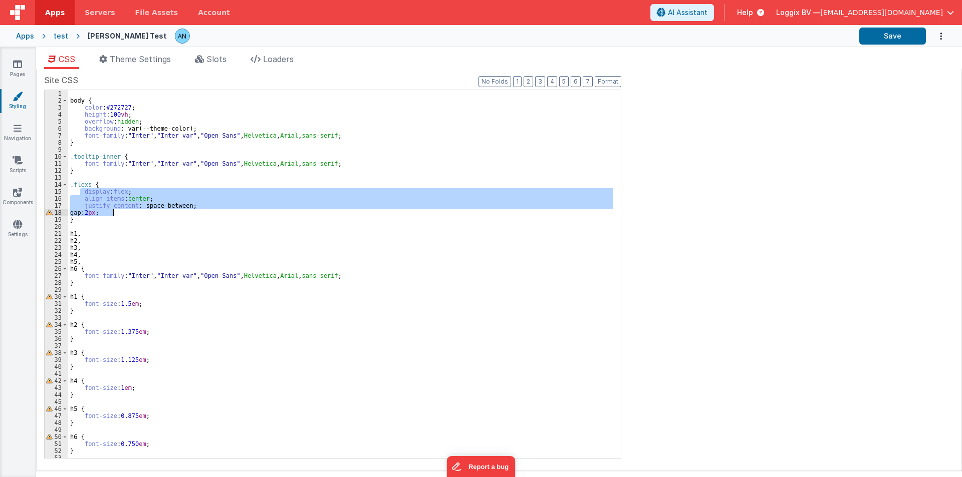
click at [114, 212] on div "body { color : #272727 ; height : 100 vh ; overflow : hidden ; background : var…" at bounding box center [340, 281] width 545 height 382
click at [114, 212] on div "body { color : #272727 ; height : 100 vh ; overflow : hidden ; background : var…" at bounding box center [340, 274] width 545 height 368
drag, startPoint x: 81, startPoint y: 195, endPoint x: 115, endPoint y: 211, distance: 37.6
click at [115, 211] on div "body { color : #272727 ; height : 100 vh ; overflow : hidden ; background : var…" at bounding box center [340, 281] width 545 height 382
click at [115, 210] on div "body { color : #272727 ; height : 100 vh ; overflow : hidden ; background : var…" at bounding box center [340, 274] width 545 height 368
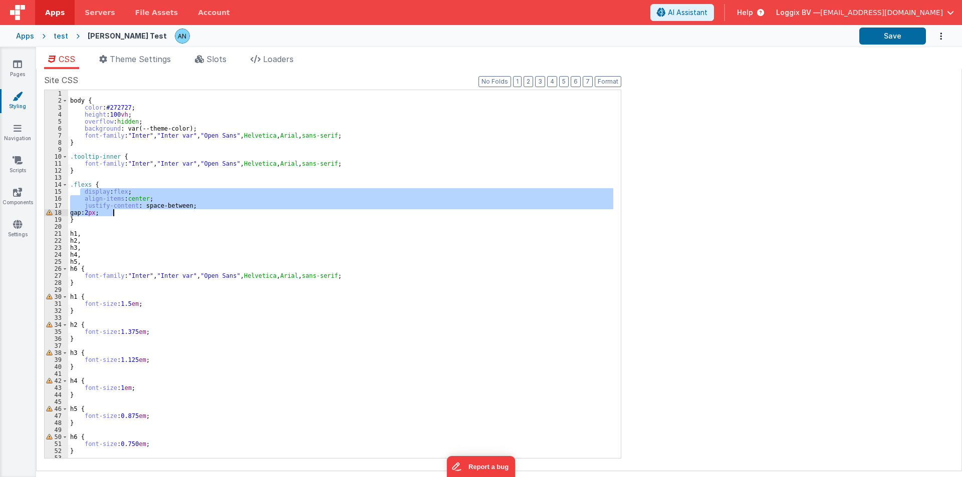
drag, startPoint x: 81, startPoint y: 193, endPoint x: 113, endPoint y: 212, distance: 37.1
click at [113, 212] on div "body { color : #272727 ; height : 100 vh ; overflow : hidden ; background : var…" at bounding box center [340, 281] width 545 height 382
click at [113, 212] on div "body { color : #272727 ; height : 100 vh ; overflow : hidden ; background : var…" at bounding box center [340, 274] width 545 height 368
drag, startPoint x: 81, startPoint y: 191, endPoint x: 115, endPoint y: 210, distance: 39.3
click at [115, 210] on div "body { color : #272727 ; height : 100 vh ; overflow : hidden ; background : var…" at bounding box center [340, 281] width 545 height 382
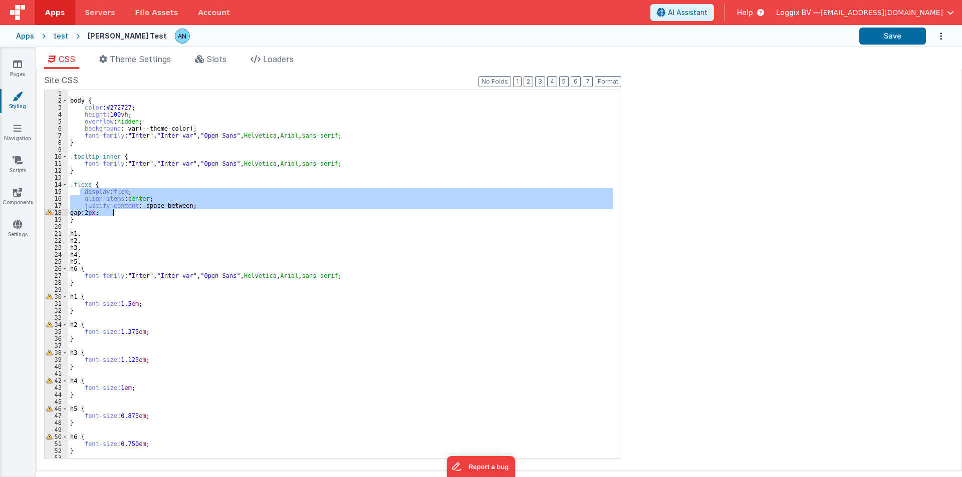
click at [103, 174] on div "body { color : #272727 ; height : 100 vh ; overflow : hidden ; background : var…" at bounding box center [340, 281] width 545 height 382
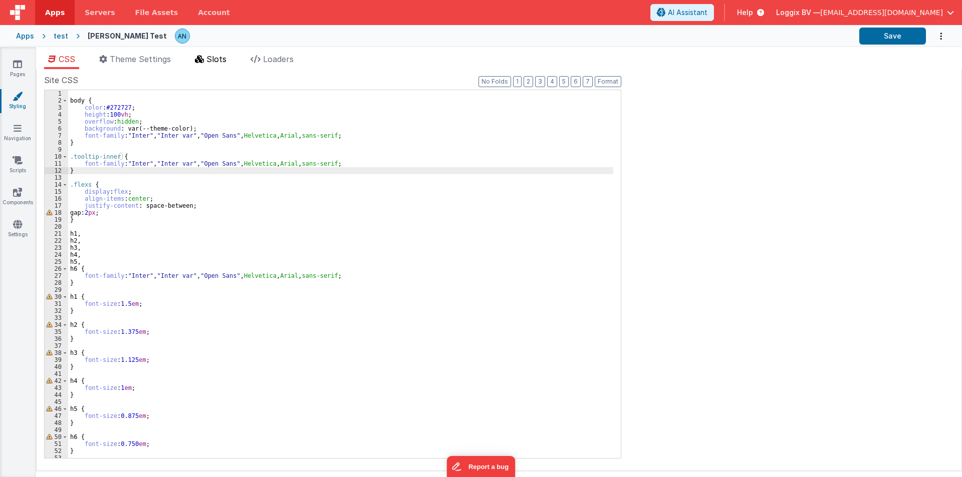
click at [222, 66] on li "Slots" at bounding box center [211, 61] width 40 height 16
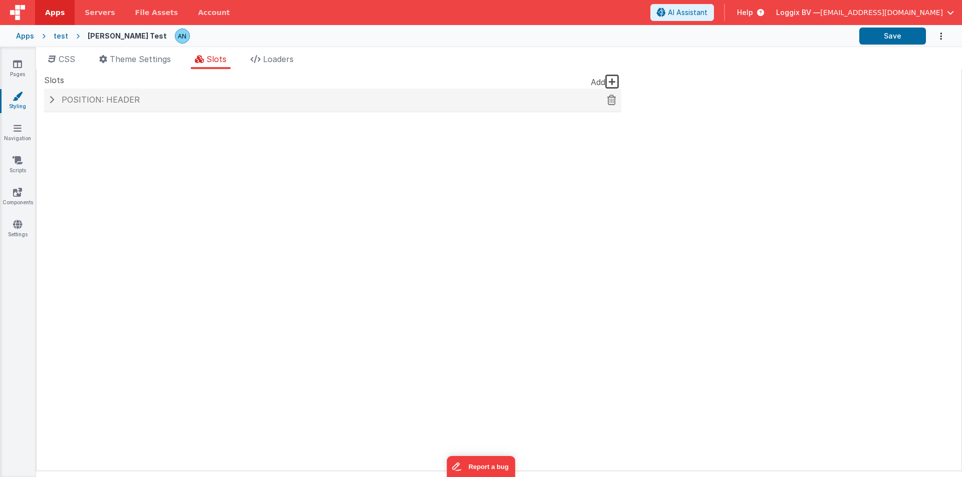
click at [176, 100] on h4 "Position: header" at bounding box center [332, 100] width 567 height 9
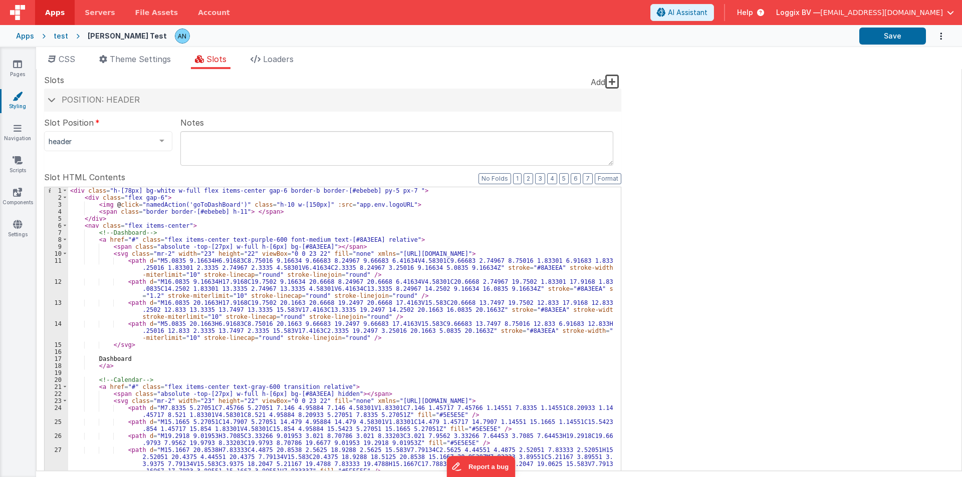
click at [180, 227] on div "< div class = "h-[78px] bg-white w-full flex items-center gap-6 border-b border…" at bounding box center [340, 374] width 545 height 374
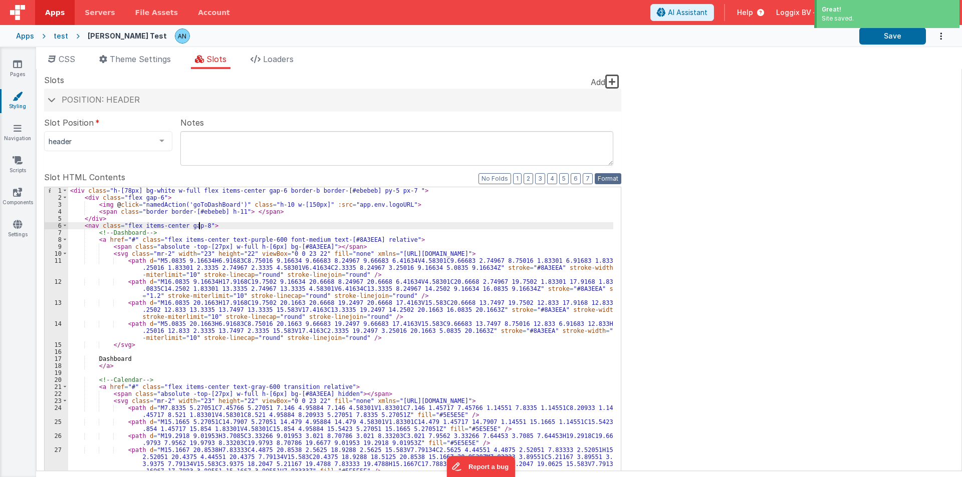
click at [604, 176] on button "Format" at bounding box center [607, 178] width 27 height 11
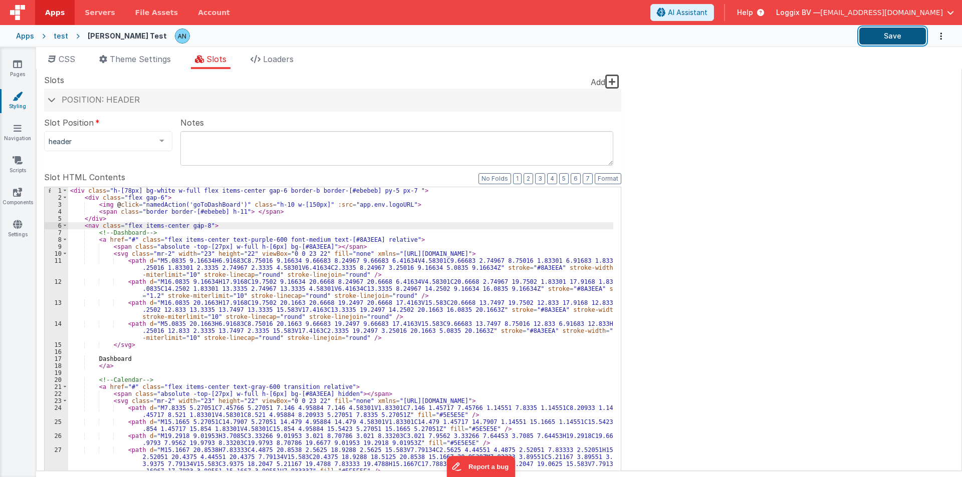
click at [885, 32] on button "Save" at bounding box center [892, 36] width 67 height 17
drag, startPoint x: 905, startPoint y: 28, endPoint x: 880, endPoint y: 34, distance: 25.4
click at [903, 27] on div "Apps test [PERSON_NAME] Test Save" at bounding box center [481, 36] width 962 height 22
click at [611, 174] on button "Format" at bounding box center [607, 178] width 27 height 11
click at [613, 174] on button "Format" at bounding box center [607, 178] width 27 height 11
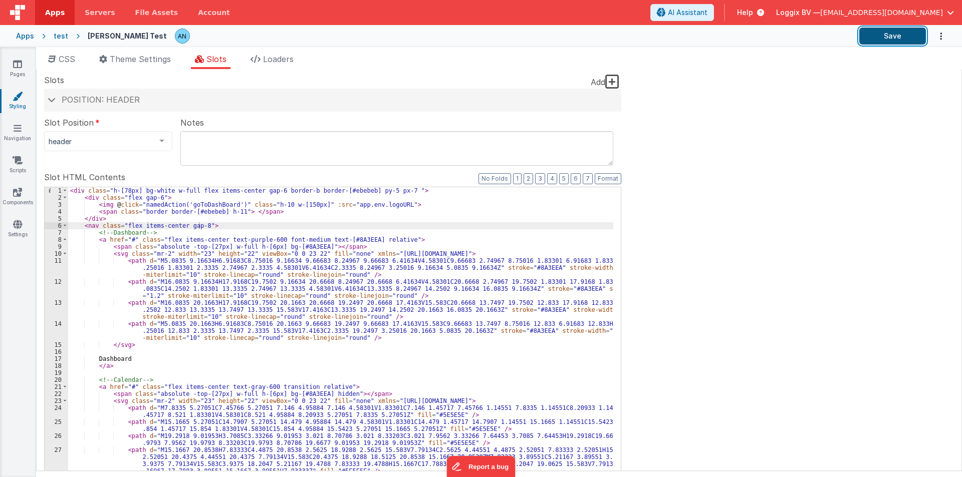
click at [876, 35] on button "Save" at bounding box center [892, 36] width 67 height 17
click at [18, 216] on div "Pages Styling Navigation Scripts Components Settings" at bounding box center [18, 262] width 36 height 430
click at [14, 223] on icon at bounding box center [17, 224] width 9 height 10
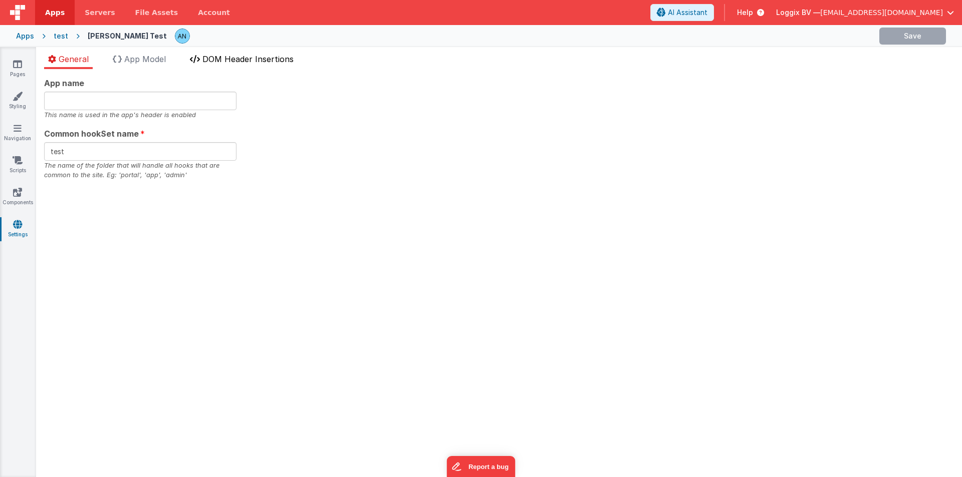
click at [200, 57] on icon at bounding box center [195, 59] width 10 height 8
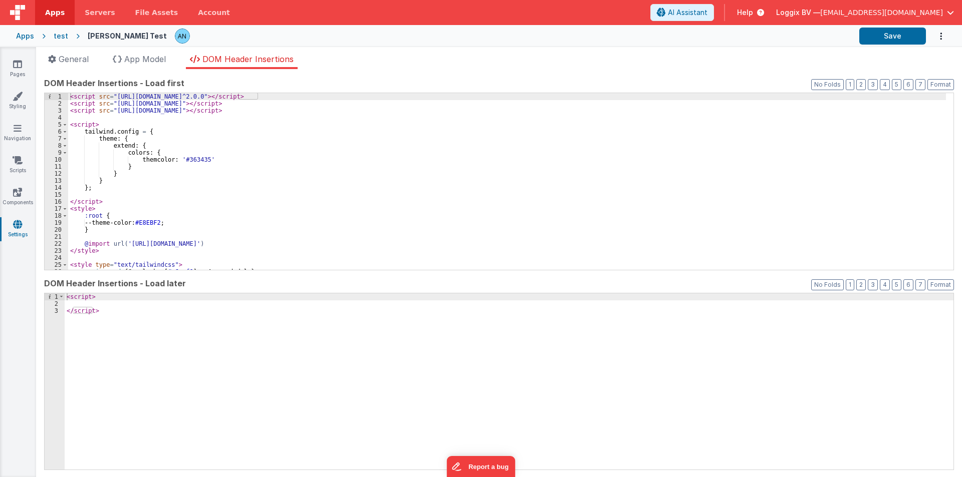
scroll to position [20, 0]
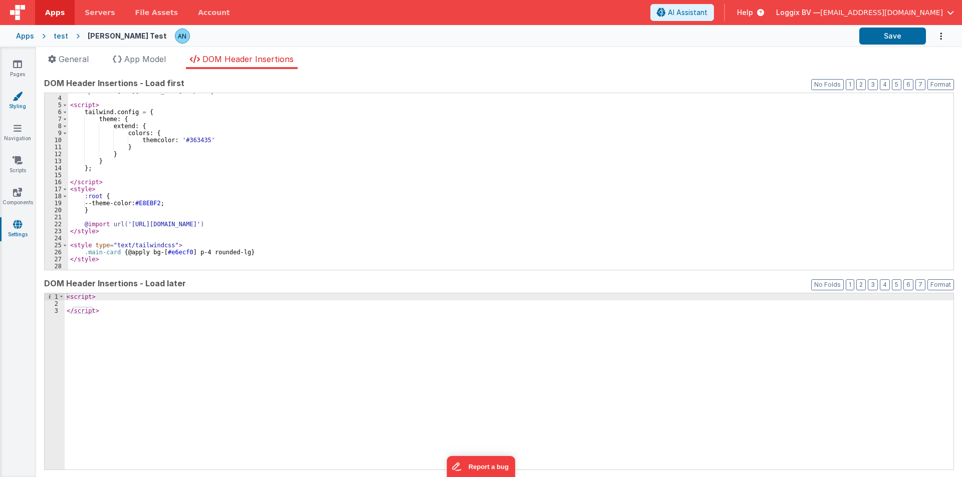
click at [17, 102] on link "Styling" at bounding box center [17, 101] width 36 height 20
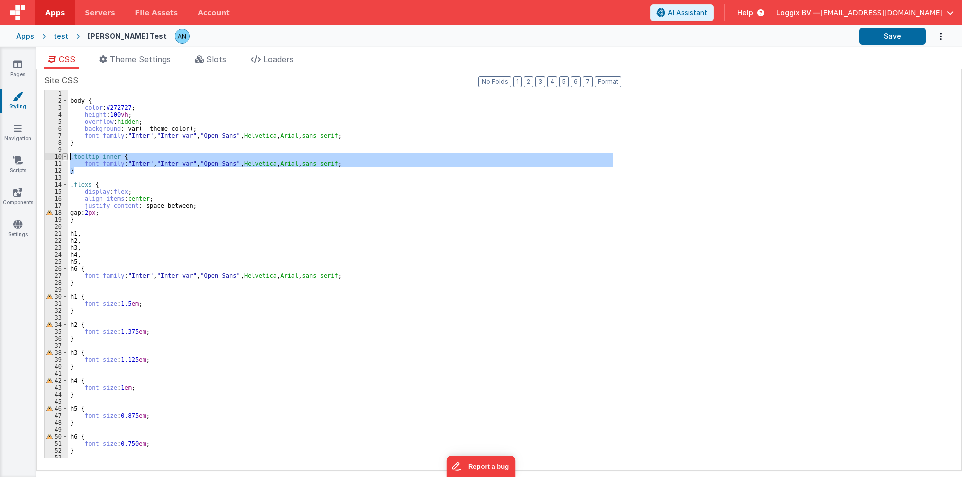
drag, startPoint x: 76, startPoint y: 169, endPoint x: 65, endPoint y: 156, distance: 17.4
click at [65, 156] on div "1 2 3 4 5 6 7 8 9 10 11 12 13 14 15 16 17 18 19 20 21 22 23 24 25 26 27 28 29 3…" at bounding box center [332, 274] width 577 height 369
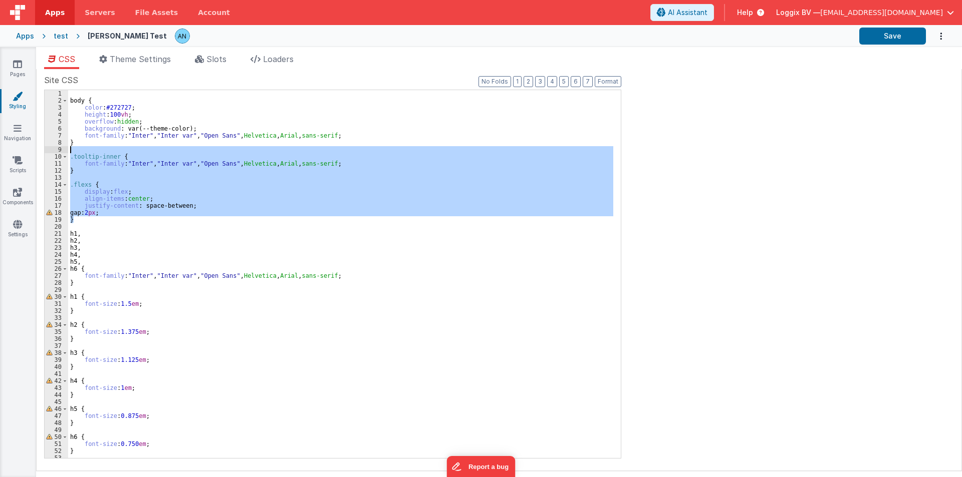
drag, startPoint x: 74, startPoint y: 220, endPoint x: 45, endPoint y: 150, distance: 75.6
click at [45, 150] on div "1 2 3 4 5 6 7 8 9 10 11 12 13 14 15 16 17 18 19 20 21 22 23 24 25 26 27 28 29 3…" at bounding box center [332, 274] width 577 height 369
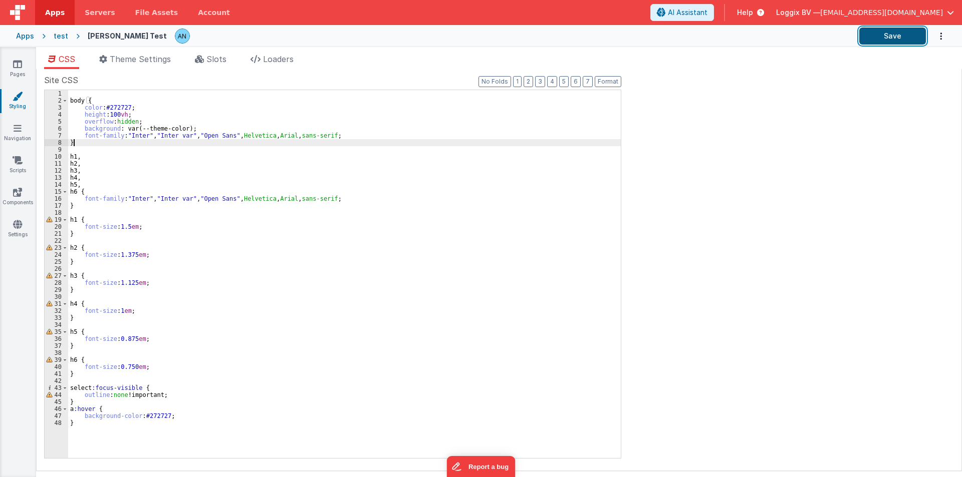
click at [889, 29] on button "Save" at bounding box center [892, 36] width 67 height 17
drag, startPoint x: 239, startPoint y: 135, endPoint x: 334, endPoint y: 133, distance: 95.2
click at [334, 133] on div "body { color : #272727 ; height : 100 vh ; overflow : hidden ; background : var…" at bounding box center [344, 281] width 552 height 382
click at [901, 38] on button "Save" at bounding box center [892, 36] width 67 height 17
click at [208, 56] on span "Slots" at bounding box center [216, 59] width 20 height 10
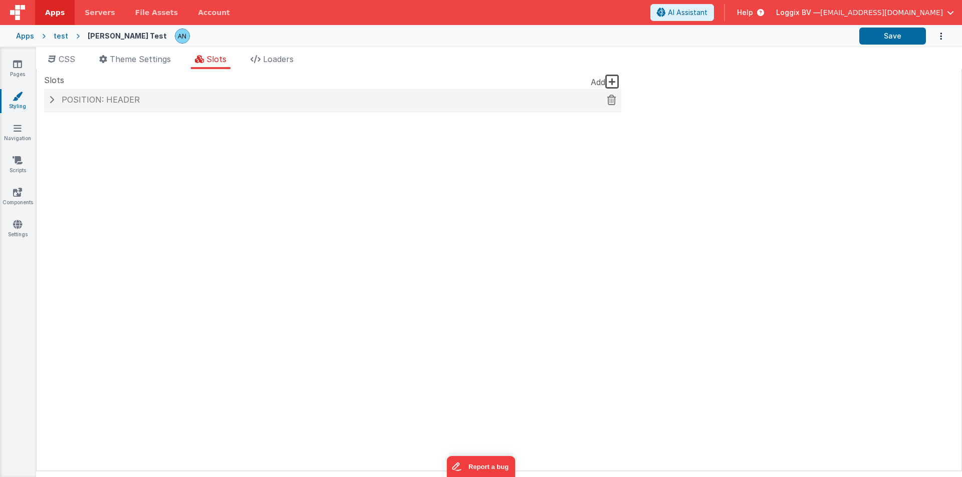
click at [102, 100] on span "Position: header" at bounding box center [101, 100] width 78 height 10
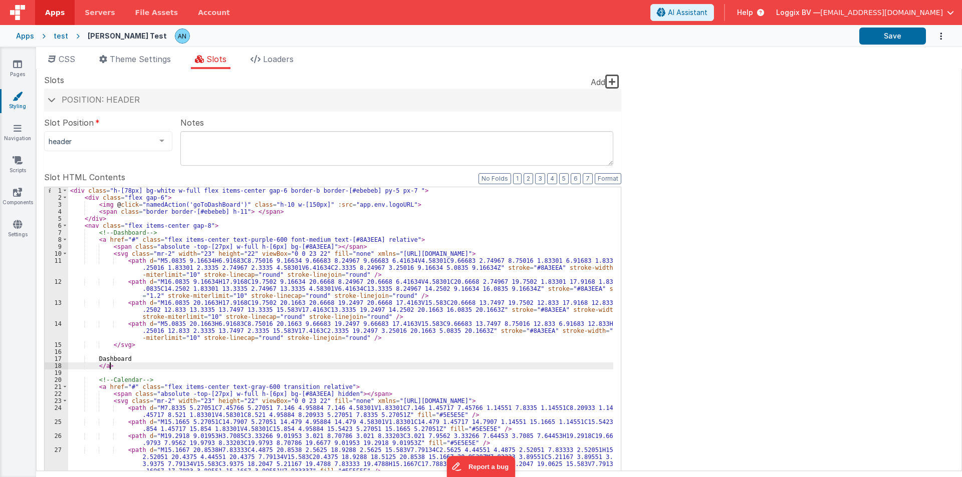
click at [225, 368] on div "< div class = "h-[78px] bg-white w-full flex items-center gap-6 border-b border…" at bounding box center [340, 374] width 545 height 374
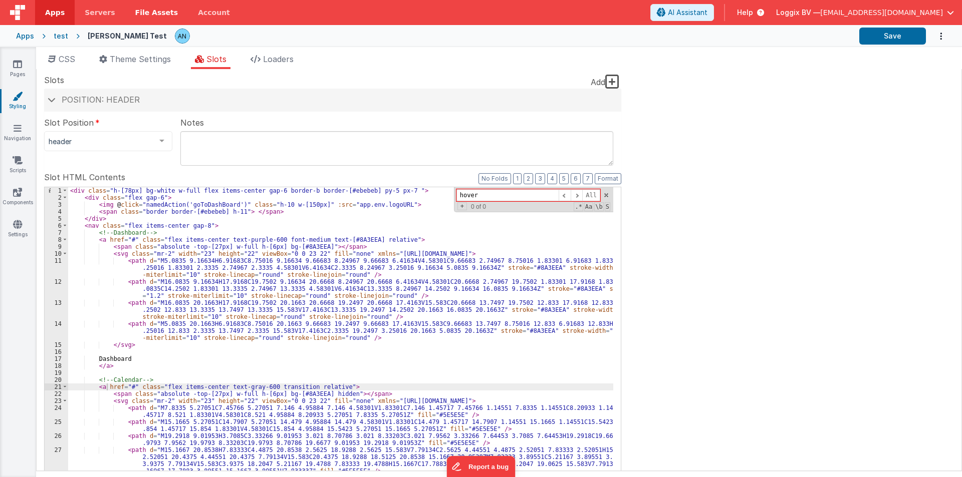
type input "hover"
click at [59, 60] on span "CSS" at bounding box center [67, 59] width 17 height 10
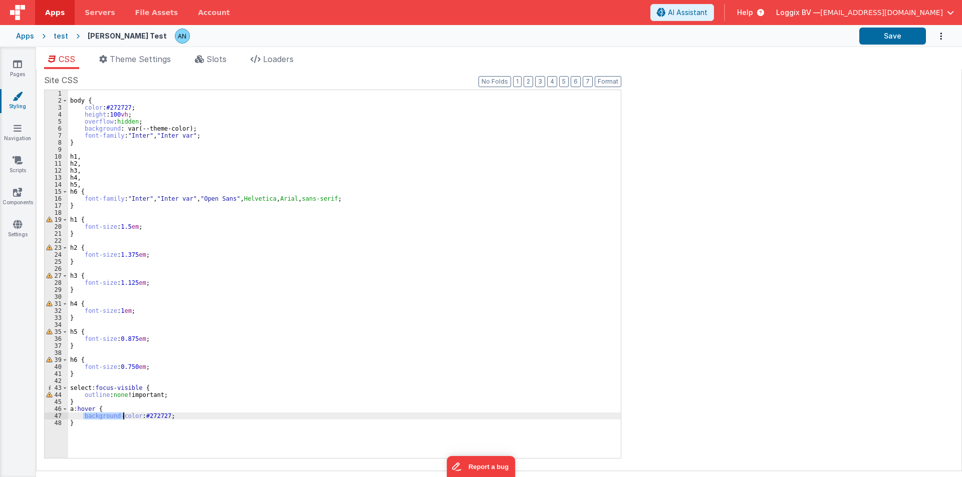
drag, startPoint x: 85, startPoint y: 417, endPoint x: 122, endPoint y: 417, distance: 37.1
click at [122, 417] on div "body { color : #272727 ; height : 100 vh ; overflow : hidden ; background : var…" at bounding box center [344, 281] width 552 height 382
click at [197, 62] on icon at bounding box center [199, 59] width 9 height 8
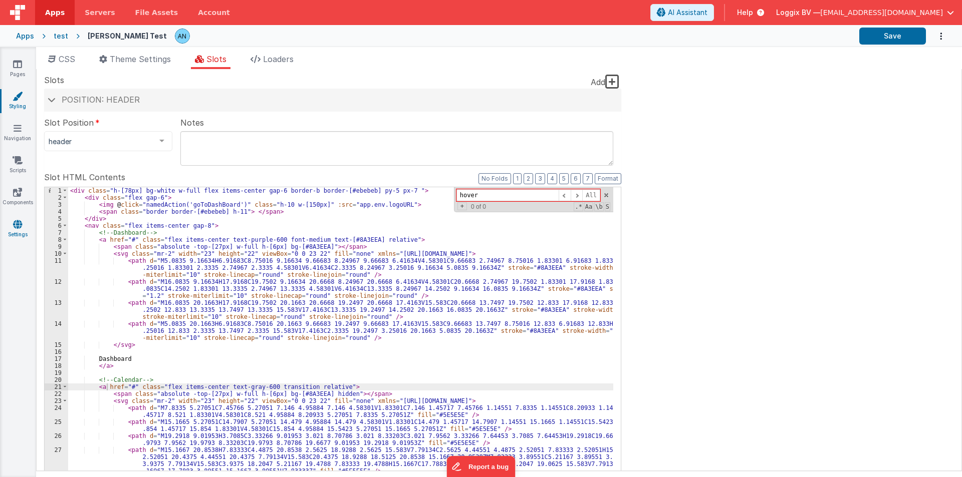
click at [13, 229] on link "Settings" at bounding box center [17, 229] width 36 height 20
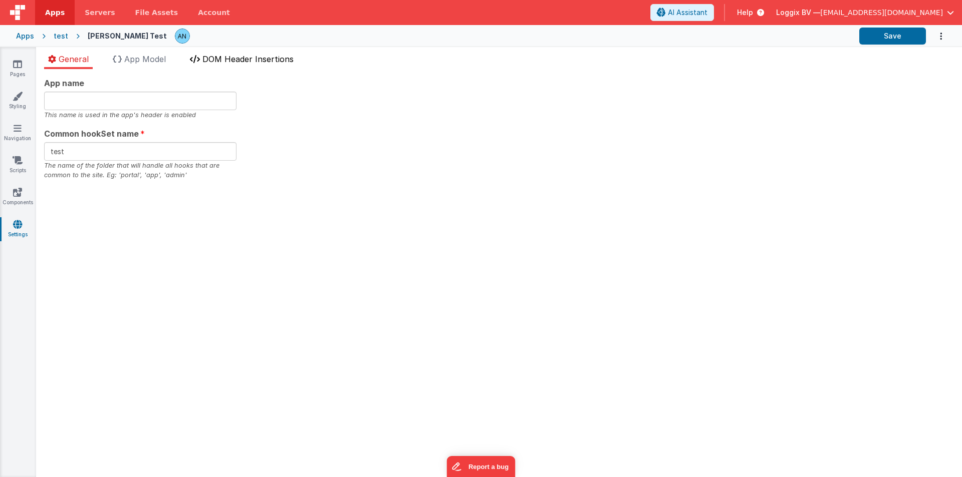
click at [224, 63] on span "DOM Header Insertions" at bounding box center [247, 59] width 91 height 10
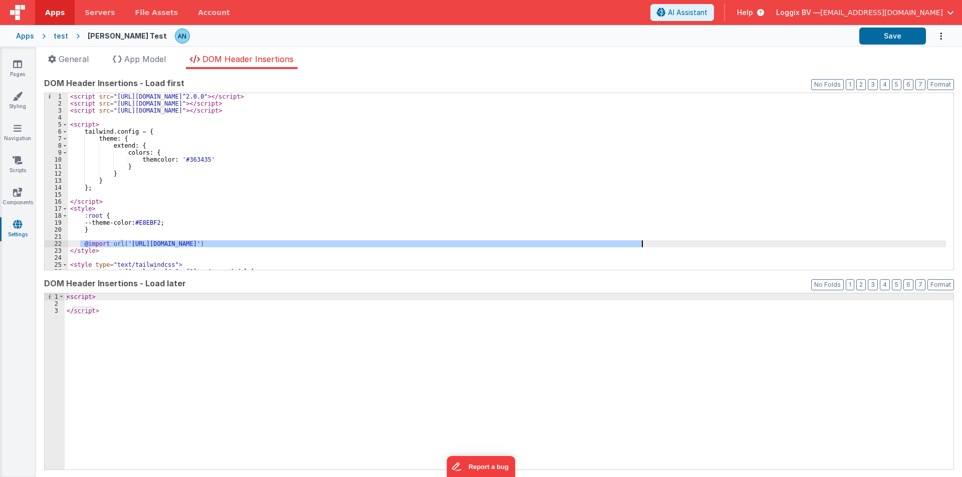
drag, startPoint x: 80, startPoint y: 242, endPoint x: 644, endPoint y: 244, distance: 563.4
click at [644, 244] on div "< script src = "https://unpkg.com/v-tooltip@^2.0.0" > </ script > < script src …" at bounding box center [506, 188] width 877 height 191
click at [82, 235] on div "< script src = "https://unpkg.com/v-tooltip@^2.0.0" > </ script > < script src …" at bounding box center [506, 188] width 877 height 191
click at [18, 103] on link "Styling" at bounding box center [17, 101] width 36 height 20
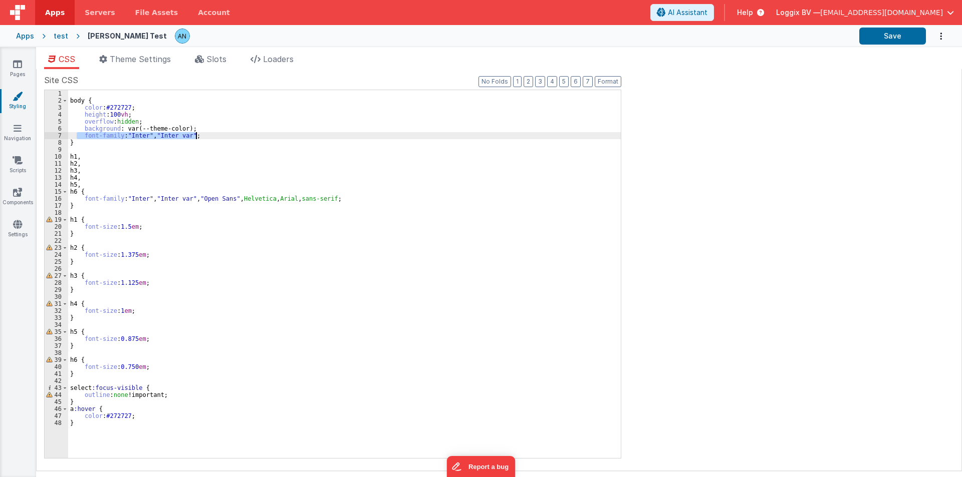
drag, startPoint x: 78, startPoint y: 134, endPoint x: 215, endPoint y: 134, distance: 137.7
click at [215, 134] on div "body { color : #272727 ; height : 100 vh ; overflow : hidden ; background : var…" at bounding box center [344, 281] width 552 height 382
click at [10, 221] on link "Settings" at bounding box center [17, 229] width 36 height 20
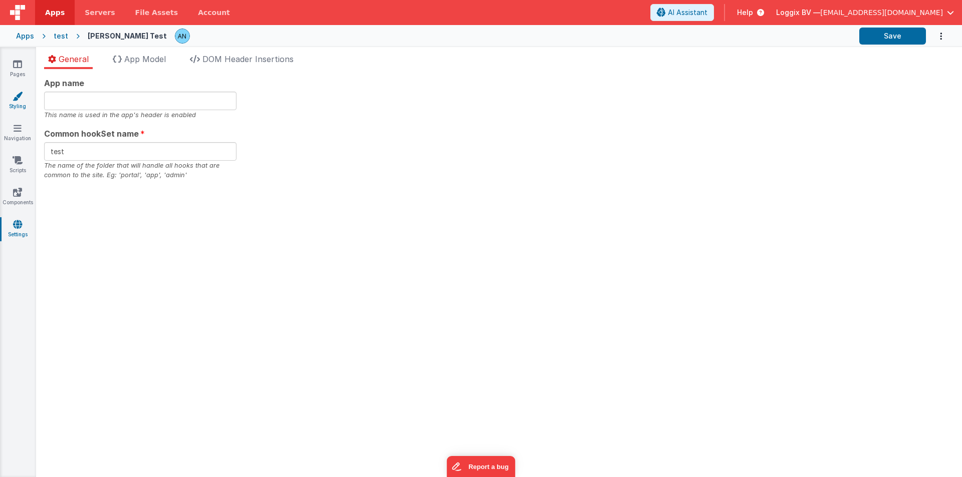
click at [24, 91] on link "Styling" at bounding box center [17, 101] width 36 height 20
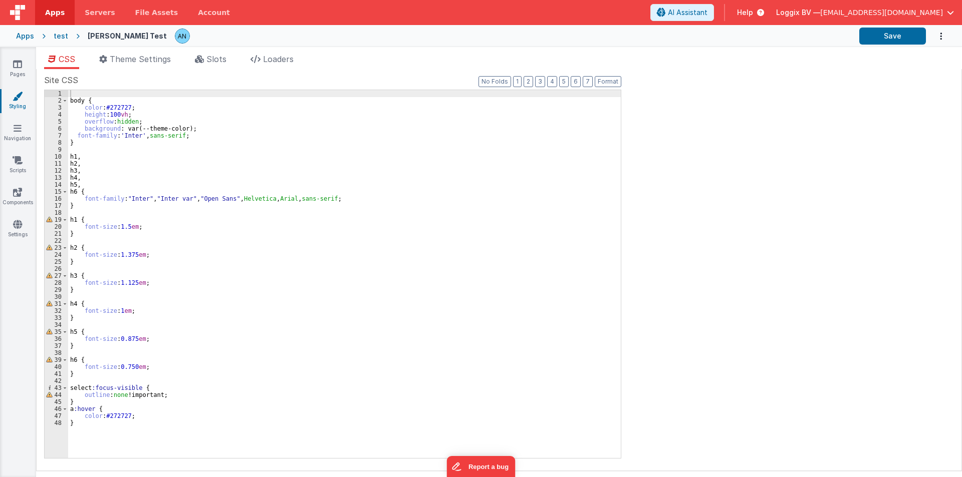
click at [198, 136] on div "body { color : #272727 ; height : 100 vh ; overflow : hidden ; background : var…" at bounding box center [344, 281] width 552 height 382
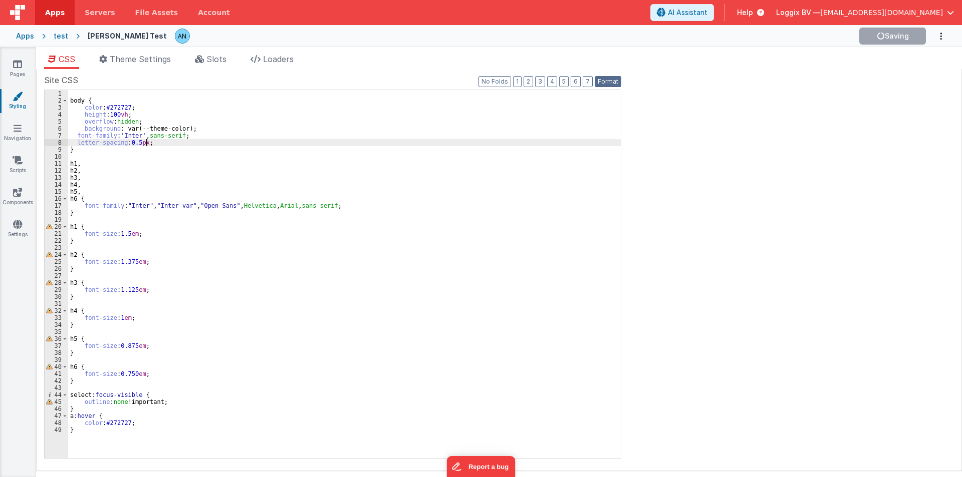
click at [607, 80] on button "Format" at bounding box center [607, 81] width 27 height 11
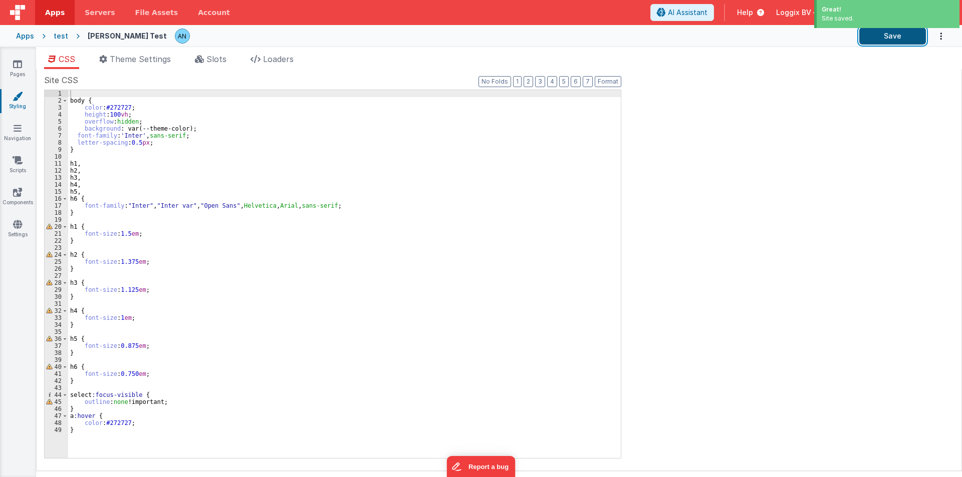
click at [912, 33] on button "Save" at bounding box center [892, 36] width 67 height 17
click at [615, 79] on button "Format" at bounding box center [607, 81] width 27 height 11
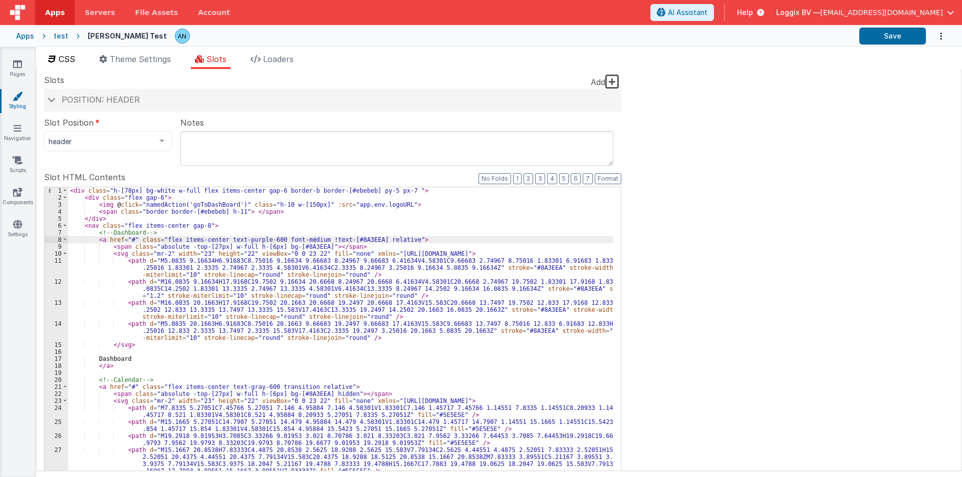
click at [75, 59] on span "CSS" at bounding box center [67, 59] width 17 height 10
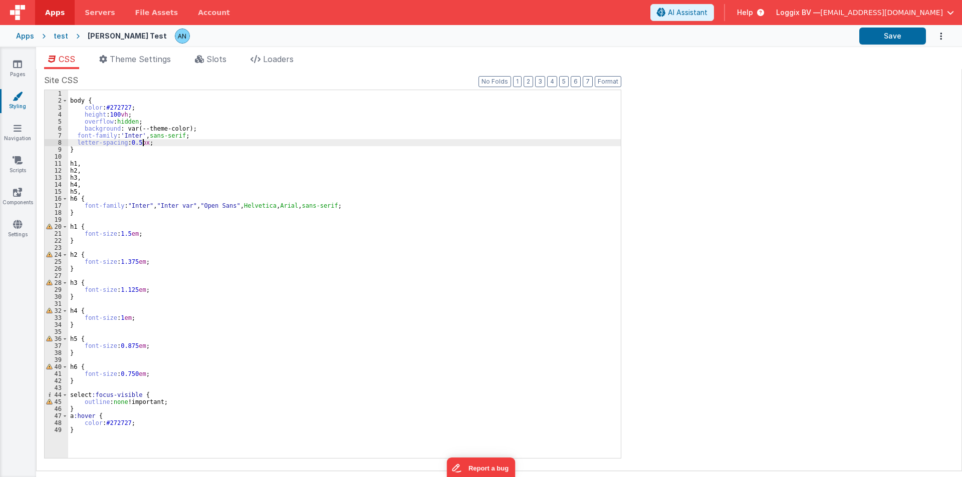
click at [141, 143] on div "body { color : #272727 ; height : 100 vh ; overflow : hidden ; background : var…" at bounding box center [344, 281] width 552 height 382
click at [611, 78] on button "Format" at bounding box center [607, 81] width 27 height 11
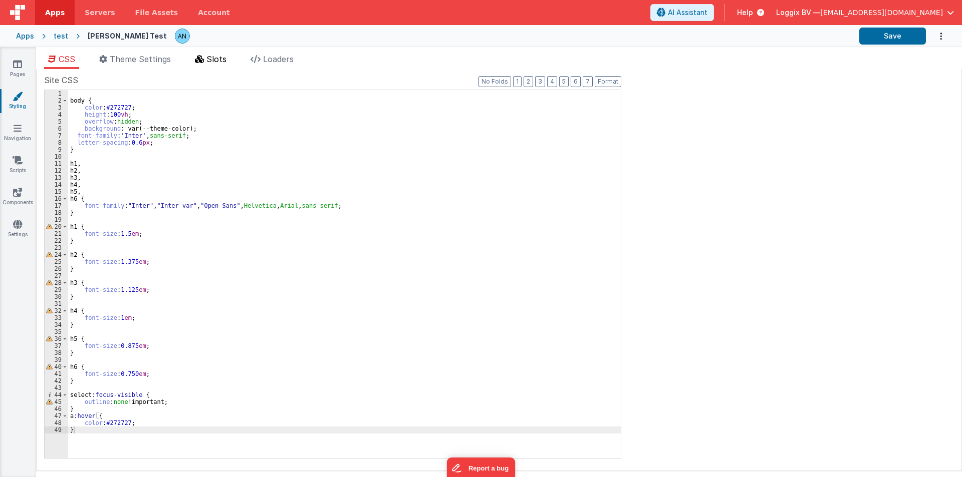
click at [206, 62] on li "Slots" at bounding box center [211, 61] width 40 height 16
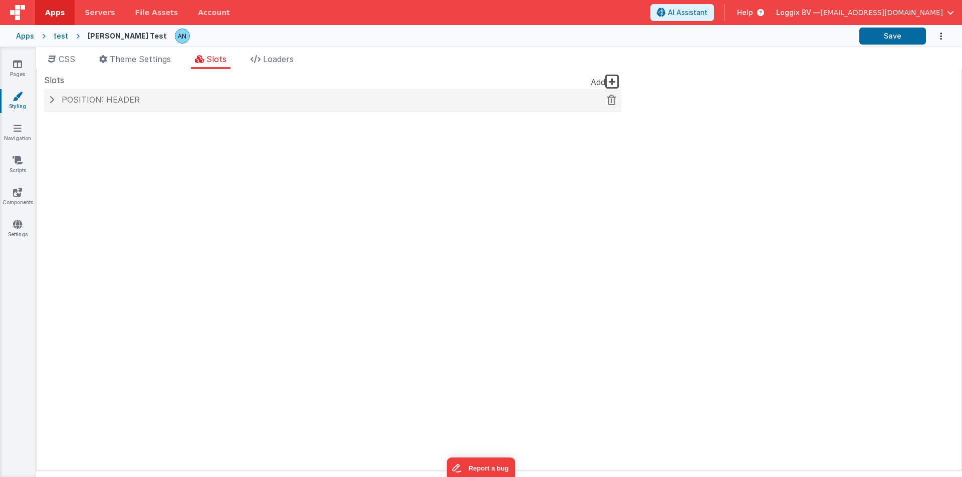
click at [75, 100] on span "Position: header" at bounding box center [101, 100] width 78 height 10
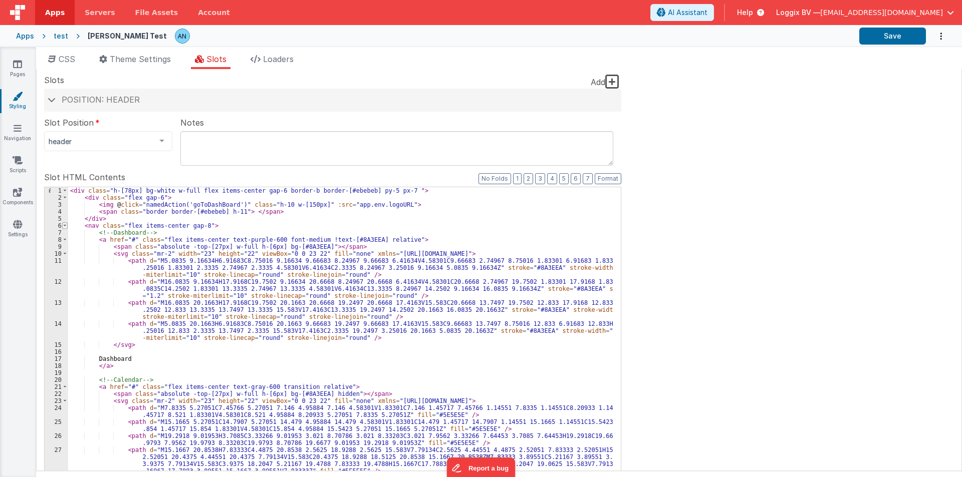
click at [66, 226] on span at bounding box center [65, 225] width 6 height 7
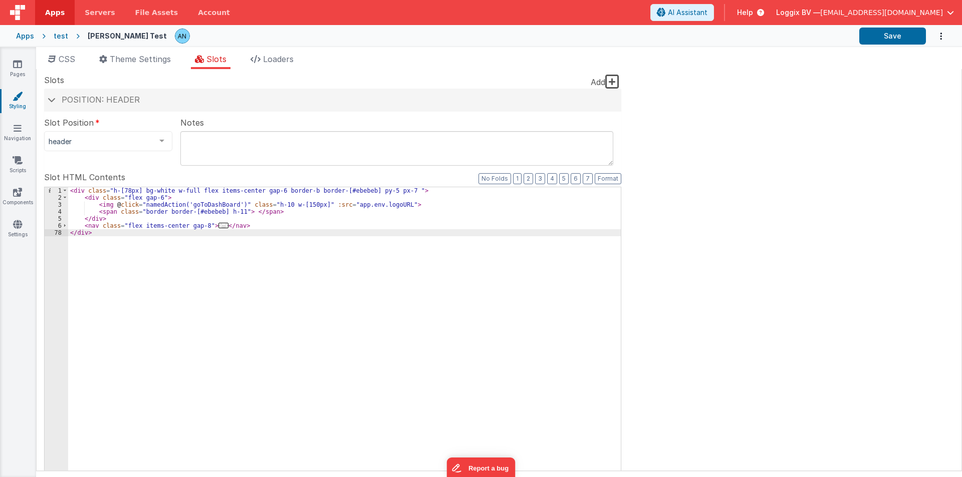
click at [241, 224] on div "< div class = "h-[78px] bg-white w-full flex items-center gap-6 border-b border…" at bounding box center [344, 356] width 552 height 339
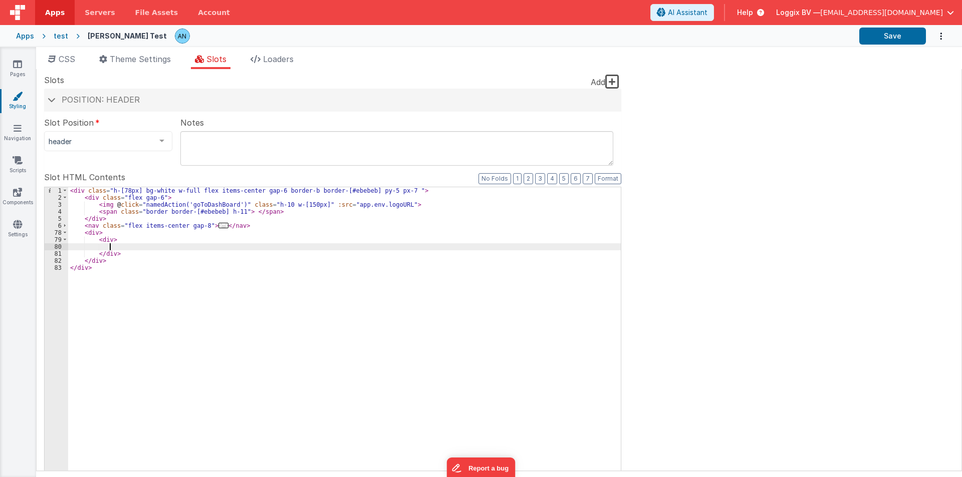
click at [110, 239] on div "< div class = "h-[78px] bg-white w-full flex items-center gap-6 border-b border…" at bounding box center [344, 356] width 552 height 339
paste textarea
click at [109, 247] on div "< div class = "h-[78px] bg-white w-full flex items-center gap-6 border-b border…" at bounding box center [344, 356] width 552 height 339
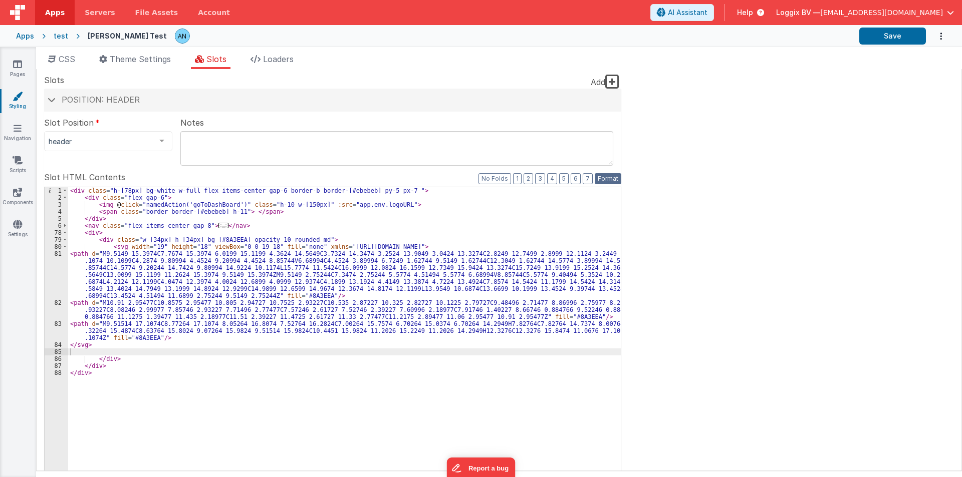
click at [607, 178] on button "Format" at bounding box center [607, 178] width 27 height 11
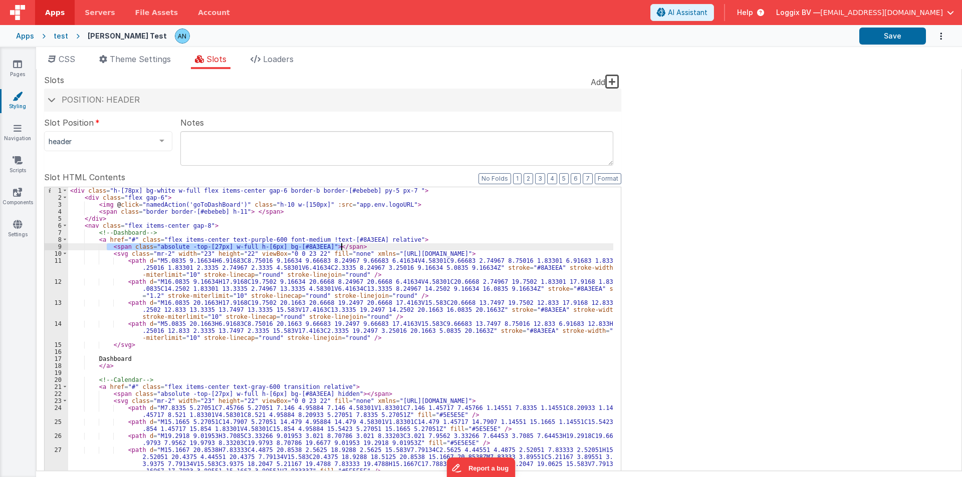
drag, startPoint x: 107, startPoint y: 247, endPoint x: 359, endPoint y: 247, distance: 252.4
click at [359, 247] on div "< div class = "h-[78px] bg-white w-full flex items-center gap-6 border-b border…" at bounding box center [340, 374] width 545 height 374
click at [64, 226] on span at bounding box center [65, 225] width 6 height 7
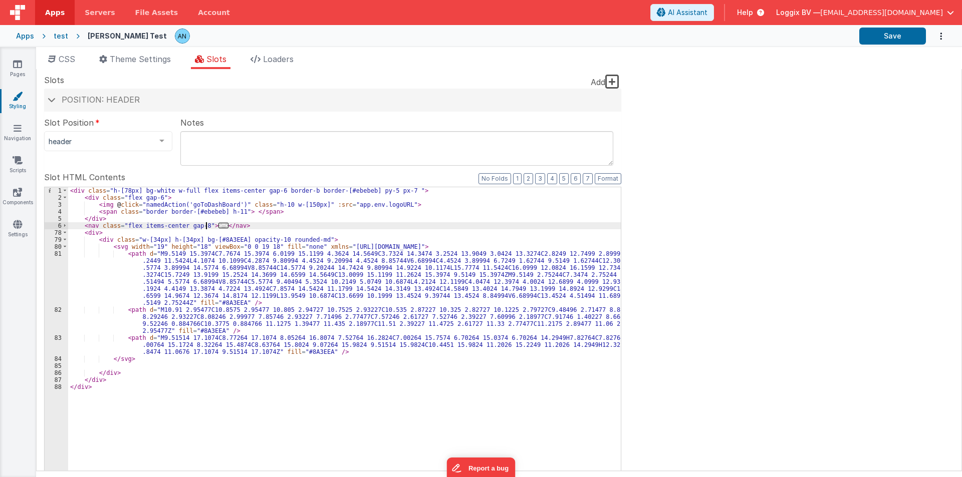
click at [318, 241] on div "< div class = "h-[78px] bg-white w-full flex items-center gap-6 border-b border…" at bounding box center [344, 356] width 552 height 339
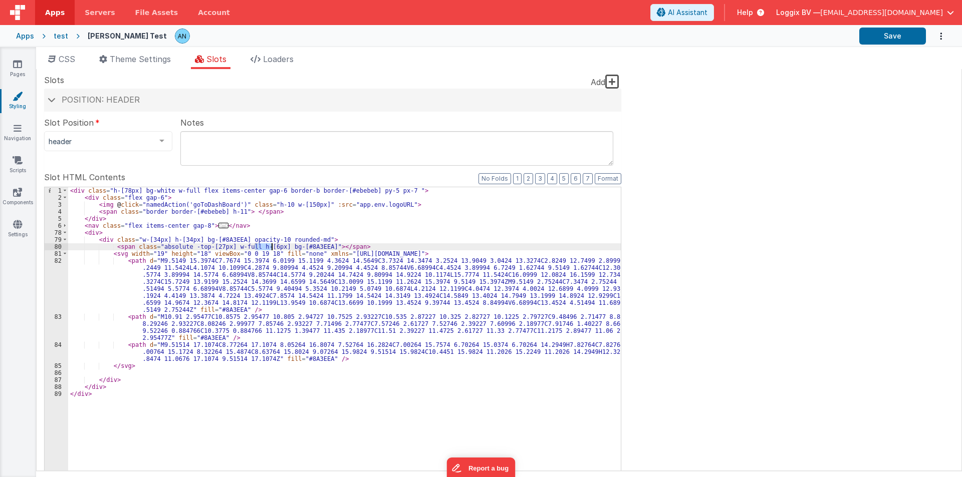
drag, startPoint x: 256, startPoint y: 247, endPoint x: 271, endPoint y: 246, distance: 15.6
click at [271, 246] on div "< div class = "h-[78px] bg-white w-full flex items-center gap-6 border-b border…" at bounding box center [344, 356] width 552 height 339
click at [275, 247] on div "< div class = "h-[78px] bg-white w-full flex items-center gap-6 border-b border…" at bounding box center [344, 356] width 552 height 339
click at [308, 239] on div "< div class = "h-[78px] bg-white w-full flex items-center gap-6 border-b border…" at bounding box center [344, 356] width 552 height 339
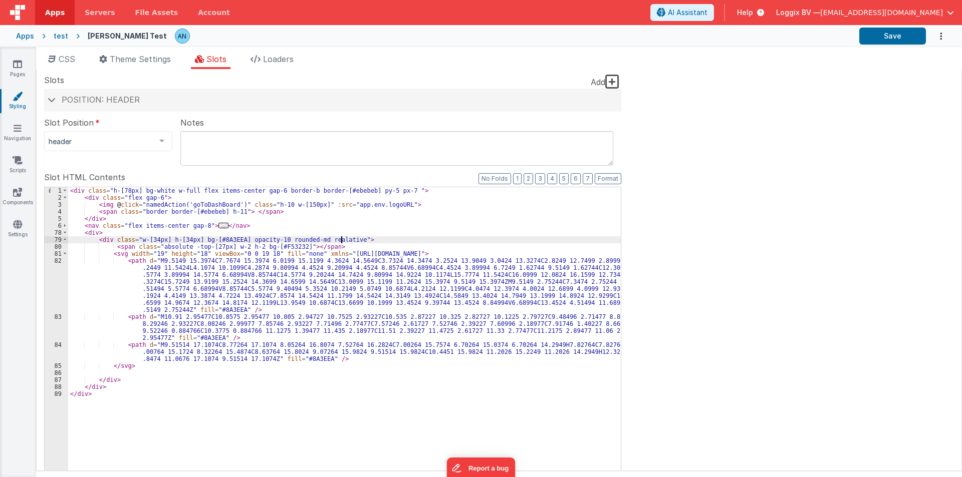
click at [320, 239] on div "< div class = "h-[78px] bg-white w-full flex items-center gap-6 border-b border…" at bounding box center [344, 356] width 552 height 339
click at [907, 31] on button "Save" at bounding box center [892, 36] width 67 height 17
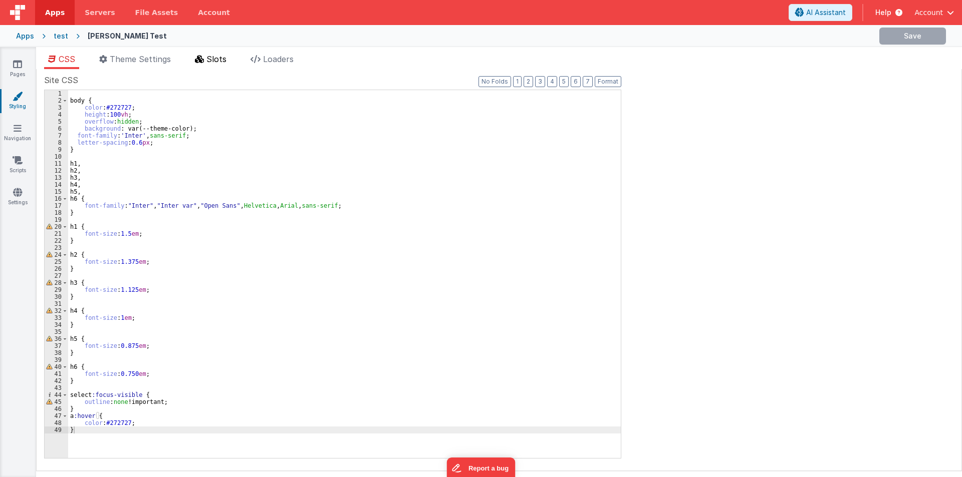
click at [212, 64] on span "Slots" at bounding box center [216, 59] width 20 height 10
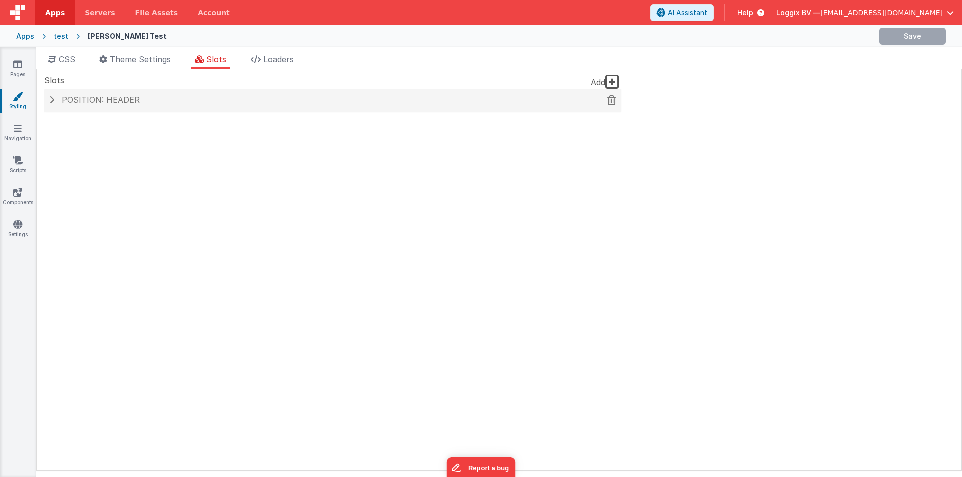
click at [166, 100] on h4 "Position: header" at bounding box center [332, 100] width 567 height 9
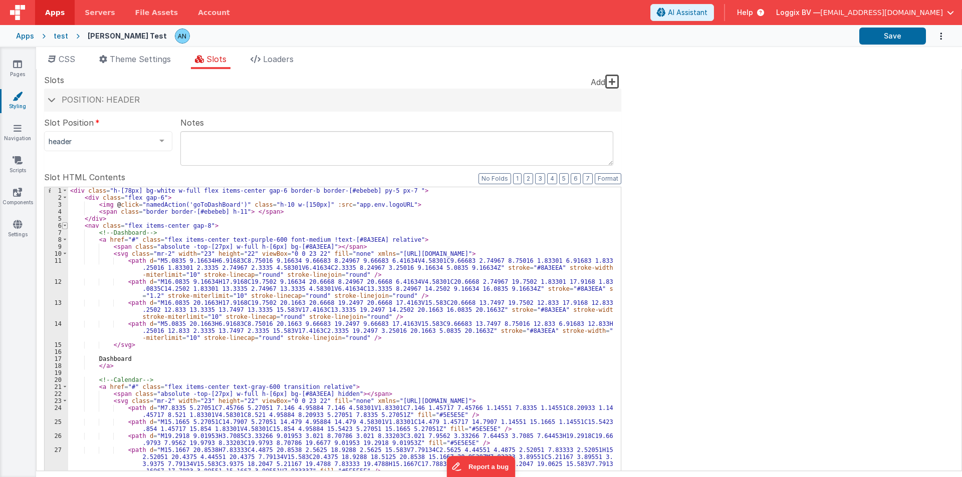
click at [64, 227] on span at bounding box center [65, 225] width 6 height 7
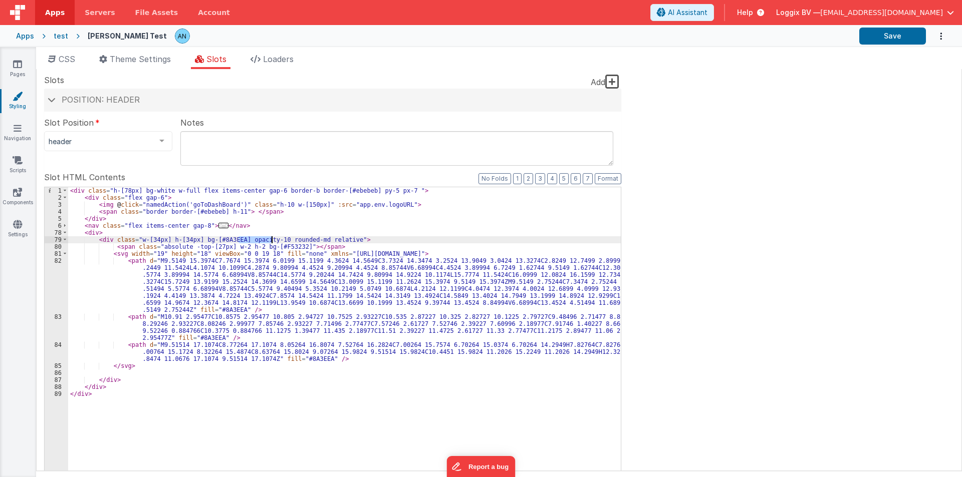
drag, startPoint x: 239, startPoint y: 239, endPoint x: 270, endPoint y: 239, distance: 31.6
click at [270, 239] on div "< div class = "h-[78px] bg-white w-full flex items-center gap-6 border-b border…" at bounding box center [344, 356] width 552 height 339
click at [872, 37] on button "Save" at bounding box center [892, 36] width 67 height 17
click at [613, 172] on label "Slot HTML Contents" at bounding box center [332, 177] width 577 height 12
click at [612, 179] on button "Format" at bounding box center [607, 178] width 27 height 11
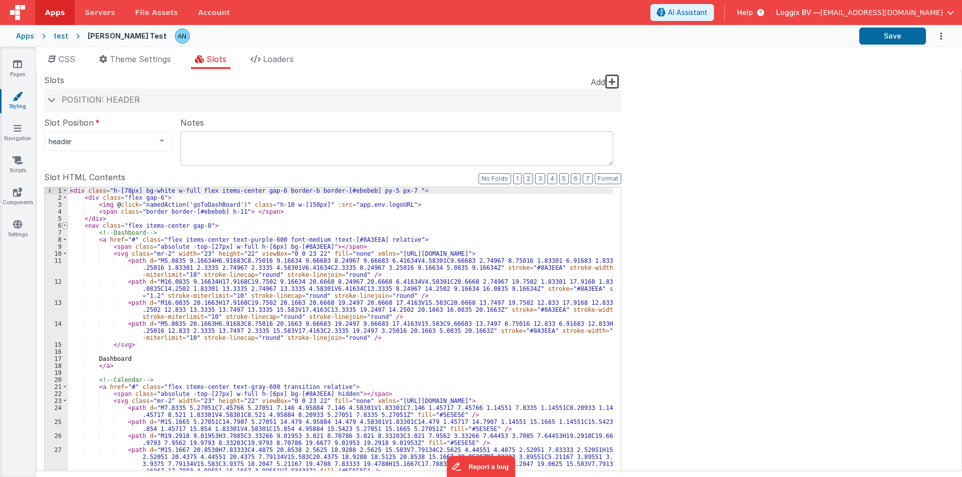
click at [65, 227] on span at bounding box center [65, 225] width 6 height 7
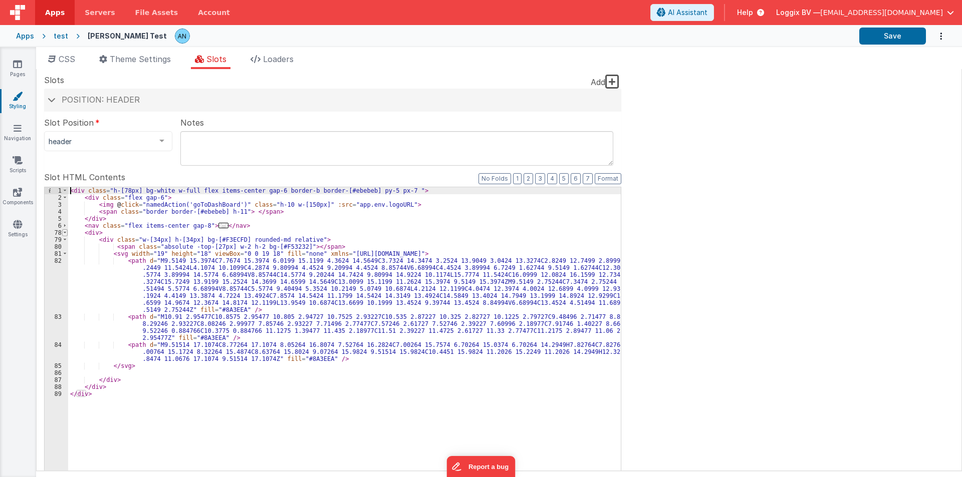
click at [65, 232] on span at bounding box center [65, 232] width 6 height 7
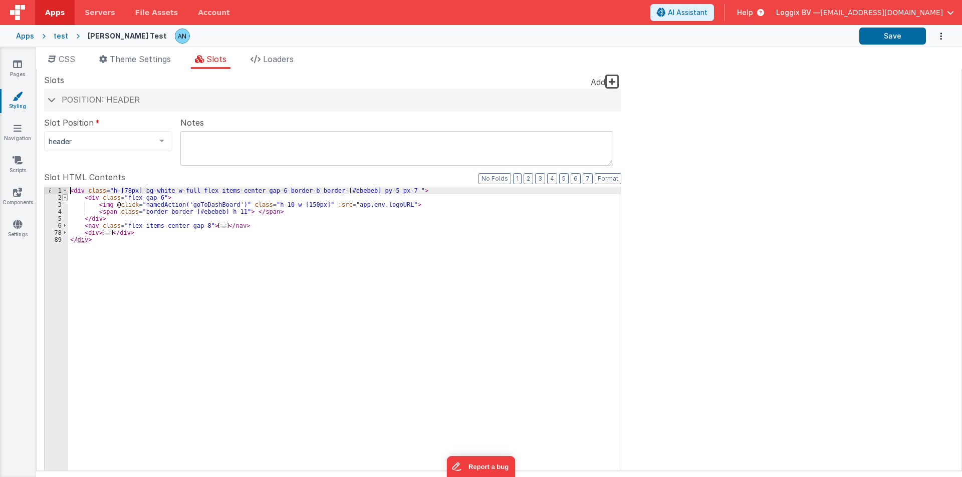
click at [65, 198] on span at bounding box center [65, 197] width 6 height 7
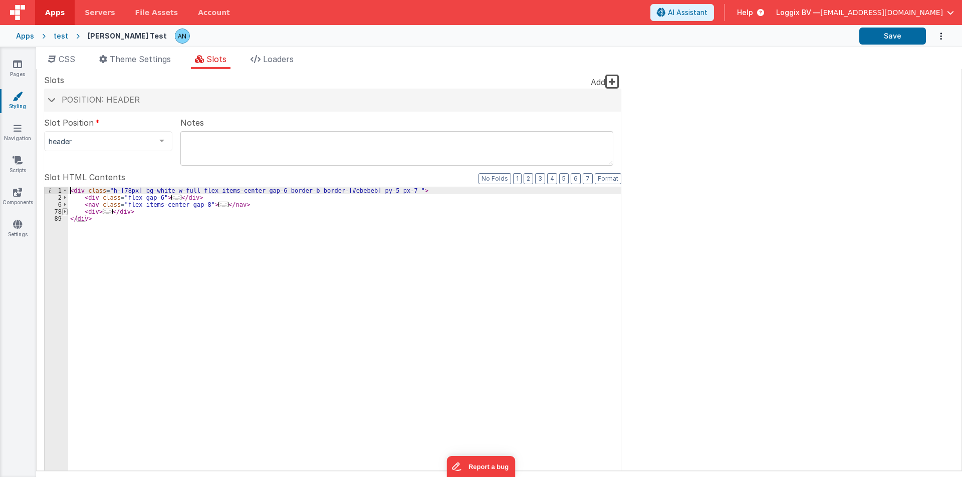
click at [64, 212] on span at bounding box center [65, 211] width 6 height 7
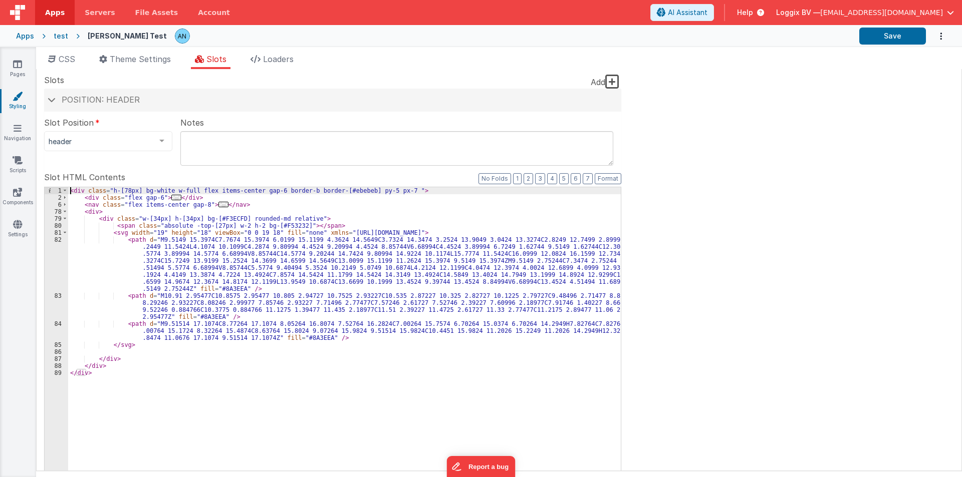
click at [217, 220] on div "< div class = "h-[78px] bg-white w-full flex items-center gap-6 border-b border…" at bounding box center [344, 356] width 552 height 339
click at [217, 291] on div "< div class = "h-[78px] bg-white w-full flex items-center gap-6 border-b border…" at bounding box center [344, 356] width 552 height 339
click at [302, 218] on div "< div class = "h-[78px] bg-white w-full flex items-center gap-6 border-b border…" at bounding box center [344, 356] width 552 height 339
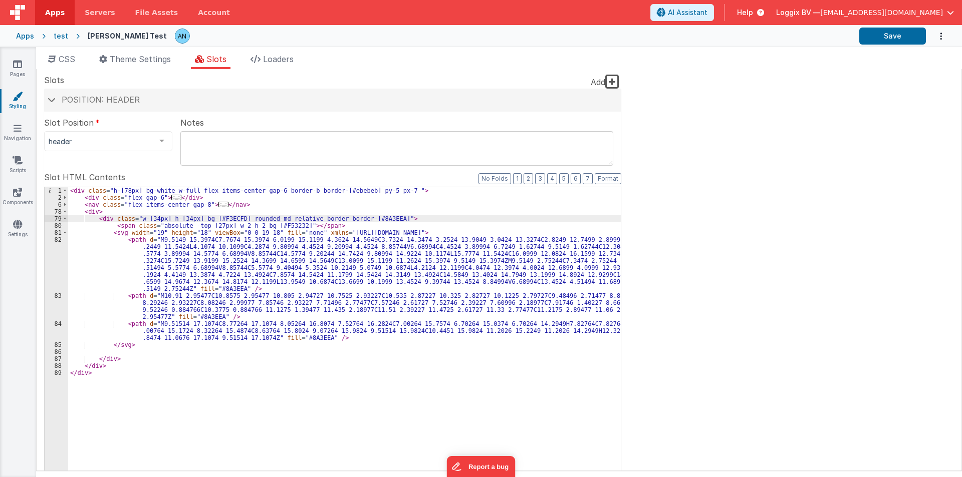
click at [381, 217] on div "< div class = "h-[78px] bg-white w-full flex items-center gap-6 border-b border…" at bounding box center [344, 356] width 552 height 339
click at [192, 226] on div "< div class = "h-[78px] bg-white w-full flex items-center gap-6 border-b border…" at bounding box center [344, 356] width 552 height 339
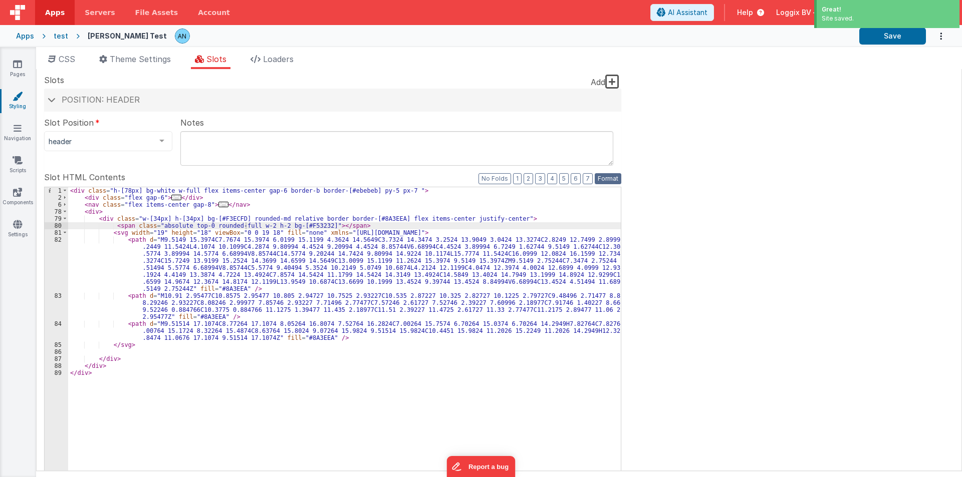
click at [605, 177] on button "Format" at bounding box center [607, 178] width 27 height 11
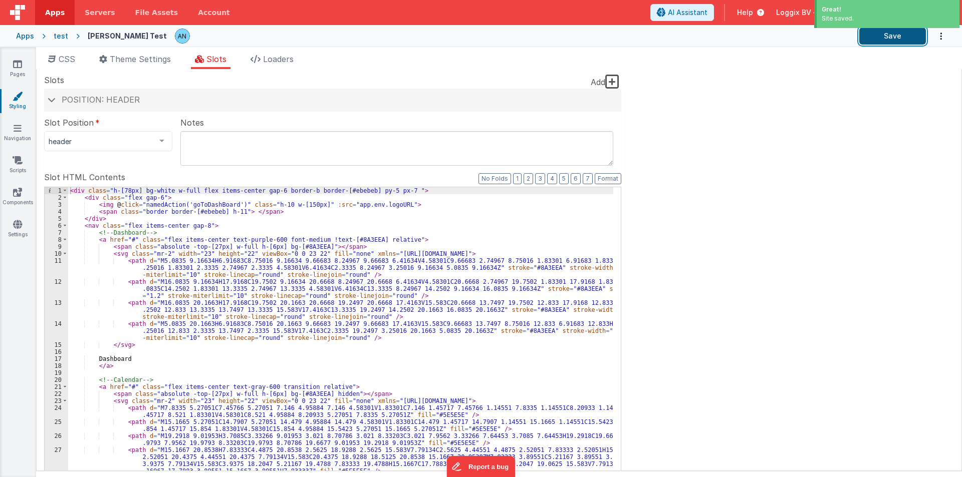
click at [887, 40] on button "Save" at bounding box center [892, 36] width 67 height 17
click at [876, 33] on button "Save" at bounding box center [892, 36] width 67 height 17
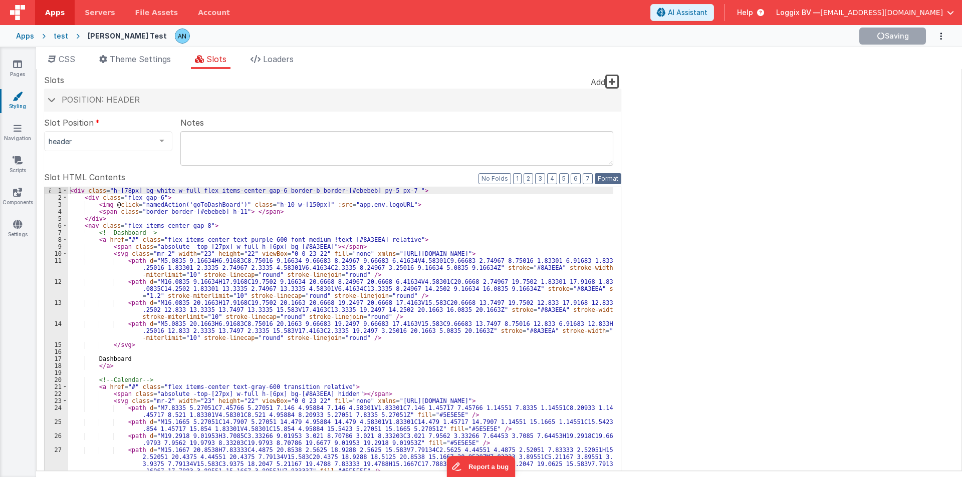
click at [612, 178] on button "Format" at bounding box center [607, 178] width 27 height 11
click at [64, 225] on span at bounding box center [65, 225] width 6 height 7
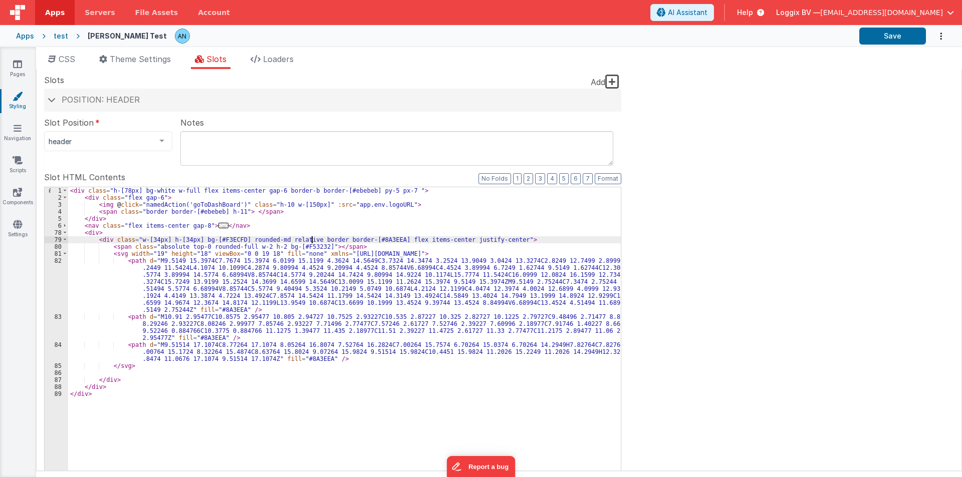
click at [312, 243] on div "< div class = "h-[78px] bg-white w-full flex items-center gap-6 border-b border…" at bounding box center [344, 356] width 552 height 339
click at [864, 39] on button "Save" at bounding box center [892, 36] width 67 height 17
click at [62, 200] on span at bounding box center [65, 197] width 6 height 7
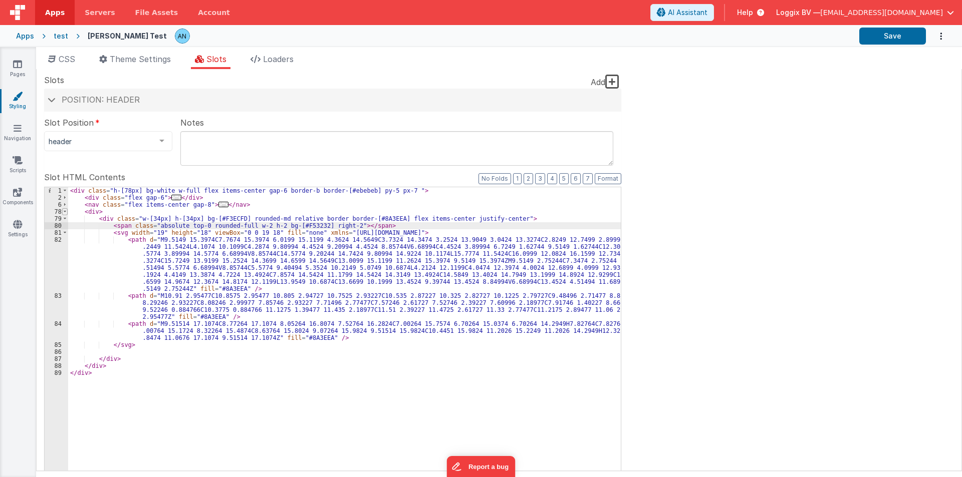
click at [64, 210] on span at bounding box center [65, 211] width 6 height 7
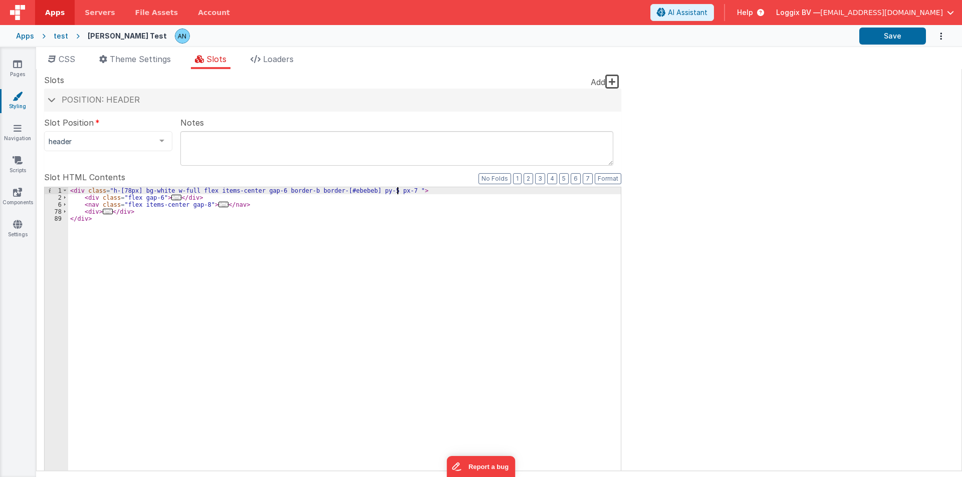
click at [412, 191] on div "< div class = "h-[78px] bg-white w-full flex items-center gap-6 border-b border…" at bounding box center [344, 356] width 552 height 339
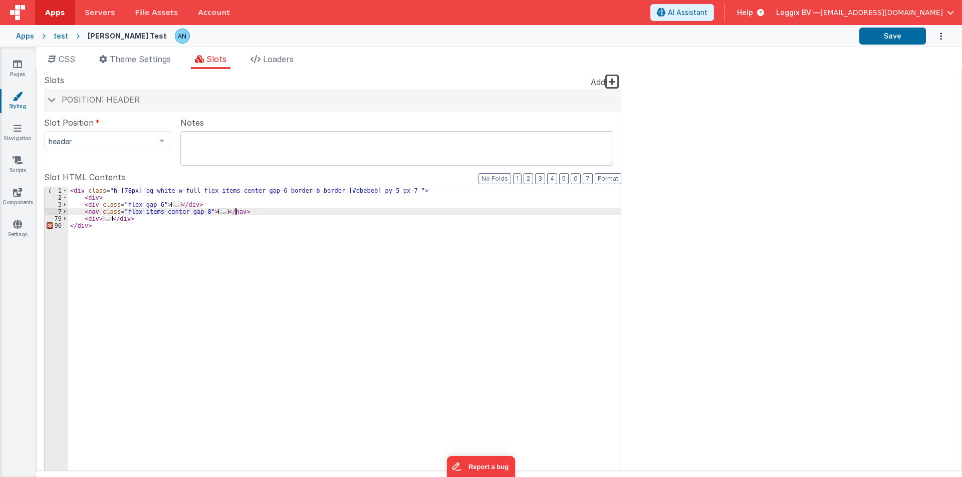
click at [244, 212] on div "< div class = "h-[78px] bg-white w-full flex items-center gap-6 border-b border…" at bounding box center [344, 356] width 552 height 339
paste textarea
drag, startPoint x: 122, startPoint y: 204, endPoint x: 155, endPoint y: 204, distance: 33.1
click at [155, 204] on div "< div class = "h-[78px] bg-white w-full flex items-center gap-6 border-b border…" at bounding box center [344, 356] width 552 height 339
click at [122, 194] on div "< div class = "h-[78px] bg-white w-full flex items-center gap-6 border-b border…" at bounding box center [344, 356] width 552 height 339
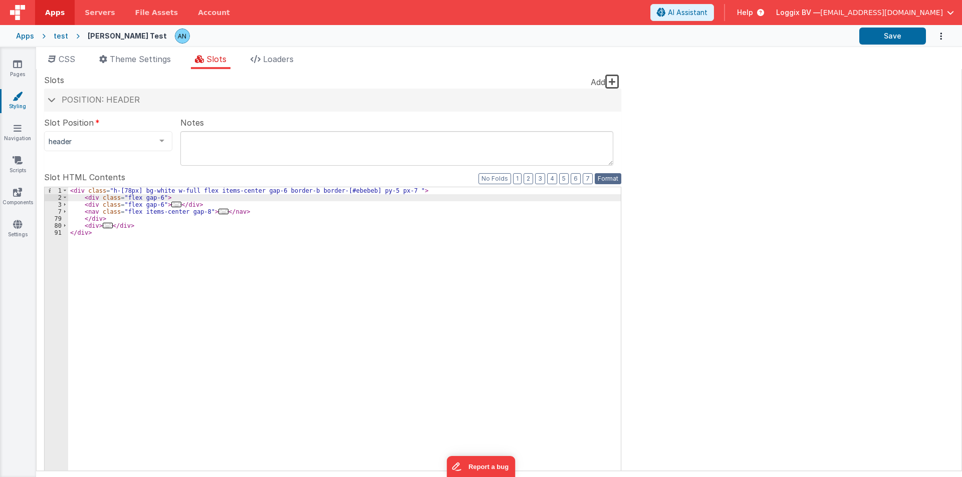
click at [604, 176] on button "Format" at bounding box center [607, 178] width 27 height 11
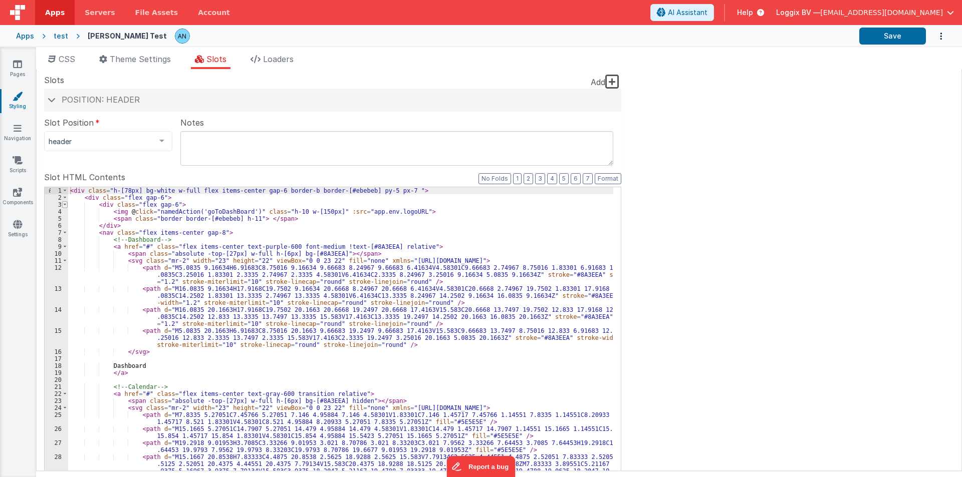
click at [63, 204] on span at bounding box center [65, 204] width 6 height 7
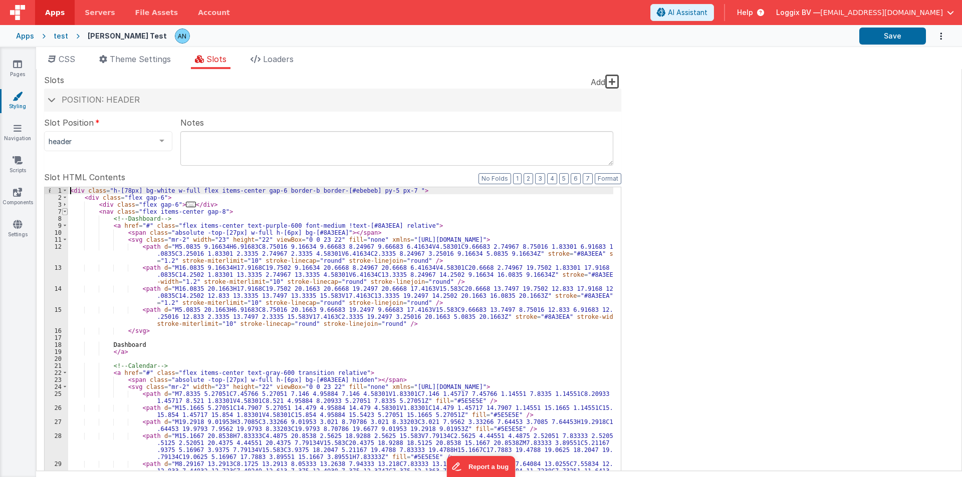
click at [65, 214] on span at bounding box center [65, 211] width 6 height 7
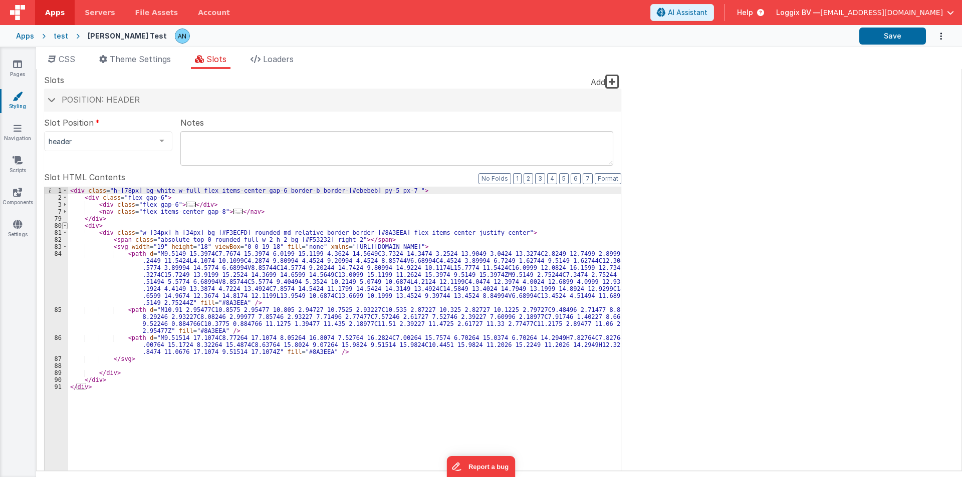
click at [66, 225] on span at bounding box center [65, 225] width 6 height 7
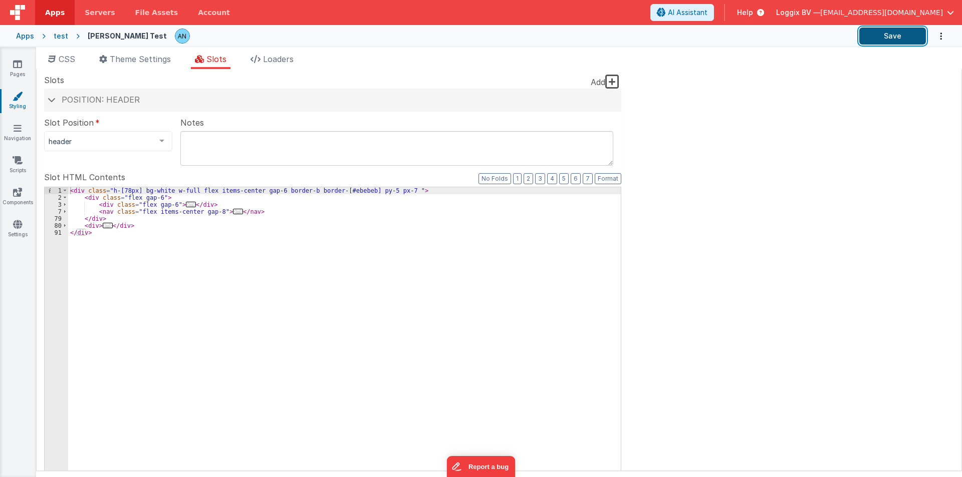
click at [897, 37] on button "Save" at bounding box center [892, 36] width 67 height 17
click at [869, 40] on button "Save" at bounding box center [892, 36] width 67 height 17
click at [390, 192] on div "< div class = "h-[78px] bg-white w-full flex items-center gap-6 border-b border…" at bounding box center [344, 356] width 552 height 339
click at [67, 198] on span at bounding box center [65, 197] width 6 height 7
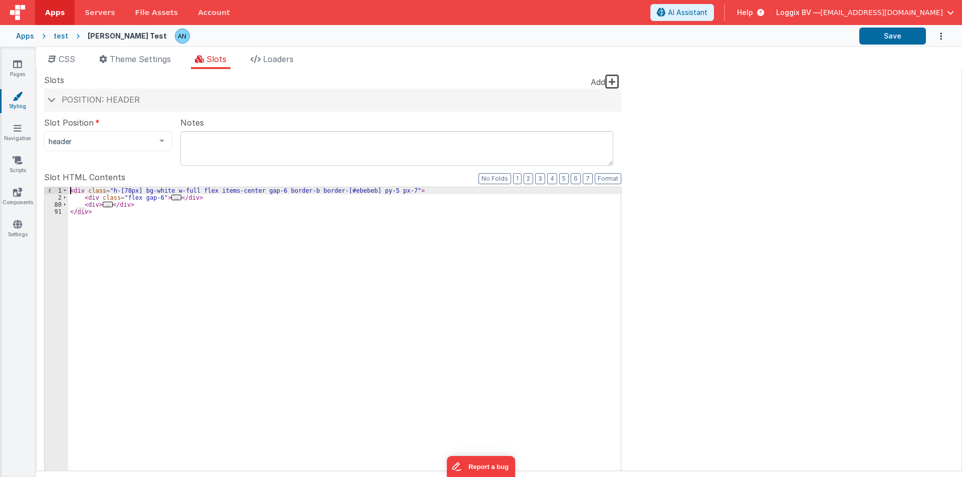
click at [240, 187] on div "< div class = "h-[78px] bg-white w-full flex items-center gap-6 border-b border…" at bounding box center [344, 356] width 552 height 339
click at [247, 188] on div "< div class = "h-[78px] bg-white w-full flex items-center gap-6 border-b border…" at bounding box center [344, 356] width 552 height 339
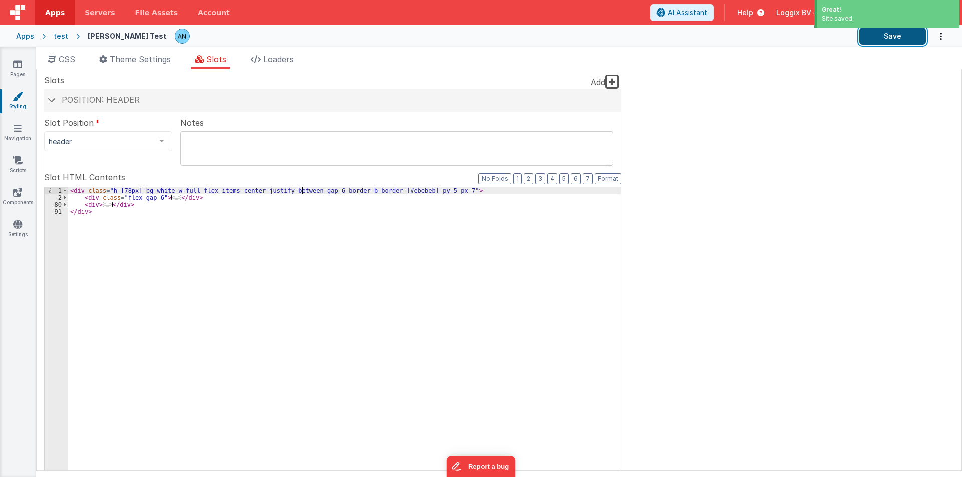
click at [885, 38] on button "Save" at bounding box center [892, 36] width 67 height 17
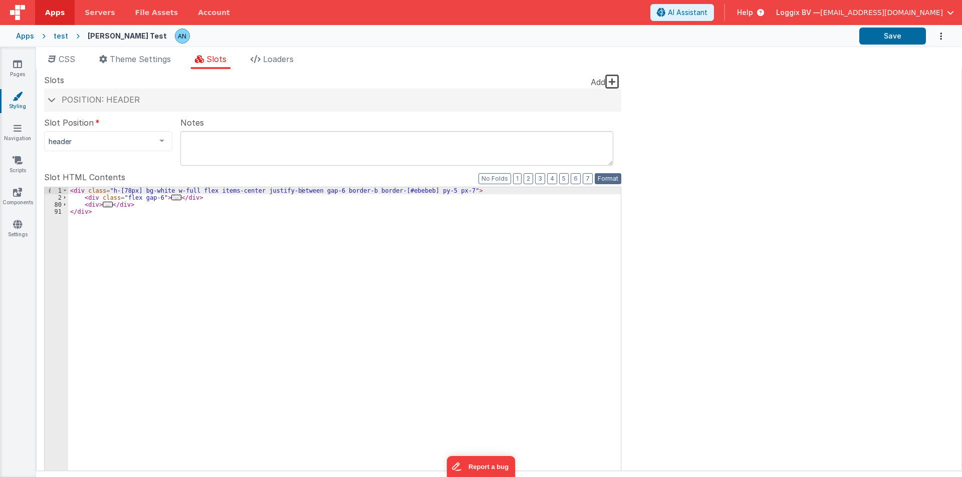
click at [609, 175] on button "Format" at bounding box center [607, 178] width 27 height 11
click at [890, 38] on button "Save" at bounding box center [892, 36] width 67 height 17
click at [917, 29] on button "Save" at bounding box center [892, 36] width 67 height 17
click at [607, 177] on button "Format" at bounding box center [607, 178] width 27 height 11
click at [608, 177] on button "Format" at bounding box center [607, 178] width 27 height 11
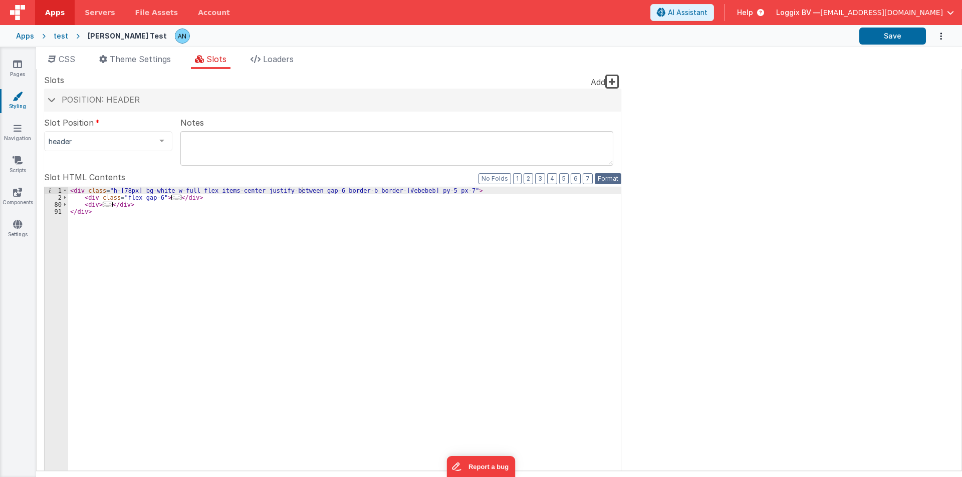
click at [611, 182] on button "Format" at bounding box center [607, 178] width 27 height 11
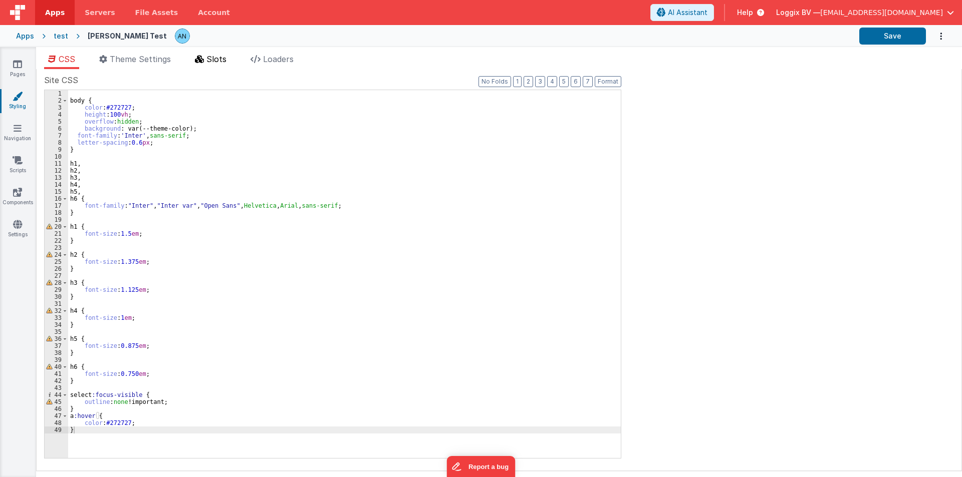
click at [210, 54] on li "Slots" at bounding box center [211, 61] width 40 height 16
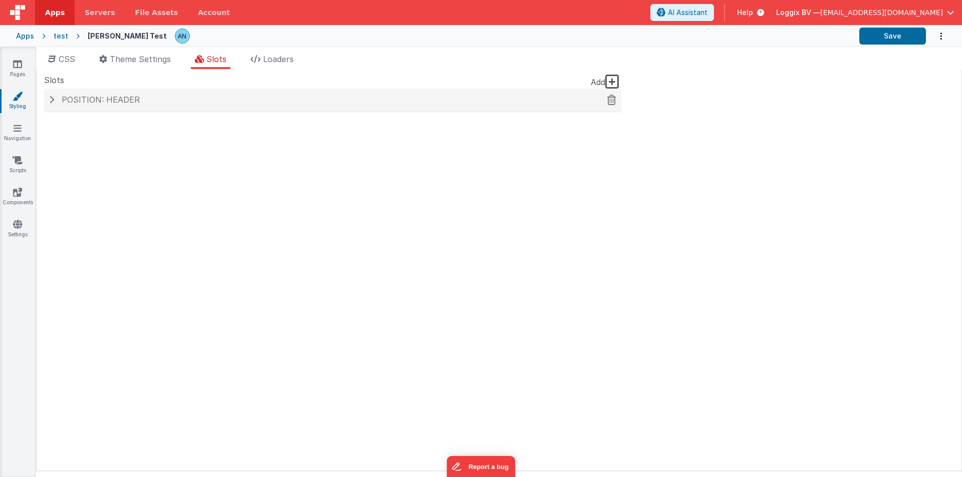
click at [85, 97] on span "Position: header" at bounding box center [101, 100] width 78 height 10
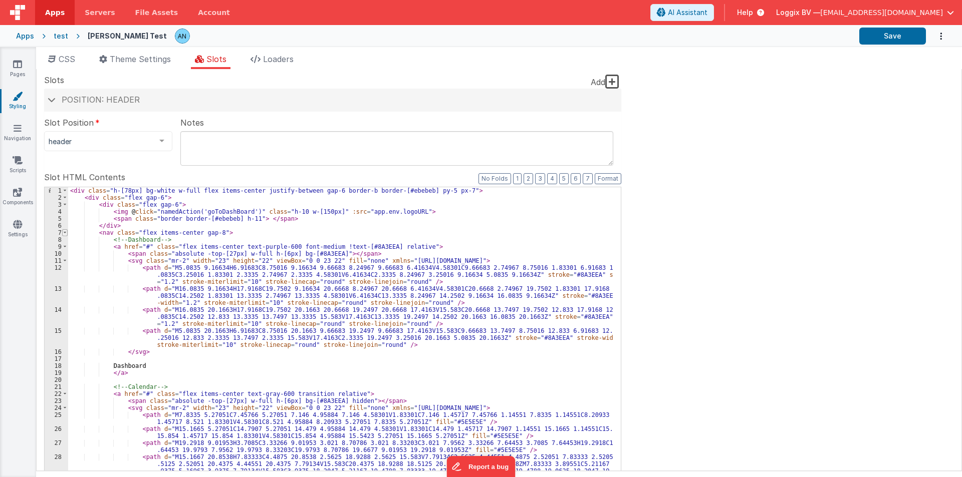
click at [66, 235] on span at bounding box center [65, 232] width 6 height 7
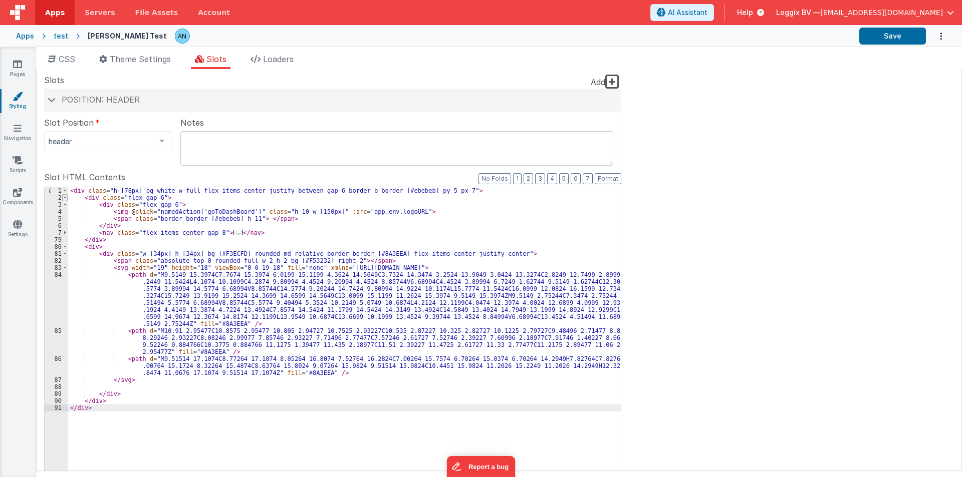
click at [66, 195] on span at bounding box center [65, 197] width 6 height 7
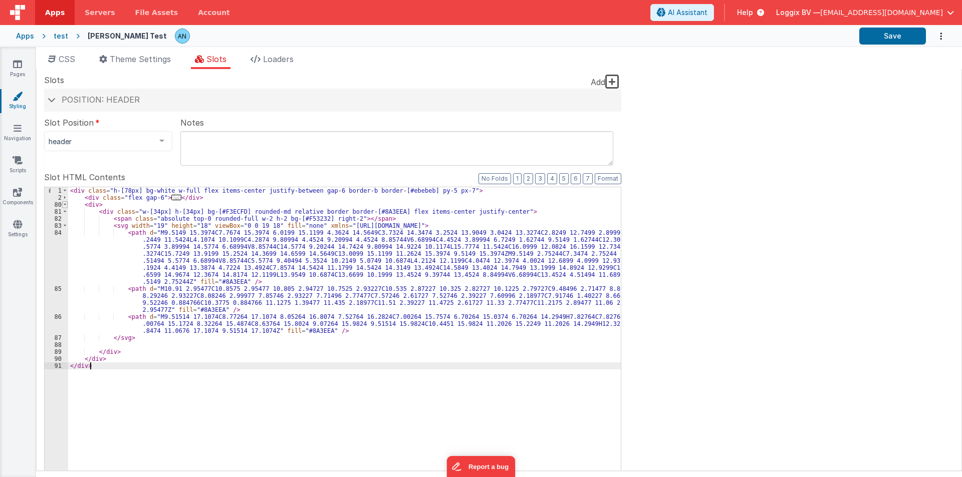
click at [65, 205] on span at bounding box center [65, 204] width 6 height 7
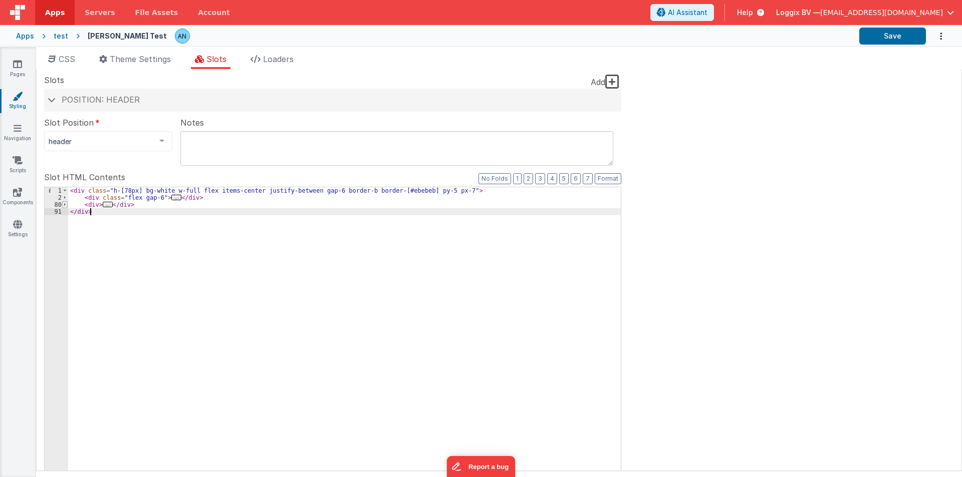
click at [65, 205] on span at bounding box center [65, 204] width 6 height 7
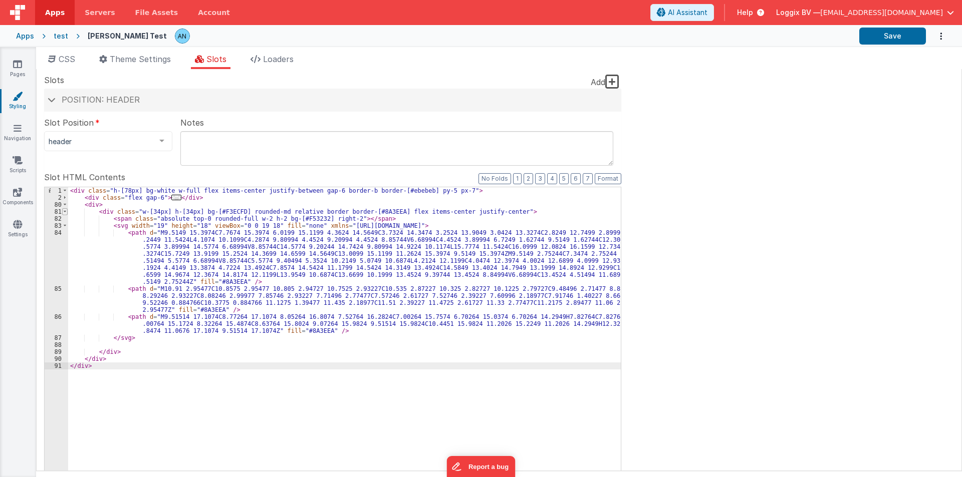
click at [66, 212] on span at bounding box center [65, 211] width 6 height 7
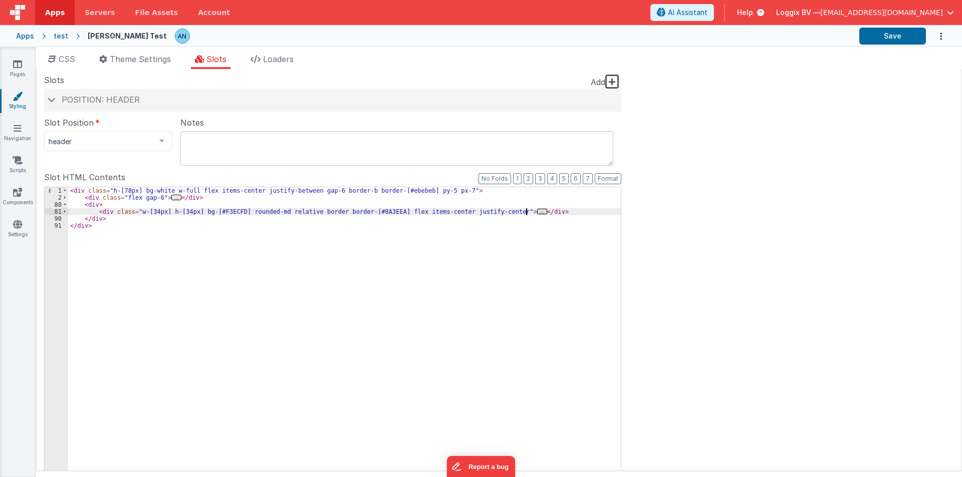
click at [533, 213] on div "< div class = "h-[78px] bg-white w-full flex items-center justify-between gap-6…" at bounding box center [344, 356] width 552 height 339
click at [68, 212] on div "< div class = "h-[78px] bg-white w-full flex items-center justify-between gap-6…" at bounding box center [344, 356] width 552 height 339
click at [64, 213] on span at bounding box center [65, 211] width 6 height 7
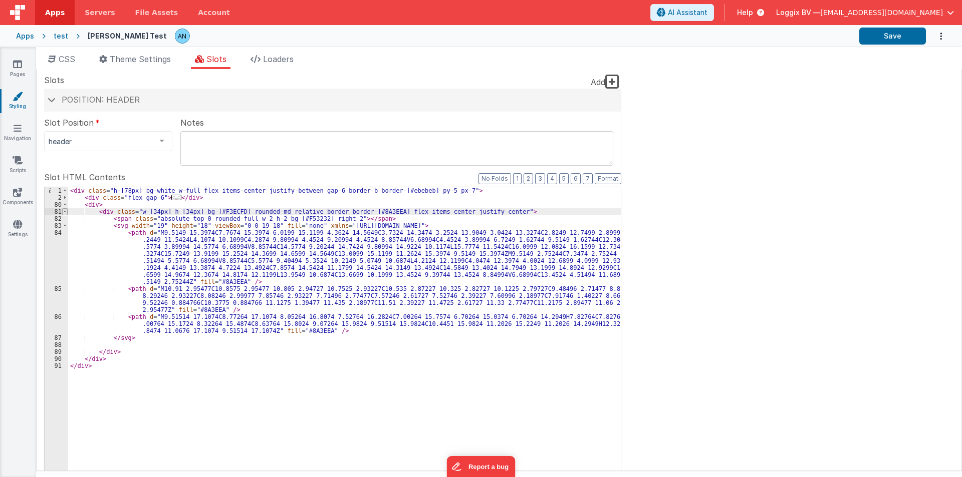
click at [65, 213] on span at bounding box center [65, 211] width 6 height 7
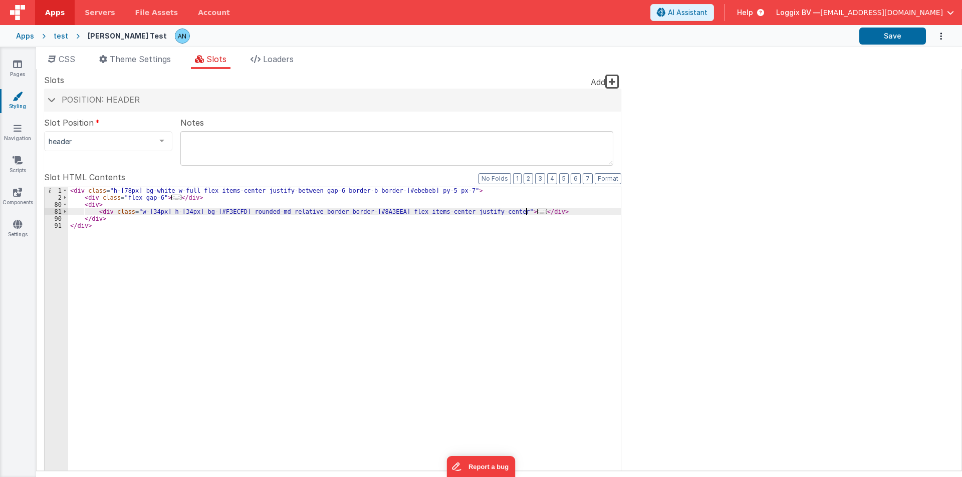
click at [531, 210] on div "< div class = "h-[78px] bg-white w-full flex items-center justify-between gap-6…" at bounding box center [344, 356] width 552 height 339
click at [104, 218] on div "< div class = "h-[78px] bg-white w-full flex items-center justify-between gap-6…" at bounding box center [344, 356] width 552 height 339
paste textarea
click at [229, 217] on div "< div class = "h-[78px] bg-white w-full flex items-center justify-between gap-6…" at bounding box center [344, 356] width 552 height 339
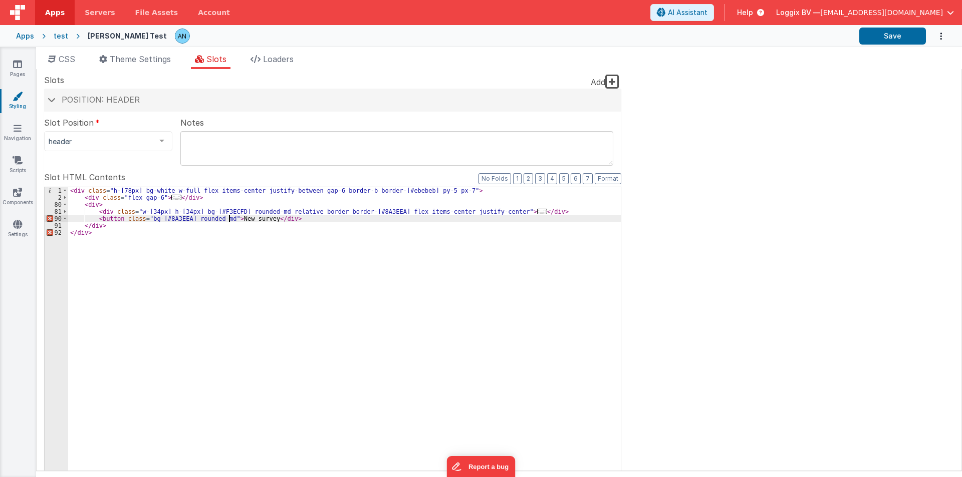
click at [532, 209] on div "< div class = "h-[78px] bg-white w-full flex items-center justify-between gap-6…" at bounding box center [344, 356] width 552 height 339
click at [149, 284] on div "< div class = "h-[78px] bg-white w-full flex items-center justify-between gap-6…" at bounding box center [344, 356] width 552 height 339
click at [67, 213] on span at bounding box center [65, 211] width 6 height 7
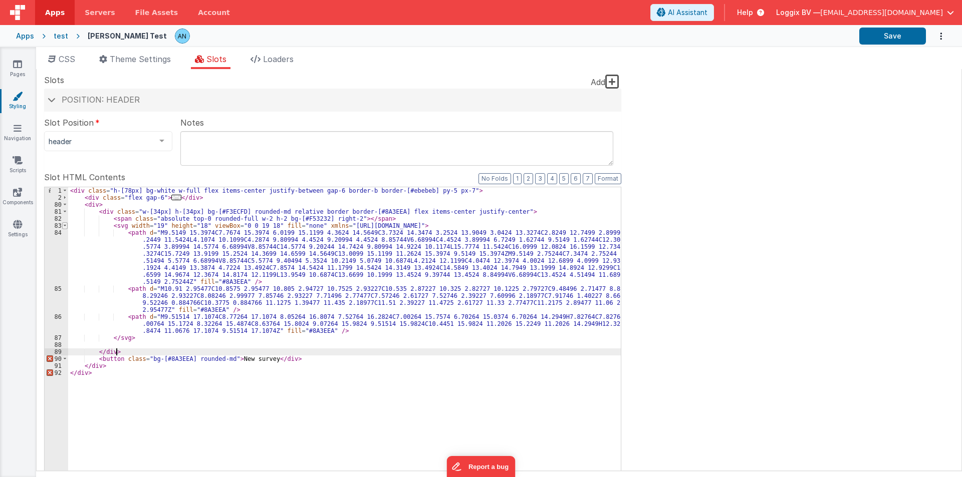
click at [65, 224] on span at bounding box center [65, 225] width 6 height 7
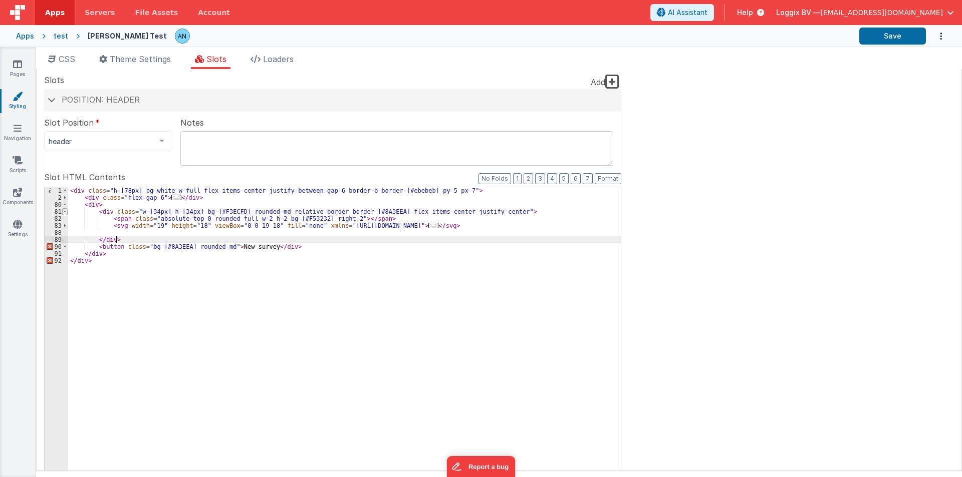
click at [67, 212] on span at bounding box center [65, 211] width 6 height 7
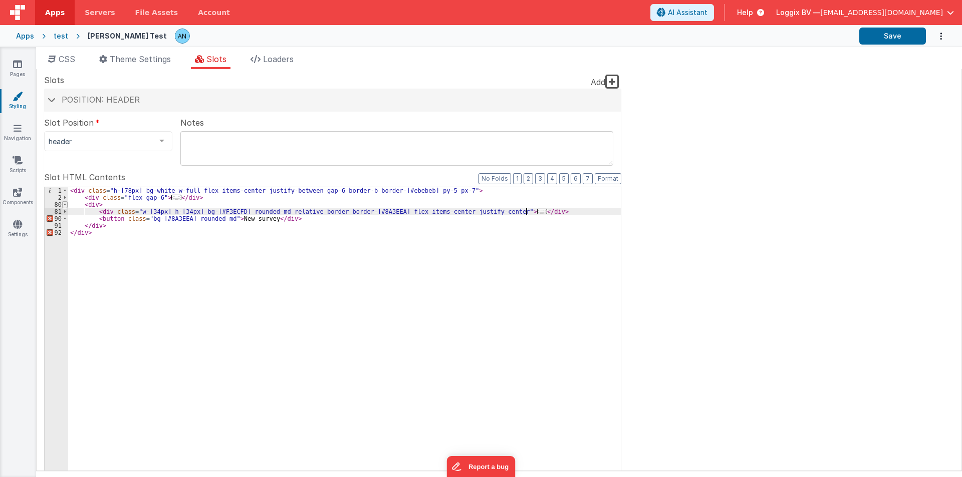
click at [65, 204] on span at bounding box center [65, 204] width 6 height 7
click at [109, 223] on div "< div class = "h-[78px] bg-white w-full flex items-center justify-between gap-6…" at bounding box center [344, 356] width 552 height 339
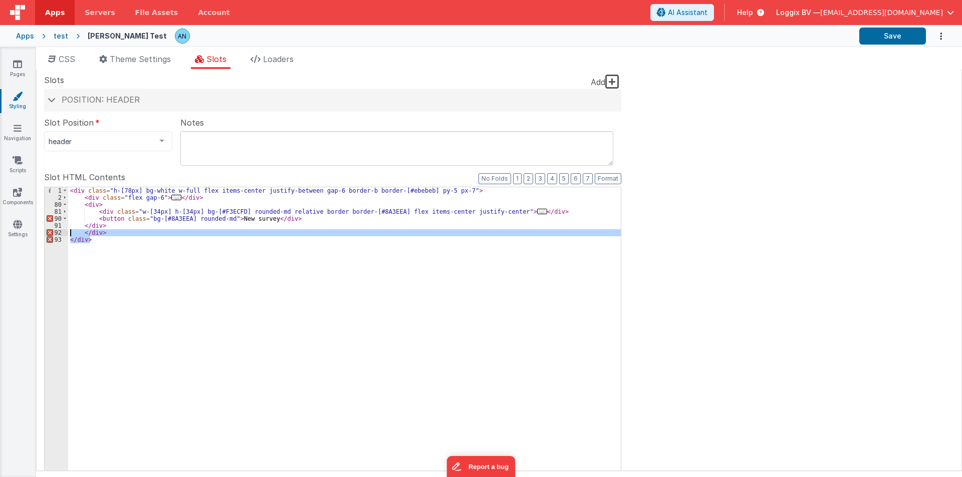
drag, startPoint x: 99, startPoint y: 241, endPoint x: 52, endPoint y: 232, distance: 48.4
click at [52, 232] on div "1 2 80 81 90 91 92 93 < div class = "h-[78px] bg-white w-full flex items-center…" at bounding box center [332, 350] width 577 height 326
click at [64, 207] on span at bounding box center [65, 204] width 6 height 7
click at [108, 231] on div "< div class = "h-[78px] bg-white w-full flex items-center justify-between gap-6…" at bounding box center [344, 349] width 552 height 325
drag, startPoint x: 108, startPoint y: 231, endPoint x: 52, endPoint y: 233, distance: 56.1
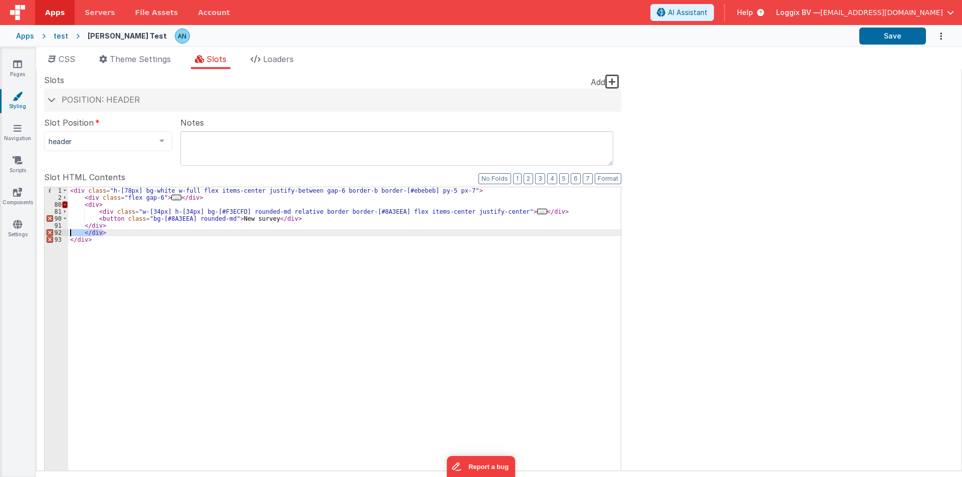
click at [52, 233] on div "1 2 80 81 90 91 92 93 < div class = "h-[78px] bg-white w-full flex items-center…" at bounding box center [332, 350] width 577 height 326
drag, startPoint x: 202, startPoint y: 261, endPoint x: 130, endPoint y: 331, distance: 99.9
click at [130, 331] on div "< div class = "h-[78px] bg-white w-full flex items-center justify-between gap-6…" at bounding box center [344, 356] width 552 height 339
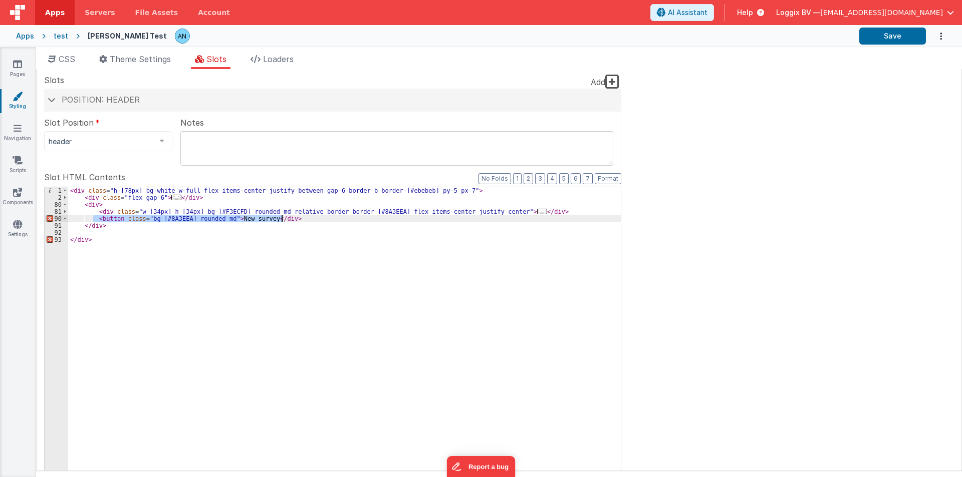
drag, startPoint x: 94, startPoint y: 217, endPoint x: 298, endPoint y: 215, distance: 204.8
click at [298, 215] on div "< div class = "h-[78px] bg-white w-full flex items-center justify-between gap-6…" at bounding box center [344, 356] width 552 height 339
click at [153, 216] on div "< div class = "h-[78px] bg-white w-full flex items-center justify-between gap-6…" at bounding box center [344, 356] width 552 height 339
drag, startPoint x: 108, startPoint y: 227, endPoint x: 117, endPoint y: 226, distance: 9.0
click at [117, 226] on div "< div class = "h-[78px] bg-white w-full flex items-center justify-between gap-6…" at bounding box center [344, 356] width 552 height 339
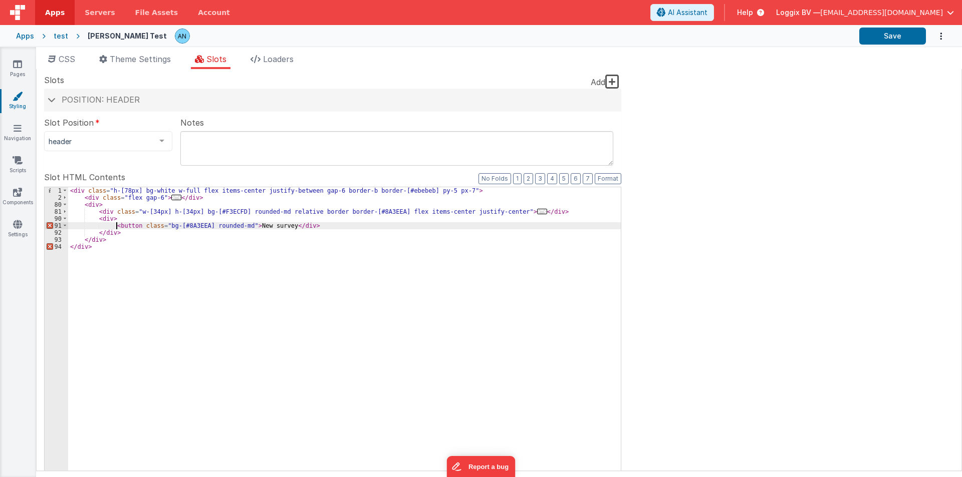
click at [117, 226] on div "< div class = "h-[78px] bg-white w-full flex items-center justify-between gap-6…" at bounding box center [344, 356] width 552 height 339
click at [274, 224] on div "< div class = "h-[78px] bg-white w-full flex items-center justify-between gap-6…" at bounding box center [344, 356] width 552 height 339
click at [142, 217] on div "< div class = "h-[78px] bg-white w-full flex items-center justify-between gap-6…" at bounding box center [344, 356] width 552 height 339
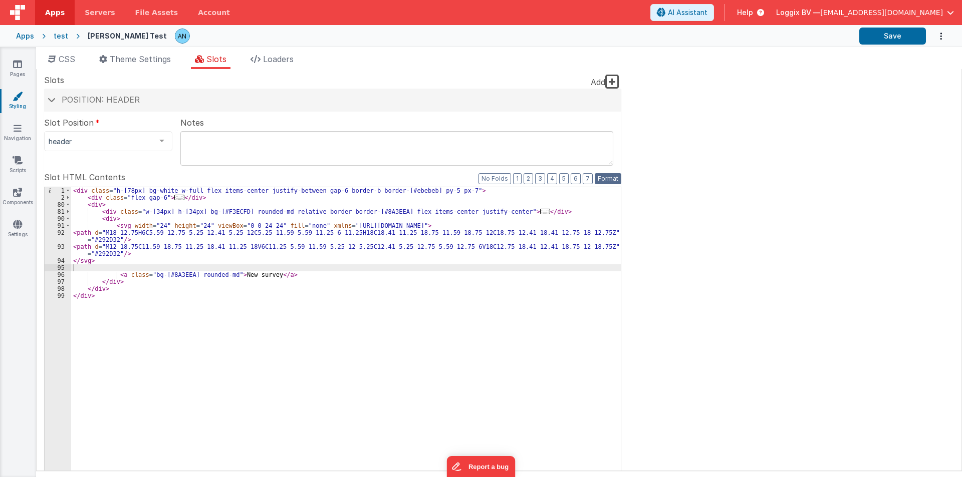
click at [606, 179] on button "Format" at bounding box center [607, 178] width 27 height 11
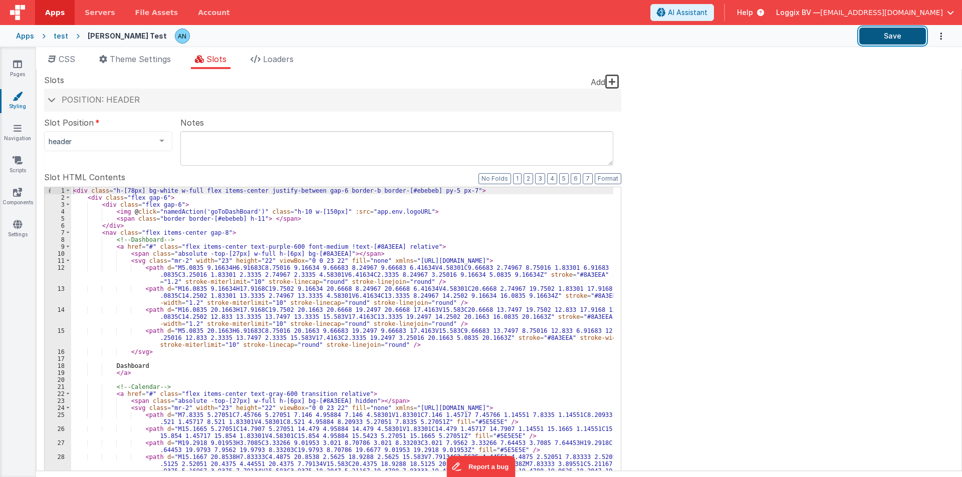
click at [884, 38] on button "Save" at bounding box center [892, 36] width 67 height 17
click at [70, 233] on span at bounding box center [68, 232] width 6 height 7
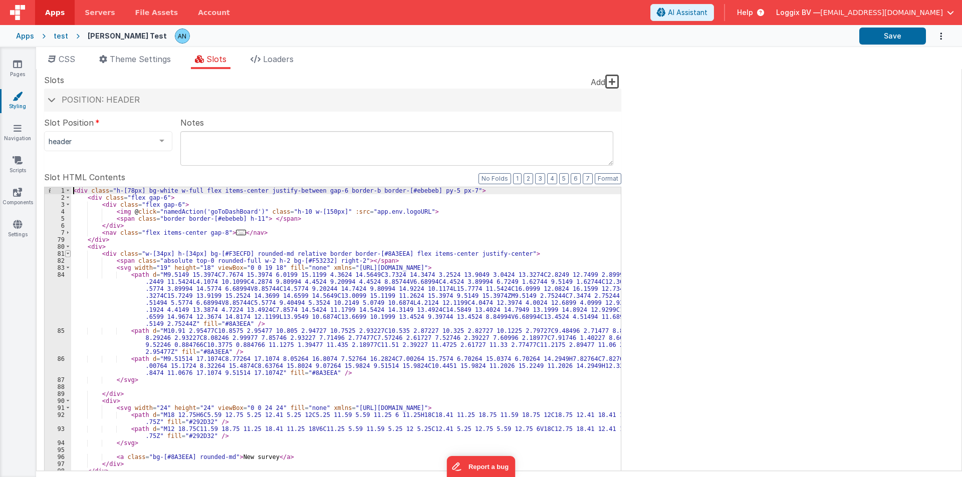
click at [67, 254] on span at bounding box center [68, 253] width 6 height 7
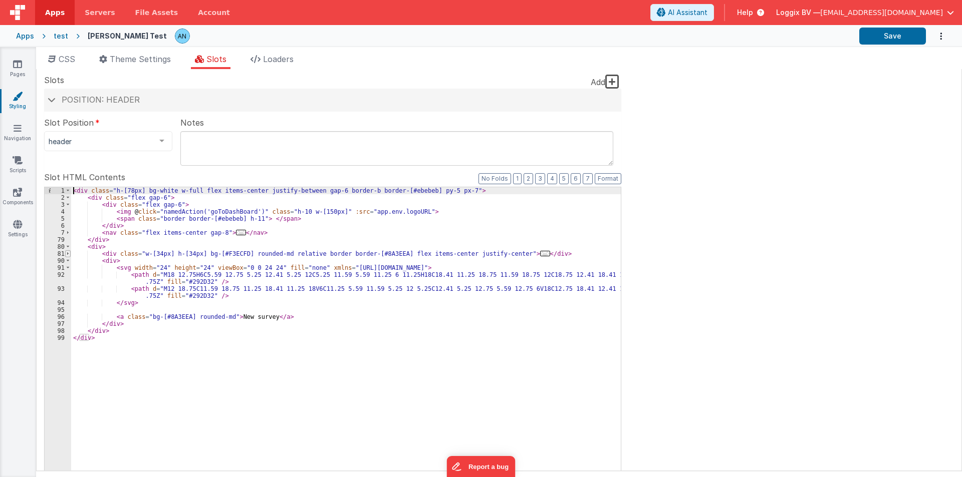
click at [66, 255] on span at bounding box center [68, 253] width 6 height 7
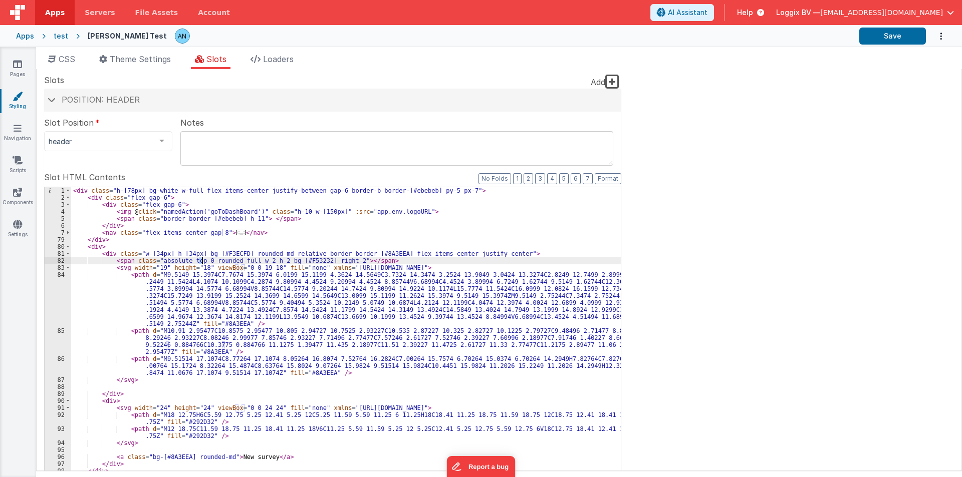
click at [202, 260] on div "< div class = "h-[78px] bg-white w-full flex items-center justify-between gap-6…" at bounding box center [345, 356] width 549 height 339
click at [504, 253] on div "< div class = "h-[78px] bg-white w-full flex items-center justify-between gap-6…" at bounding box center [345, 356] width 549 height 339
click at [870, 38] on button "Save" at bounding box center [892, 36] width 67 height 17
click at [896, 34] on button "Save" at bounding box center [892, 36] width 67 height 17
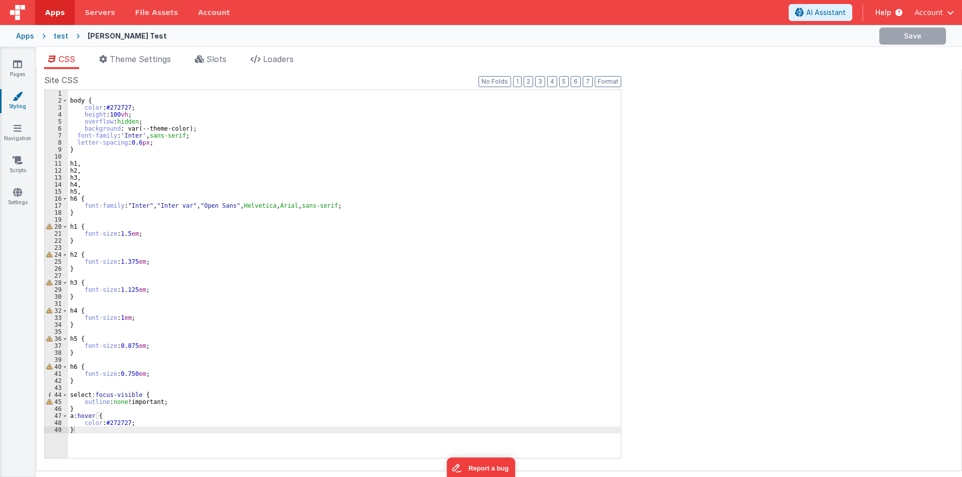
click at [204, 52] on div "CSS Theme Settings Slots Loaders Site CSS Format 7 6 5 4 3 2 1 No Folds 1 2 3 4…" at bounding box center [499, 264] width 926 height 434
click at [206, 58] on li "Slots" at bounding box center [211, 61] width 40 height 16
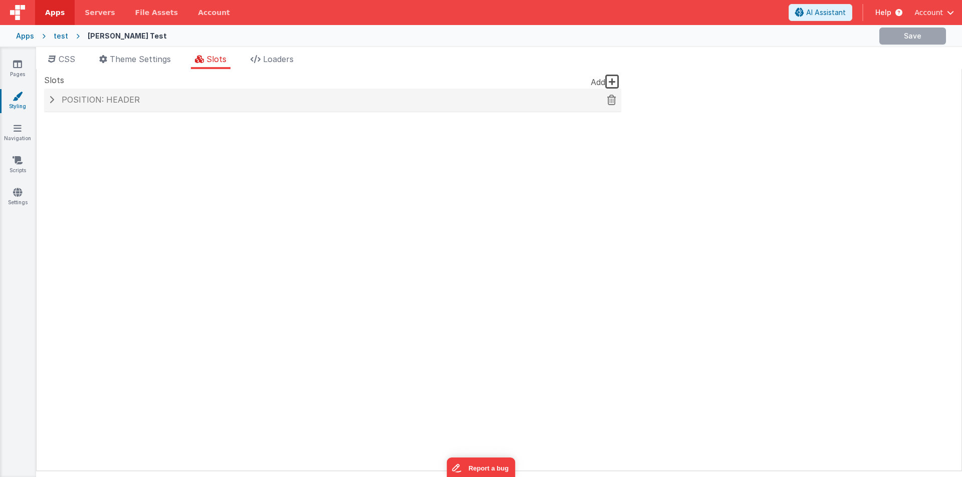
click at [105, 96] on span "Position: header" at bounding box center [101, 100] width 78 height 10
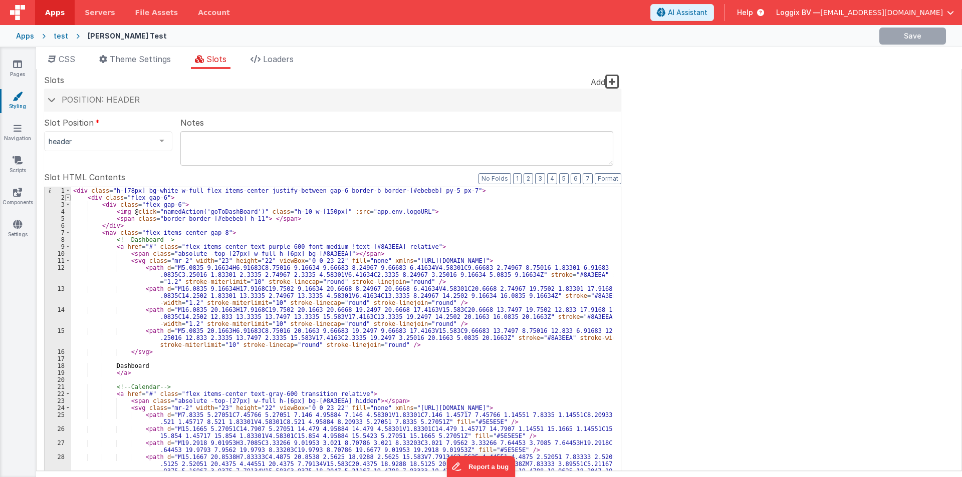
click at [68, 198] on span at bounding box center [68, 197] width 6 height 7
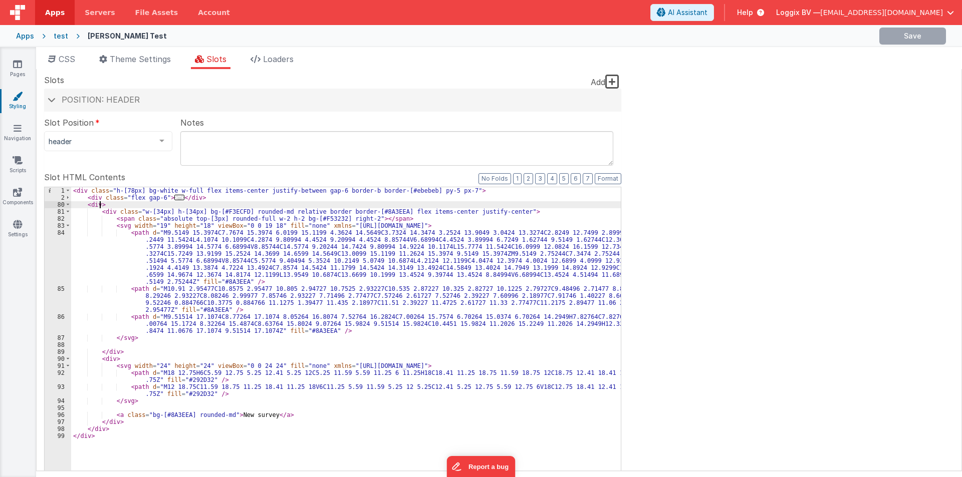
click at [101, 202] on div "< div class = "h-[78px] bg-white w-full flex items-center justify-between gap-6…" at bounding box center [345, 356] width 549 height 339
click at [66, 205] on span at bounding box center [68, 204] width 6 height 7
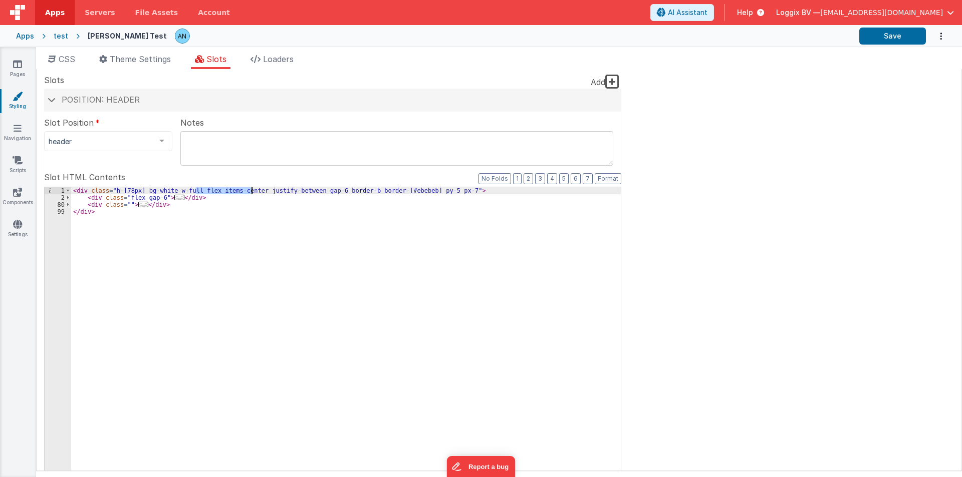
drag, startPoint x: 195, startPoint y: 191, endPoint x: 250, endPoint y: 191, distance: 55.1
click at [250, 191] on div "< div class = "h-[78px] bg-white w-full flex items-center justify-between gap-6…" at bounding box center [345, 356] width 549 height 339
click at [126, 204] on div "< div class = "h-[78px] bg-white w-full flex items-center justify-between gap-6…" at bounding box center [345, 356] width 549 height 339
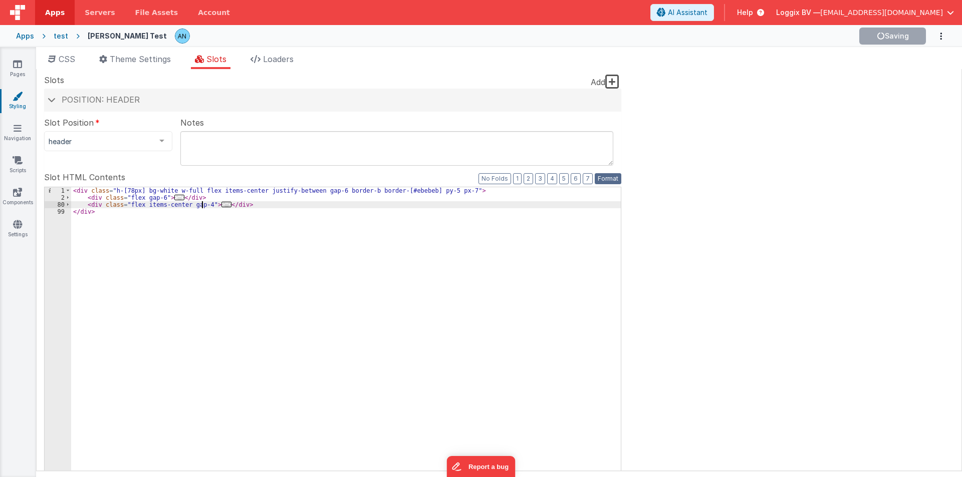
click at [608, 175] on button "Format" at bounding box center [607, 178] width 27 height 11
click at [104, 213] on div "< div class = "h-[78px] bg-white w-full flex items-center justify-between gap-6…" at bounding box center [345, 356] width 549 height 339
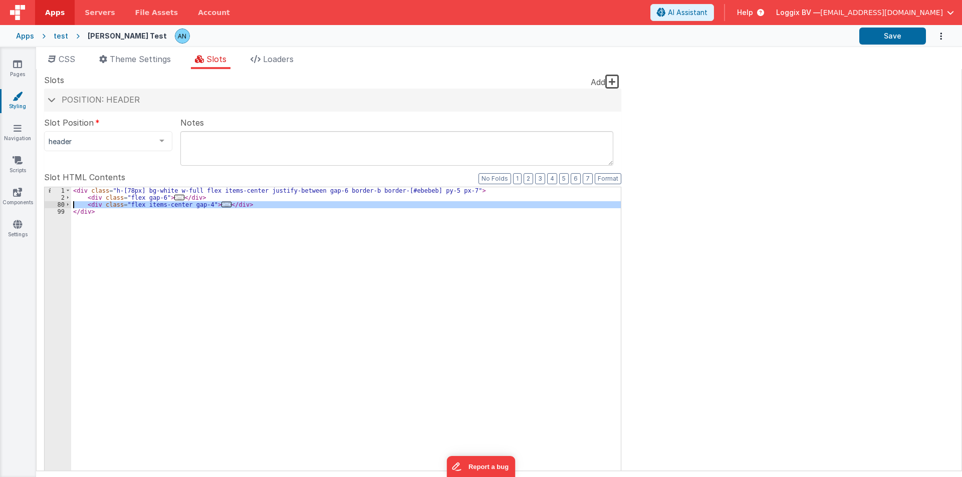
click at [65, 201] on div "80" at bounding box center [58, 204] width 27 height 7
click at [68, 204] on span at bounding box center [68, 204] width 6 height 7
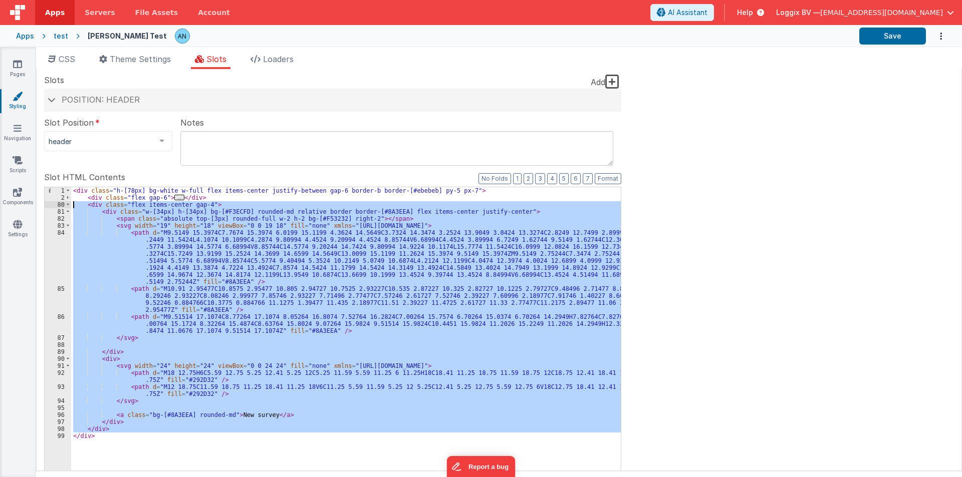
click at [76, 224] on div "< div class = "h-[78px] bg-white w-full flex items-center justify-between gap-6…" at bounding box center [345, 349] width 549 height 325
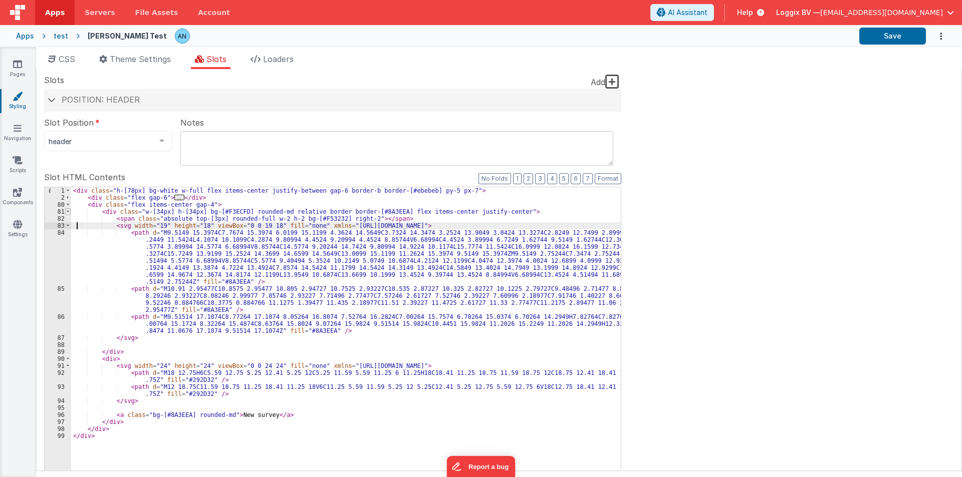
click at [66, 212] on span at bounding box center [68, 211] width 6 height 7
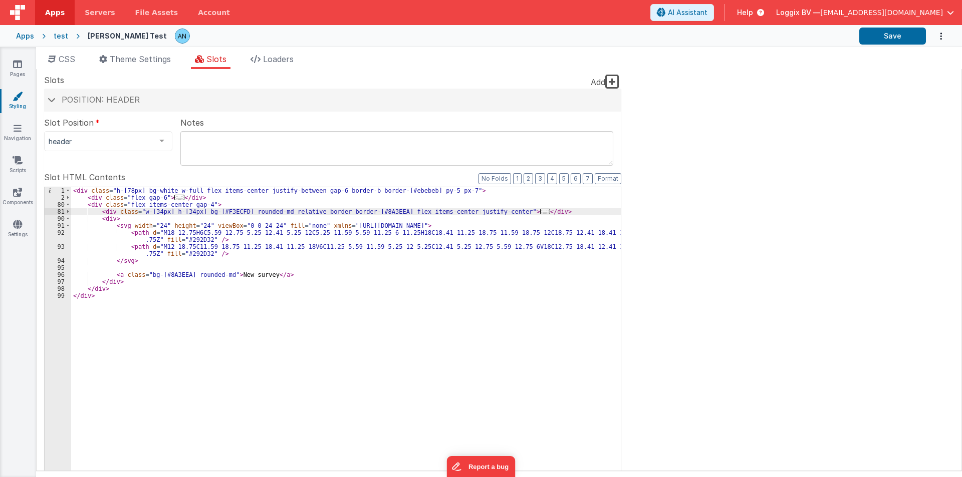
click at [102, 266] on div "< div class = "h-[78px] bg-white w-full flex items-center justify-between gap-6…" at bounding box center [345, 356] width 549 height 339
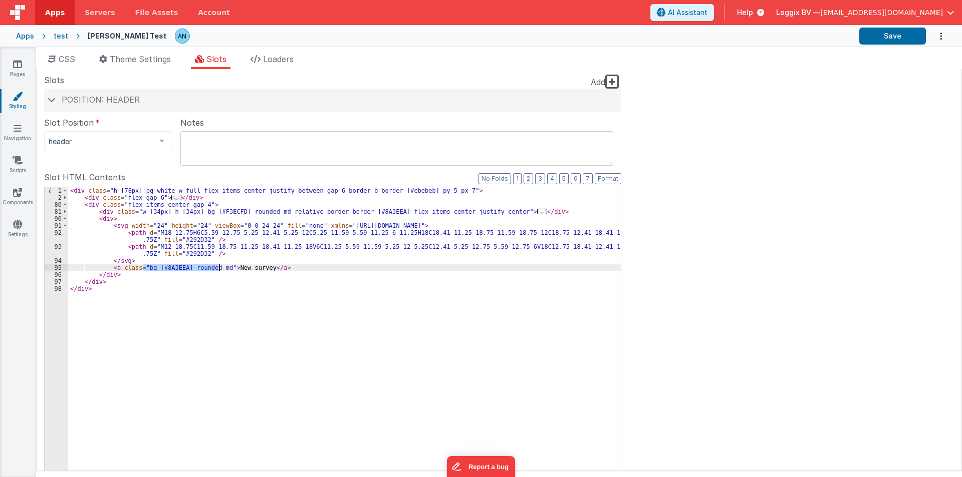
drag, startPoint x: 144, startPoint y: 268, endPoint x: 219, endPoint y: 266, distance: 75.1
click at [219, 266] on div "< div class = "h-[78px] bg-white w-full flex items-center justify-between gap-6…" at bounding box center [344, 356] width 552 height 339
click at [111, 217] on div "< div class = "h-[78px] bg-white w-full flex items-center justify-between gap-6…" at bounding box center [344, 356] width 552 height 339
click at [895, 27] on div "Apps test Satyam Test Save" at bounding box center [481, 36] width 962 height 22
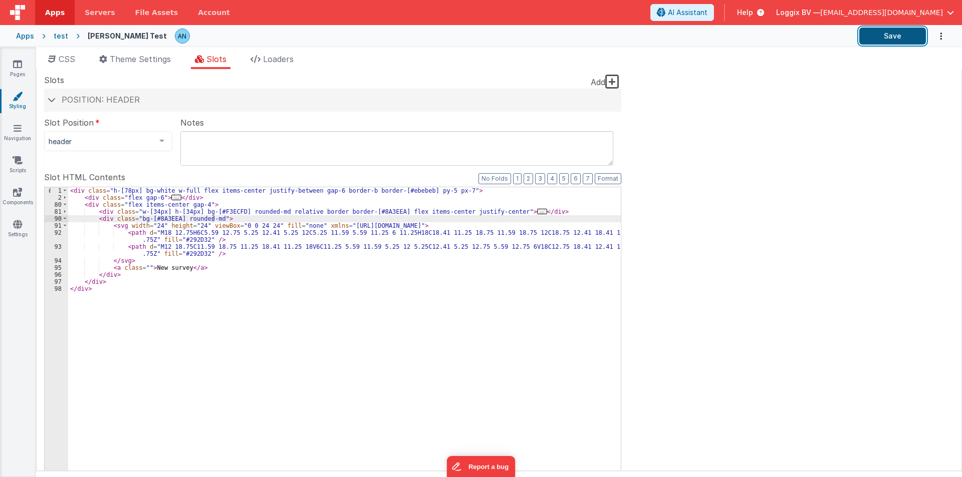
click at [896, 36] on button "Save" at bounding box center [892, 36] width 67 height 17
click at [213, 217] on div "< div class = "h-[78px] bg-white w-full flex items-center justify-between gap-6…" at bounding box center [344, 356] width 552 height 339
click at [879, 34] on button "Save" at bounding box center [892, 36] width 67 height 17
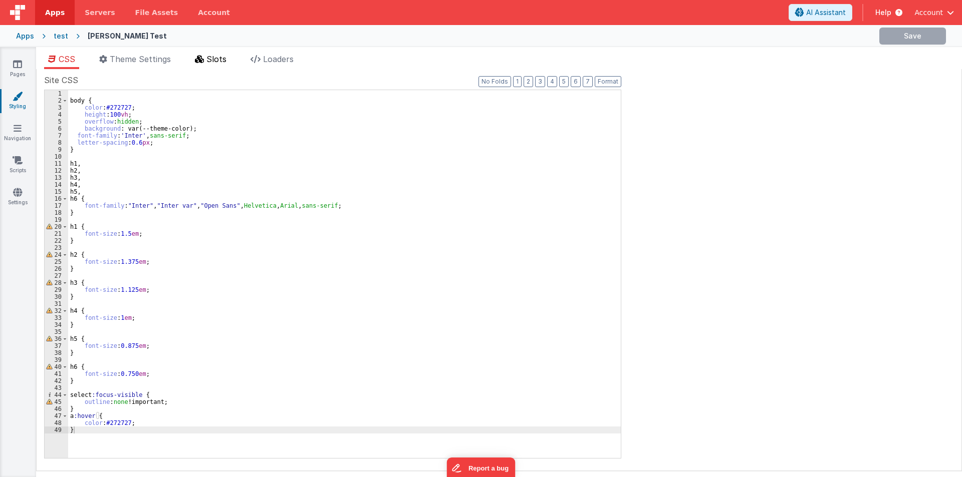
click at [204, 69] on li "Slots" at bounding box center [211, 61] width 40 height 16
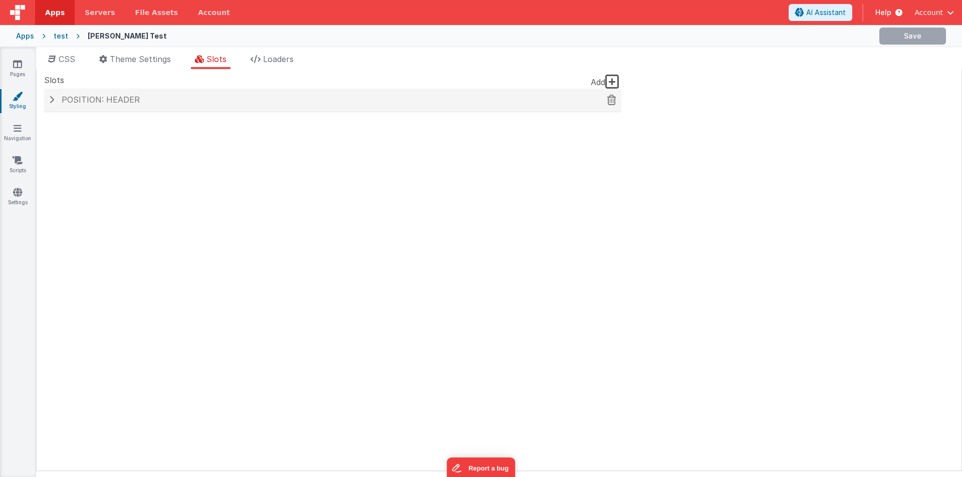
click at [154, 108] on div "Position: header" at bounding box center [332, 100] width 577 height 23
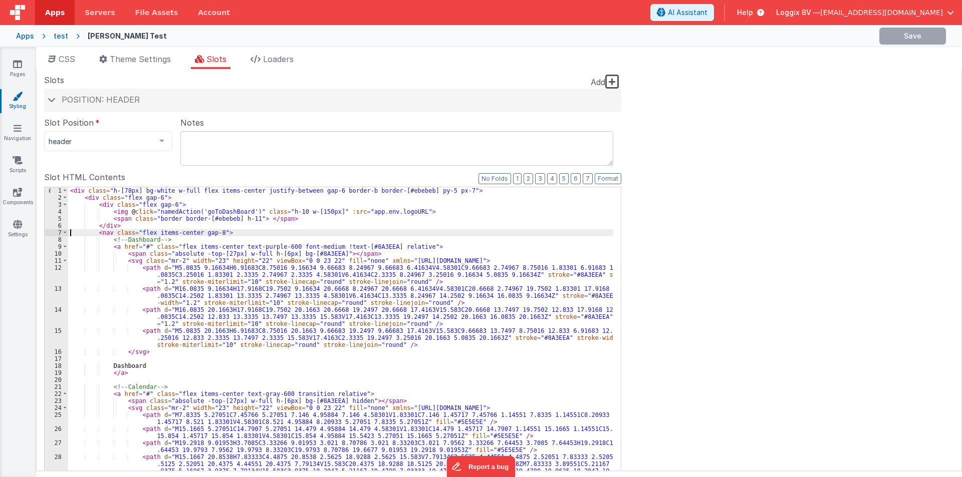
click at [69, 233] on div "< div class = "h-[78px] bg-white w-full flex items-center justify-between gap-6…" at bounding box center [340, 374] width 545 height 374
click at [64, 233] on span at bounding box center [65, 232] width 6 height 7
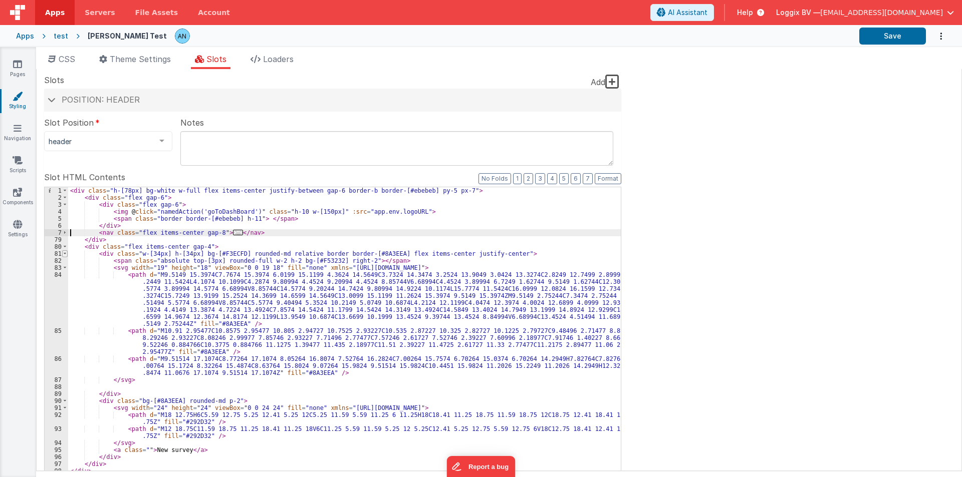
click at [67, 253] on span at bounding box center [65, 253] width 6 height 7
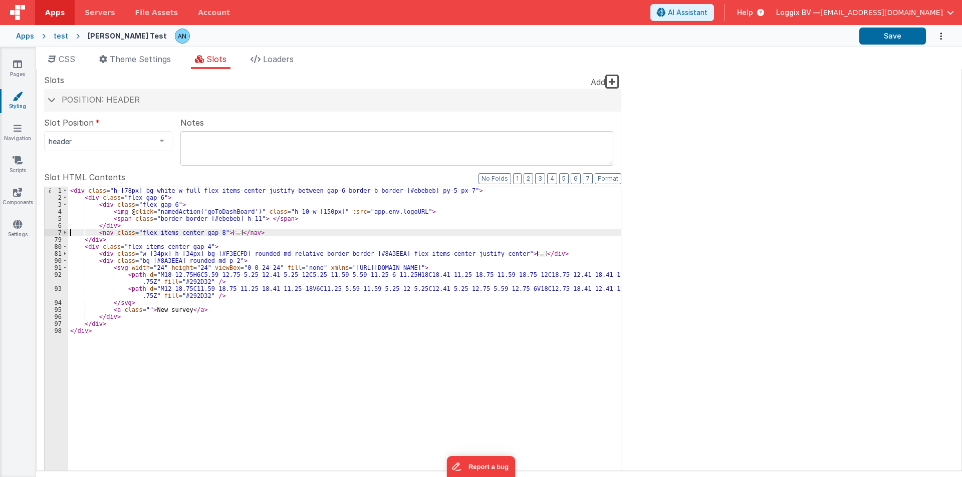
click at [225, 261] on div "< div class = "h-[78px] bg-white w-full flex items-center justify-between gap-6…" at bounding box center [344, 356] width 552 height 339
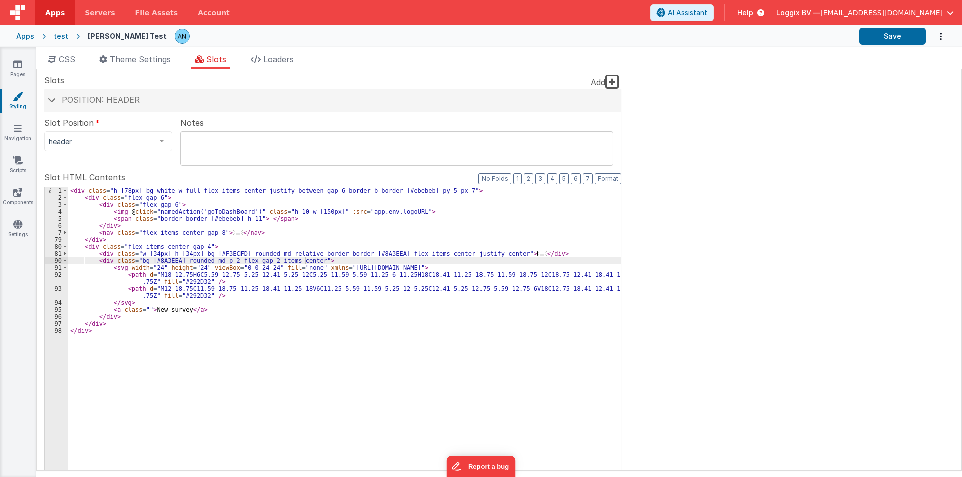
click at [460, 363] on div "< div class = "h-[78px] bg-white w-full flex items-center justify-between gap-6…" at bounding box center [344, 356] width 552 height 339
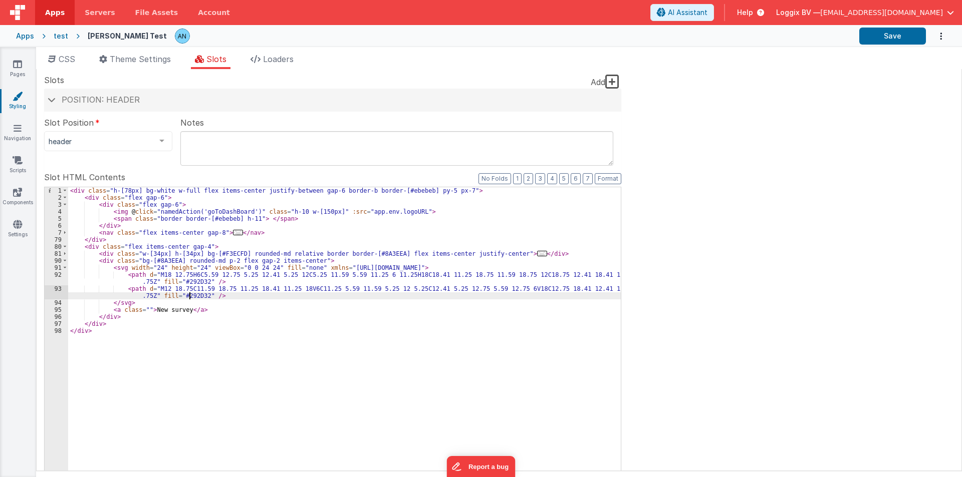
click at [188, 295] on div "< div class = "h-[78px] bg-white w-full flex items-center justify-between gap-6…" at bounding box center [344, 356] width 552 height 339
click at [187, 282] on div "< div class = "h-[78px] bg-white w-full flex items-center justify-between gap-6…" at bounding box center [344, 356] width 552 height 339
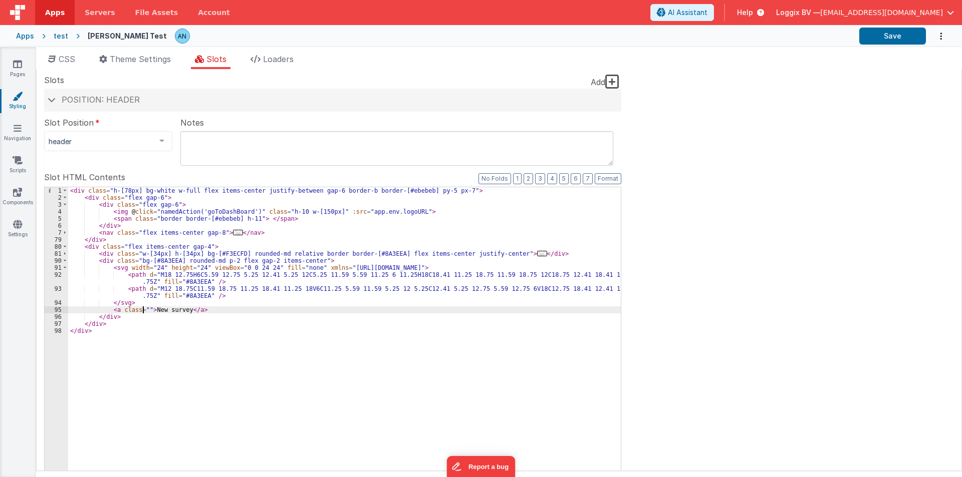
click at [141, 308] on div "< div class = "h-[78px] bg-white w-full flex items-center justify-between gap-6…" at bounding box center [344, 356] width 552 height 339
click at [877, 34] on button "Save" at bounding box center [892, 36] width 67 height 17
click at [235, 308] on div "< div class = "h-[78px] bg-white w-full flex items-center justify-between gap-6…" at bounding box center [344, 356] width 552 height 339
click at [885, 39] on button "Save" at bounding box center [892, 36] width 67 height 17
click at [232, 310] on div "< div class = "h-[78px] bg-white w-full flex items-center justify-between gap-6…" at bounding box center [344, 356] width 552 height 339
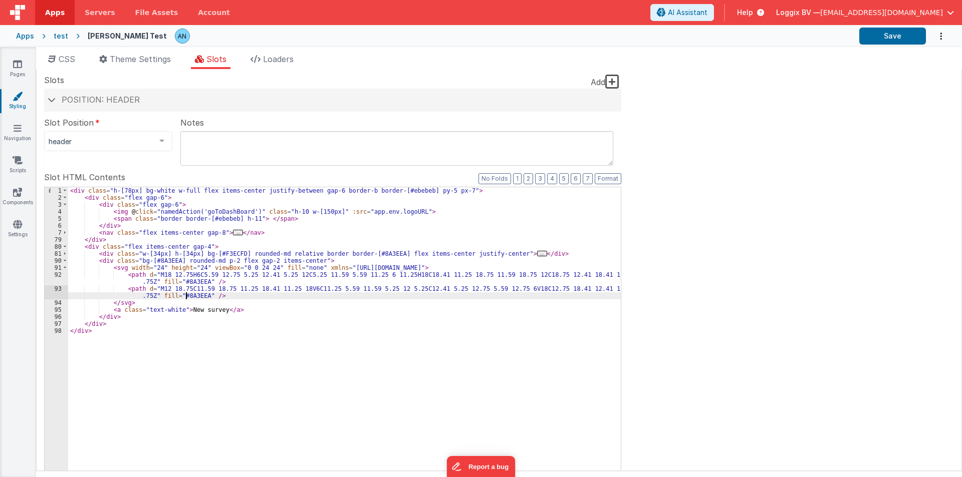
click at [186, 296] on div "< div class = "h-[78px] bg-white w-full flex items-center justify-between gap-6…" at bounding box center [344, 356] width 552 height 339
click at [189, 281] on div "< div class = "h-[78px] bg-white w-full flex items-center justify-between gap-6…" at bounding box center [344, 356] width 552 height 339
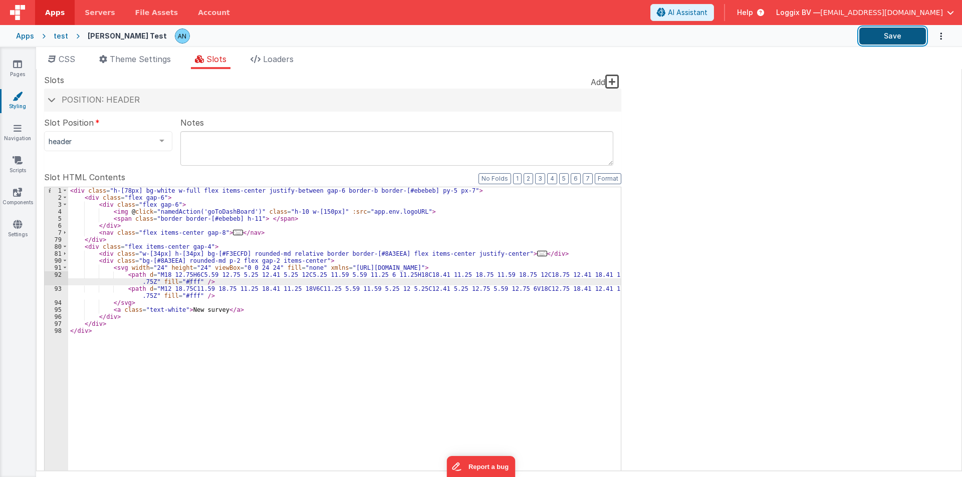
click at [881, 41] on button "Save" at bounding box center [892, 36] width 67 height 17
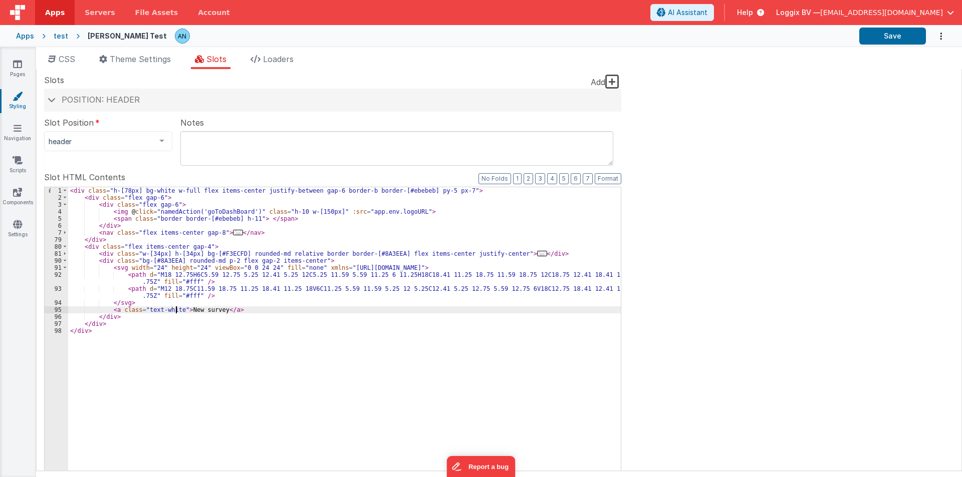
click at [177, 308] on div "< div class = "h-[78px] bg-white w-full flex items-center justify-between gap-6…" at bounding box center [344, 356] width 552 height 339
click at [219, 260] on div "< div class = "h-[78px] bg-white w-full flex items-center justify-between gap-6…" at bounding box center [344, 356] width 552 height 339
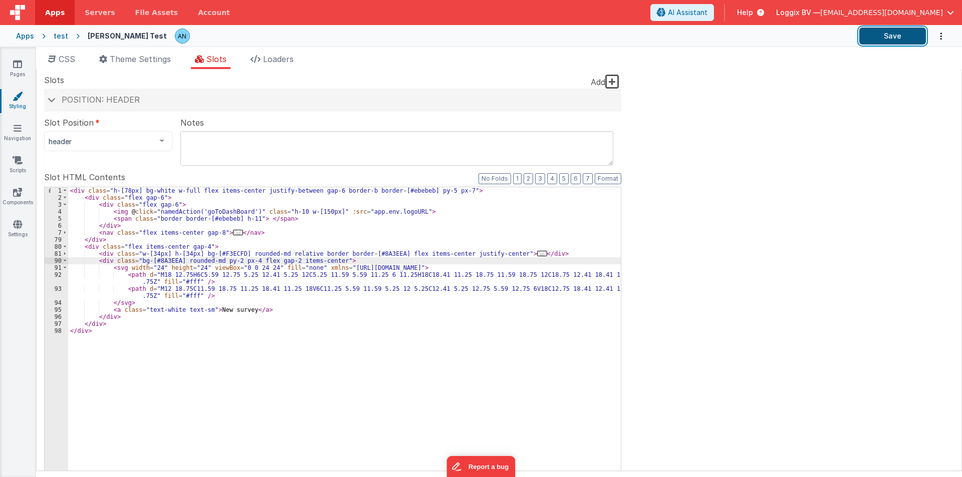
click at [892, 31] on button "Save" at bounding box center [892, 36] width 67 height 17
click at [606, 182] on button "Format" at bounding box center [607, 178] width 27 height 11
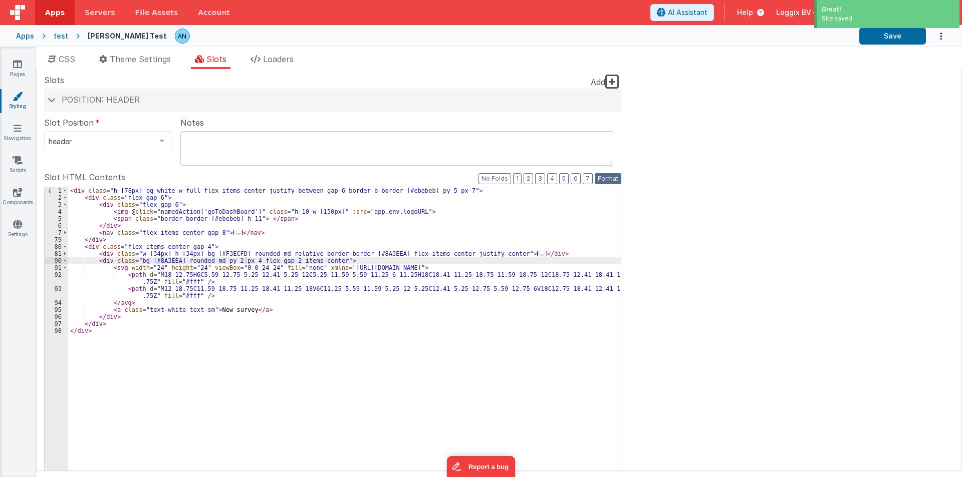
click at [608, 177] on button "Format" at bounding box center [607, 178] width 27 height 11
click at [874, 29] on div "Great! Site saved." at bounding box center [886, 15] width 150 height 31
click at [888, 35] on button "Save" at bounding box center [892, 36] width 67 height 17
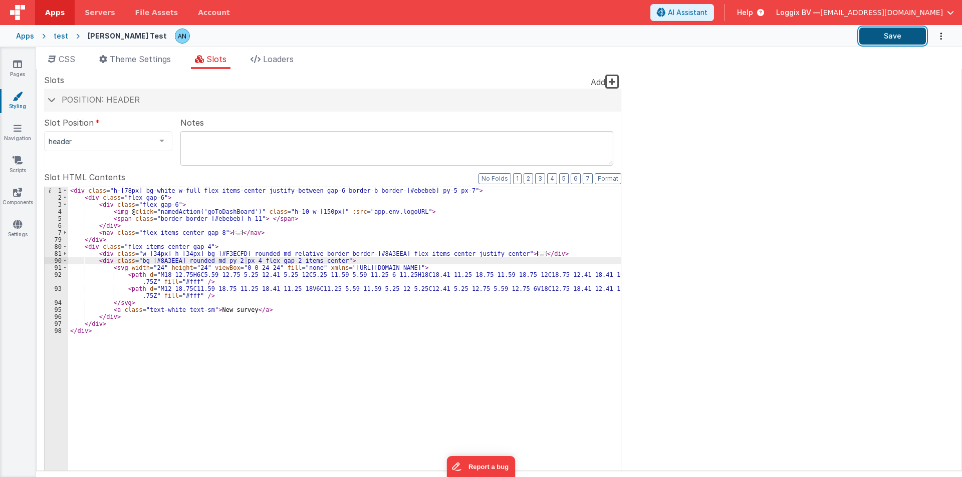
click at [868, 36] on button "Save" at bounding box center [892, 36] width 67 height 17
click at [602, 180] on button "Format" at bounding box center [607, 178] width 27 height 11
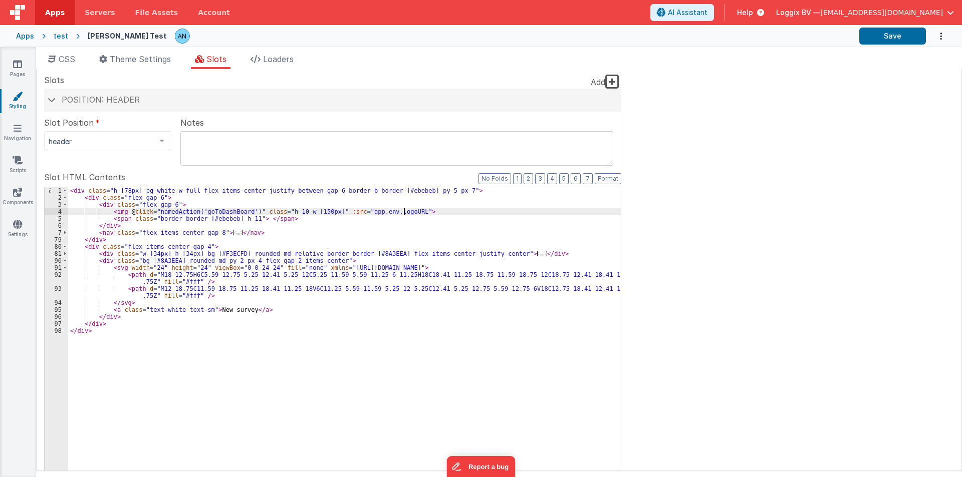
click at [406, 211] on div "< div class = "h-[78px] bg-white w-full flex items-center justify-between gap-6…" at bounding box center [344, 356] width 552 height 339
click at [605, 178] on button "Format" at bounding box center [607, 178] width 27 height 11
click at [904, 36] on button "Save" at bounding box center [892, 36] width 67 height 17
click at [66, 260] on span at bounding box center [65, 260] width 6 height 7
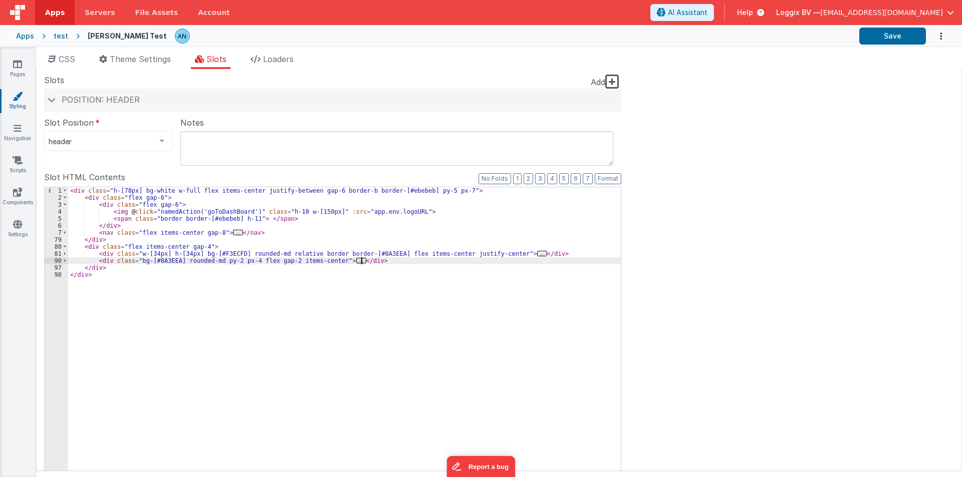
click at [388, 260] on div "< div class = "h-[78px] bg-white w-full flex items-center justify-between gap-6…" at bounding box center [344, 356] width 552 height 339
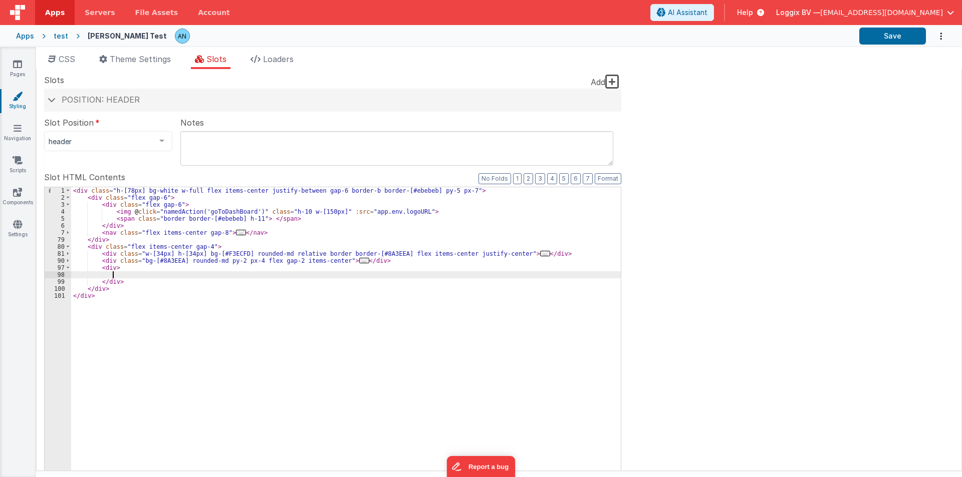
click at [112, 273] on div "< div class = "h-[78px] bg-white w-full flex items-center justify-between gap-6…" at bounding box center [345, 356] width 549 height 339
click at [126, 274] on div "< div class = "h-[78px] bg-white w-full flex items-center justify-between gap-6…" at bounding box center [345, 356] width 549 height 339
click at [127, 274] on div "< div class = "h-[78px] bg-white w-full flex items-center justify-between gap-6…" at bounding box center [345, 356] width 549 height 339
click at [112, 267] on div "< div class = "h-[78px] bg-white w-full flex items-center justify-between gap-6…" at bounding box center [345, 356] width 549 height 339
click at [208, 266] on div "< div class = "h-[78px] bg-white w-full flex items-center justify-between gap-6…" at bounding box center [345, 356] width 549 height 339
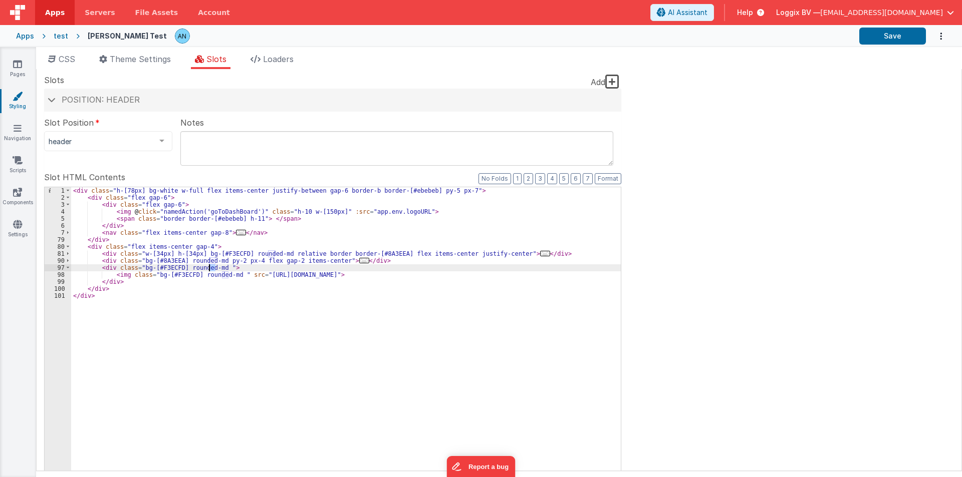
click at [208, 266] on div "< div class = "h-[78px] bg-white w-full flex items-center justify-between gap-6…" at bounding box center [345, 356] width 549 height 339
click at [231, 274] on div "< div class = "h-[78px] bg-white w-full flex items-center justify-between gap-6…" at bounding box center [345, 356] width 549 height 339
click at [225, 275] on div "< div class = "h-[78px] bg-white w-full flex items-center justify-between gap-6…" at bounding box center [345, 356] width 549 height 339
click at [495, 276] on div "< div class = "h-[78px] bg-white w-full flex items-center justify-between gap-6…" at bounding box center [345, 356] width 549 height 339
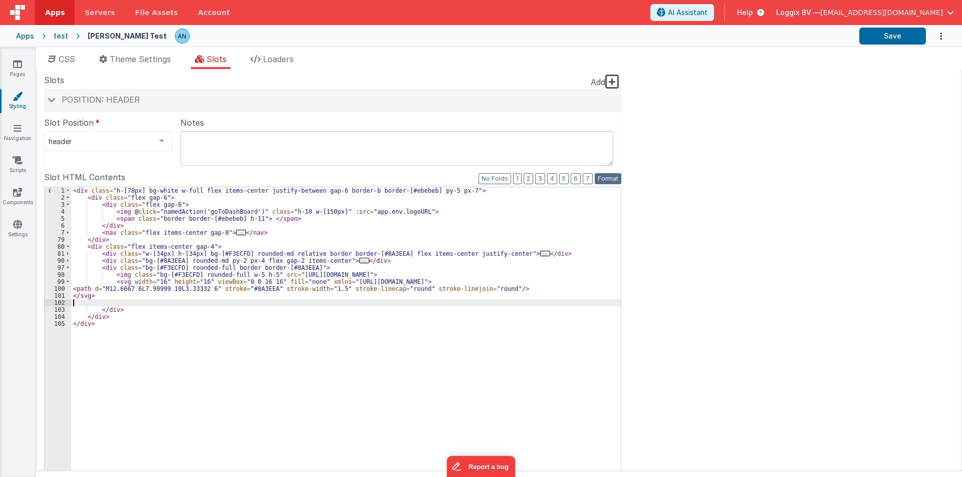
click at [605, 179] on button "Format" at bounding box center [607, 178] width 27 height 11
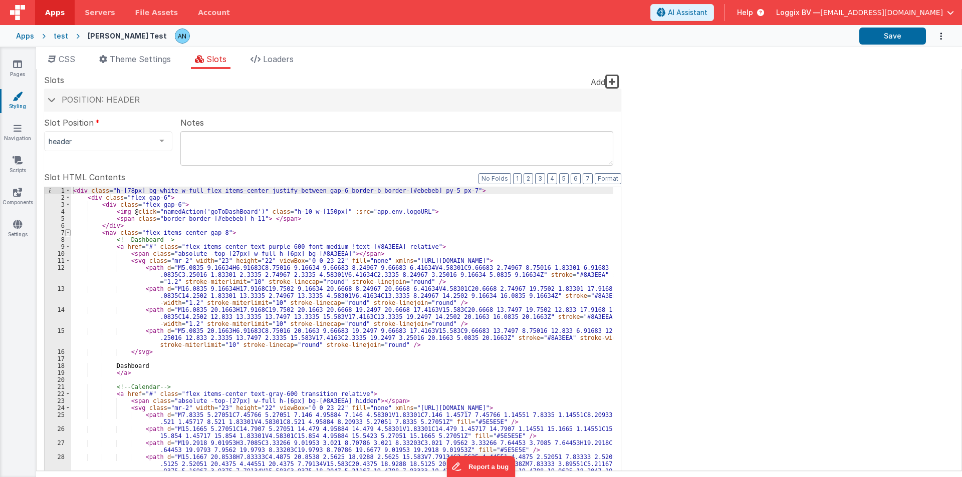
click at [68, 233] on span at bounding box center [68, 232] width 6 height 7
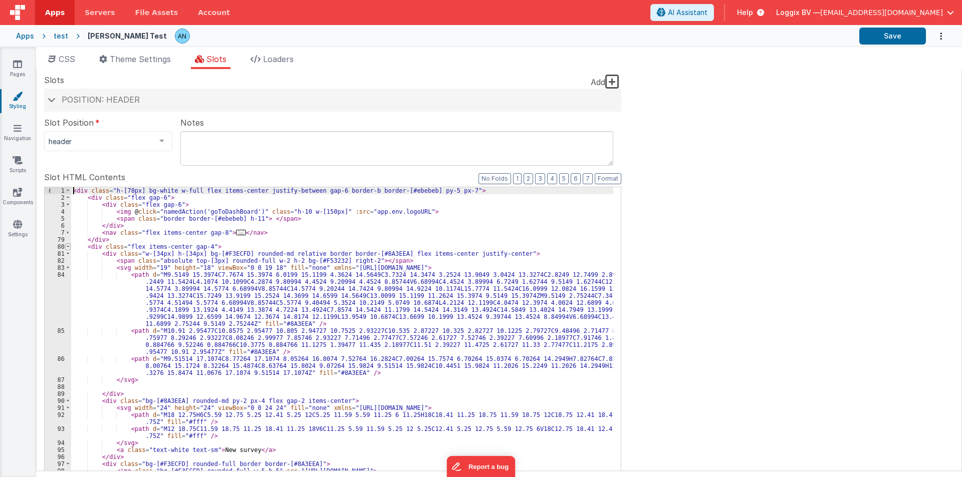
click at [70, 250] on span at bounding box center [68, 246] width 6 height 7
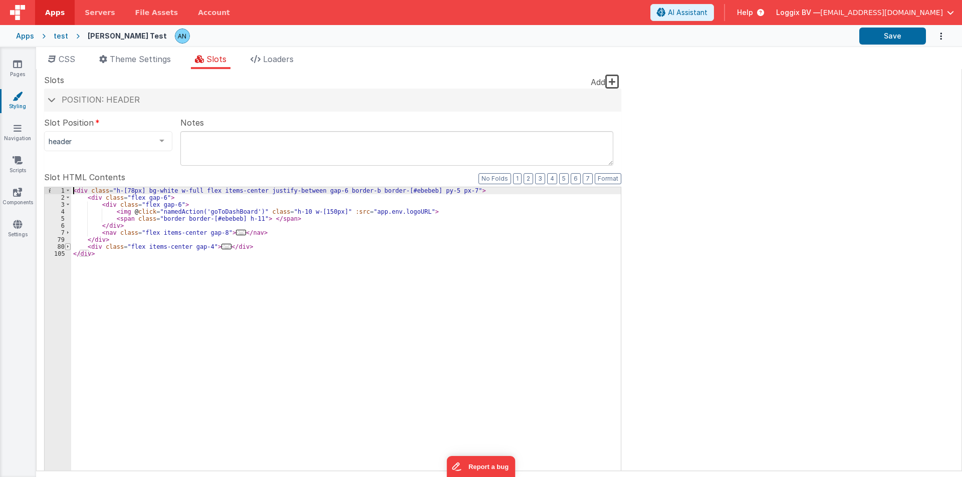
click at [70, 250] on span at bounding box center [68, 246] width 6 height 7
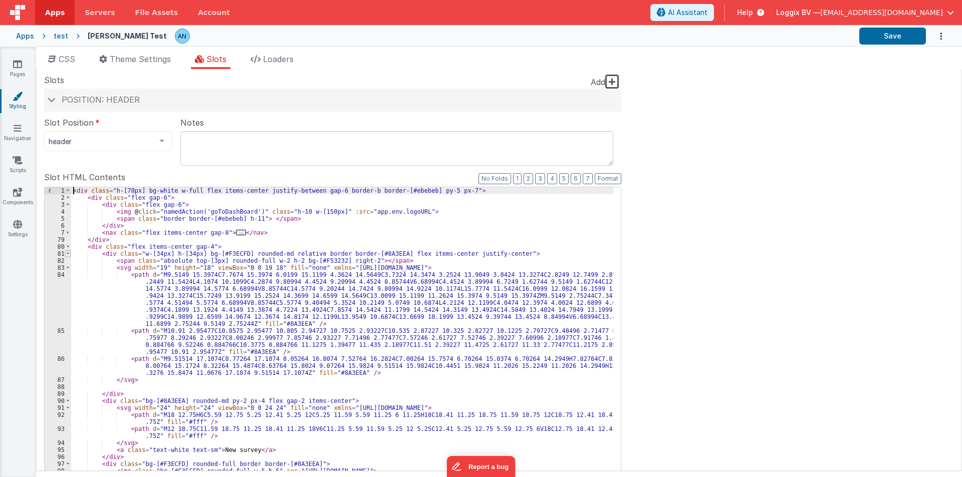
click at [70, 255] on span at bounding box center [68, 253] width 6 height 7
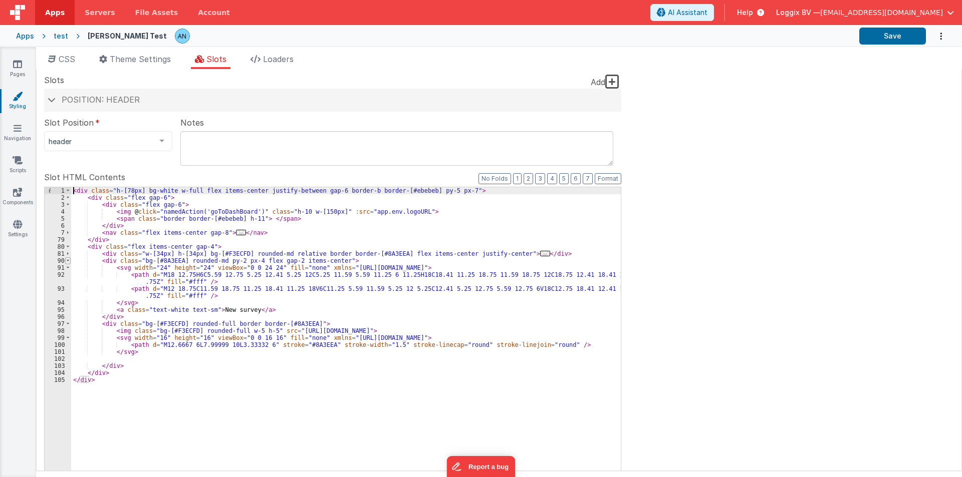
click at [68, 261] on span at bounding box center [68, 260] width 6 height 7
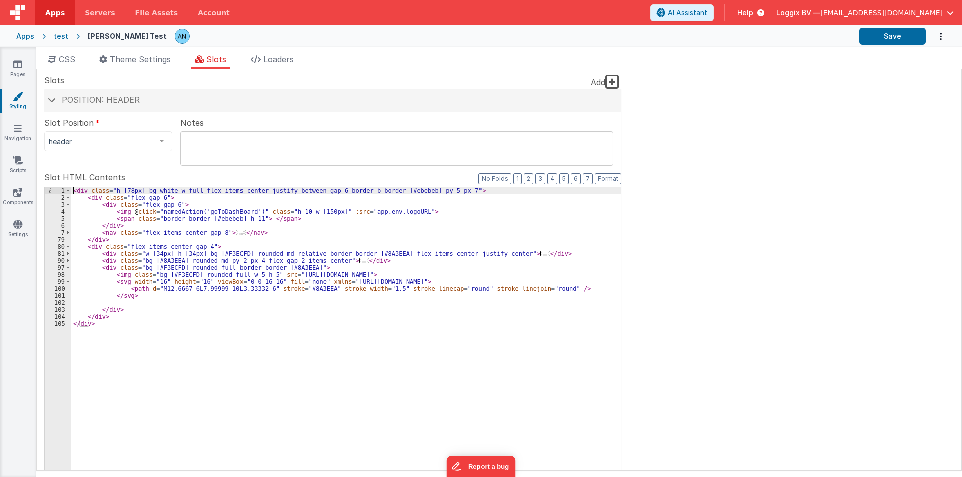
click at [300, 267] on div "< div class = "h-[78px] bg-white w-full flex items-center justify-between gap-6…" at bounding box center [345, 356] width 549 height 339
click at [607, 176] on button "Format" at bounding box center [607, 178] width 27 height 11
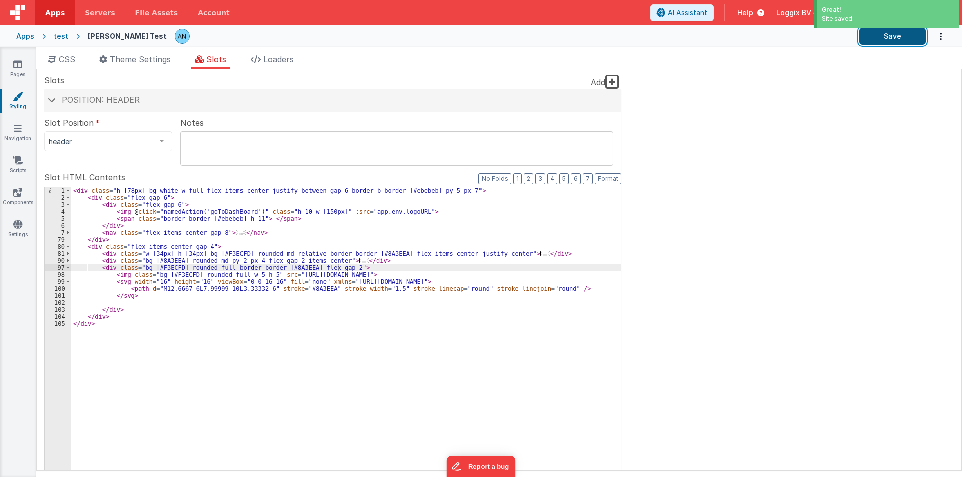
click at [873, 38] on button "Save" at bounding box center [892, 36] width 67 height 17
click at [905, 31] on button "Save" at bounding box center [892, 36] width 67 height 17
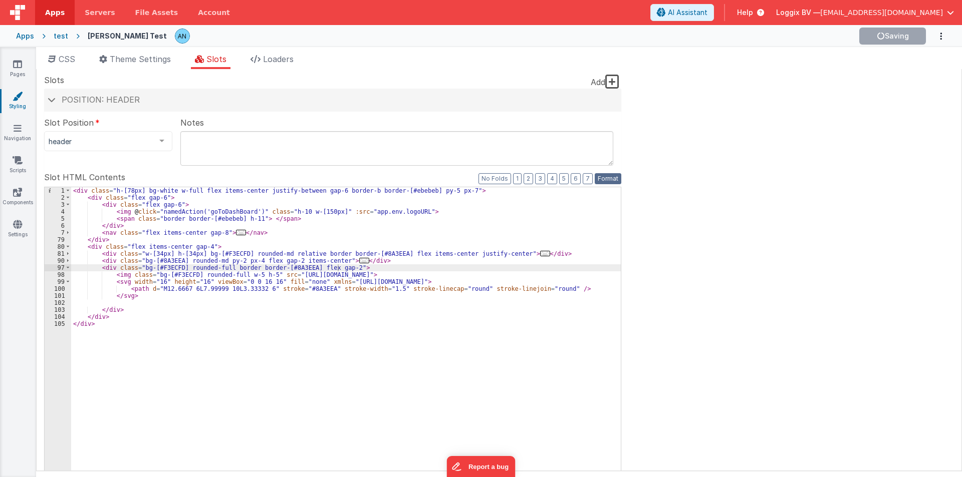
click at [609, 179] on button "Format" at bounding box center [607, 178] width 27 height 11
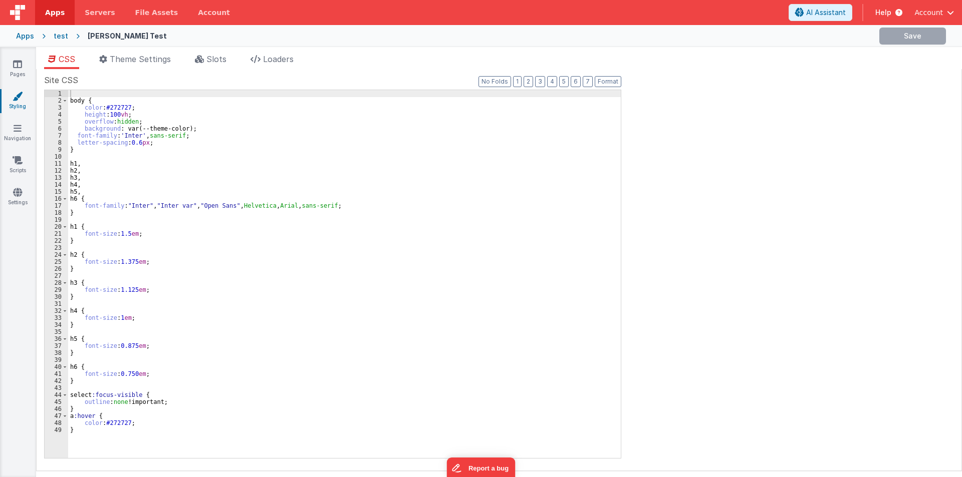
drag, startPoint x: 745, startPoint y: 349, endPoint x: 961, endPoint y: 315, distance: 219.0
click at [745, 349] on div "Site CSS Format 7 6 5 4 3 2 1 No Folds 1 2 3 4 5 6 7 8 9 10 11 12 13 14 15 16 1…" at bounding box center [498, 270] width 909 height 392
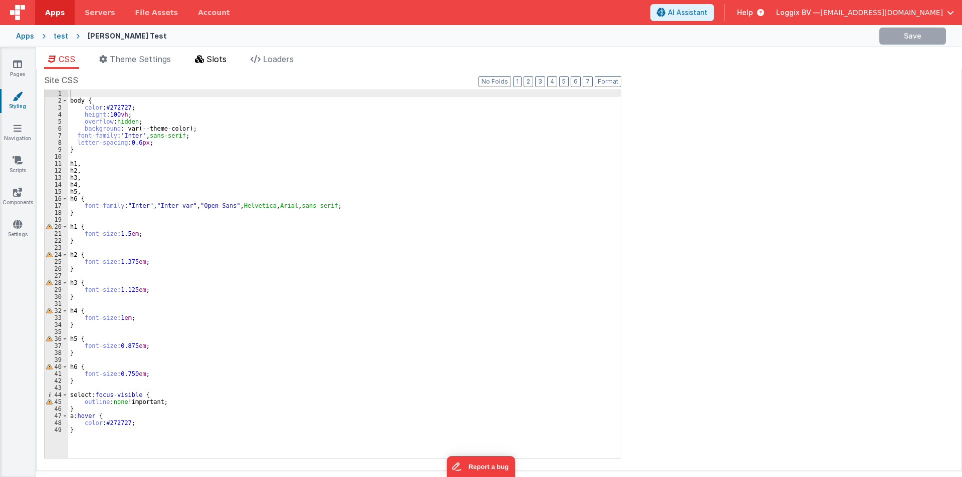
click at [209, 60] on span "Slots" at bounding box center [216, 59] width 20 height 10
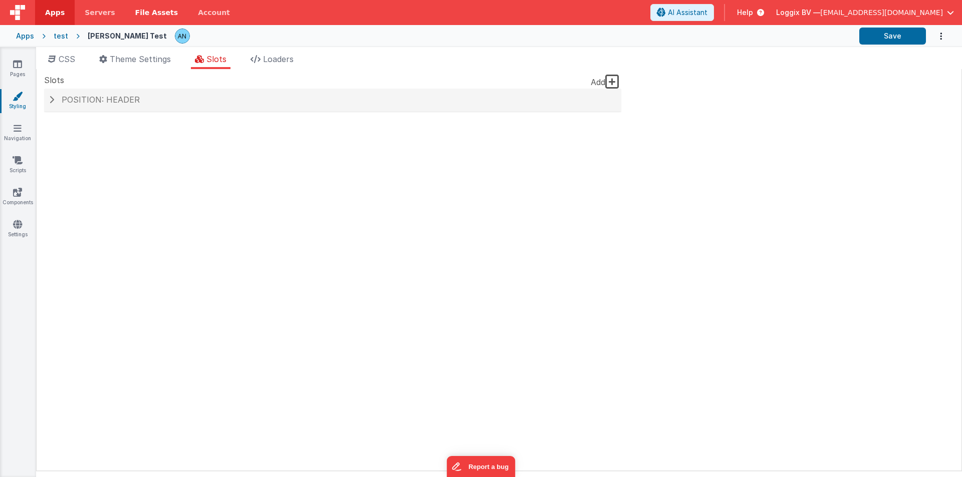
click at [140, 14] on span "File Assets" at bounding box center [156, 13] width 43 height 10
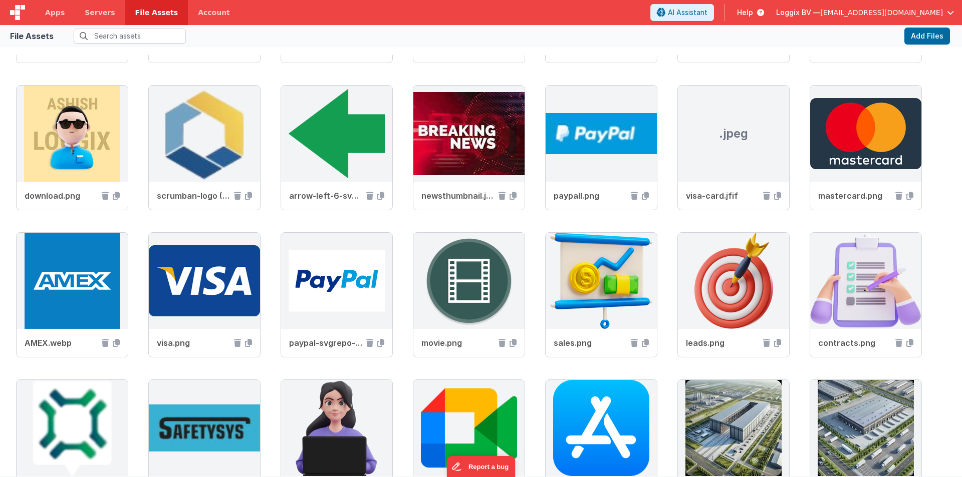
scroll to position [1452, 0]
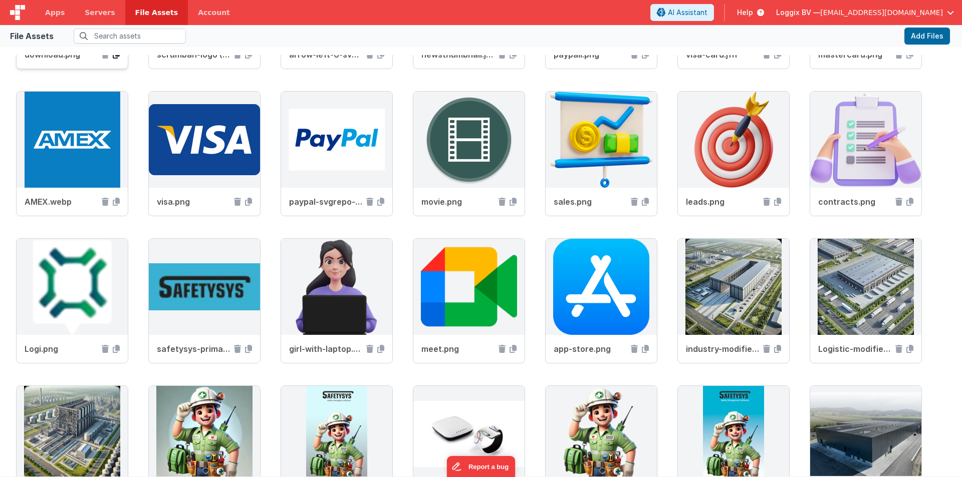
click at [120, 59] on icon at bounding box center [116, 55] width 7 height 8
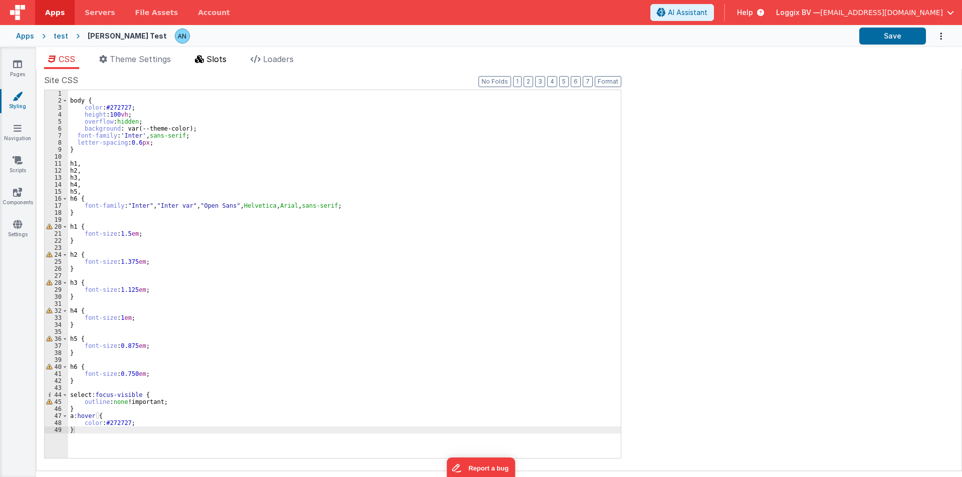
click at [230, 58] on li "Slots" at bounding box center [211, 61] width 40 height 16
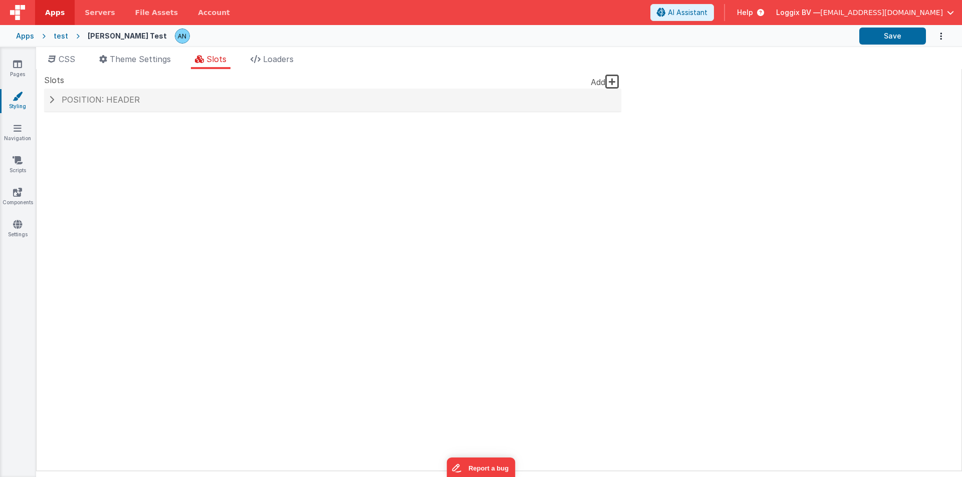
drag, startPoint x: 162, startPoint y: 110, endPoint x: 165, endPoint y: 47, distance: 62.7
click at [161, 110] on div "Position: header" at bounding box center [332, 100] width 577 height 23
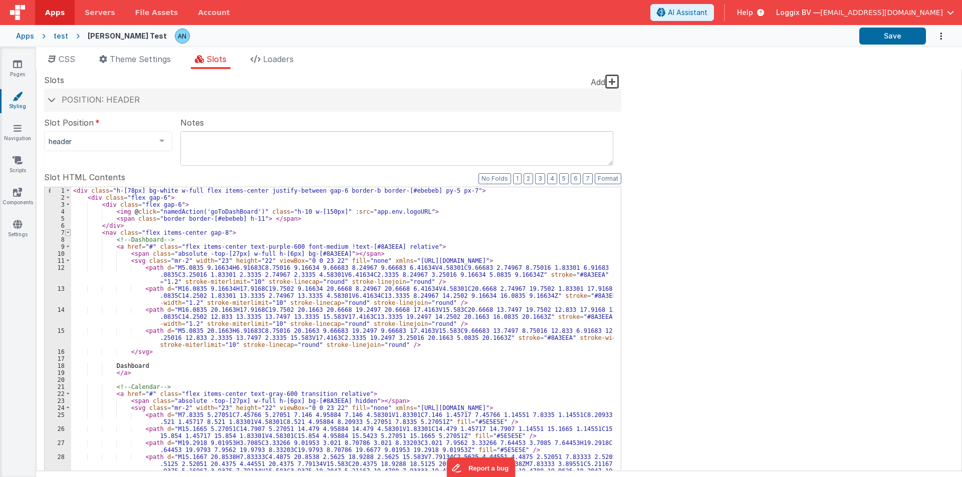
click at [69, 233] on span at bounding box center [68, 232] width 6 height 7
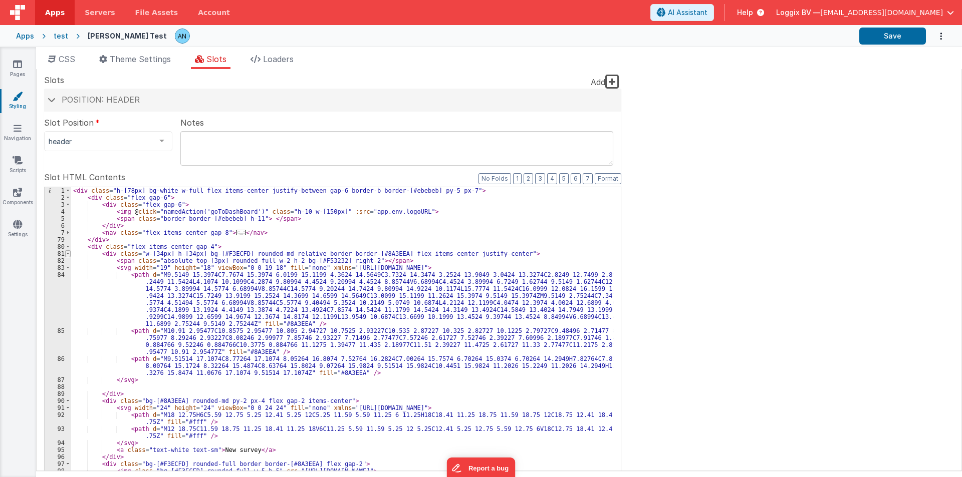
click at [69, 256] on span at bounding box center [68, 253] width 6 height 7
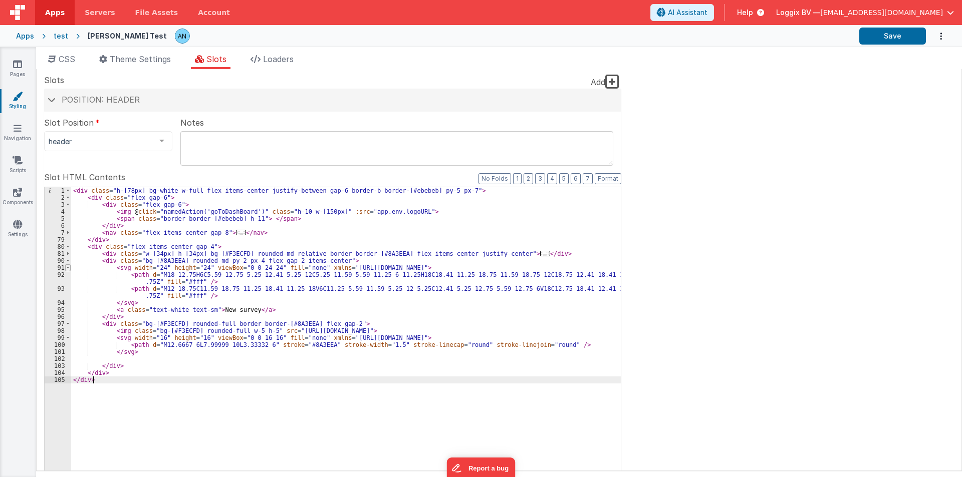
click at [70, 264] on span at bounding box center [68, 267] width 6 height 7
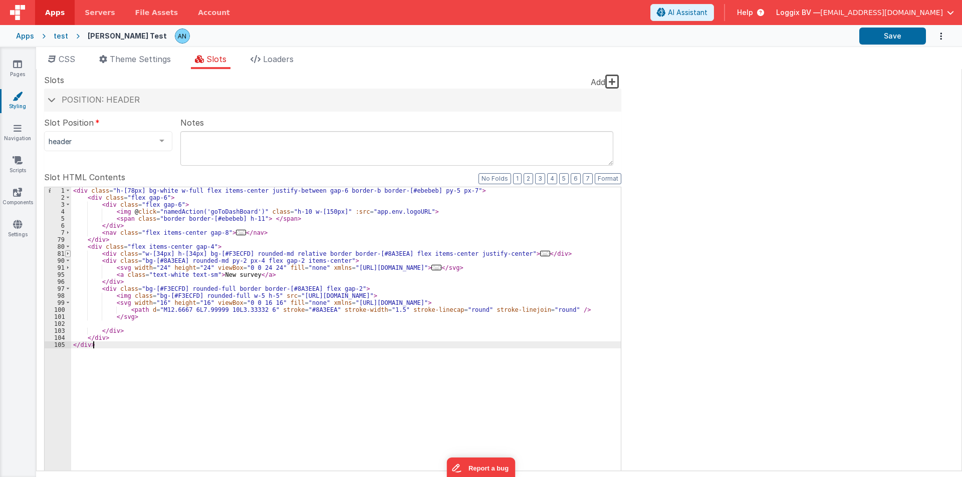
click at [67, 256] on span at bounding box center [68, 253] width 6 height 7
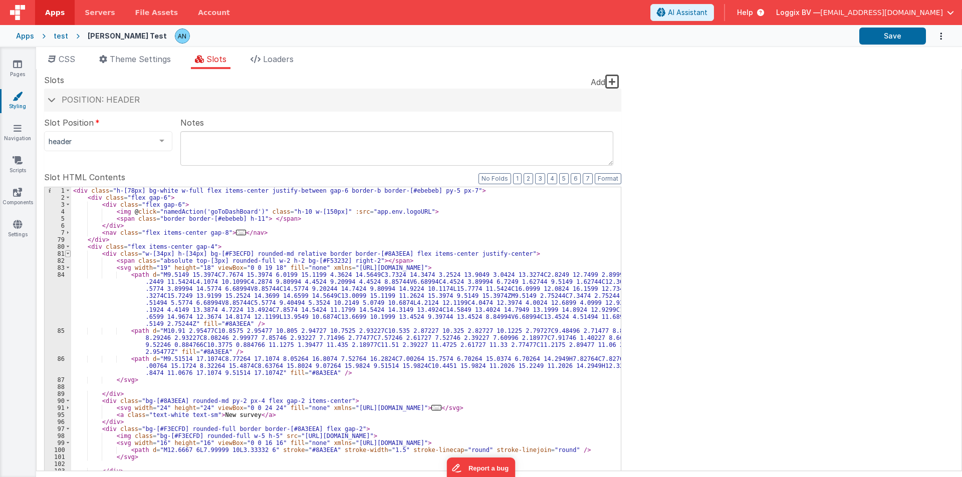
click at [67, 256] on span at bounding box center [68, 253] width 6 height 7
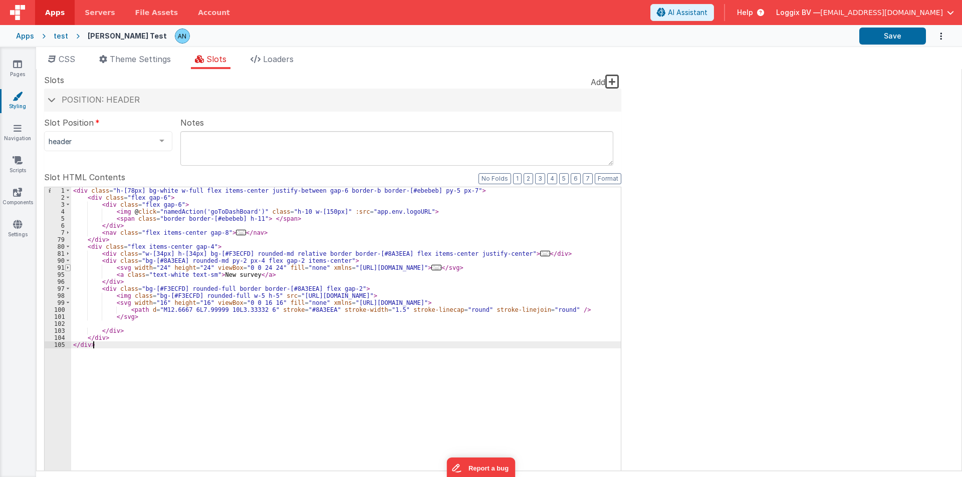
click at [67, 265] on span at bounding box center [68, 267] width 6 height 7
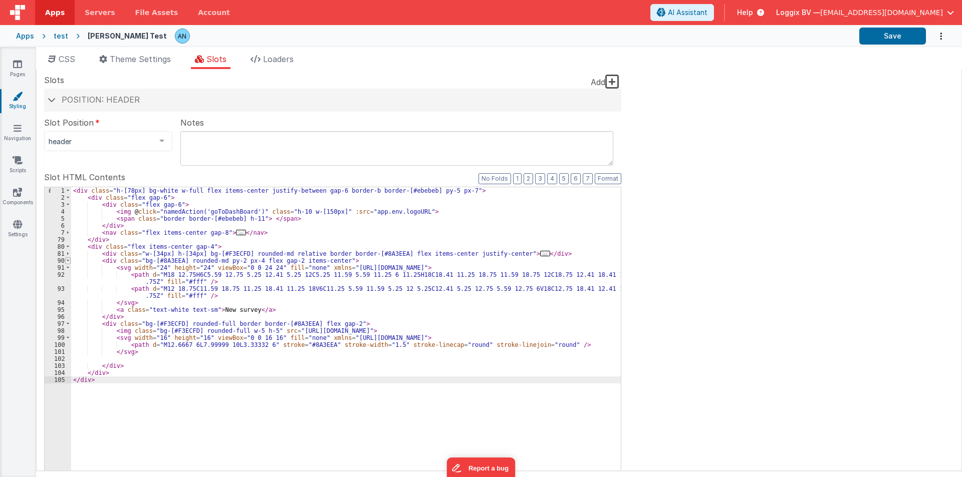
click at [69, 260] on span at bounding box center [68, 260] width 6 height 7
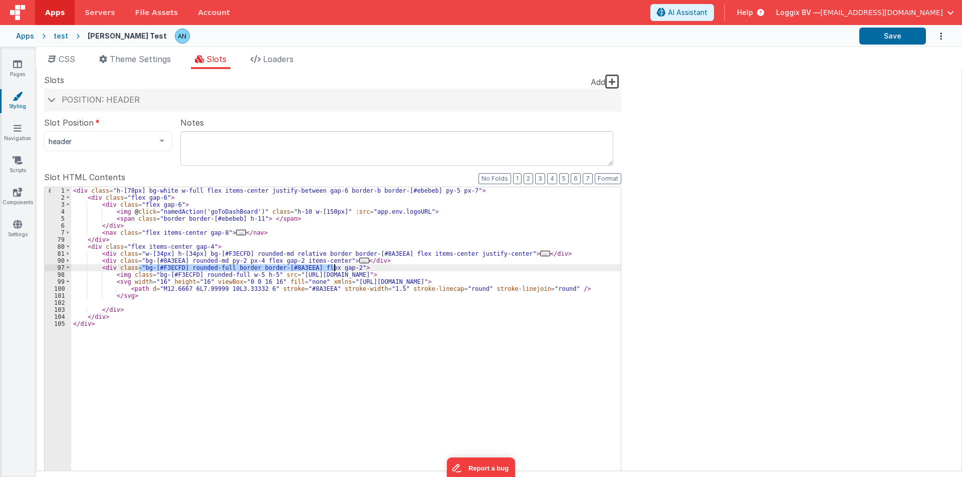
drag, startPoint x: 140, startPoint y: 267, endPoint x: 336, endPoint y: 267, distance: 196.3
click at [336, 267] on div "< div class = "h-[78px] bg-white w-full flex items-center justify-between gap-6…" at bounding box center [345, 356] width 549 height 339
click at [160, 280] on div "< div class = "h-[78px] bg-white w-full flex items-center justify-between gap-6…" at bounding box center [345, 356] width 549 height 339
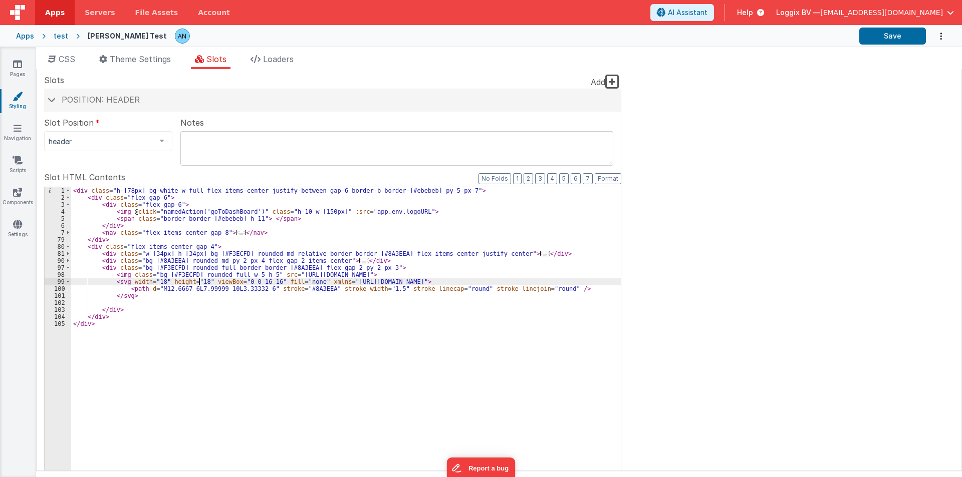
click at [249, 273] on div "< div class = "h-[78px] bg-white w-full flex items-center justify-between gap-6…" at bounding box center [345, 356] width 549 height 339
click at [371, 268] on div "< div class = "h-[78px] bg-white w-full flex items-center justify-between gap-6…" at bounding box center [345, 356] width 549 height 339
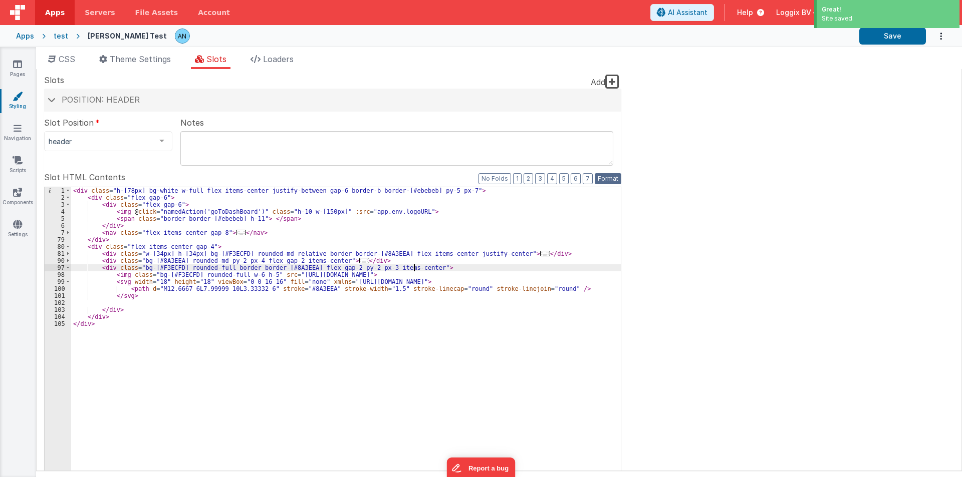
click at [606, 180] on button "Format" at bounding box center [607, 178] width 27 height 11
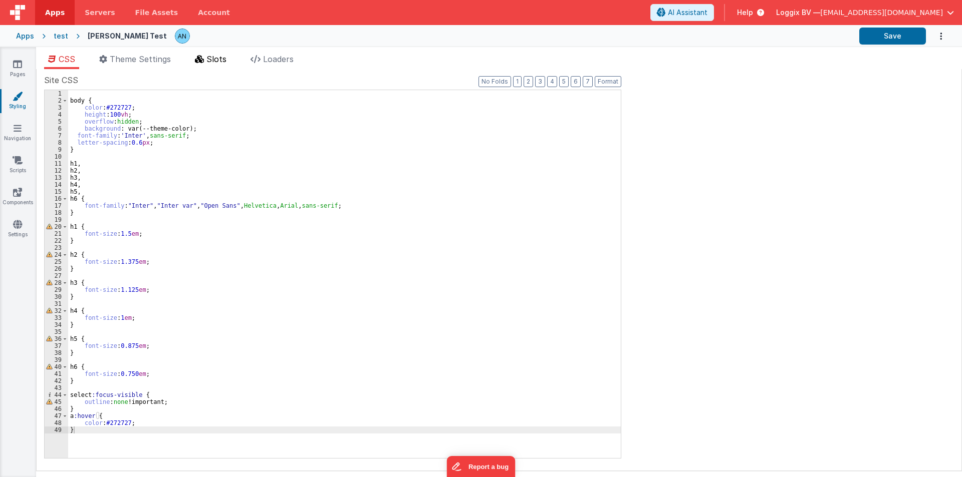
click at [204, 56] on icon at bounding box center [199, 59] width 9 height 8
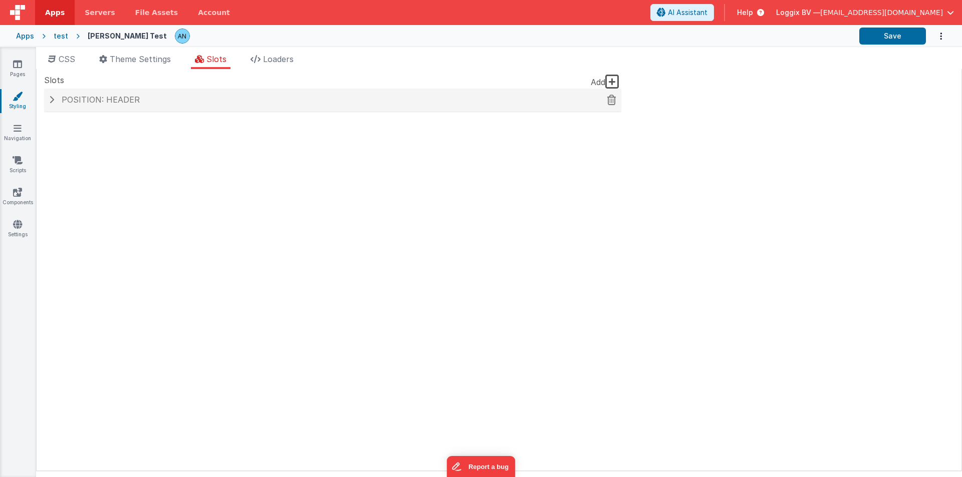
click at [121, 106] on div "Position: header" at bounding box center [332, 100] width 577 height 23
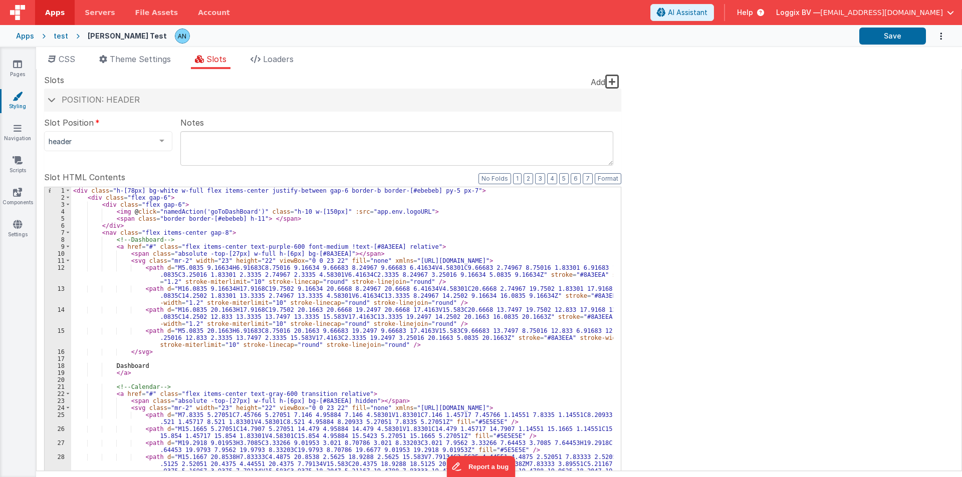
click at [72, 233] on div "< div class = "h-[78px] bg-white w-full flex items-center justify-between gap-6…" at bounding box center [342, 374] width 542 height 374
click at [67, 233] on span at bounding box center [68, 232] width 6 height 7
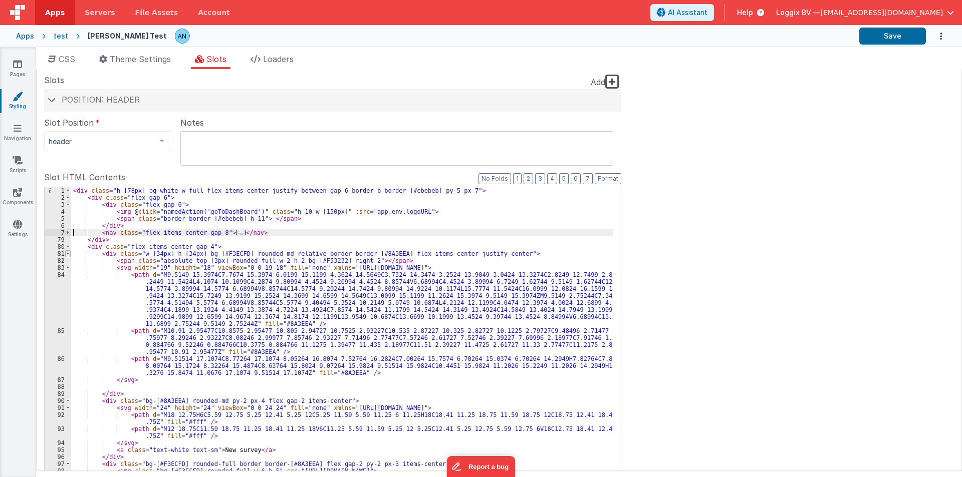
click at [68, 254] on span at bounding box center [68, 253] width 6 height 7
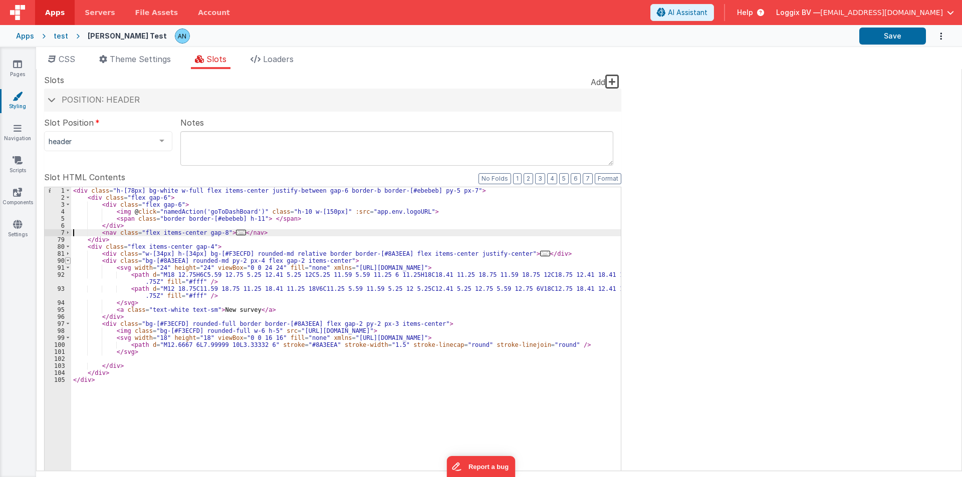
click at [68, 261] on span at bounding box center [68, 260] width 6 height 7
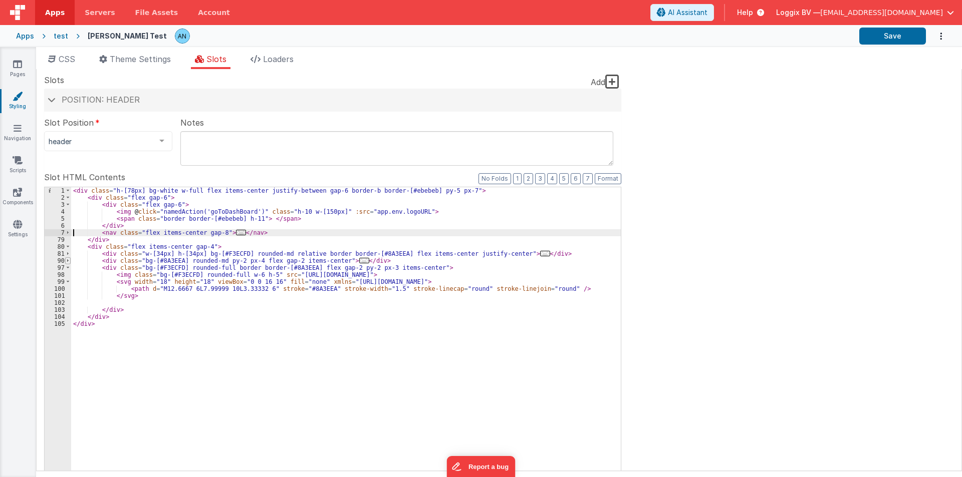
click at [68, 261] on span at bounding box center [68, 260] width 6 height 7
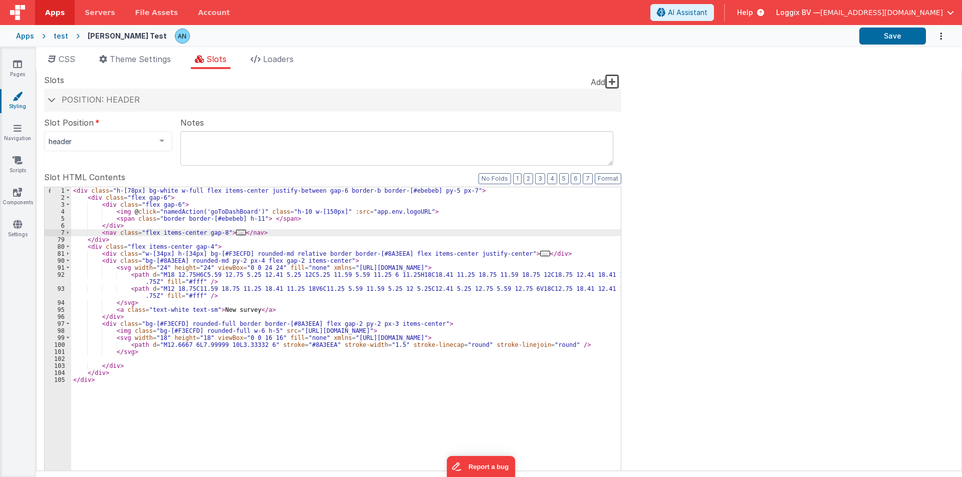
click at [204, 307] on div "< div class = "h-[78px] bg-white w-full flex items-center justify-between gap-6…" at bounding box center [345, 356] width 549 height 339
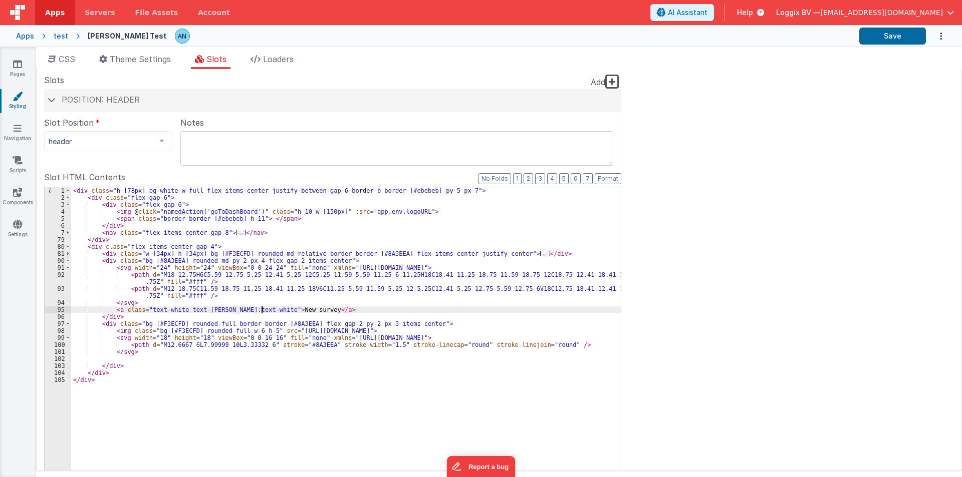
click at [262, 332] on div "< div class = "h-[78px] bg-white w-full flex items-center justify-between gap-6…" at bounding box center [345, 356] width 549 height 339
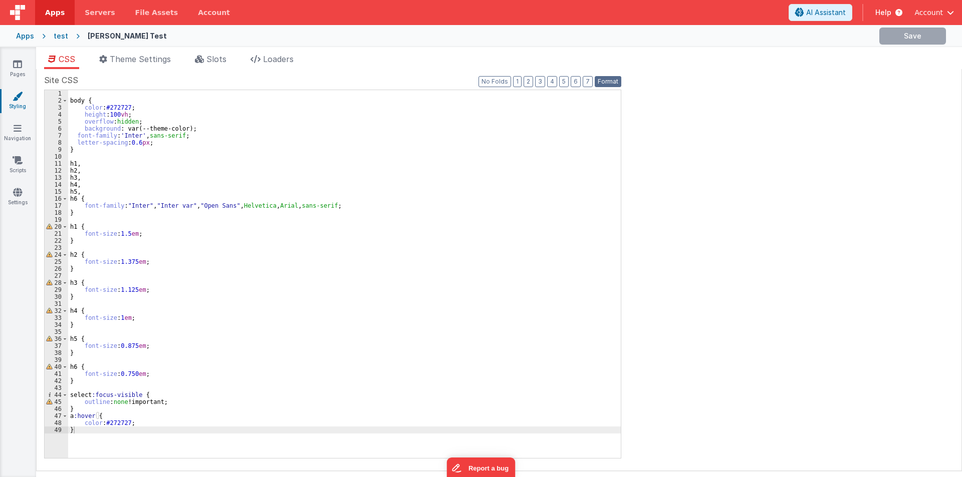
click at [615, 81] on button "Format" at bounding box center [607, 81] width 27 height 11
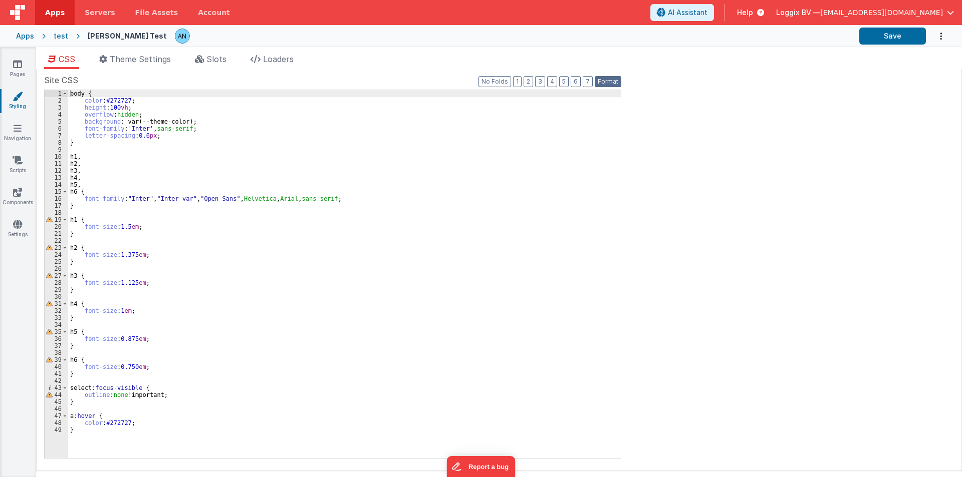
click at [606, 82] on button "Format" at bounding box center [607, 81] width 27 height 11
click at [226, 55] on span "Slots" at bounding box center [216, 59] width 20 height 10
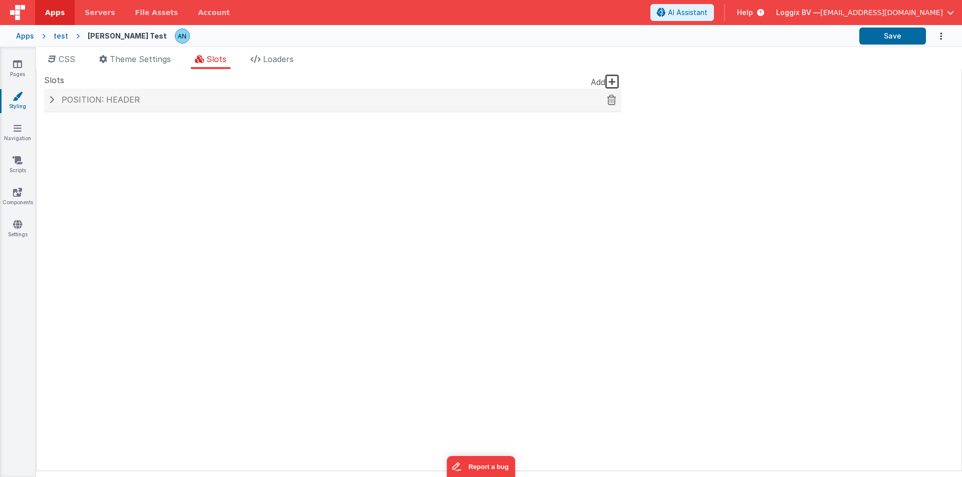
click at [79, 101] on span "Position: header" at bounding box center [101, 100] width 78 height 10
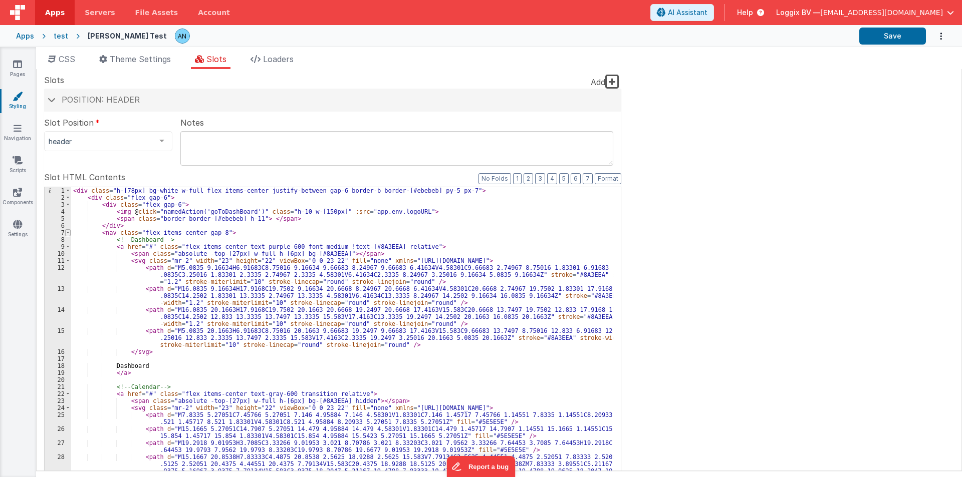
click at [65, 233] on span at bounding box center [68, 232] width 6 height 7
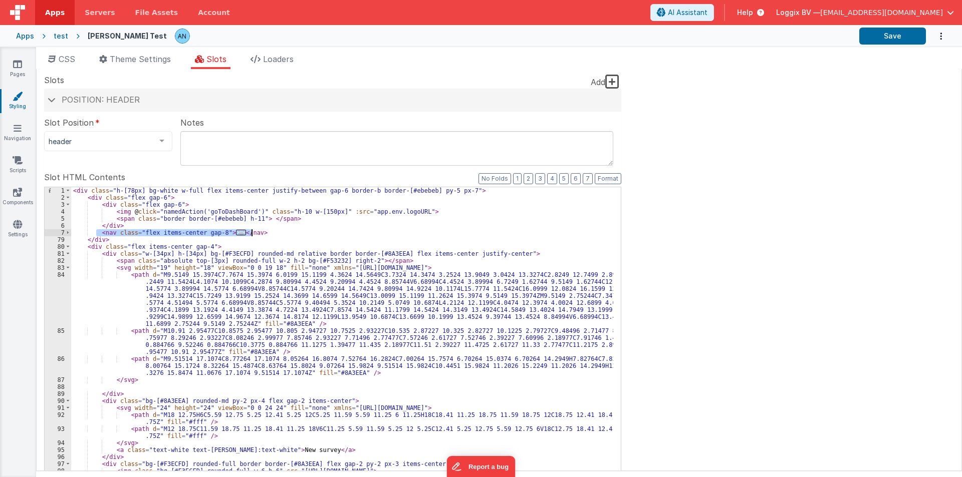
drag, startPoint x: 96, startPoint y: 231, endPoint x: 261, endPoint y: 232, distance: 165.3
click at [261, 232] on div "< div class = "h-[78px] bg-white w-full flex items-center justify-between gap-6…" at bounding box center [342, 356] width 542 height 339
click at [16, 226] on icon at bounding box center [17, 224] width 9 height 10
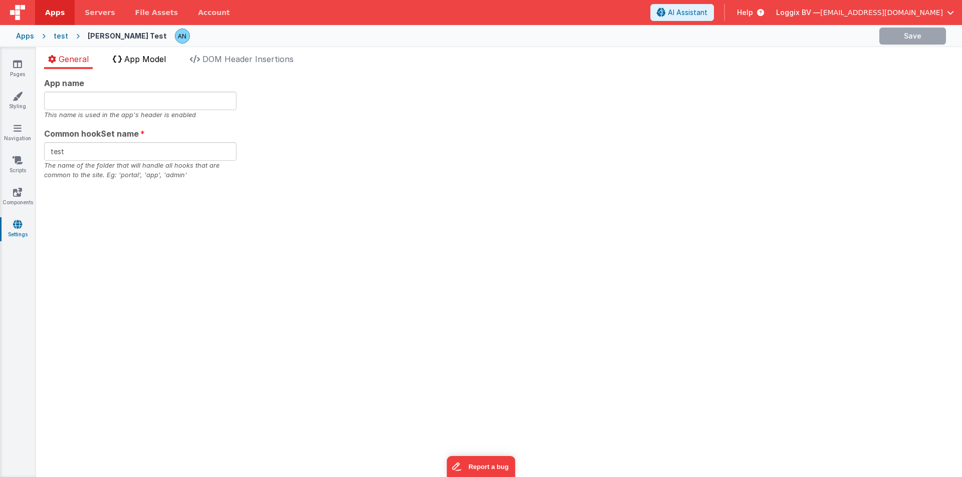
click at [144, 60] on span "App Model" at bounding box center [145, 59] width 42 height 10
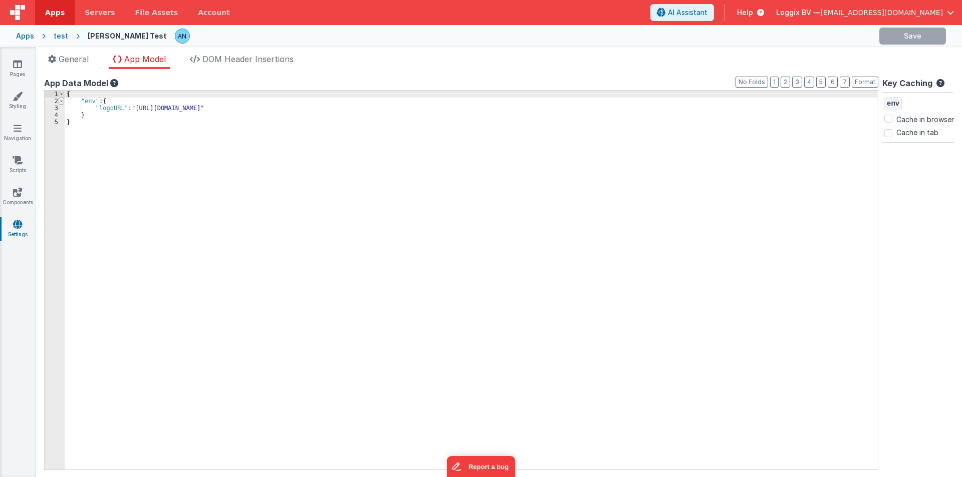
click at [60, 103] on span at bounding box center [62, 101] width 6 height 7
click at [121, 102] on div "{ "env" : { ... } }" at bounding box center [471, 287] width 813 height 393
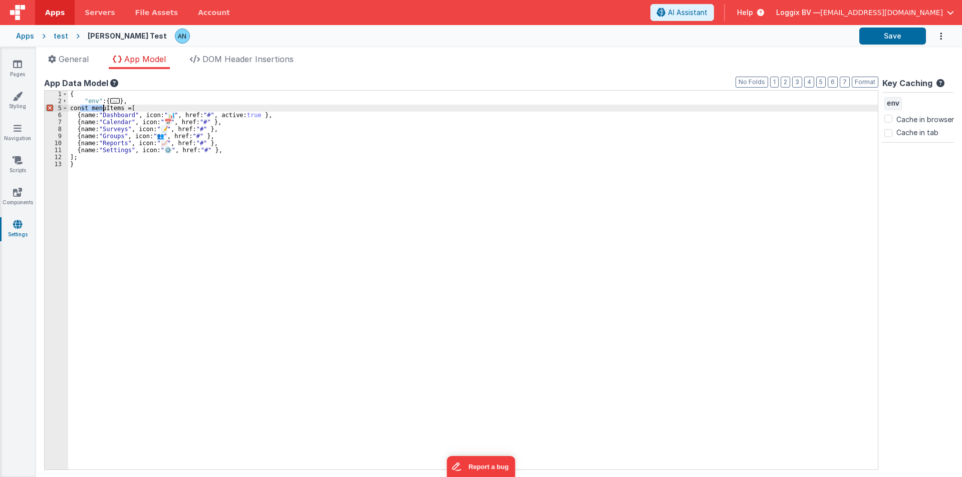
drag, startPoint x: 81, startPoint y: 108, endPoint x: 103, endPoint y: 109, distance: 21.6
click at [103, 109] on div "{ "env" : { ... } , const menuItems = [ { name: "Dashboard" , icon: " 📊 " , hre…" at bounding box center [472, 287] width 809 height 393
click at [124, 108] on div "{ "env" : { ... } , "menuItems" = [ { name: "Dashboard" , icon: " 📊 " , href: "…" at bounding box center [472, 287] width 809 height 393
click at [87, 116] on div "{ "env" : { ... } , "menuItems" : [ { name: "Dashboard" , icon: " 📊 " , href: "…" at bounding box center [472, 287] width 809 height 393
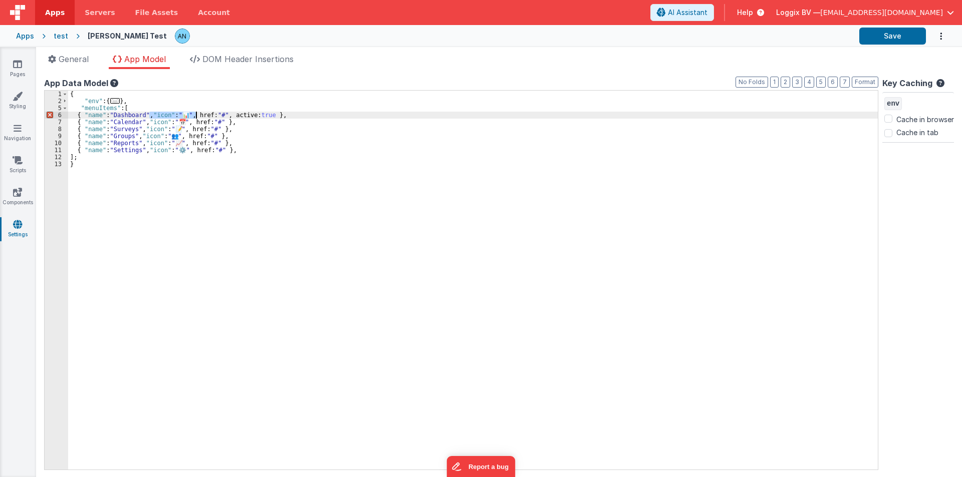
drag, startPoint x: 150, startPoint y: 115, endPoint x: 196, endPoint y: 115, distance: 46.1
click at [196, 115] on div "{ "env" : { ... } , "menuItems" : [ { "name" : "Dashboard" , "icon" : " 📊 " , h…" at bounding box center [472, 287] width 809 height 393
drag, startPoint x: 148, startPoint y: 123, endPoint x: 191, endPoint y: 121, distance: 43.1
click at [191, 121] on div "{ "env" : { ... } , "menuItems" : [ { "name" : "Dashboard" , href: "#" , active…" at bounding box center [472, 287] width 809 height 393
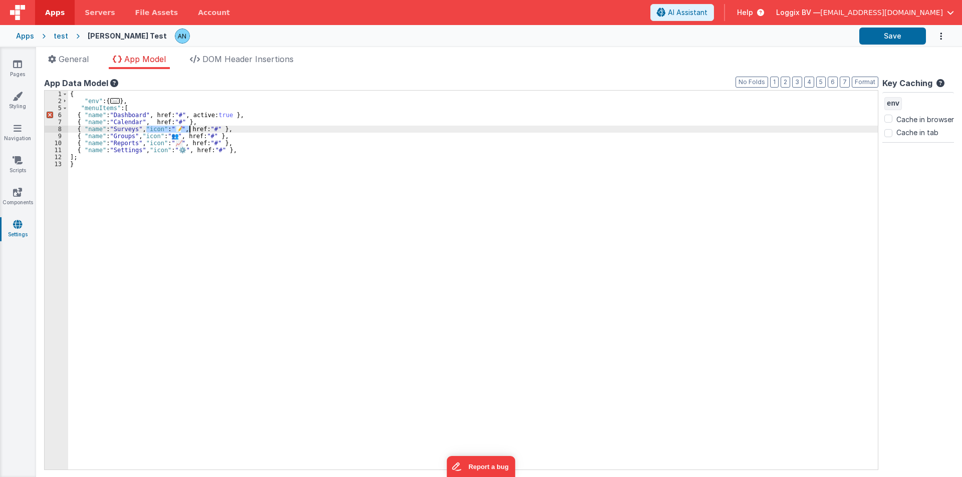
drag, startPoint x: 146, startPoint y: 128, endPoint x: 188, endPoint y: 128, distance: 42.1
click at [188, 128] on div "{ "env" : { ... } , "menuItems" : [ { "name" : "Dashboard" , href: "#" , active…" at bounding box center [472, 287] width 809 height 393
drag, startPoint x: 143, startPoint y: 137, endPoint x: 184, endPoint y: 136, distance: 41.6
click at [184, 136] on div "{ "env" : { ... } , "menuItems" : [ { "name" : "Dashboard" , href: "#" , active…" at bounding box center [472, 287] width 809 height 393
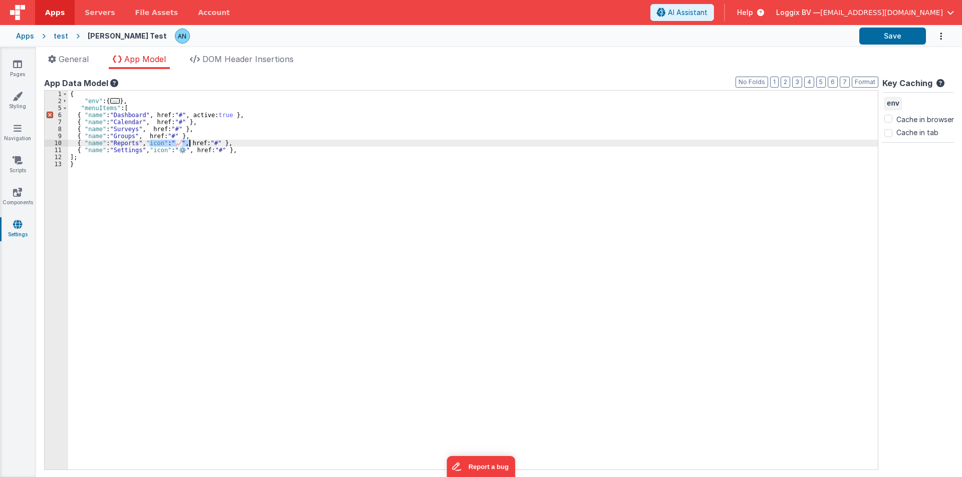
drag, startPoint x: 149, startPoint y: 142, endPoint x: 189, endPoint y: 143, distance: 40.6
click at [189, 143] on div "{ "env" : { ... } , "menuItems" : [ { "name" : "Dashboard" , href: "#" , active…" at bounding box center [472, 287] width 809 height 393
drag, startPoint x: 150, startPoint y: 149, endPoint x: 194, endPoint y: 150, distance: 44.6
click at [194, 150] on div "{ "env" : { ... } , "menuItems" : [ { "name" : "Dashboard" , href: "#" , active…" at bounding box center [472, 287] width 809 height 393
click at [201, 116] on div "{ "env" : { ... } , "menuItems" : [ { "name" : "Dashboard" , href: "#" , active…" at bounding box center [472, 287] width 809 height 393
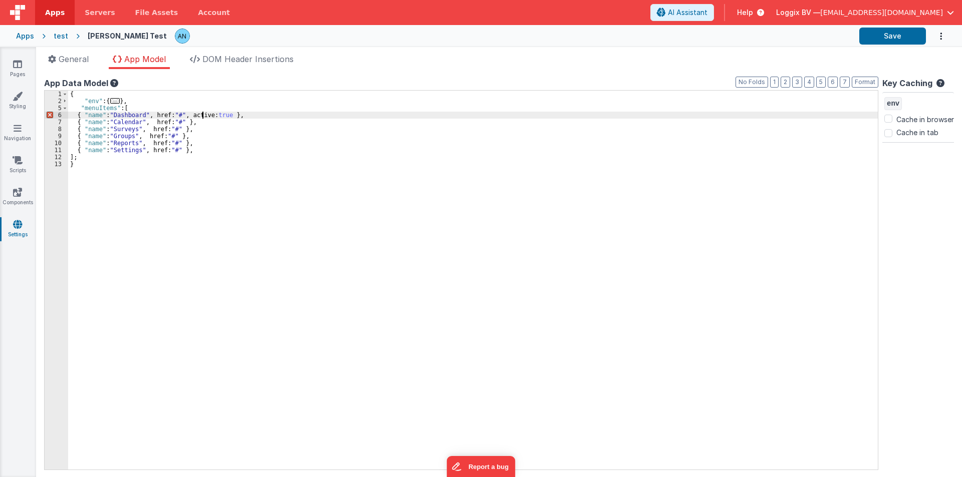
click at [201, 116] on div "{ "env" : { ... } , "menuItems" : [ { "name" : "Dashboard" , href: "#" , active…" at bounding box center [472, 287] width 809 height 393
click at [858, 79] on button "Format" at bounding box center [864, 82] width 27 height 11
click at [196, 149] on div "{ "env" : { ... } , "menuItems" : [ { "name" : "Dashboard" , href: "#" , active…" at bounding box center [472, 287] width 809 height 393
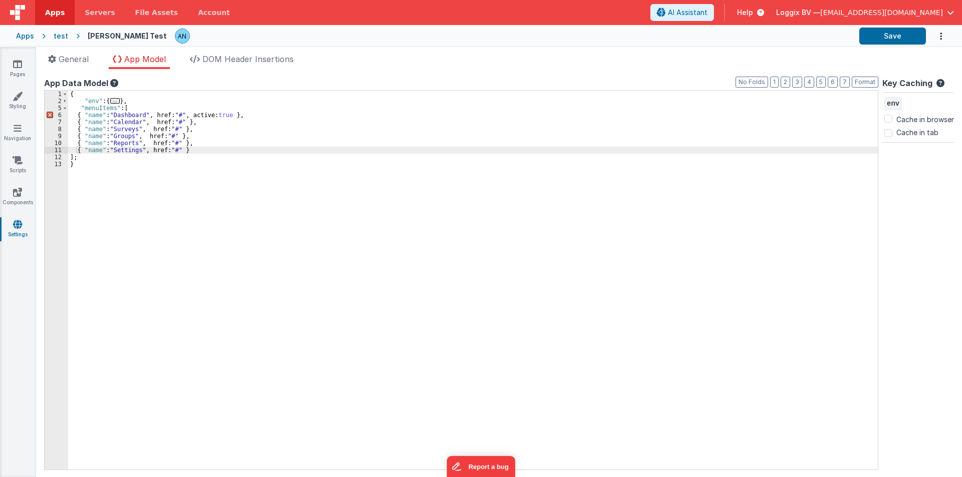
click at [246, 117] on div "{ "env" : { ... } , "menuItems" : [ { "name" : "Dashboard" , href: "#" , active…" at bounding box center [472, 287] width 809 height 393
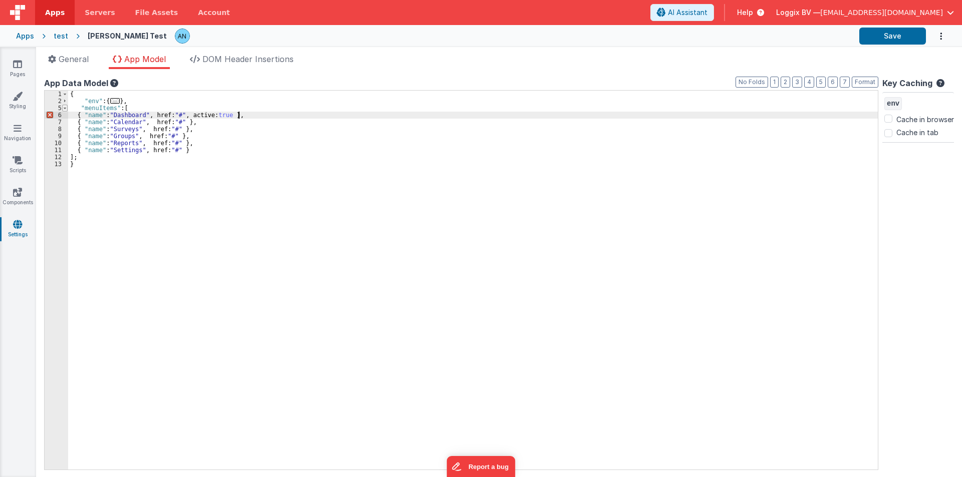
click at [66, 109] on span at bounding box center [65, 108] width 6 height 7
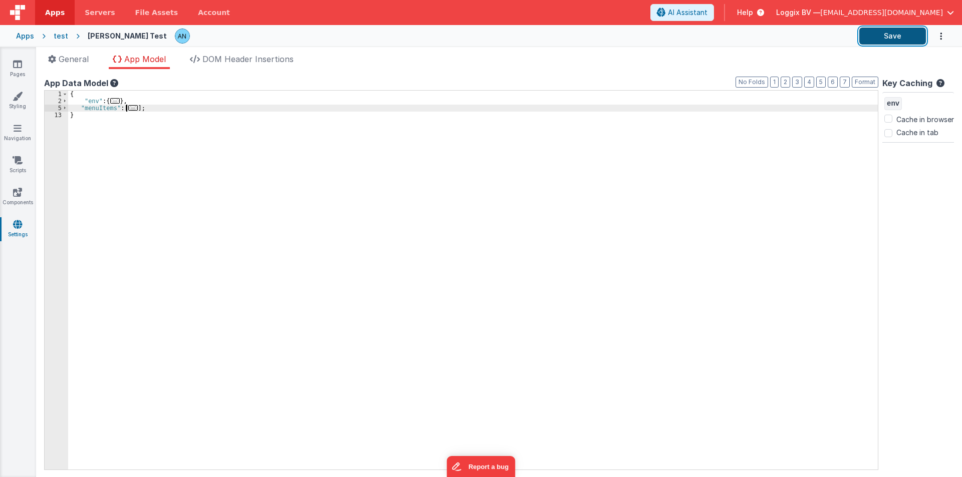
click at [907, 32] on button "Save" at bounding box center [892, 36] width 67 height 17
click at [851, 77] on button "Format" at bounding box center [864, 82] width 27 height 11
click at [65, 109] on span at bounding box center [65, 108] width 6 height 7
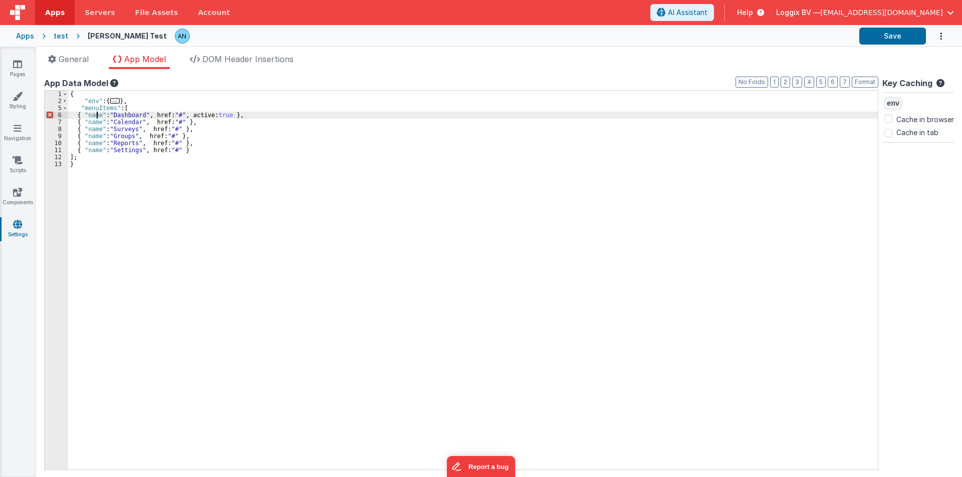
click at [96, 114] on div "{ "env" : { ... } , "menuItems" : [ { "name" : "Dashboard" , href: "#" , active…" at bounding box center [472, 287] width 809 height 393
click at [126, 113] on div "{ "env" : { ... } , "menuItems" : [ { "name" : "Dashboard" , href: "#" , active…" at bounding box center [472, 287] width 809 height 393
click at [859, 75] on div "App name This name is used in the app's header is enabled Common hookSet name t…" at bounding box center [499, 273] width 926 height 408
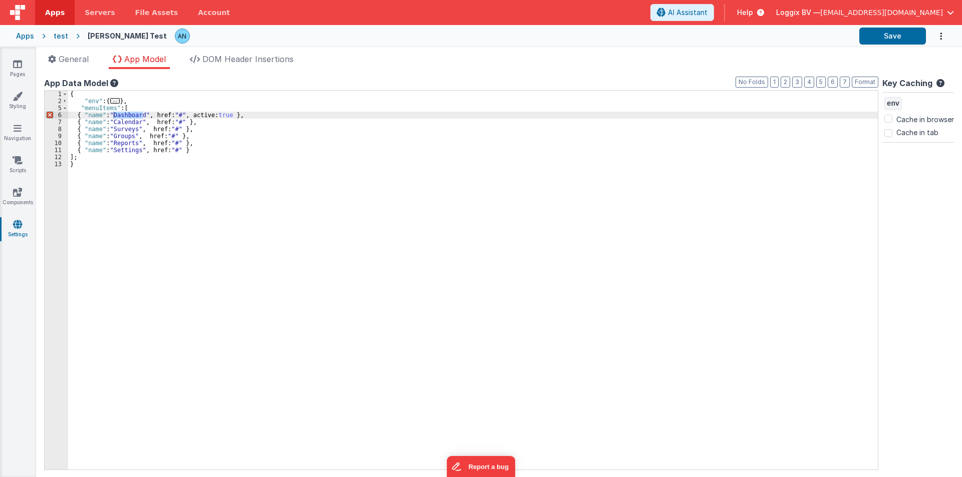
click at [858, 76] on div "App name This name is used in the app's header is enabled Common hookSet name t…" at bounding box center [499, 273] width 926 height 408
click at [857, 80] on button "Format" at bounding box center [864, 82] width 27 height 11
click at [160, 105] on div "{ "env" : { ... } , "menuItems" : [ { "name" : "Dashboard" , href: "#" , active…" at bounding box center [472, 287] width 809 height 393
click at [157, 114] on div "{ "env" : { ... } , "menuItems" : [ { "name" : "Dashboard" , href: "#" , active…" at bounding box center [472, 287] width 809 height 393
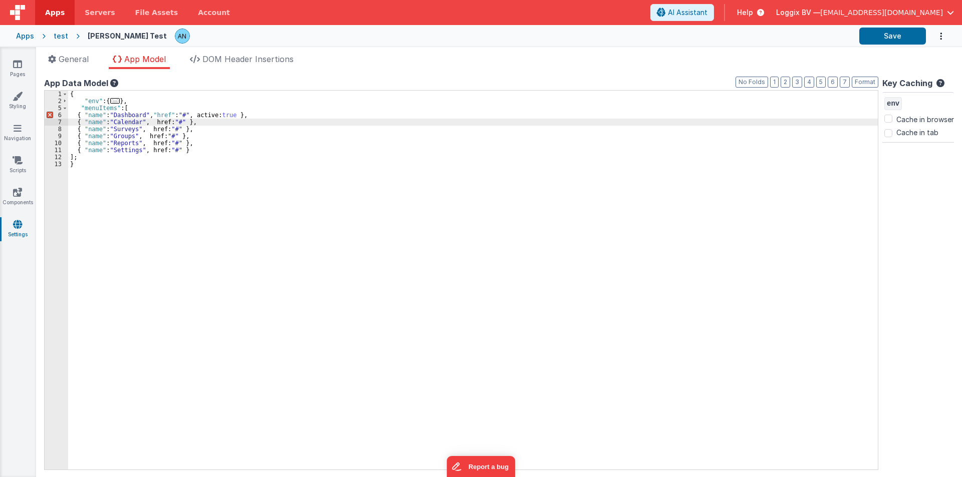
click at [205, 113] on div "{ "env" : { ... } , "menuItems" : [ { "name" : "Dashboard" , "href" : "#" , act…" at bounding box center [472, 287] width 809 height 393
click at [157, 122] on div "{ "env" : { ... } , "menuItems" : [ { "name" : "Dashboard" , "href" : "#" , "ac…" at bounding box center [472, 287] width 809 height 393
click at [157, 127] on div "{ "env" : { ... } , "menuItems" : [ { "name" : "Dashboard" , "href" : "#" , "ac…" at bounding box center [472, 287] width 809 height 393
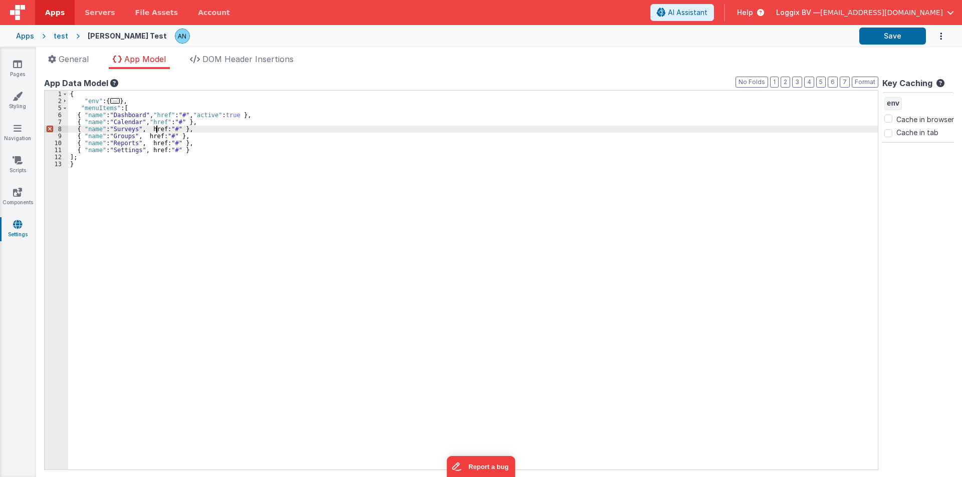
click at [157, 127] on div "{ "env" : { ... } , "menuItems" : [ { "name" : "Dashboard" , "href" : "#" , "ac…" at bounding box center [472, 287] width 809 height 393
click at [154, 134] on div "{ "env" : { ... } , "menuItems" : [ { "name" : "Dashboard" , "href" : "#" , "ac…" at bounding box center [472, 287] width 809 height 393
click at [157, 142] on div "{ "env" : { ... } , "menuItems" : [ { "name" : "Dashboard" , "href" : "#" , "ac…" at bounding box center [472, 287] width 809 height 393
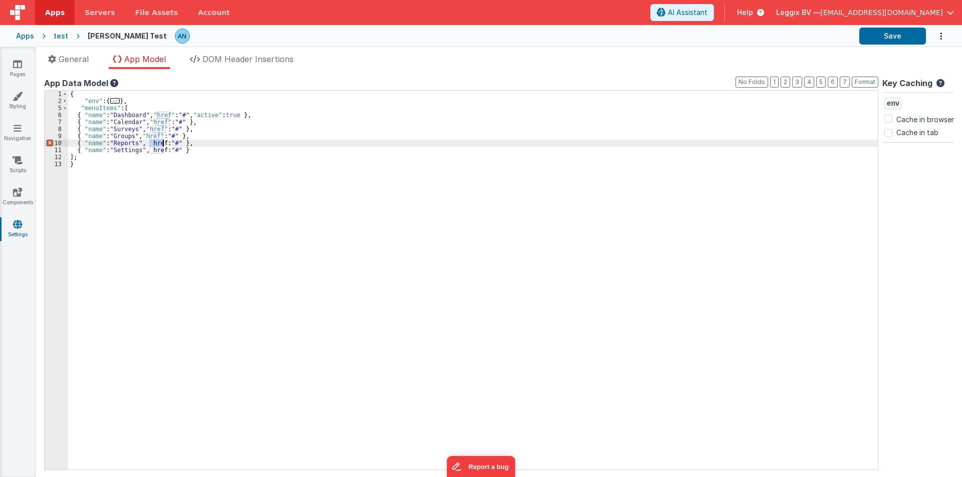
click at [157, 142] on div "{ "env" : { ... } , "menuItems" : [ { "name" : "Dashboard" , "href" : "#" , "ac…" at bounding box center [472, 287] width 809 height 393
click at [155, 149] on div "{ "env" : { ... } , "menuItems" : [ { "name" : "Dashboard" , "href" : "#" , "ac…" at bounding box center [472, 287] width 809 height 393
click at [196, 149] on div "{ "env" : { ... } , "menuItems" : [ { "name" : "Dashboard" , "href" : "#" , "ac…" at bounding box center [472, 287] width 809 height 393
click at [98, 154] on div "{ "env" : { ... } , "menuItems" : [ { "name" : "Dashboard" , "href" : "#" , "ac…" at bounding box center [472, 287] width 809 height 393
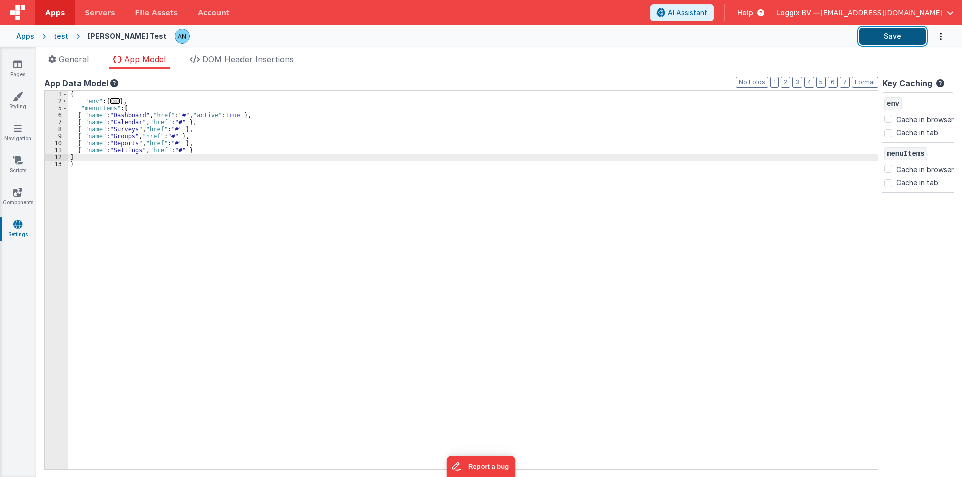
click at [907, 31] on button "Save" at bounding box center [892, 36] width 67 height 17
click at [96, 108] on div "{ "env" : { ... } , "menuItems" : [ { "name" : "Dashboard" , "href" : "#" , "ac…" at bounding box center [472, 287] width 809 height 393
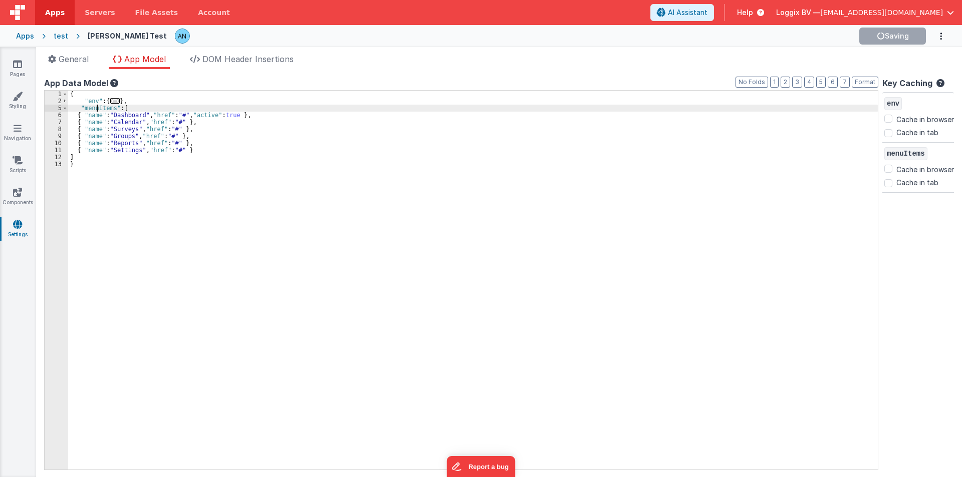
click at [97, 109] on div "{ "env" : { ... } , "menuItems" : [ { "name" : "Dashboard" , "href" : "#" , "ac…" at bounding box center [472, 287] width 809 height 393
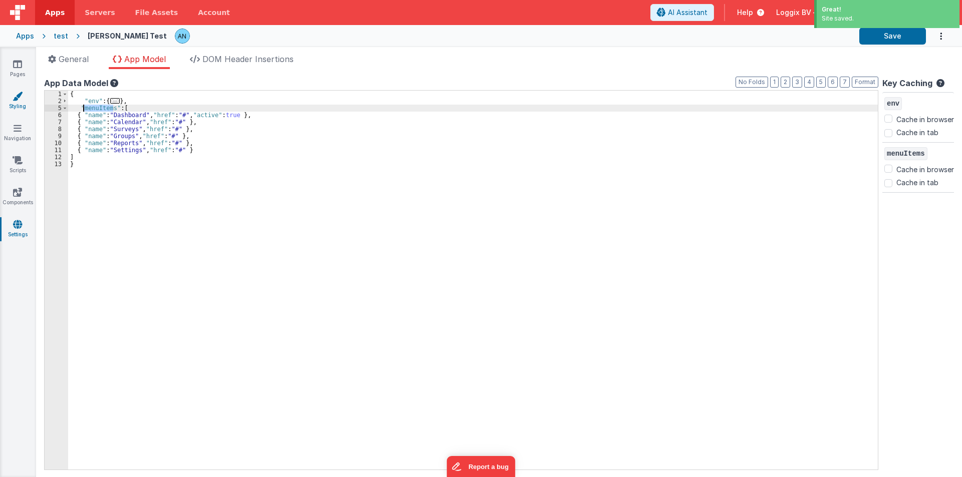
click at [16, 94] on icon at bounding box center [18, 96] width 10 height 10
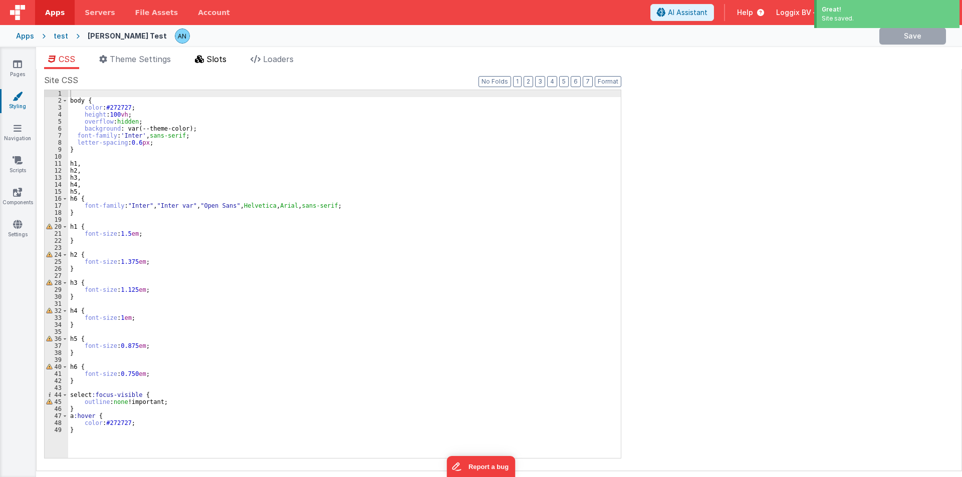
click at [203, 67] on li "Slots" at bounding box center [211, 61] width 40 height 16
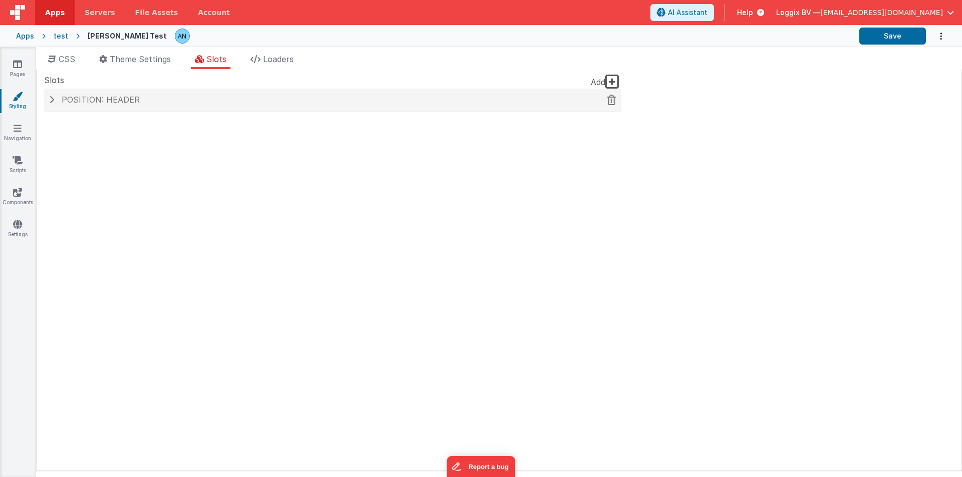
click at [103, 96] on span "Position: header" at bounding box center [101, 100] width 78 height 10
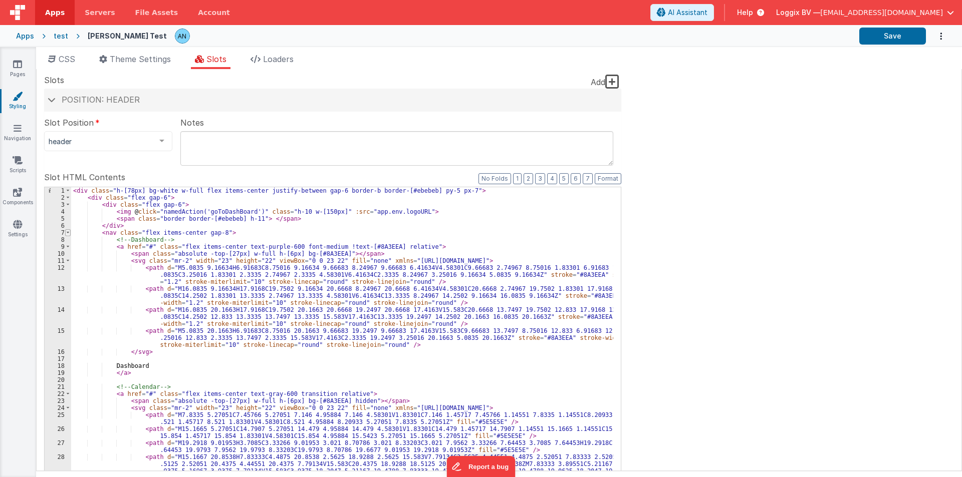
click at [67, 233] on span at bounding box center [68, 232] width 6 height 7
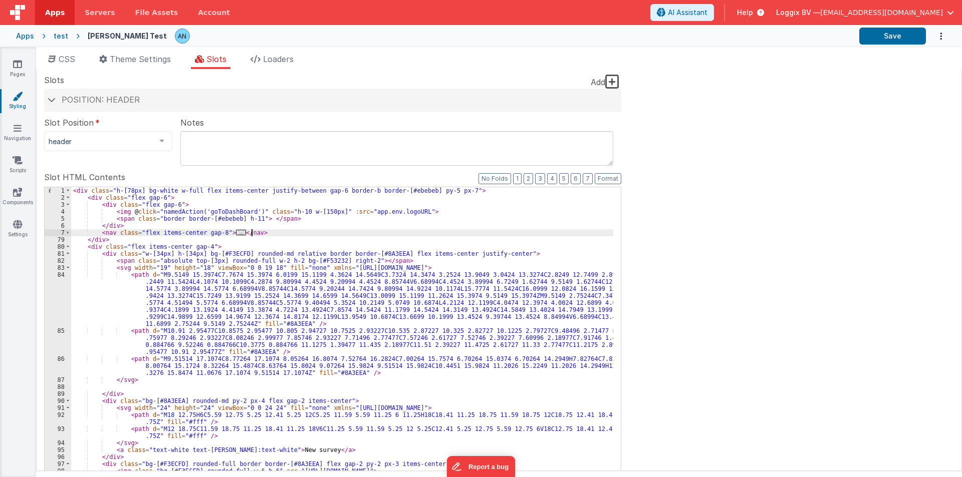
click at [252, 234] on div "< div class = "h-[78px] bg-white w-full flex items-center justify-between gap-6…" at bounding box center [342, 356] width 542 height 339
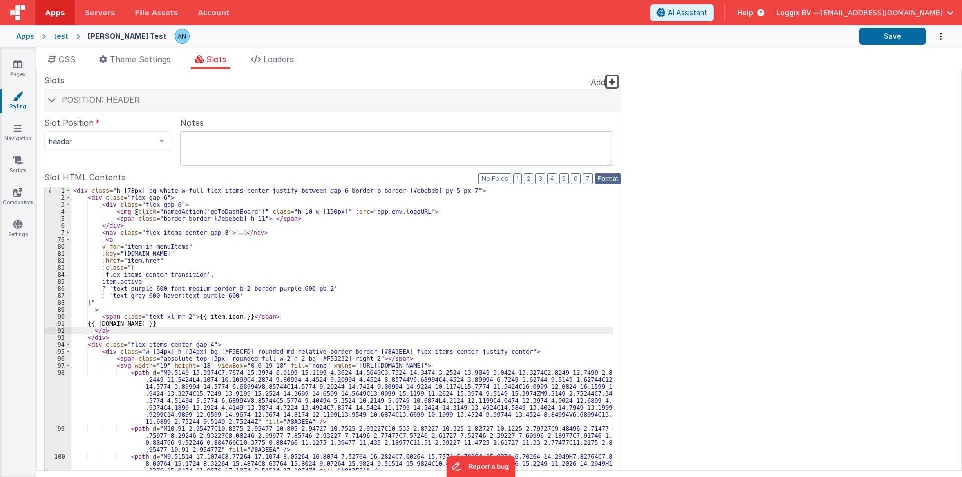
click at [609, 176] on button "Format" at bounding box center [607, 178] width 27 height 11
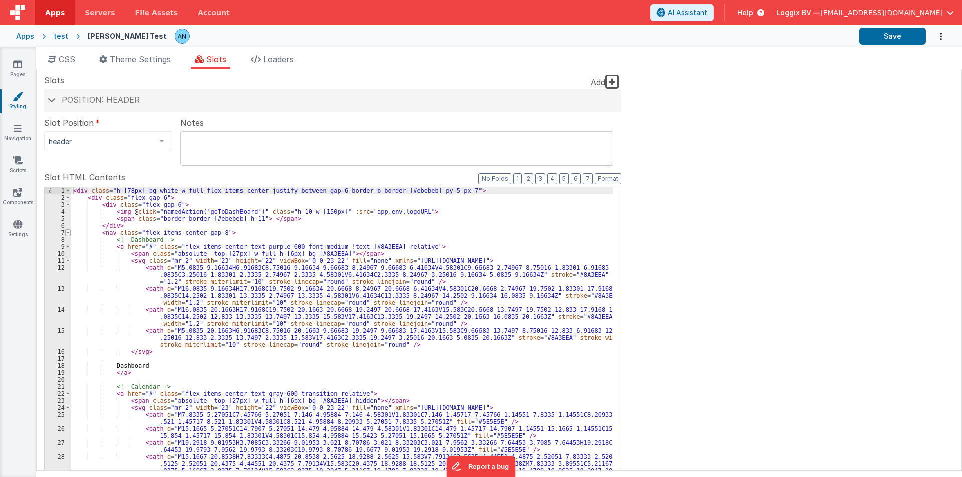
click at [68, 232] on span at bounding box center [68, 232] width 6 height 7
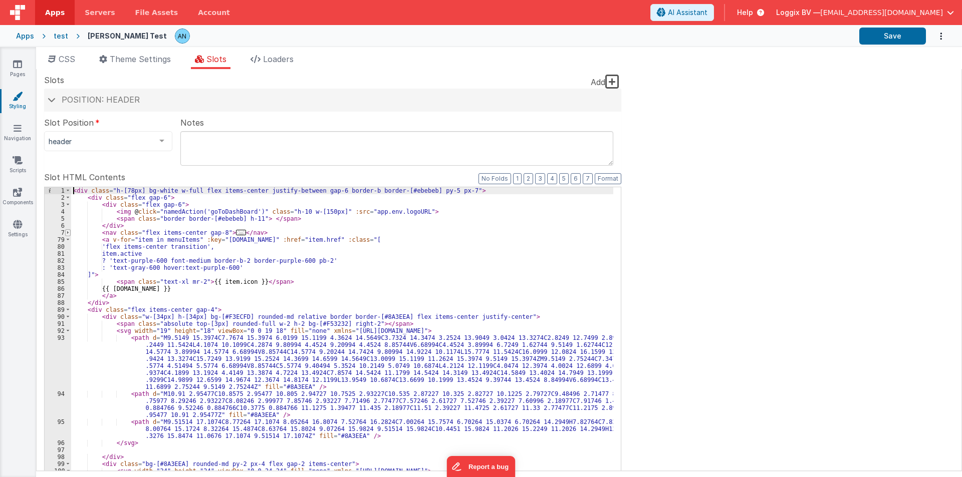
click at [68, 234] on span at bounding box center [68, 232] width 6 height 7
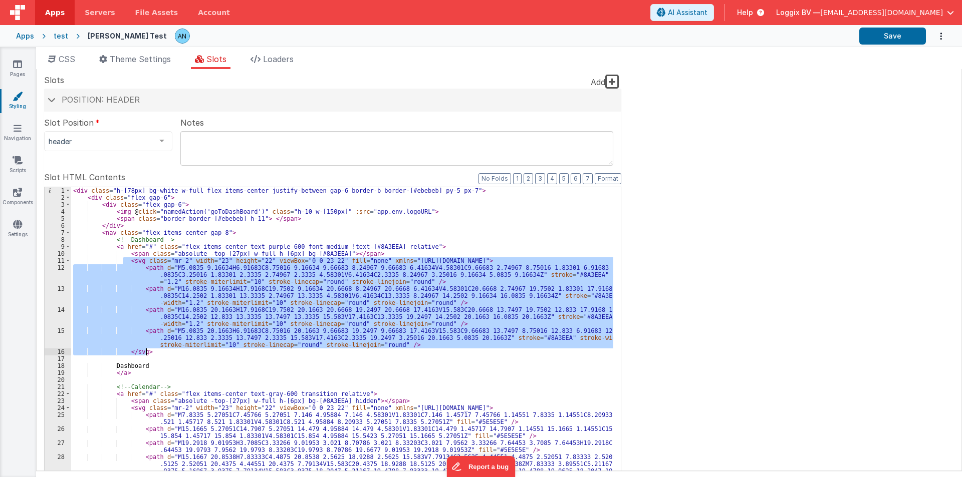
drag, startPoint x: 123, startPoint y: 257, endPoint x: 266, endPoint y: 354, distance: 172.5
click at [266, 354] on div "< div class = "h-[78px] bg-white w-full flex items-center justify-between gap-6…" at bounding box center [342, 374] width 542 height 374
click at [69, 235] on span at bounding box center [68, 232] width 6 height 7
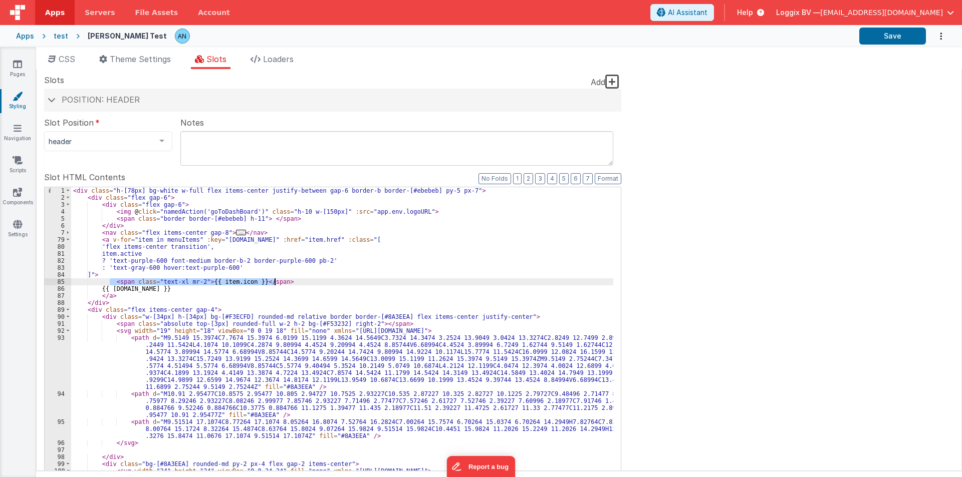
drag, startPoint x: 110, startPoint y: 282, endPoint x: 280, endPoint y: 282, distance: 170.8
click at [280, 282] on div "< div class = "h-[78px] bg-white w-full flex items-center justify-between gap-6…" at bounding box center [342, 356] width 542 height 339
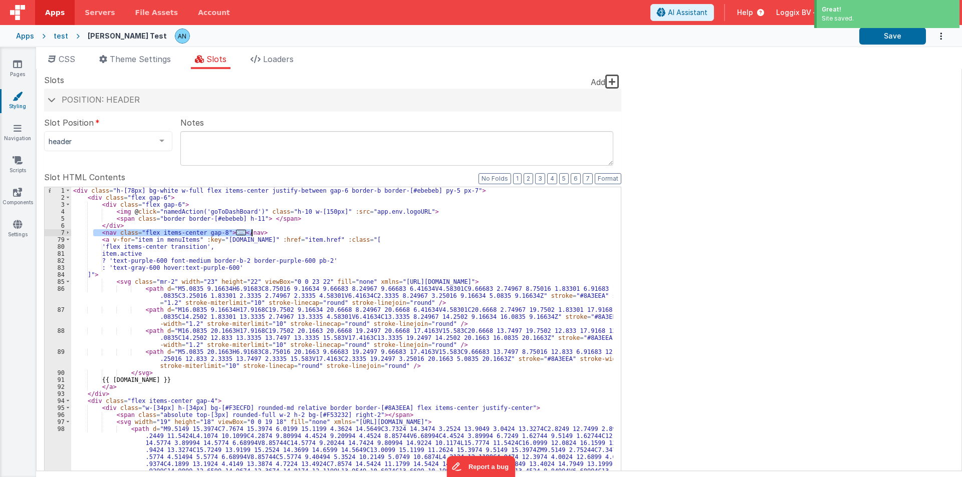
drag, startPoint x: 93, startPoint y: 234, endPoint x: 277, endPoint y: 232, distance: 183.8
click at [277, 232] on div "< div class = "h-[78px] bg-white w-full flex items-center justify-between gap-6…" at bounding box center [342, 363] width 542 height 353
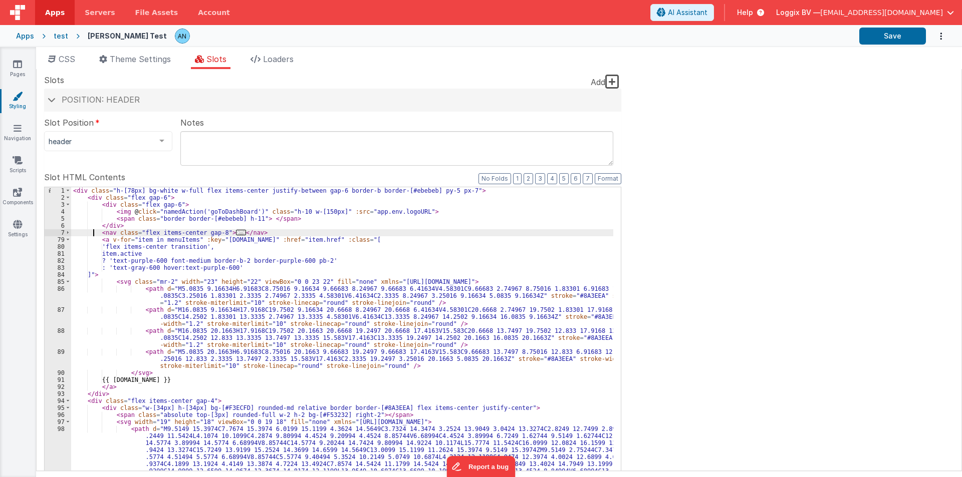
click at [260, 231] on div "< div class = "h-[78px] bg-white w-full flex items-center justify-between gap-6…" at bounding box center [342, 363] width 542 height 353
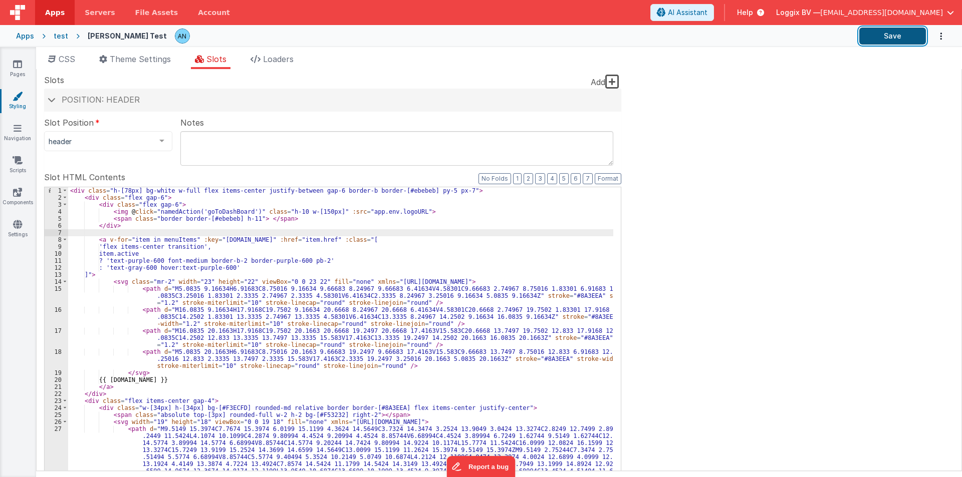
click at [917, 37] on button "Save" at bounding box center [892, 36] width 67 height 17
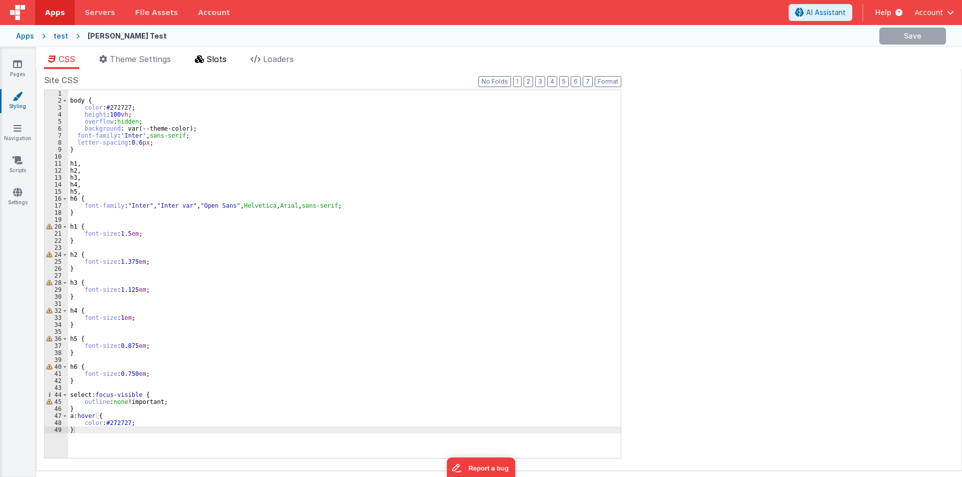
click at [216, 62] on span "Slots" at bounding box center [216, 59] width 20 height 10
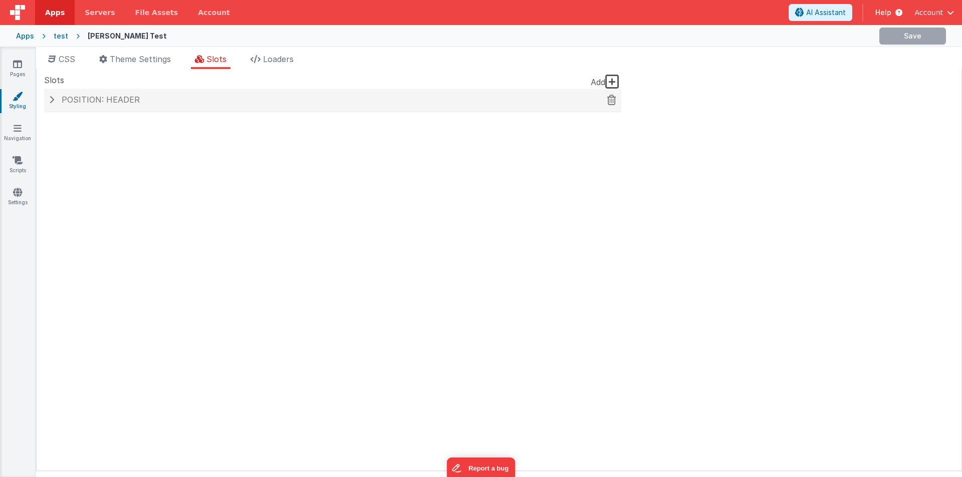
click at [144, 94] on div "Position: header" at bounding box center [332, 100] width 577 height 23
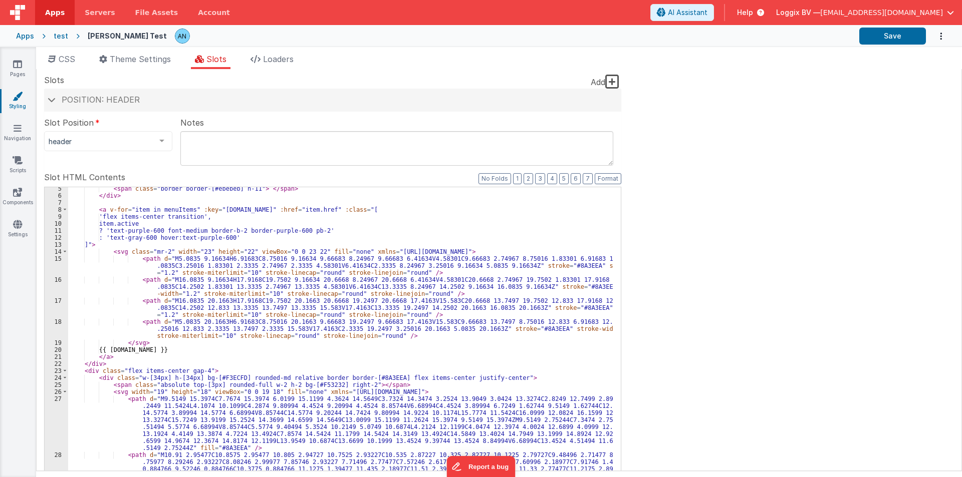
scroll to position [60, 0]
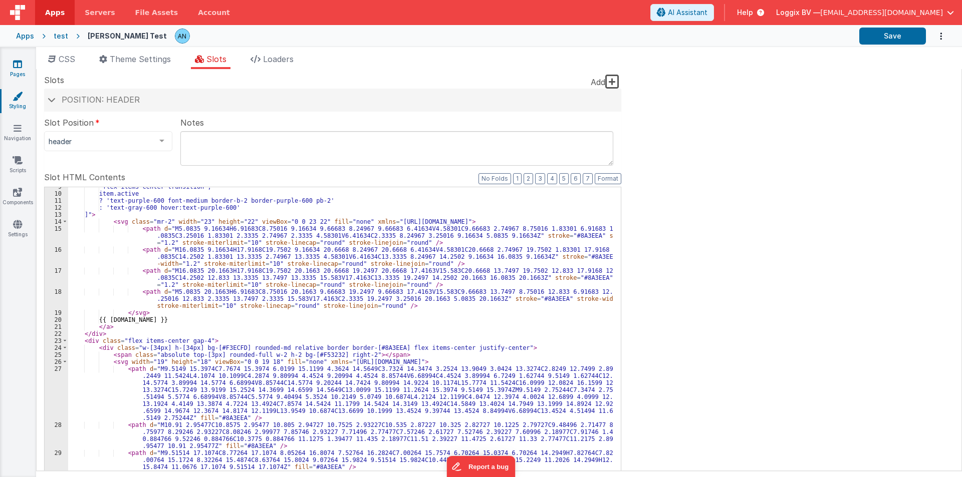
click at [23, 76] on link "Pages" at bounding box center [17, 69] width 36 height 20
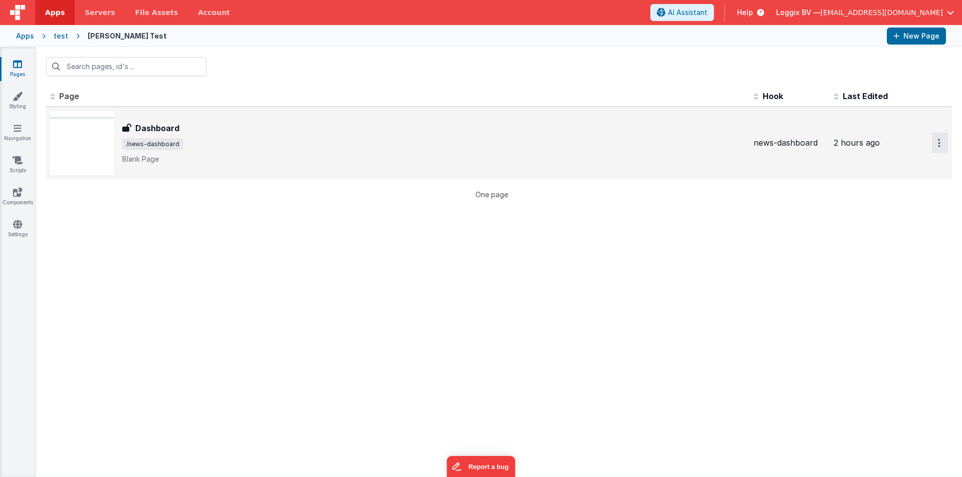
click at [939, 145] on icon "Options" at bounding box center [939, 143] width 3 height 9
click at [882, 165] on link "Preview" at bounding box center [903, 166] width 88 height 18
click at [19, 106] on link "Styling" at bounding box center [17, 101] width 36 height 20
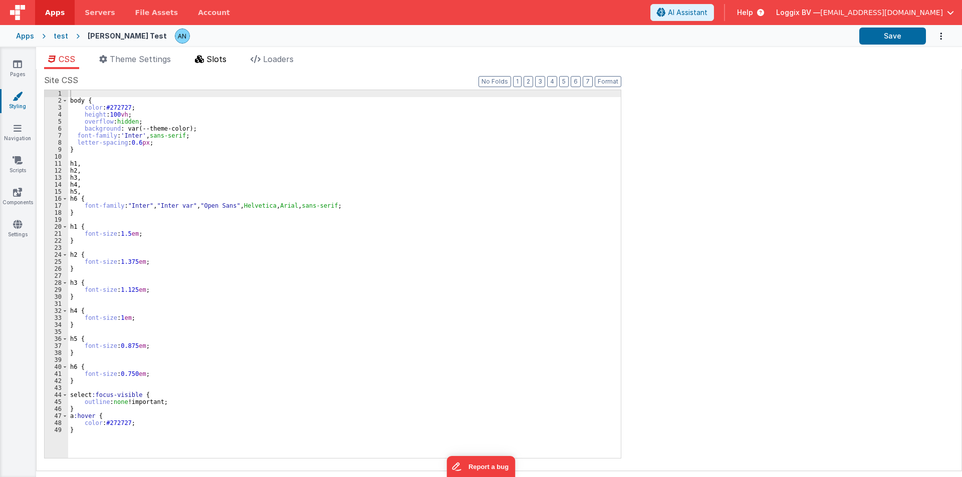
click at [226, 62] on span "Slots" at bounding box center [216, 59] width 20 height 10
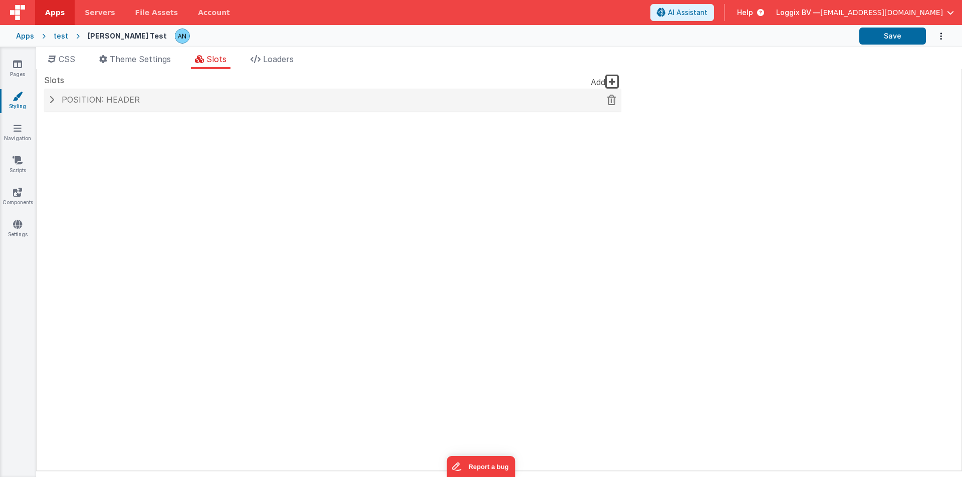
click at [121, 105] on div "Position: header" at bounding box center [332, 100] width 577 height 23
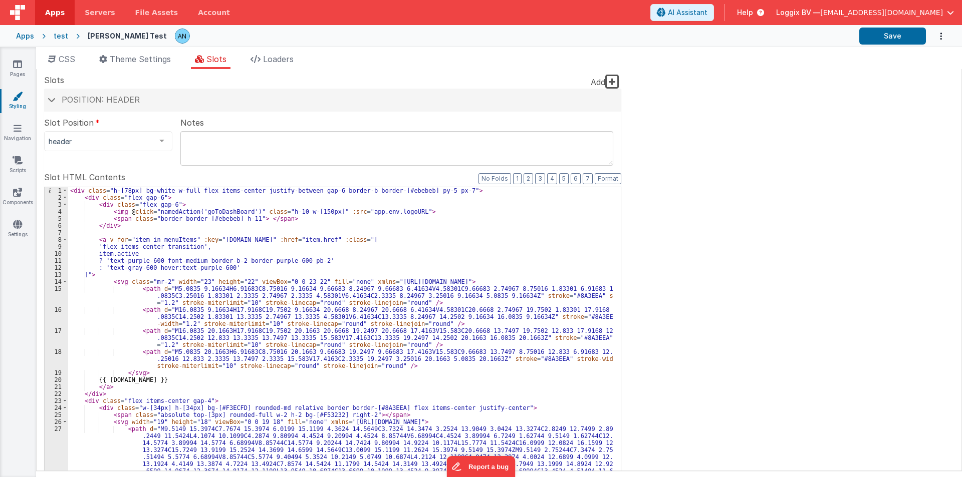
click at [154, 238] on div "< div class = "h-[78px] bg-white w-full flex items-center justify-between gap-6…" at bounding box center [340, 363] width 545 height 353
click at [597, 186] on div "Format 7 6 5 4 3 2 1 No Folds 1 2 3 4 5 6 7 8 9 10 11 12 13 14 15 16 17 18 19 2…" at bounding box center [332, 349] width 577 height 327
click at [601, 182] on button "Format" at bounding box center [607, 178] width 27 height 11
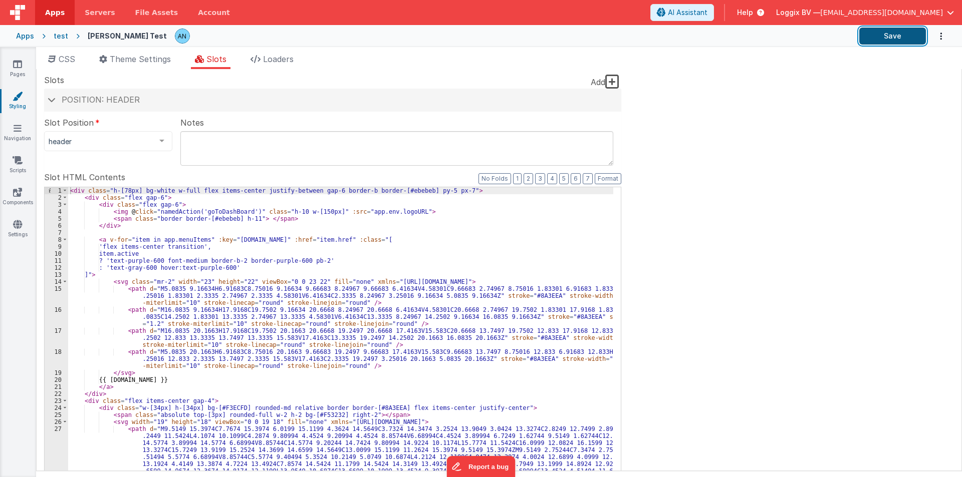
click at [908, 39] on button "Save" at bounding box center [892, 36] width 67 height 17
click at [133, 238] on div "< div class = "h-[78px] bg-white w-full flex items-center justify-between gap-6…" at bounding box center [340, 363] width 545 height 353
click at [129, 284] on div "< div class = "h-[78px] bg-white w-full flex items-center justify-between gap-6…" at bounding box center [340, 363] width 545 height 353
click at [127, 281] on div "< div class = "h-[78px] bg-white w-full flex items-center justify-between gap-6…" at bounding box center [340, 363] width 545 height 353
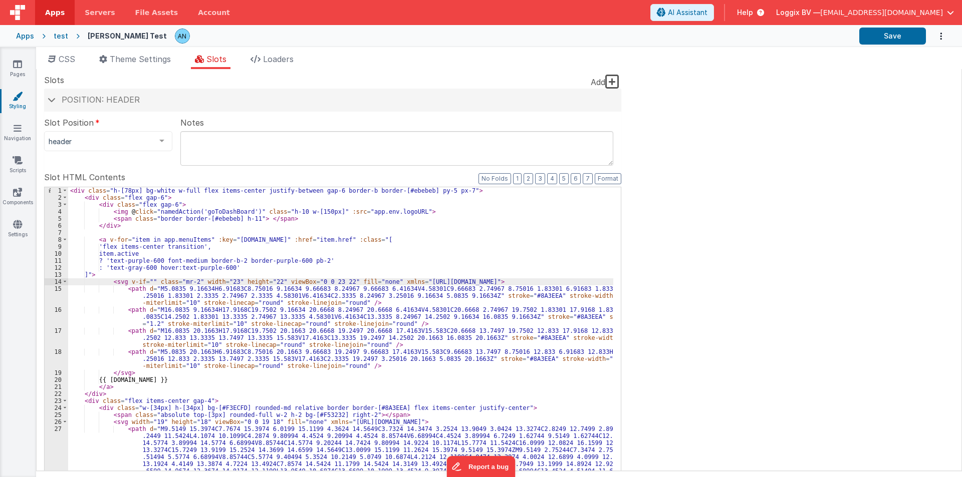
paste textarea
click at [65, 281] on span at bounding box center [65, 281] width 6 height 7
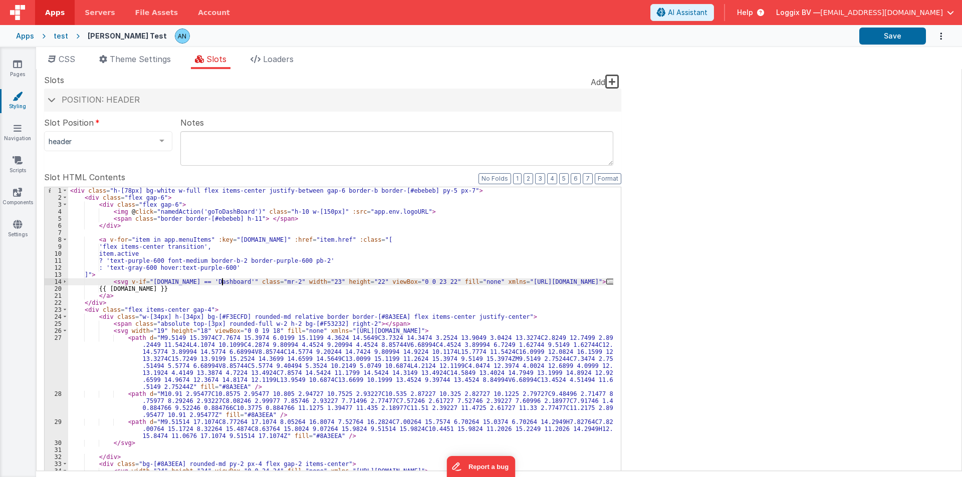
click at [114, 276] on div "< div class = "h-[78px] bg-white w-full flex items-center justify-between gap-6…" at bounding box center [340, 356] width 545 height 339
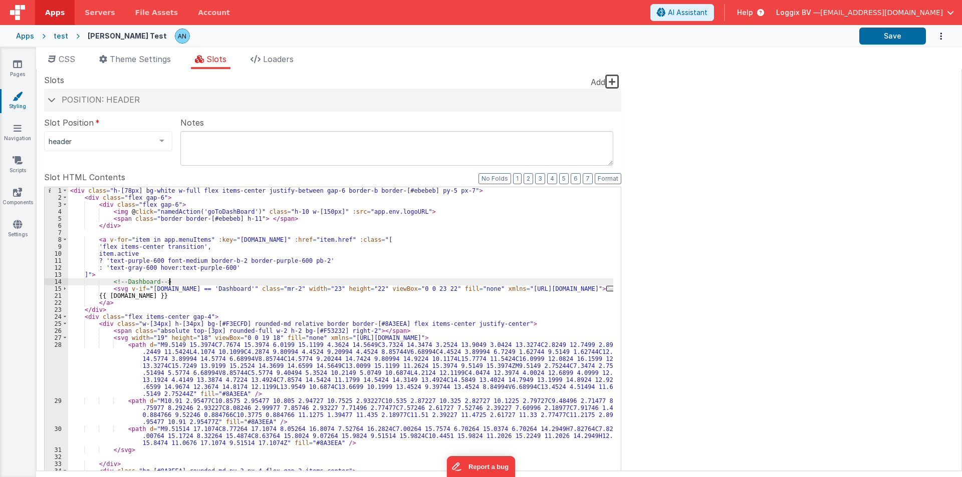
click at [606, 287] on div "< div class = "h-[78px] bg-white w-full flex items-center justify-between gap-6…" at bounding box center [340, 356] width 545 height 339
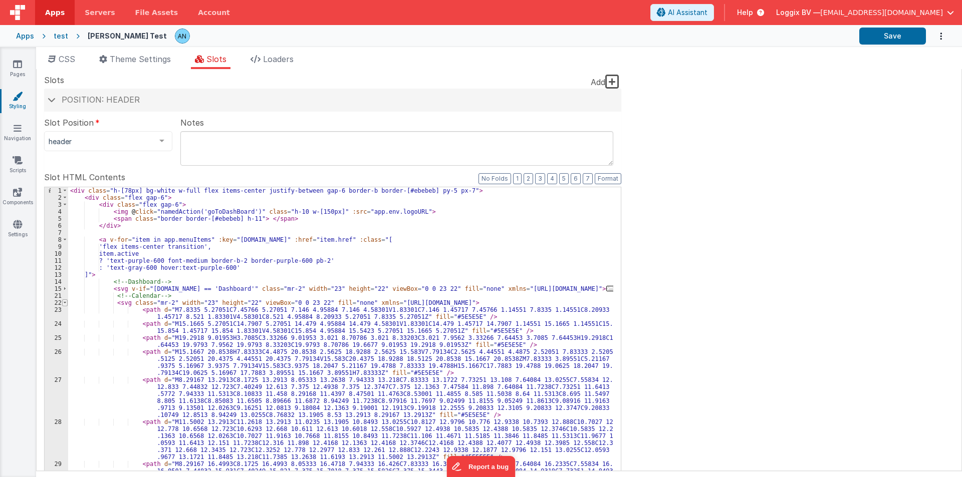
click at [63, 302] on span at bounding box center [65, 302] width 6 height 7
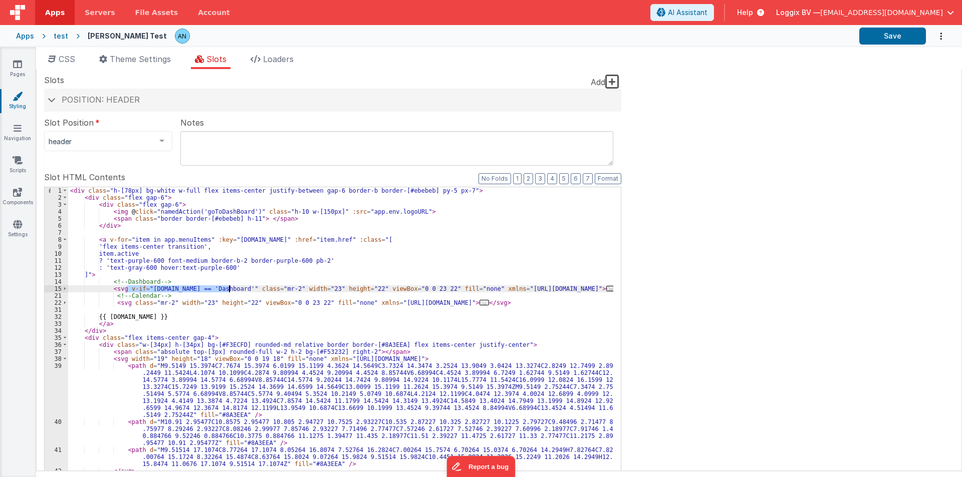
drag, startPoint x: 126, startPoint y: 289, endPoint x: 229, endPoint y: 286, distance: 103.2
click at [229, 286] on div "< div class = "h-[78px] bg-white w-full flex items-center justify-between gap-6…" at bounding box center [340, 360] width 545 height 346
click at [129, 303] on div "< div class = "h-[78px] bg-white w-full flex items-center justify-between gap-6…" at bounding box center [340, 360] width 545 height 346
click at [198, 304] on div "< div class = "h-[78px] bg-white w-full flex items-center justify-between gap-6…" at bounding box center [340, 360] width 545 height 346
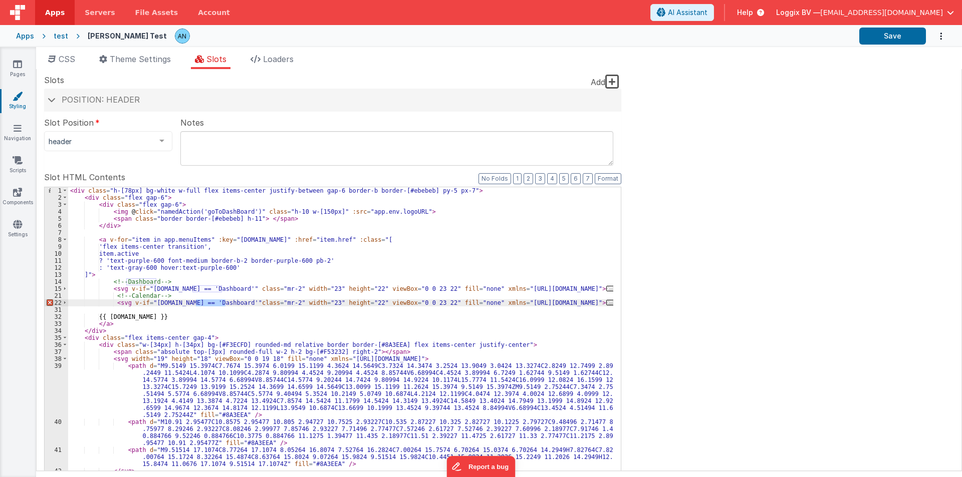
paste textarea
click at [228, 303] on div "< div class = "h-[78px] bg-white w-full flex items-center justify-between gap-6…" at bounding box center [340, 360] width 545 height 346
click at [116, 309] on div "< div class = "h-[78px] bg-white w-full flex items-center justify-between gap-6…" at bounding box center [340, 360] width 545 height 346
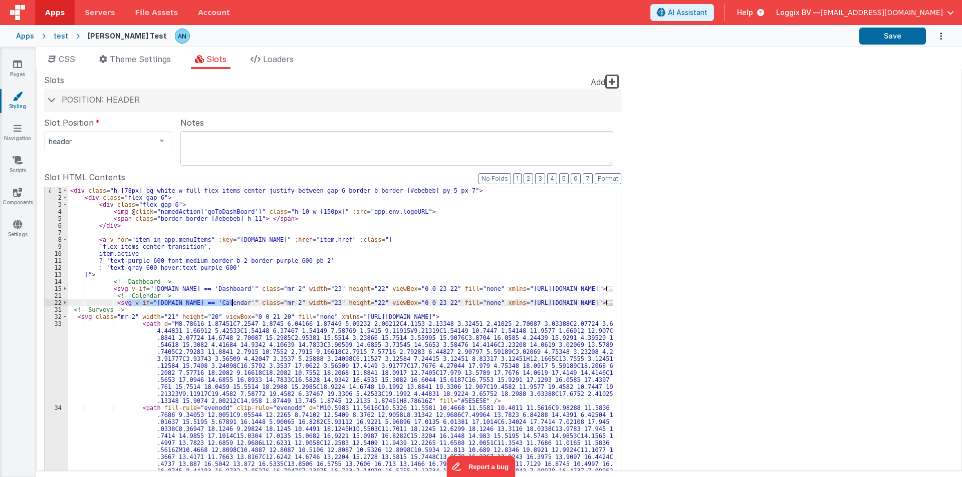
drag, startPoint x: 128, startPoint y: 303, endPoint x: 230, endPoint y: 301, distance: 102.7
click at [230, 301] on div "< div class = "h-[78px] bg-white w-full flex items-center justify-between gap-6…" at bounding box center [340, 356] width 545 height 339
click at [65, 317] on span at bounding box center [65, 317] width 6 height 7
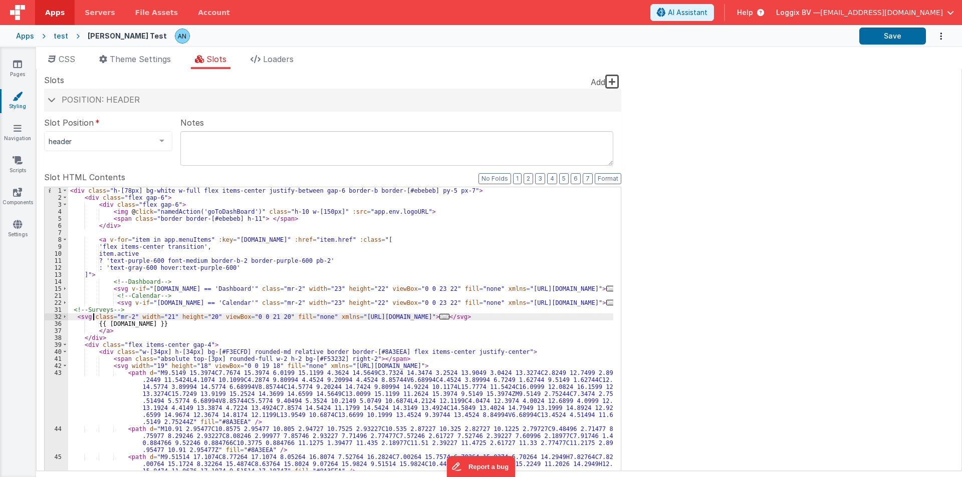
click at [92, 317] on div "< div class = "h-[78px] bg-white w-full flex items-center justify-between gap-6…" at bounding box center [340, 360] width 545 height 346
click at [175, 316] on div "< div class = "h-[78px] bg-white w-full flex items-center justify-between gap-6…" at bounding box center [340, 360] width 545 height 346
click at [63, 317] on span at bounding box center [65, 317] width 6 height 7
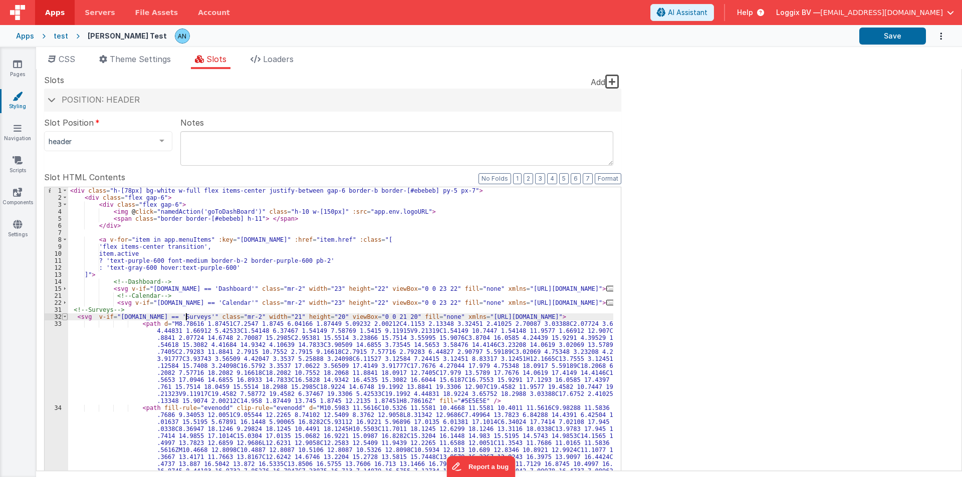
click at [63, 317] on span at bounding box center [65, 317] width 6 height 7
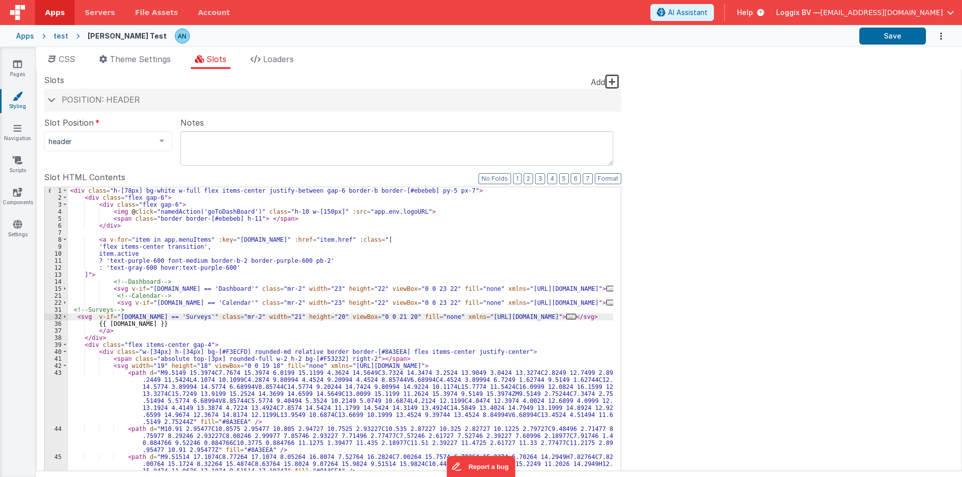
click at [71, 310] on div "< div class = "h-[78px] bg-white w-full flex items-center justify-between gap-6…" at bounding box center [340, 360] width 545 height 346
click at [74, 316] on div "< div class = "h-[78px] bg-white w-full flex items-center justify-between gap-6…" at bounding box center [340, 360] width 545 height 346
click at [162, 323] on div "< div class = "h-[78px] bg-white w-full flex items-center justify-between gap-6…" at bounding box center [340, 360] width 545 height 346
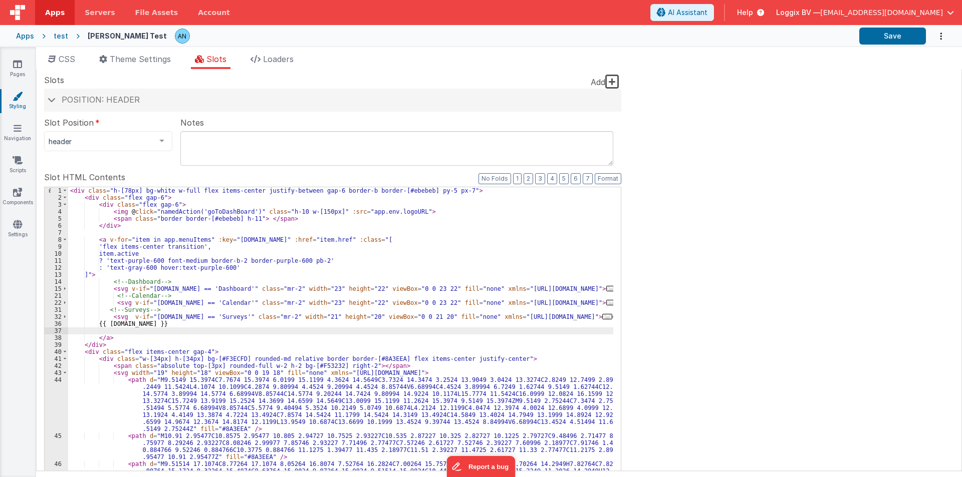
paste textarea
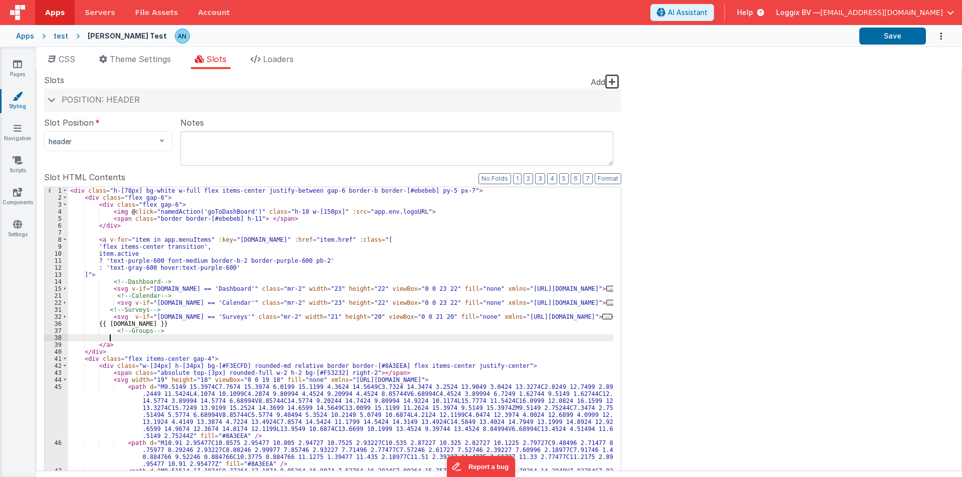
click at [111, 338] on div "< div class = "h-[78px] bg-white w-full flex items-center justify-between gap-6…" at bounding box center [340, 356] width 545 height 339
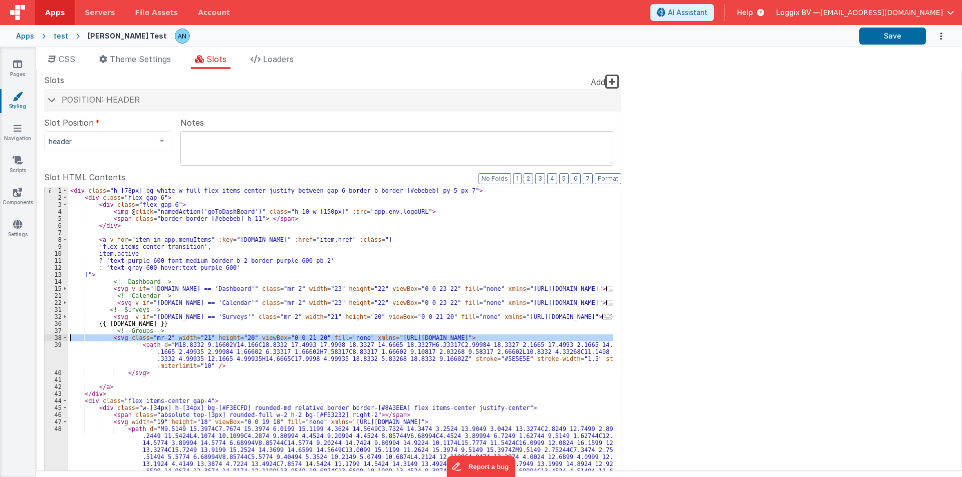
click at [62, 338] on div "38" at bounding box center [57, 338] width 24 height 7
click at [63, 338] on span at bounding box center [65, 338] width 6 height 7
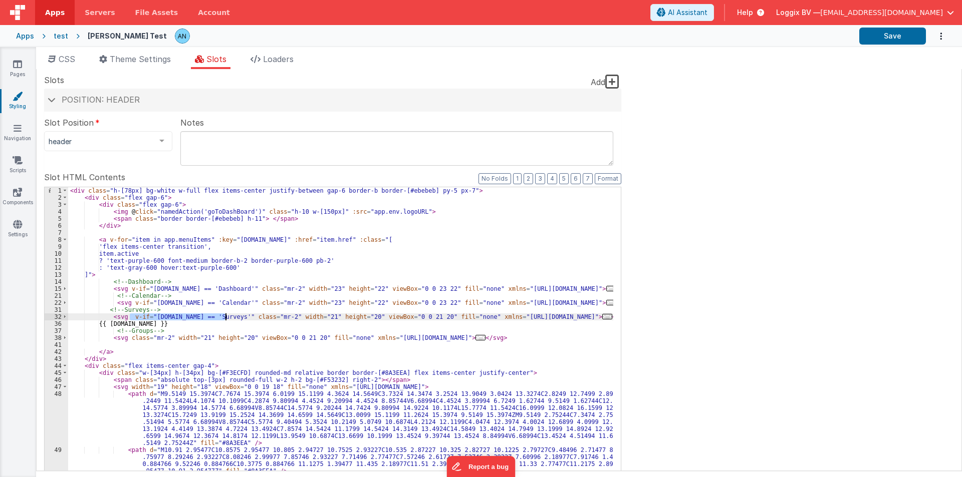
drag, startPoint x: 129, startPoint y: 318, endPoint x: 226, endPoint y: 315, distance: 96.7
click at [226, 315] on div "< div class = "h-[78px] bg-white w-full flex items-center justify-between gap-6…" at bounding box center [340, 356] width 545 height 339
click at [126, 336] on div "< div class = "h-[78px] bg-white w-full flex items-center justify-between gap-6…" at bounding box center [340, 356] width 545 height 339
paste textarea
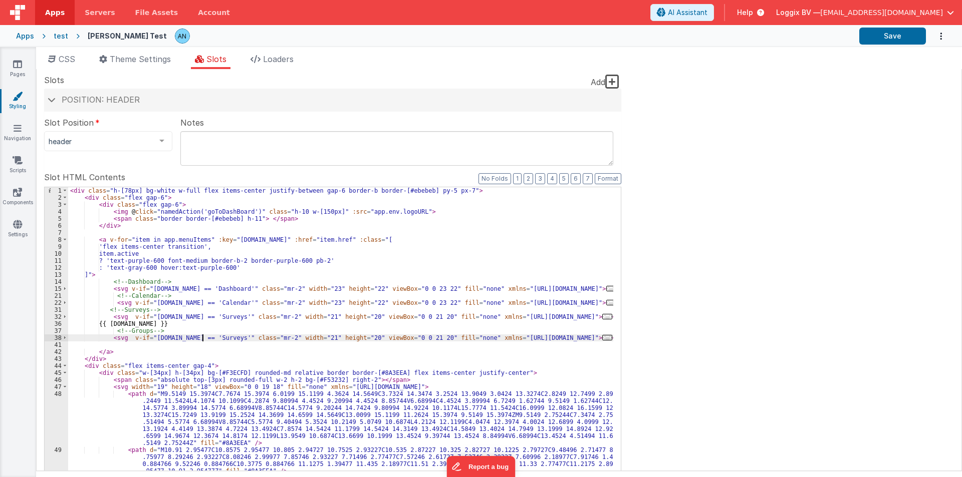
click at [204, 338] on div "< div class = "h-[78px] bg-white w-full flex items-center justify-between gap-6…" at bounding box center [340, 356] width 545 height 339
click at [597, 338] on div "< div class = "h-[78px] bg-white w-full flex items-center justify-between gap-6…" at bounding box center [340, 356] width 545 height 339
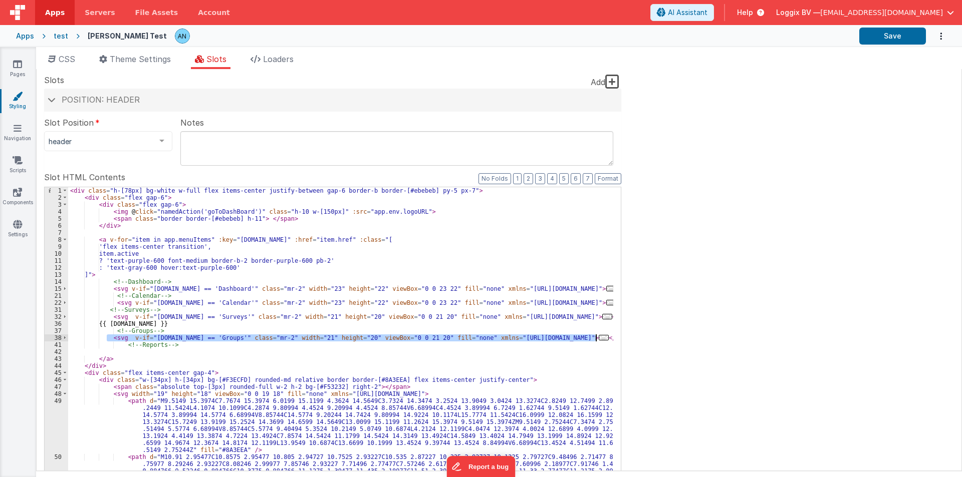
drag, startPoint x: 108, startPoint y: 337, endPoint x: 599, endPoint y: 337, distance: 491.3
click at [599, 337] on div "< div class = "h-[78px] bg-white w-full flex items-center justify-between gap-6…" at bounding box center [340, 356] width 545 height 339
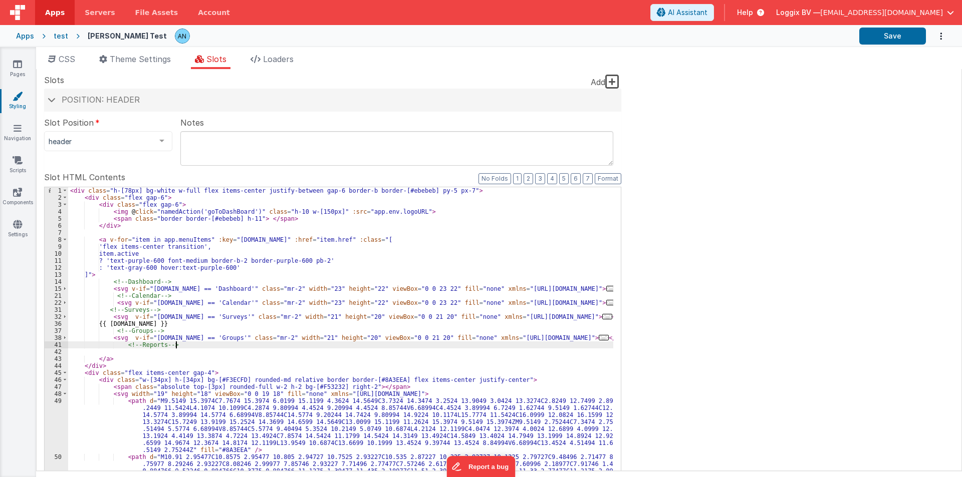
click at [183, 346] on div "< div class = "h-[78px] bg-white w-full flex items-center justify-between gap-6…" at bounding box center [340, 356] width 545 height 339
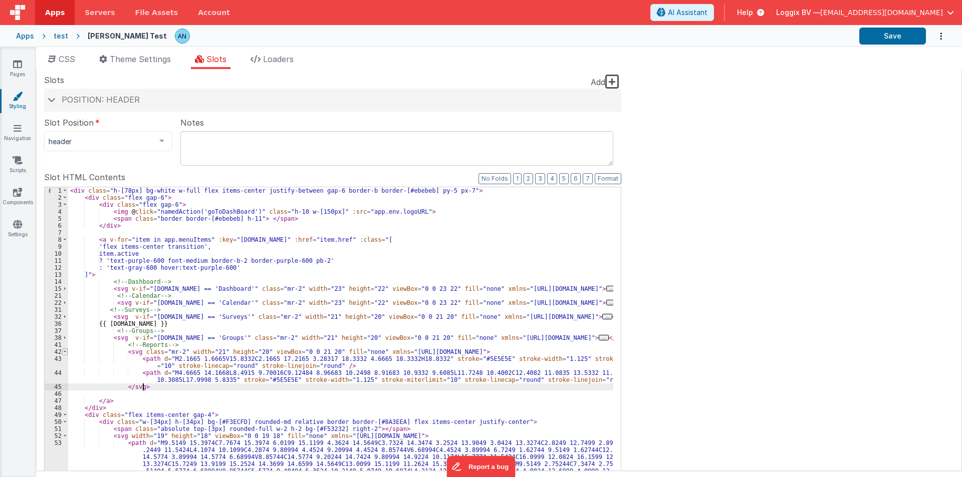
click at [65, 350] on span at bounding box center [65, 352] width 6 height 7
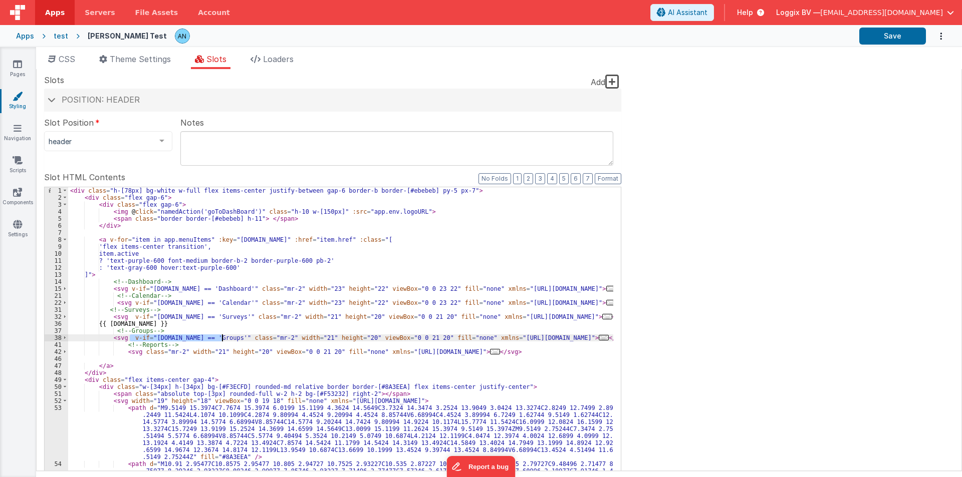
drag, startPoint x: 129, startPoint y: 337, endPoint x: 223, endPoint y: 340, distance: 94.7
click at [223, 340] on div "< div class = "h-[78px] bg-white w-full flex items-center justify-between gap-6…" at bounding box center [340, 356] width 545 height 339
click at [137, 353] on div "< div class = "h-[78px] bg-white w-full flex items-center justify-between gap-6…" at bounding box center [340, 356] width 545 height 339
click at [216, 352] on div "< div class = "h-[78px] bg-white w-full flex items-center justify-between gap-6…" at bounding box center [340, 356] width 545 height 339
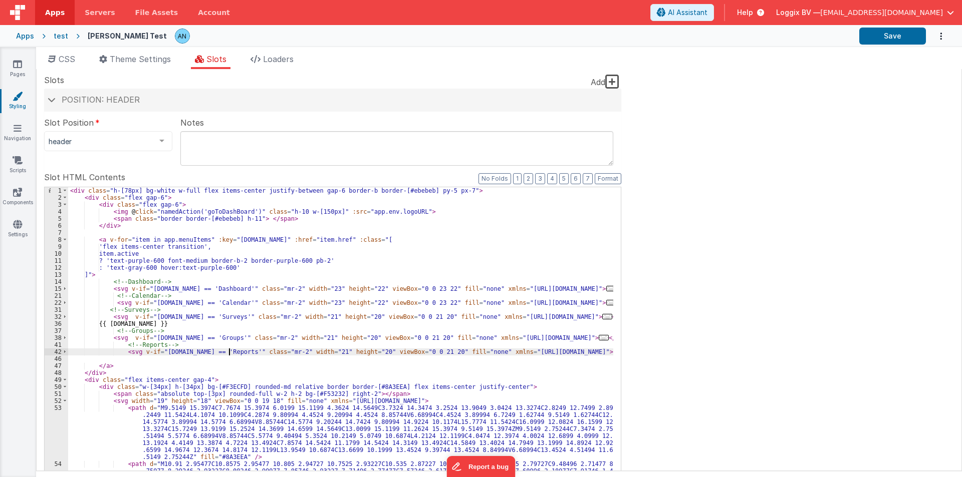
click at [68, 353] on div "42" at bounding box center [57, 352] width 24 height 7
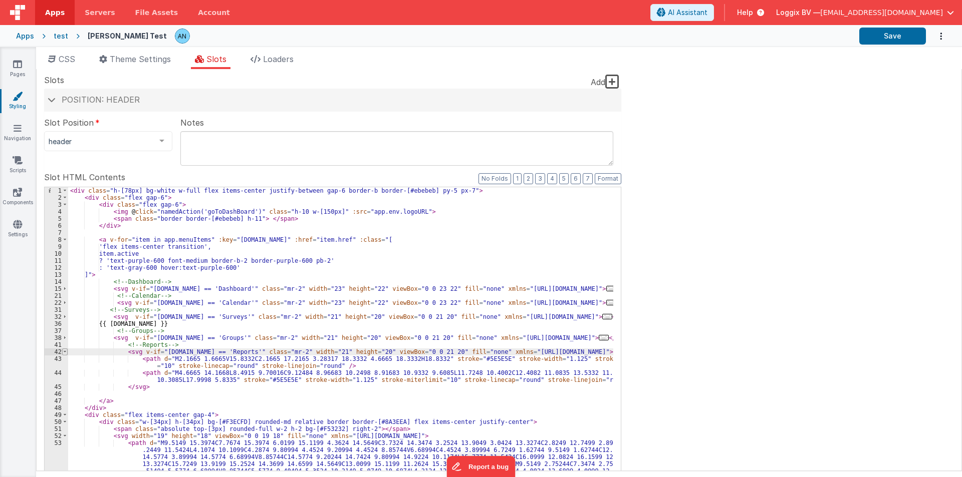
click at [65, 355] on span at bounding box center [65, 352] width 6 height 7
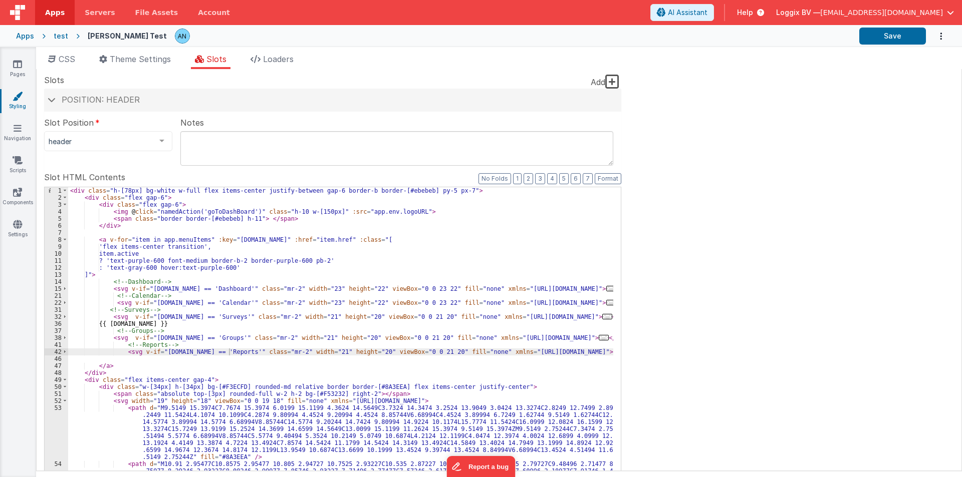
click at [123, 351] on div "< div class = "h-[78px] bg-white w-full flex items-center justify-between gap-6…" at bounding box center [340, 356] width 545 height 339
click at [611, 352] on div at bounding box center [616, 422] width 10 height 470
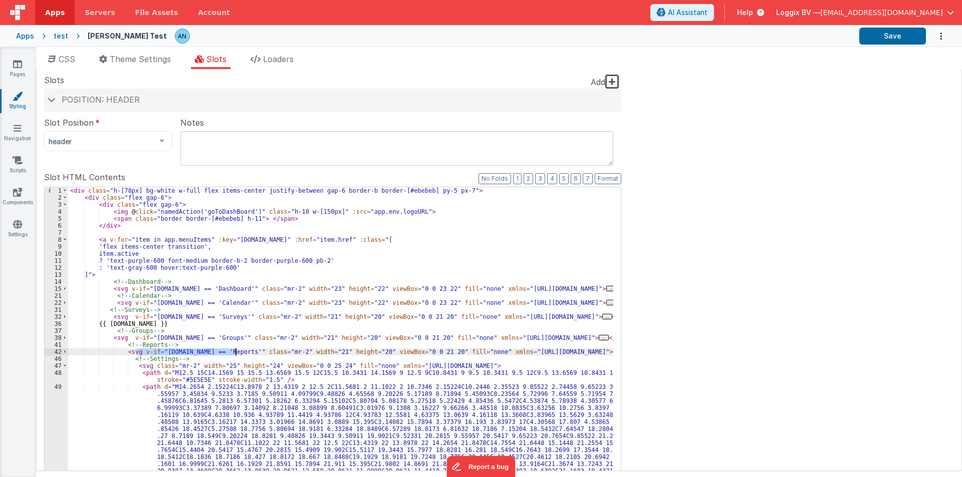
drag, startPoint x: 137, startPoint y: 352, endPoint x: 235, endPoint y: 352, distance: 98.2
click at [235, 352] on div "< div class = "h-[78px] bg-white w-full flex items-center justify-between gap-6…" at bounding box center [340, 356] width 545 height 339
click at [65, 353] on span at bounding box center [65, 352] width 6 height 7
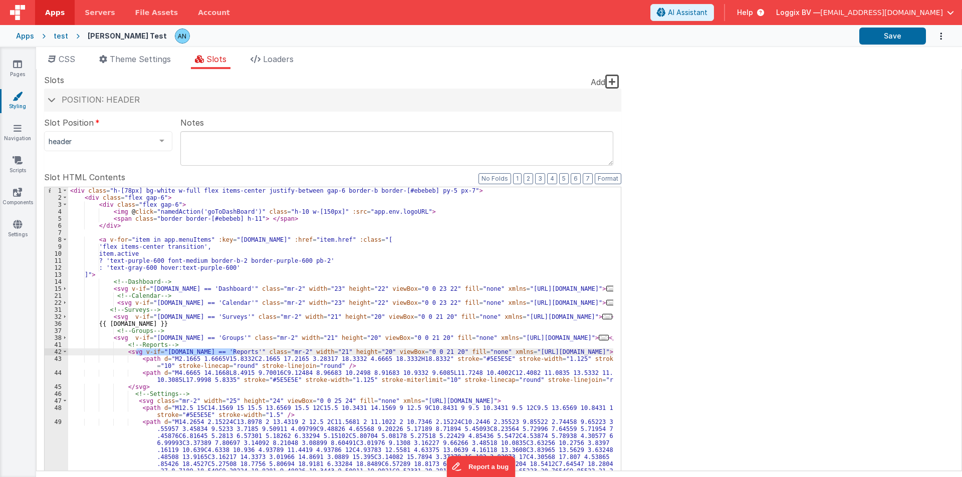
click at [151, 402] on div "< div class = "h-[78px] bg-white w-full flex items-center justify-between gap-6…" at bounding box center [340, 412] width 545 height 451
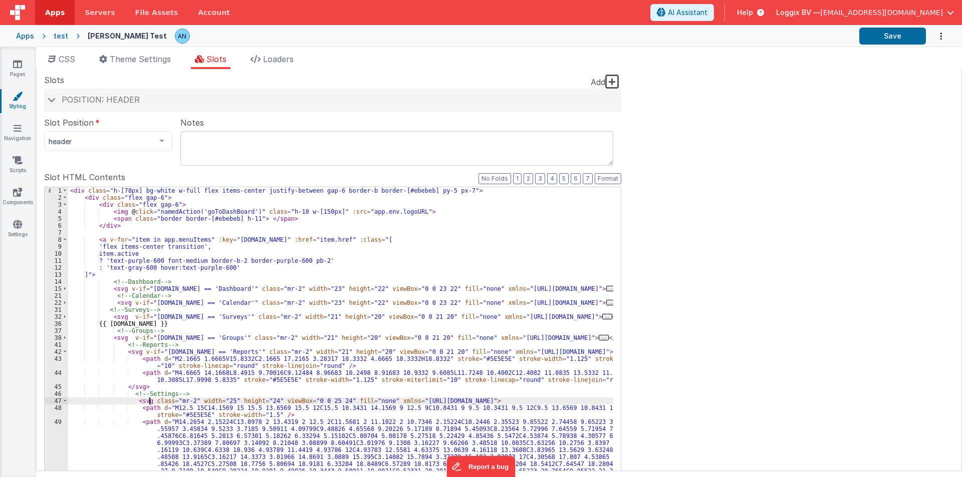
paste textarea
click at [230, 401] on div "< div class = "h-[78px] bg-white w-full flex items-center justify-between gap-6…" at bounding box center [340, 412] width 545 height 451
click at [876, 28] on button "Save" at bounding box center [892, 36] width 67 height 17
click at [609, 181] on button "Format" at bounding box center [607, 178] width 27 height 11
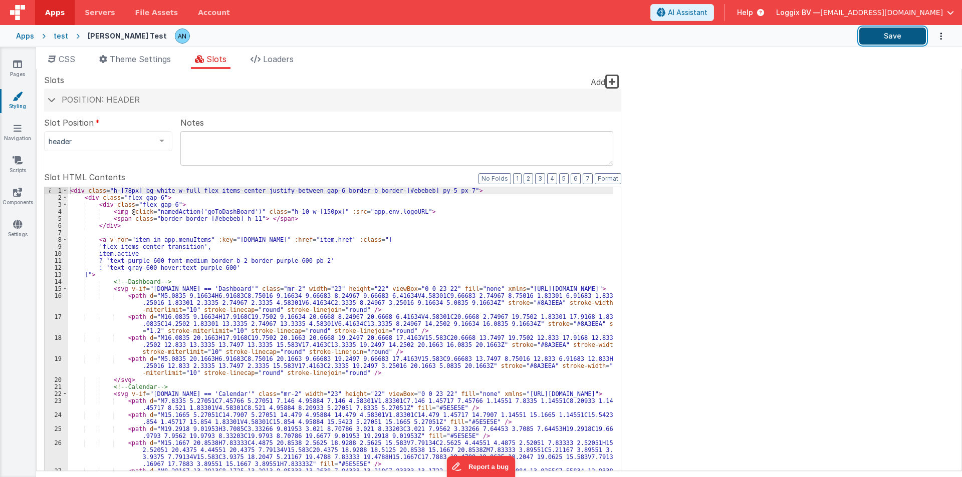
click at [910, 33] on button "Save" at bounding box center [892, 36] width 67 height 17
click at [869, 33] on button "Save" at bounding box center [892, 36] width 67 height 17
click at [600, 180] on button "Format" at bounding box center [607, 178] width 27 height 11
click at [884, 31] on button "Save" at bounding box center [892, 36] width 67 height 17
click at [15, 68] on icon at bounding box center [17, 64] width 9 height 10
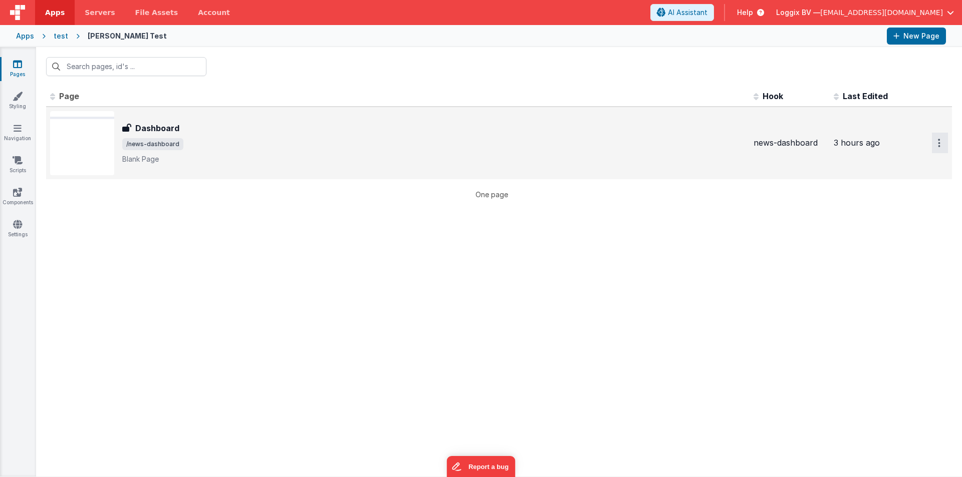
click at [939, 139] on icon "Options" at bounding box center [939, 143] width 3 height 9
click at [885, 167] on link "Preview" at bounding box center [903, 166] width 88 height 18
click at [941, 143] on button "Options" at bounding box center [940, 143] width 16 height 21
click at [894, 164] on link "Preview" at bounding box center [903, 166] width 88 height 18
click at [10, 97] on link "Styling" at bounding box center [17, 101] width 36 height 20
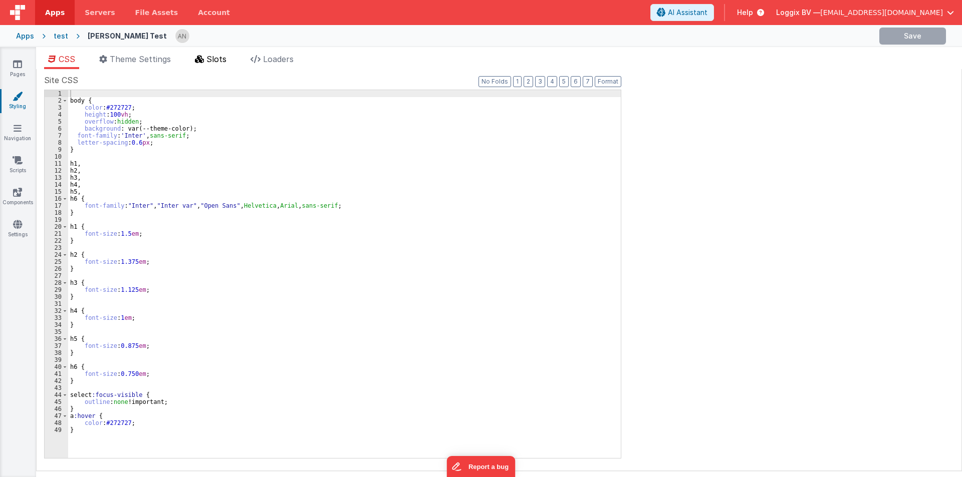
click at [204, 57] on icon at bounding box center [199, 59] width 9 height 8
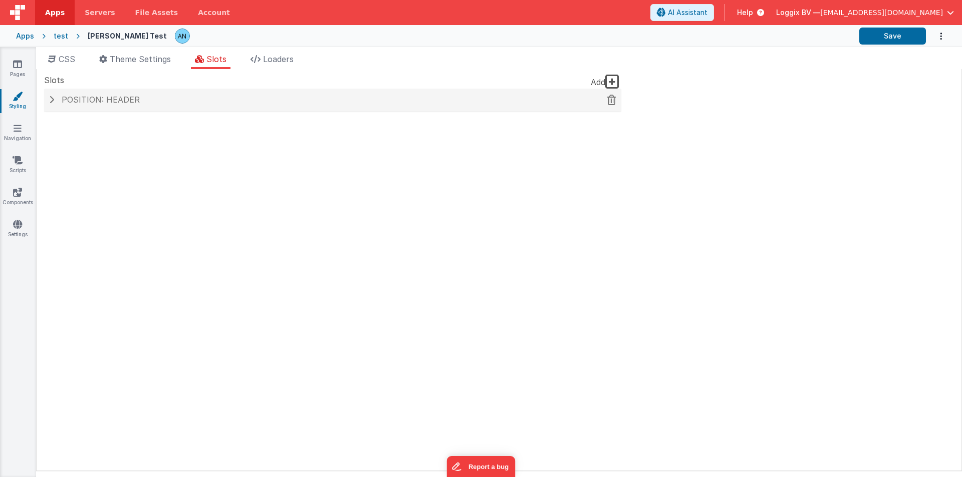
click at [115, 99] on span "Position: header" at bounding box center [101, 100] width 78 height 10
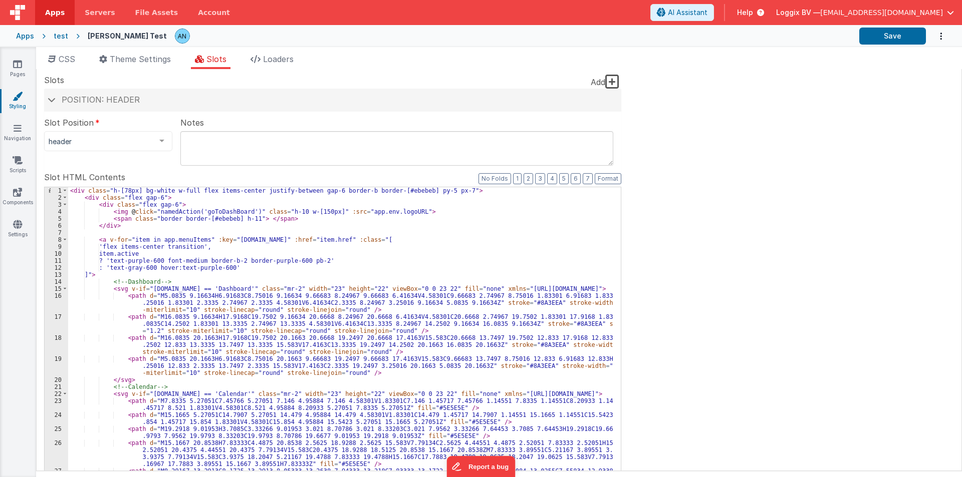
scroll to position [30, 0]
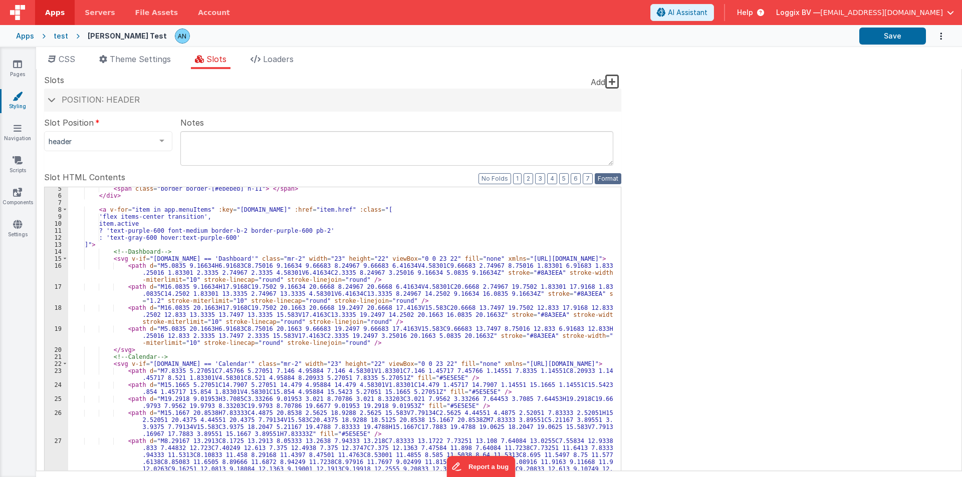
click at [605, 174] on button "Format" at bounding box center [607, 178] width 27 height 11
click at [66, 363] on span at bounding box center [65, 364] width 6 height 7
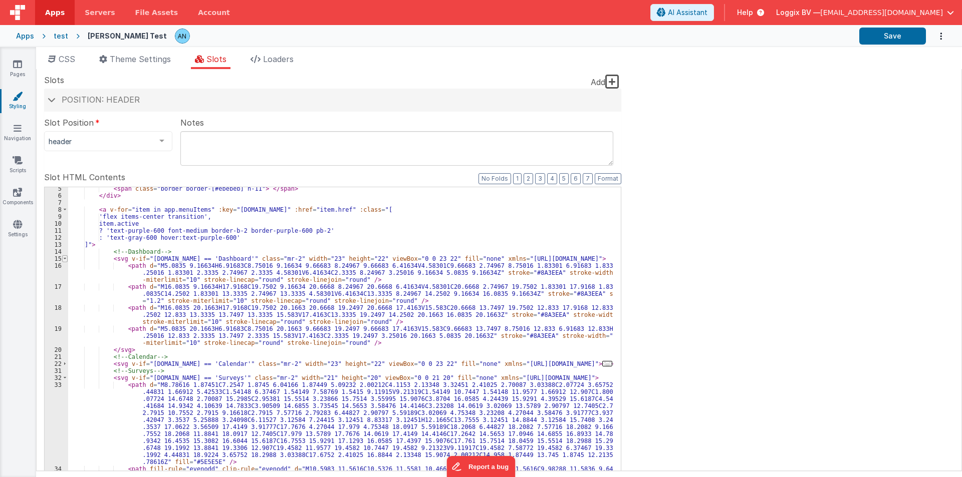
click at [67, 257] on span at bounding box center [65, 258] width 6 height 7
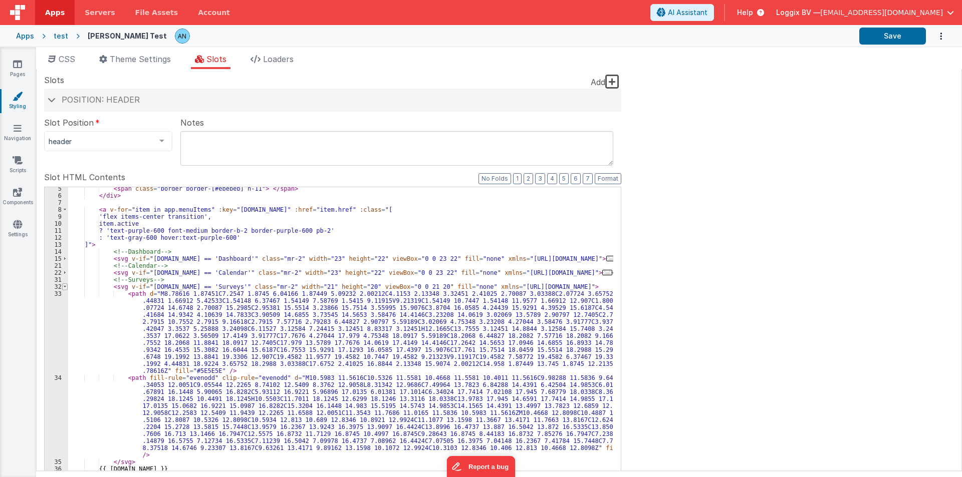
click at [63, 289] on span at bounding box center [65, 286] width 6 height 7
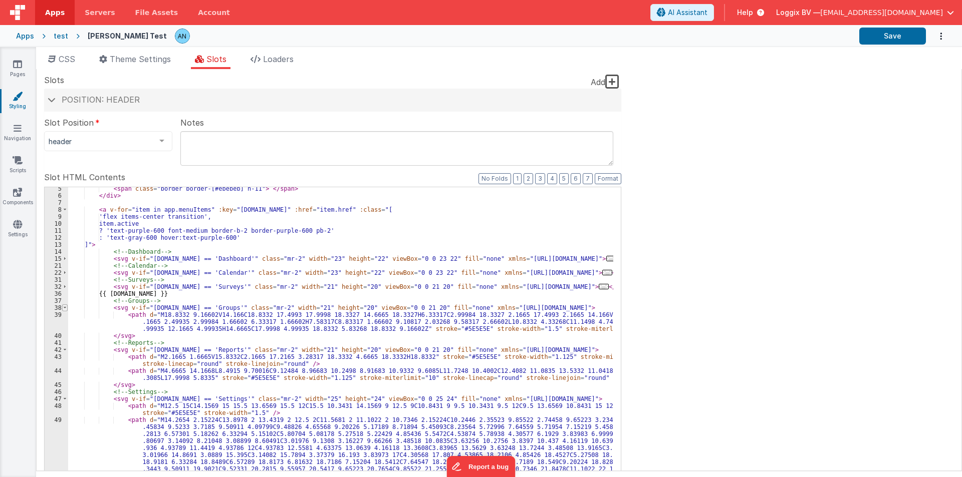
click at [67, 310] on span at bounding box center [65, 307] width 6 height 7
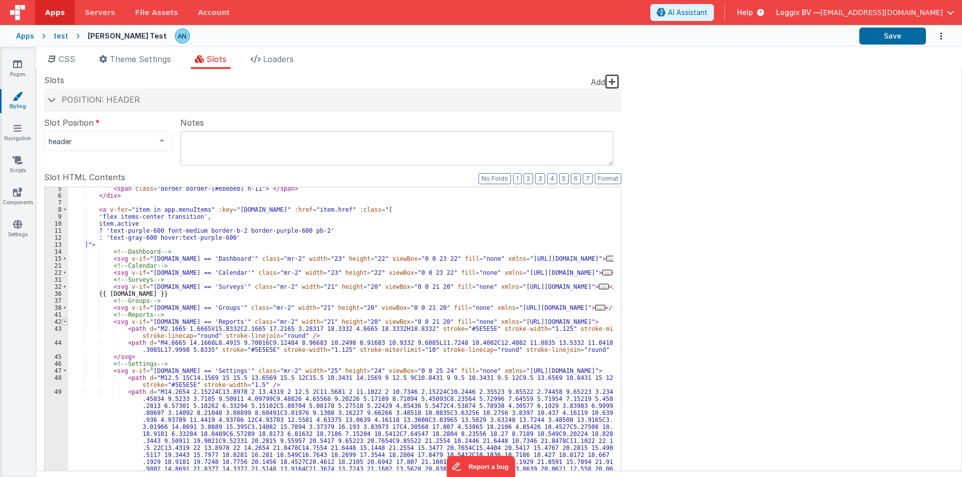
click at [64, 322] on span at bounding box center [65, 322] width 6 height 7
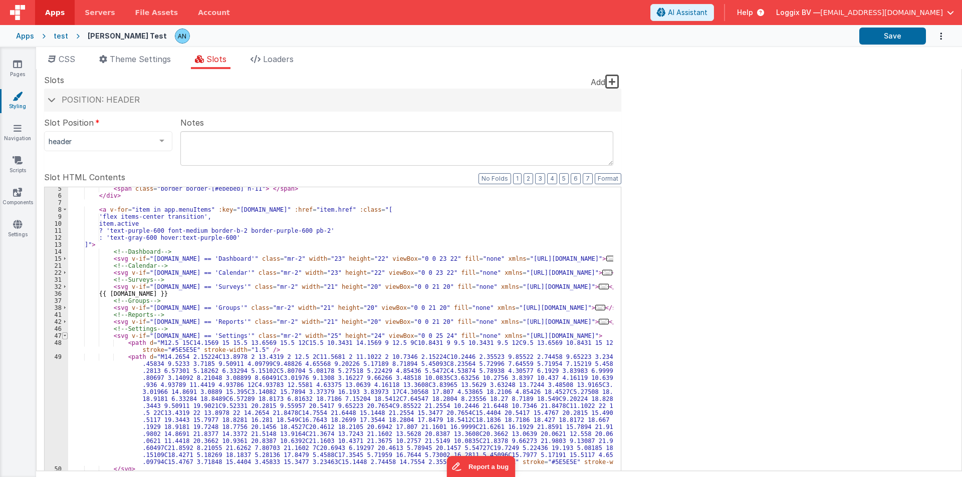
click at [63, 336] on span at bounding box center [65, 336] width 6 height 7
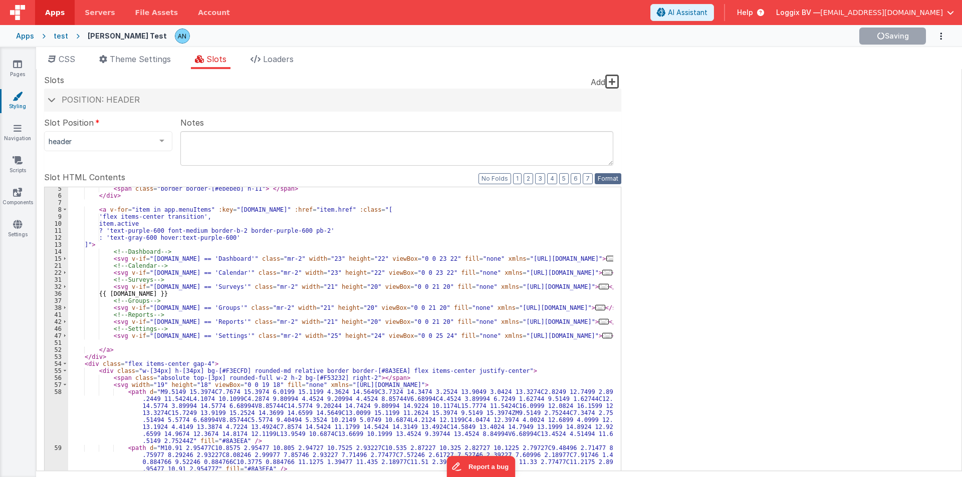
click at [601, 175] on button "Format" at bounding box center [607, 178] width 27 height 11
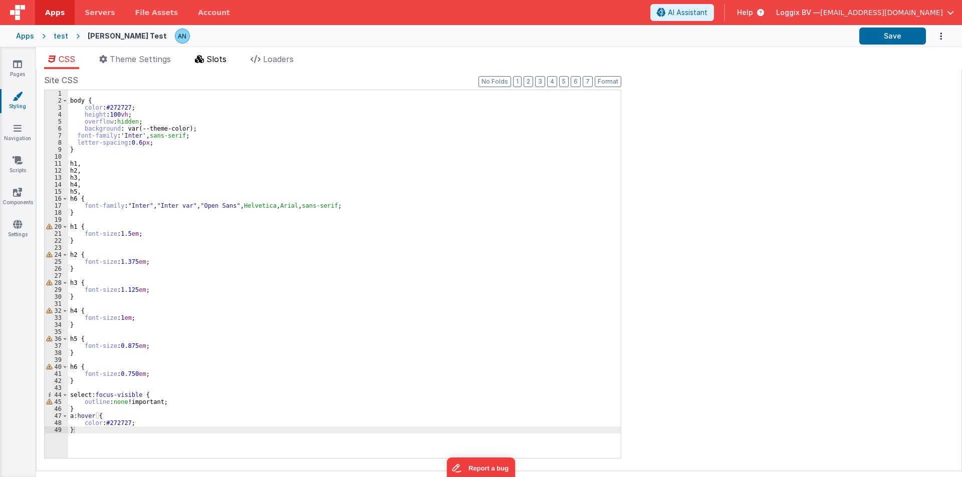
click at [217, 62] on span "Slots" at bounding box center [216, 59] width 20 height 10
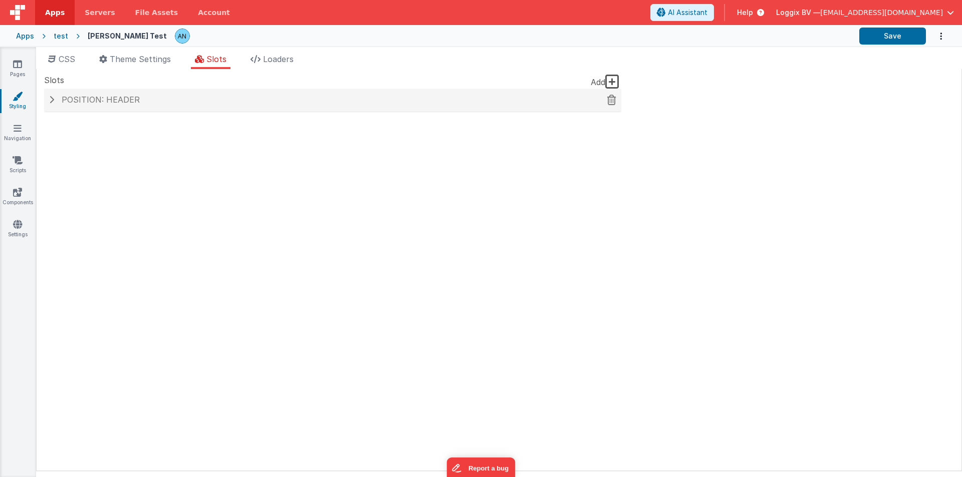
click at [156, 104] on h4 "Position: header" at bounding box center [332, 100] width 567 height 9
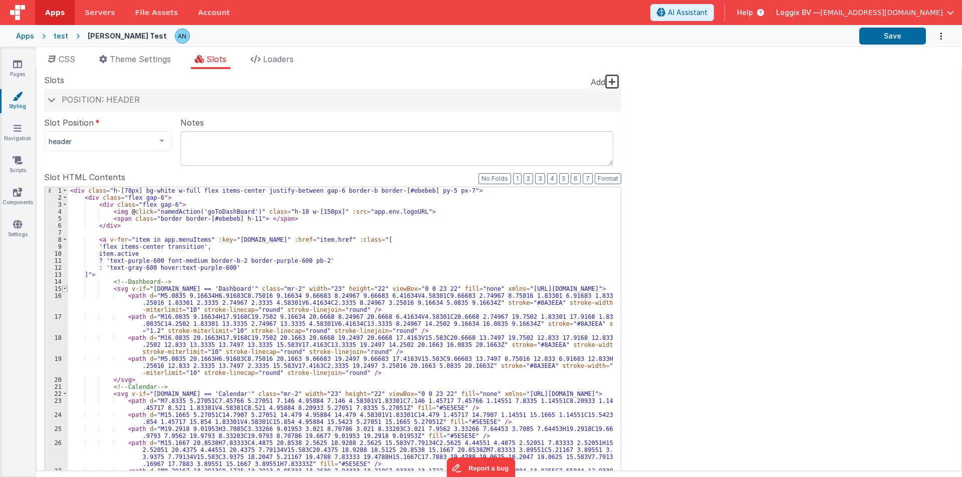
click at [63, 289] on span at bounding box center [65, 288] width 6 height 7
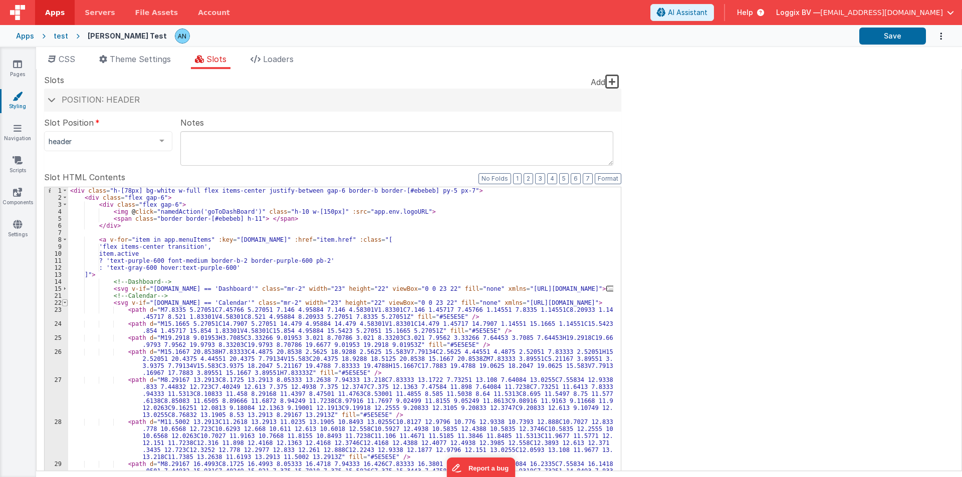
click at [66, 302] on span at bounding box center [65, 302] width 6 height 7
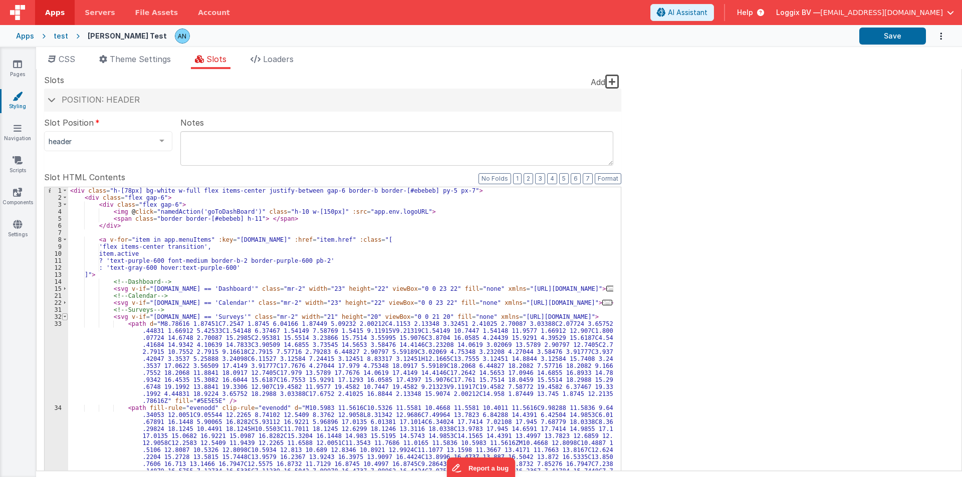
click at [66, 319] on span at bounding box center [65, 317] width 6 height 7
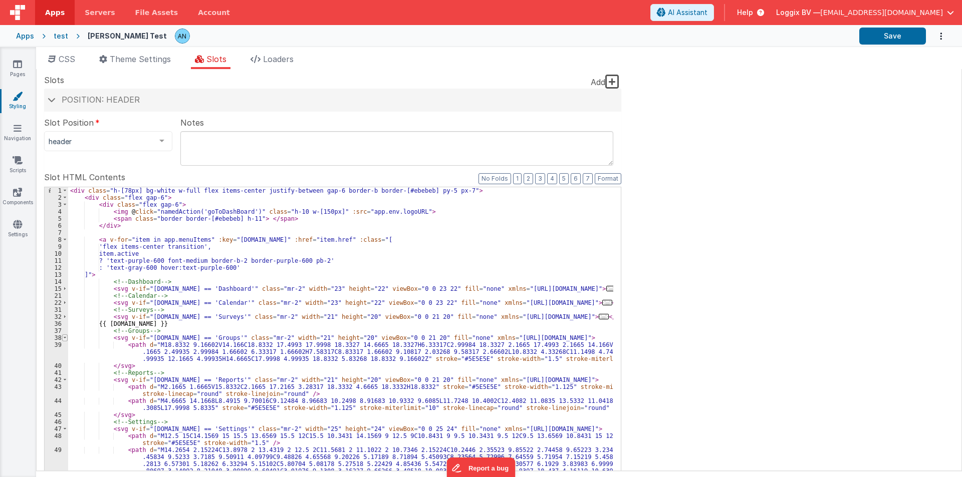
click at [66, 338] on span at bounding box center [65, 338] width 6 height 7
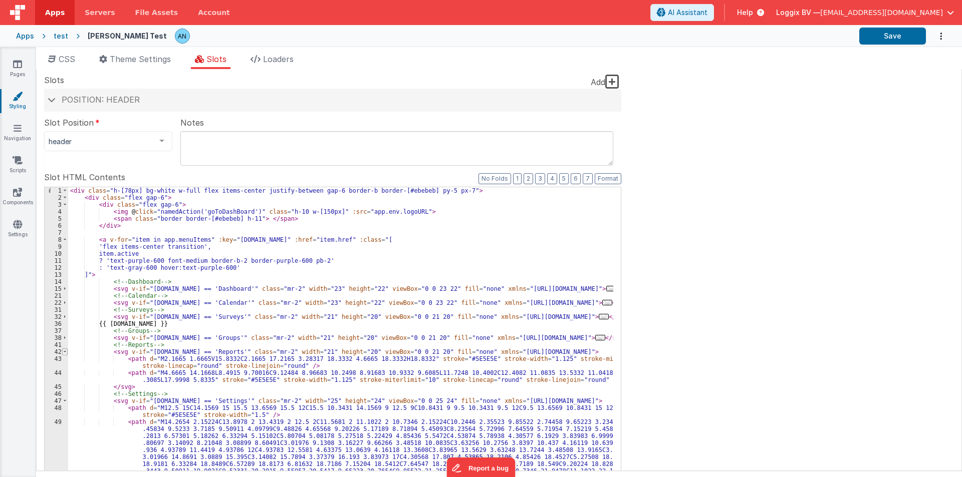
click at [65, 350] on span at bounding box center [65, 352] width 6 height 7
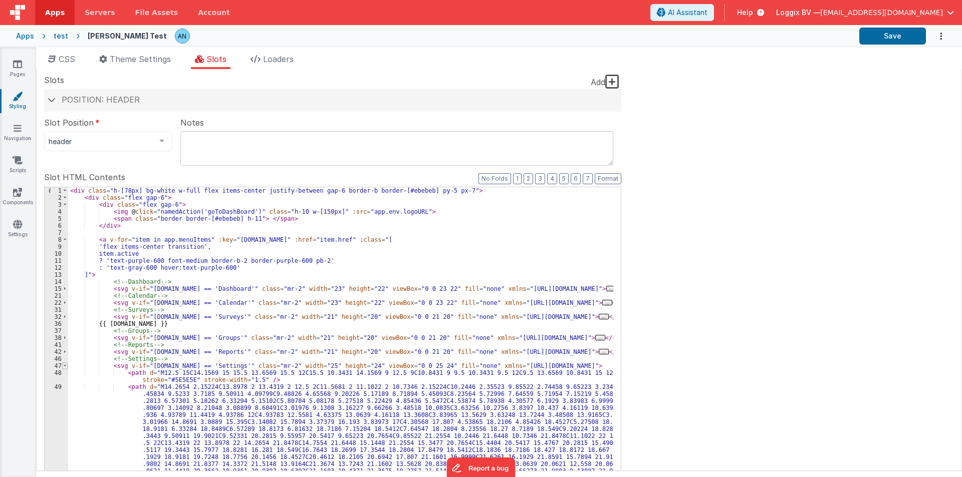
click at [64, 364] on span at bounding box center [65, 366] width 6 height 7
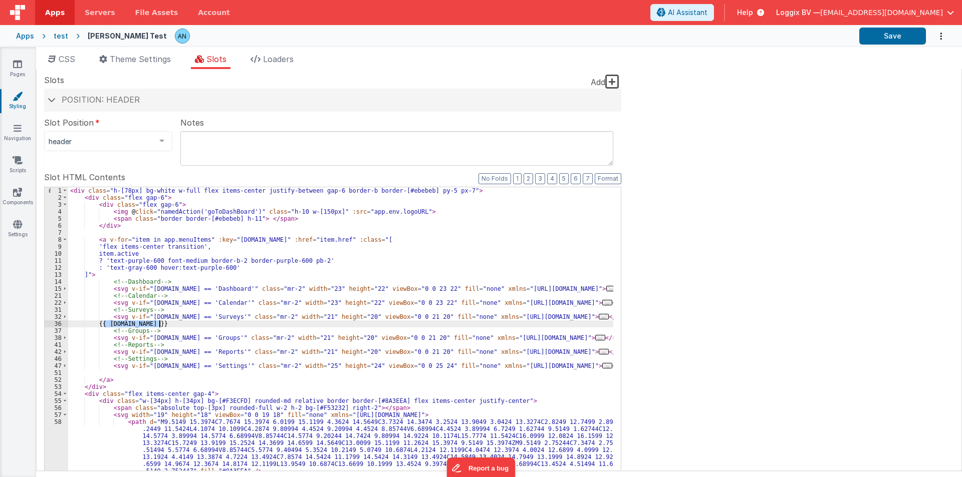
drag, startPoint x: 103, startPoint y: 324, endPoint x: 168, endPoint y: 323, distance: 65.6
click at [168, 323] on div "< div class = "h-[78px] bg-white w-full flex items-center justify-between gap-6…" at bounding box center [340, 363] width 545 height 353
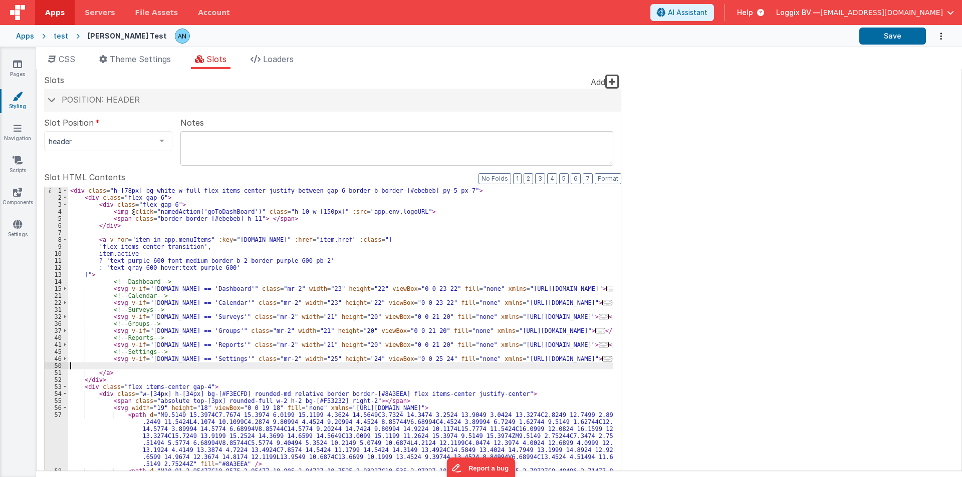
paste textarea
click at [76, 364] on div "< div class = "h-[78px] bg-white w-full flex items-center justify-between gap-6…" at bounding box center [340, 356] width 545 height 339
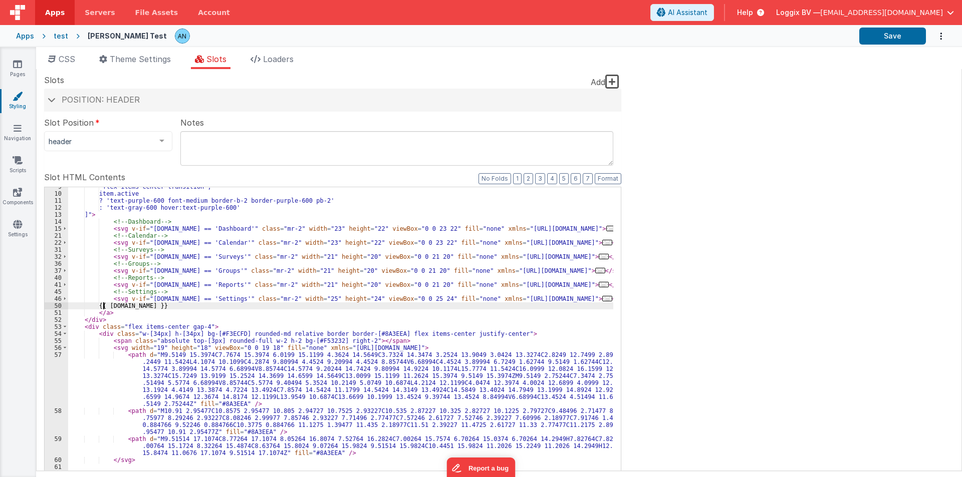
scroll to position [30, 0]
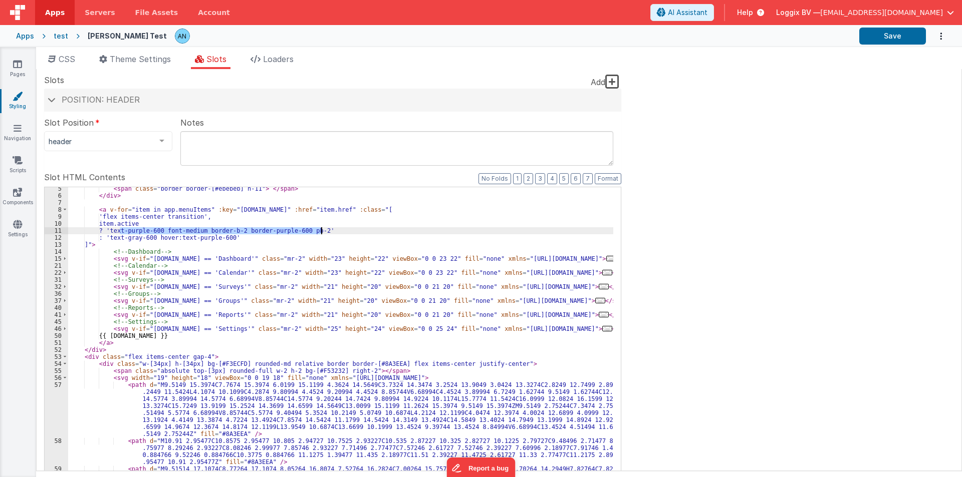
drag, startPoint x: 119, startPoint y: 231, endPoint x: 323, endPoint y: 230, distance: 203.8
click at [323, 230] on div "< span class = "border border-[#ebebeb] h-11" > </ span > </ div > < a v-for = …" at bounding box center [340, 354] width 545 height 339
click at [872, 37] on button "Save" at bounding box center [892, 36] width 67 height 17
click at [15, 62] on icon at bounding box center [17, 64] width 9 height 10
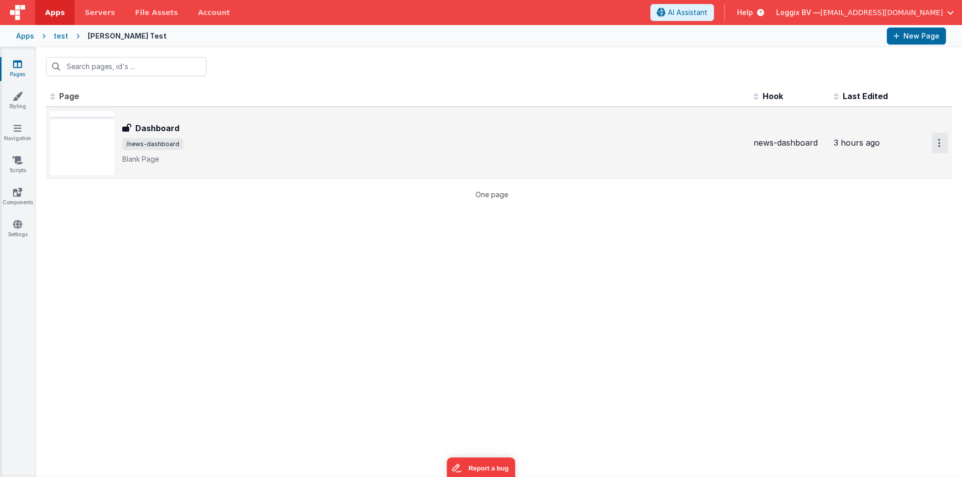
click at [937, 144] on button "Options" at bounding box center [940, 143] width 16 height 21
click at [894, 157] on link "Preview" at bounding box center [903, 166] width 88 height 18
click at [15, 97] on icon at bounding box center [18, 96] width 10 height 10
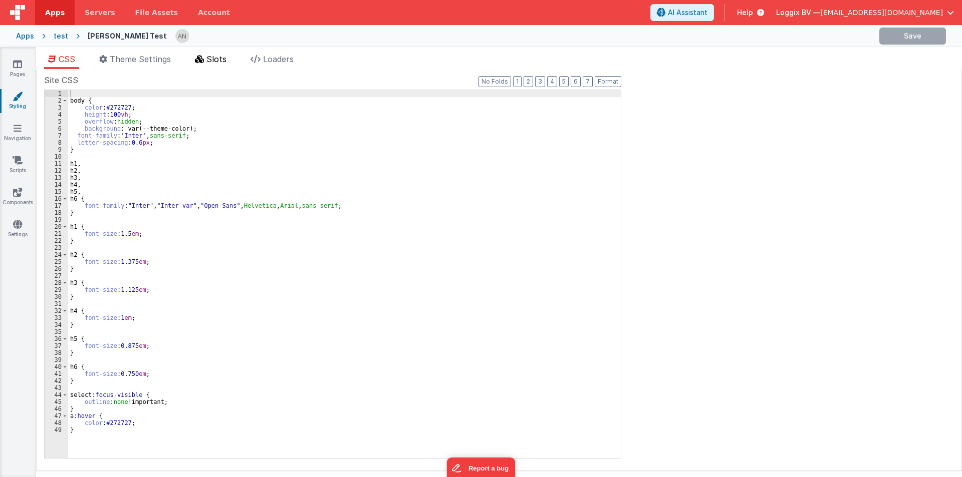
click at [215, 61] on span "Slots" at bounding box center [216, 59] width 20 height 10
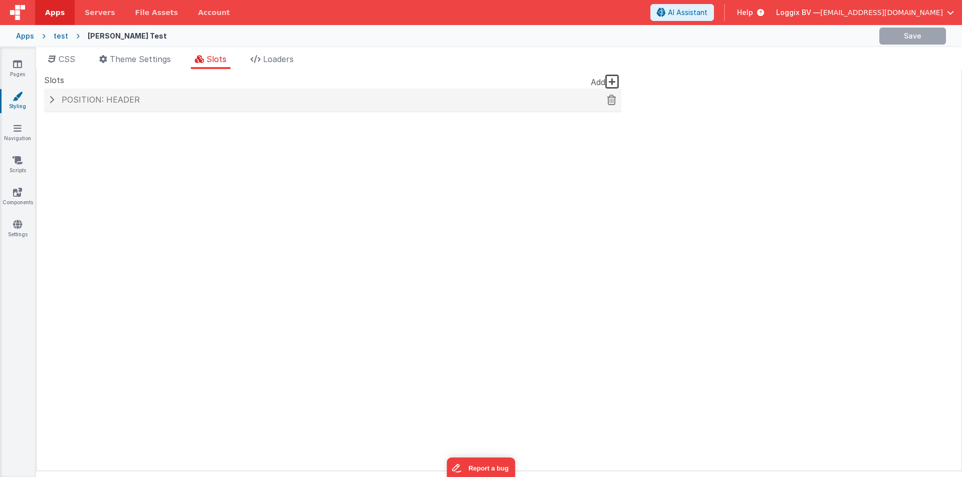
click at [145, 99] on h4 "Position: header" at bounding box center [332, 100] width 567 height 9
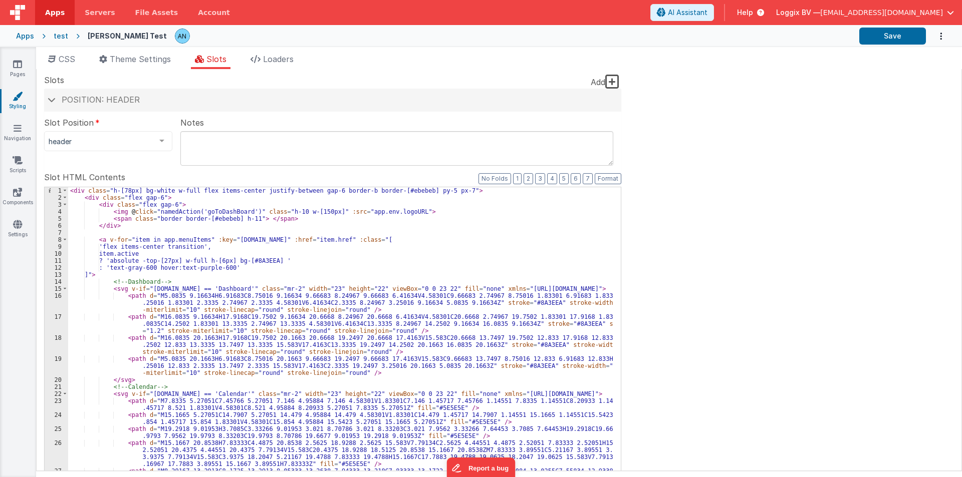
click at [68, 238] on div "8" at bounding box center [57, 239] width 24 height 7
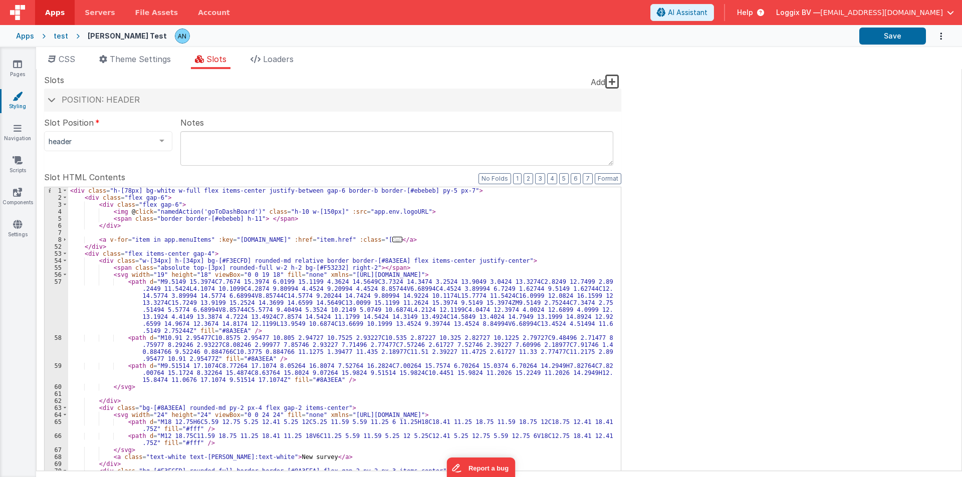
click at [113, 233] on div "< div class = "h-[78px] bg-white w-full flex items-center justify-between gap-6…" at bounding box center [340, 356] width 545 height 339
click at [65, 240] on span at bounding box center [65, 239] width 6 height 7
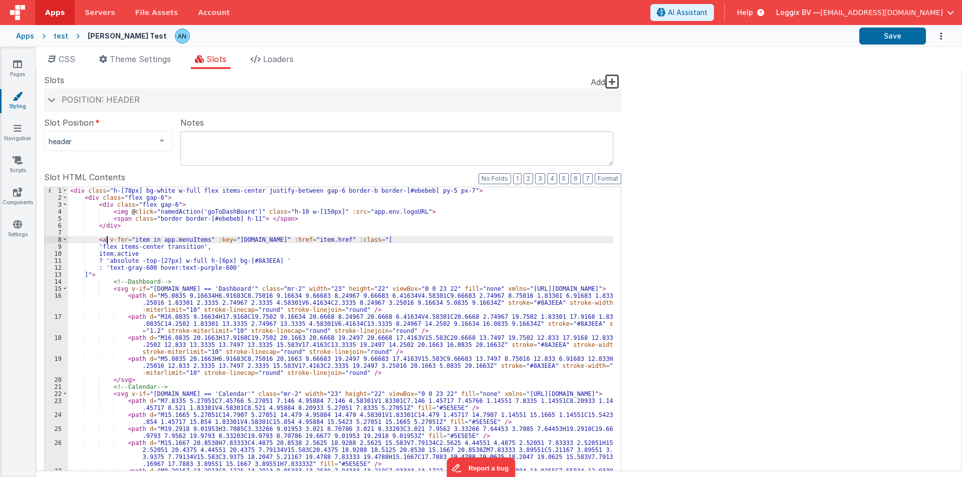
click at [107, 239] on div "< div class = "h-[78px] bg-white w-full flex items-center justify-between gap-6…" at bounding box center [340, 374] width 545 height 374
click at [63, 238] on span at bounding box center [65, 239] width 6 height 7
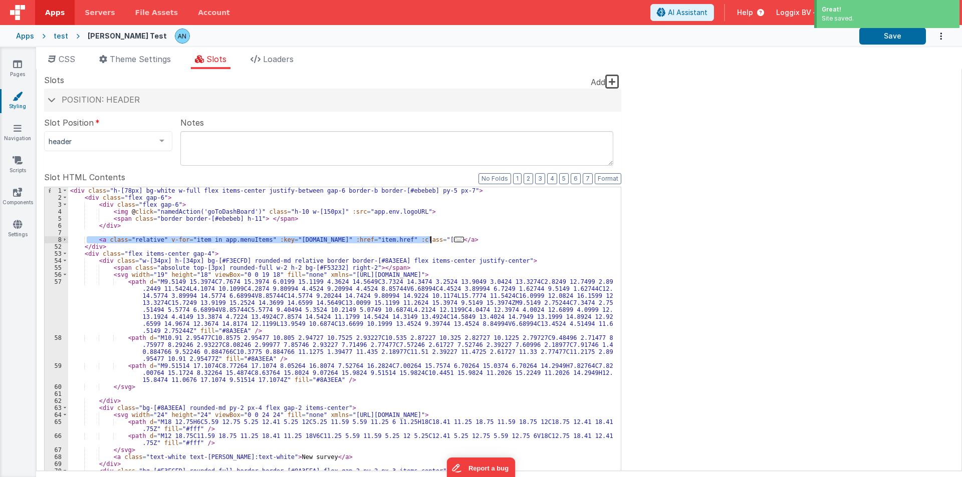
drag, startPoint x: 86, startPoint y: 240, endPoint x: 451, endPoint y: 240, distance: 365.6
click at [451, 240] on div "< div class = "h-[78px] bg-white w-full flex items-center justify-between gap-6…" at bounding box center [340, 356] width 545 height 339
click at [64, 241] on span at bounding box center [65, 239] width 6 height 7
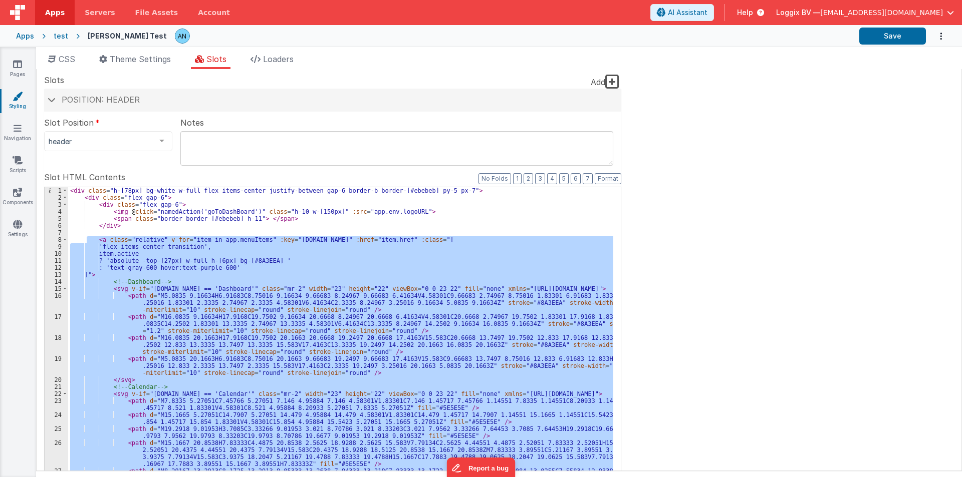
click at [116, 273] on div "< div class = "h-[78px] bg-white w-full flex items-center justify-between gap-6…" at bounding box center [340, 349] width 545 height 325
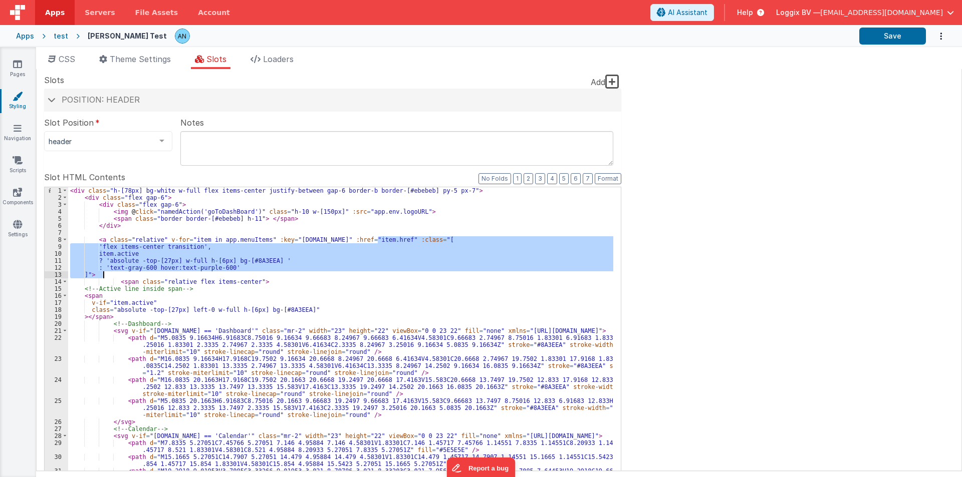
drag, startPoint x: 379, startPoint y: 236, endPoint x: 104, endPoint y: 270, distance: 276.6
click at [104, 271] on div "< div class = "h-[78px] bg-white w-full flex items-center justify-between gap-6…" at bounding box center [340, 374] width 545 height 374
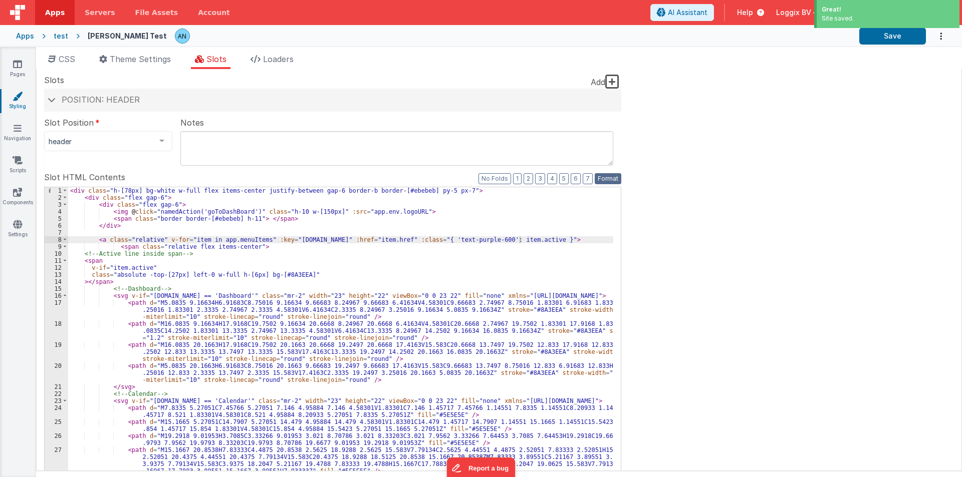
click at [608, 177] on button "Format" at bounding box center [607, 178] width 27 height 11
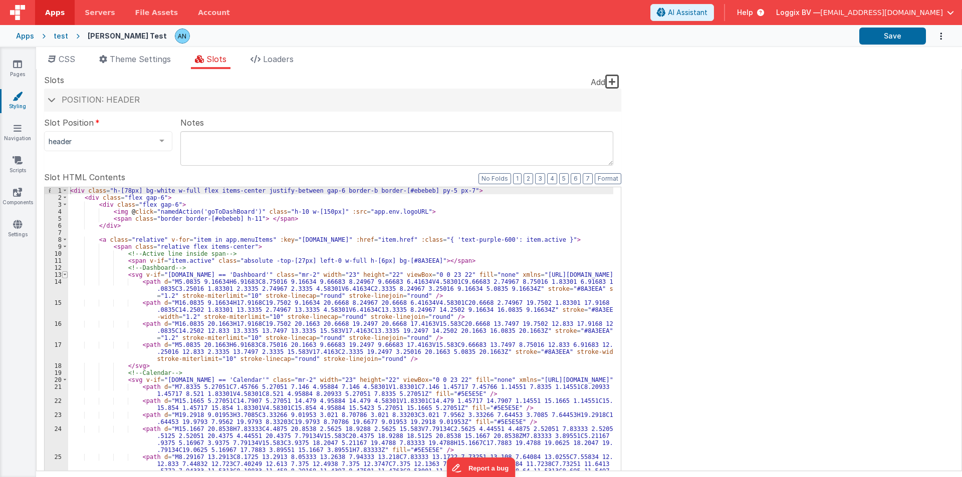
click at [66, 274] on span at bounding box center [65, 274] width 6 height 7
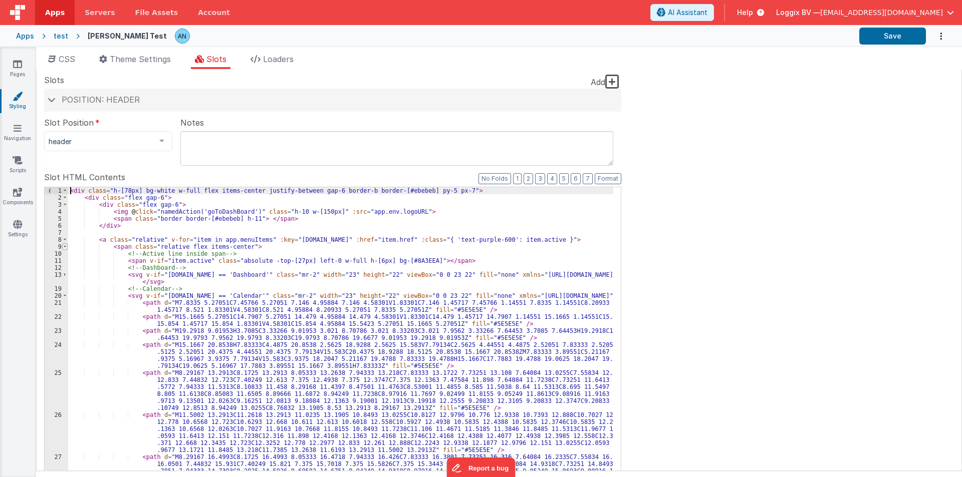
click at [65, 246] on span at bounding box center [65, 246] width 6 height 7
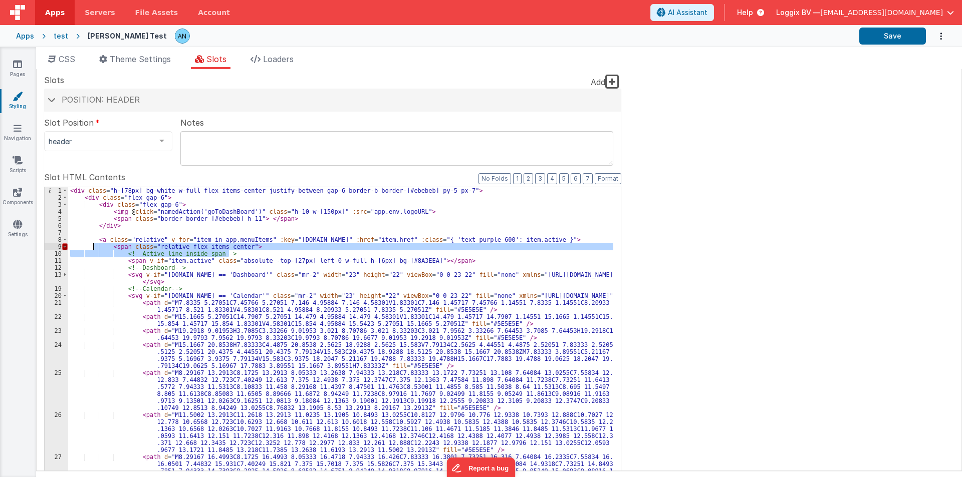
drag, startPoint x: 234, startPoint y: 252, endPoint x: 92, endPoint y: 247, distance: 142.3
click at [92, 247] on div "< div class = "h-[78px] bg-white w-full flex items-center justify-between gap-6…" at bounding box center [340, 395] width 545 height 416
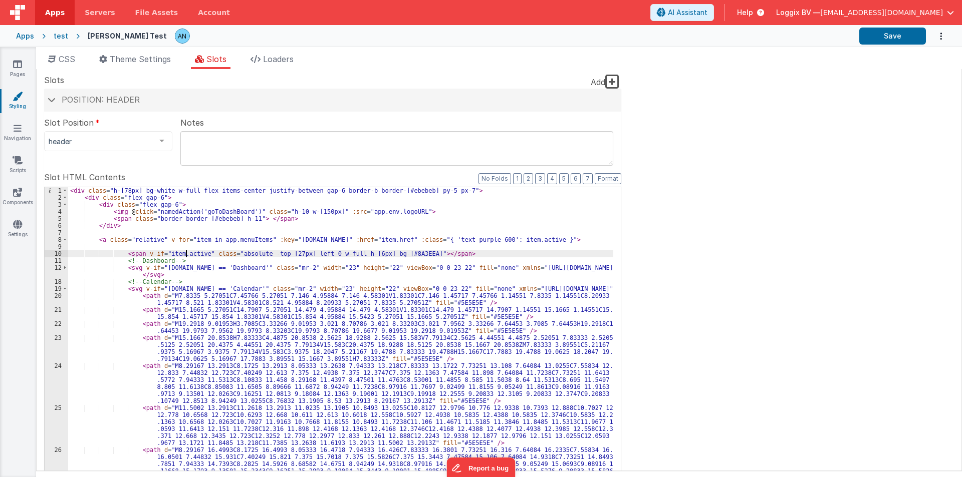
click at [187, 253] on div "< div class = "h-[78px] bg-white w-full flex items-center justify-between gap-6…" at bounding box center [340, 395] width 545 height 416
click at [865, 37] on button "Save" at bounding box center [892, 36] width 67 height 17
click at [66, 292] on div "20" at bounding box center [57, 299] width 24 height 14
click at [64, 289] on span at bounding box center [65, 288] width 6 height 7
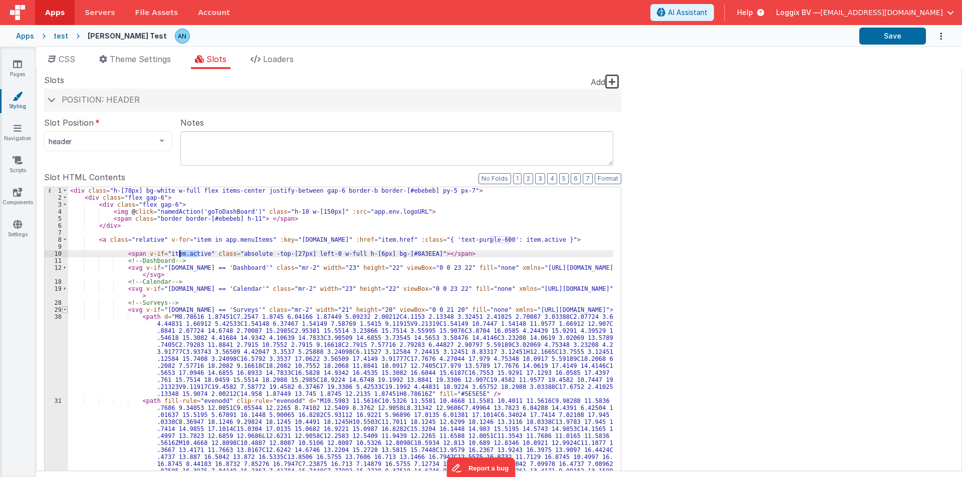
click at [66, 311] on span at bounding box center [65, 310] width 6 height 7
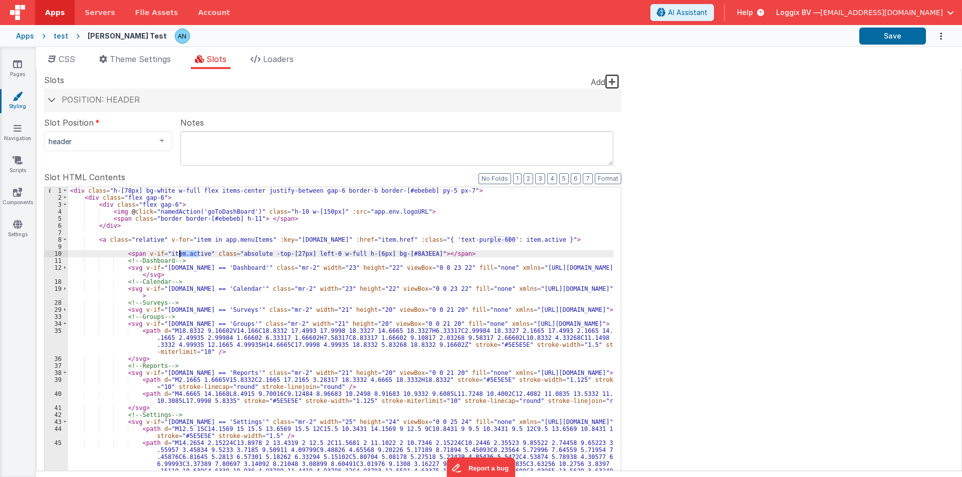
click at [144, 241] on div "< div class = "h-[78px] bg-white w-full flex items-center justify-between gap-6…" at bounding box center [340, 412] width 545 height 451
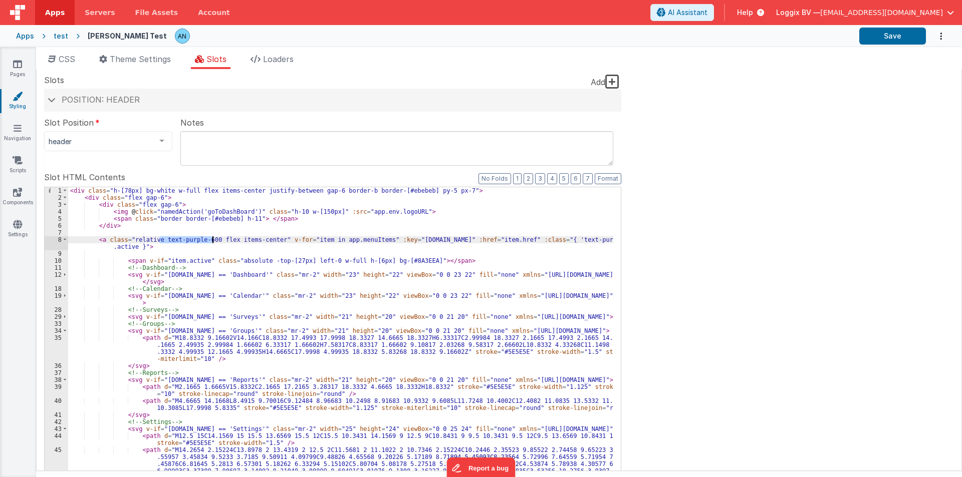
drag, startPoint x: 159, startPoint y: 237, endPoint x: 212, endPoint y: 241, distance: 52.7
click at [212, 241] on div "< div class = "h-[78px] bg-white w-full flex items-center justify-between gap-6…" at bounding box center [340, 412] width 545 height 451
paste textarea
click at [605, 174] on button "Format" at bounding box center [607, 178] width 27 height 11
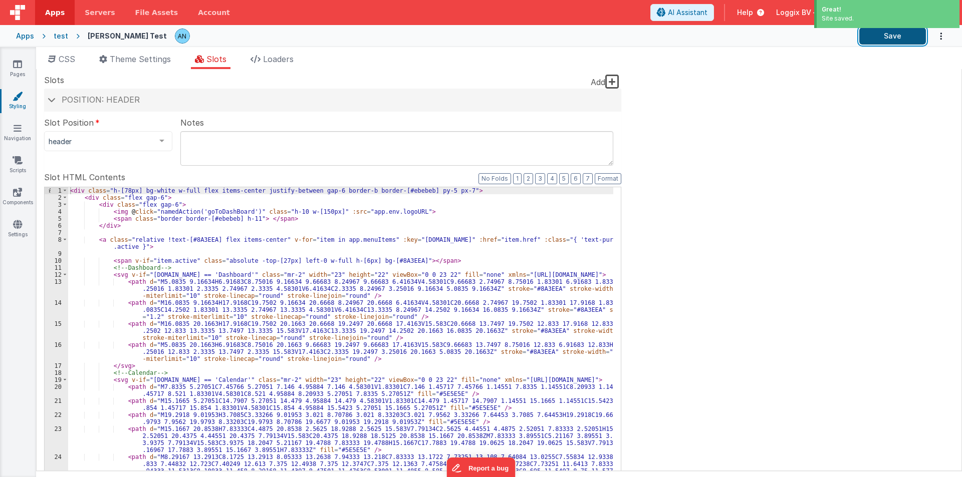
click at [882, 39] on button "Save" at bounding box center [892, 36] width 67 height 17
